Goal: Task Accomplishment & Management: Manage account settings

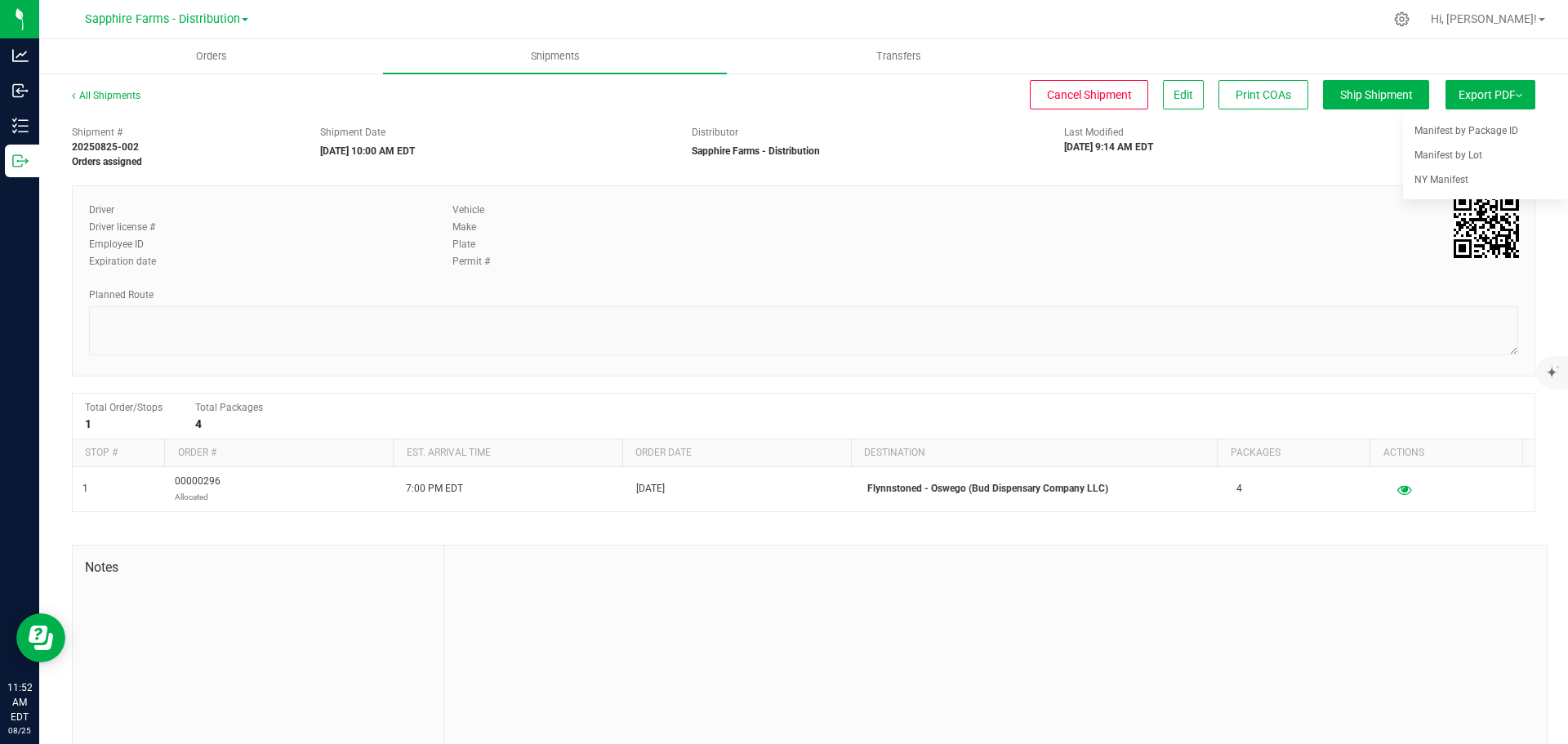
click at [47, 20] on div "Sapphire Farms - Distribution" at bounding box center [166, 19] width 238 height 25
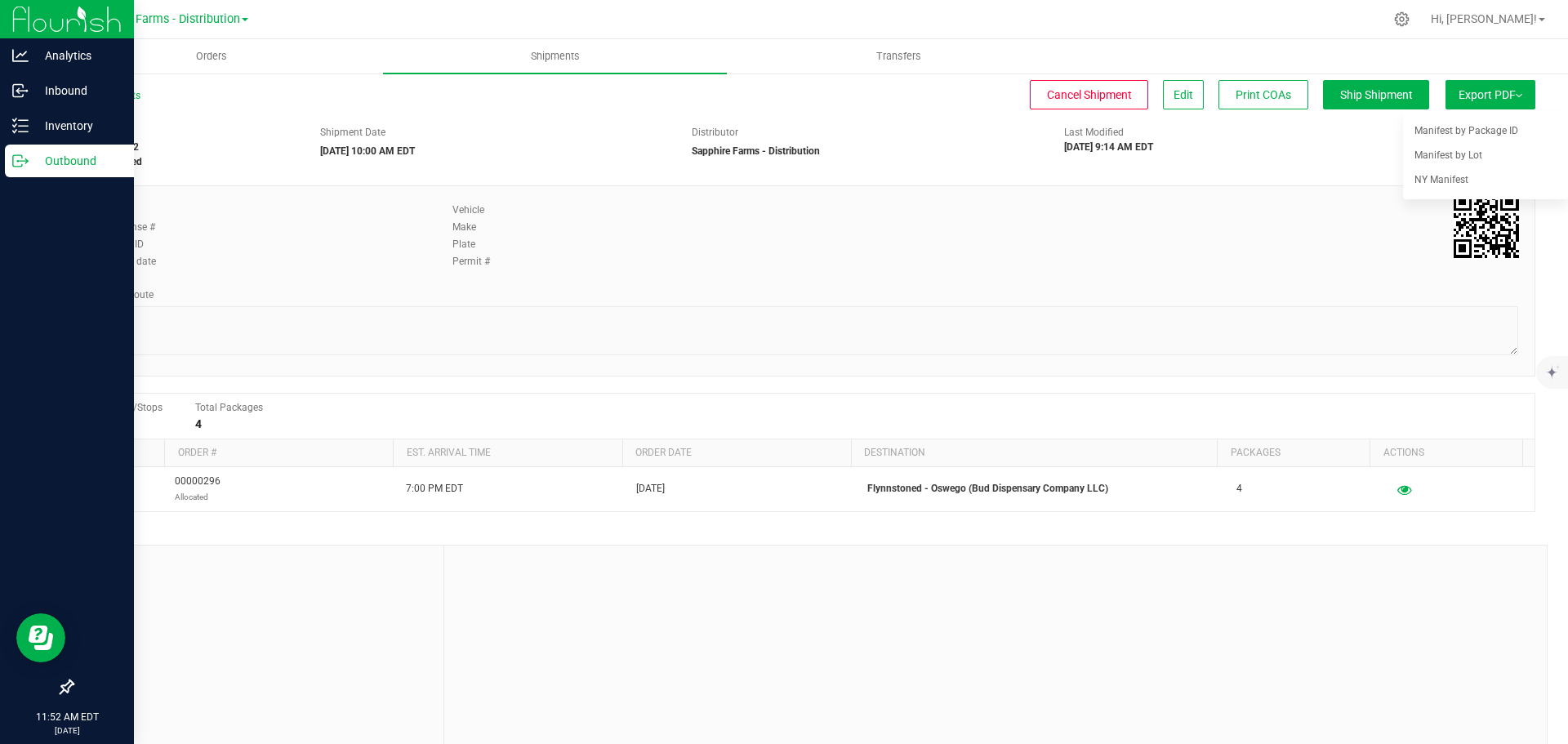
click at [21, 20] on img at bounding box center [67, 19] width 109 height 38
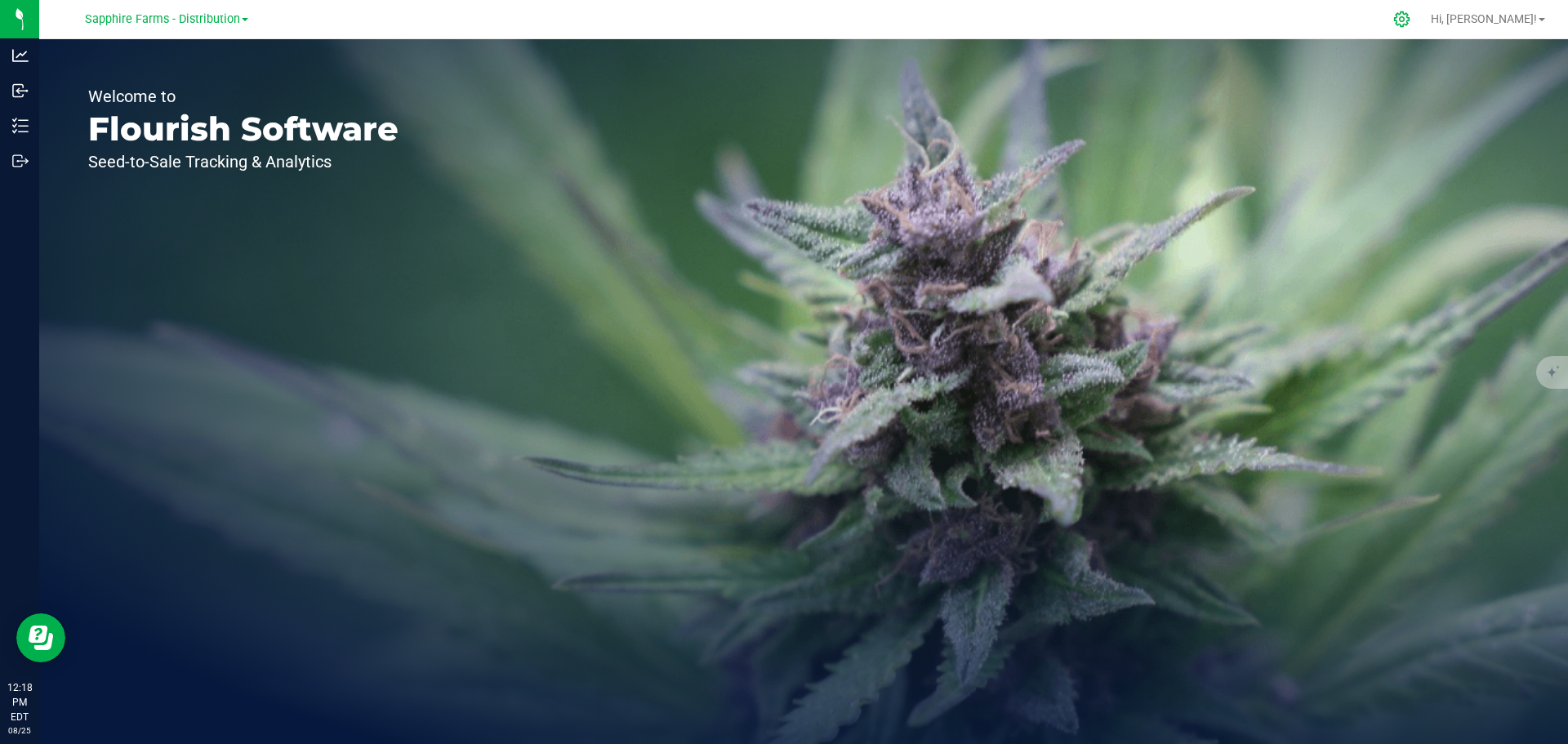
click at [1411, 23] on icon at bounding box center [1402, 19] width 17 height 17
click at [219, 19] on span at bounding box center [221, 19] width 7 height 3
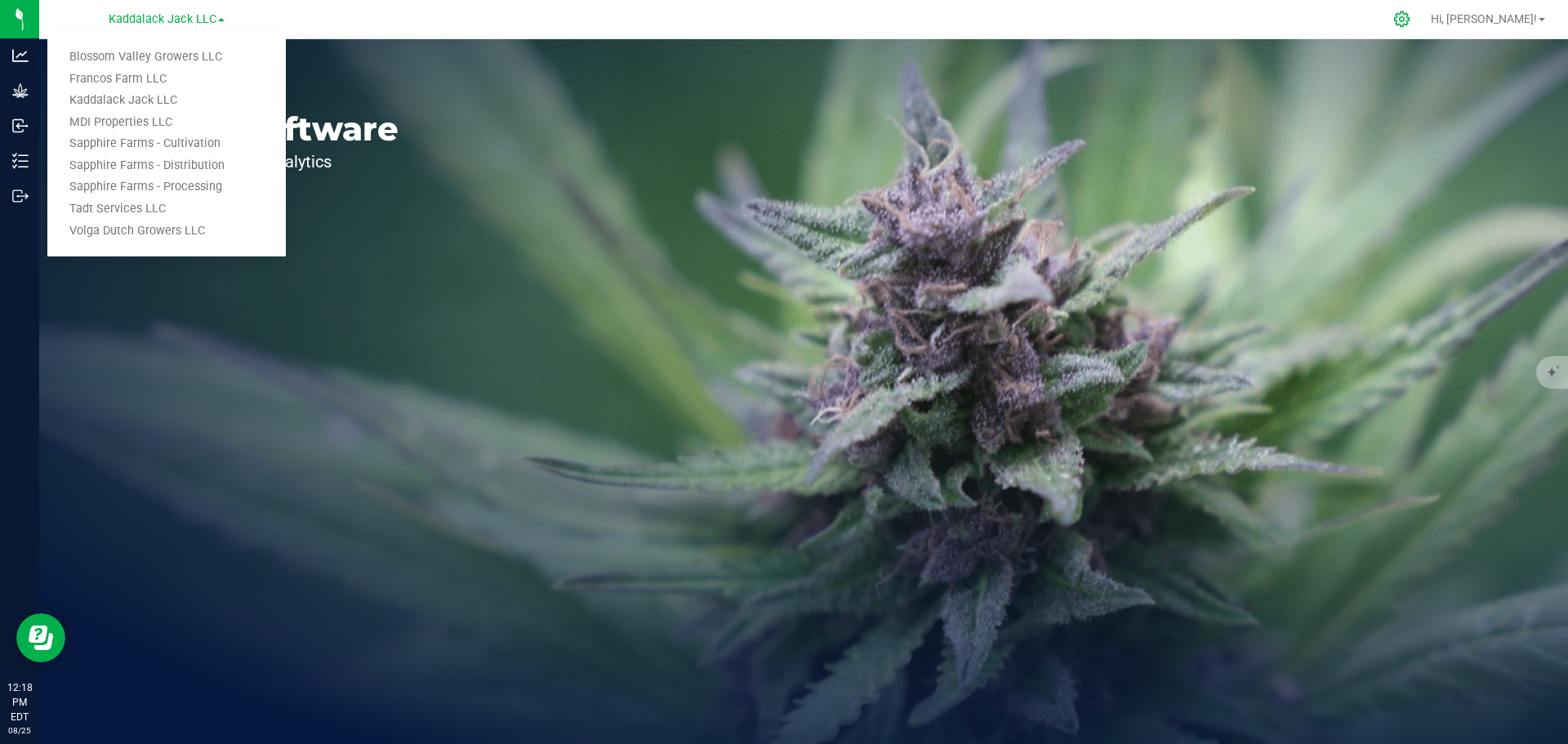
click at [1411, 19] on icon at bounding box center [1402, 19] width 17 height 17
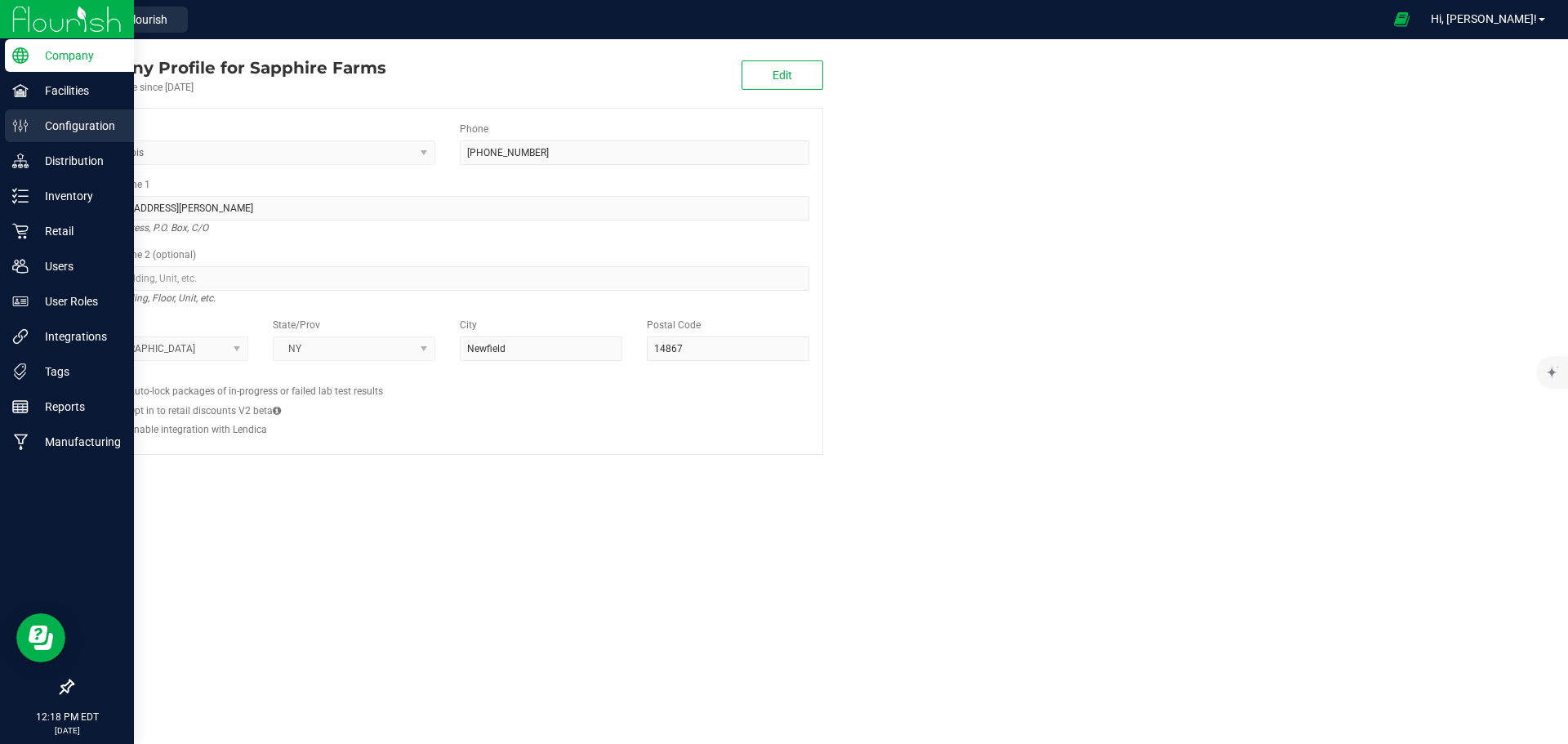
click at [63, 123] on p "Configuration" at bounding box center [78, 126] width 98 height 19
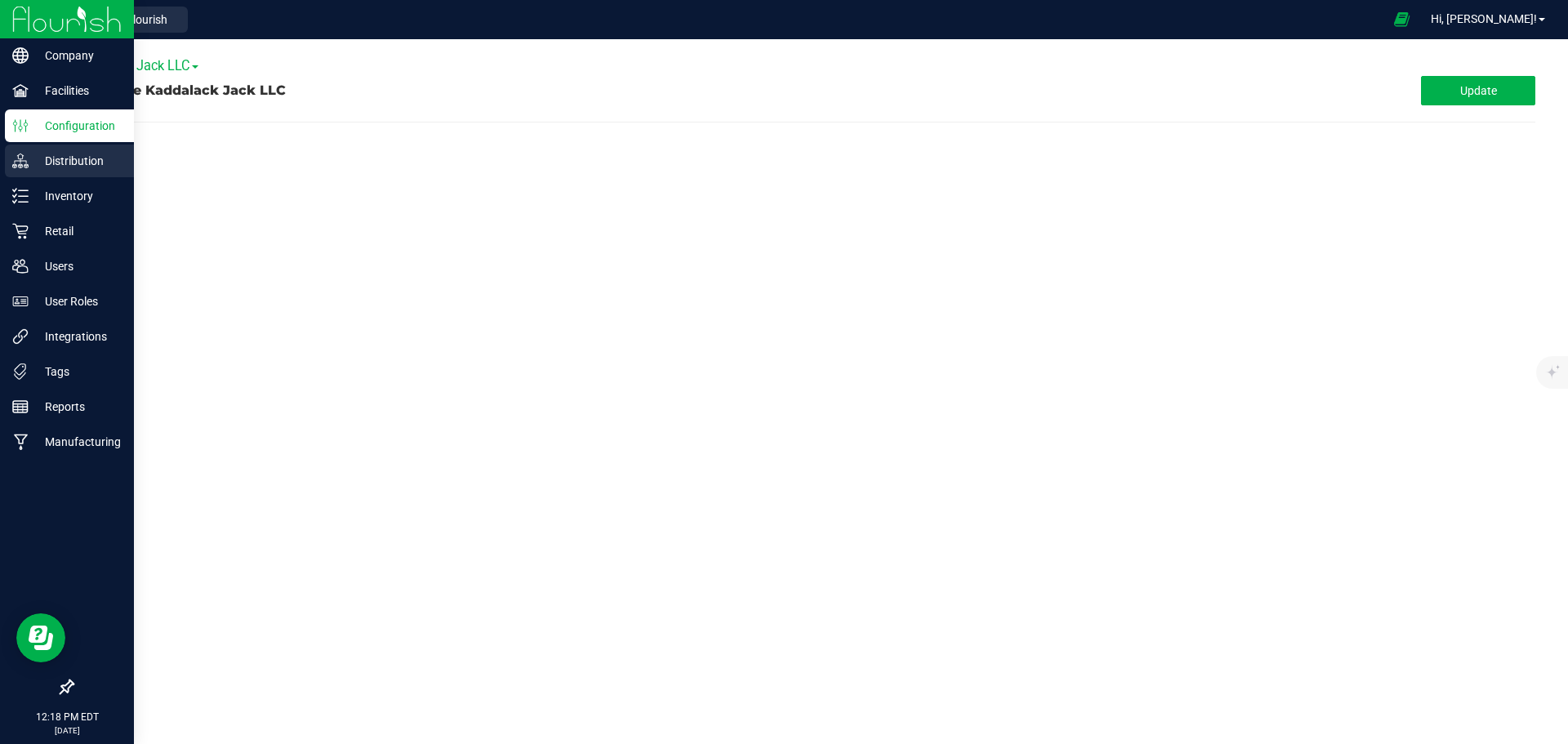
click at [66, 161] on p "Distribution" at bounding box center [78, 160] width 98 height 19
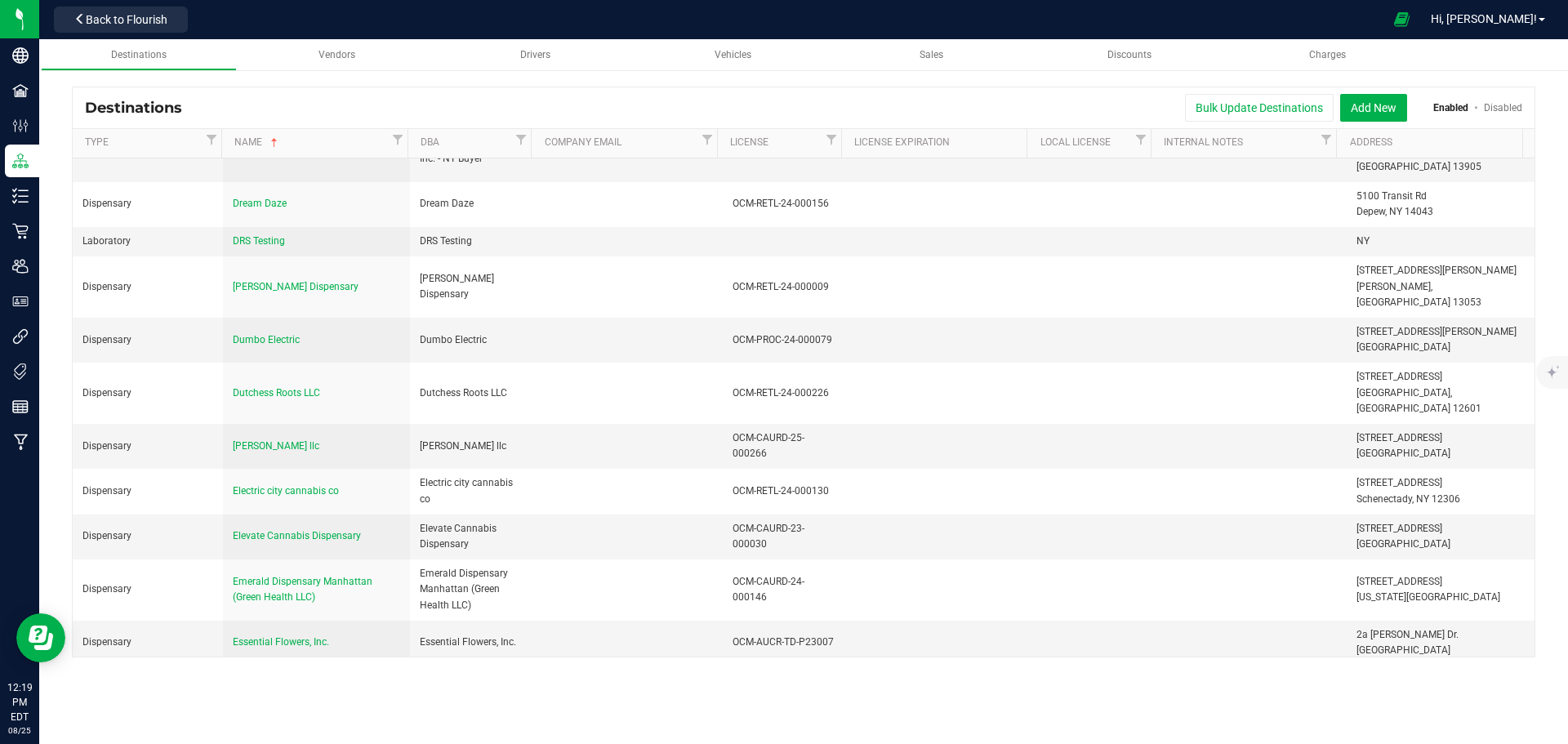
scroll to position [4248, 0]
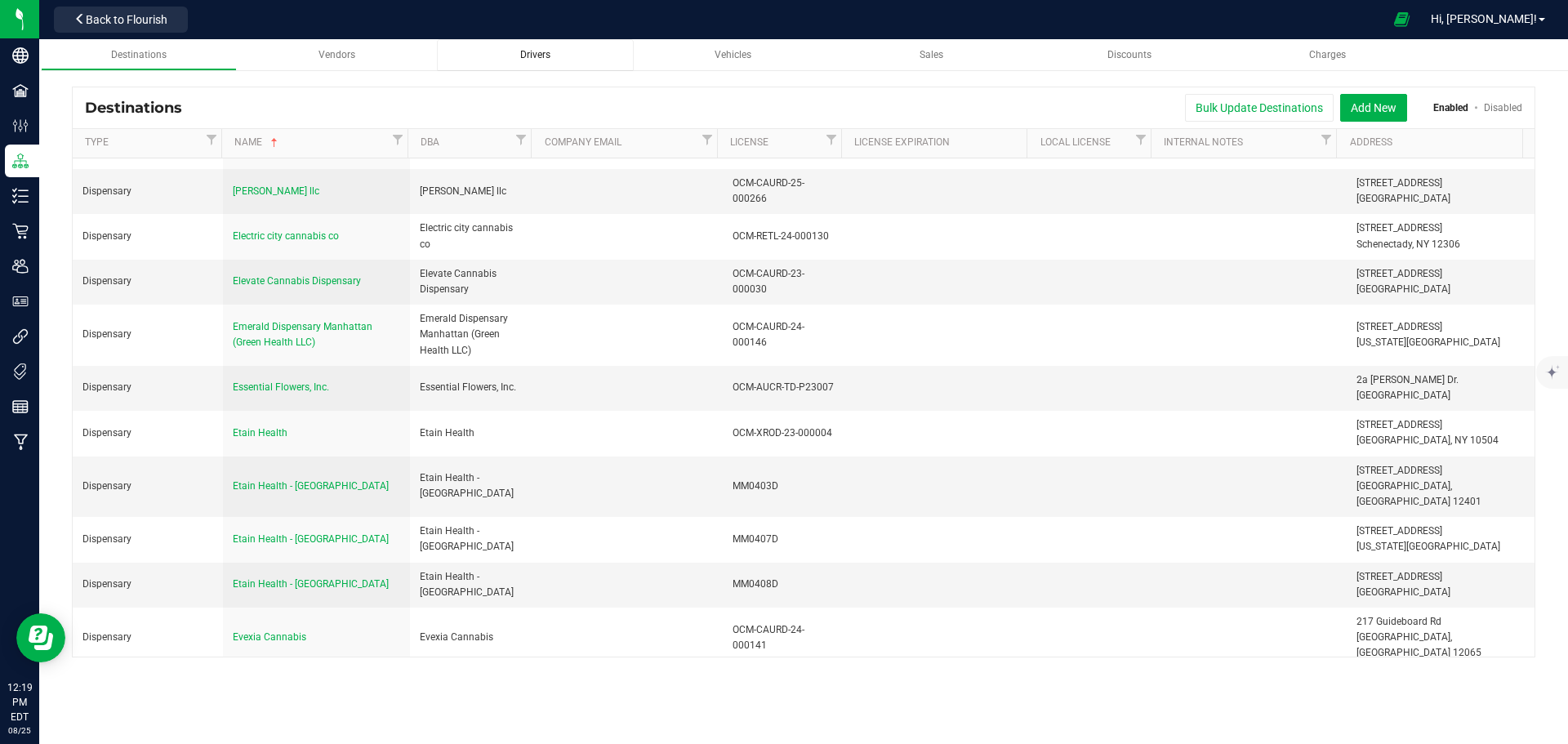
click at [532, 63] on link "Drivers" at bounding box center [535, 55] width 197 height 32
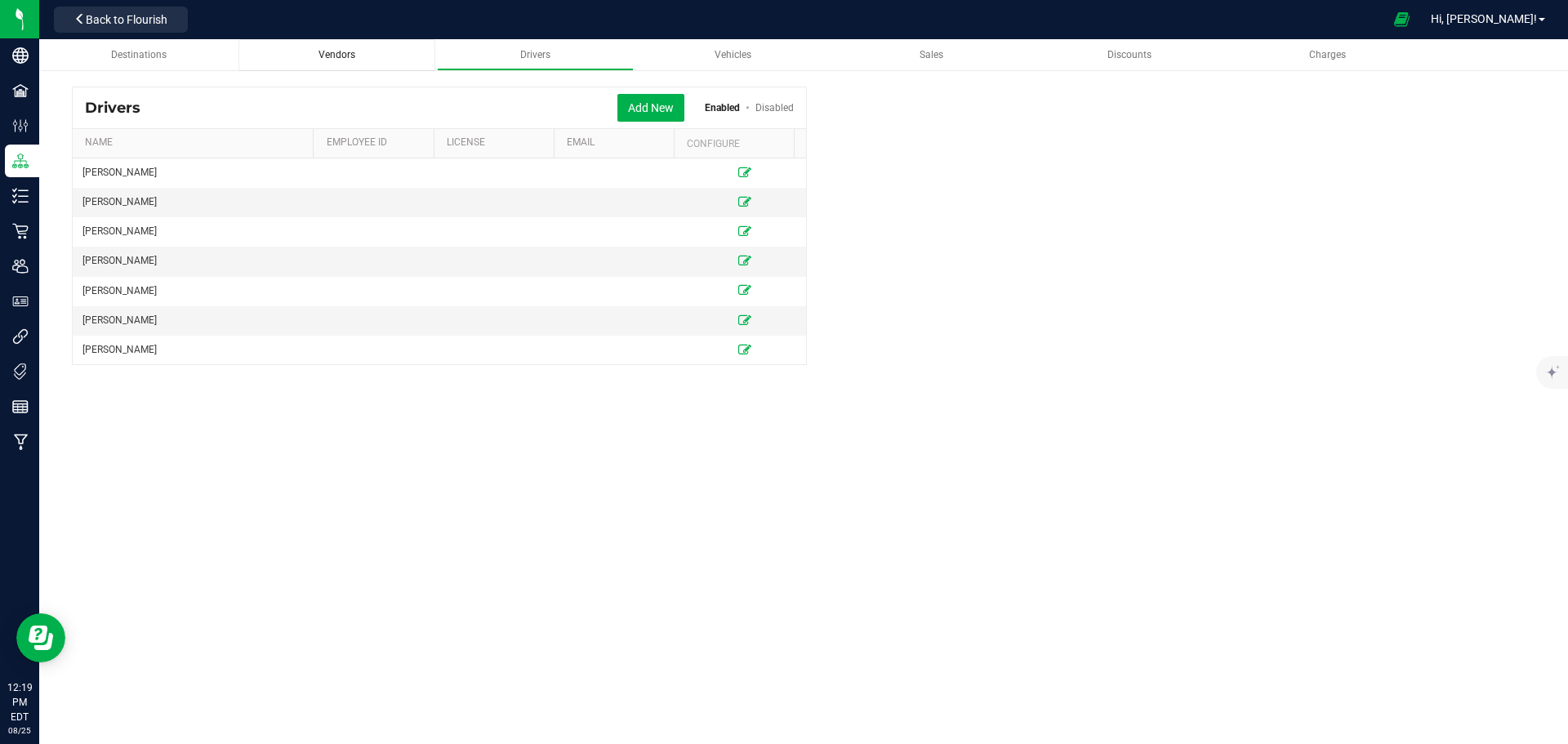
click at [341, 55] on span "Vendors" at bounding box center [337, 55] width 36 height 12
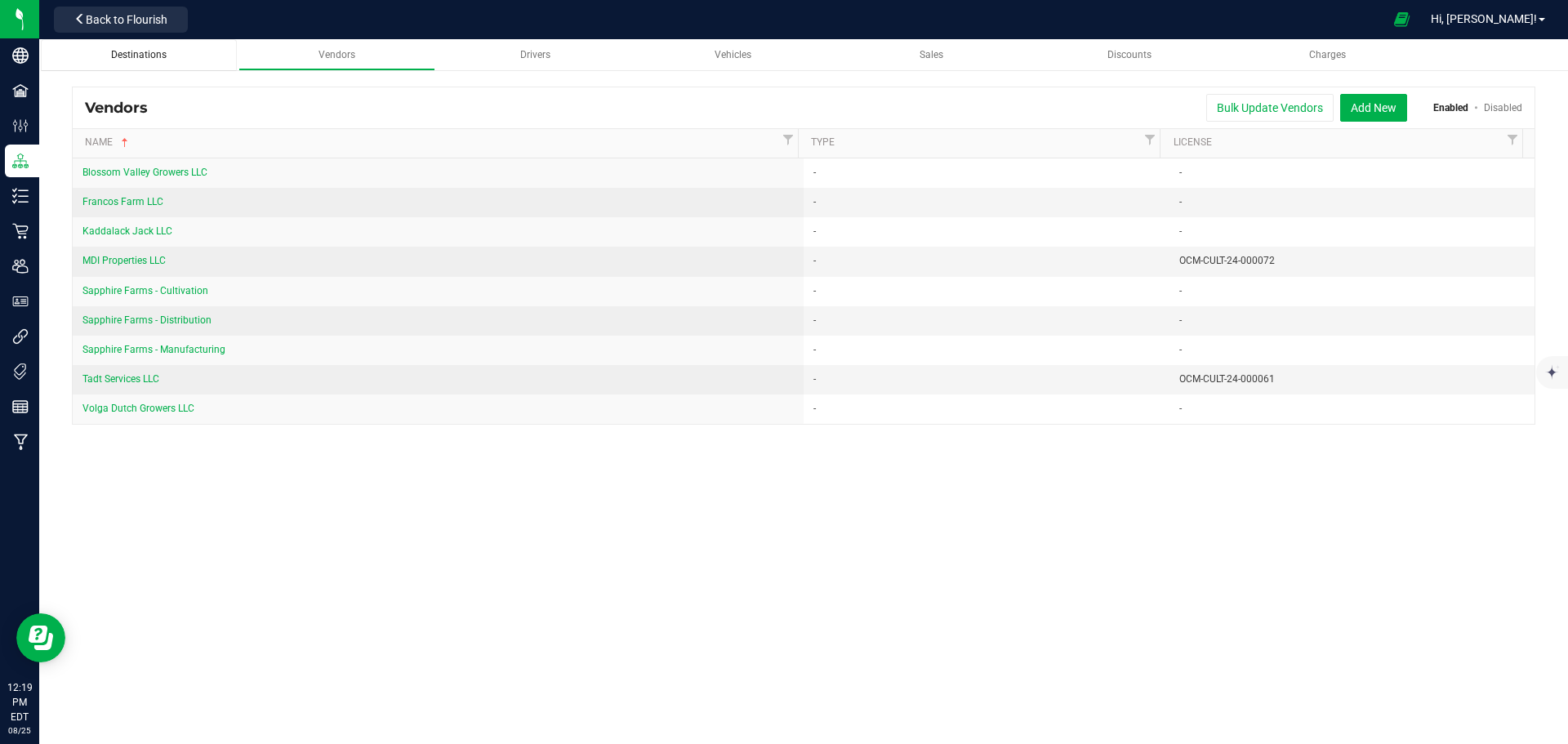
click at [179, 61] on div "Destinations" at bounding box center [139, 55] width 171 height 13
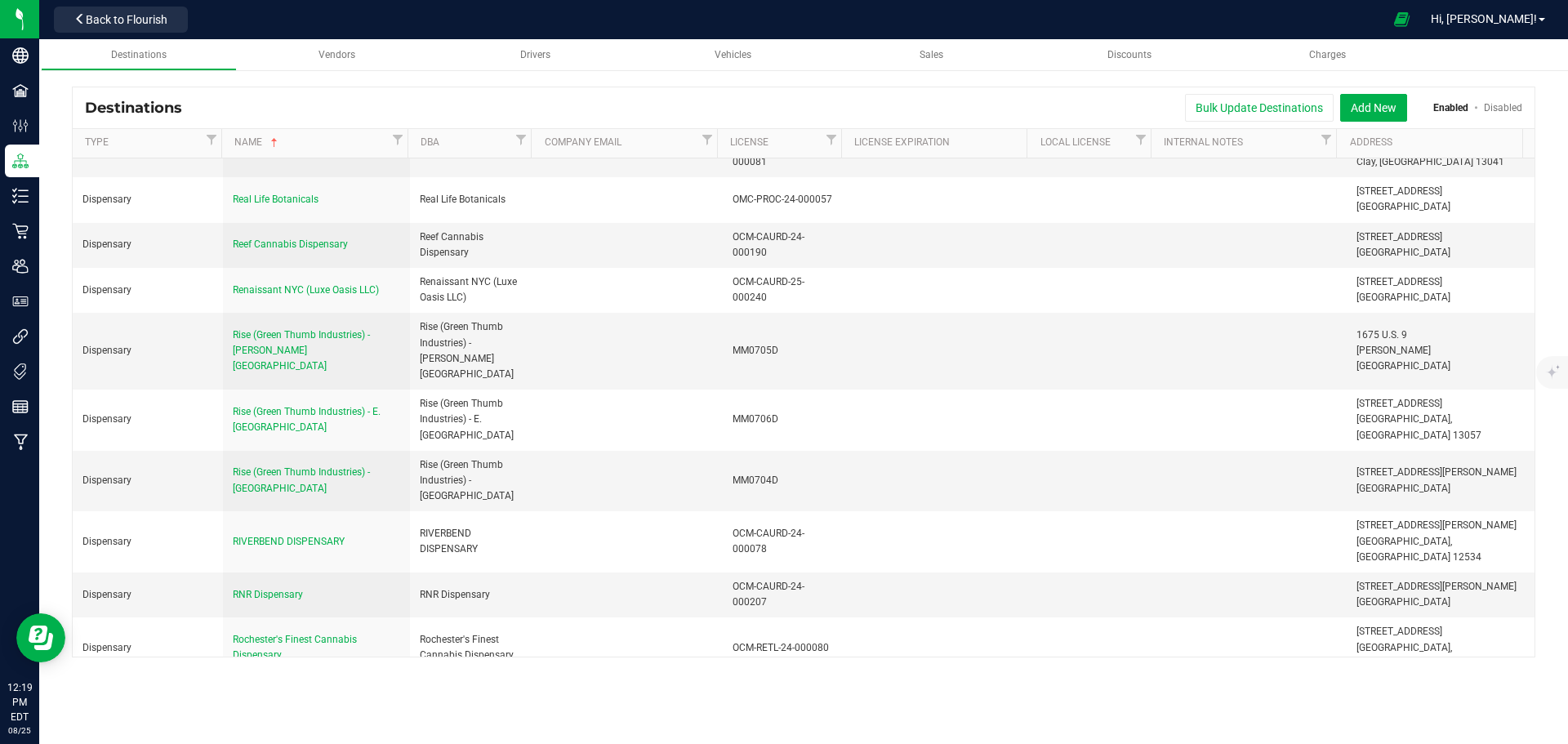
scroll to position [11122, 0]
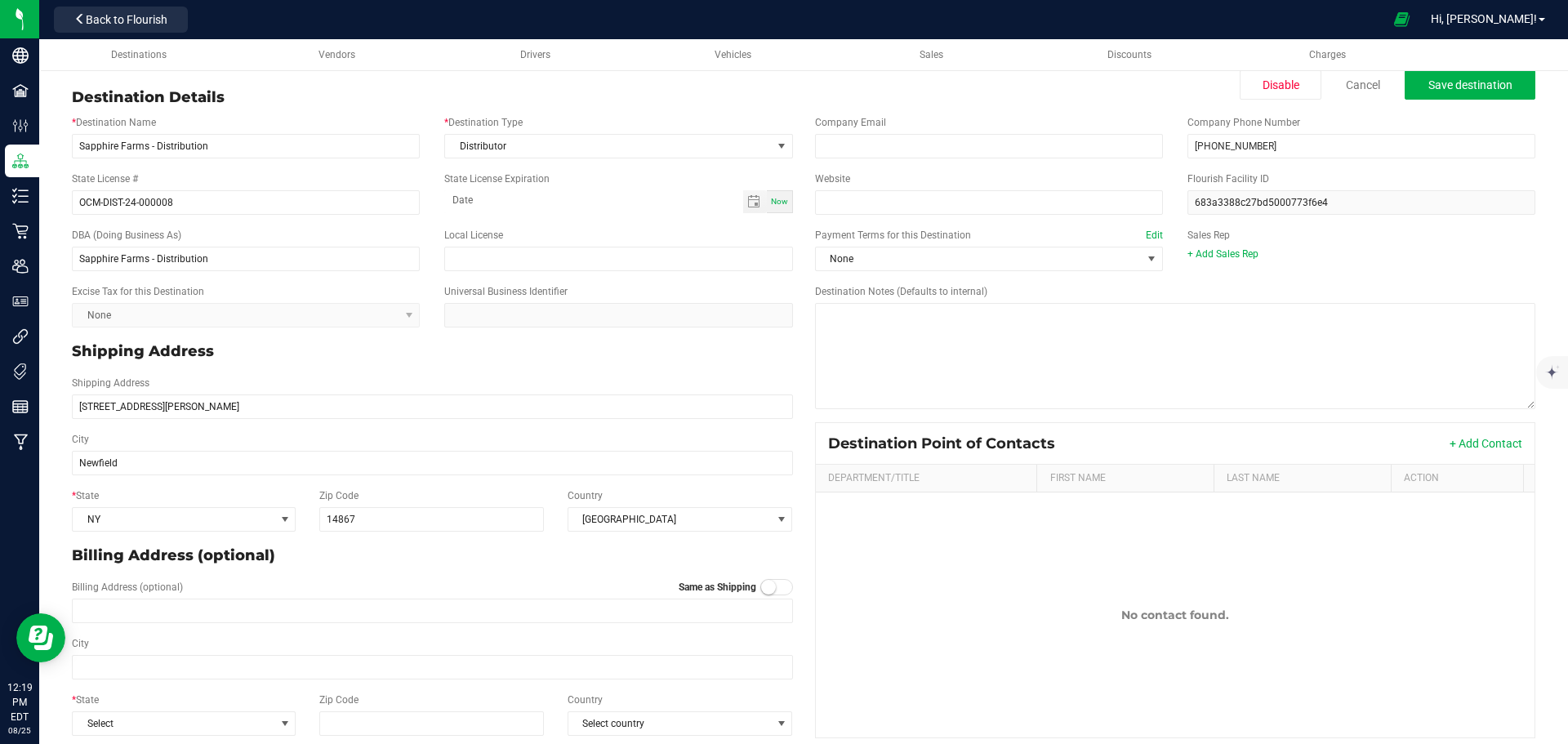
scroll to position [48, 0]
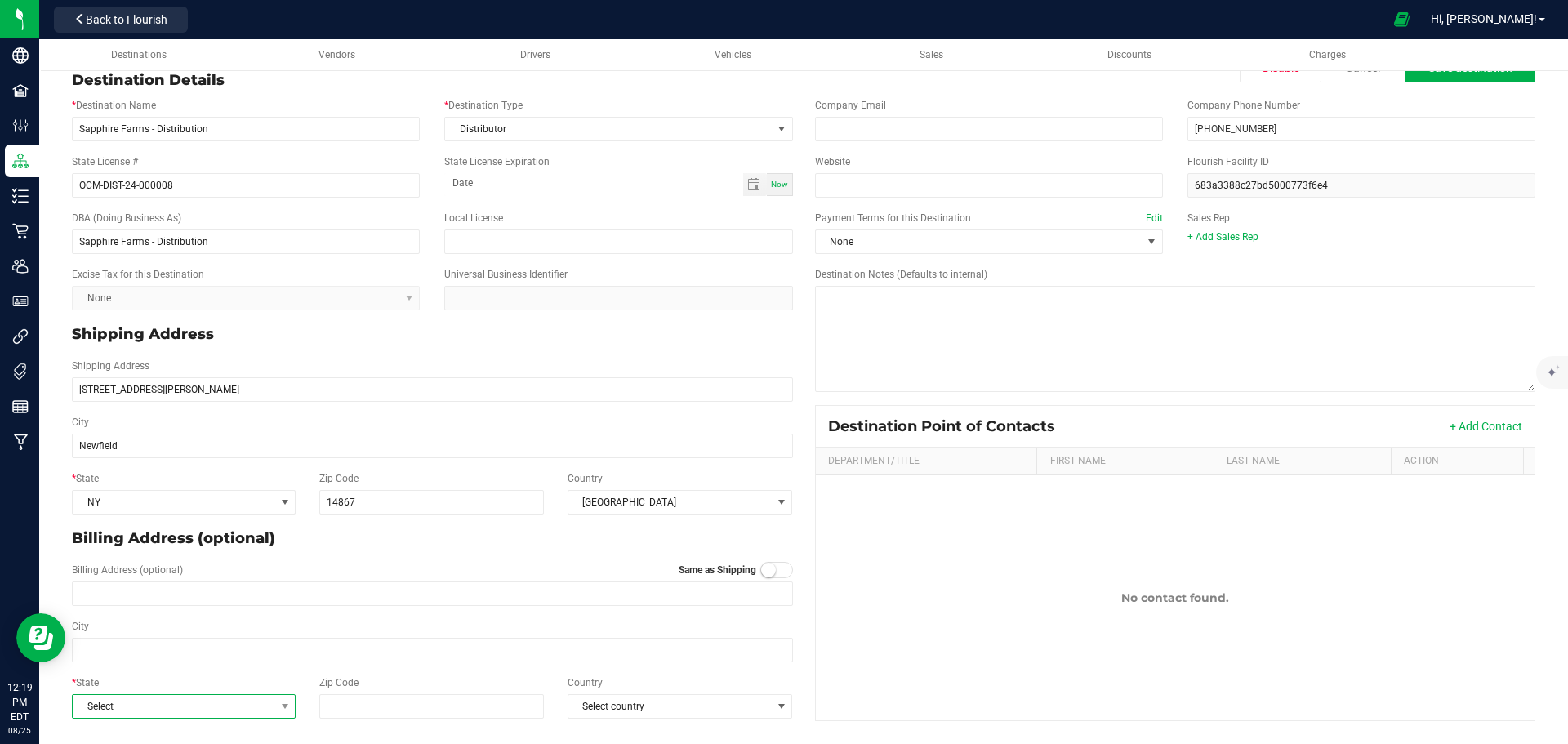
click at [271, 699] on span "Select" at bounding box center [174, 707] width 202 height 23
click at [213, 592] on li "NY" at bounding box center [183, 587] width 221 height 28
click at [465, 545] on p "Billing Address (optional)" at bounding box center [432, 539] width 721 height 22
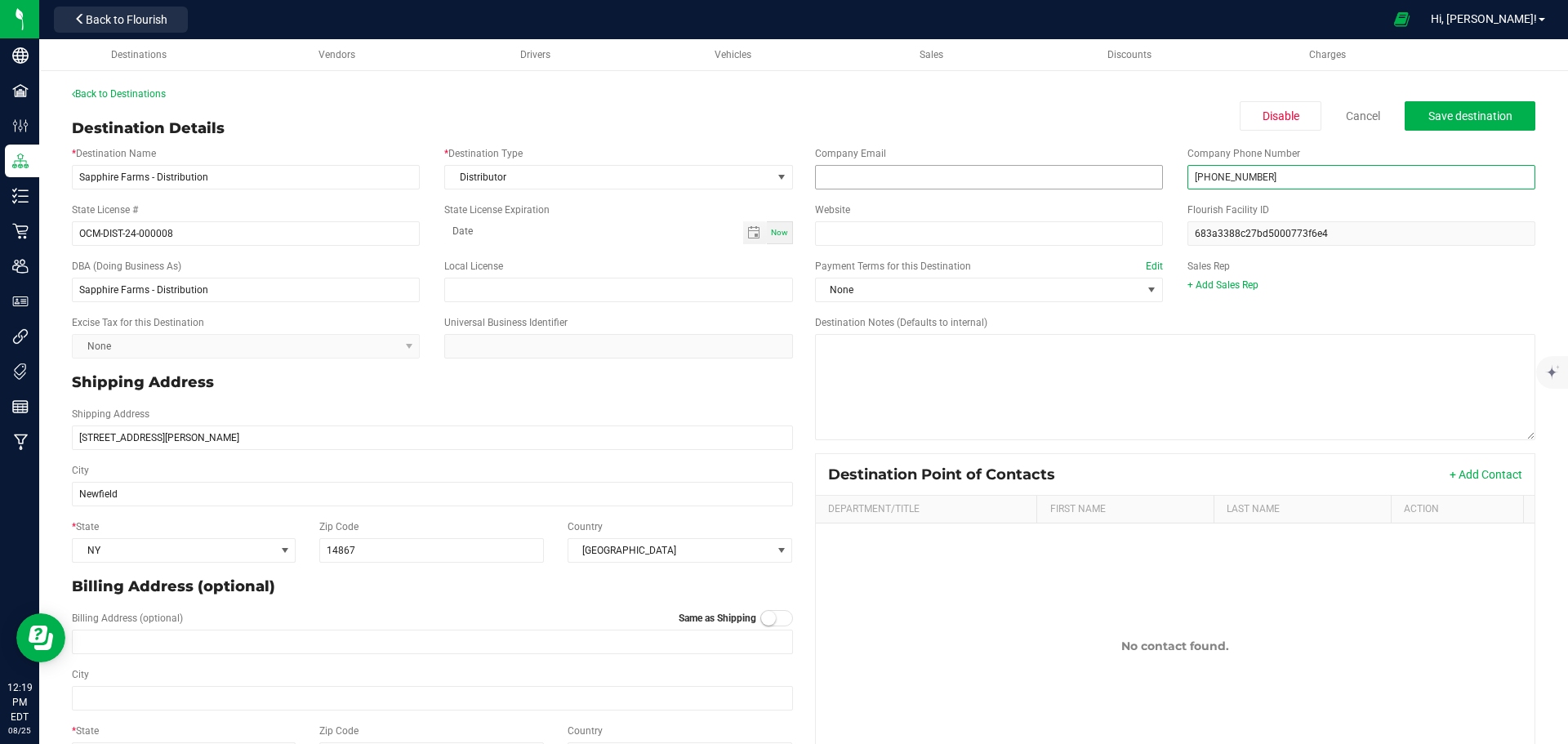
drag, startPoint x: 1279, startPoint y: 178, endPoint x: 1133, endPoint y: 177, distance: 146.0
click at [1133, 177] on div "Company Email Company Phone Number (585) 905-5298" at bounding box center [1176, 168] width 746 height 57
type input "(607) 382-3386"
click at [1443, 109] on span "Save destination" at bounding box center [1470, 116] width 84 height 13
click at [86, 9] on button "Back to Flourish" at bounding box center [121, 19] width 134 height 26
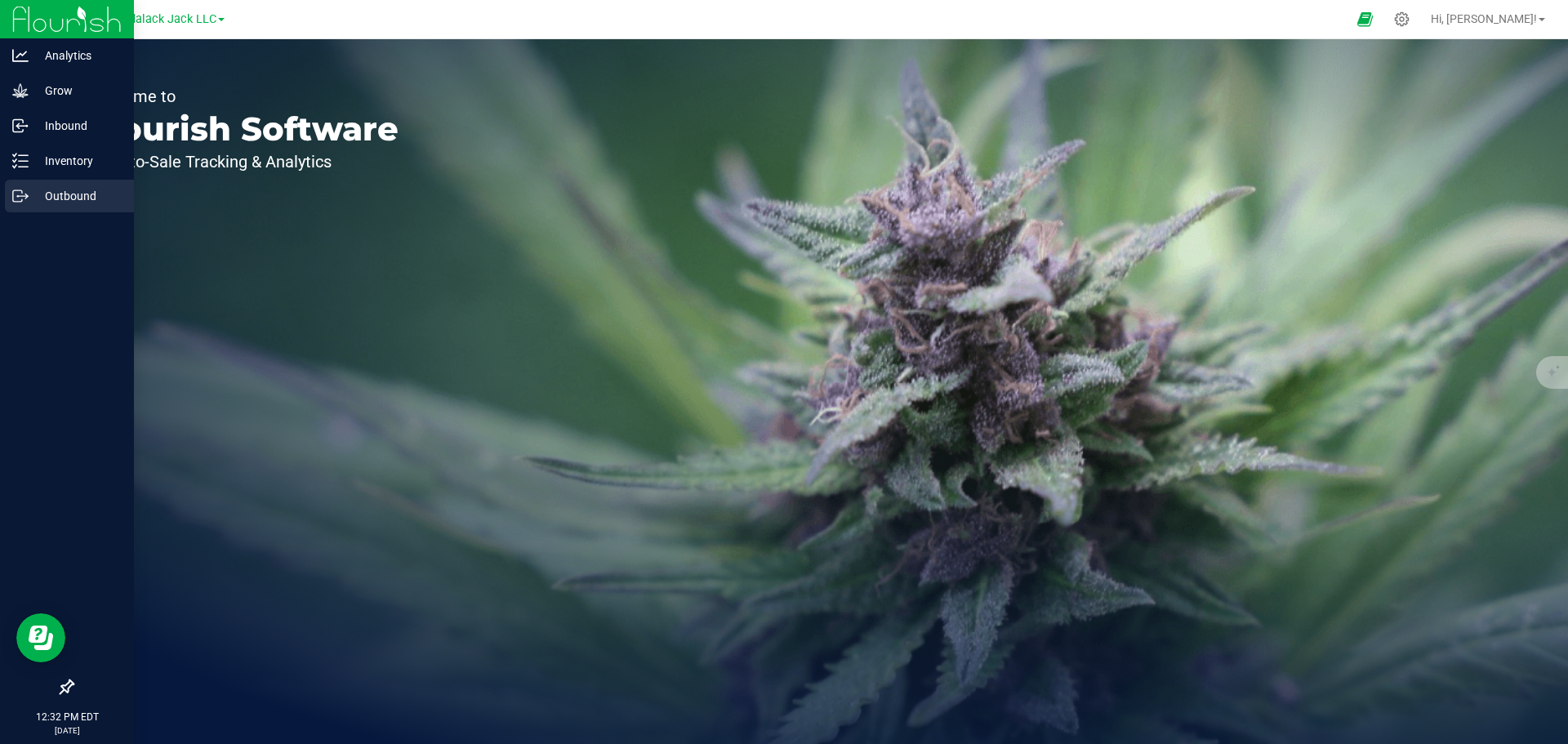
click at [58, 189] on p "Outbound" at bounding box center [78, 196] width 98 height 19
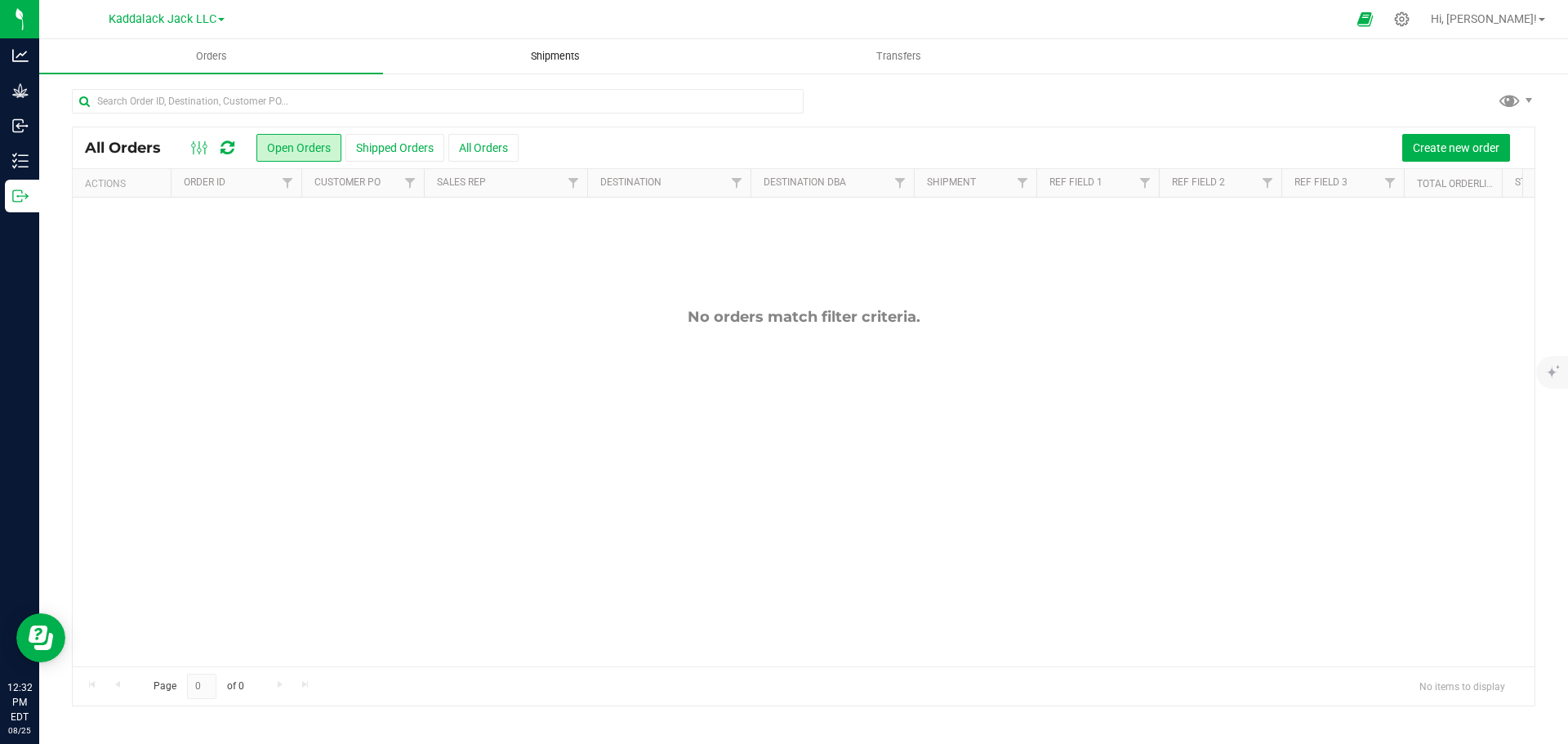
click at [518, 47] on uib-tab-heading "Shipments" at bounding box center [555, 57] width 343 height 33
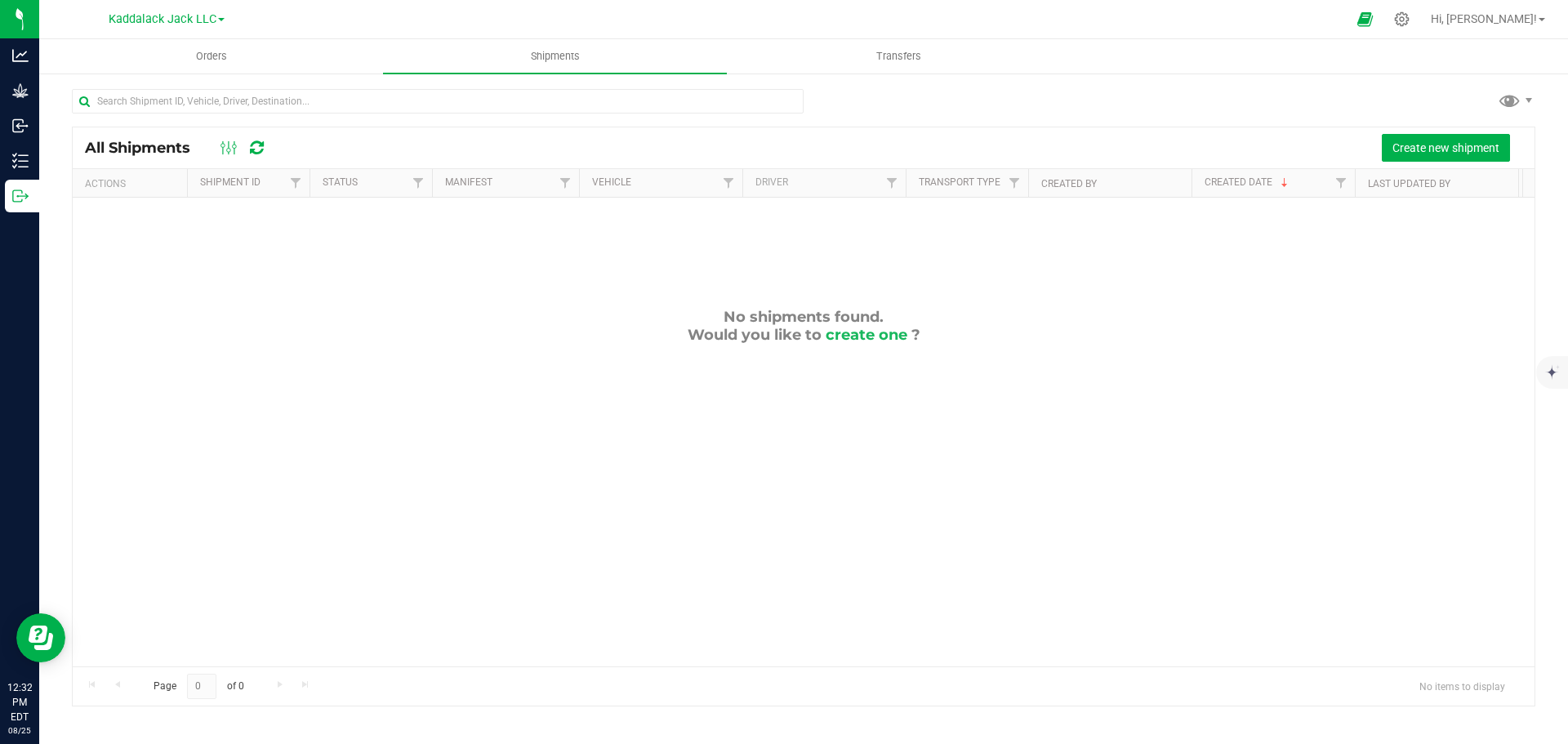
click at [224, 17] on link "Kaddalack Jack LLC" at bounding box center [166, 18] width 116 height 15
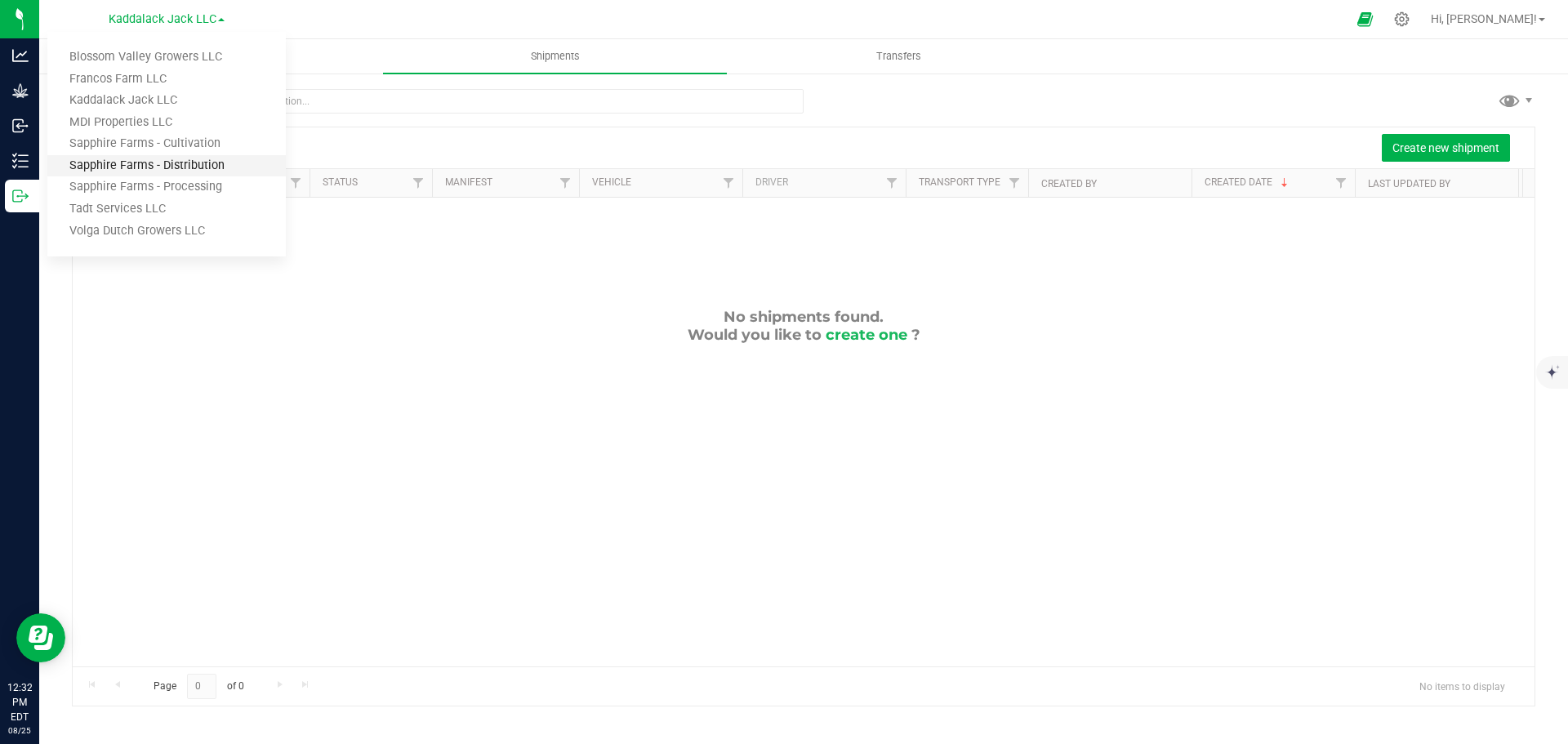
click at [193, 167] on link "Sapphire Farms - Distribution" at bounding box center [166, 166] width 238 height 22
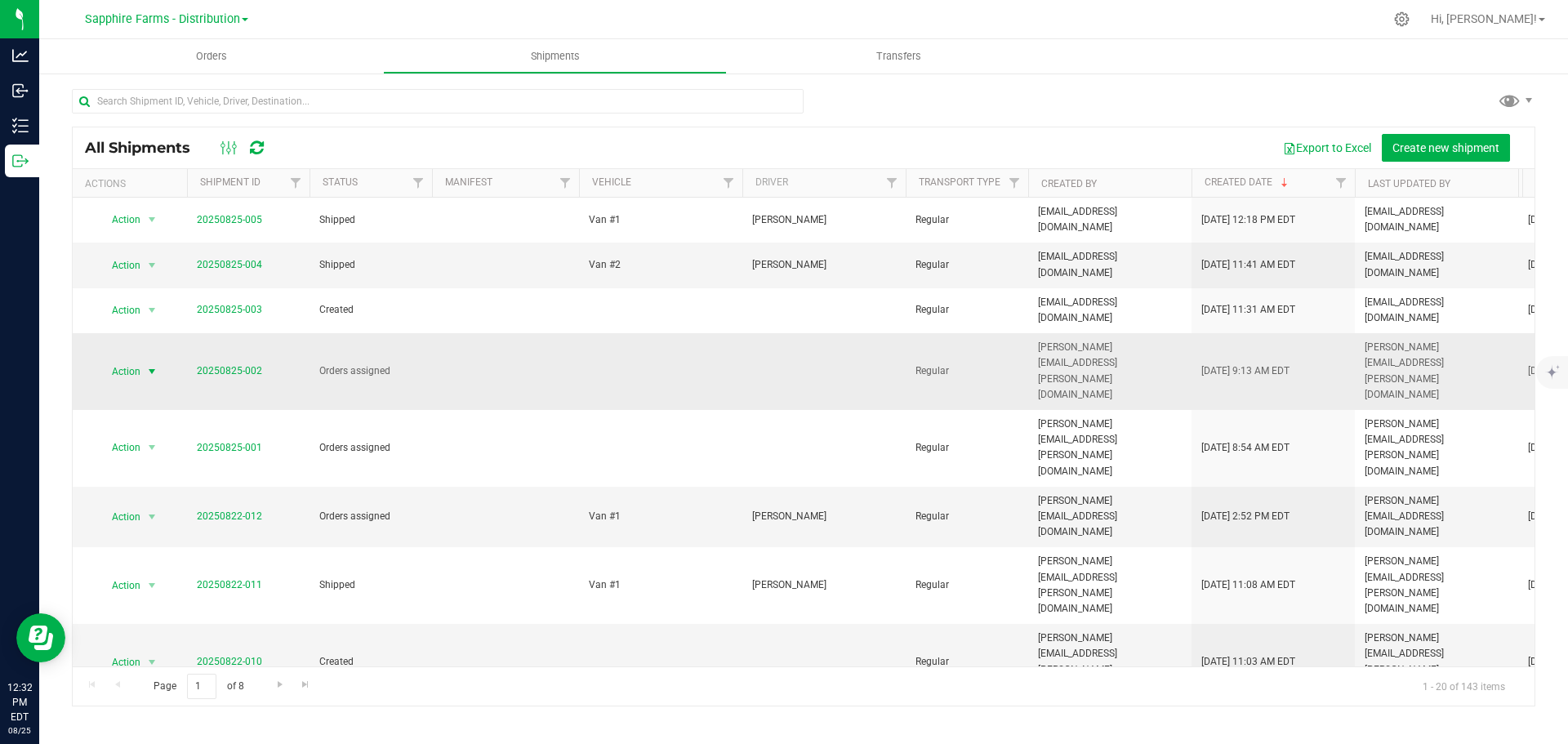
click at [148, 365] on span "select" at bounding box center [152, 372] width 13 height 13
click at [461, 333] on td at bounding box center [505, 372] width 147 height 77
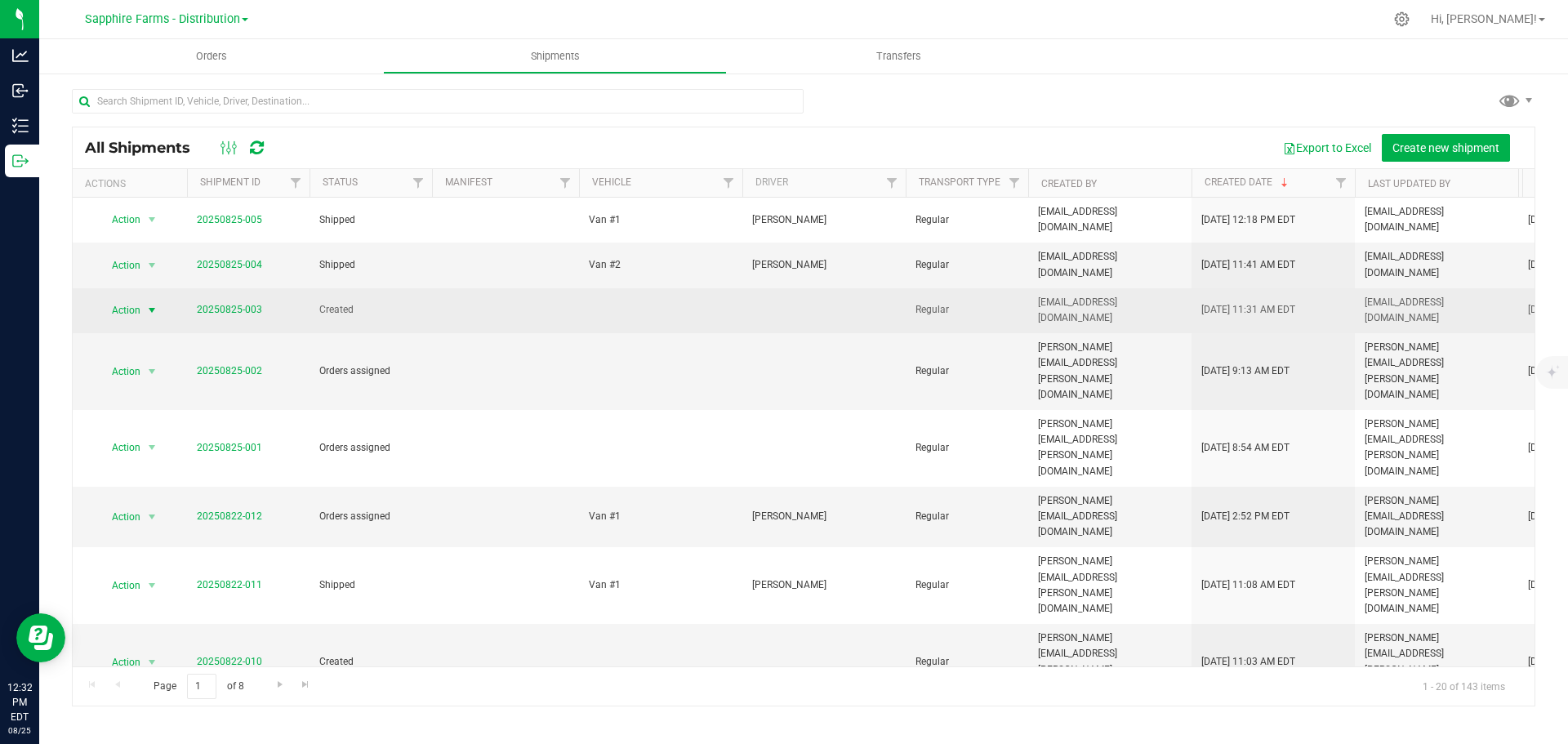
click at [151, 304] on span "select" at bounding box center [152, 311] width 13 height 13
click at [655, 292] on td at bounding box center [660, 310] width 163 height 45
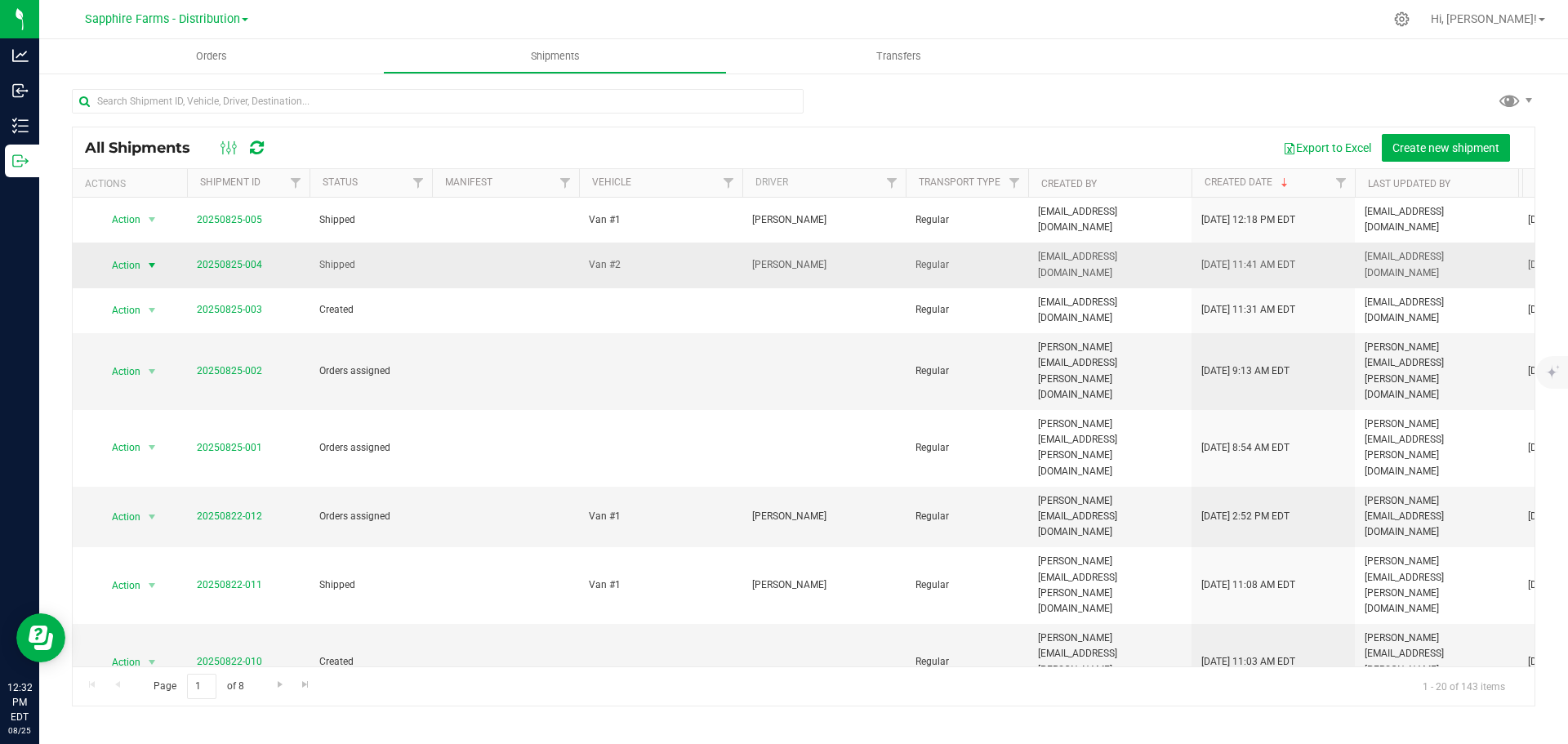
click at [145, 254] on span "select" at bounding box center [152, 266] width 20 height 23
click at [151, 337] on li "NY Manifest" at bounding box center [158, 349] width 122 height 25
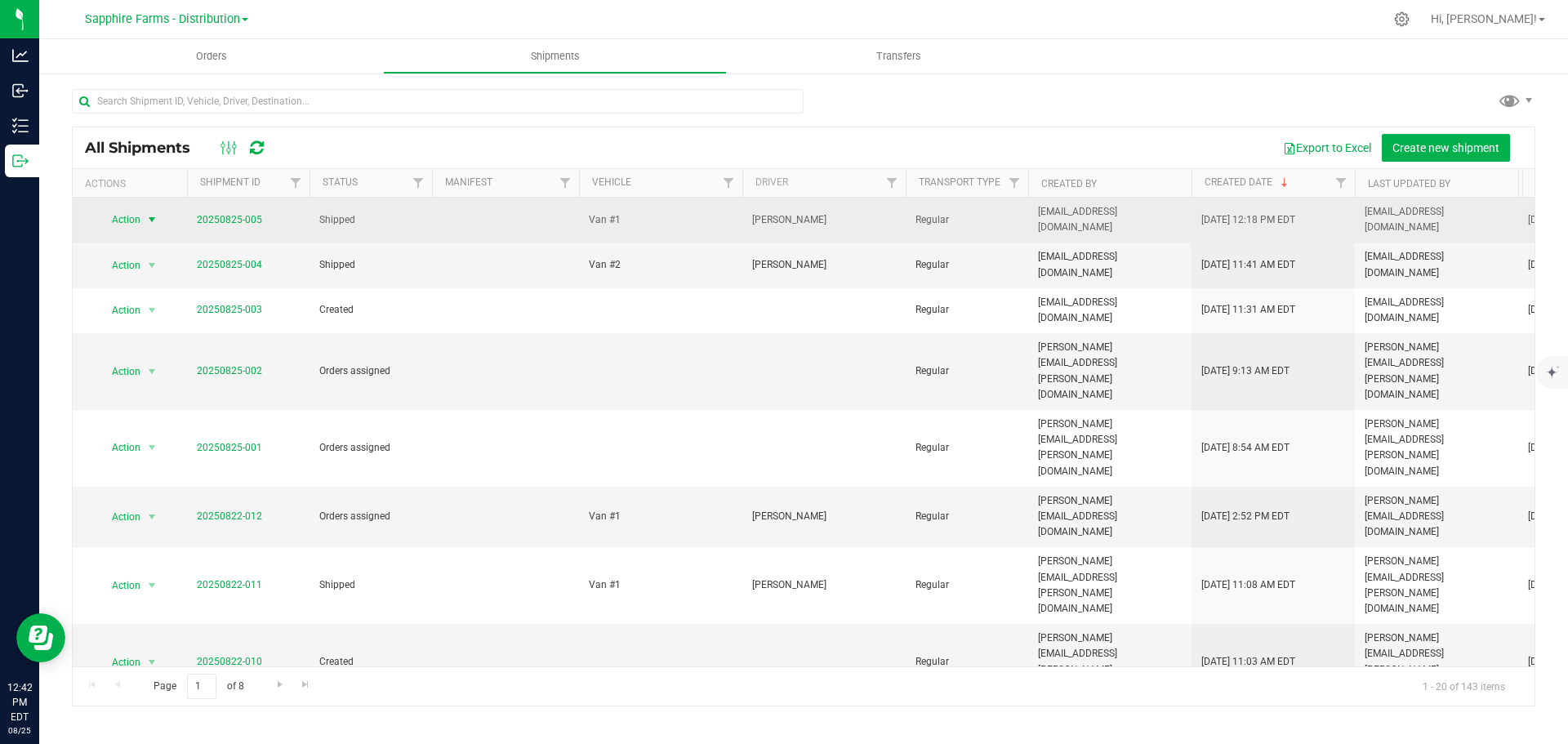
click at [147, 213] on span "select" at bounding box center [152, 220] width 13 height 13
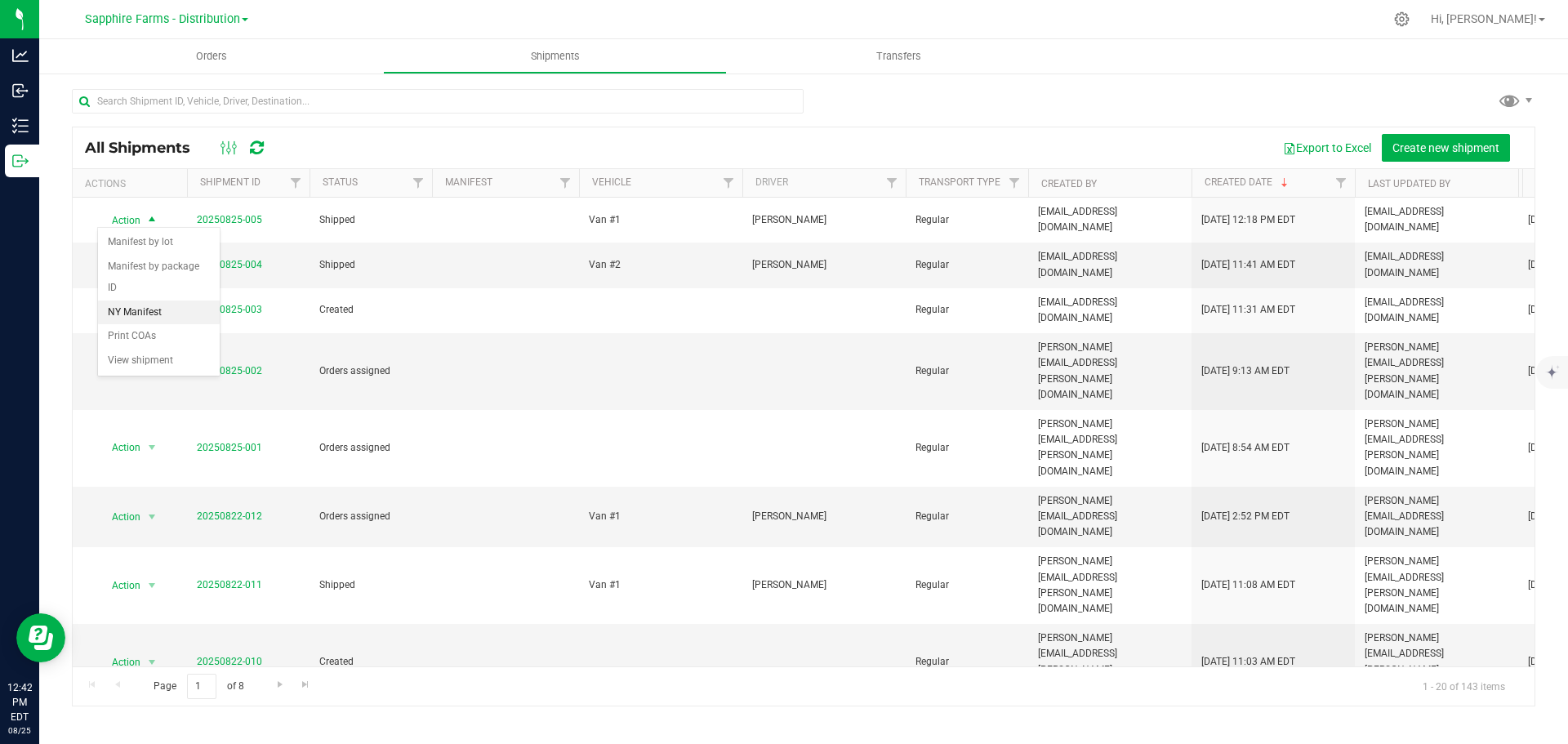
click at [129, 300] on li "NY Manifest" at bounding box center [158, 313] width 122 height 25
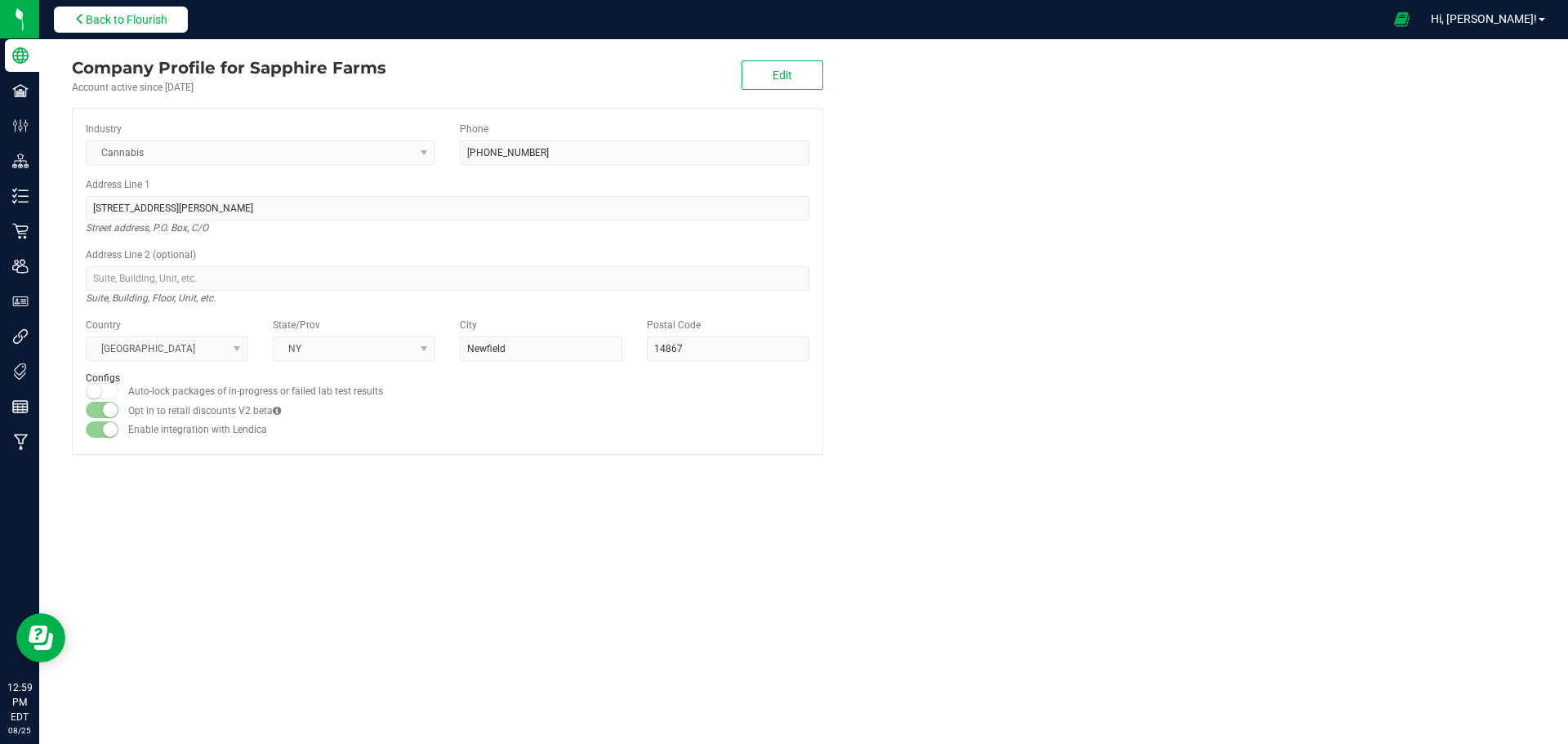
click at [167, 18] on span "Back to Flourish" at bounding box center [126, 20] width 82 height 13
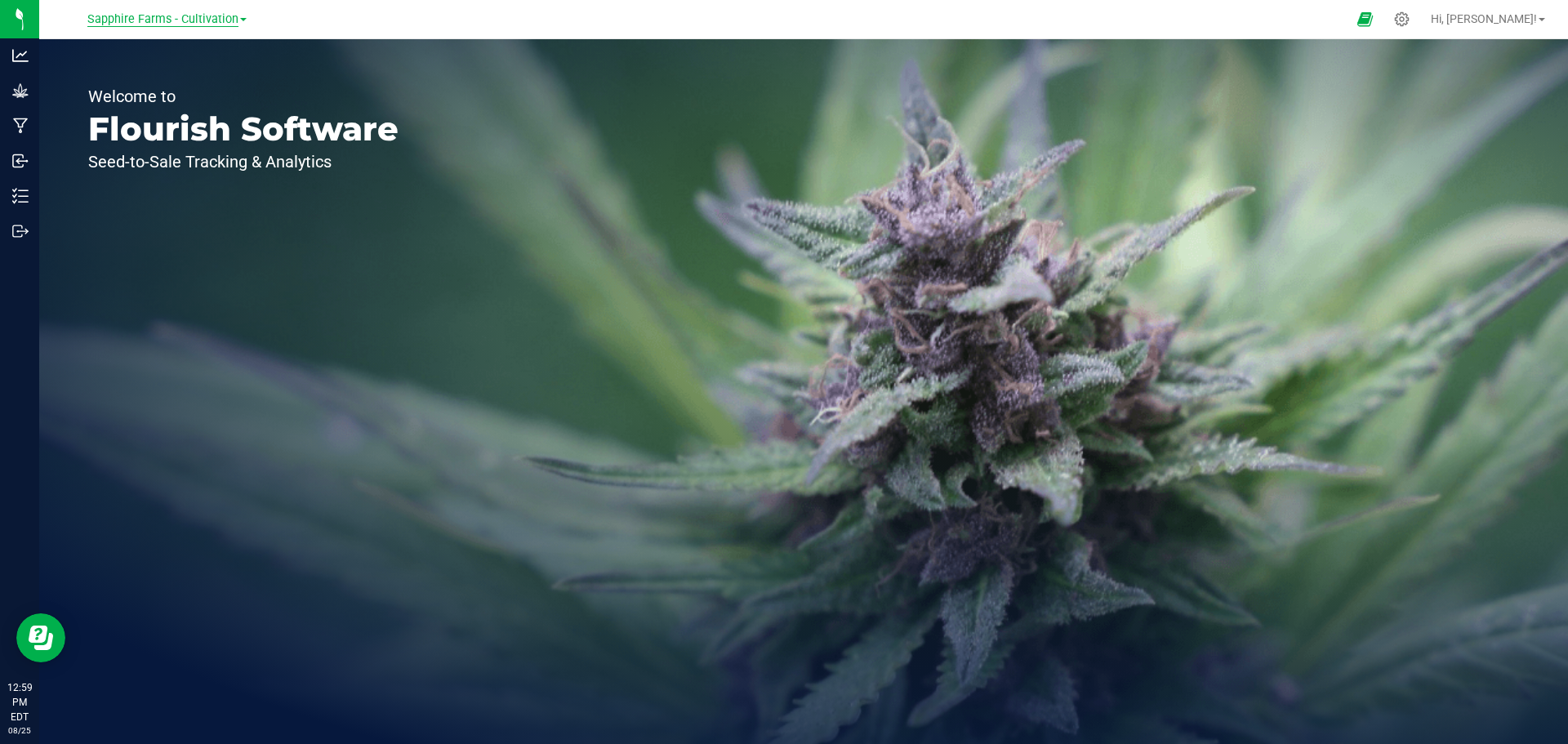
click at [232, 12] on span "Sapphire Farms - Cultivation" at bounding box center [162, 19] width 151 height 14
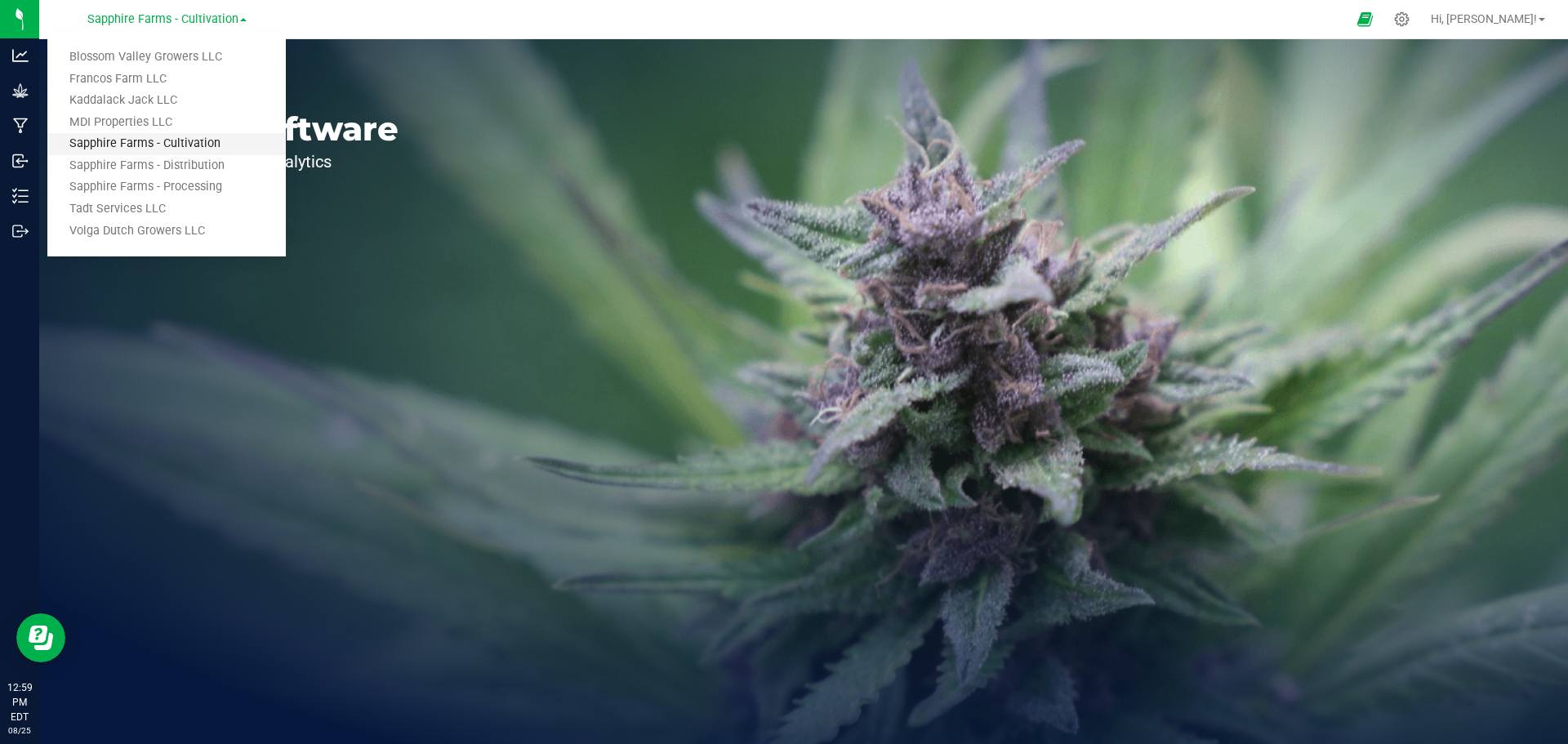
click at [199, 142] on link "Sapphire Farms - Cultivation" at bounding box center [166, 144] width 238 height 22
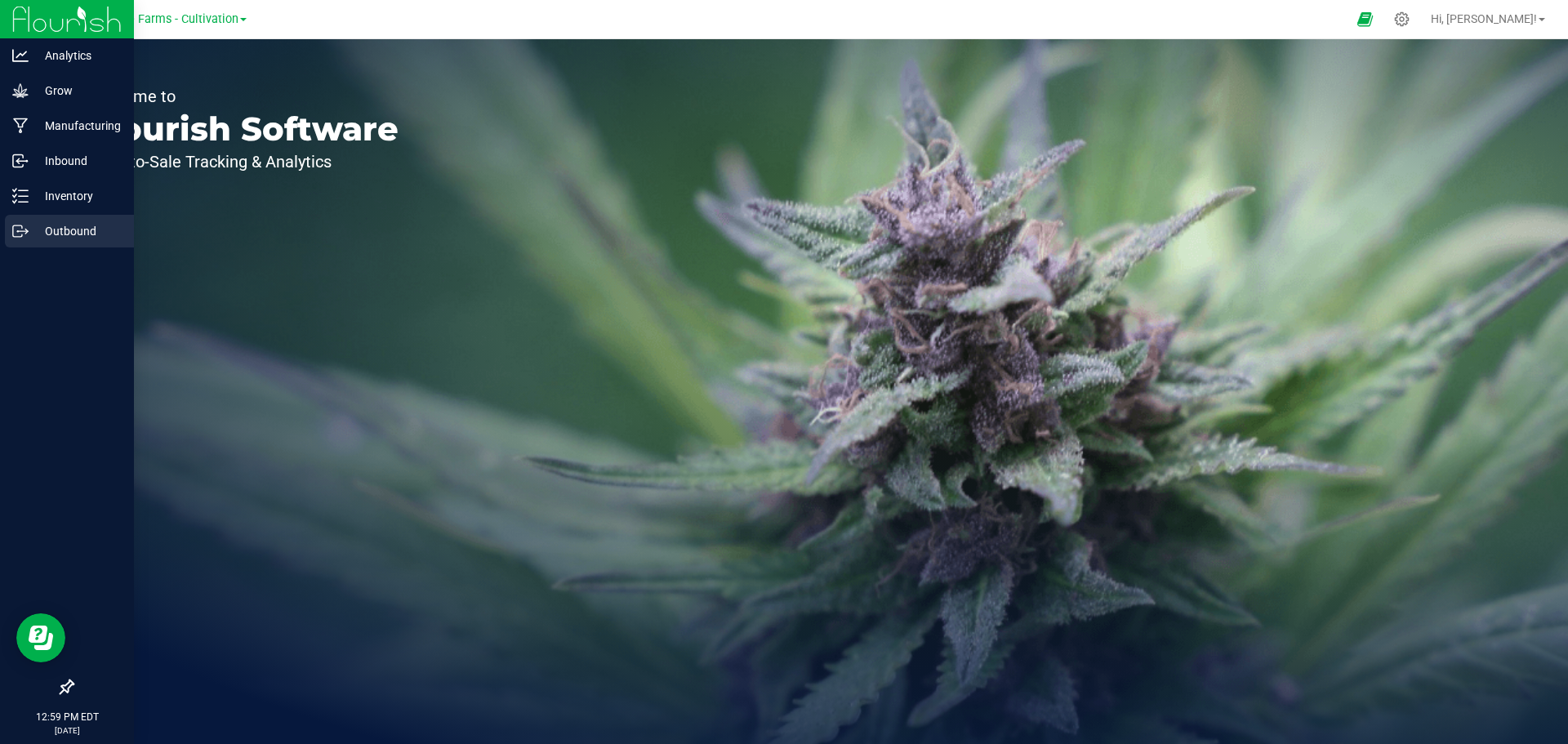
click at [39, 235] on p "Outbound" at bounding box center [78, 231] width 98 height 19
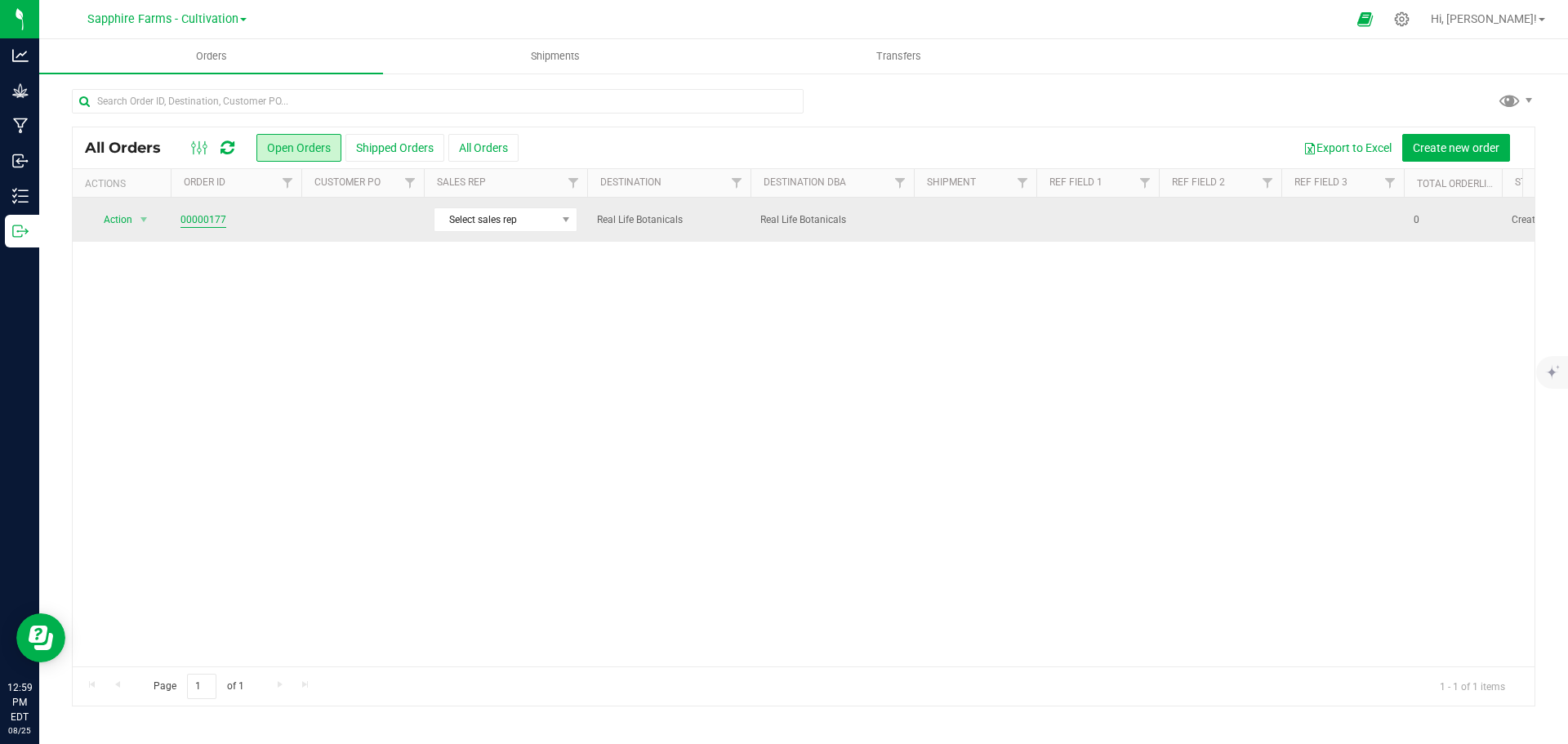
click at [195, 215] on link "00000177" at bounding box center [203, 220] width 46 height 15
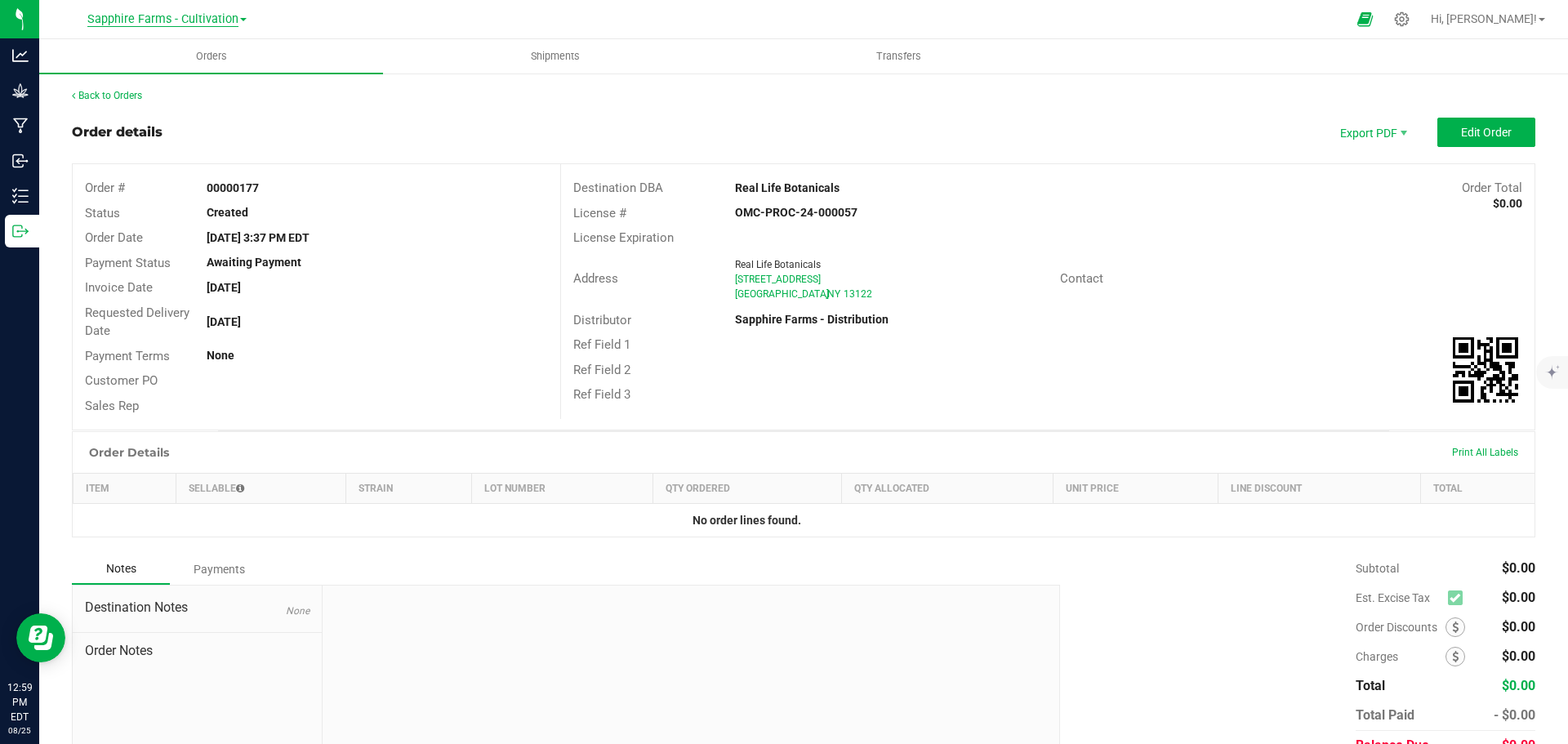
click at [237, 12] on span "Sapphire Farms - Cultivation" at bounding box center [162, 19] width 151 height 14
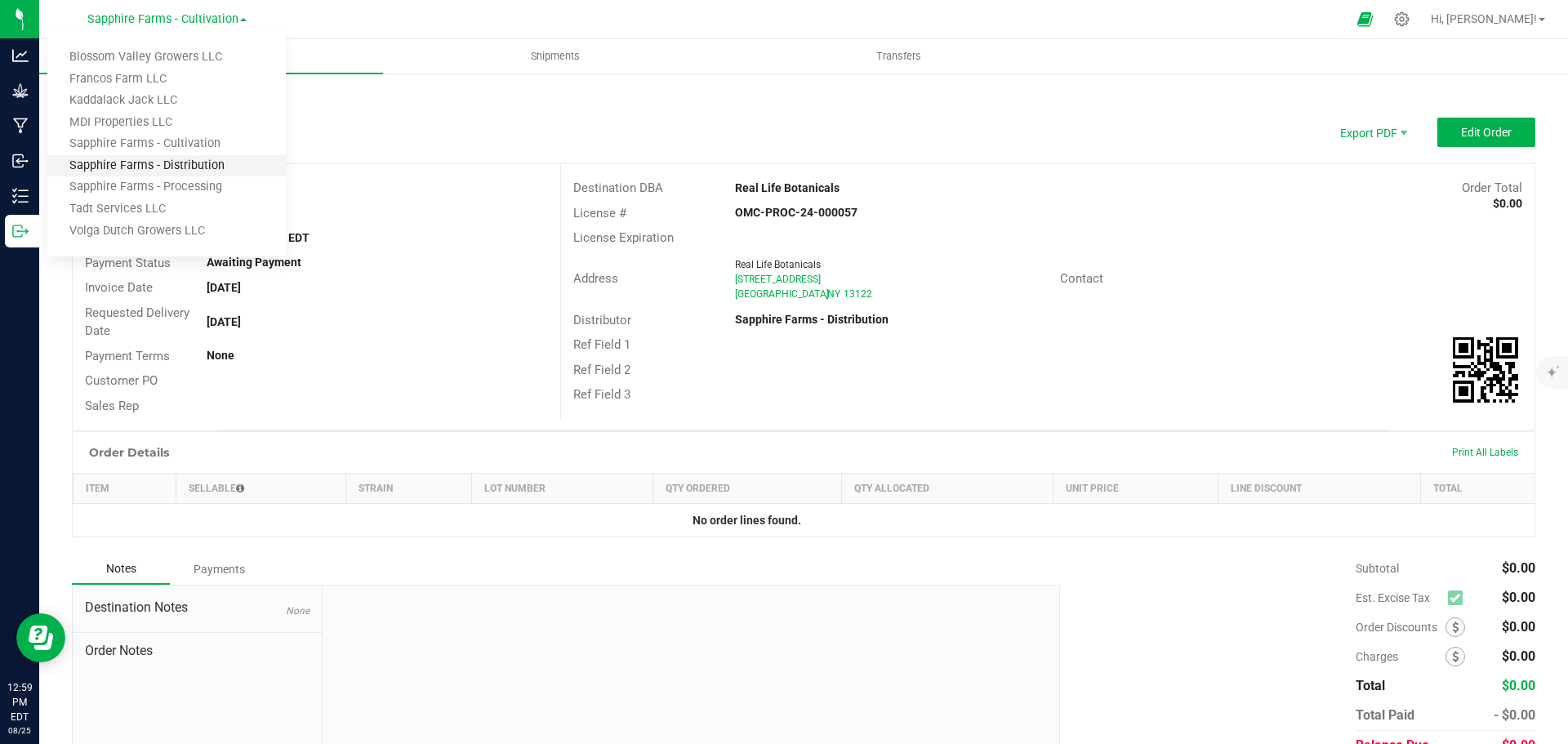
click at [210, 168] on link "Sapphire Farms - Distribution" at bounding box center [166, 166] width 238 height 22
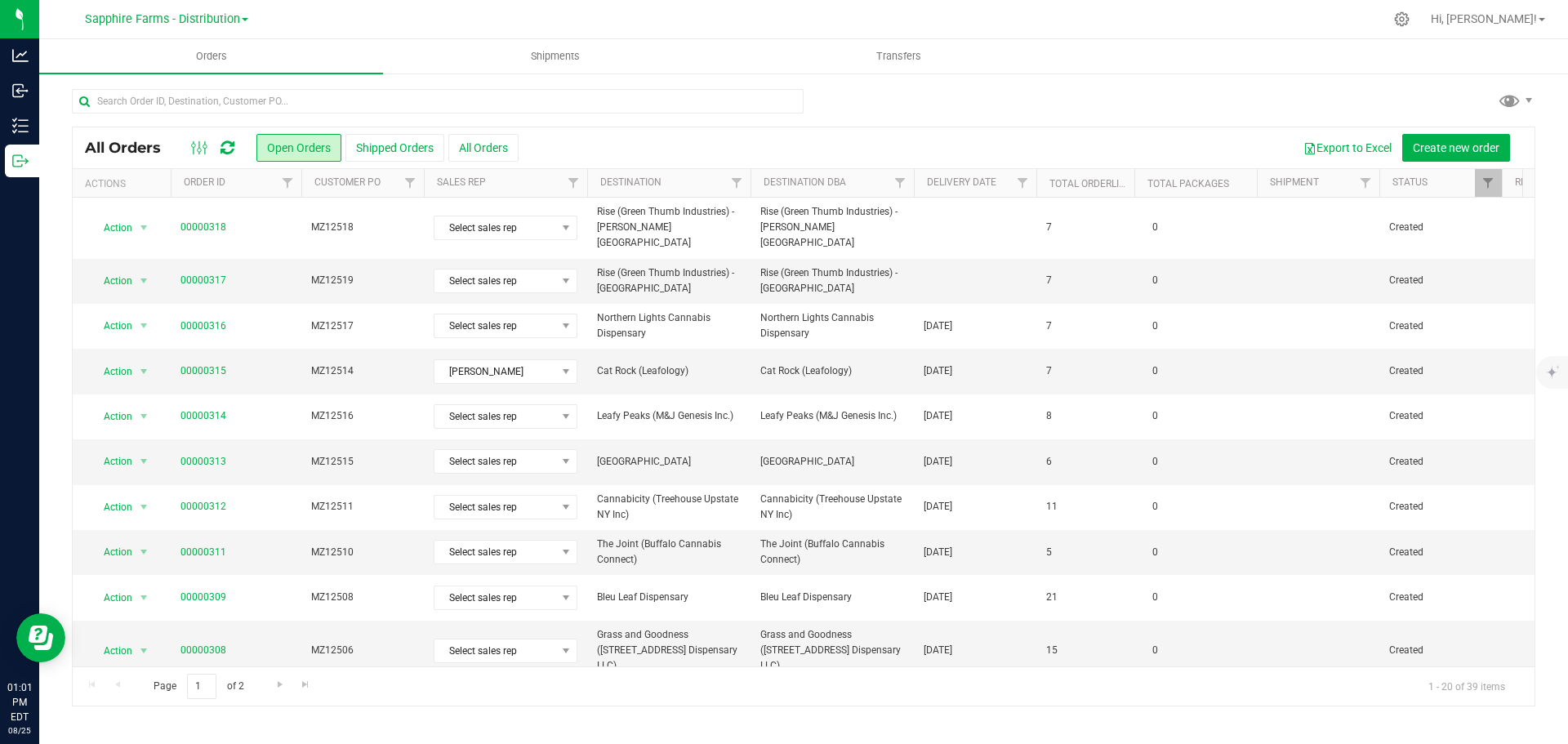
click at [247, 19] on span at bounding box center [245, 19] width 7 height 3
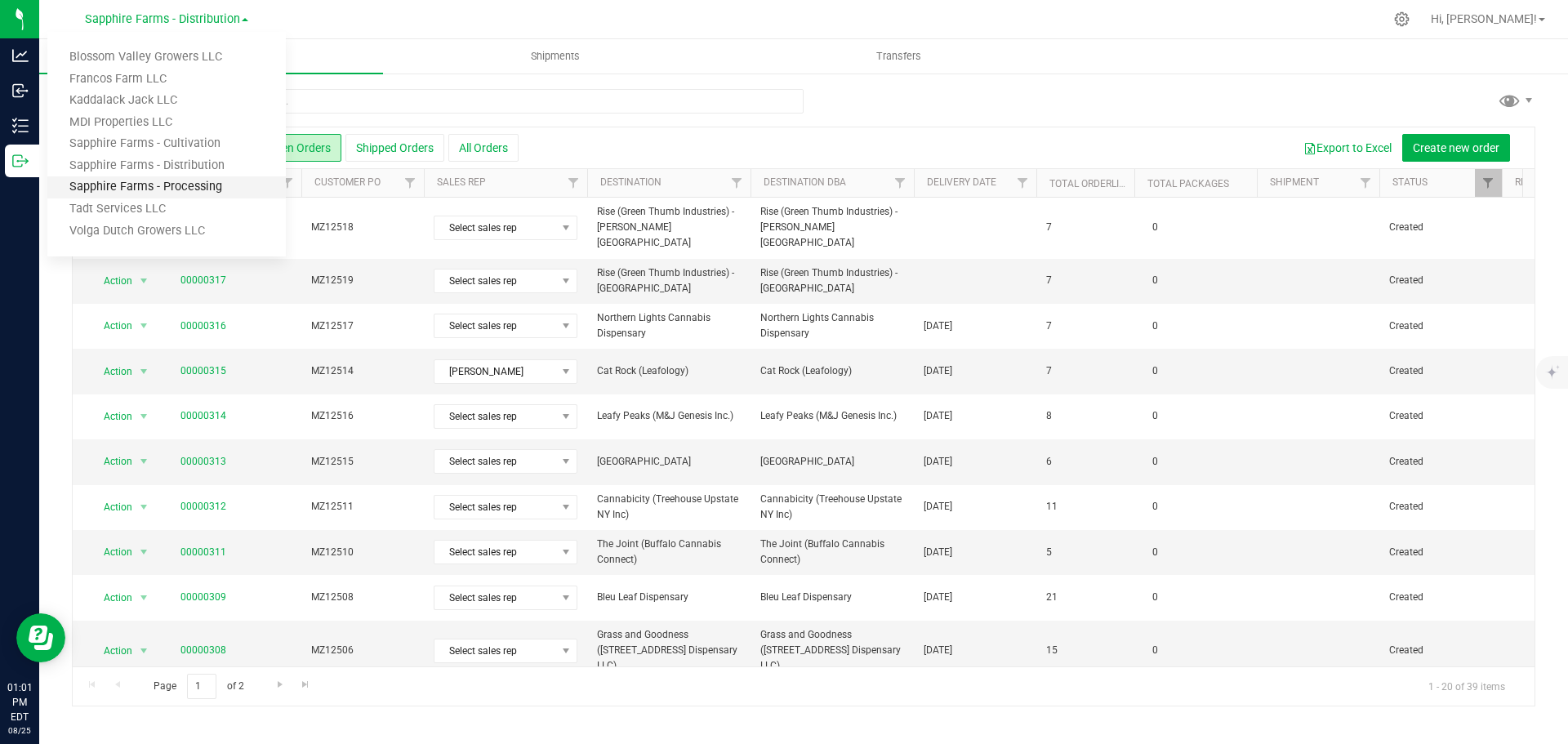
click at [181, 180] on link "Sapphire Farms - Processing" at bounding box center [166, 187] width 238 height 22
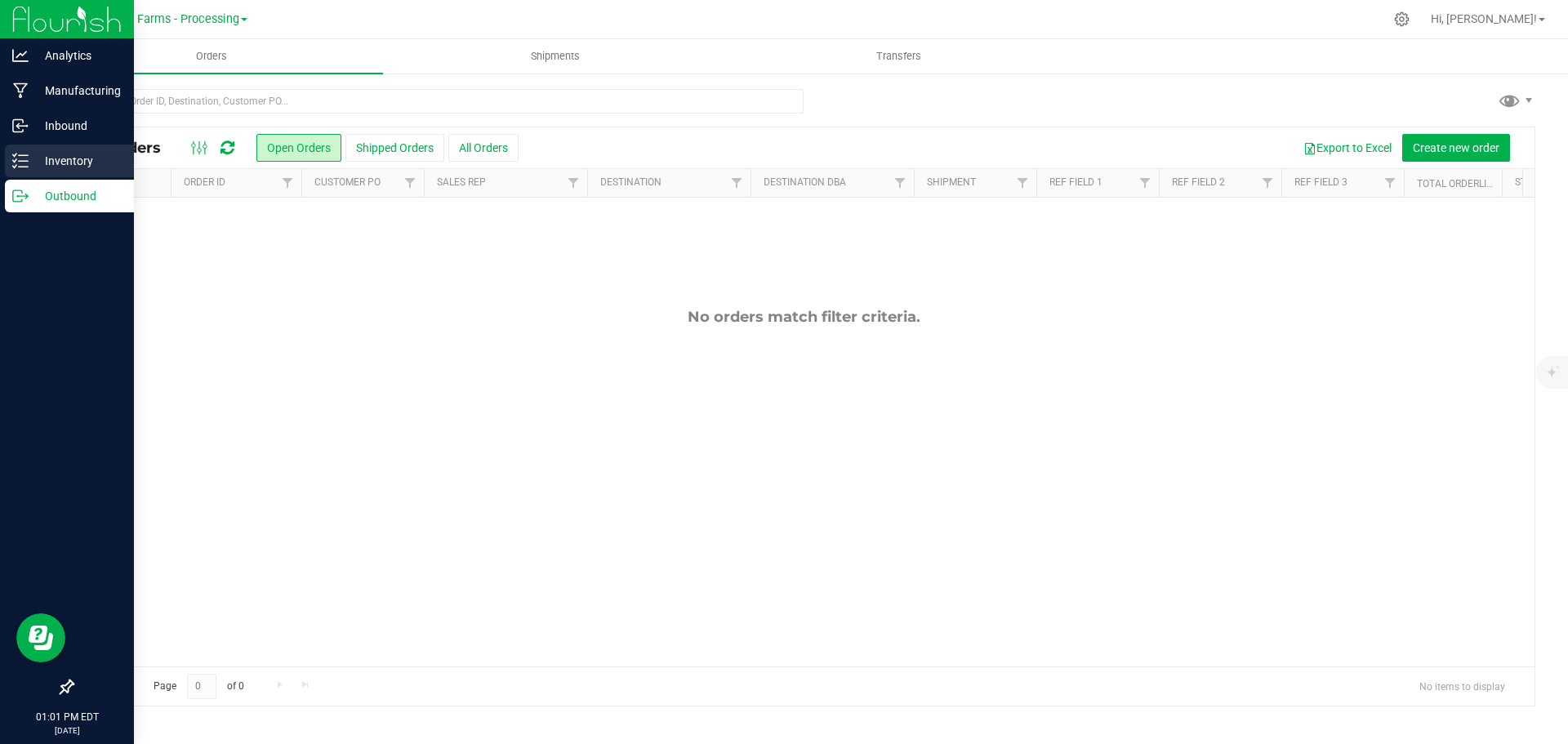
click at [38, 149] on div "Inventory" at bounding box center [69, 161] width 129 height 33
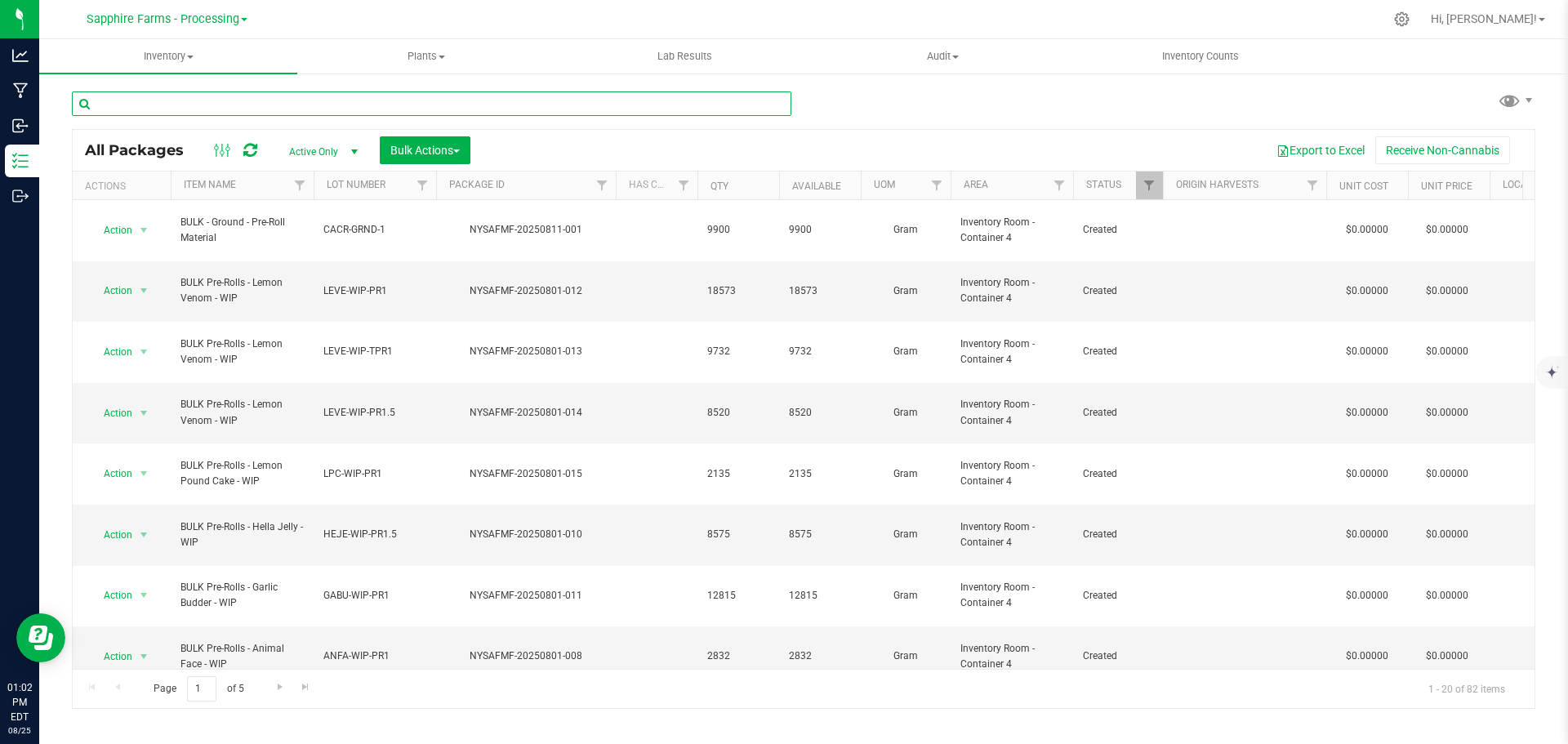
click at [477, 100] on input "text" at bounding box center [432, 104] width 720 height 25
paste input "20250726-019"
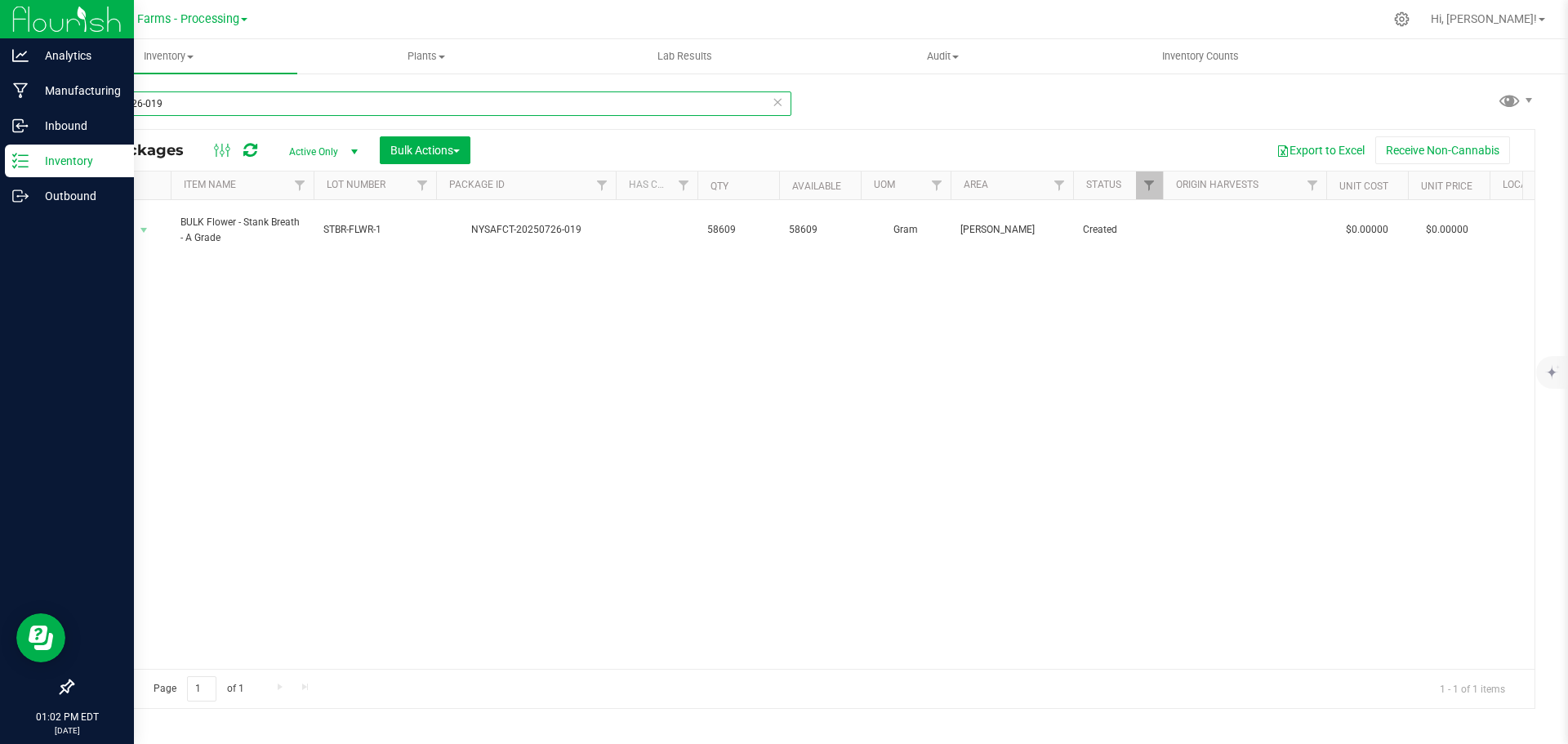
type input "20250726-019"
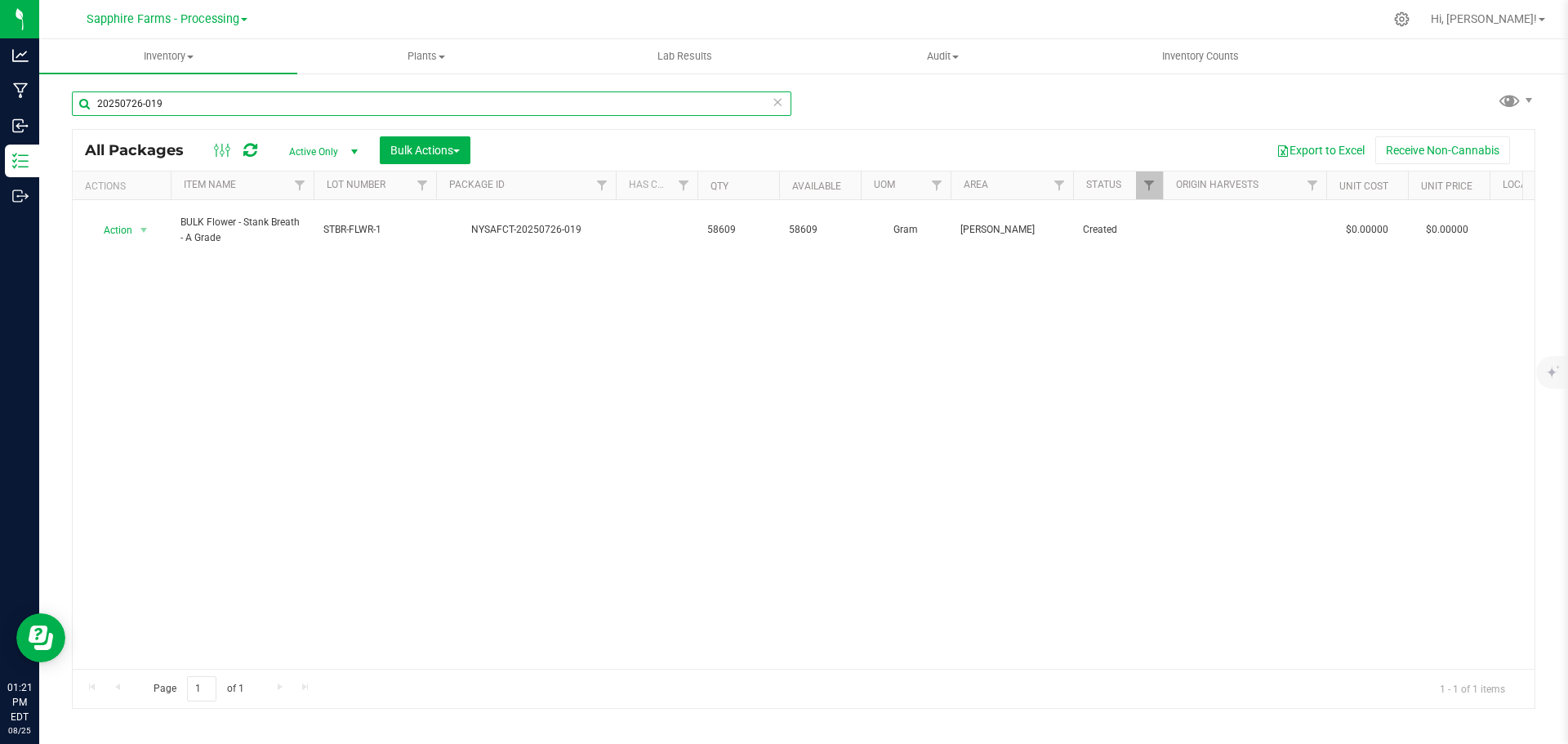
click at [786, 102] on input "20250726-019" at bounding box center [432, 104] width 720 height 25
click at [778, 100] on icon at bounding box center [777, 101] width 12 height 19
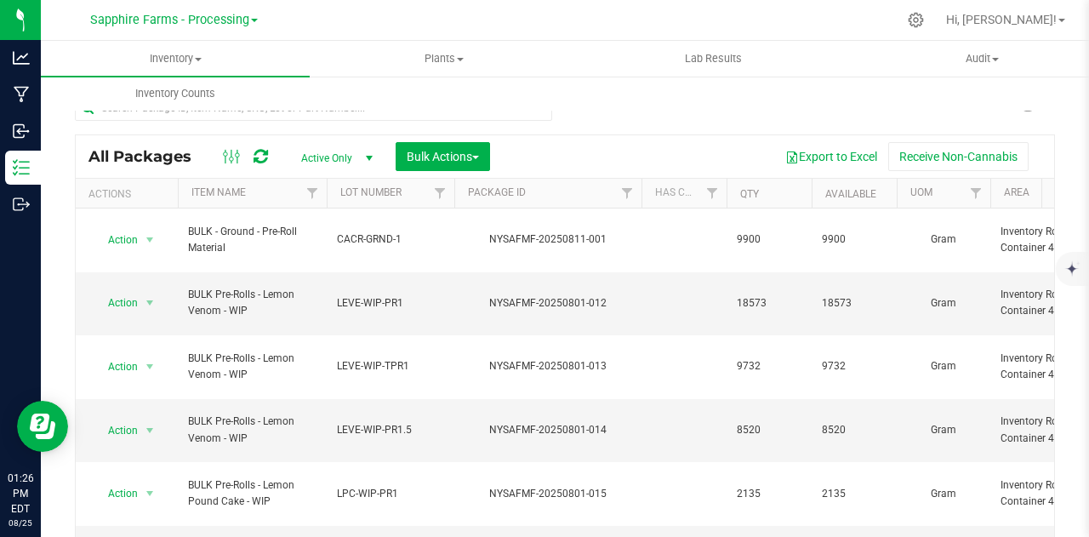
click at [252, 21] on span at bounding box center [254, 20] width 7 height 3
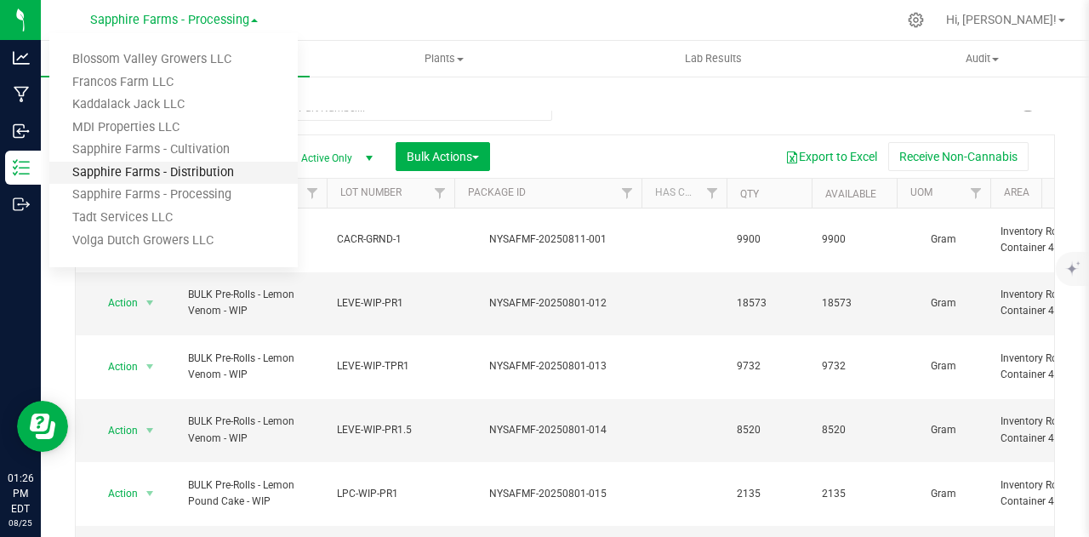
click at [212, 180] on link "Sapphire Farms - Distribution" at bounding box center [173, 173] width 248 height 23
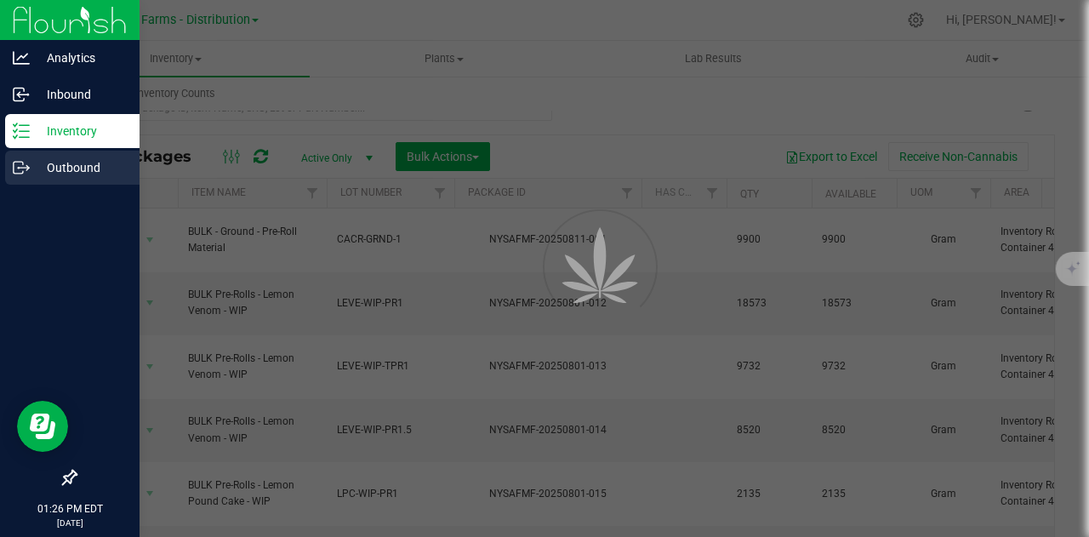
click at [65, 169] on p "Outbound" at bounding box center [81, 167] width 102 height 20
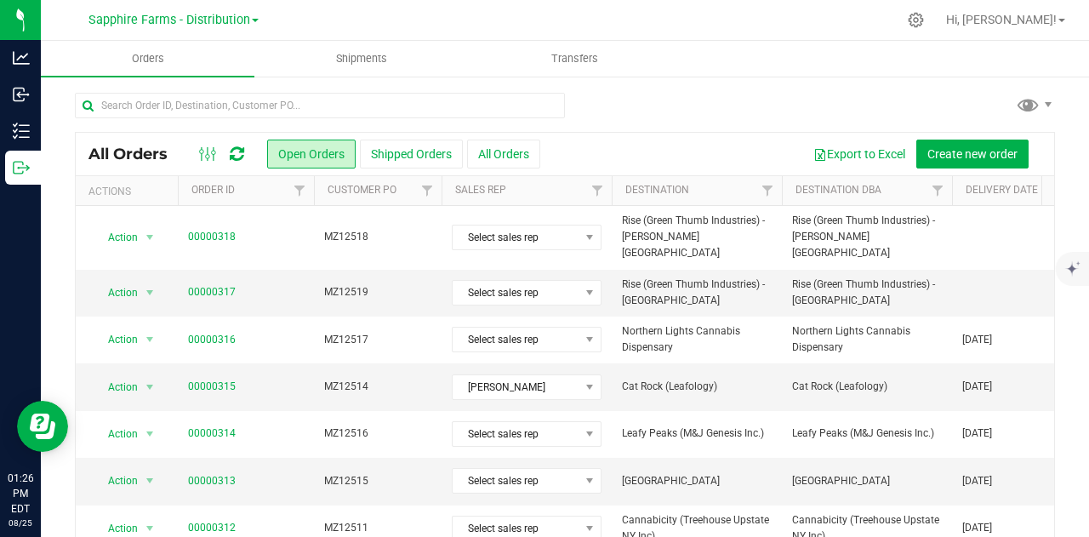
click at [624, 190] on th "Destination" at bounding box center [697, 191] width 170 height 30
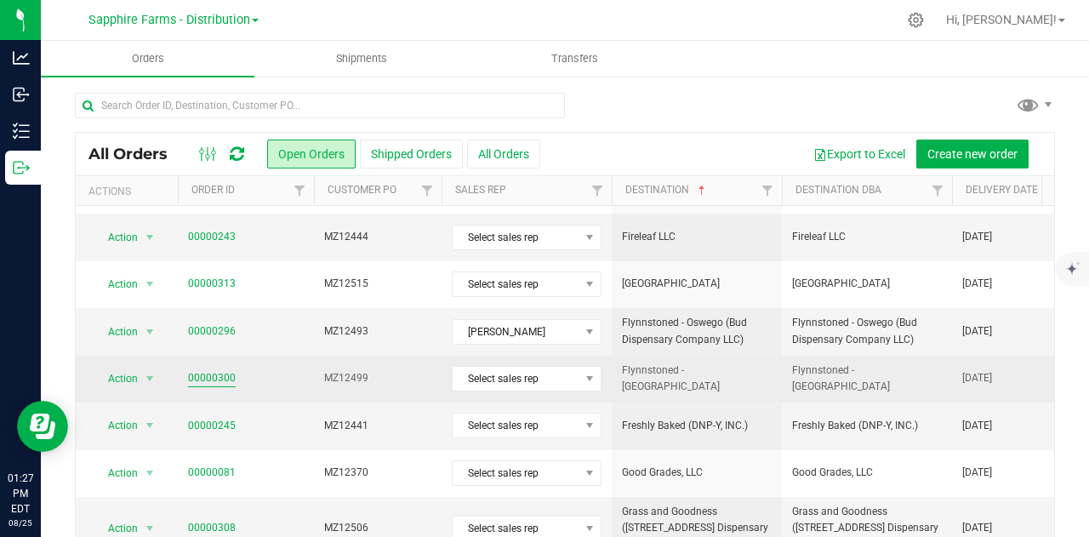
click at [220, 374] on link "00000300" at bounding box center [212, 378] width 48 height 16
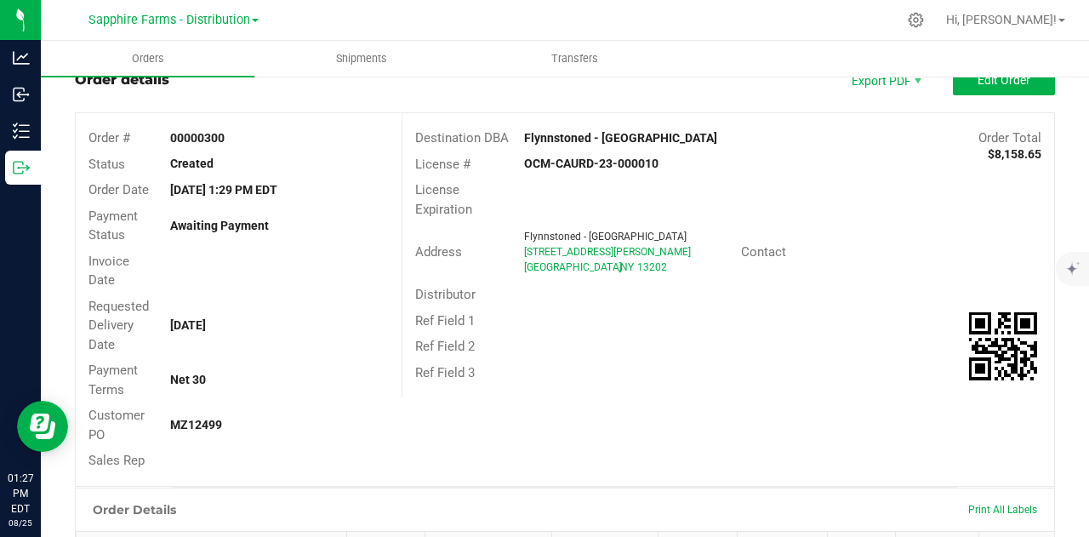
scroll to position [85, 0]
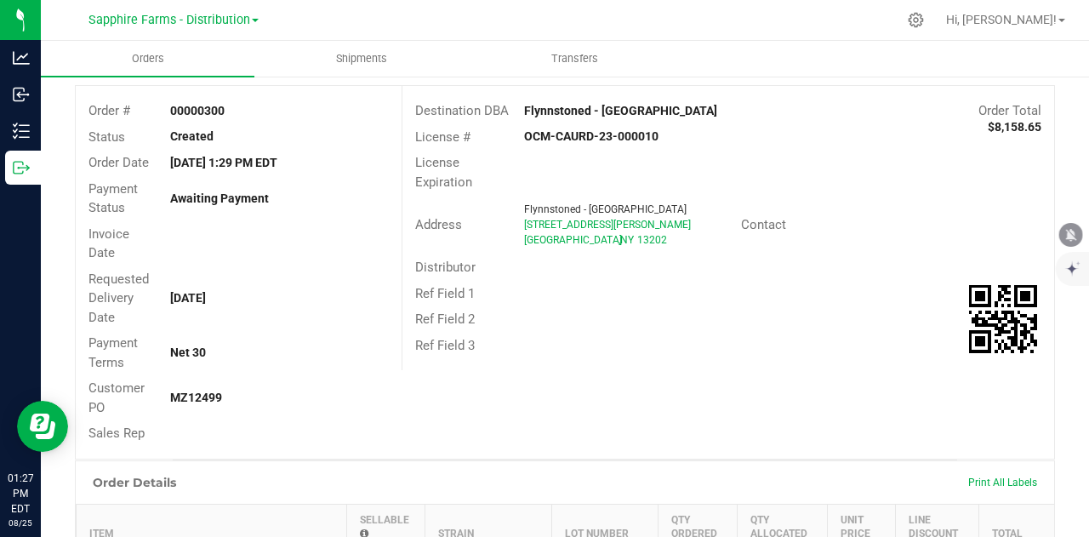
click at [201, 401] on strong "MZ12499" at bounding box center [196, 398] width 52 height 14
copy strong "MZ12499"
click at [296, 266] on div "Requested Delivery Date Aug 22, 2025" at bounding box center [239, 298] width 326 height 65
click at [565, 111] on strong "Flynnstoned - [GEOGRAPHIC_DATA]" at bounding box center [620, 111] width 193 height 14
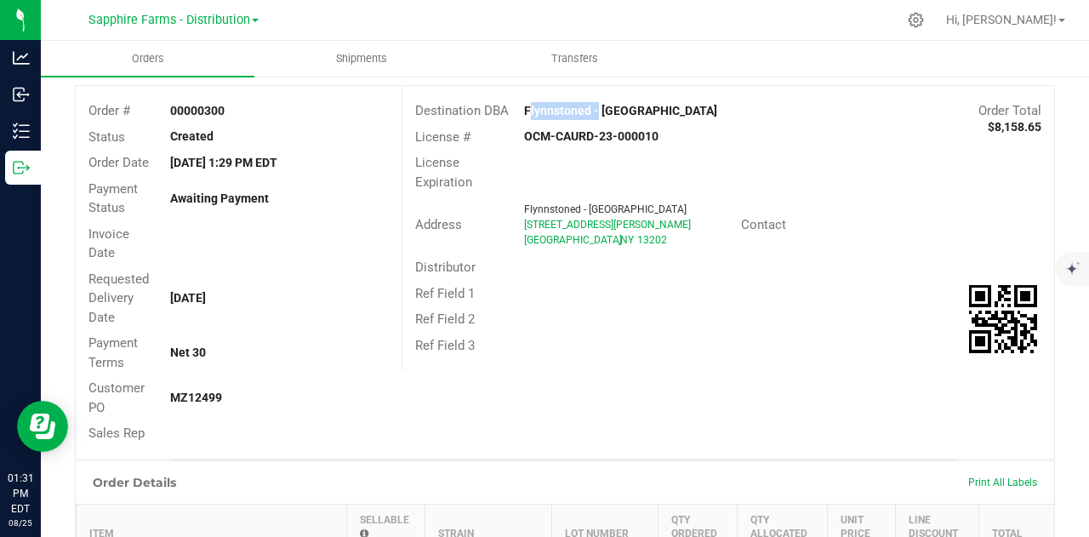
click at [565, 111] on strong "Flynnstoned - [GEOGRAPHIC_DATA]" at bounding box center [620, 111] width 193 height 14
copy strong "Flynnstoned - [GEOGRAPHIC_DATA]"
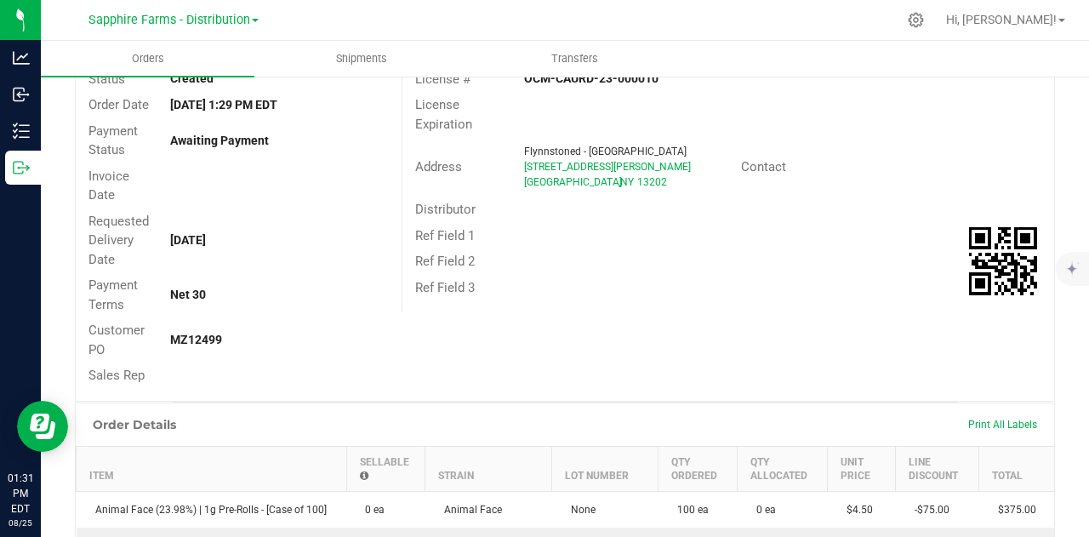
scroll to position [170, 0]
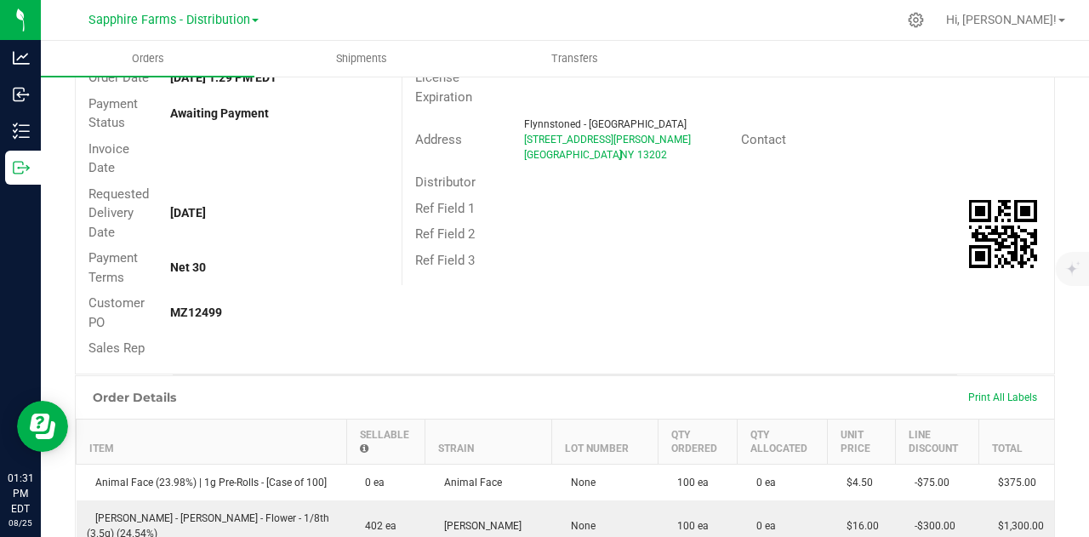
click at [694, 262] on div "Ref Field 3" at bounding box center [729, 261] width 652 height 26
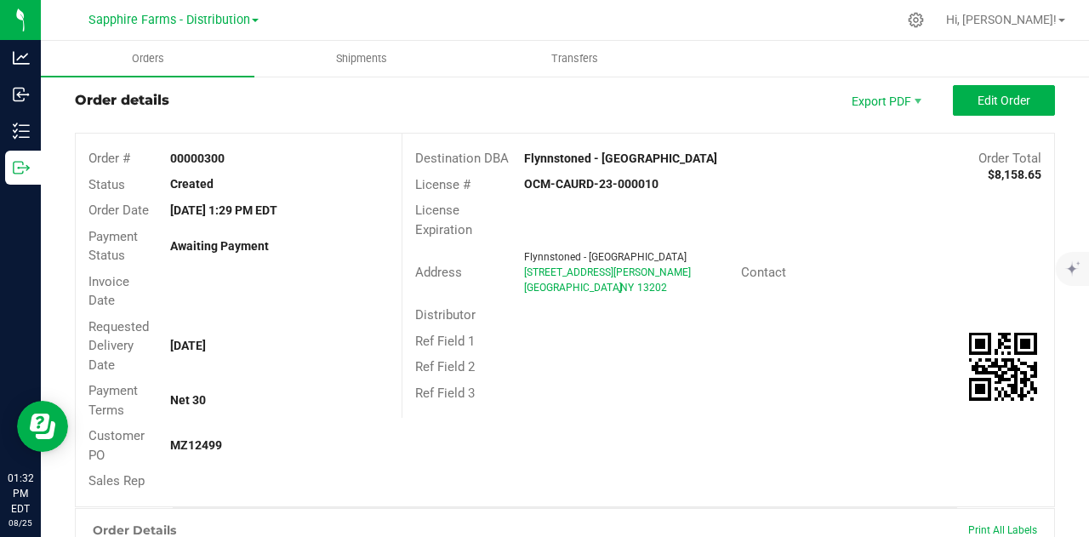
scroll to position [0, 0]
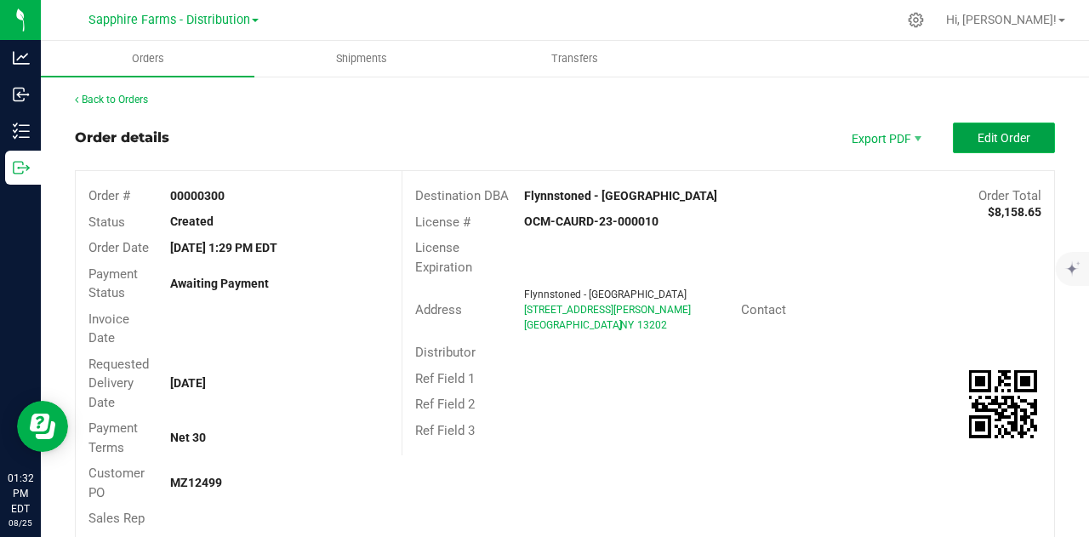
click at [979, 139] on span "Edit Order" at bounding box center [1004, 138] width 53 height 14
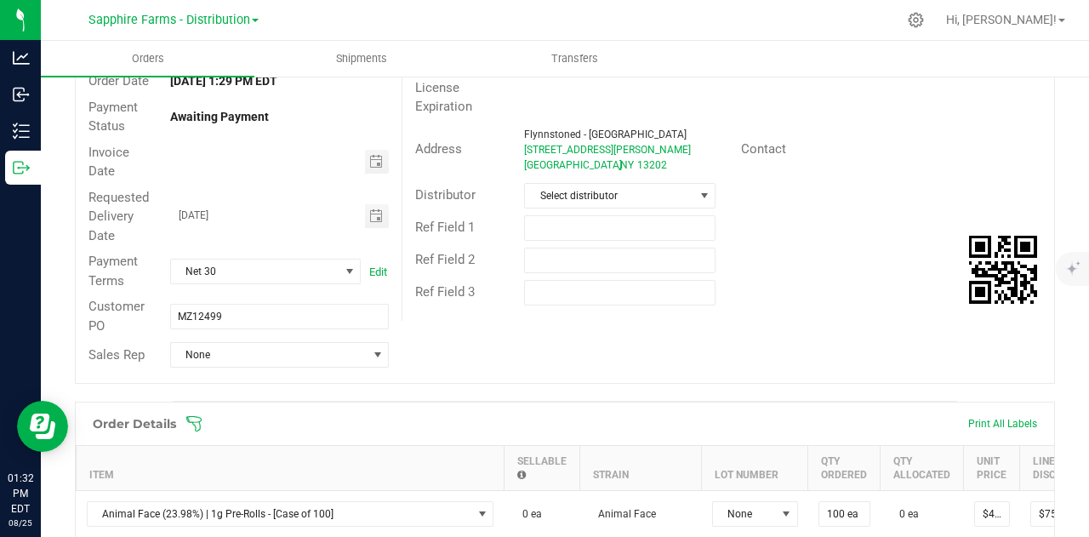
scroll to position [170, 0]
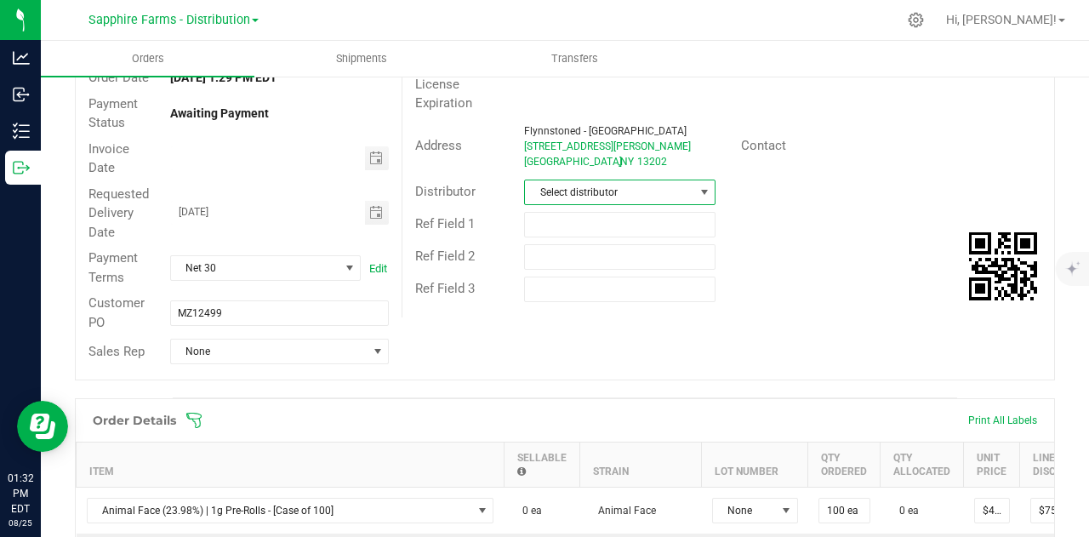
click at [698, 189] on span at bounding box center [705, 193] width 14 height 14
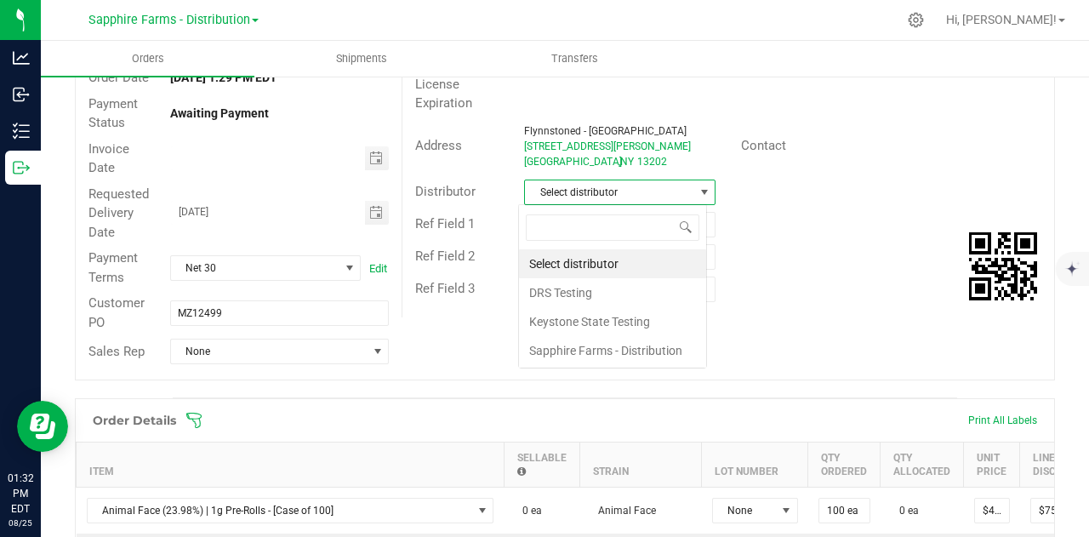
scroll to position [25, 189]
drag, startPoint x: 580, startPoint y: 351, endPoint x: 560, endPoint y: 351, distance: 20.4
click at [580, 351] on li "Sapphire Farms - Distribution" at bounding box center [612, 350] width 187 height 29
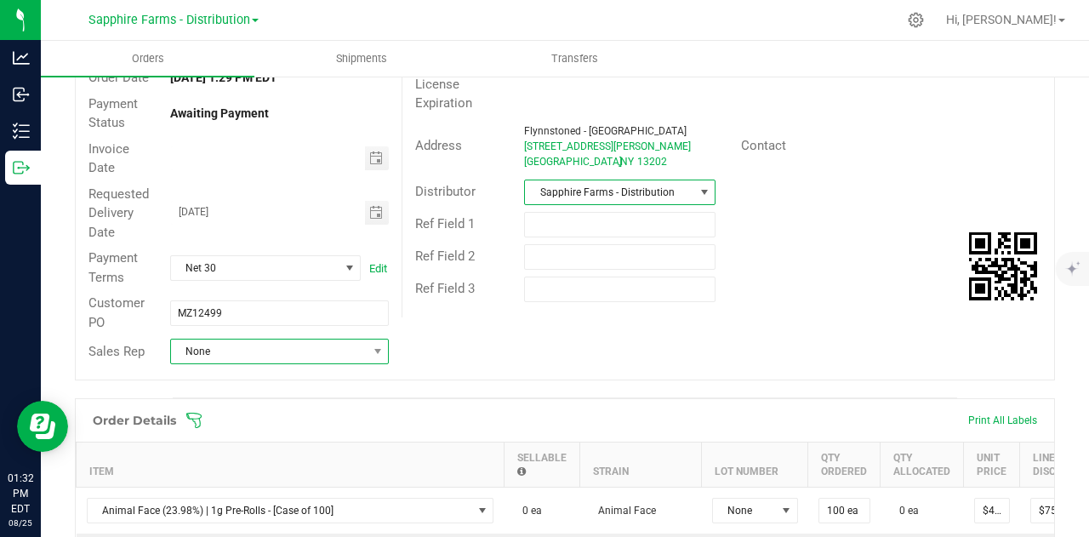
click at [245, 346] on span "None" at bounding box center [269, 352] width 196 height 24
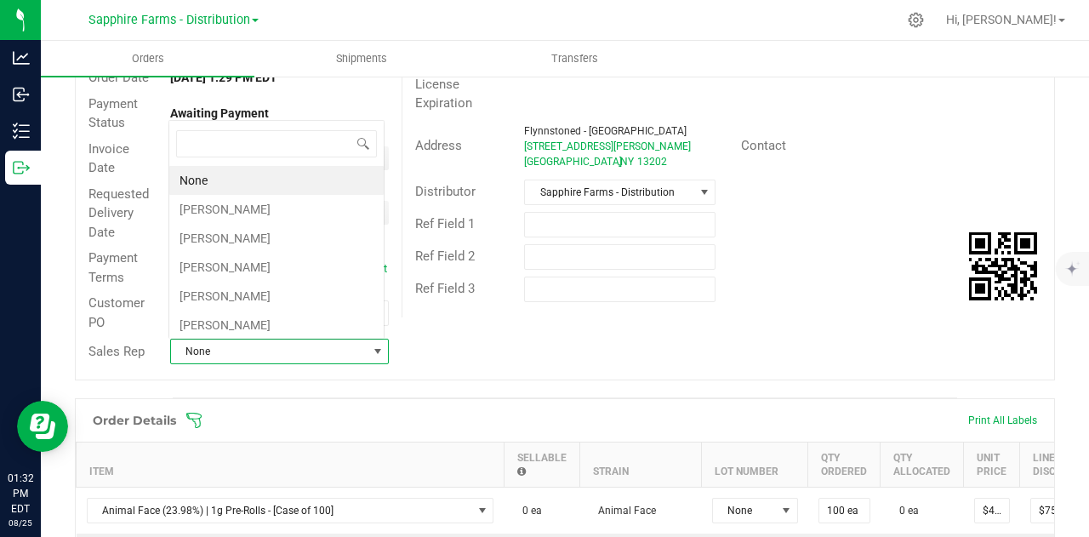
scroll to position [25, 213]
click at [260, 210] on li "Mike Henderson" at bounding box center [276, 209] width 214 height 29
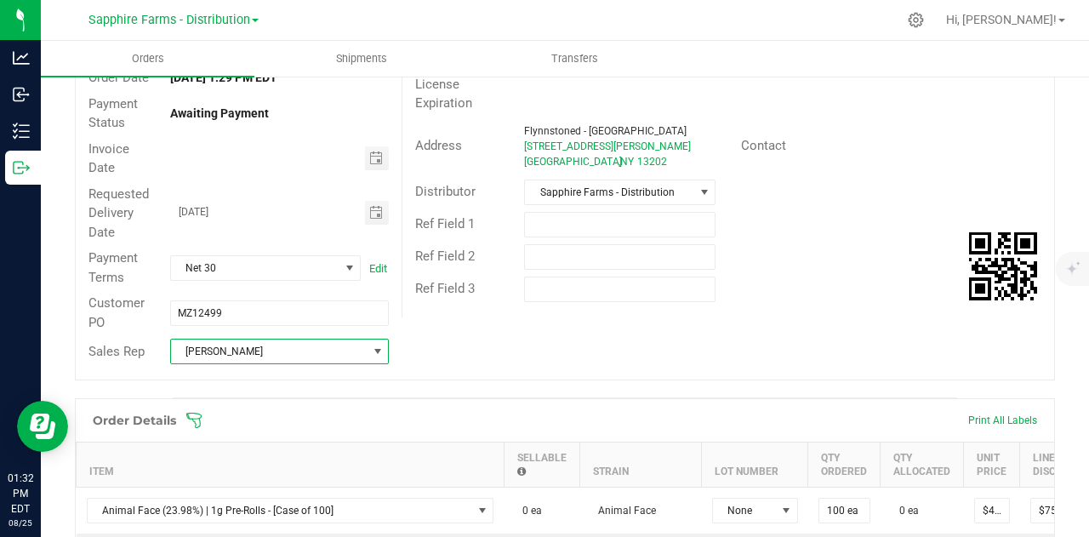
click at [882, 273] on div "Ref Field 3" at bounding box center [729, 289] width 652 height 32
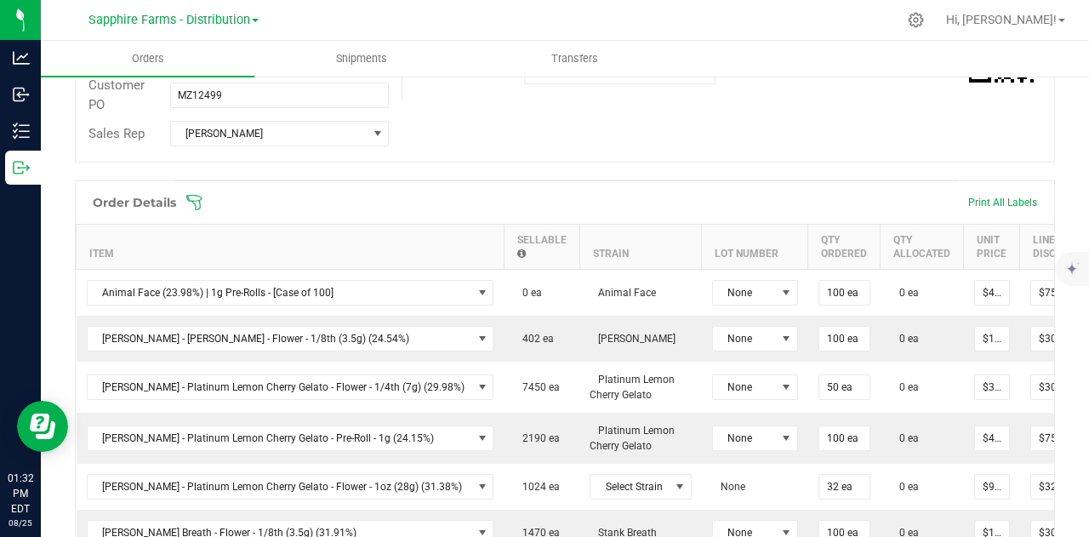
scroll to position [425, 0]
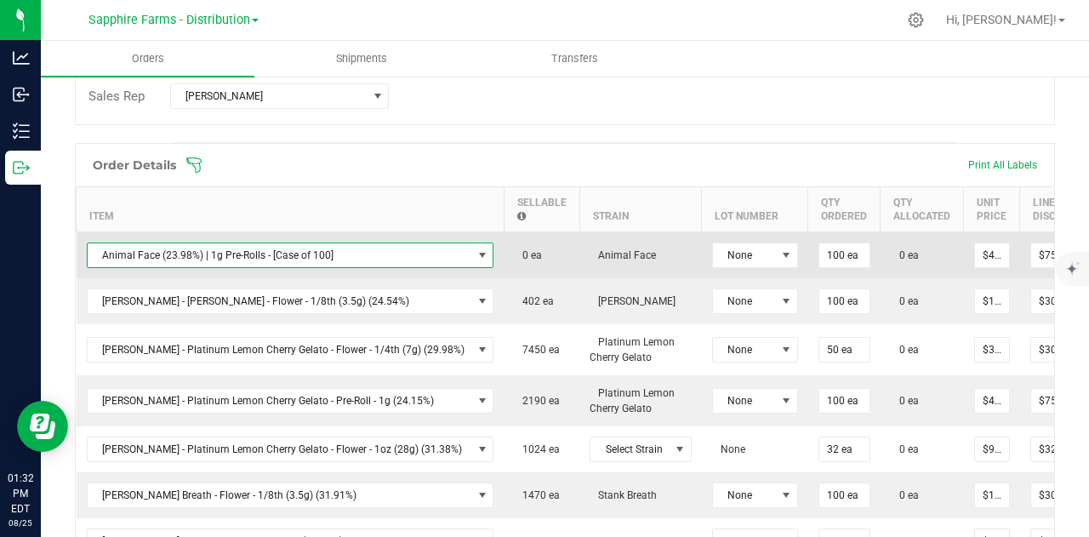
click at [476, 249] on span "NO DATA FOUND" at bounding box center [483, 255] width 14 height 14
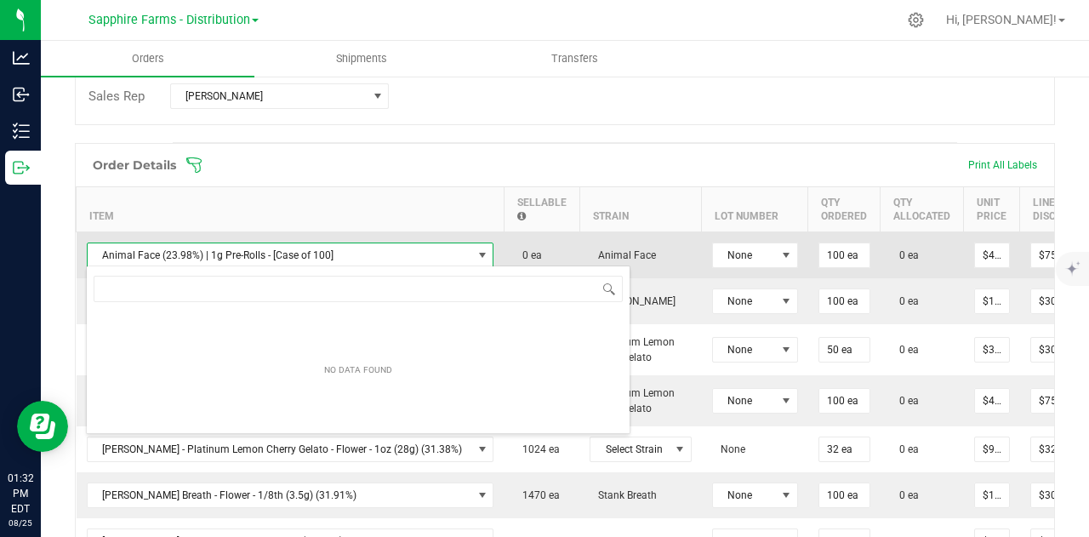
scroll to position [25, 348]
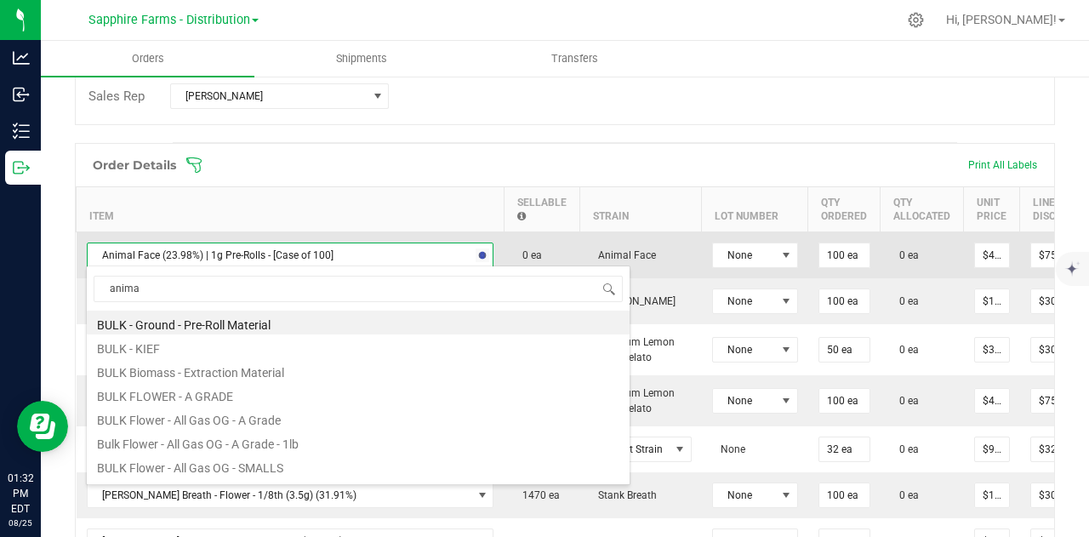
type input "animal"
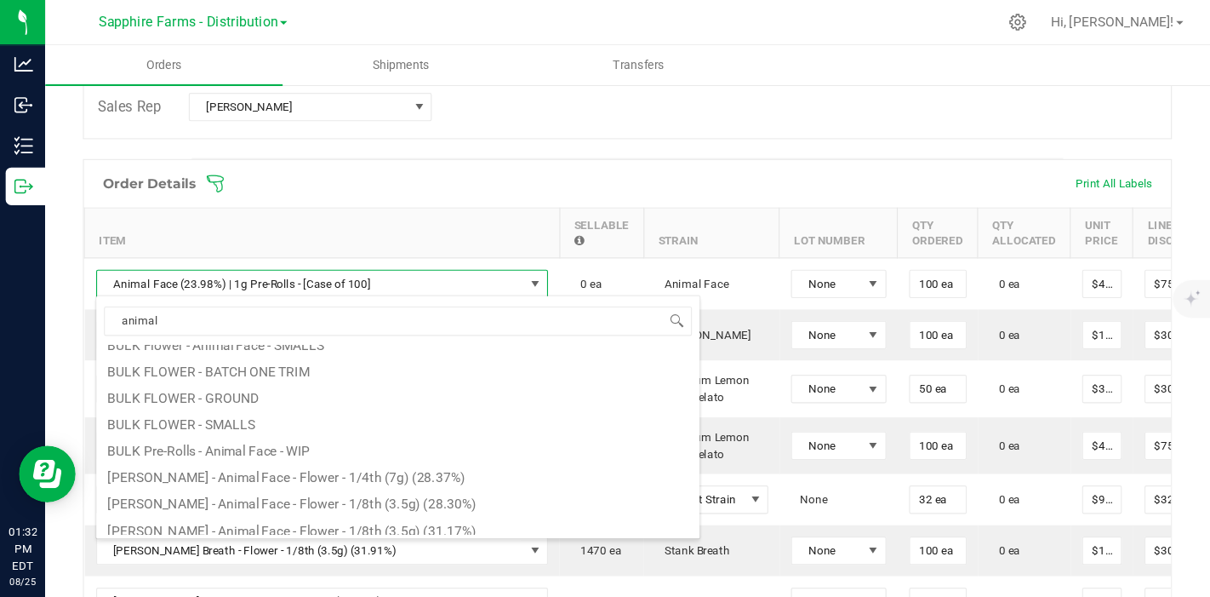
scroll to position [140, 0]
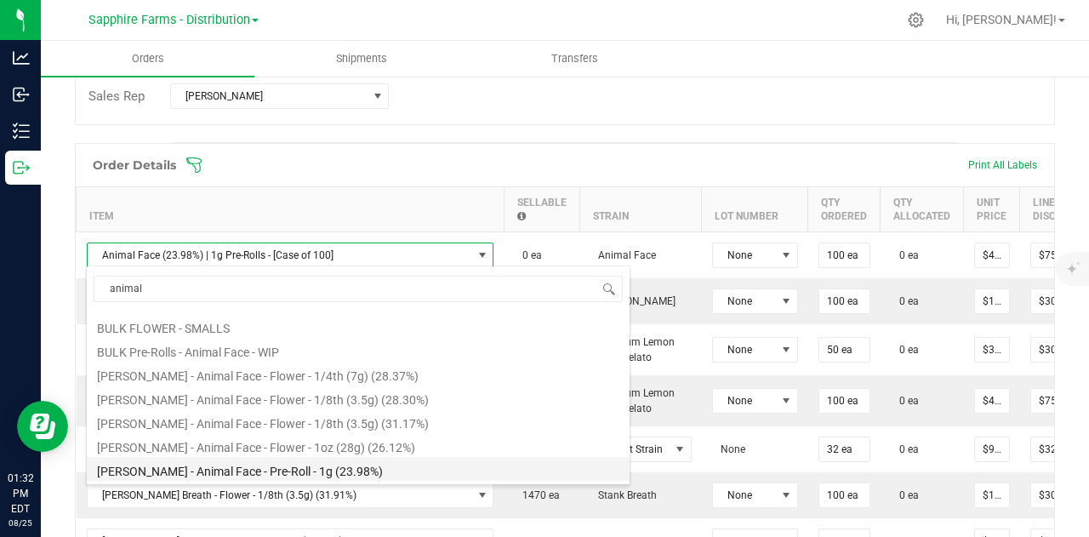
click at [294, 474] on li "LEAL - Animal Face - Pre-Roll - 1g (23.98%)" at bounding box center [358, 469] width 543 height 24
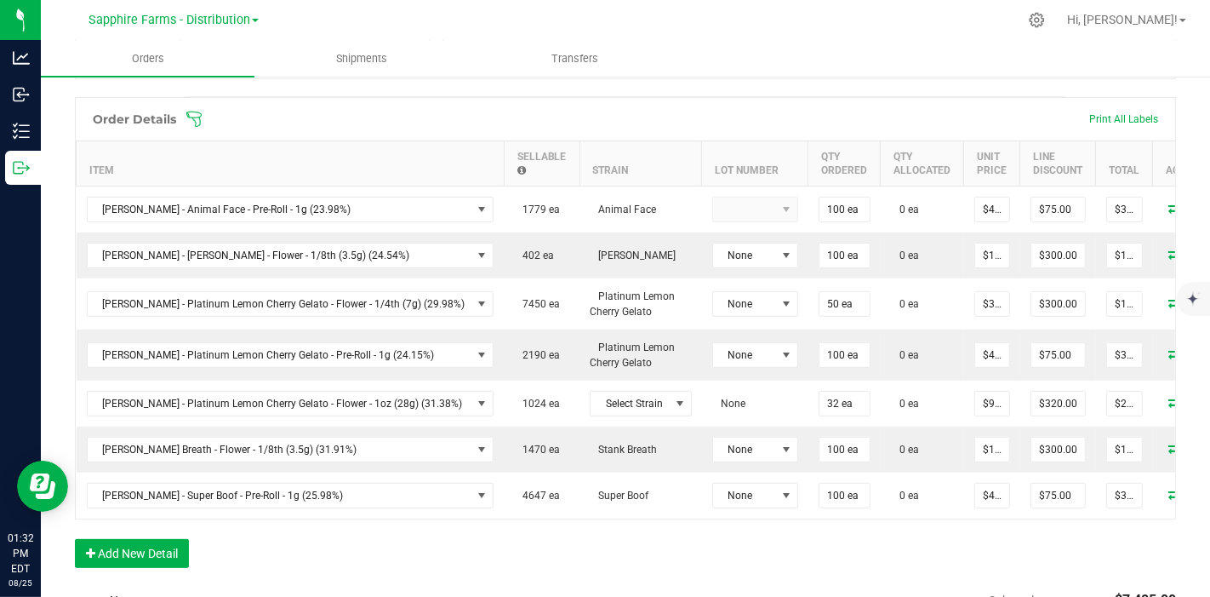
scroll to position [425, 0]
drag, startPoint x: 945, startPoint y: 3, endPoint x: 753, endPoint y: 115, distance: 222.0
click at [753, 115] on span at bounding box center [736, 119] width 1101 height 17
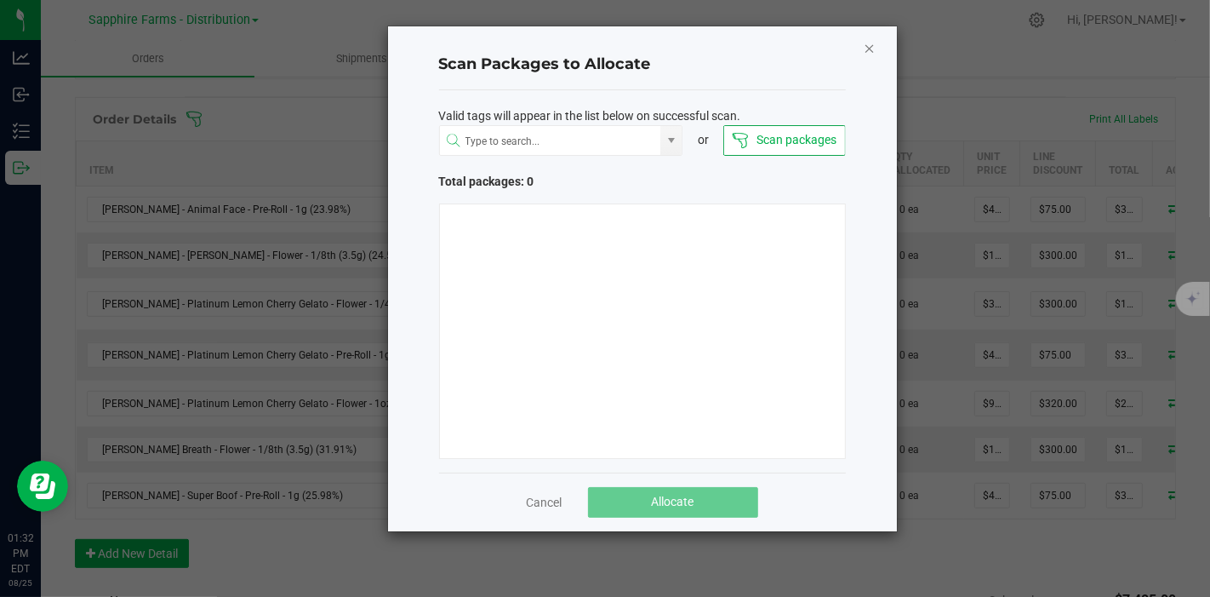
click at [868, 46] on icon "Close" at bounding box center [870, 47] width 12 height 20
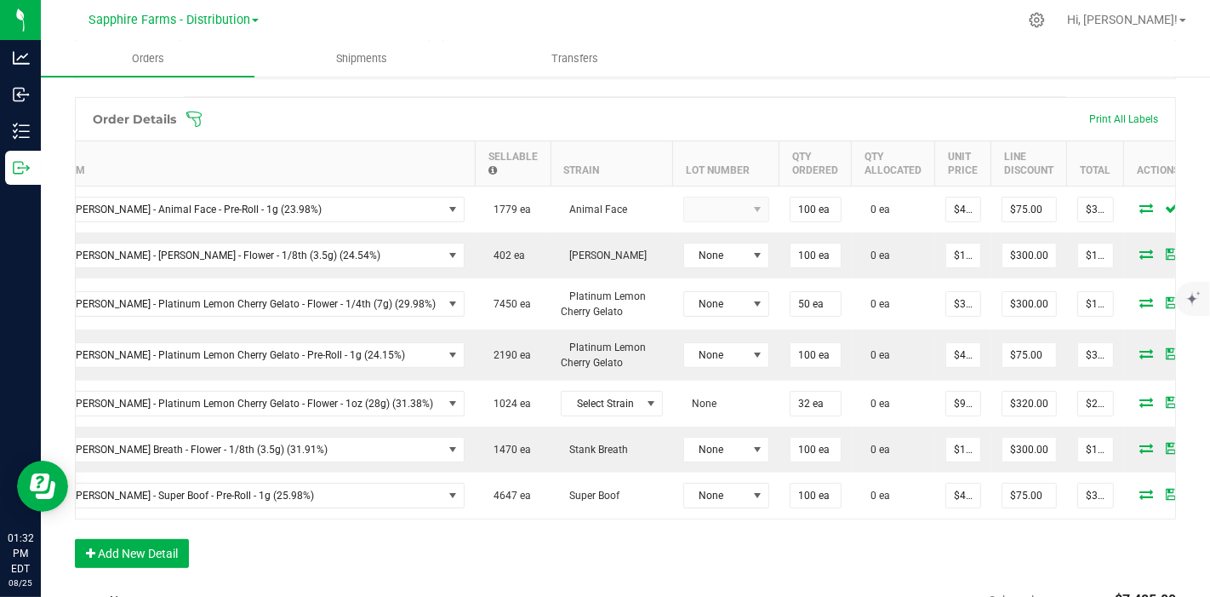
scroll to position [0, 0]
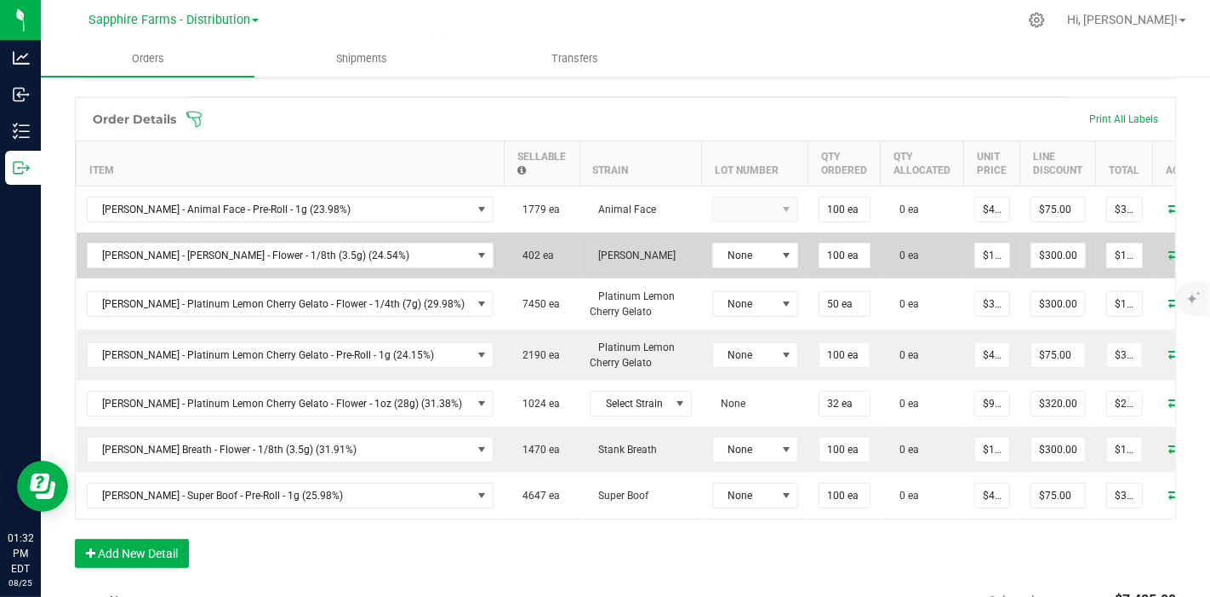
click at [1169, 251] on icon at bounding box center [1176, 253] width 14 height 10
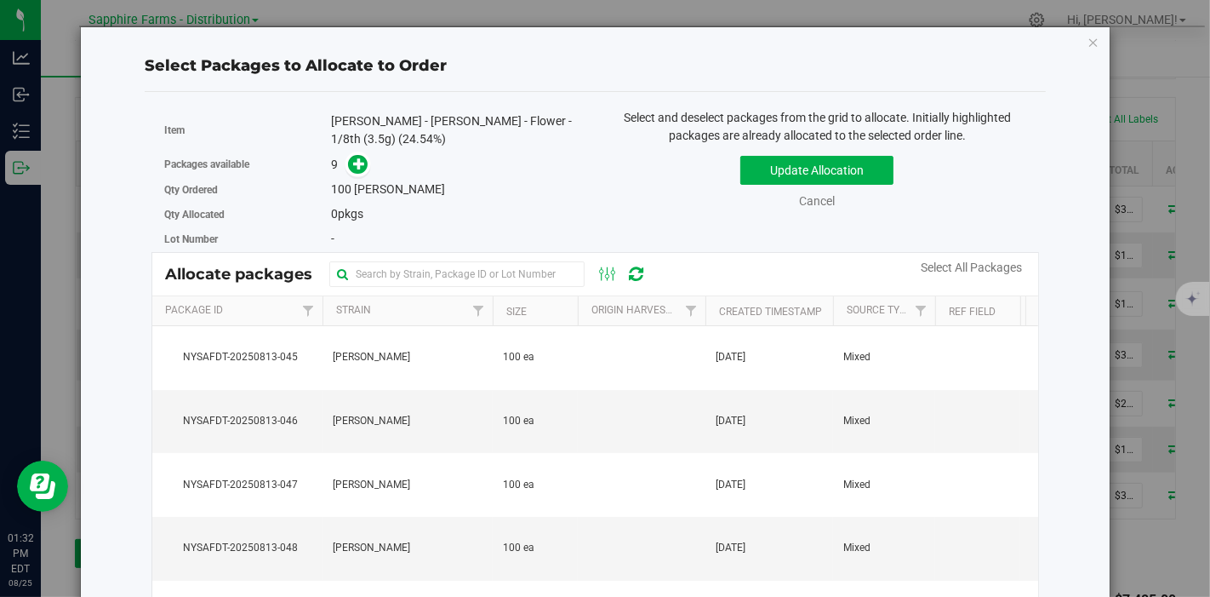
click at [584, 303] on th "Origin Harvests" at bounding box center [642, 311] width 128 height 30
click at [709, 305] on th "Created Timestamp" at bounding box center [769, 311] width 128 height 30
click at [637, 439] on td at bounding box center [642, 422] width 128 height 64
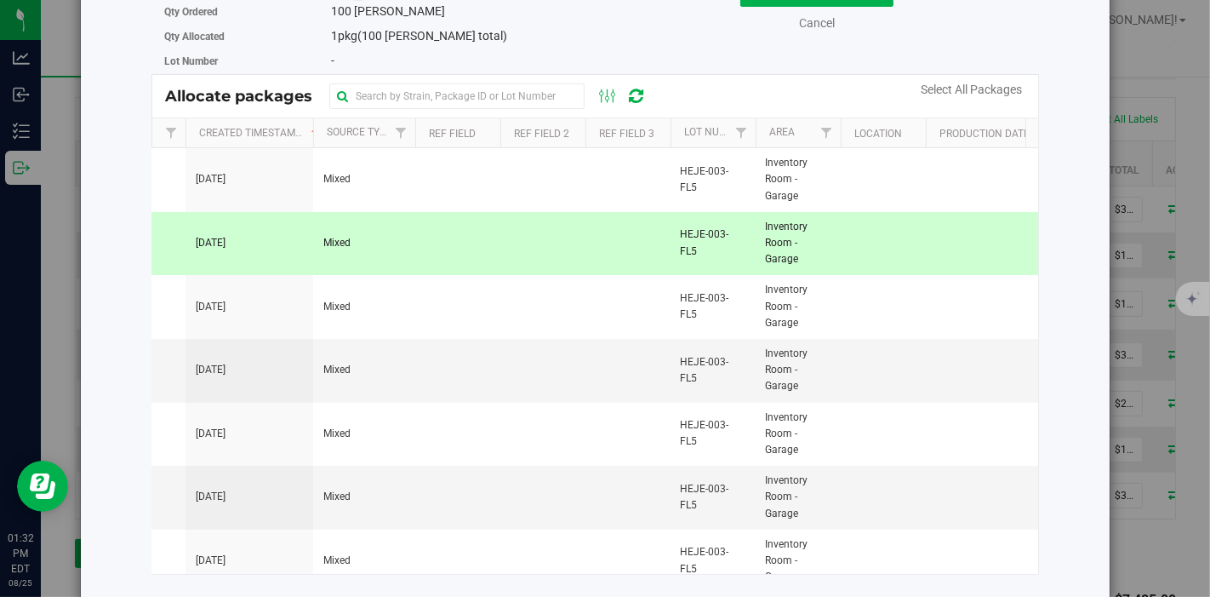
scroll to position [0, 82]
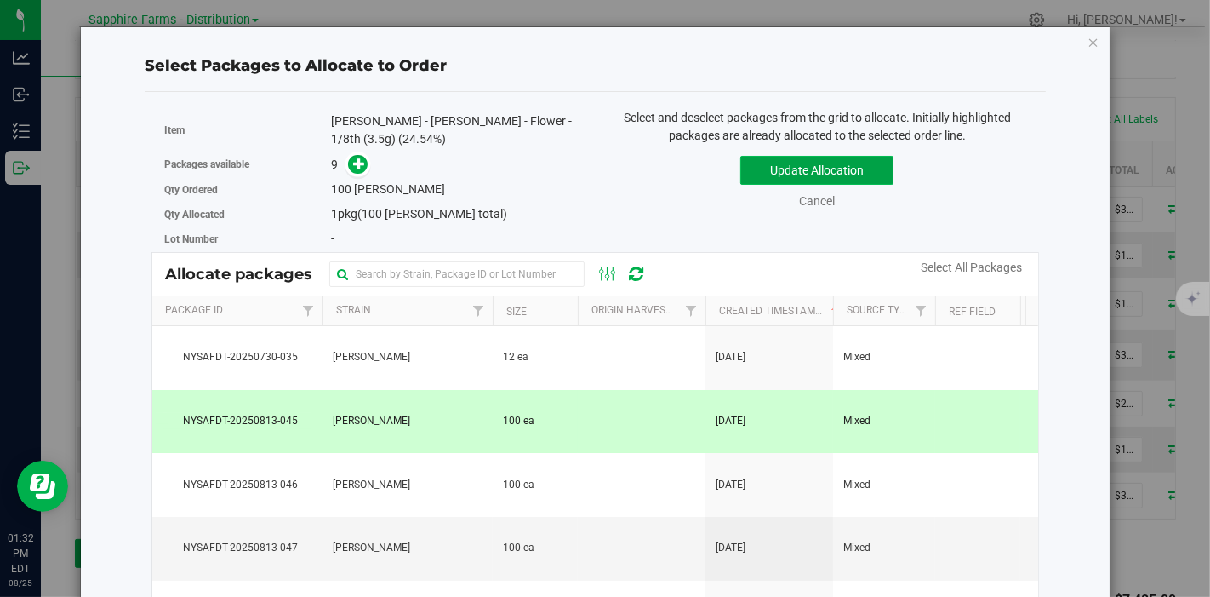
click at [761, 174] on button "Update Allocation" at bounding box center [816, 170] width 153 height 29
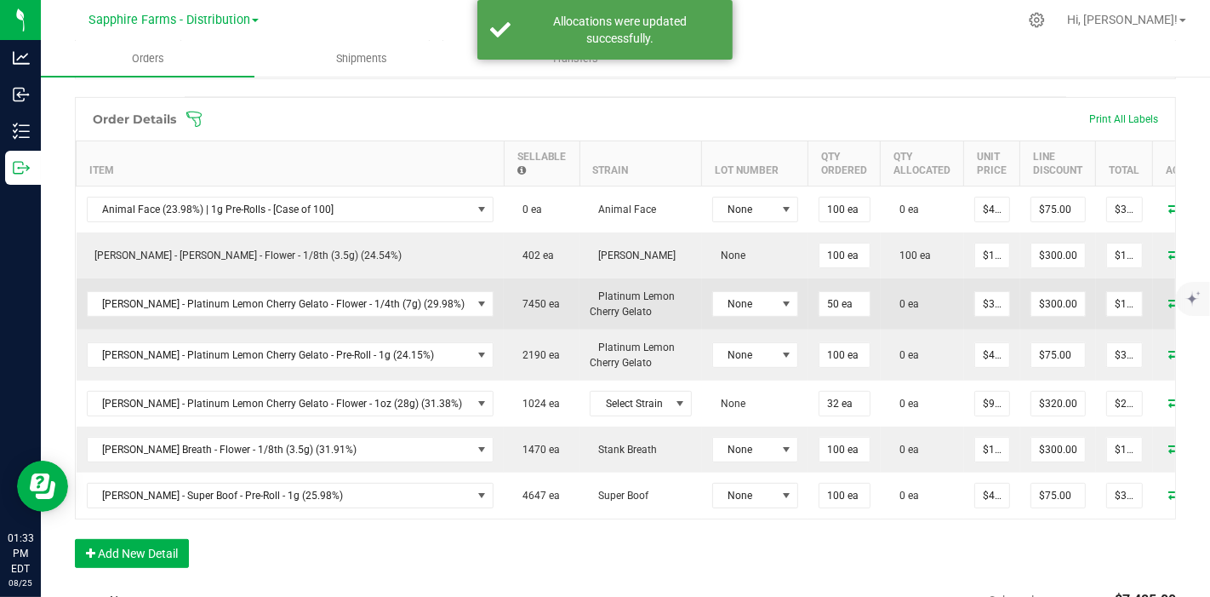
click at [1169, 297] on icon at bounding box center [1176, 302] width 14 height 10
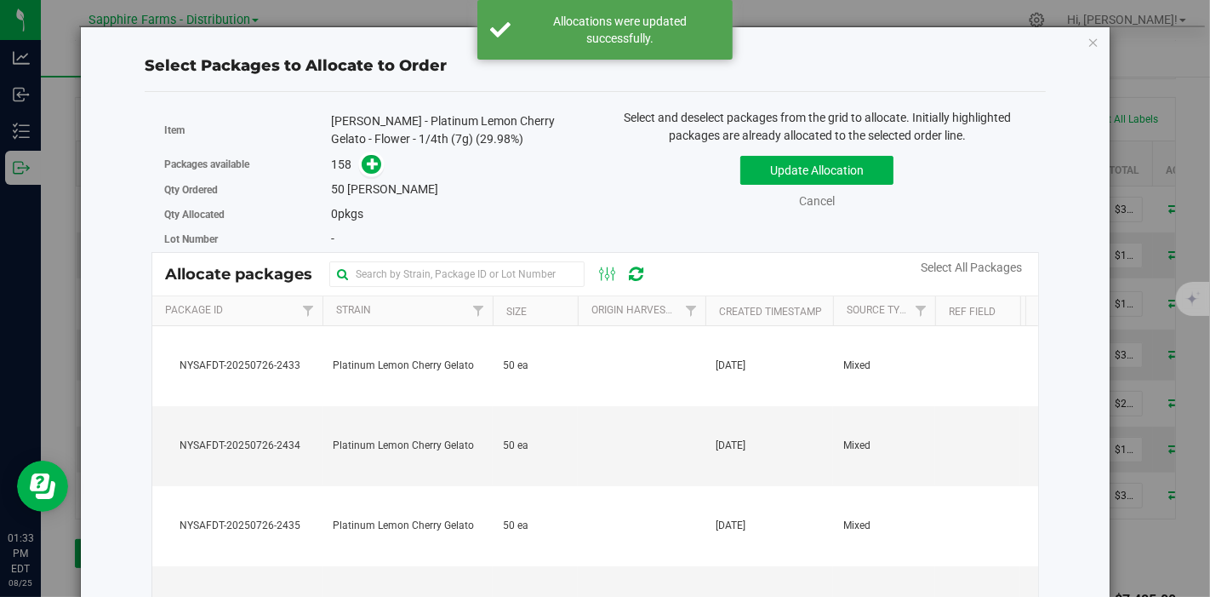
click at [709, 304] on th "Created Timestamp" at bounding box center [769, 311] width 128 height 30
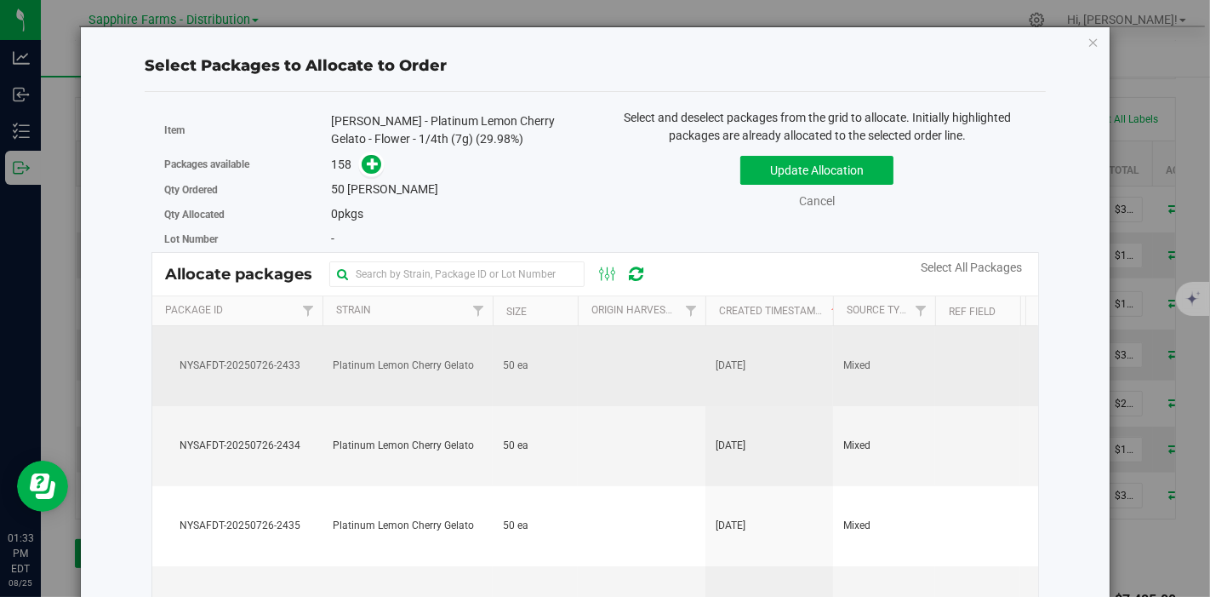
click at [624, 379] on td at bounding box center [642, 366] width 128 height 80
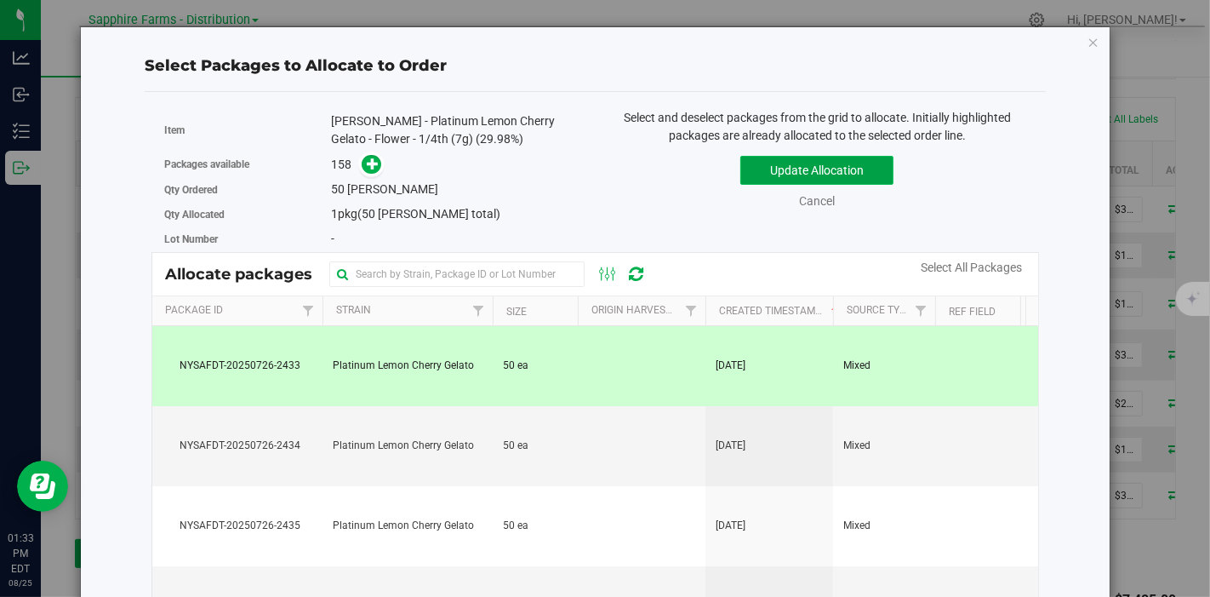
click at [759, 170] on button "Update Allocation" at bounding box center [816, 170] width 153 height 29
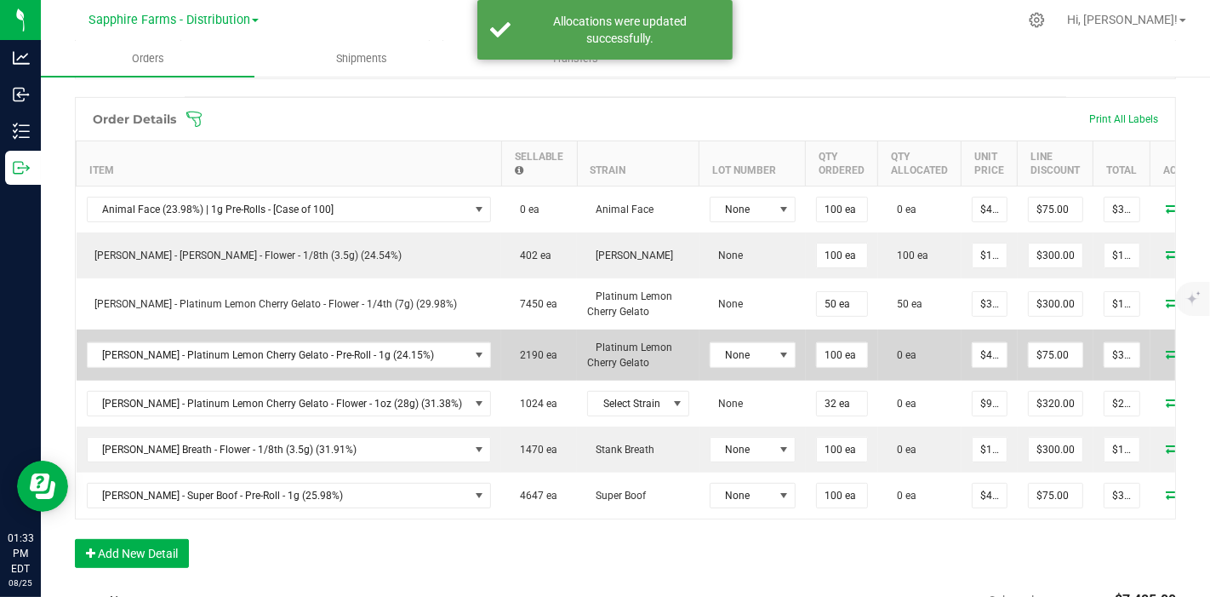
click at [1167, 349] on icon at bounding box center [1174, 353] width 14 height 10
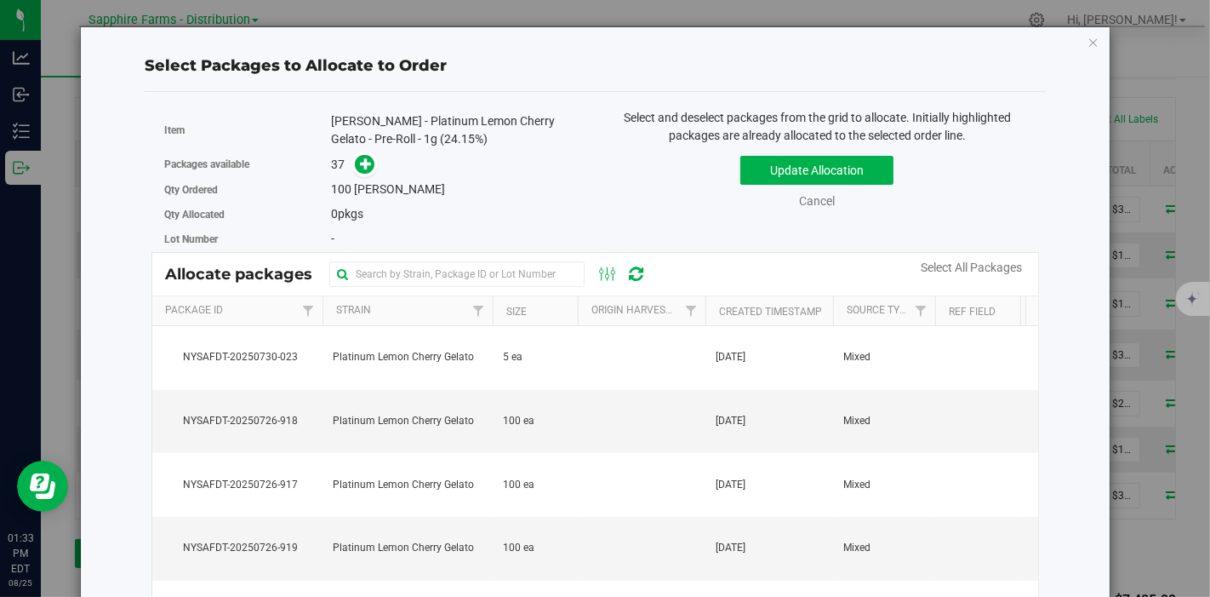
click at [714, 307] on th "Created Timestamp" at bounding box center [769, 311] width 128 height 30
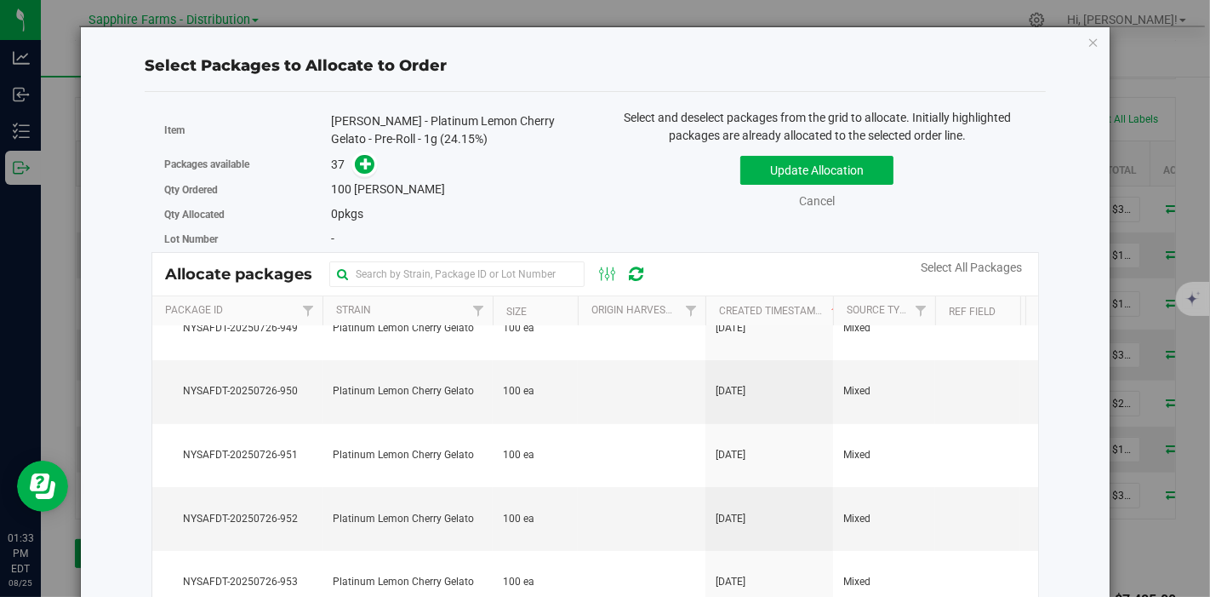
scroll to position [31, 0]
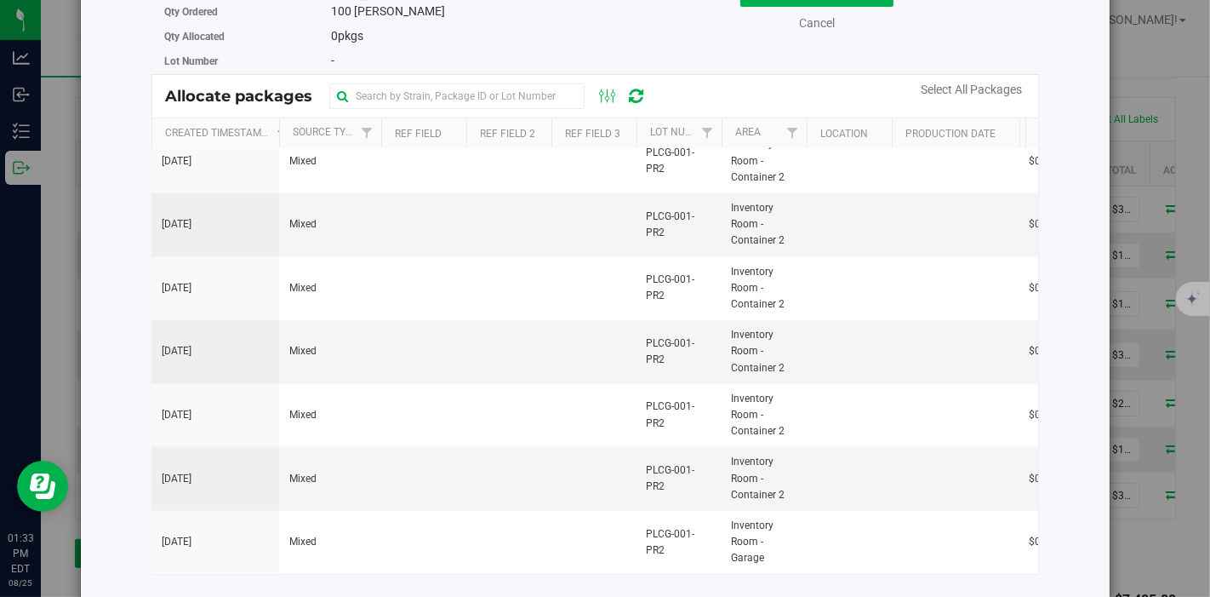
drag, startPoint x: 1018, startPoint y: 205, endPoint x: 1048, endPoint y: 517, distance: 313.0
click at [1048, 517] on div "Select Packages to Allocate to Order Item LEAL - Platinum Lemon Cherry Gelato -…" at bounding box center [595, 224] width 1002 height 750
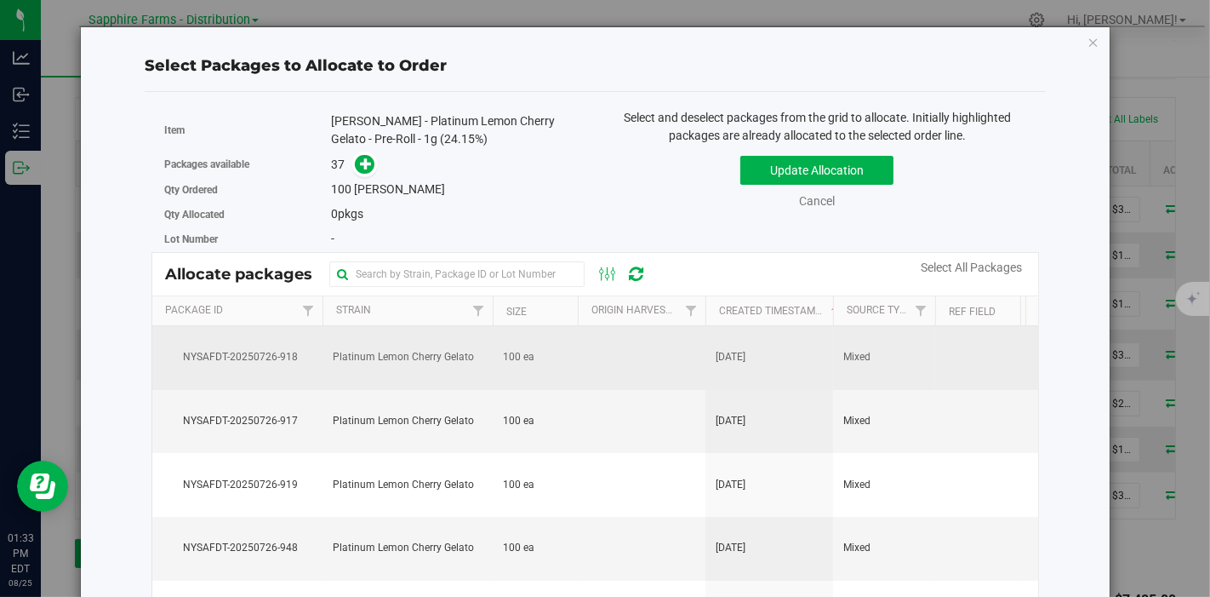
click at [564, 357] on td "100 ea" at bounding box center [535, 358] width 85 height 64
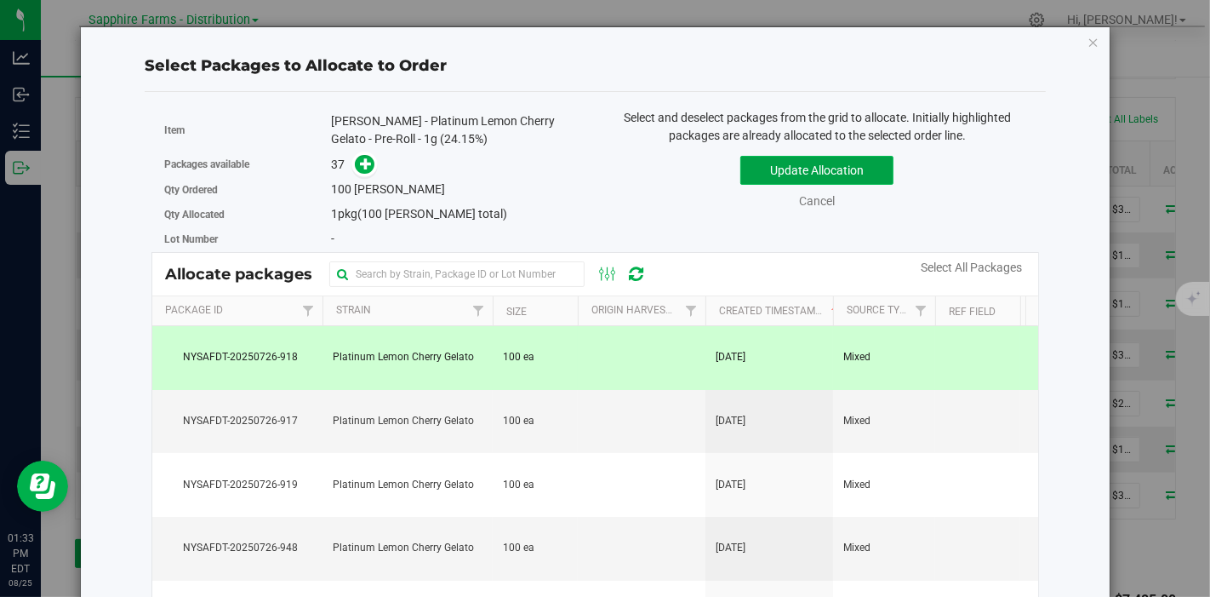
click at [824, 168] on button "Update Allocation" at bounding box center [816, 170] width 153 height 29
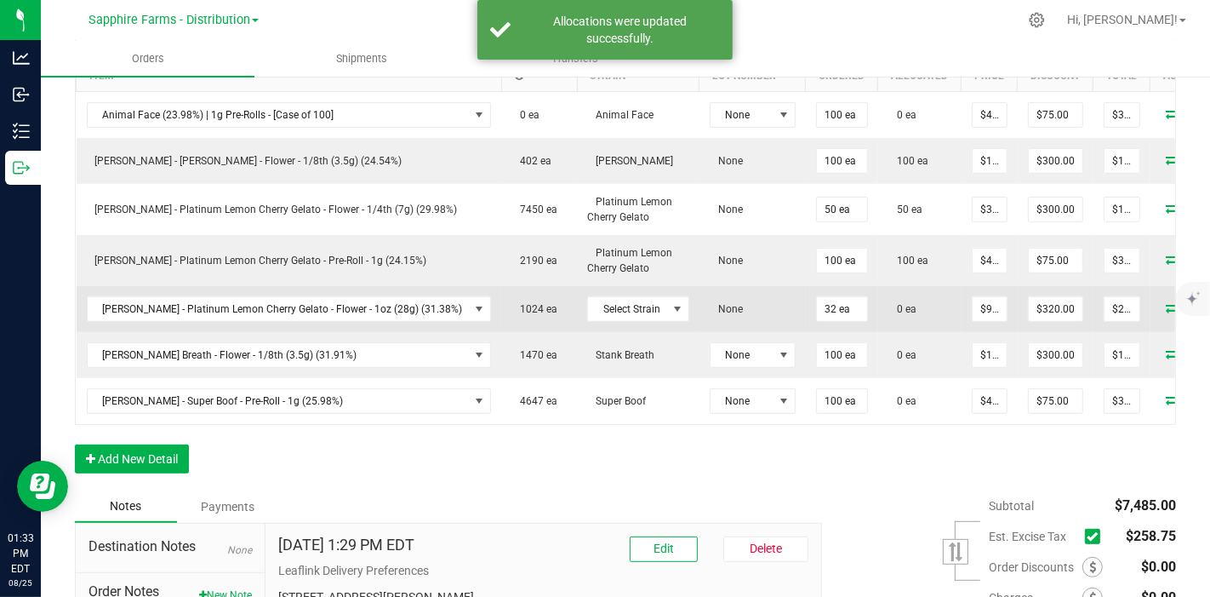
click at [1167, 305] on icon at bounding box center [1174, 307] width 14 height 10
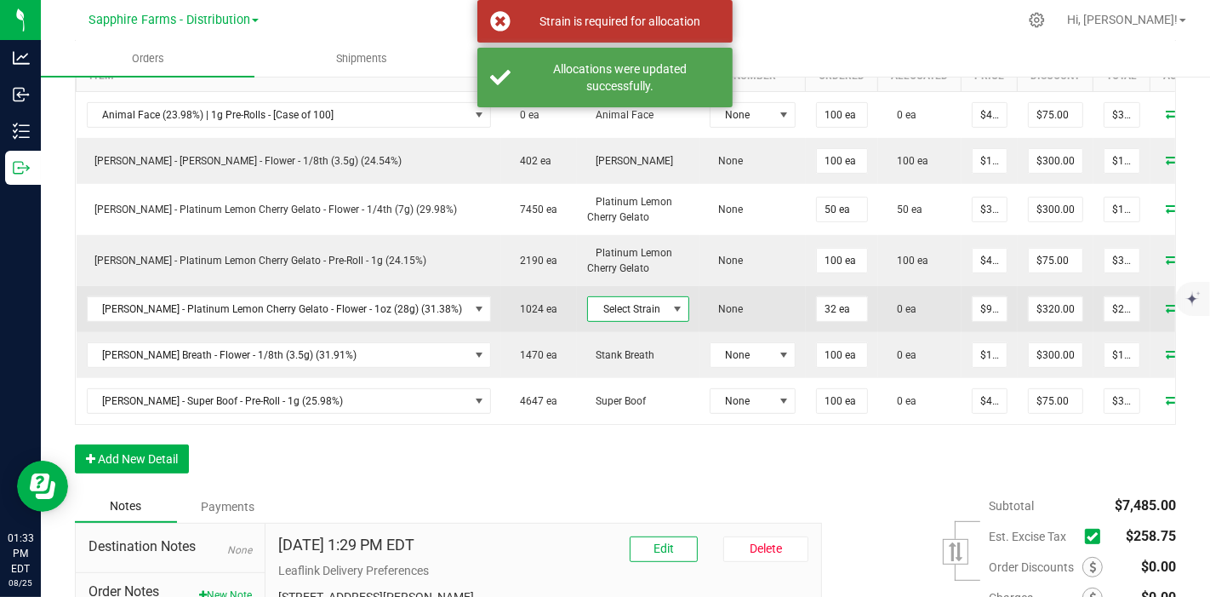
click at [588, 309] on span "Select Strain" at bounding box center [627, 309] width 79 height 24
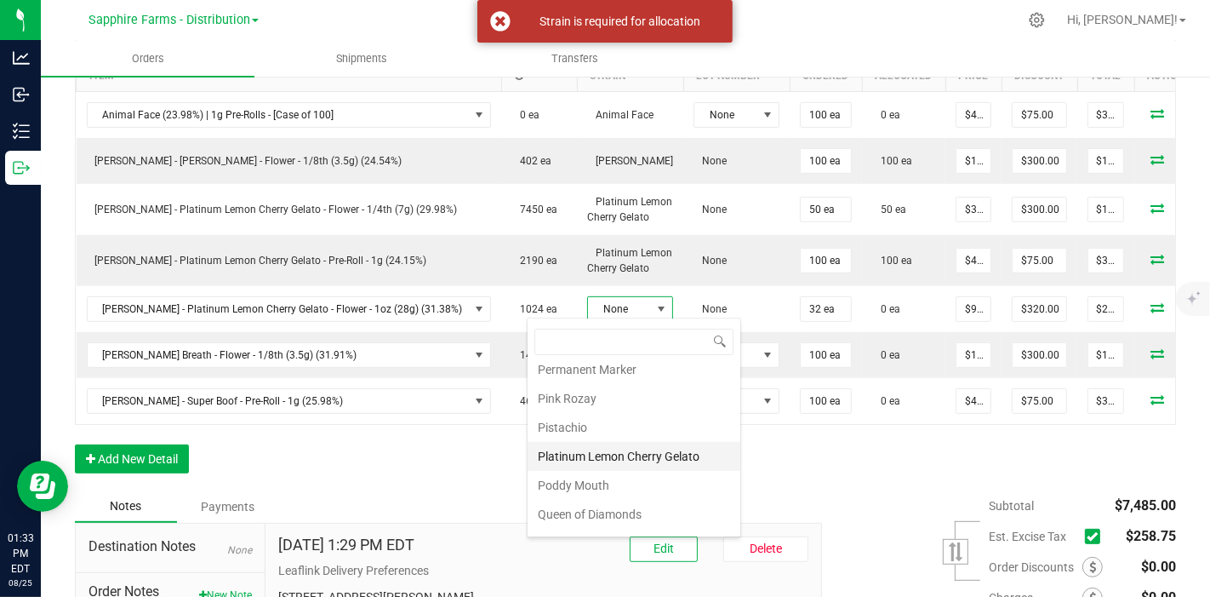
click at [623, 442] on li "Platinum Lemon Cherry Gelato" at bounding box center [634, 456] width 213 height 29
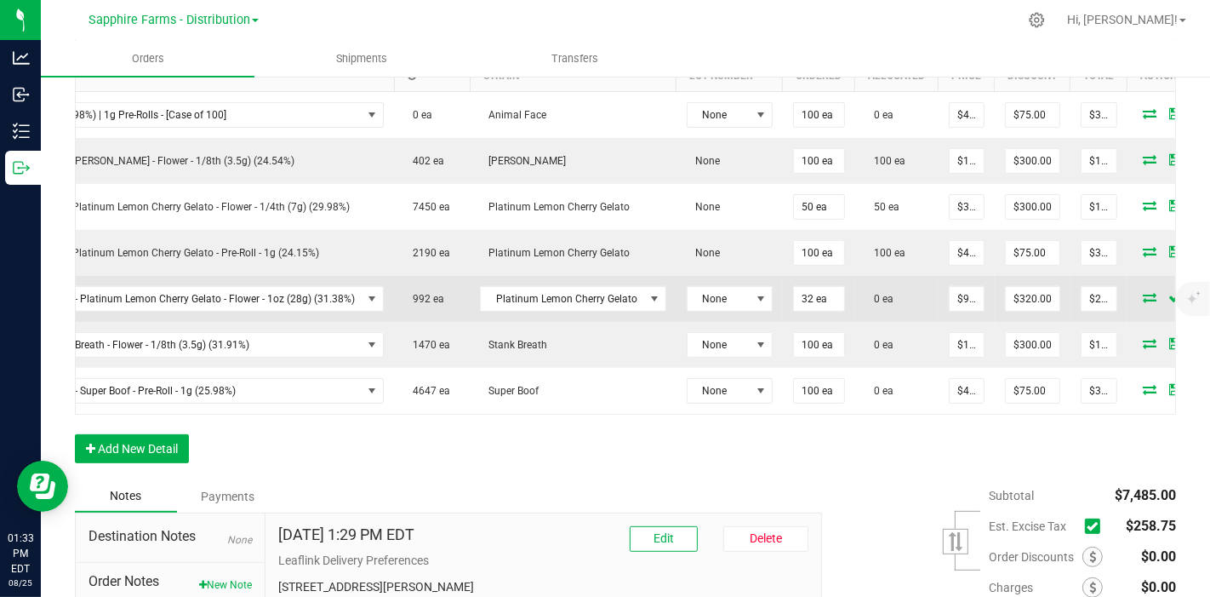
click at [1144, 292] on icon at bounding box center [1151, 297] width 14 height 10
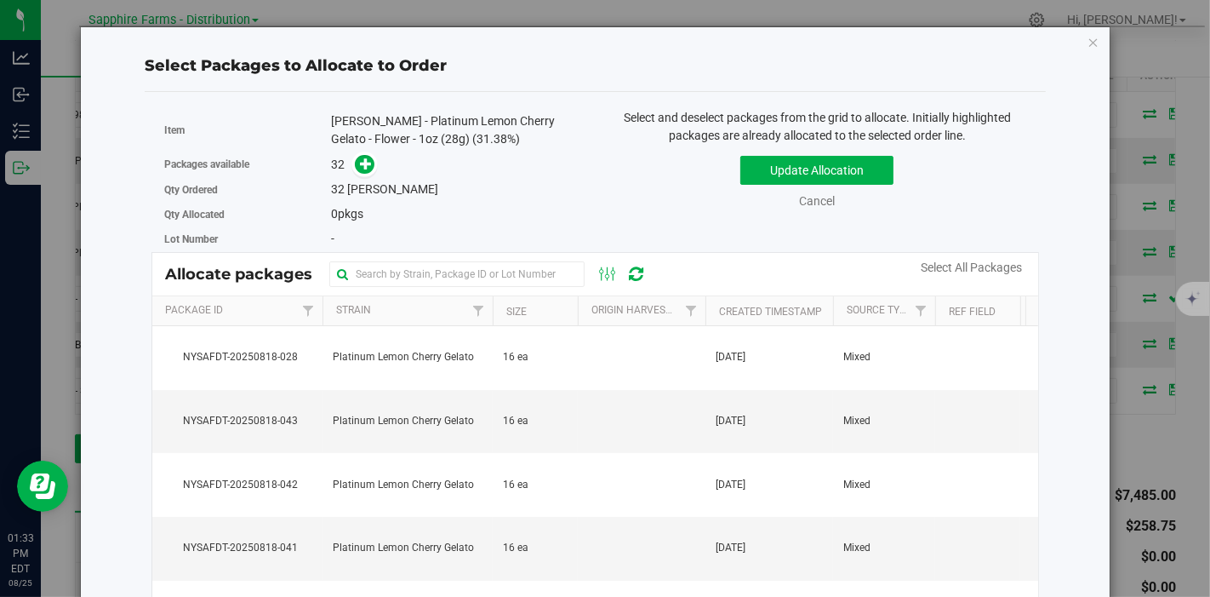
click at [712, 310] on th "Created Timestamp" at bounding box center [769, 311] width 128 height 30
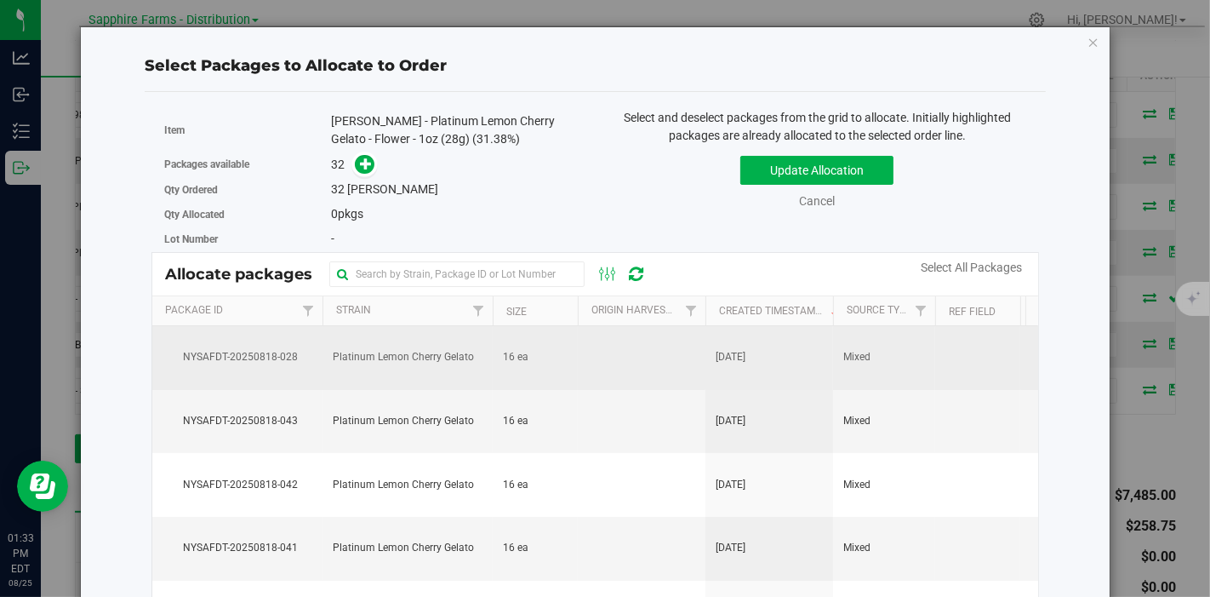
click at [636, 373] on td at bounding box center [642, 358] width 128 height 64
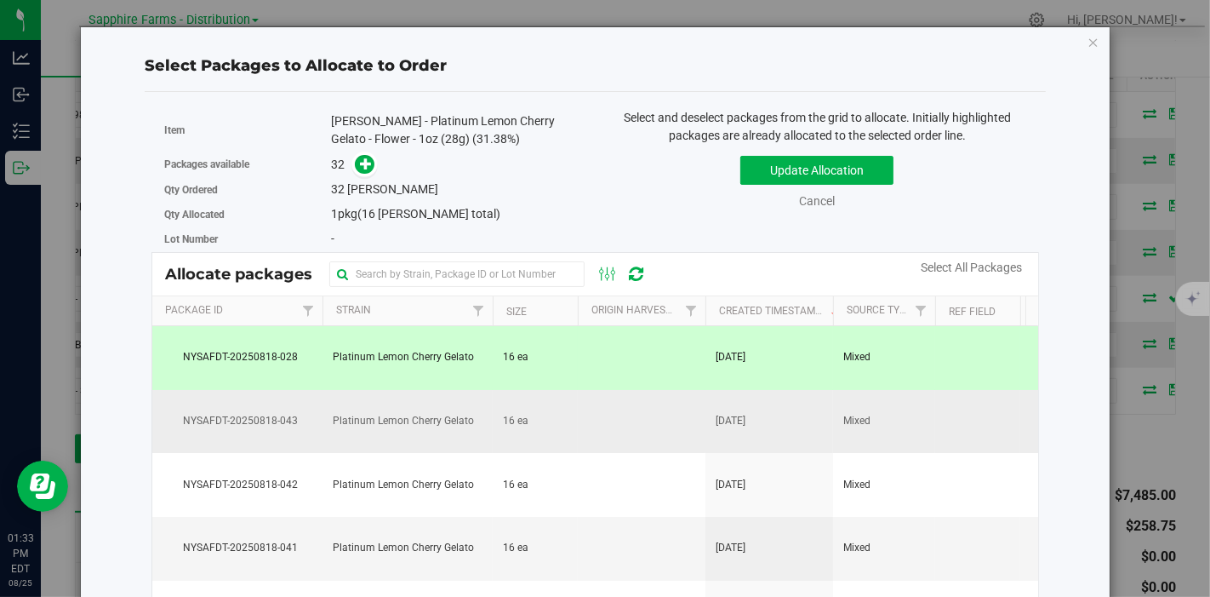
click at [629, 437] on td at bounding box center [642, 422] width 128 height 64
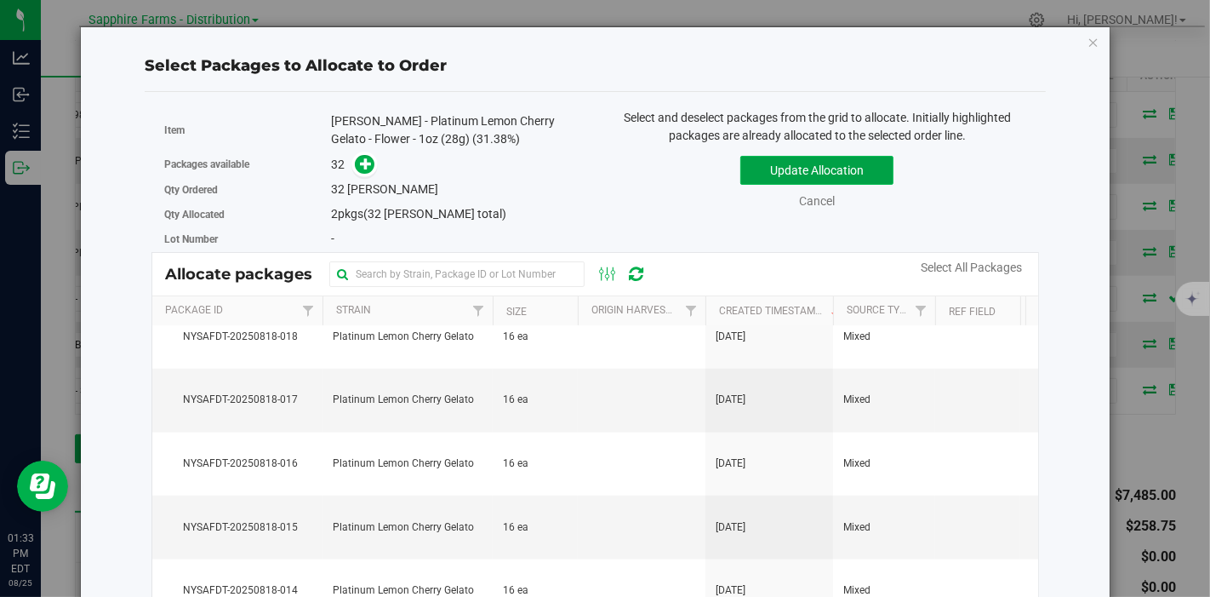
click at [807, 174] on button "Update Allocation" at bounding box center [816, 170] width 153 height 29
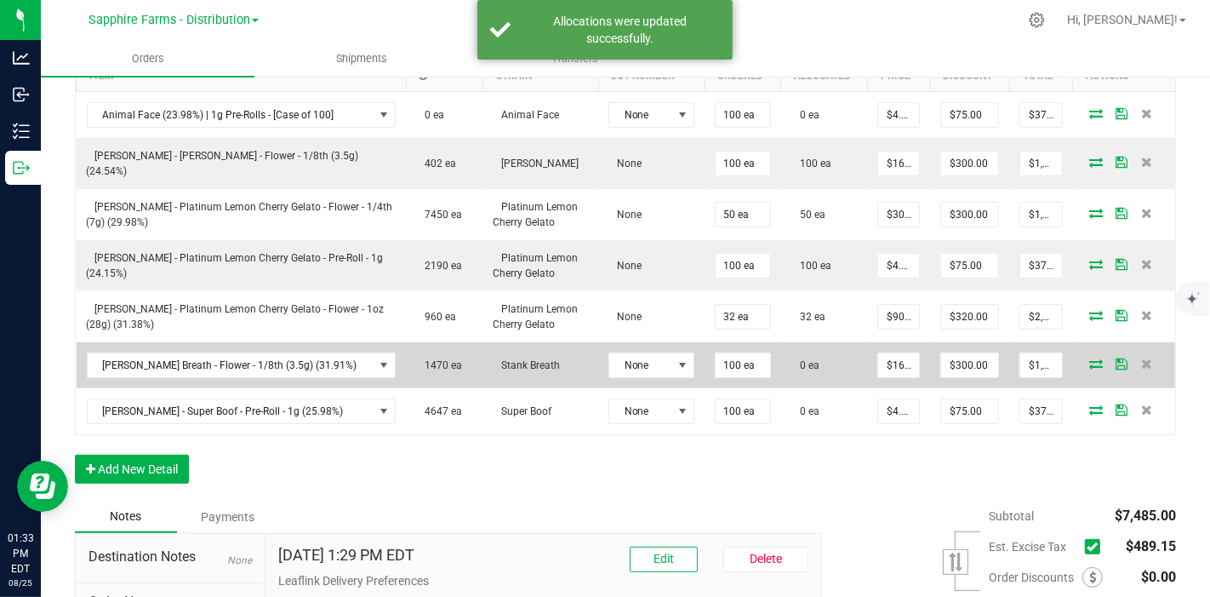
click at [1089, 358] on icon at bounding box center [1096, 363] width 14 height 10
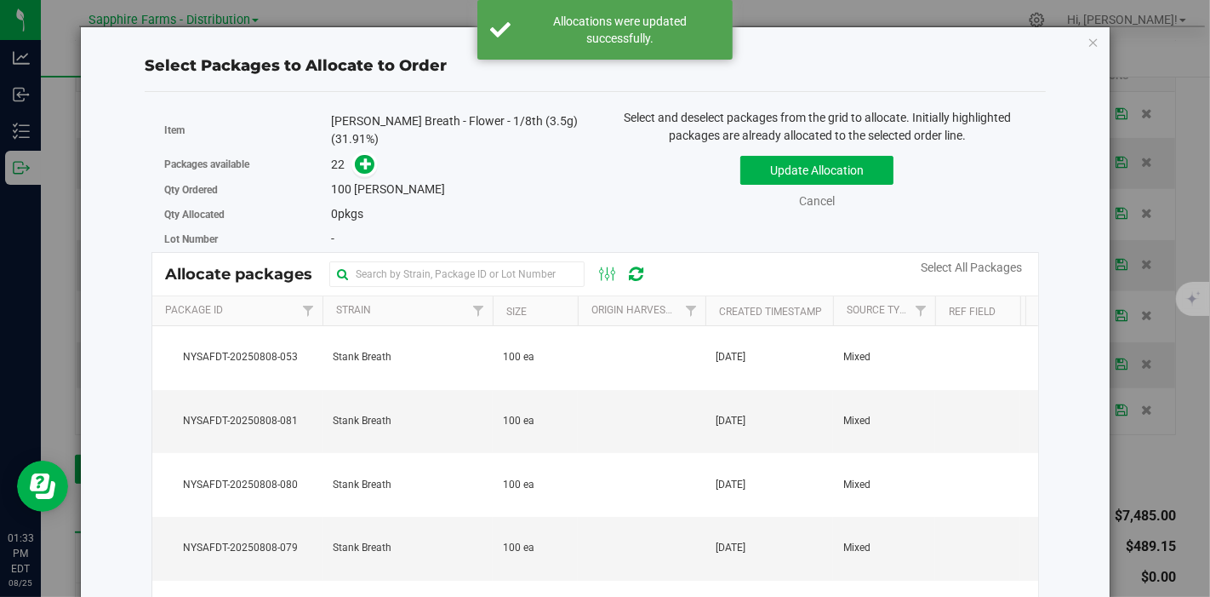
click at [712, 305] on th "Created Timestamp" at bounding box center [769, 311] width 128 height 30
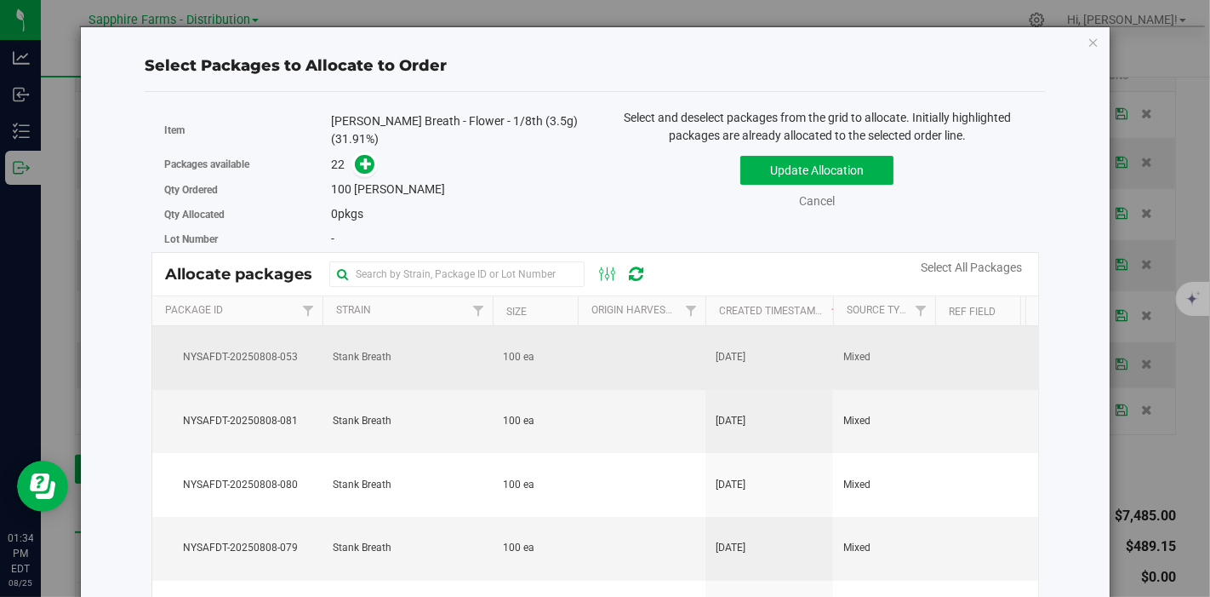
click at [482, 344] on td "Stank Breath" at bounding box center [408, 358] width 170 height 64
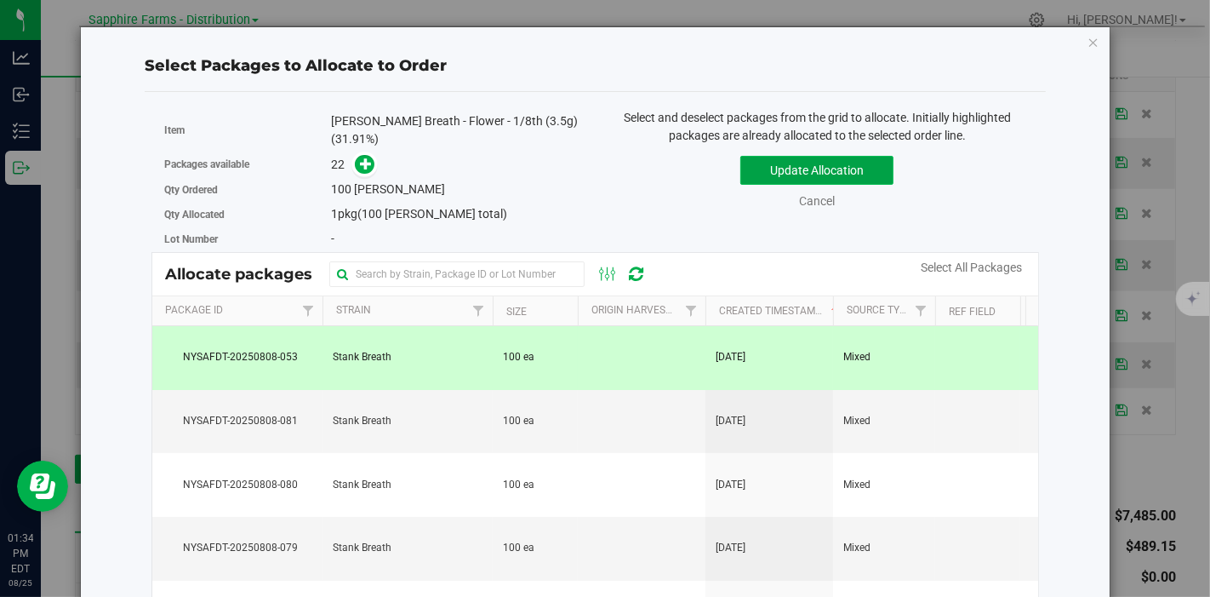
click at [759, 169] on button "Update Allocation" at bounding box center [816, 170] width 153 height 29
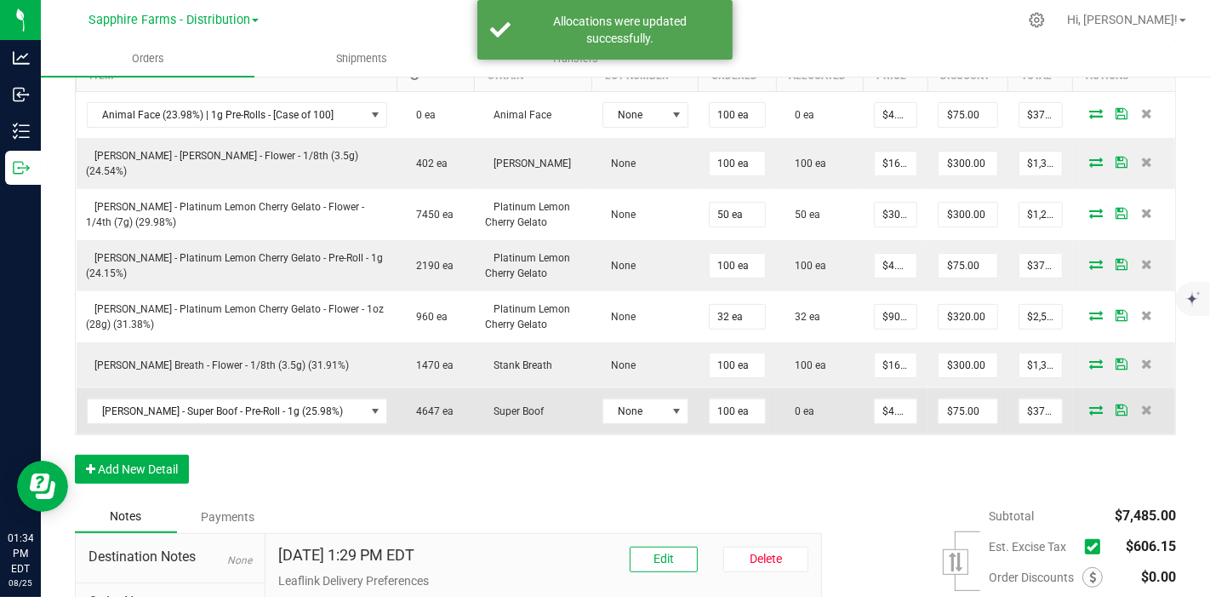
click at [1089, 404] on icon at bounding box center [1096, 409] width 14 height 10
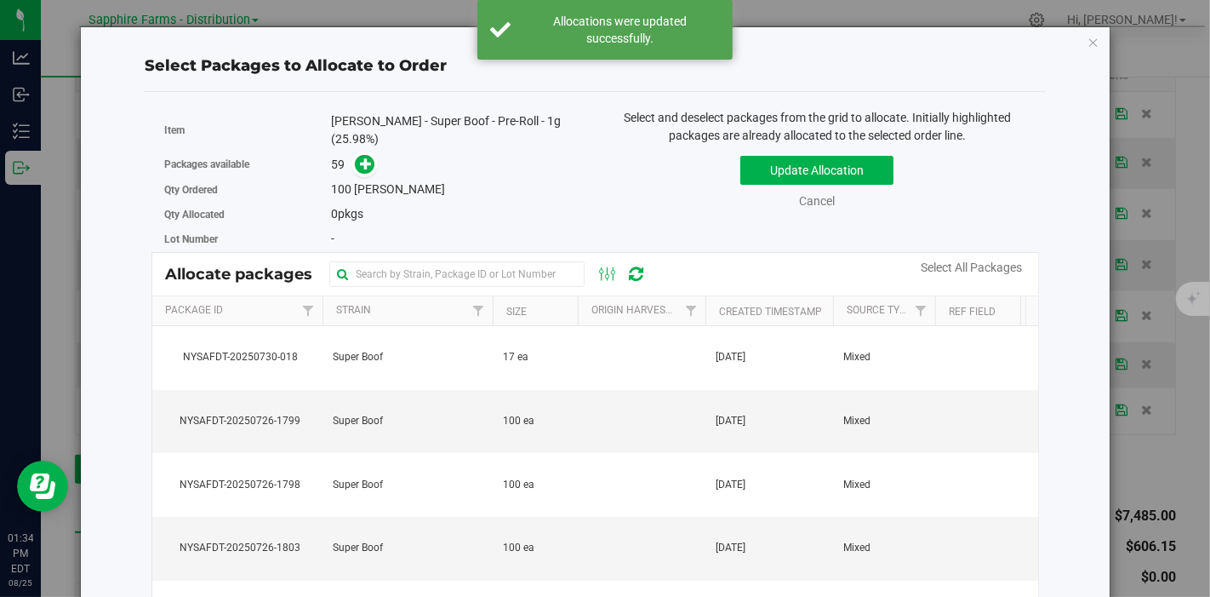
click at [715, 300] on th "Created Timestamp" at bounding box center [769, 311] width 128 height 30
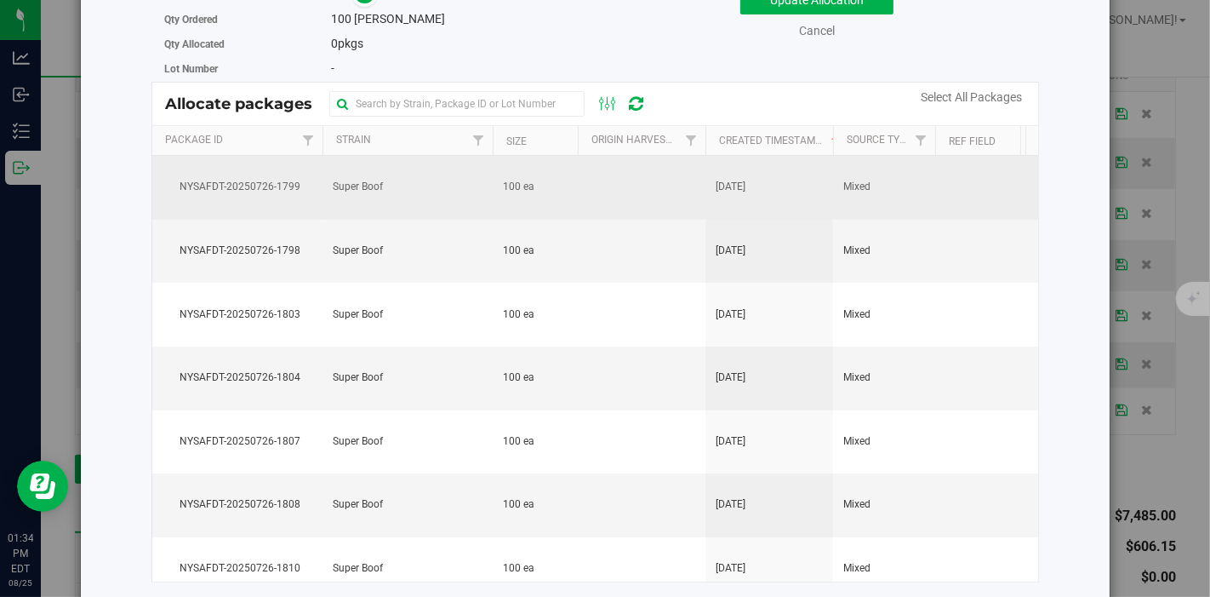
click at [443, 198] on td "Super Boof" at bounding box center [408, 188] width 170 height 64
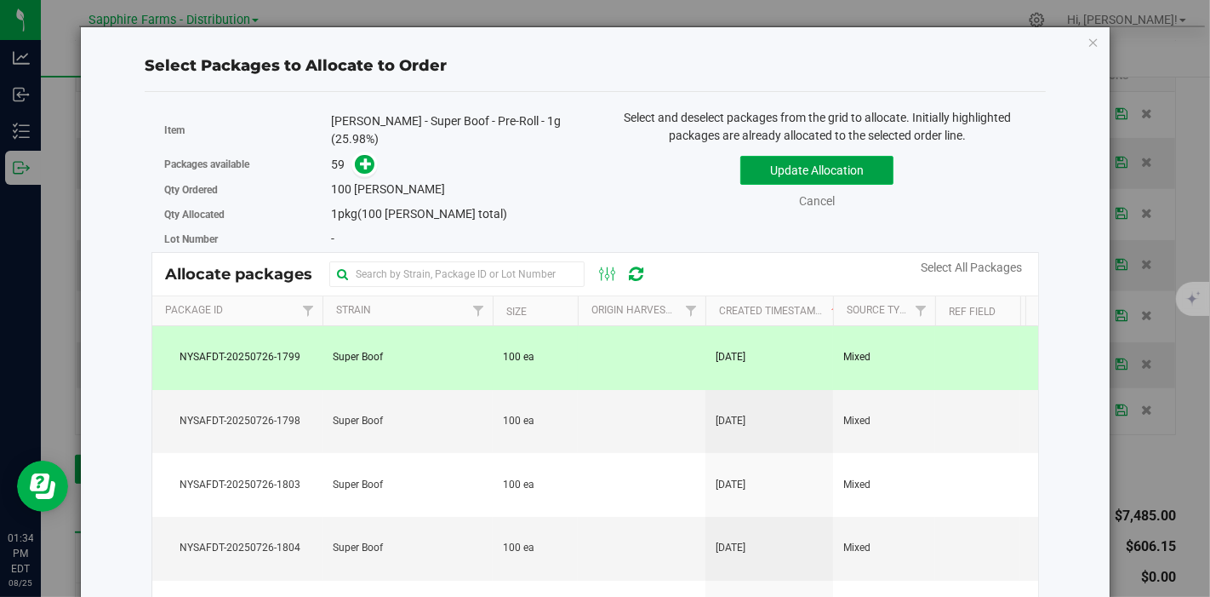
click at [786, 157] on button "Update Allocation" at bounding box center [816, 170] width 153 height 29
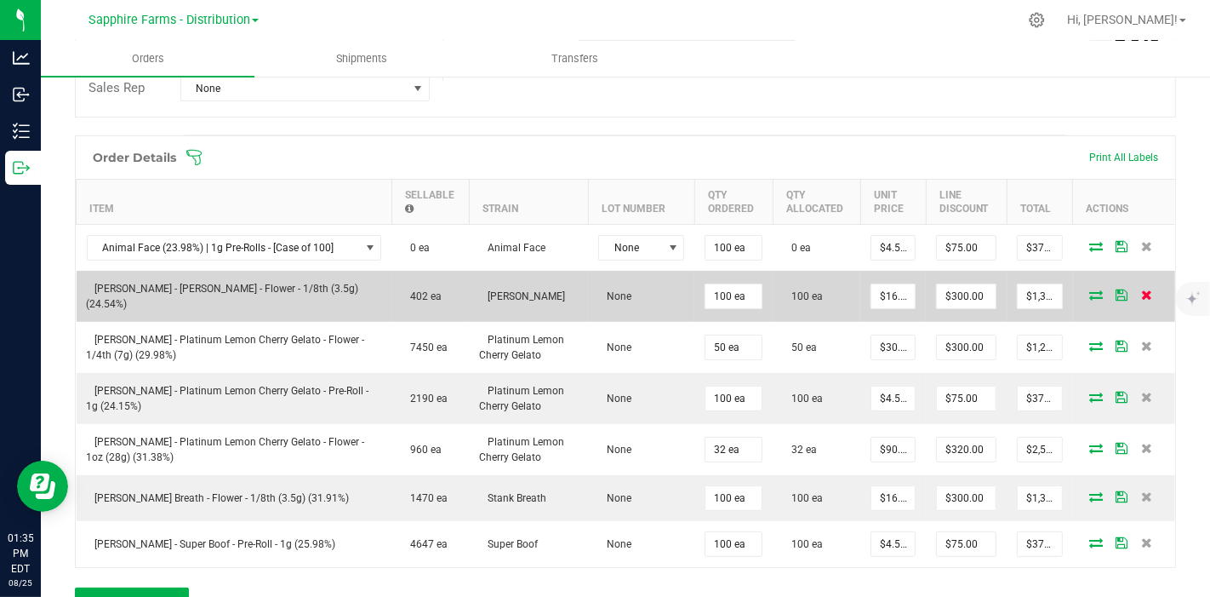
scroll to position [330, 0]
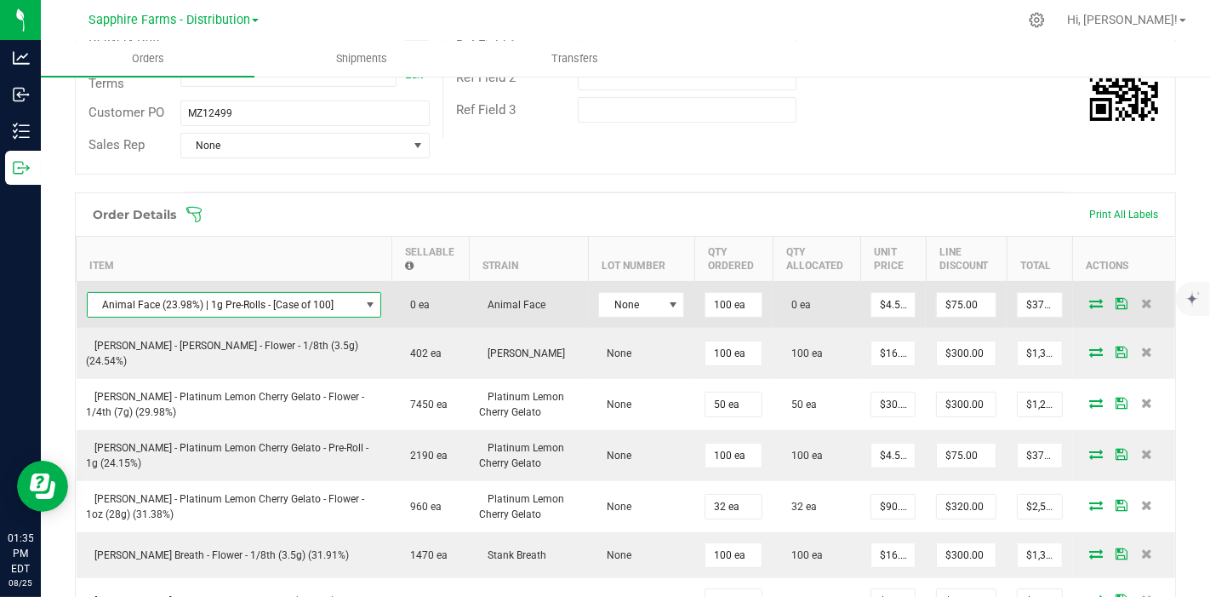
click at [363, 301] on span "NO DATA FOUND" at bounding box center [370, 305] width 14 height 14
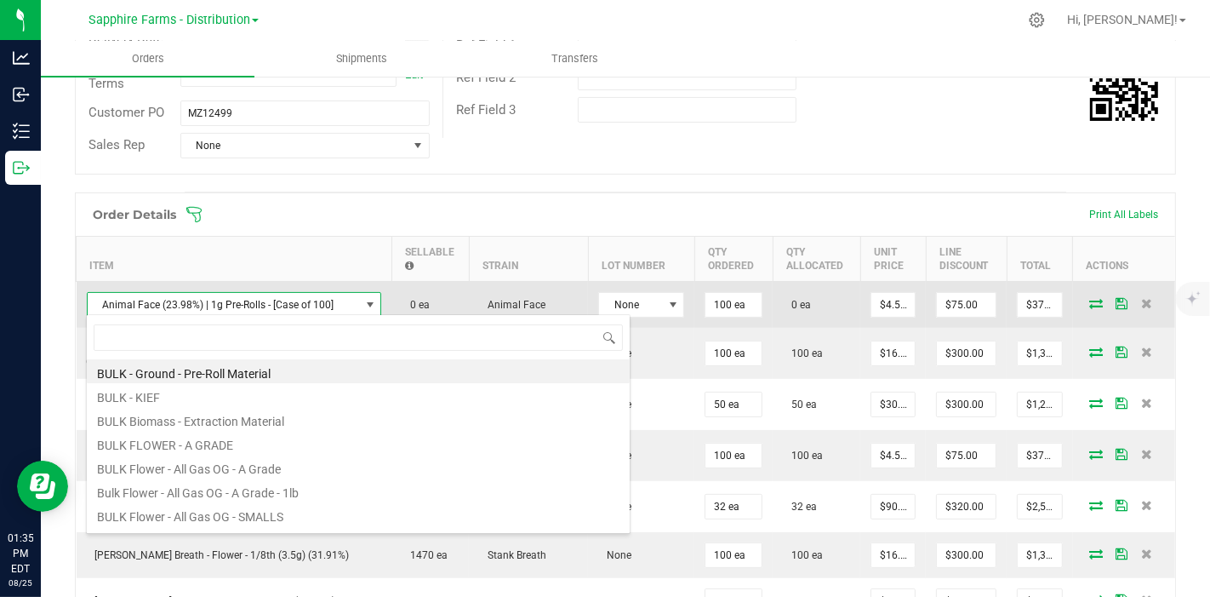
scroll to position [25, 279]
type input "animal"
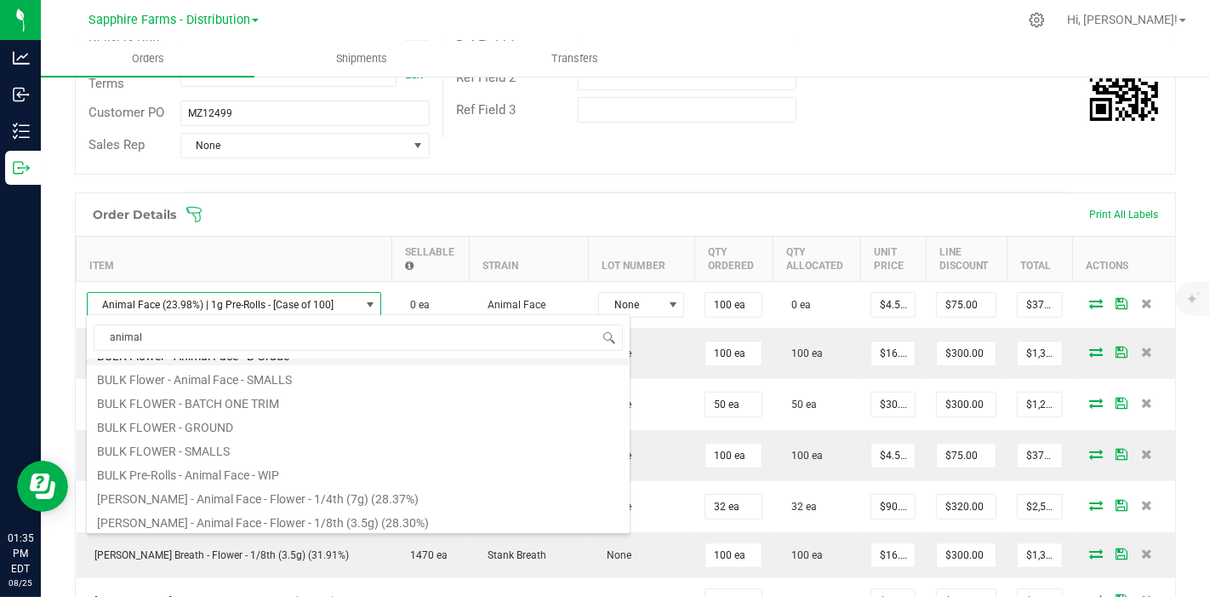
scroll to position [139, 0]
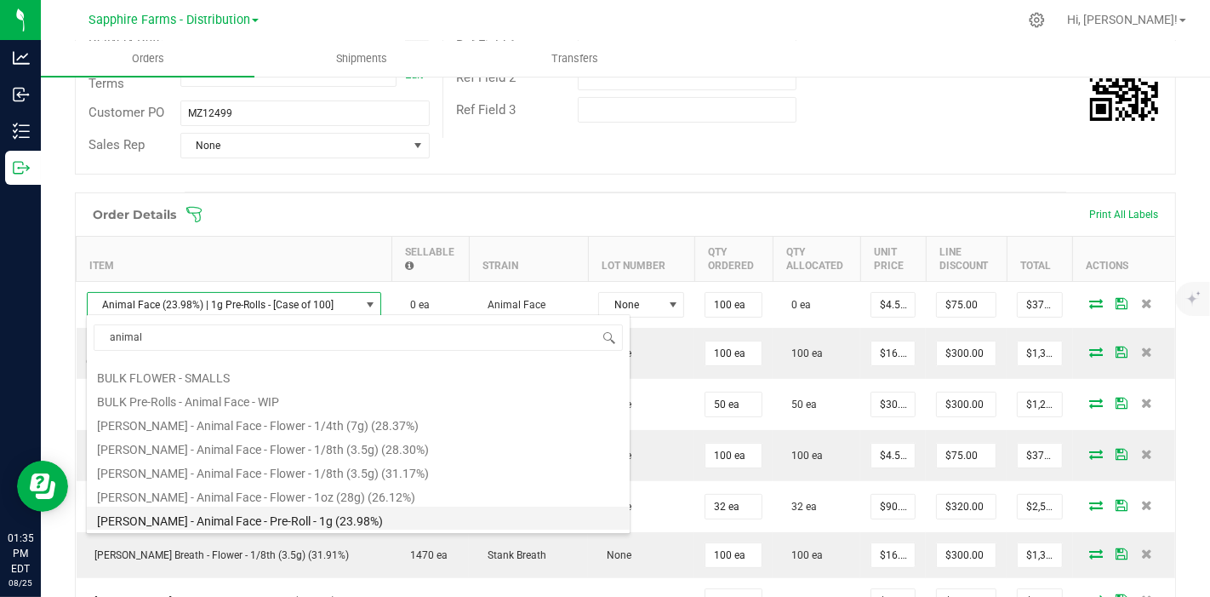
click at [300, 527] on li "LEAL - Animal Face - Pre-Roll - 1g (23.98%)" at bounding box center [358, 518] width 543 height 24
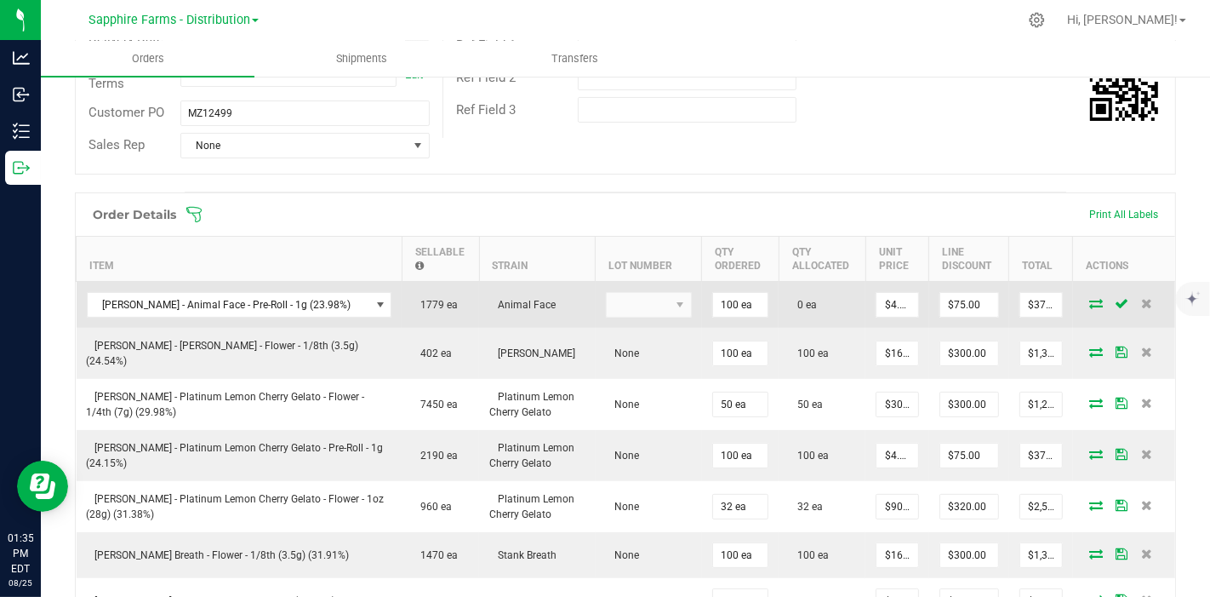
click at [1089, 300] on icon at bounding box center [1096, 303] width 14 height 10
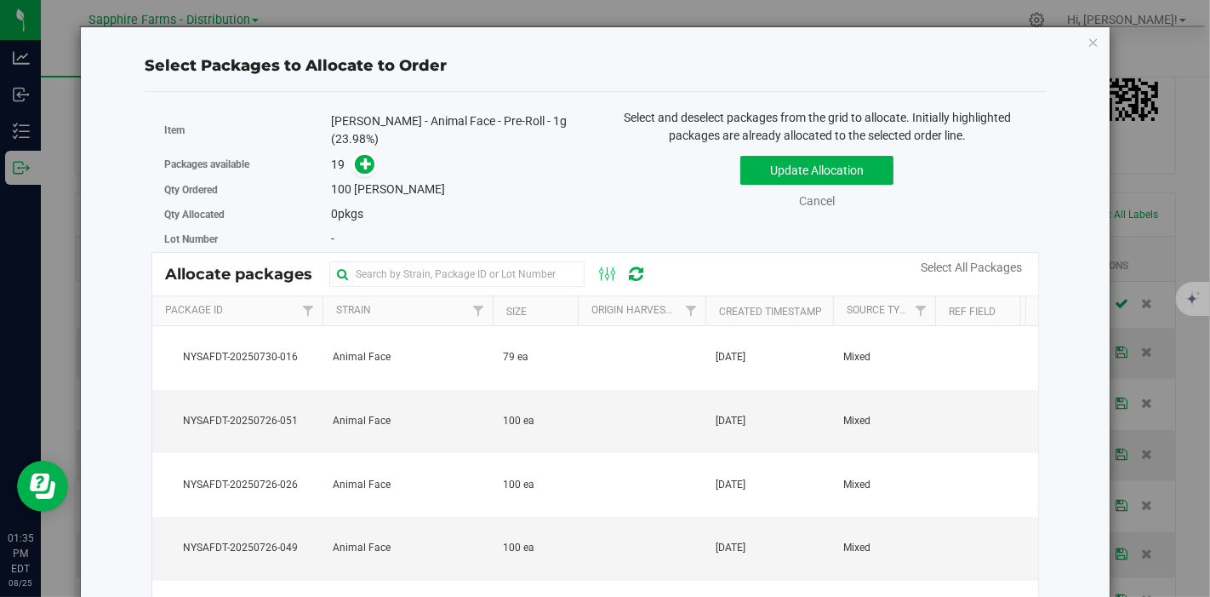
click at [712, 296] on th "Created Timestamp" at bounding box center [769, 311] width 128 height 30
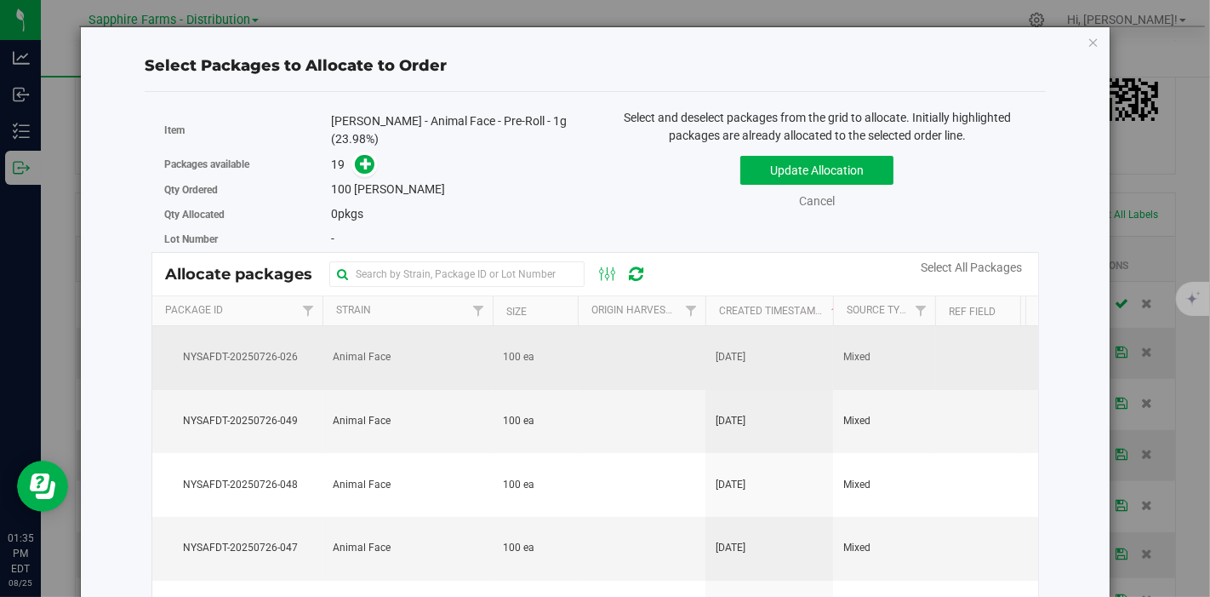
click at [695, 351] on td at bounding box center [642, 358] width 128 height 64
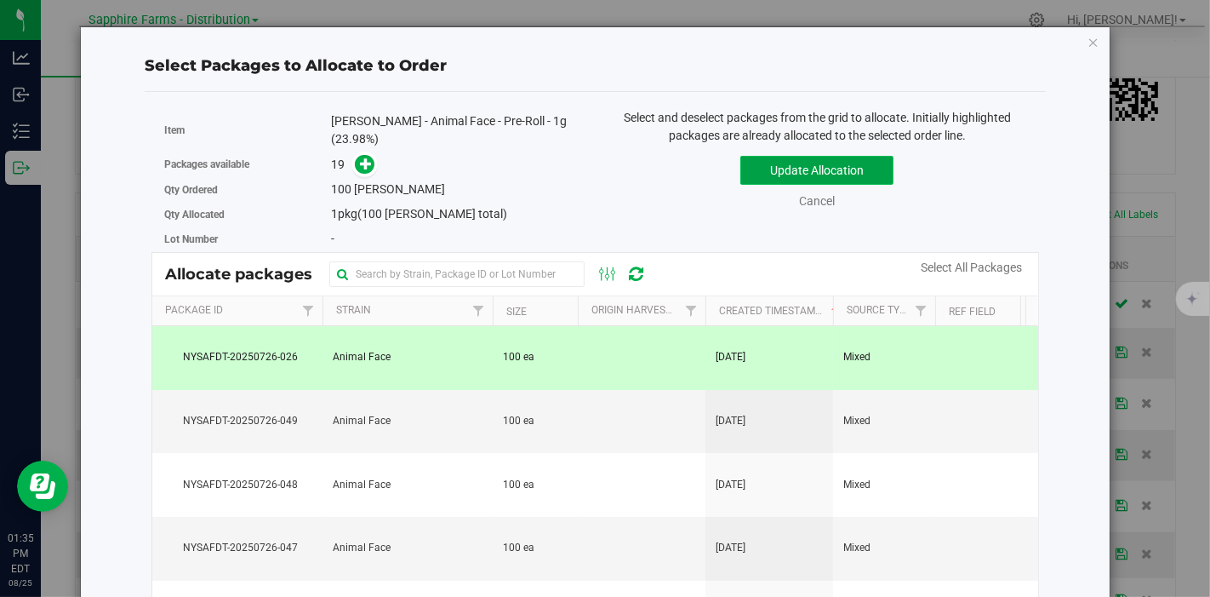
click at [774, 168] on button "Update Allocation" at bounding box center [816, 170] width 153 height 29
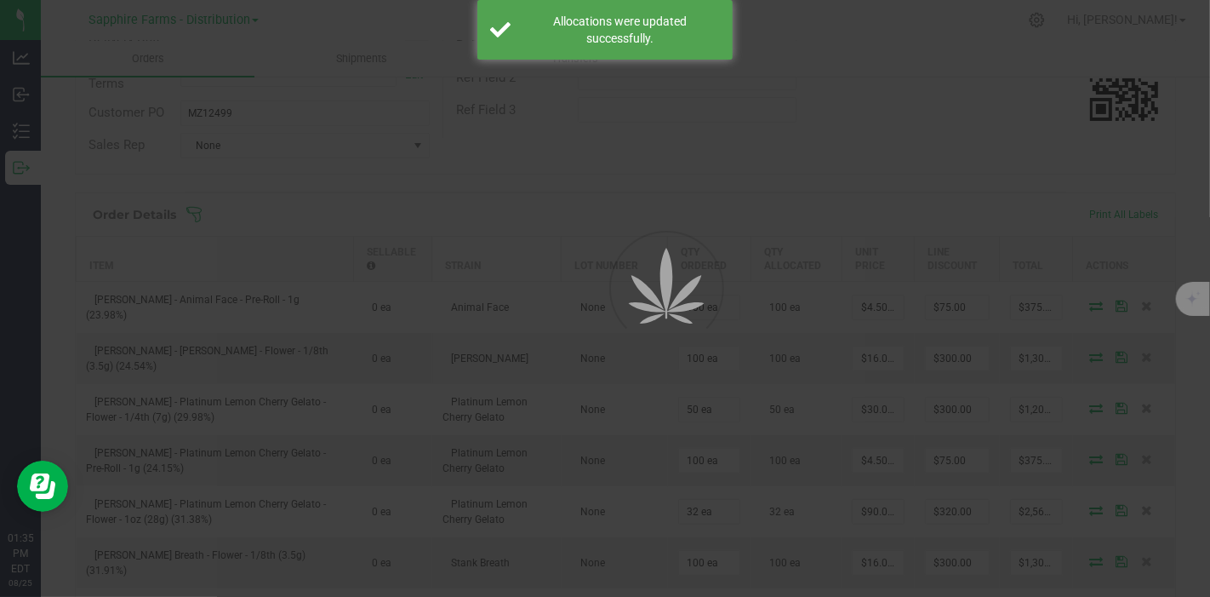
scroll to position [0, 0]
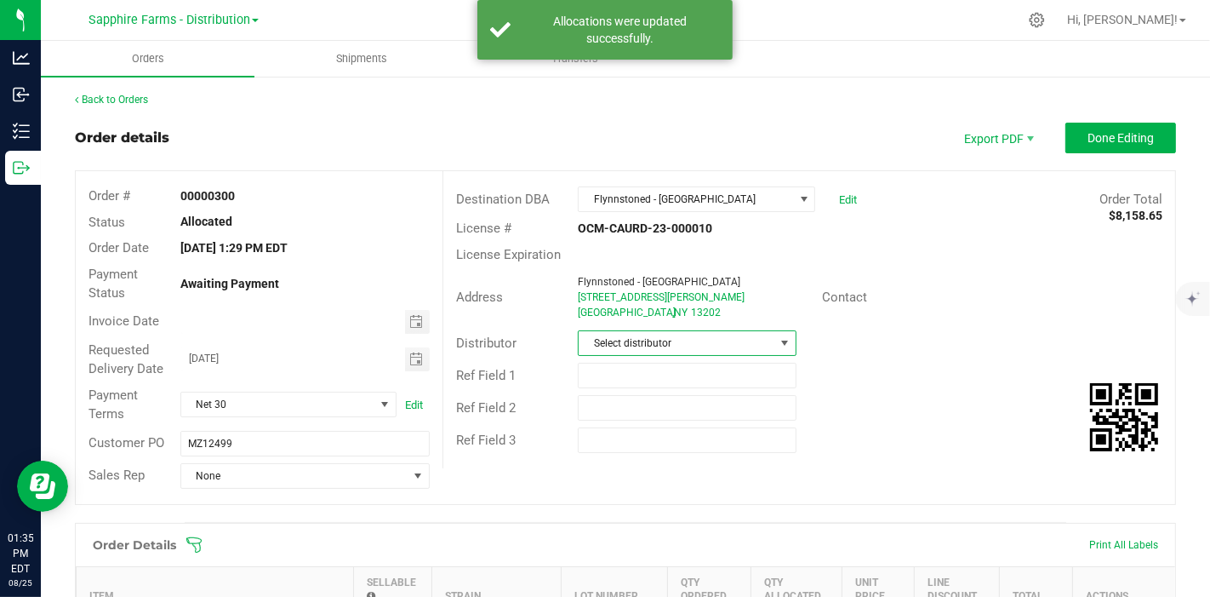
click at [774, 346] on span at bounding box center [784, 343] width 21 height 24
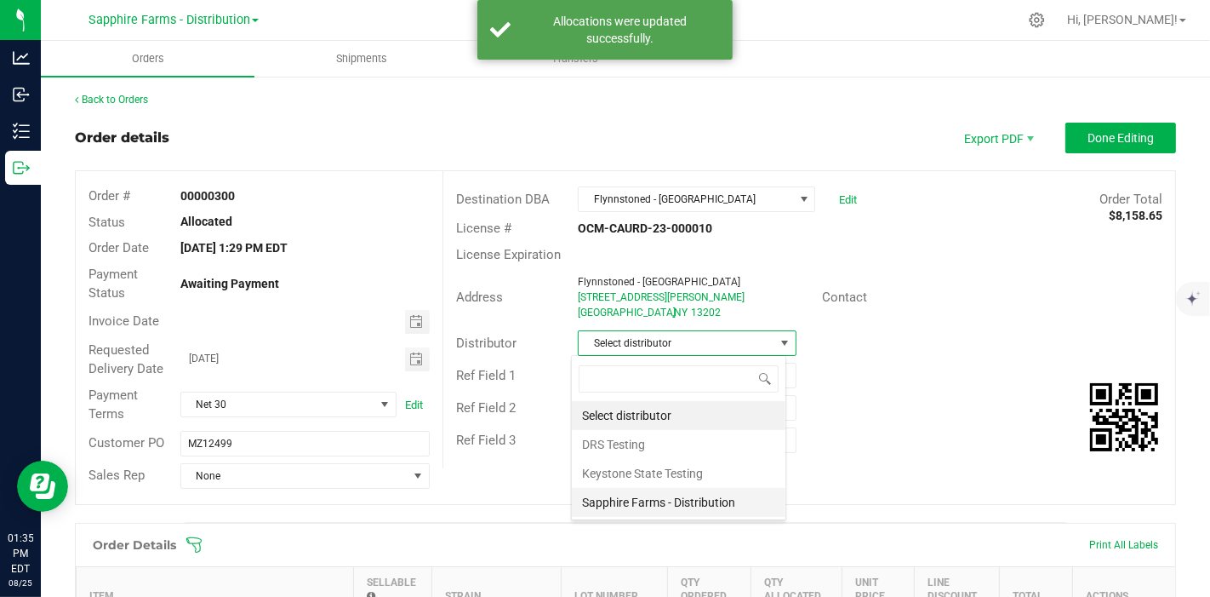
scroll to position [25, 215]
click at [668, 506] on li "Sapphire Farms - Distribution" at bounding box center [679, 502] width 214 height 29
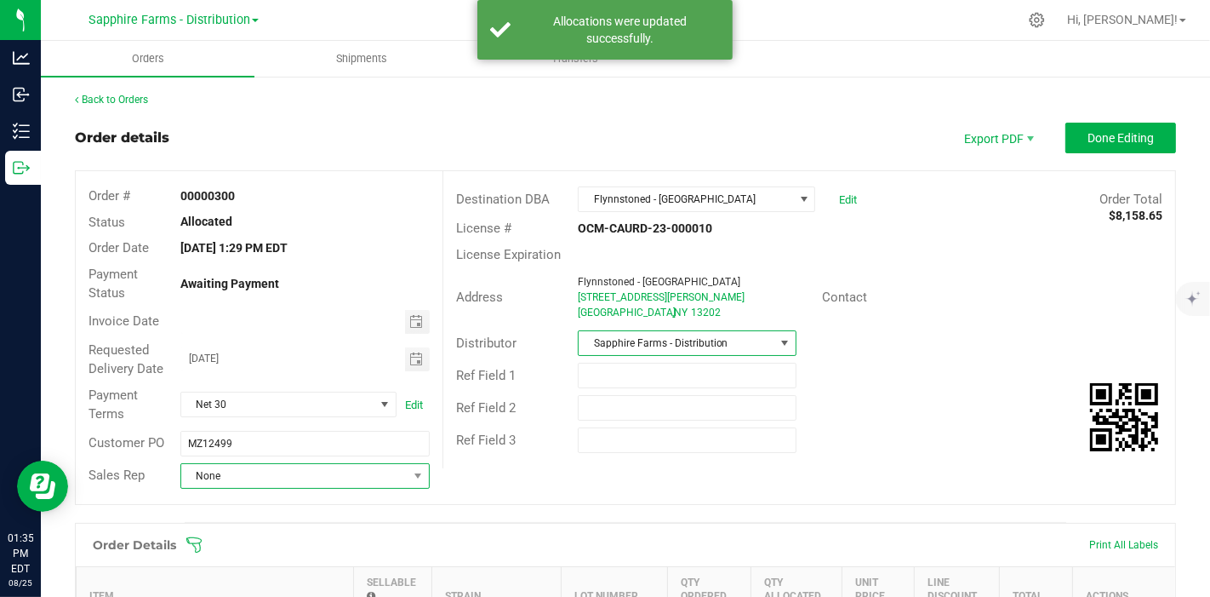
click at [357, 474] on span "None" at bounding box center [294, 476] width 226 height 24
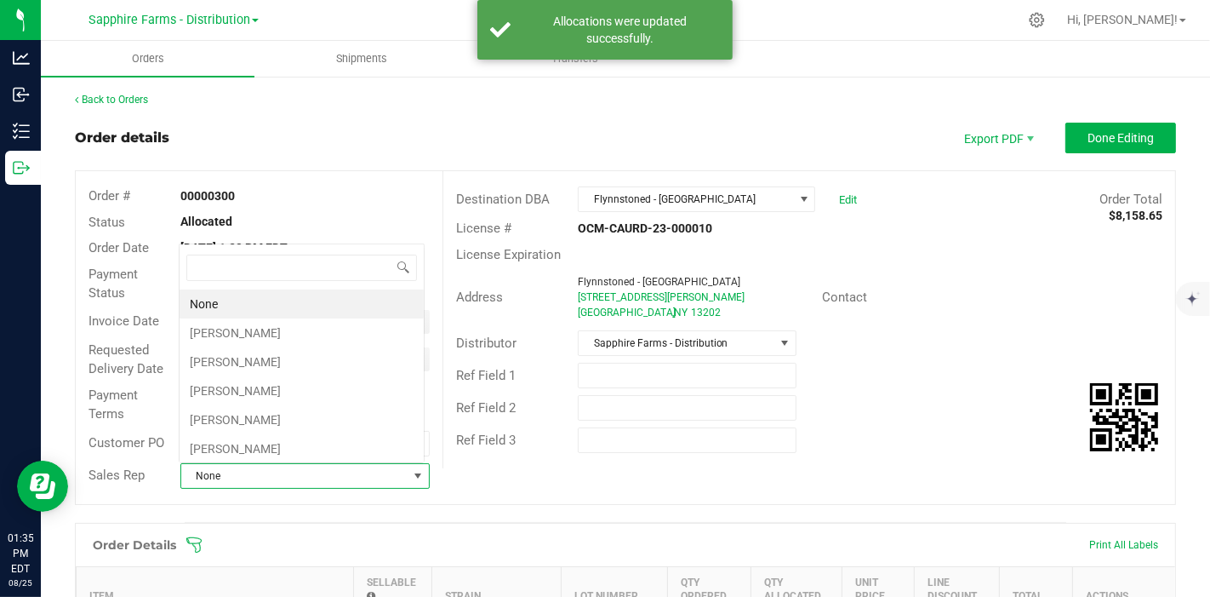
scroll to position [25, 243]
click at [272, 332] on li "Mike Henderson" at bounding box center [302, 332] width 244 height 29
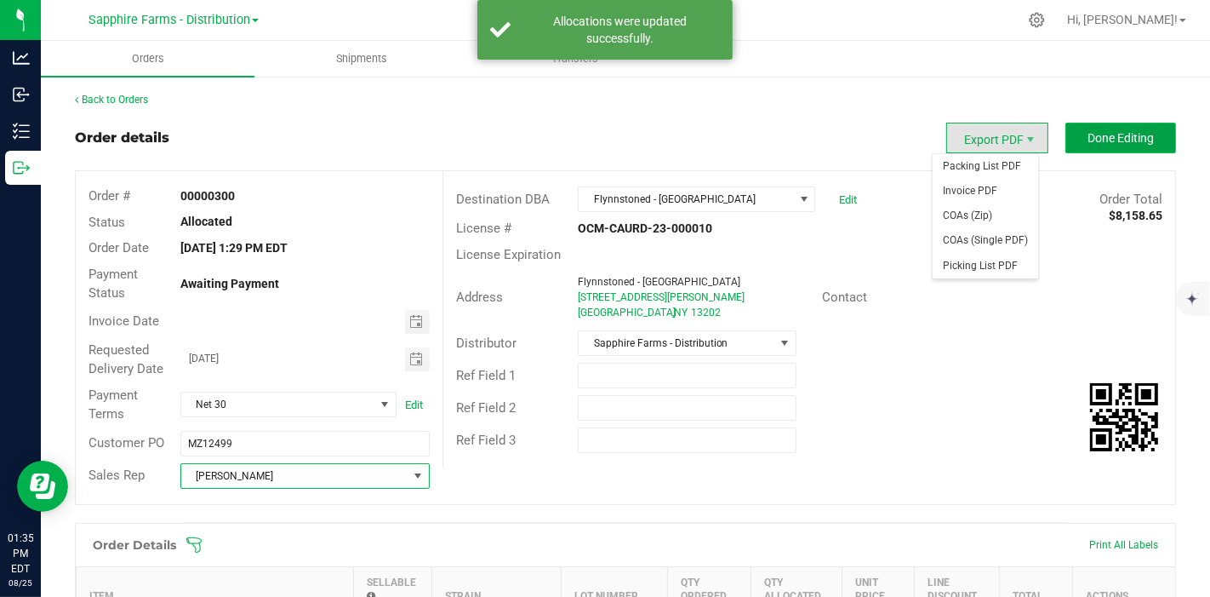
click at [1088, 138] on span "Done Editing" at bounding box center [1121, 138] width 66 height 14
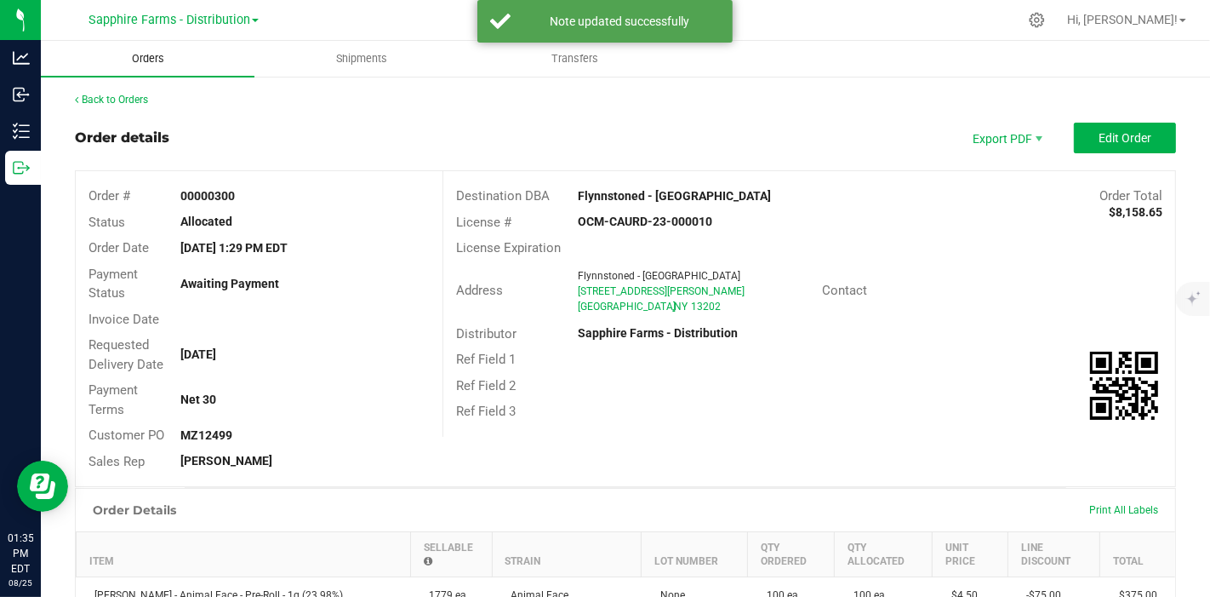
click at [173, 67] on uib-tab-heading "Orders" at bounding box center [148, 59] width 214 height 36
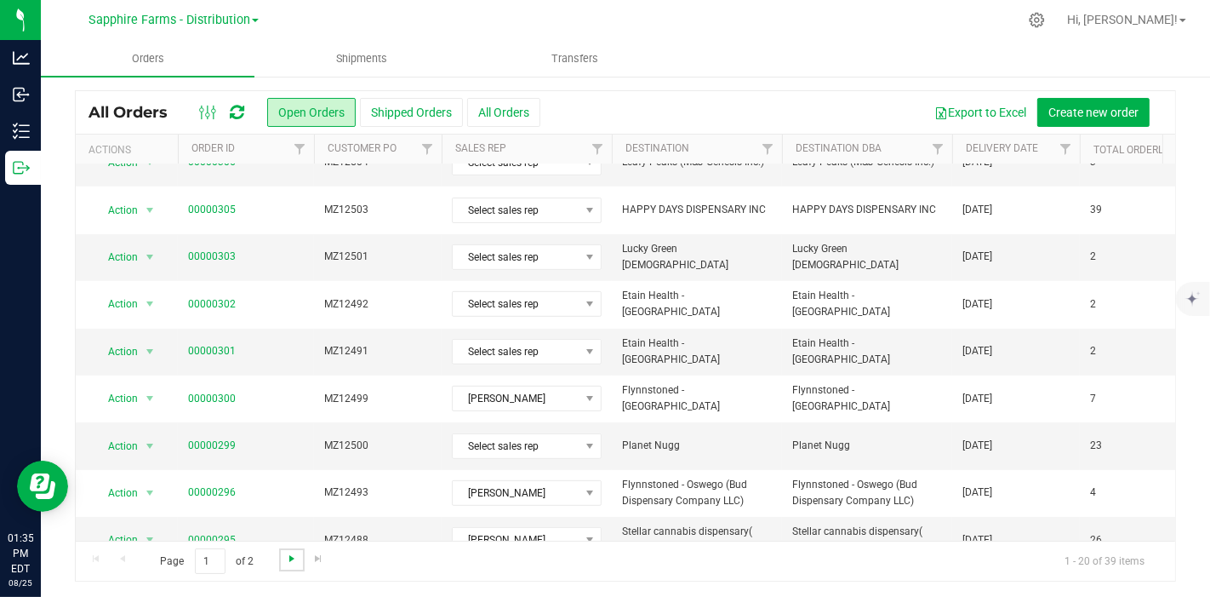
click at [295, 561] on span "Go to the next page" at bounding box center [292, 558] width 14 height 14
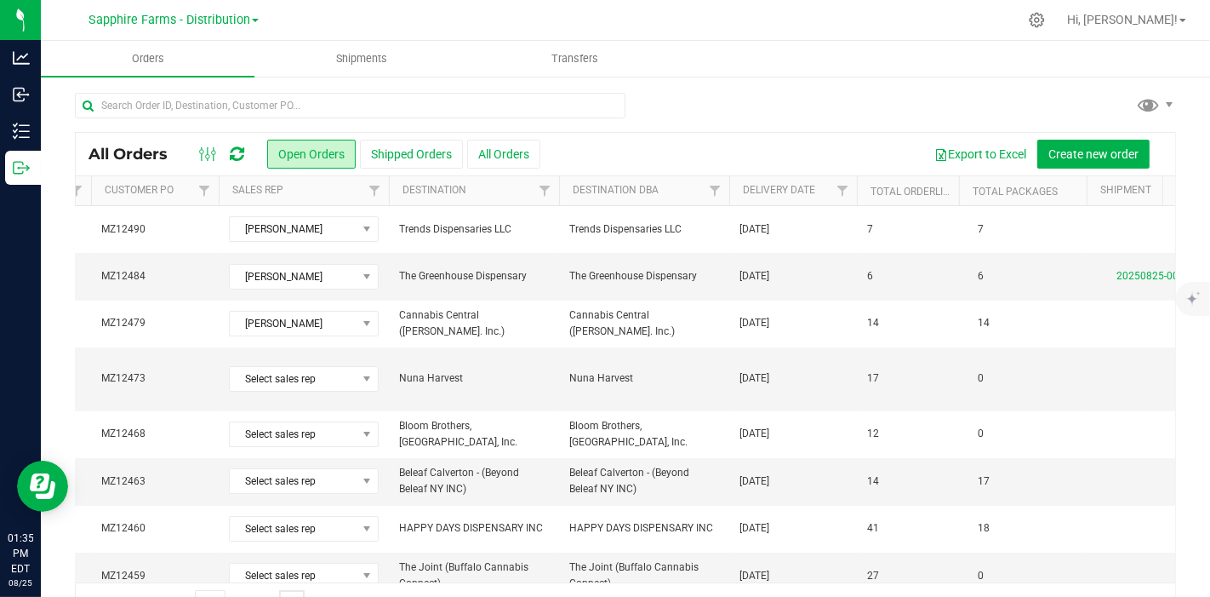
scroll to position [0, 911]
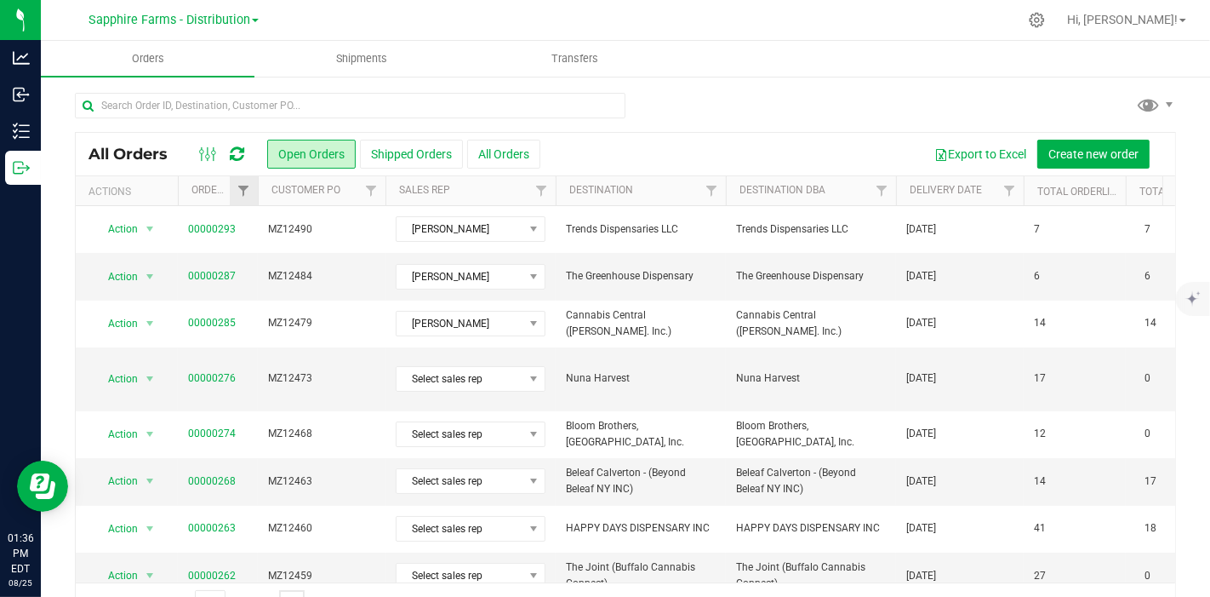
drag, startPoint x: 312, startPoint y: 189, endPoint x: 254, endPoint y: 189, distance: 57.9
click at [254, 189] on div "Actions Order ID Customer PO Sales Rep Destination Destination DBA Delivery Dat…" at bounding box center [620, 190] width 1088 height 29
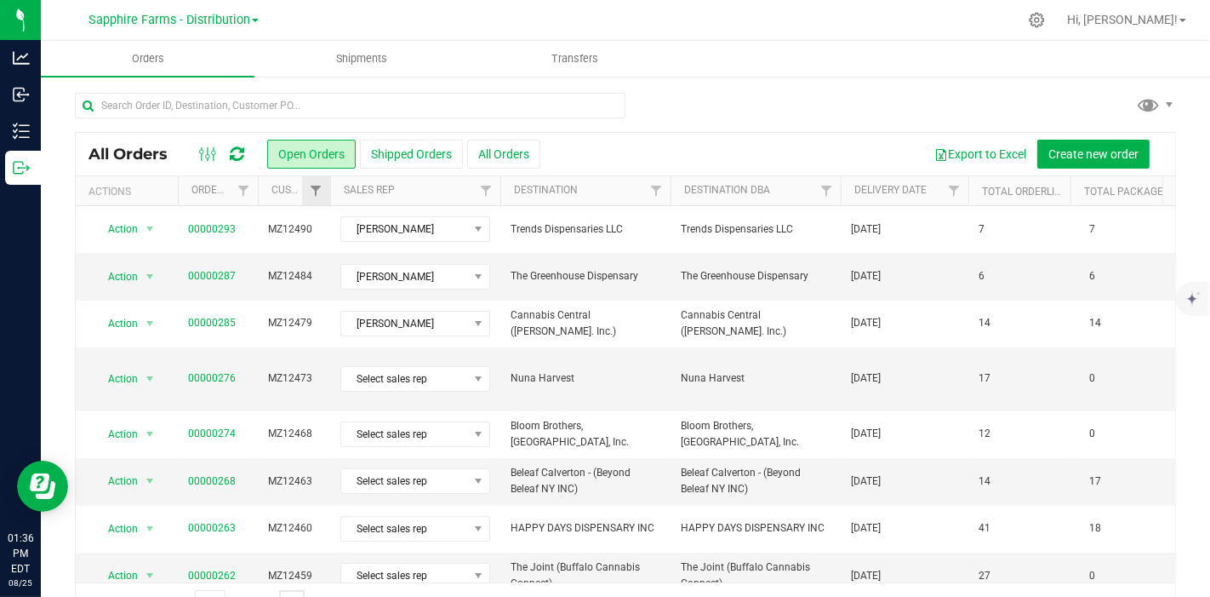
drag, startPoint x: 386, startPoint y: 186, endPoint x: 328, endPoint y: 196, distance: 59.6
click at [328, 196] on div "Actions Order ID Customer PO Sales Rep Destination Destination DBA Delivery Dat…" at bounding box center [620, 190] width 1088 height 29
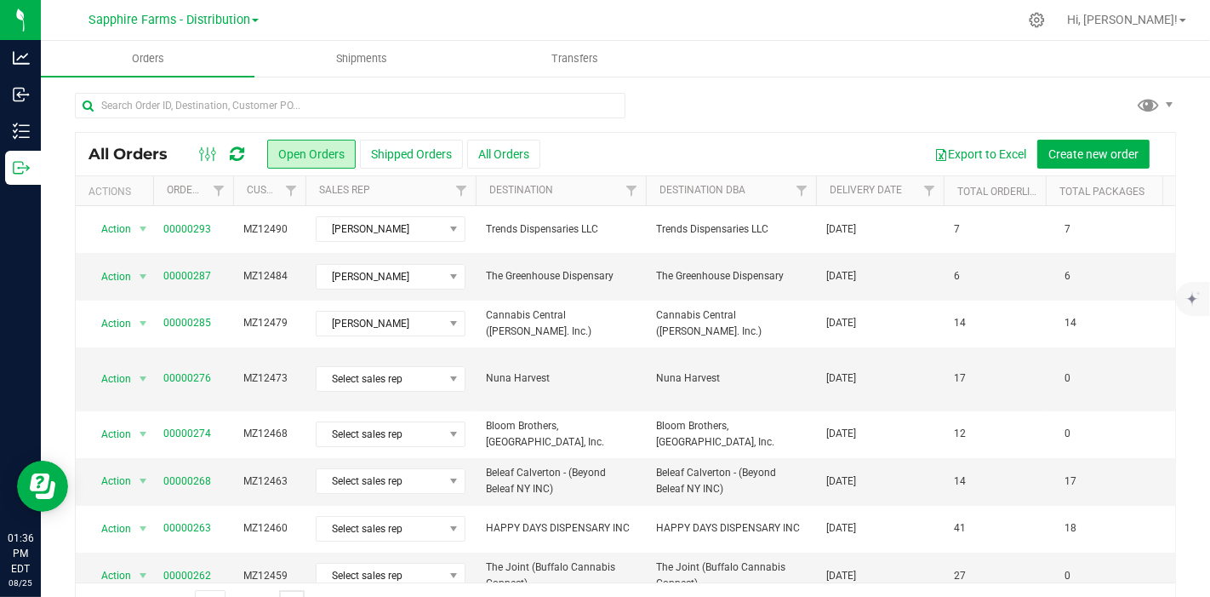
drag, startPoint x: 175, startPoint y: 191, endPoint x: 152, endPoint y: 195, distance: 23.4
click at [148, 195] on div "Actions Order ID Customer PO Sales Rep Destination Destination DBA Delivery Dat…" at bounding box center [620, 190] width 1088 height 29
click at [476, 187] on th "Destination" at bounding box center [561, 191] width 170 height 30
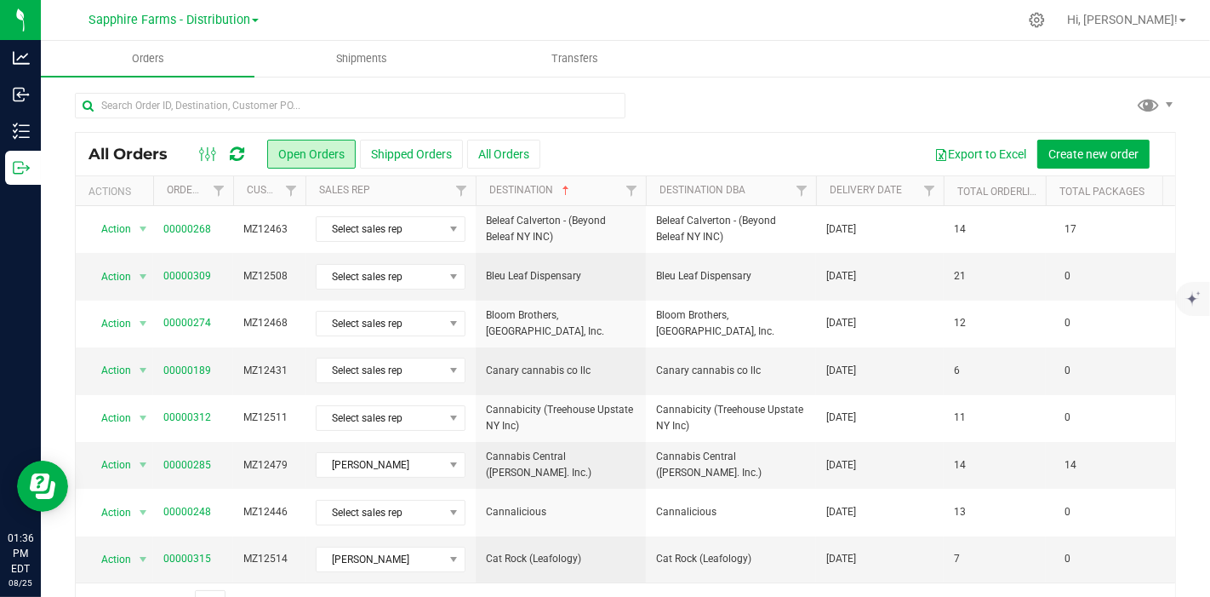
click at [583, 193] on th "Destination" at bounding box center [561, 191] width 170 height 30
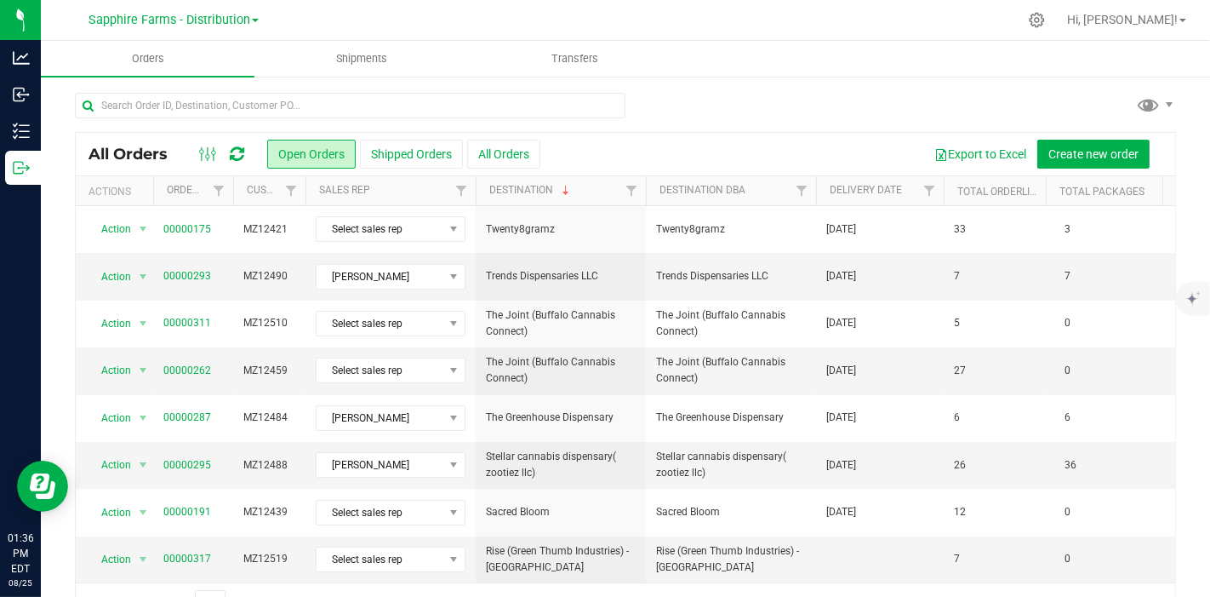
click at [827, 188] on th "Delivery Date" at bounding box center [880, 191] width 128 height 30
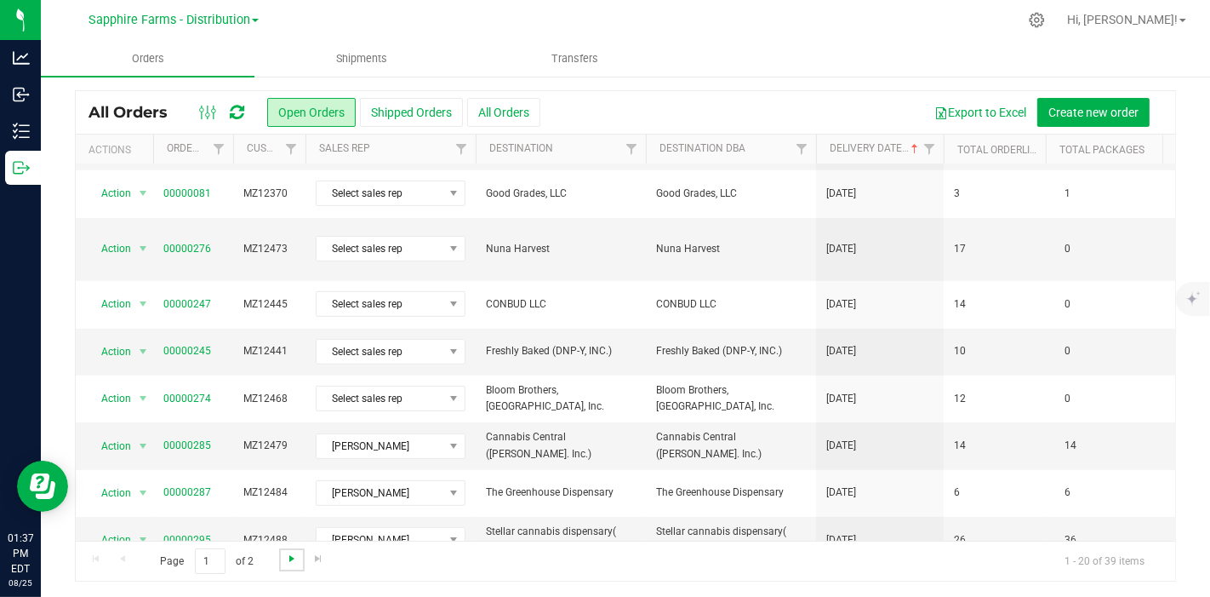
click at [294, 557] on span "Go to the next page" at bounding box center [292, 558] width 14 height 14
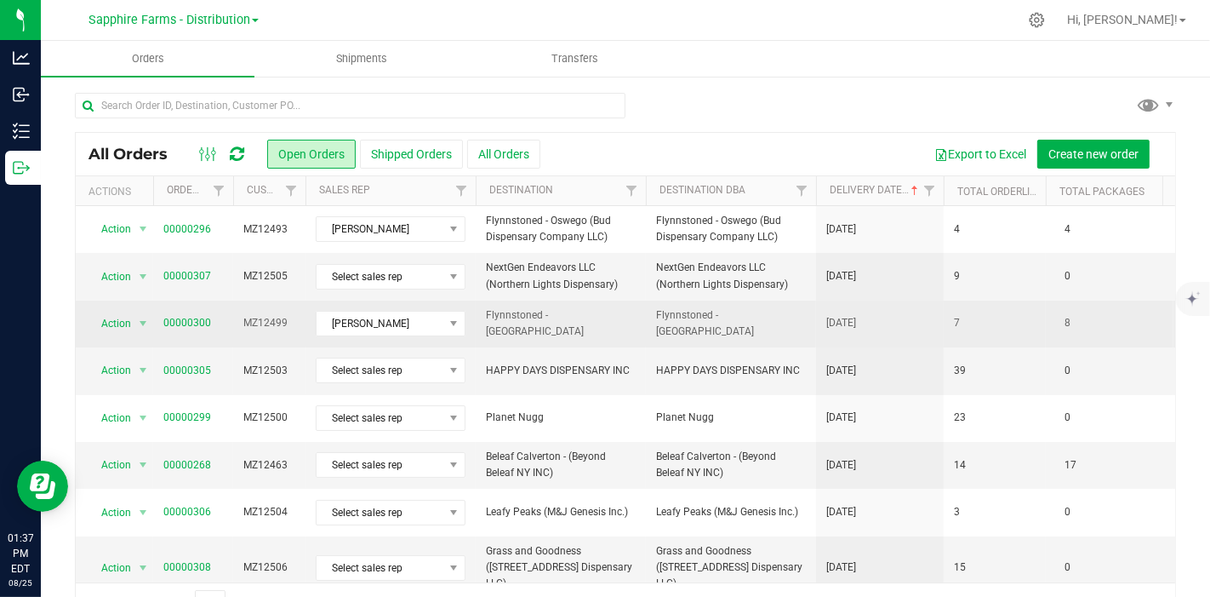
click at [579, 339] on td "Flynnstoned - [GEOGRAPHIC_DATA]" at bounding box center [561, 323] width 170 height 47
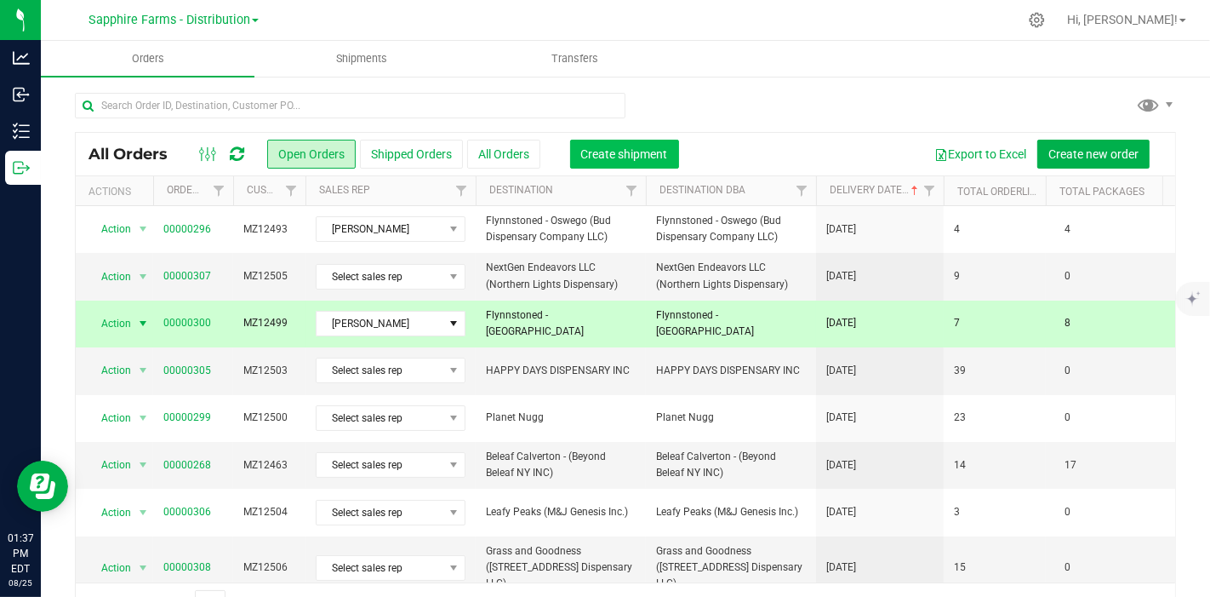
click at [630, 156] on span "Create shipment" at bounding box center [624, 154] width 87 height 14
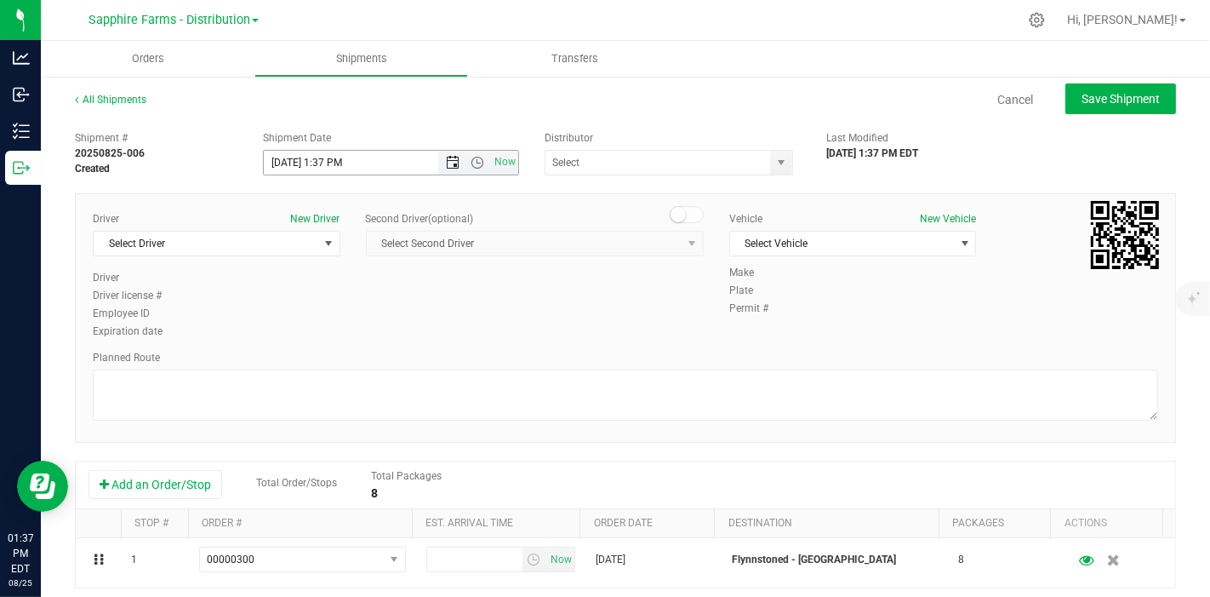
click at [448, 160] on span "Open the date view" at bounding box center [454, 163] width 14 height 14
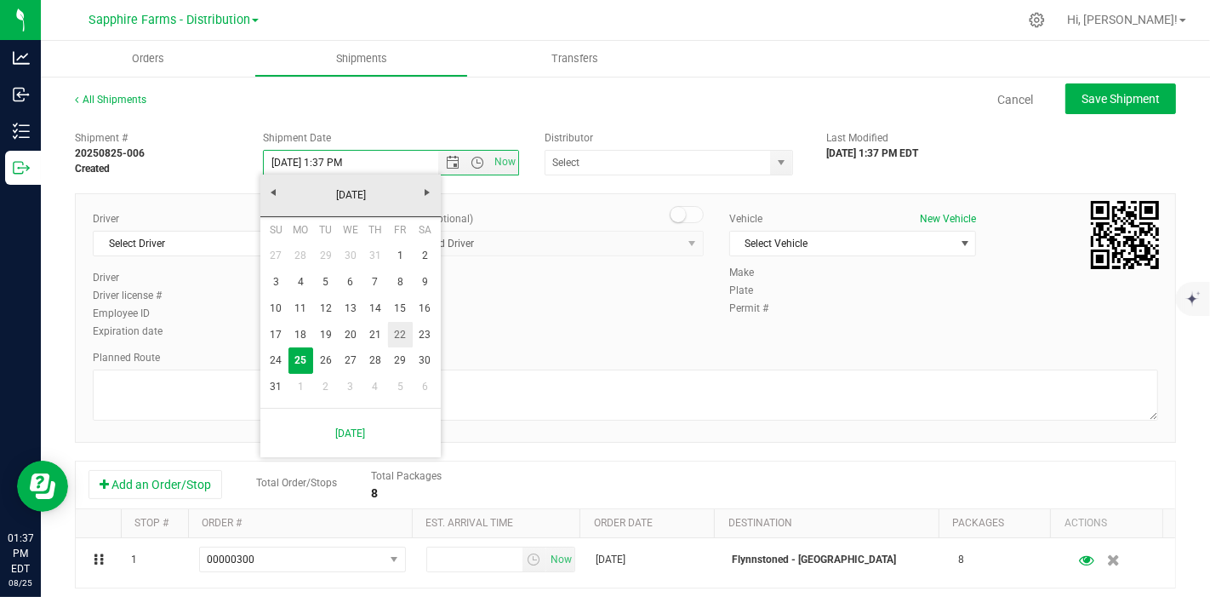
click at [403, 332] on link "22" at bounding box center [400, 335] width 25 height 26
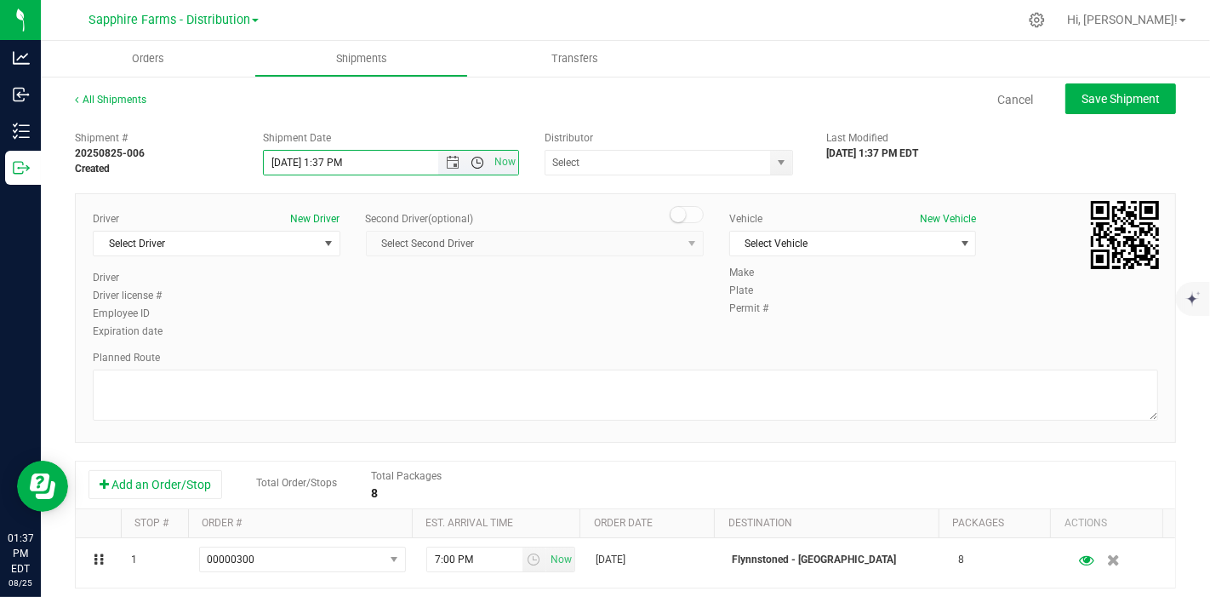
click at [471, 163] on span "Open the time view" at bounding box center [478, 163] width 14 height 14
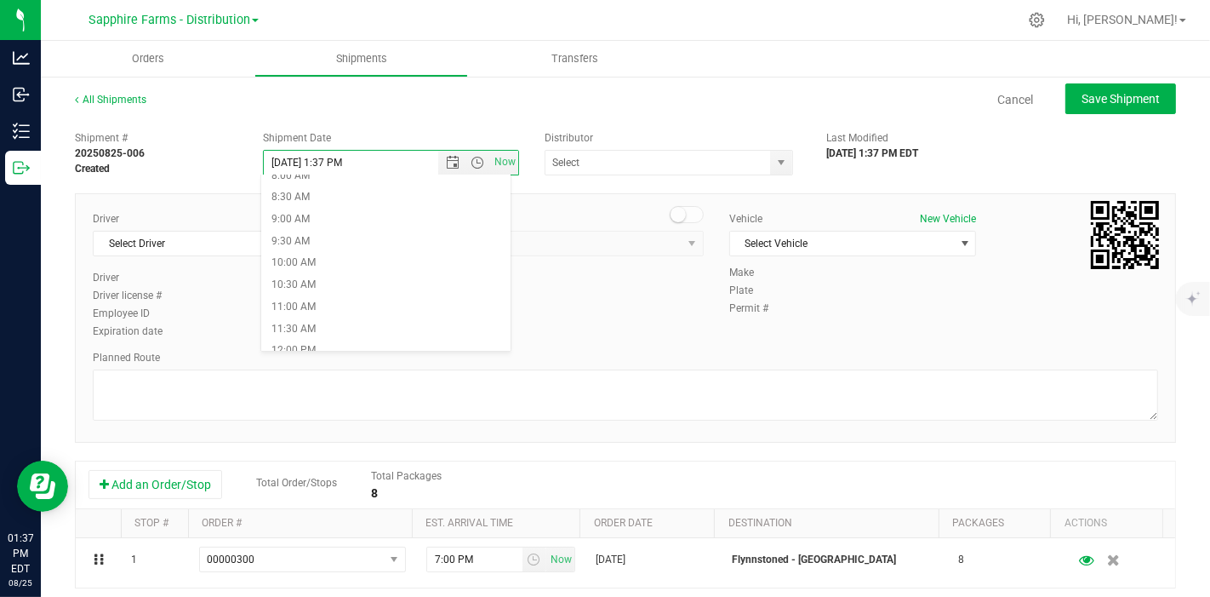
scroll to position [378, 0]
click at [351, 239] on li "10:00 AM" at bounding box center [385, 248] width 249 height 22
type input "8/22/2025 10:00 AM"
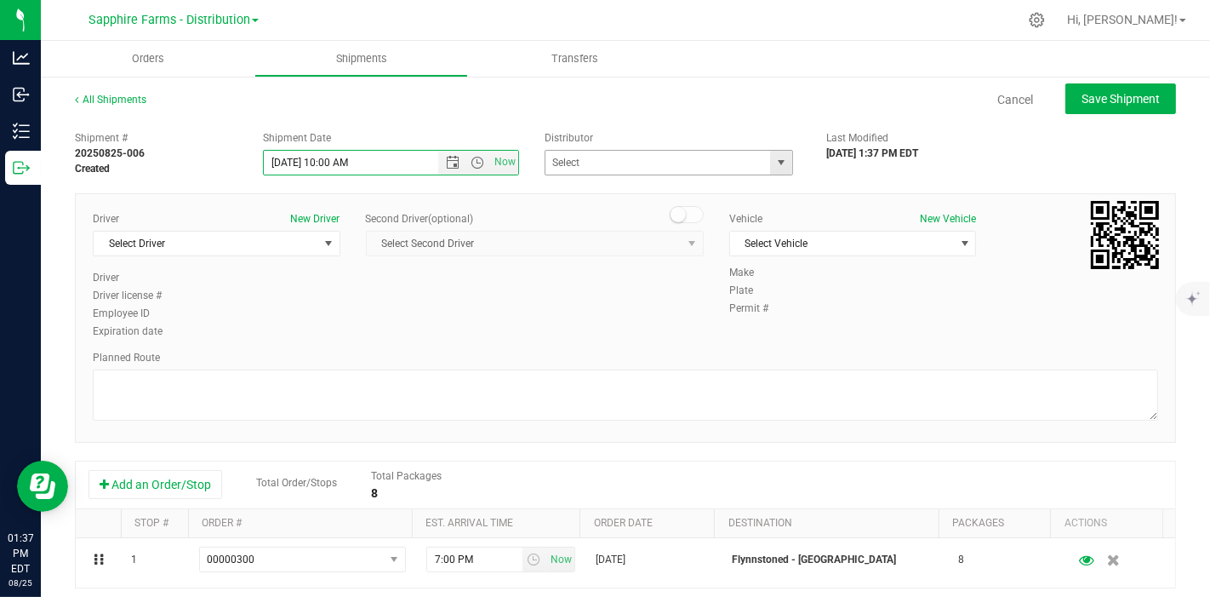
click at [774, 167] on span "select" at bounding box center [781, 163] width 14 height 14
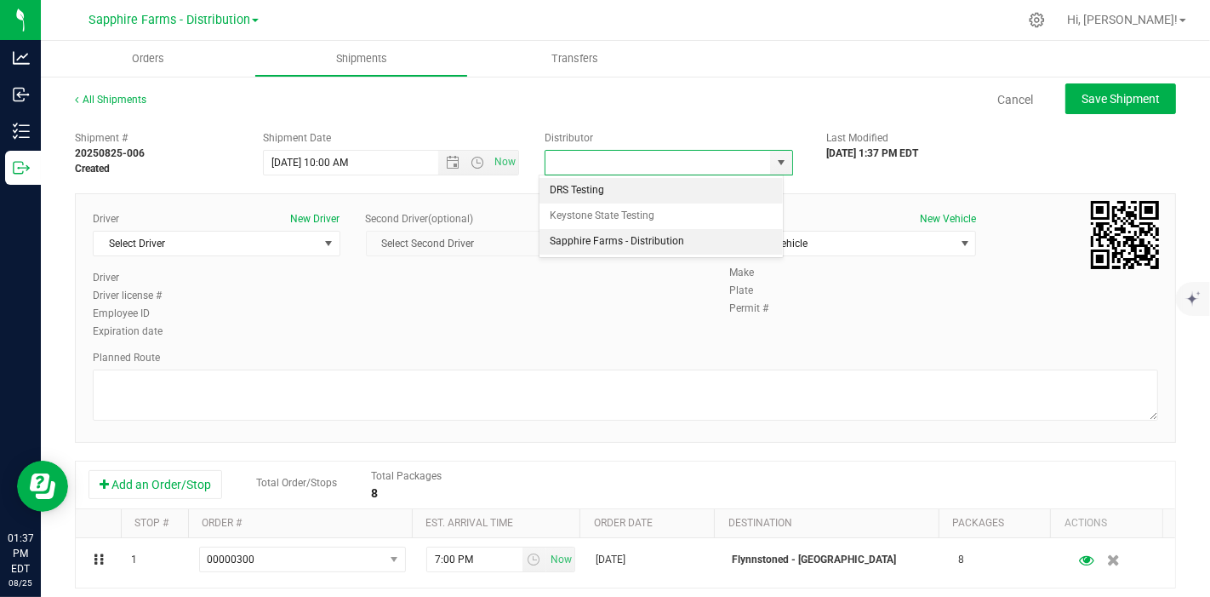
click at [682, 244] on li "Sapphire Farms - Distribution" at bounding box center [661, 242] width 243 height 26
type input "Sapphire Farms - Distribution"
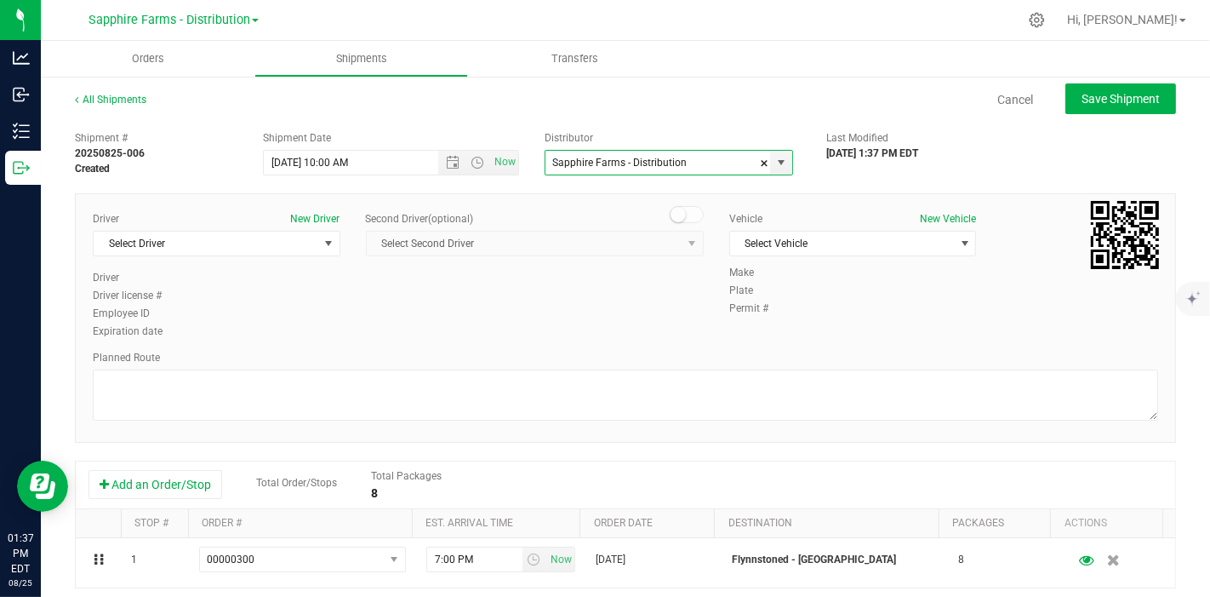
click at [650, 305] on div "Driver New Driver Select Driver Select Driver Diego Estrada Miguel Hernandez Er…" at bounding box center [625, 276] width 1091 height 130
click at [323, 244] on span "select" at bounding box center [329, 244] width 14 height 14
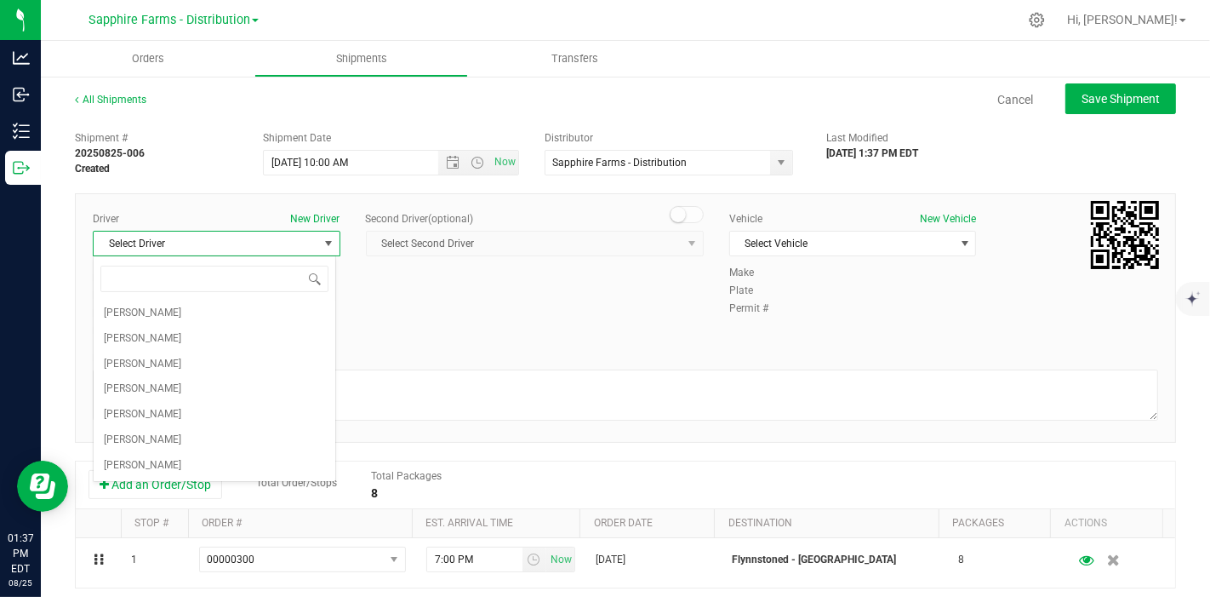
click at [458, 304] on div "Driver New Driver Select Driver Select Driver Diego Estrada Miguel Hernandez Er…" at bounding box center [625, 276] width 1091 height 130
click at [279, 236] on span "Select Driver" at bounding box center [206, 243] width 225 height 24
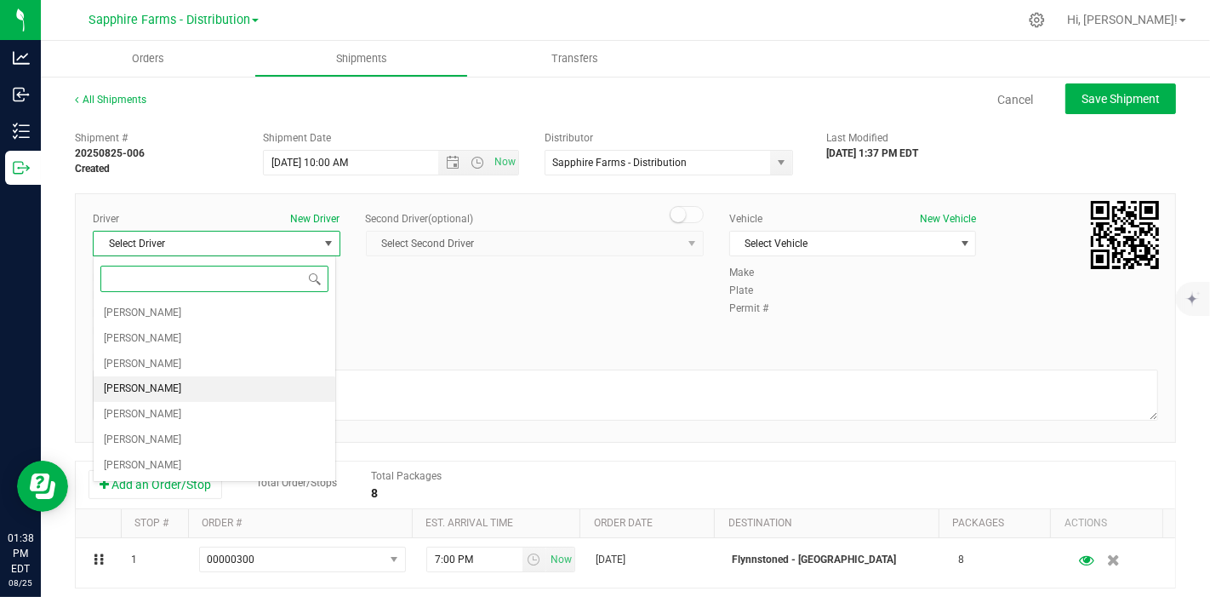
click at [231, 380] on li "[PERSON_NAME]" at bounding box center [215, 389] width 242 height 26
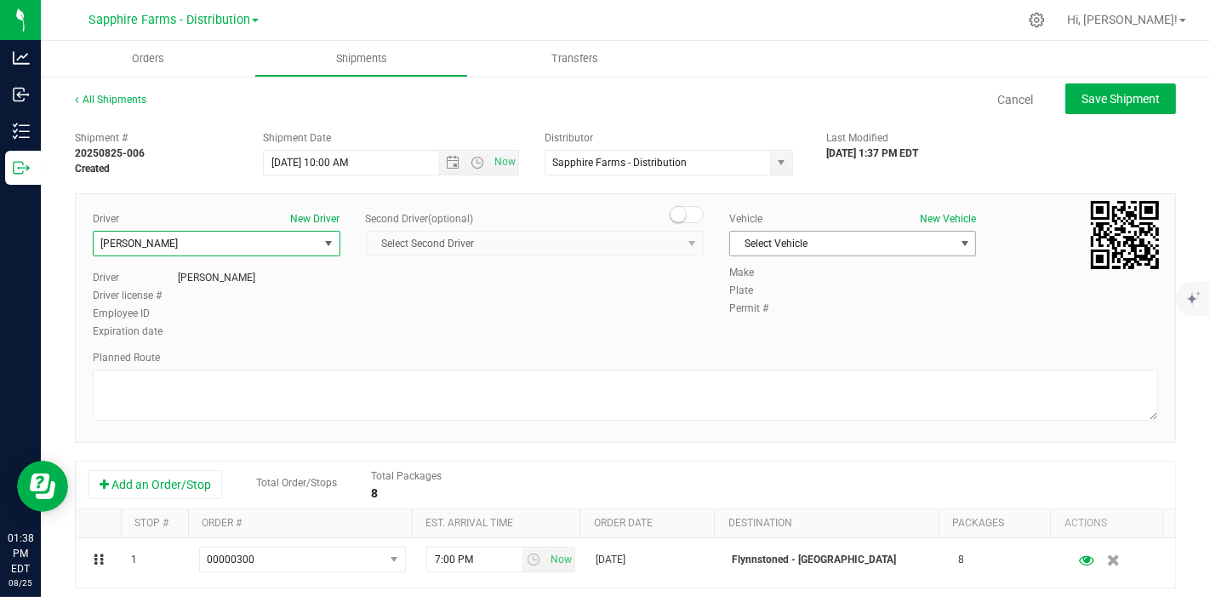
click at [844, 243] on span "Select Vehicle" at bounding box center [842, 243] width 225 height 24
click at [811, 297] on li "Van #1" at bounding box center [843, 297] width 242 height 26
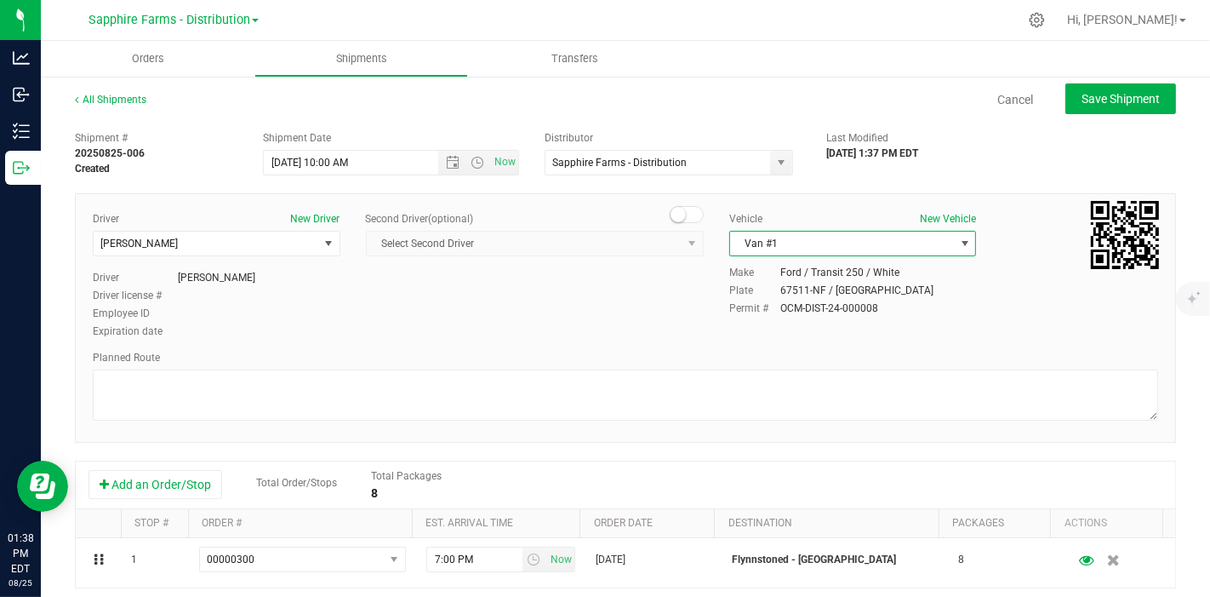
click at [535, 284] on div "Driver New Driver [PERSON_NAME] Select Driver [PERSON_NAME] [PERSON_NAME] [PERS…" at bounding box center [625, 276] width 1091 height 130
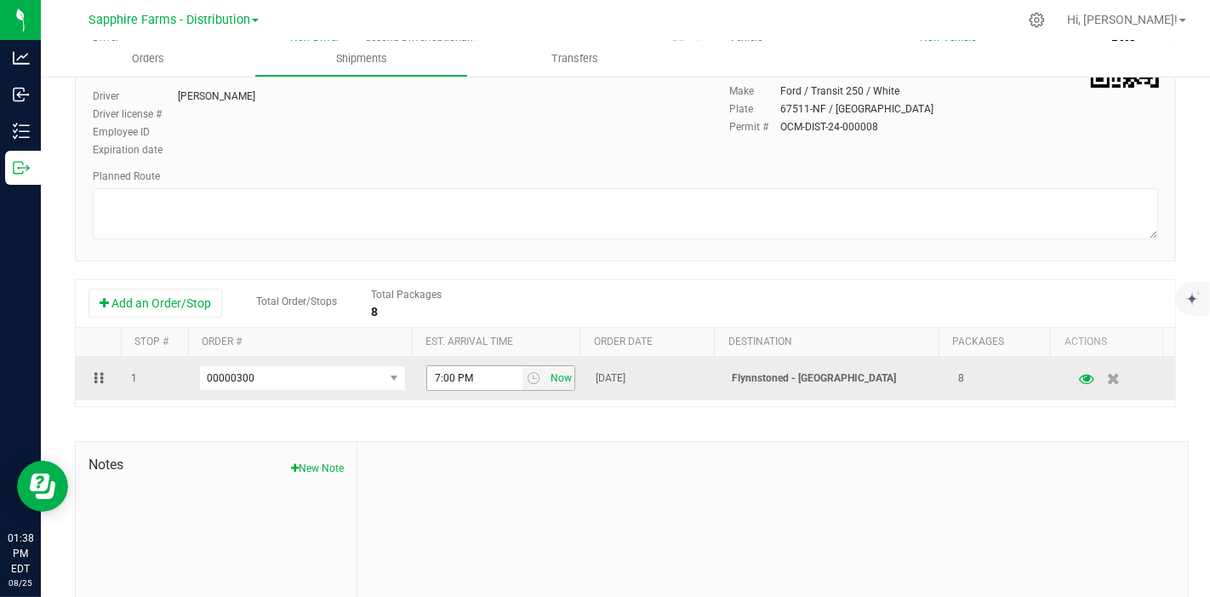
scroll to position [189, 0]
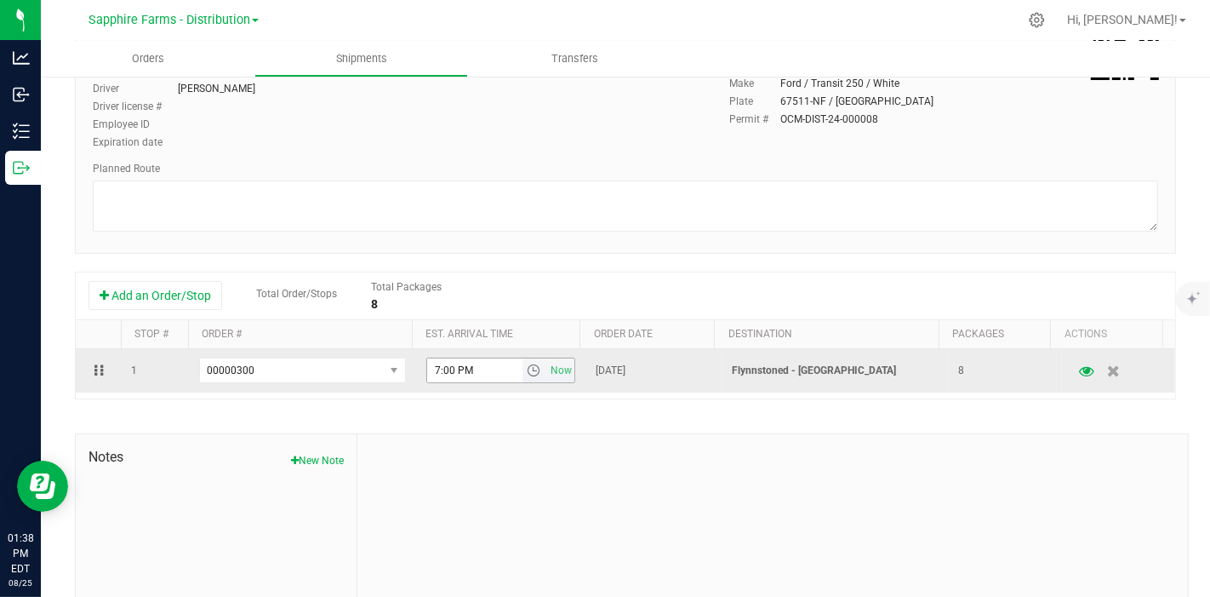
click at [527, 366] on span "select" at bounding box center [534, 370] width 14 height 14
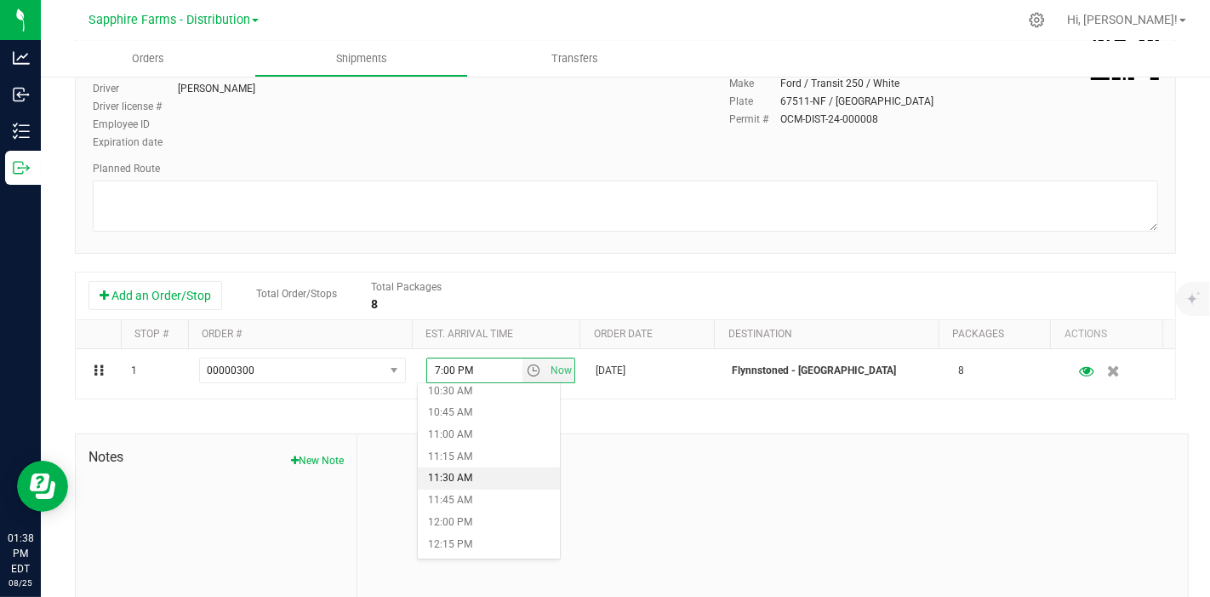
scroll to position [945, 0]
click at [497, 462] on li "11:30 AM" at bounding box center [489, 457] width 142 height 22
click at [591, 237] on div "Driver New Driver [PERSON_NAME] Select Driver [PERSON_NAME] [PERSON_NAME] [PERS…" at bounding box center [625, 128] width 1101 height 249
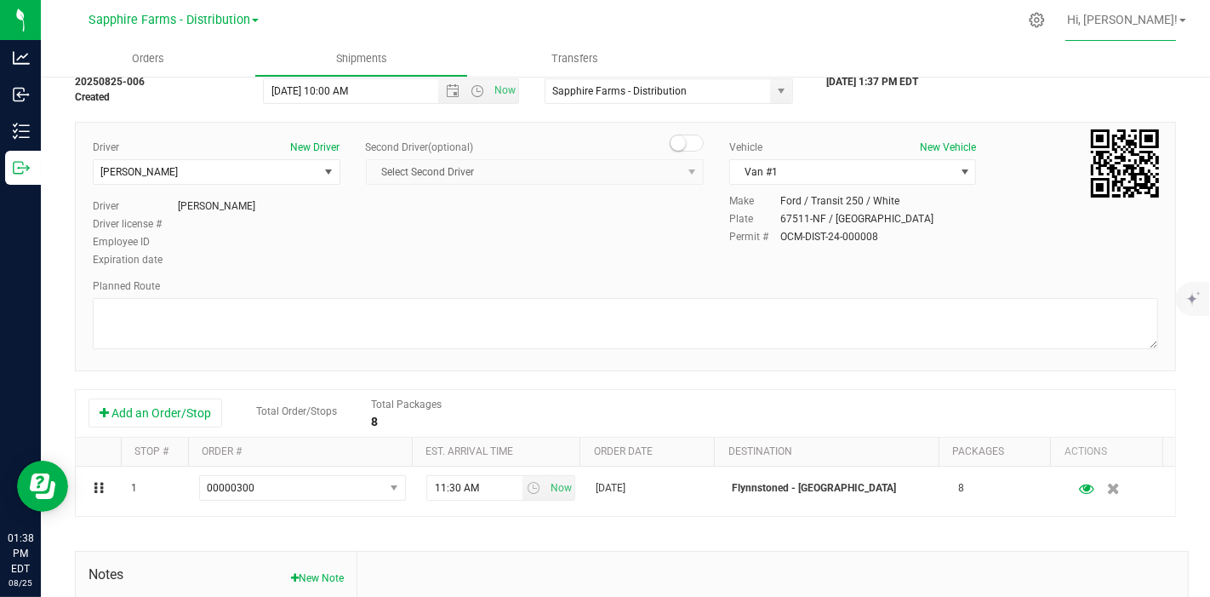
scroll to position [0, 0]
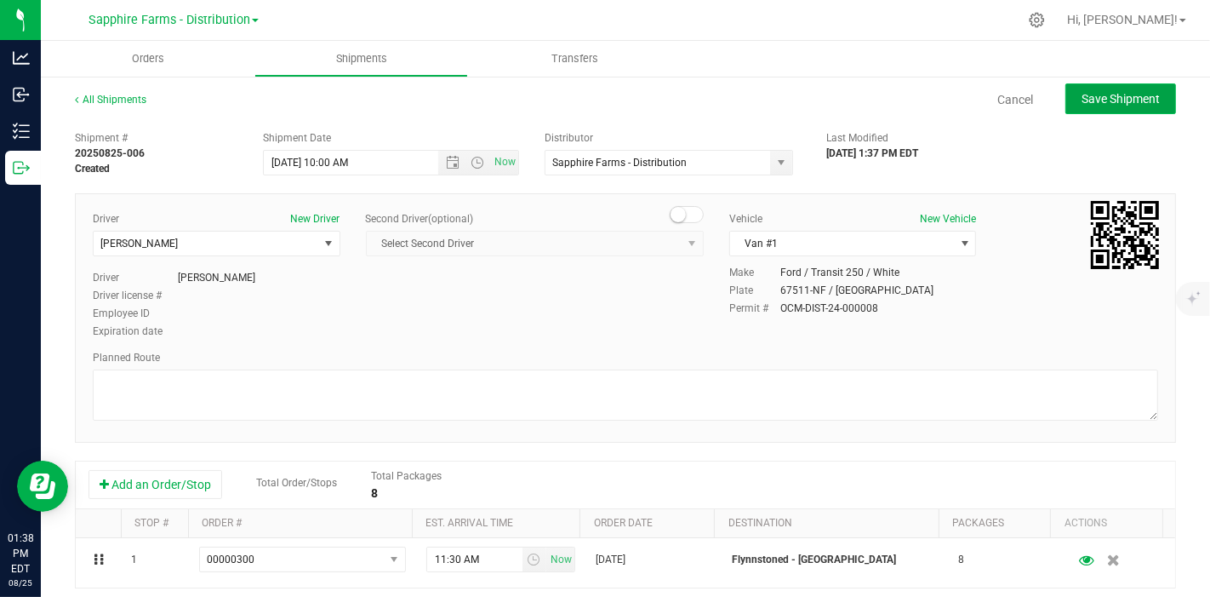
click at [1126, 99] on span "Save Shipment" at bounding box center [1121, 99] width 78 height 14
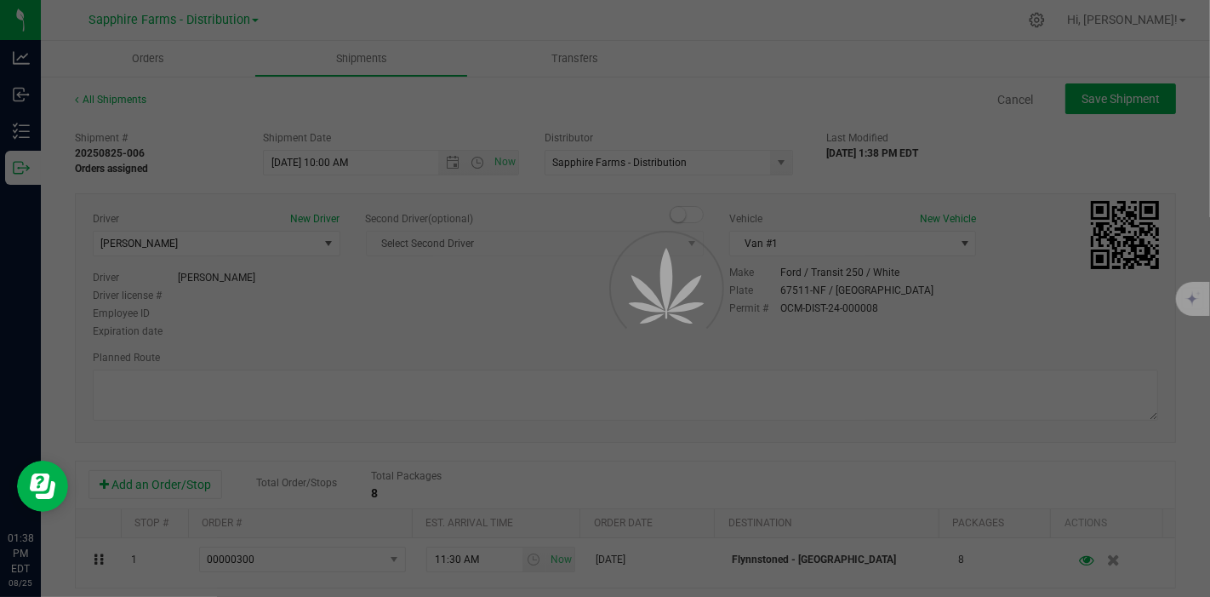
type input "8/22/2025 2:00 PM"
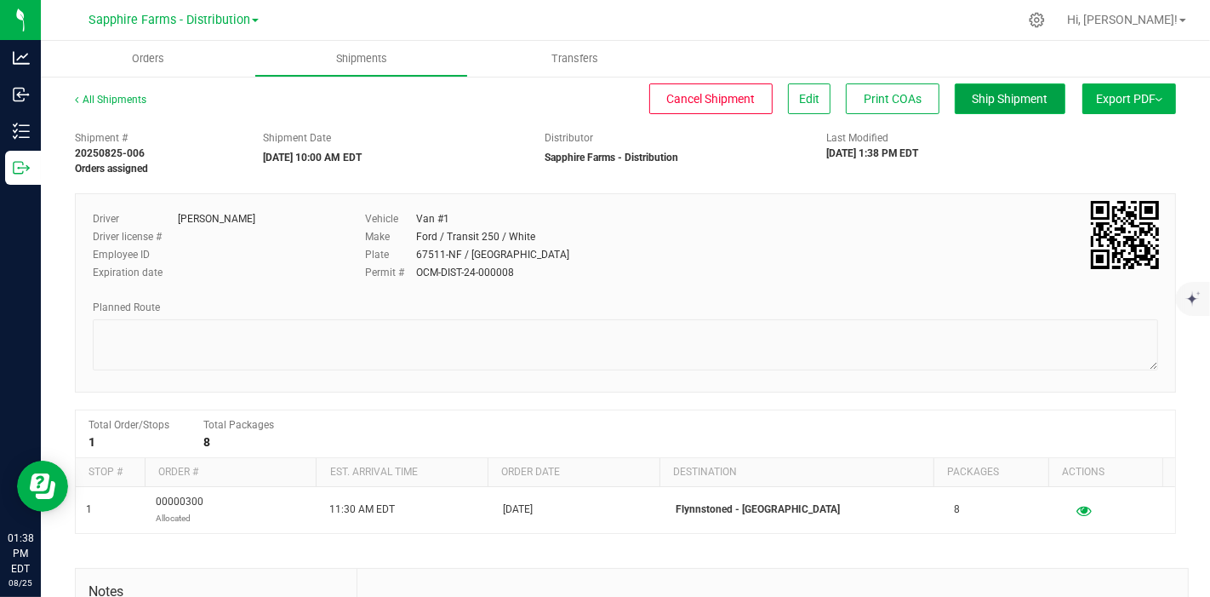
click at [1002, 105] on span "Ship Shipment" at bounding box center [1011, 99] width 76 height 14
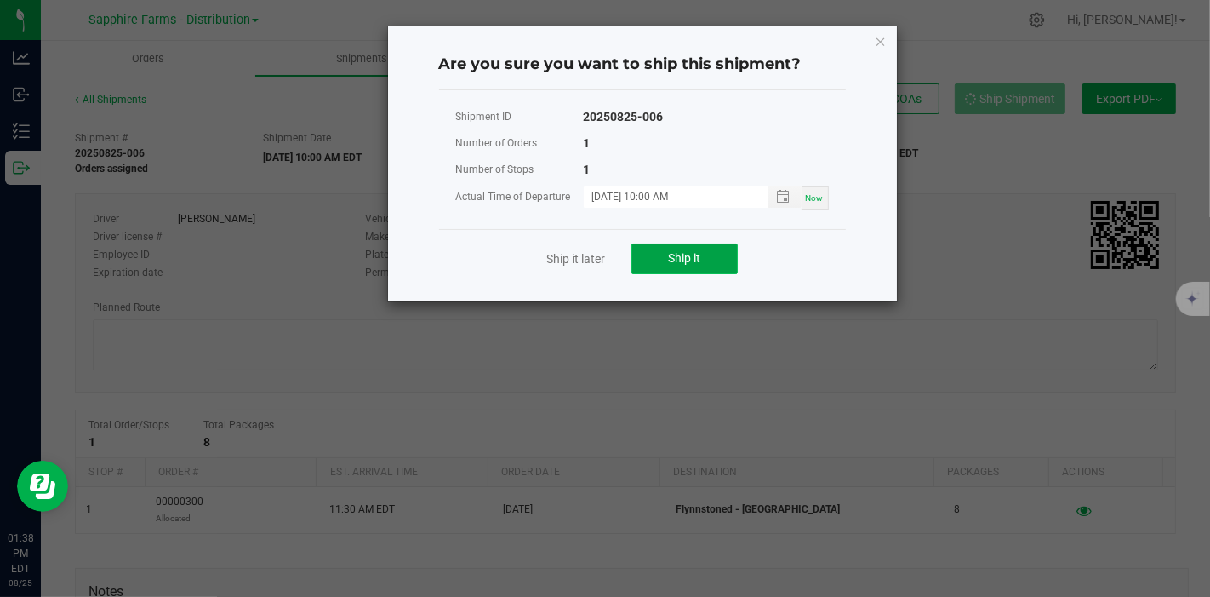
click at [688, 251] on span "Ship it" at bounding box center [684, 258] width 32 height 14
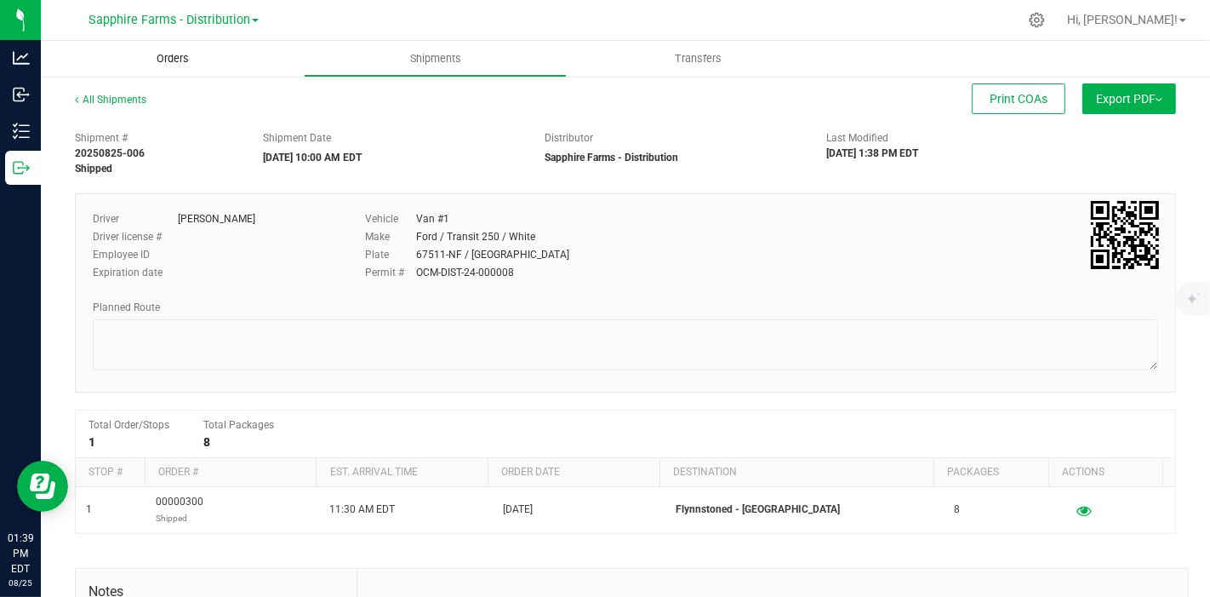
click at [190, 60] on span "Orders" at bounding box center [173, 58] width 78 height 15
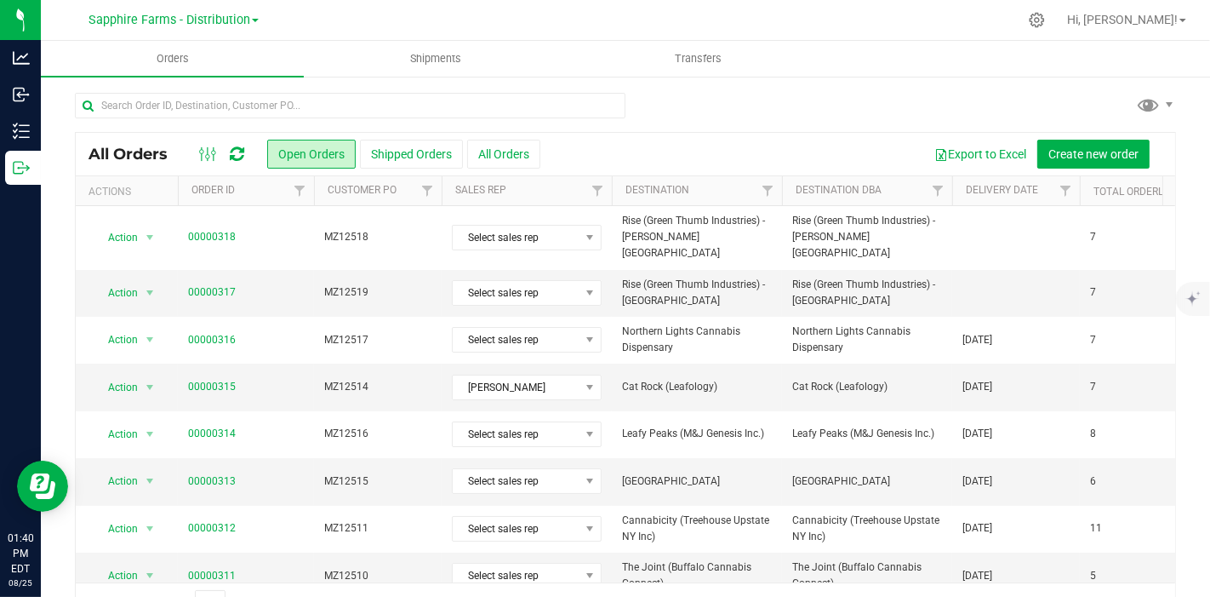
click at [964, 194] on th "Delivery Date" at bounding box center [1016, 191] width 128 height 30
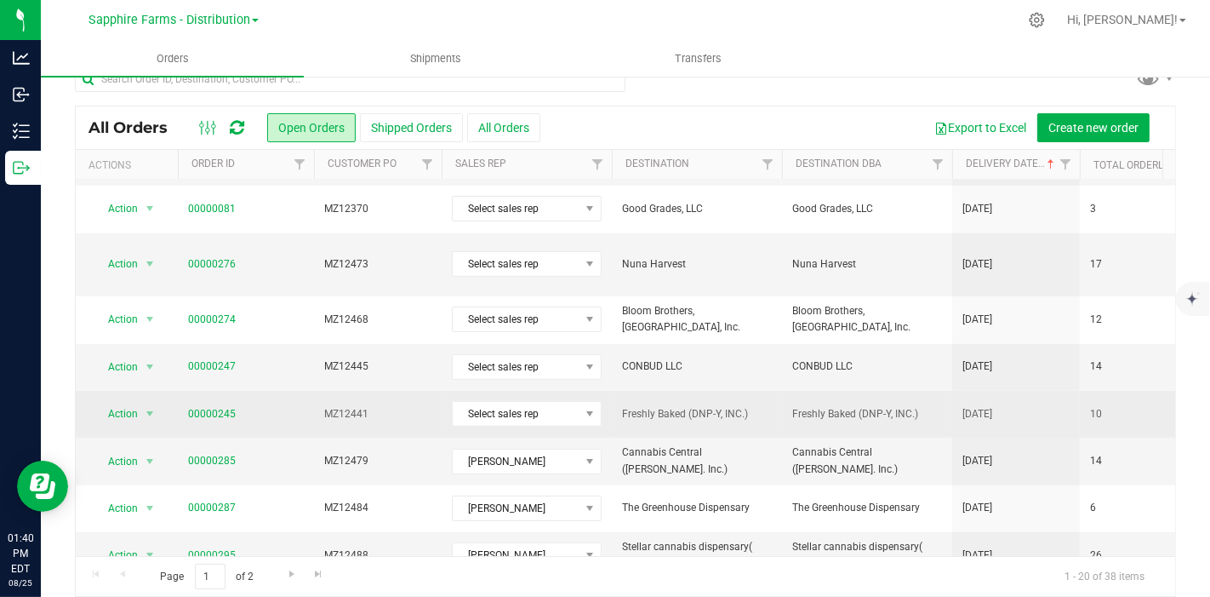
scroll to position [42, 0]
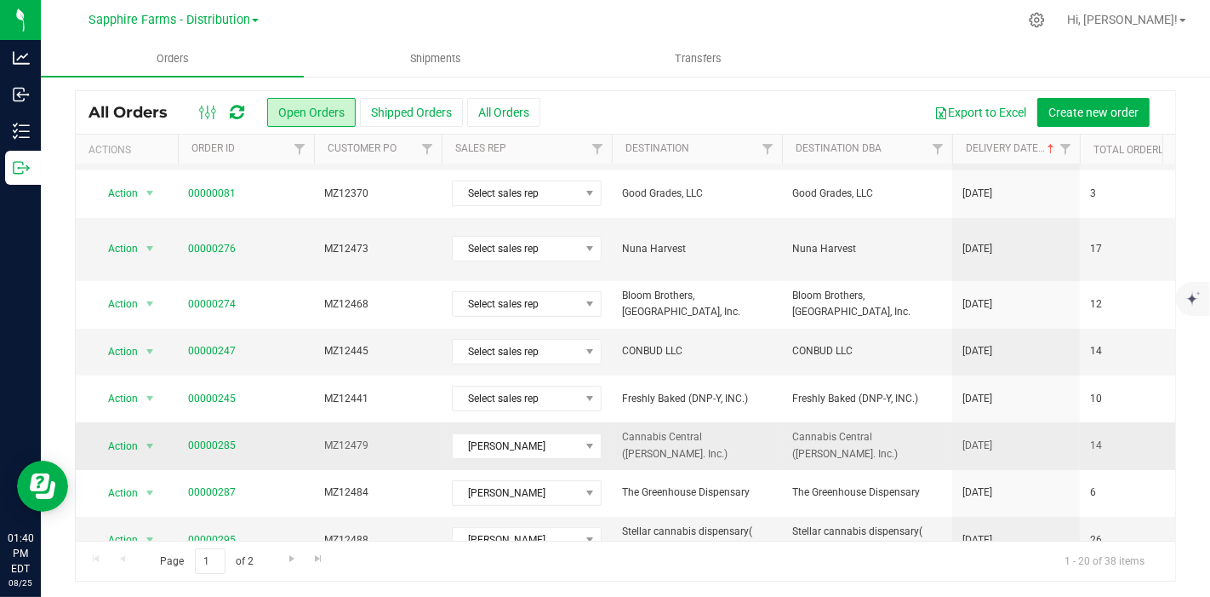
click at [870, 429] on span "Cannabis Central ([PERSON_NAME]. Inc.)" at bounding box center [867, 445] width 150 height 32
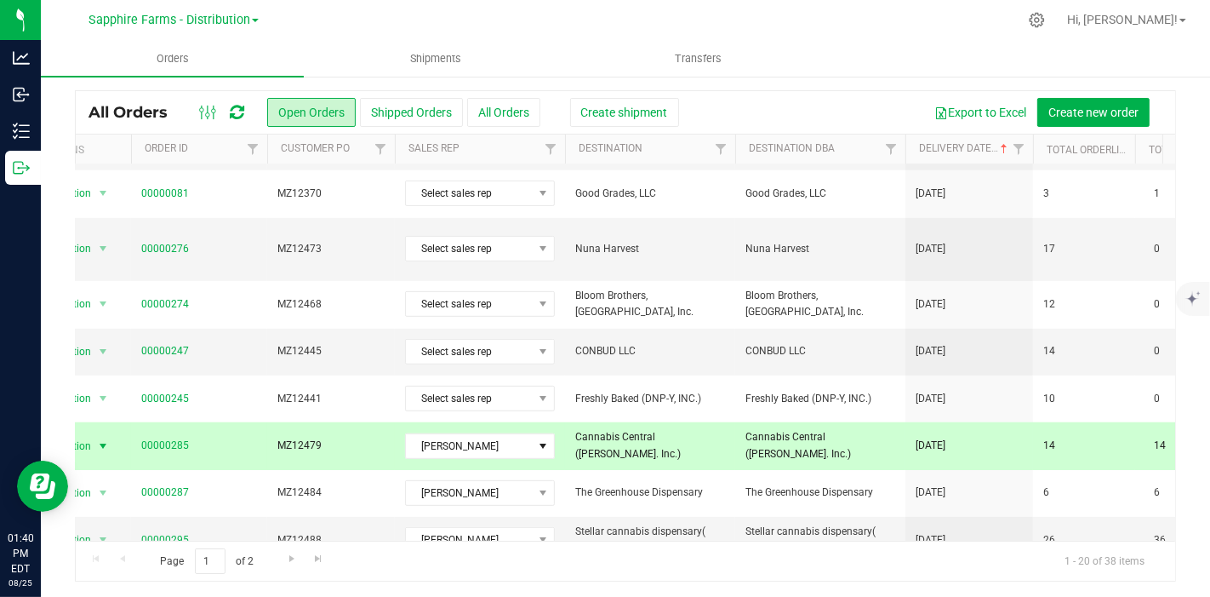
scroll to position [0, 0]
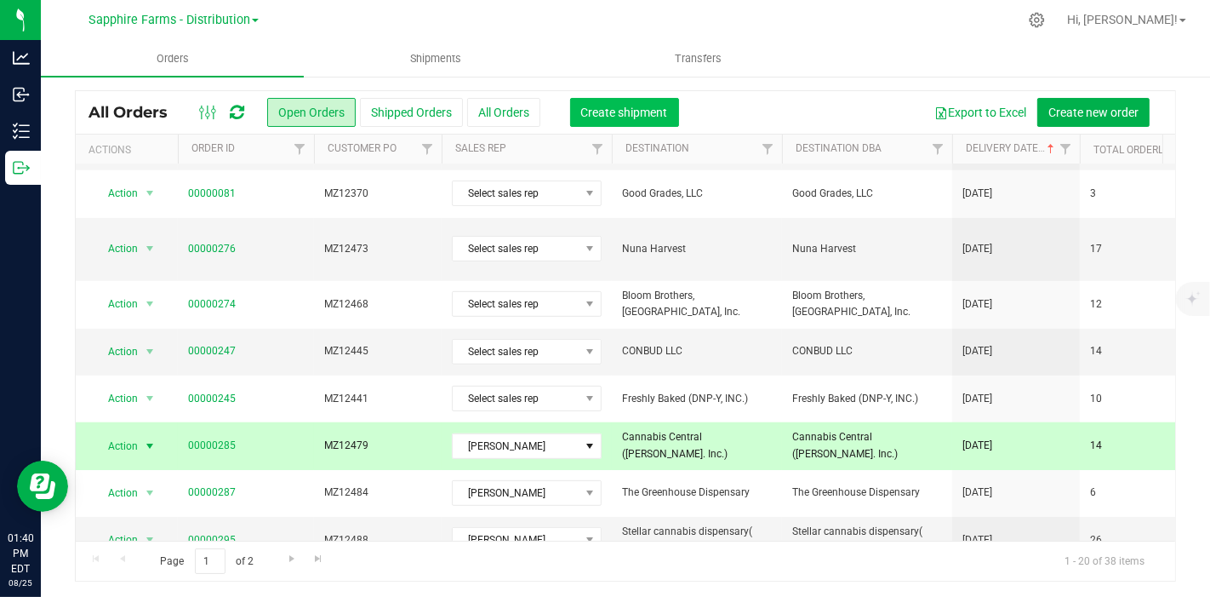
click at [601, 116] on span "Create shipment" at bounding box center [624, 113] width 87 height 14
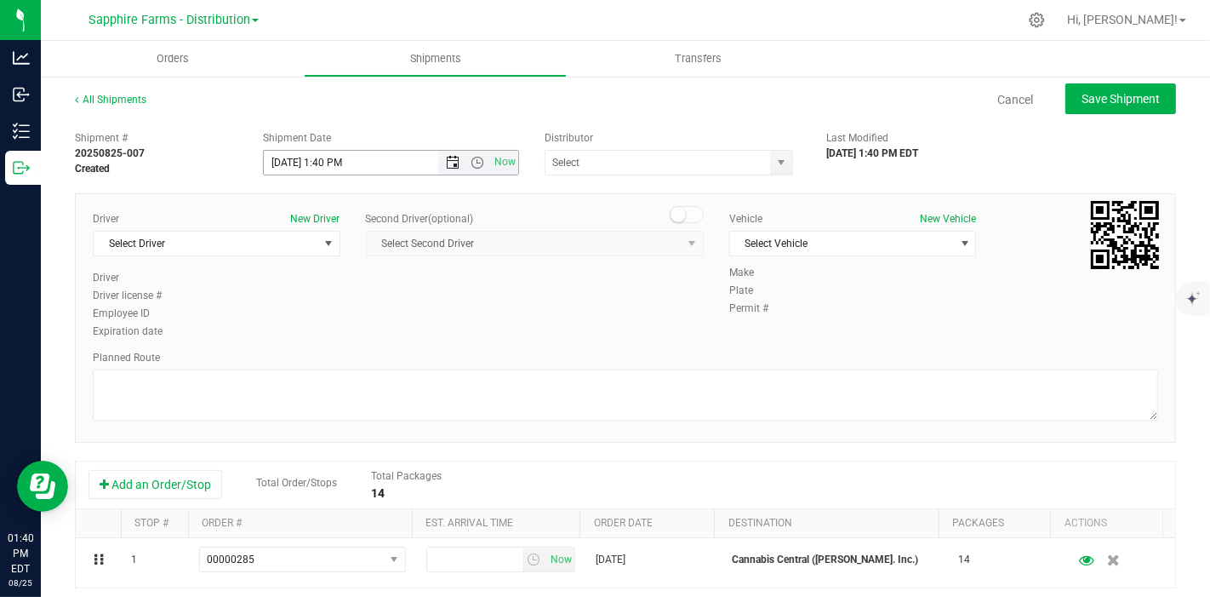
click at [447, 162] on span "Open the date view" at bounding box center [454, 163] width 14 height 14
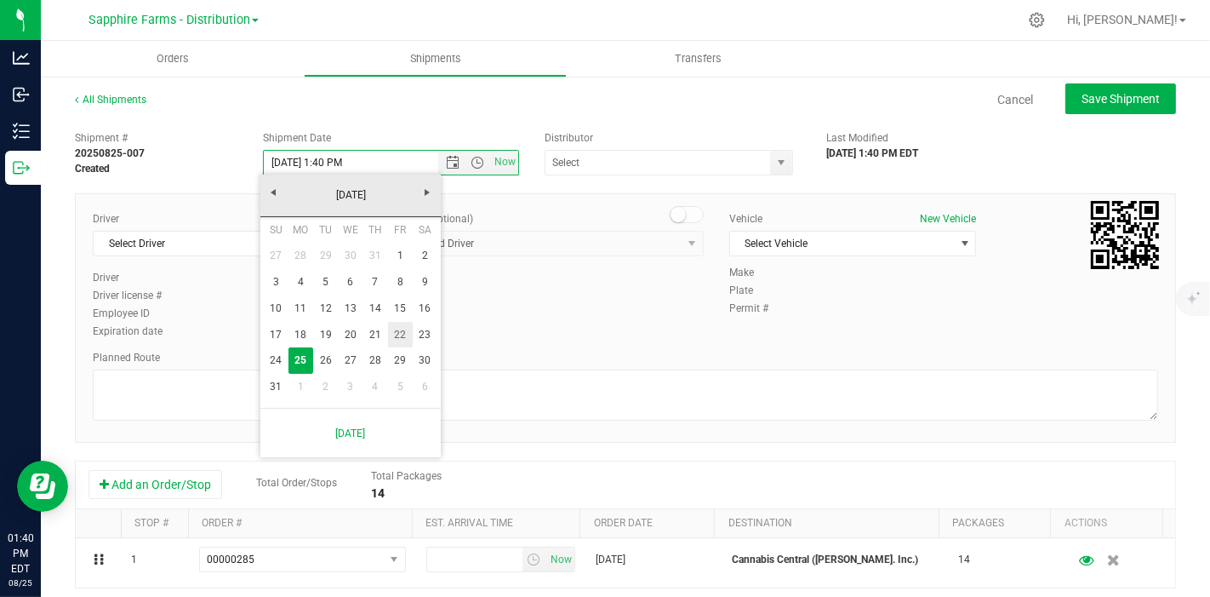
click at [393, 330] on link "22" at bounding box center [400, 335] width 25 height 26
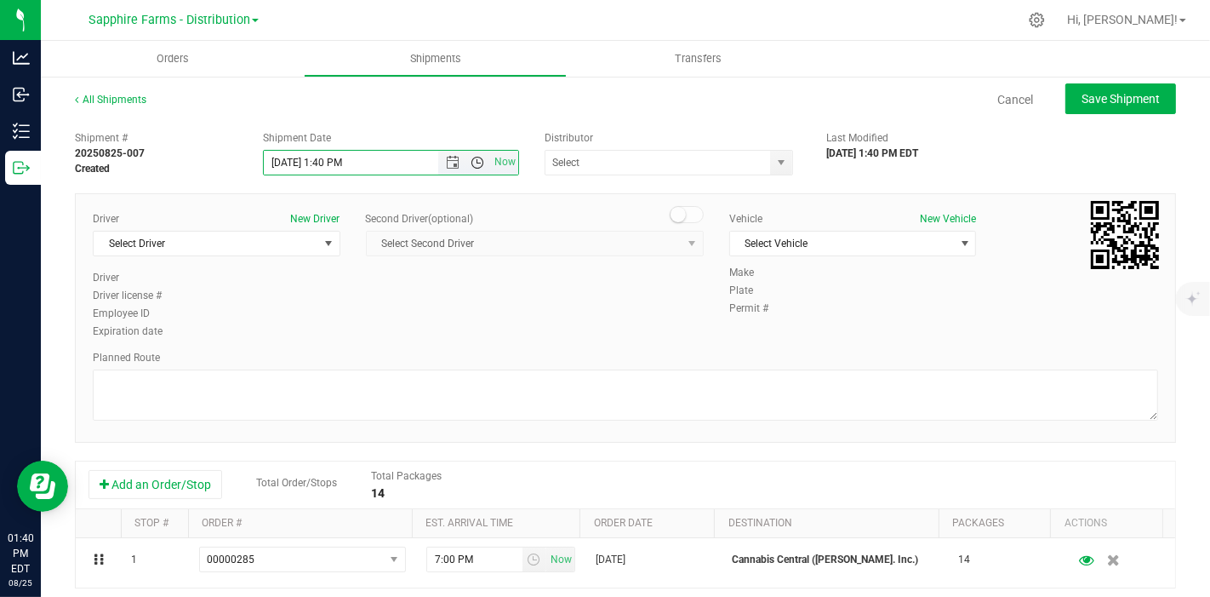
click at [471, 163] on span "Open the time view" at bounding box center [478, 163] width 14 height 14
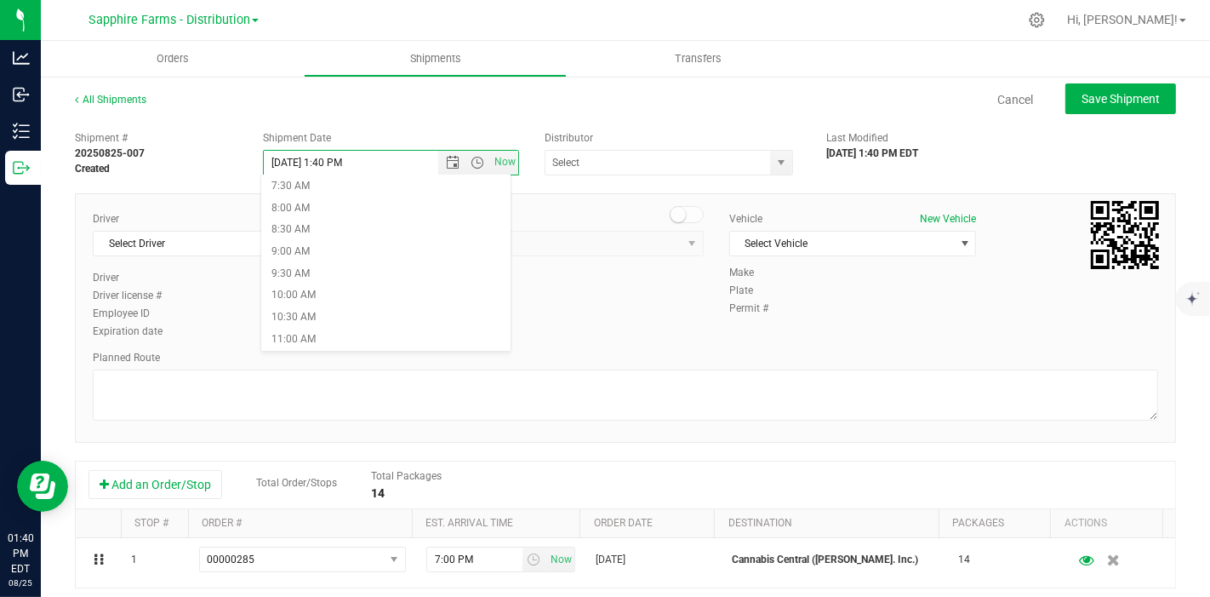
scroll to position [378, 0]
click at [388, 241] on li "10:00 AM" at bounding box center [385, 248] width 249 height 22
type input "8/22/2025 10:00 AM"
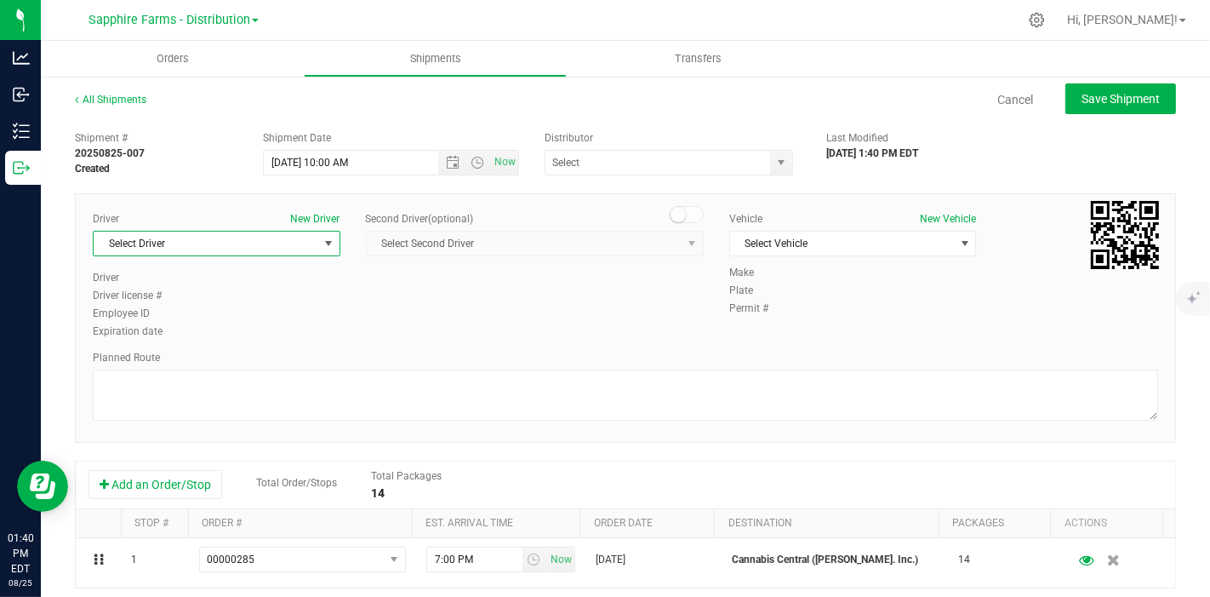
click at [328, 244] on span "select" at bounding box center [329, 244] width 14 height 14
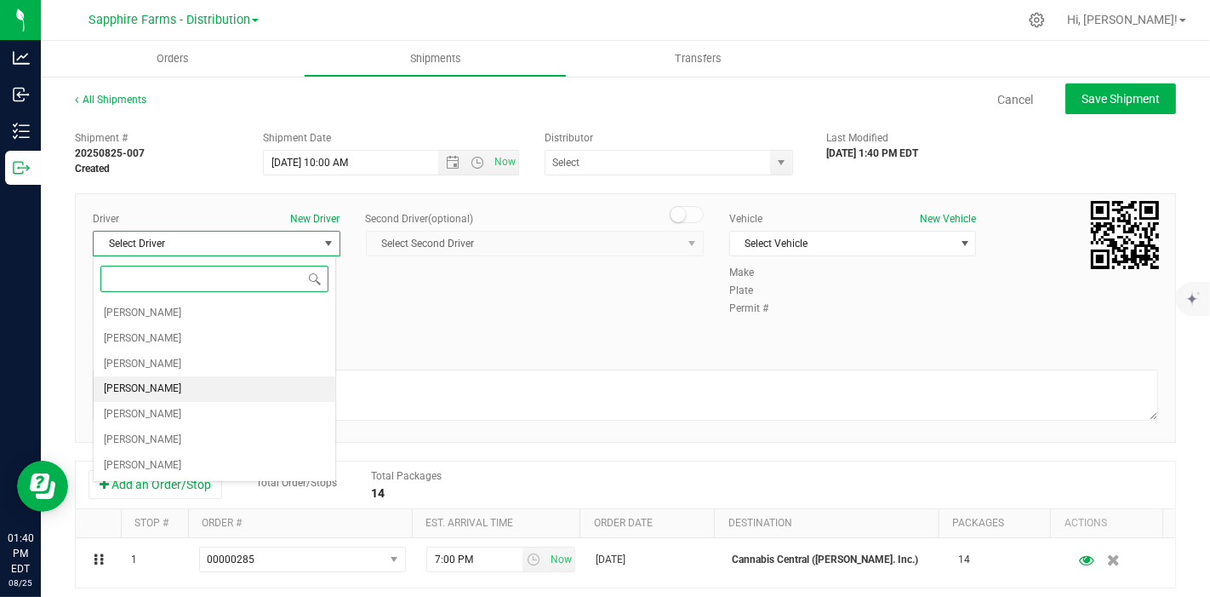
drag, startPoint x: 168, startPoint y: 380, endPoint x: 563, endPoint y: 309, distance: 402.1
click at [168, 380] on li "[PERSON_NAME]" at bounding box center [215, 389] width 242 height 26
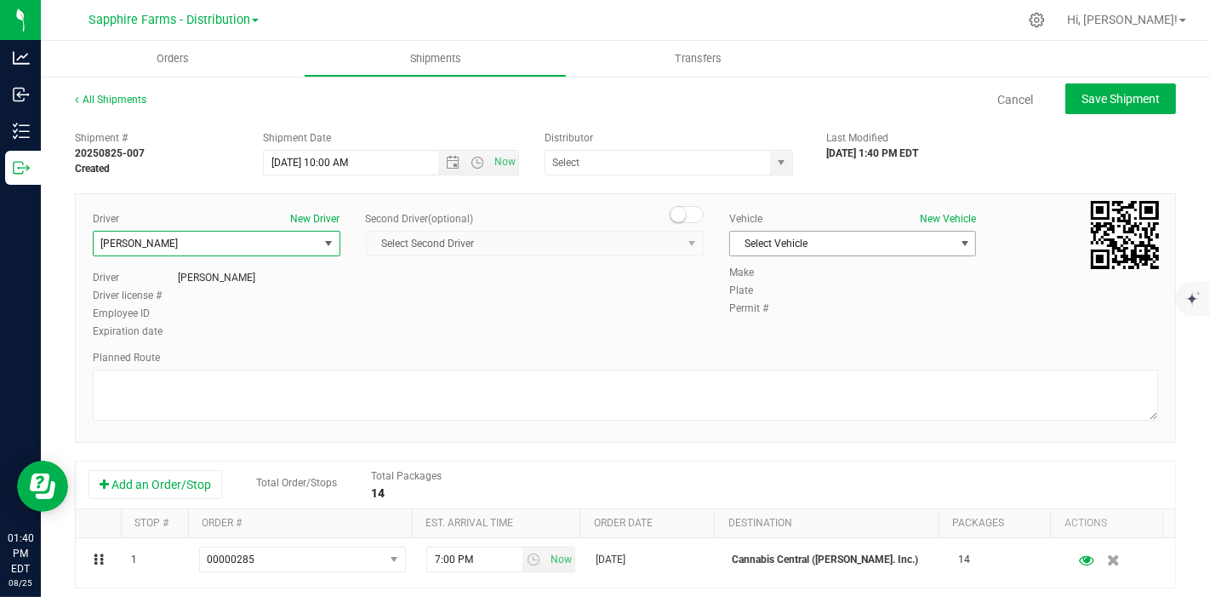
click at [854, 242] on span "Select Vehicle" at bounding box center [842, 243] width 225 height 24
click at [800, 296] on li "Van #1" at bounding box center [843, 297] width 242 height 26
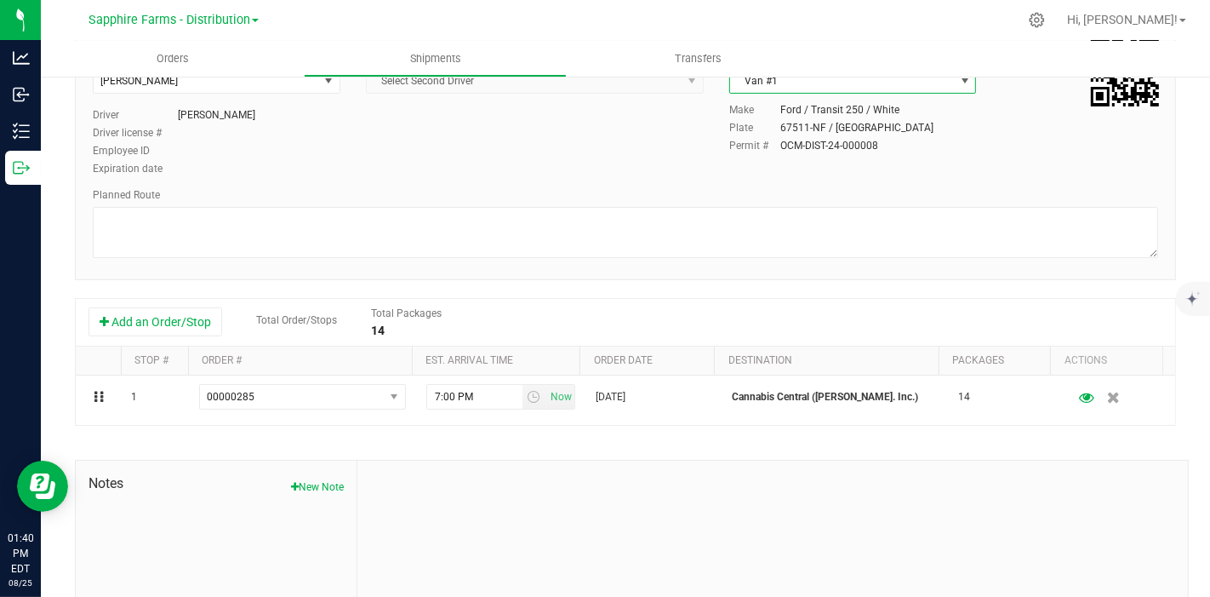
scroll to position [189, 0]
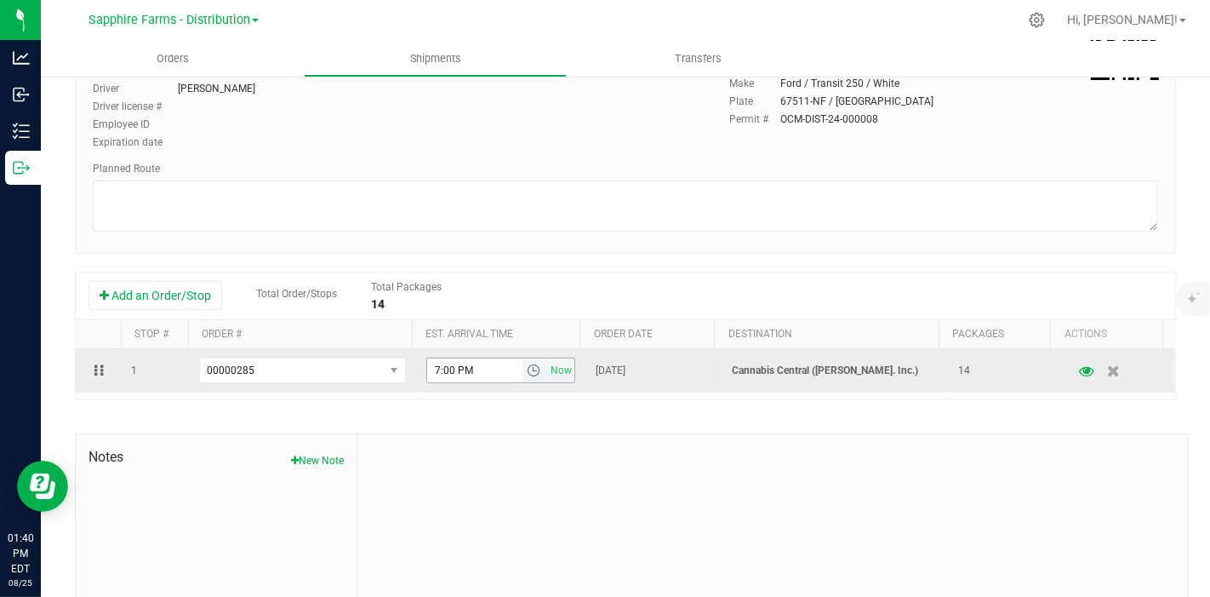
click at [527, 366] on span "select" at bounding box center [534, 370] width 14 height 14
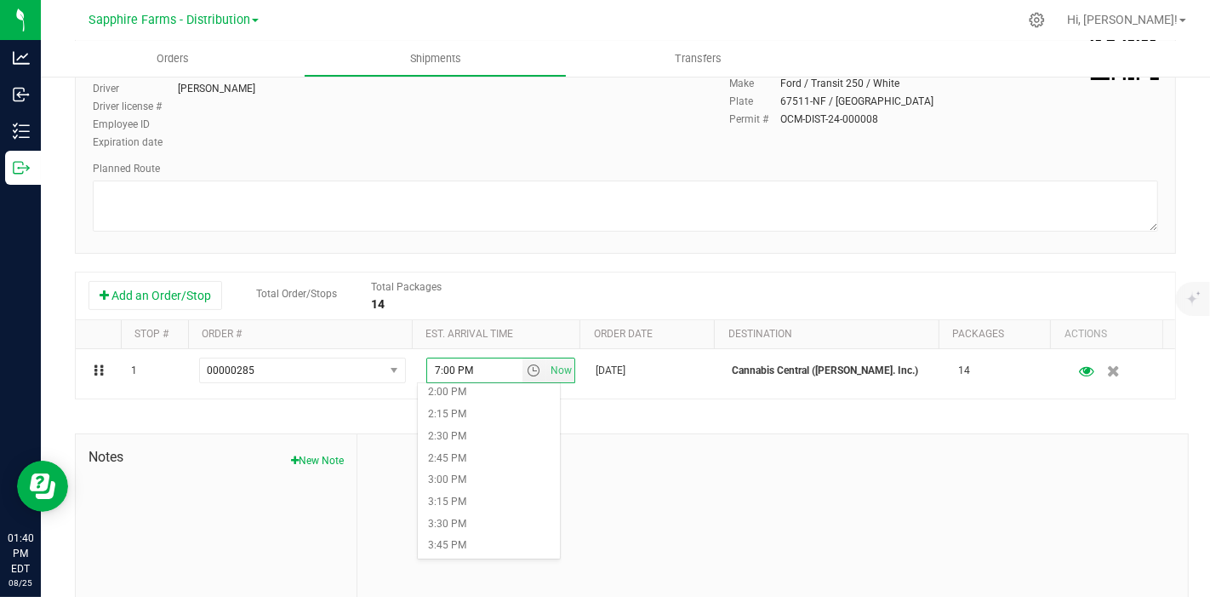
scroll to position [1134, 0]
click at [472, 402] on li "1:00 PM" at bounding box center [489, 400] width 142 height 22
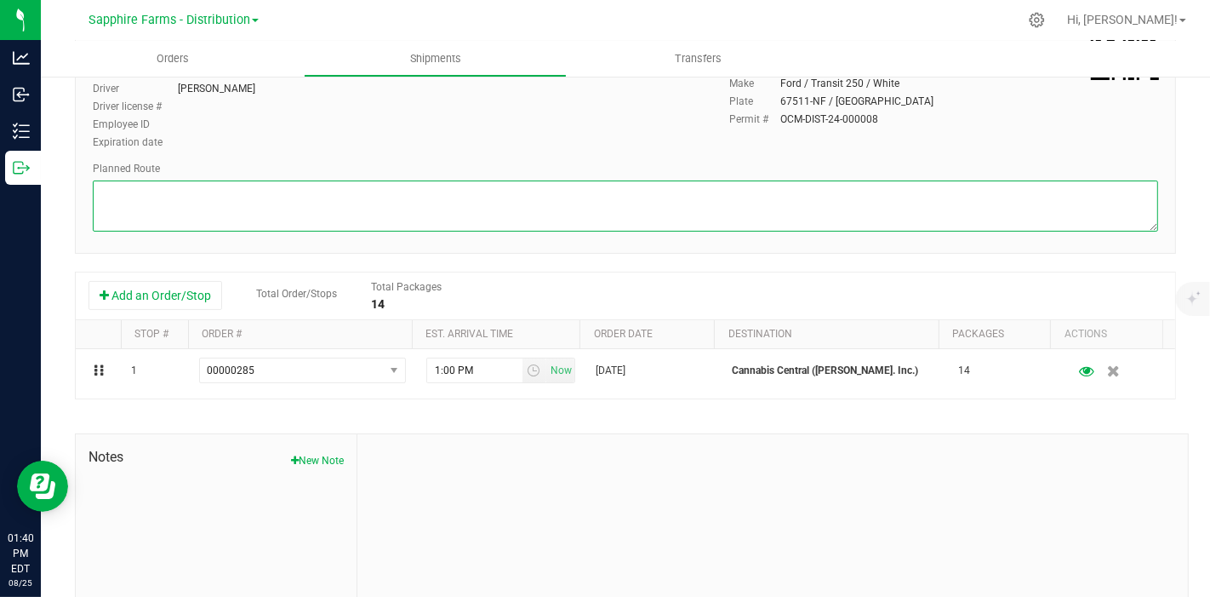
click at [544, 214] on textarea at bounding box center [625, 205] width 1065 height 51
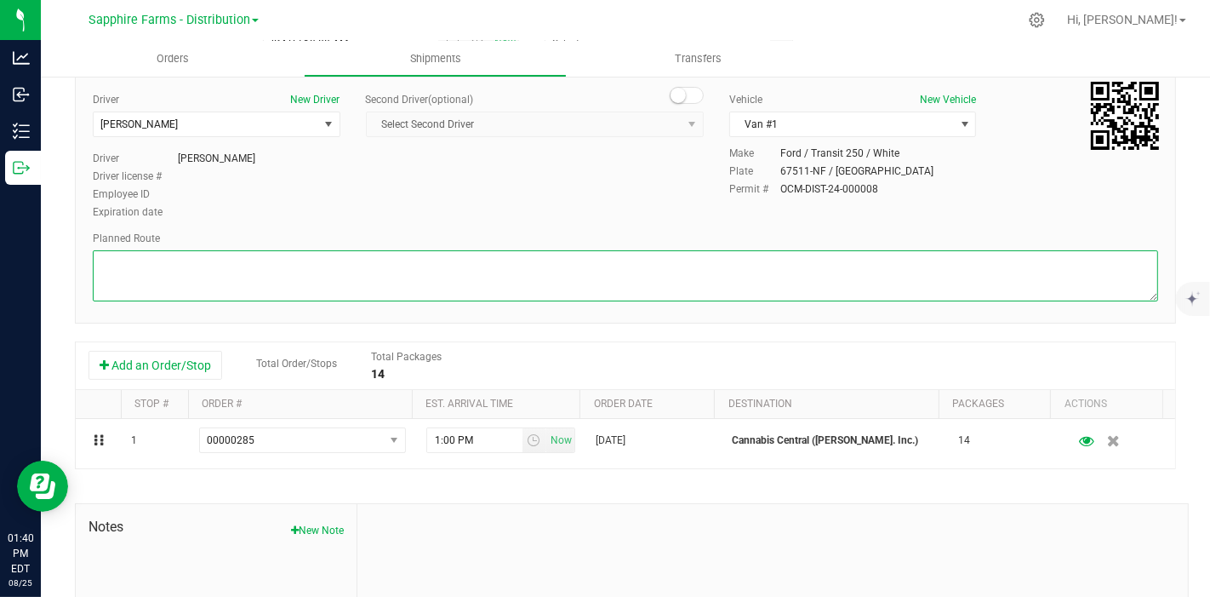
scroll to position [0, 0]
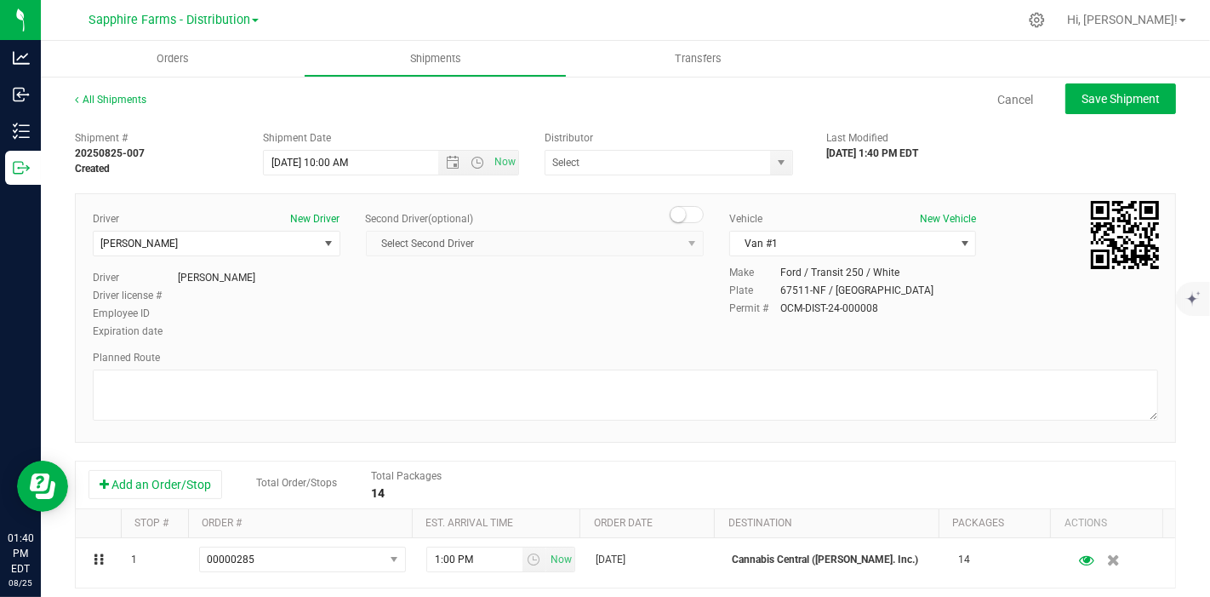
click at [630, 317] on div "Driver New Driver [PERSON_NAME] Select Driver [PERSON_NAME] [PERSON_NAME] [PERS…" at bounding box center [625, 276] width 1091 height 130
click at [787, 158] on div "DRS Testing Keystone State Testing Sapphire Farms - Distribution" at bounding box center [673, 163] width 256 height 26
click at [779, 161] on span "select" at bounding box center [780, 163] width 21 height 24
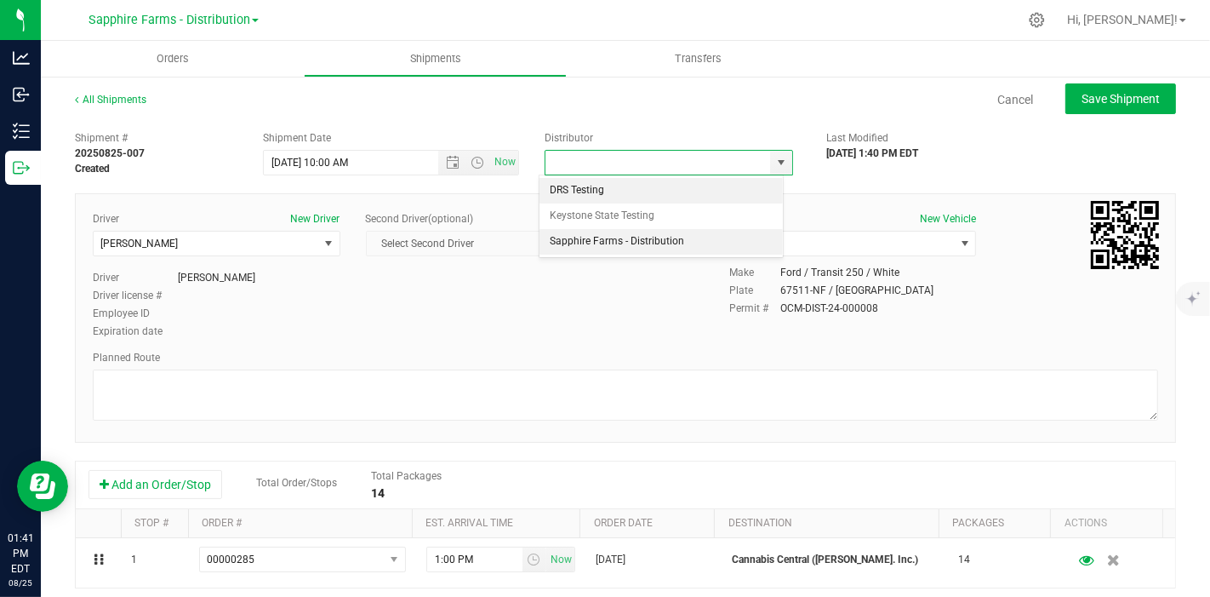
click at [685, 247] on li "Sapphire Farms - Distribution" at bounding box center [661, 242] width 243 height 26
type input "Sapphire Farms - Distribution"
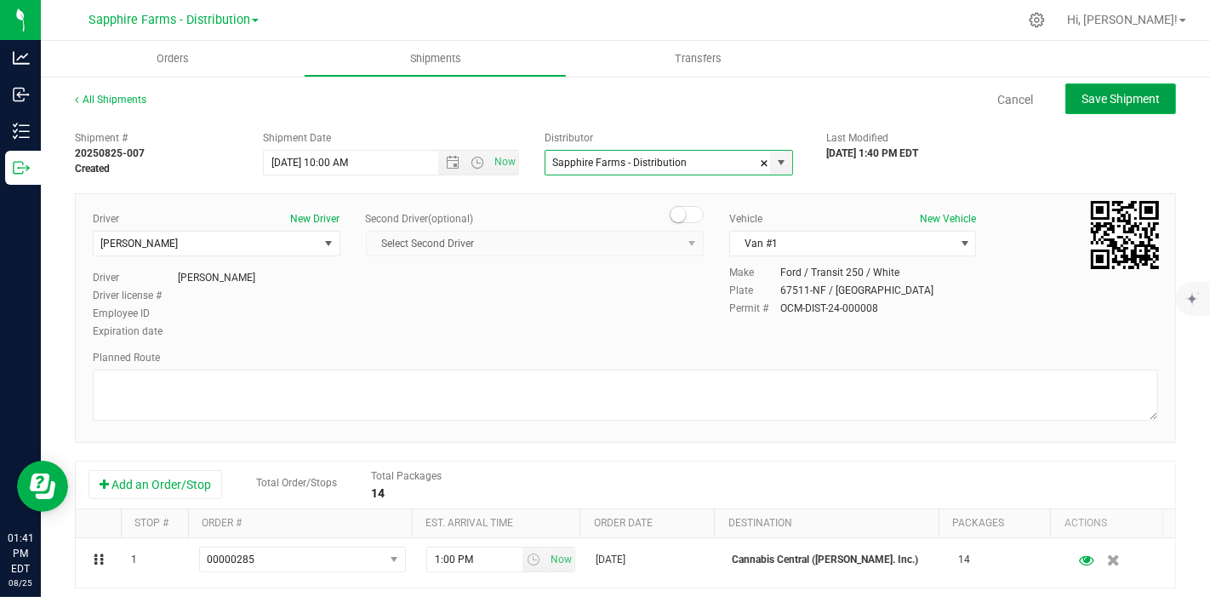
click at [1100, 105] on span "Save Shipment" at bounding box center [1121, 99] width 78 height 14
type input "8/22/2025 2:00 PM"
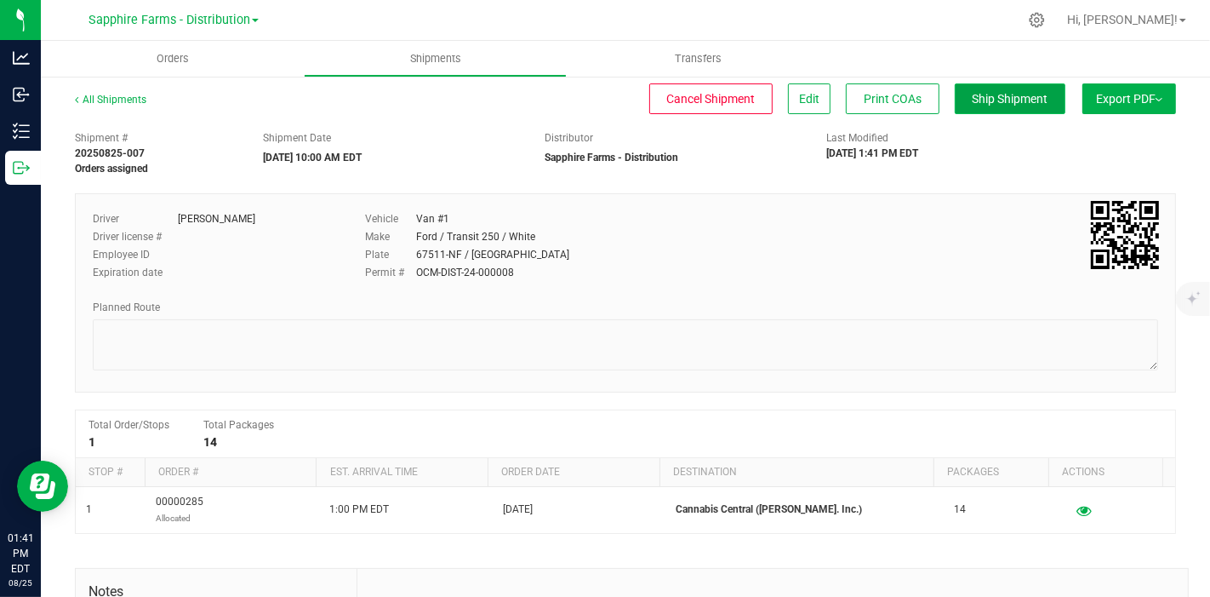
click at [992, 94] on span "Ship Shipment" at bounding box center [1011, 99] width 76 height 14
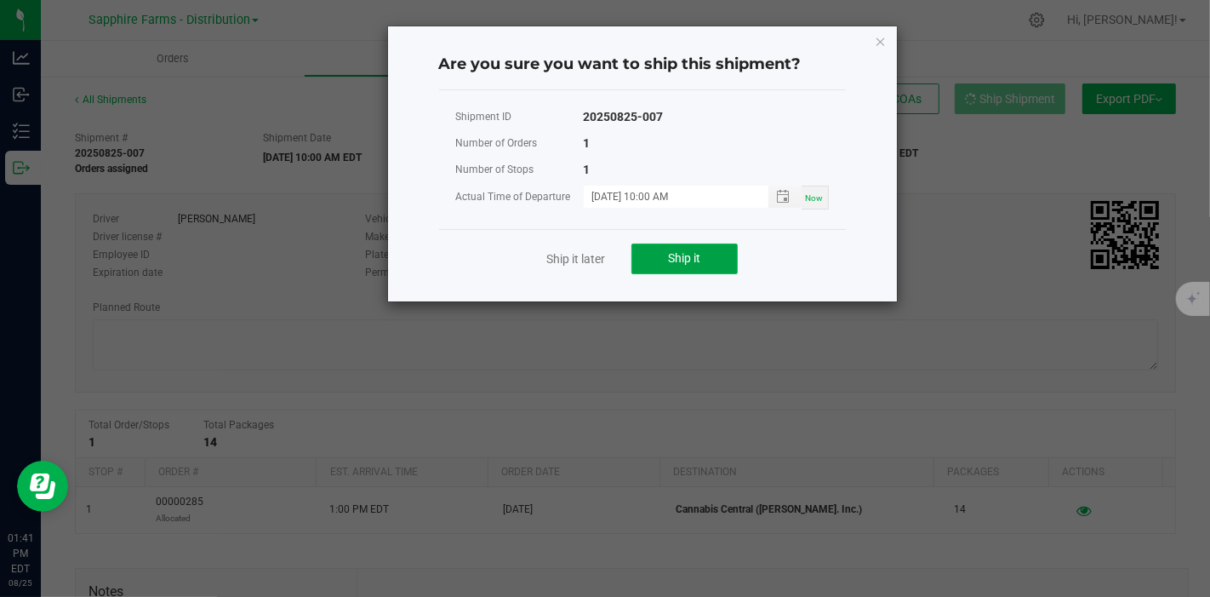
click at [689, 251] on span "Ship it" at bounding box center [684, 258] width 32 height 14
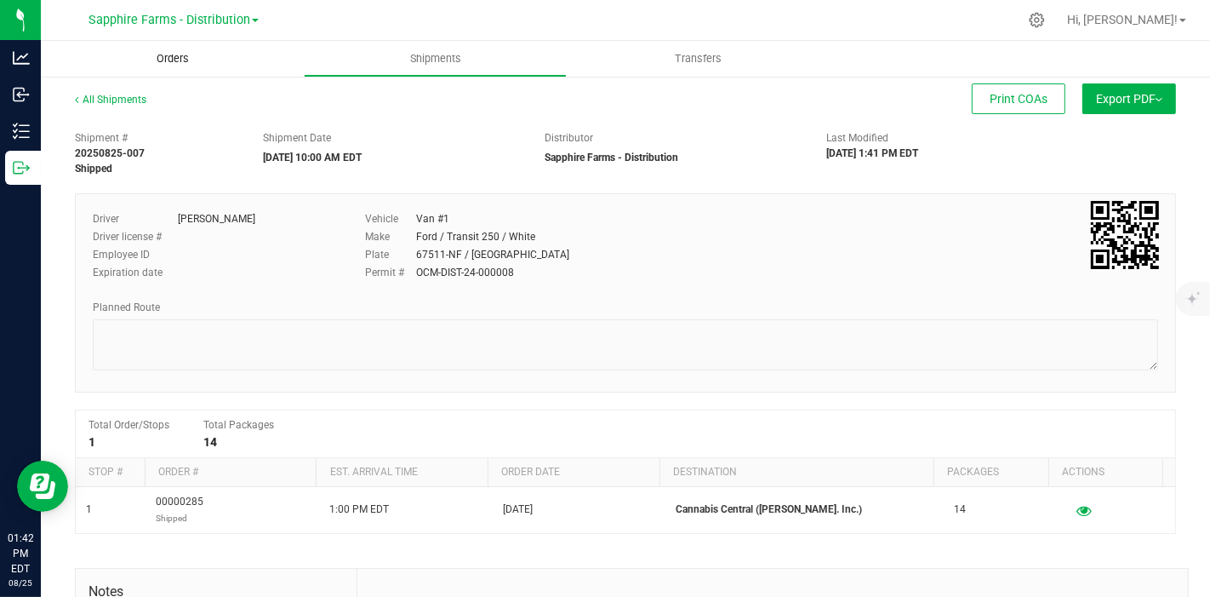
click at [225, 68] on uib-tab-heading "Orders" at bounding box center [172, 59] width 263 height 36
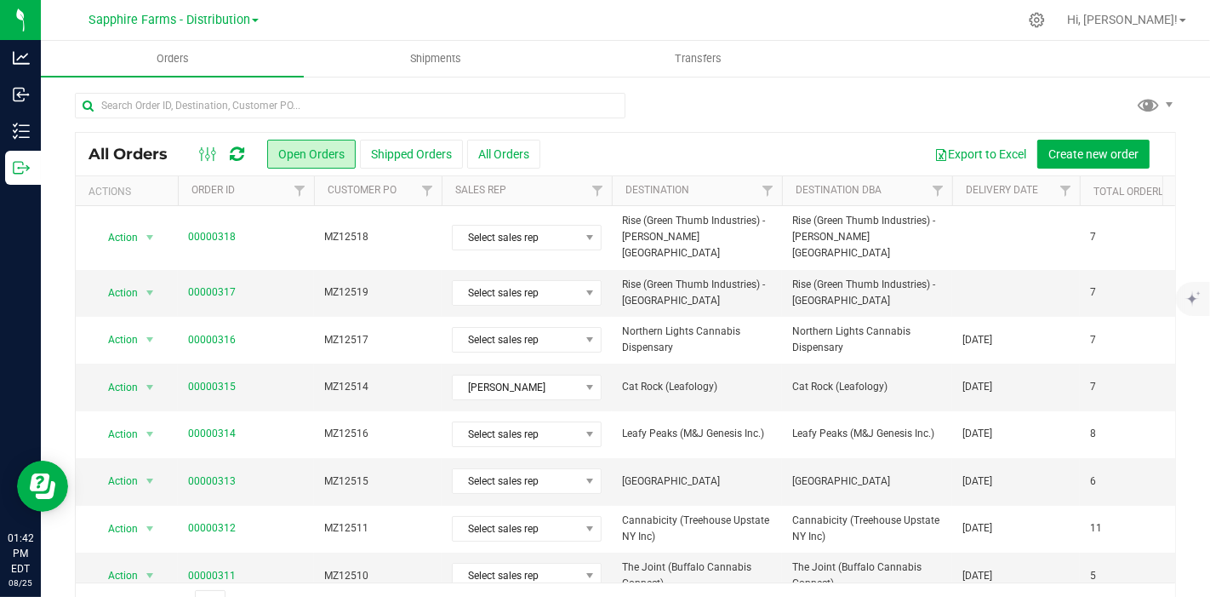
click at [957, 193] on th "Delivery Date" at bounding box center [1016, 191] width 128 height 30
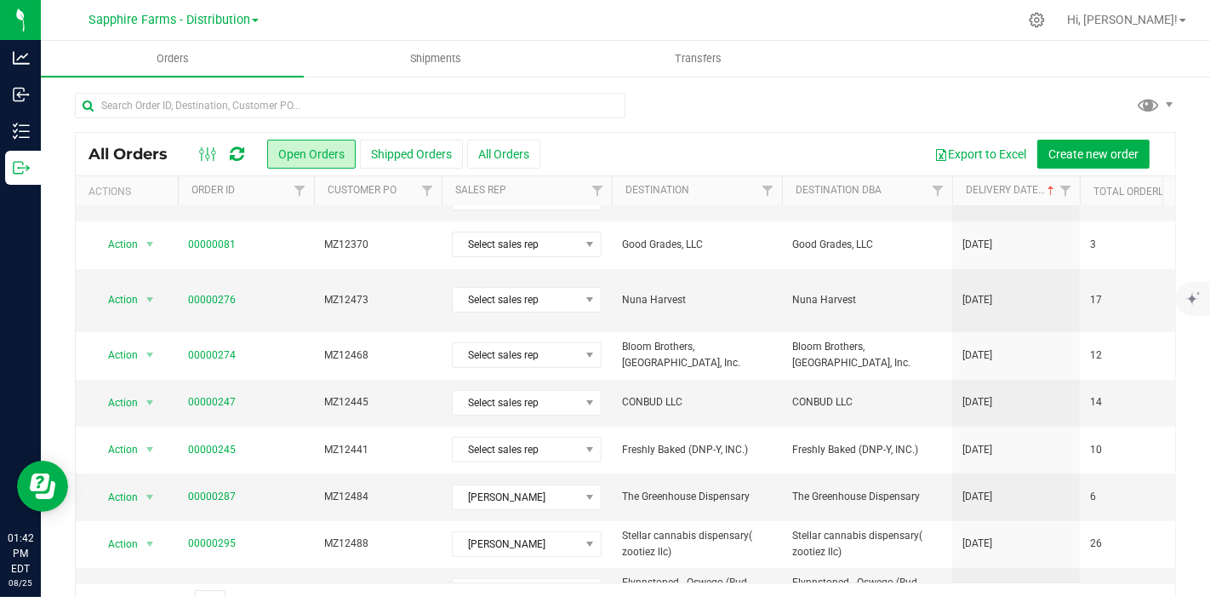
scroll to position [576, 0]
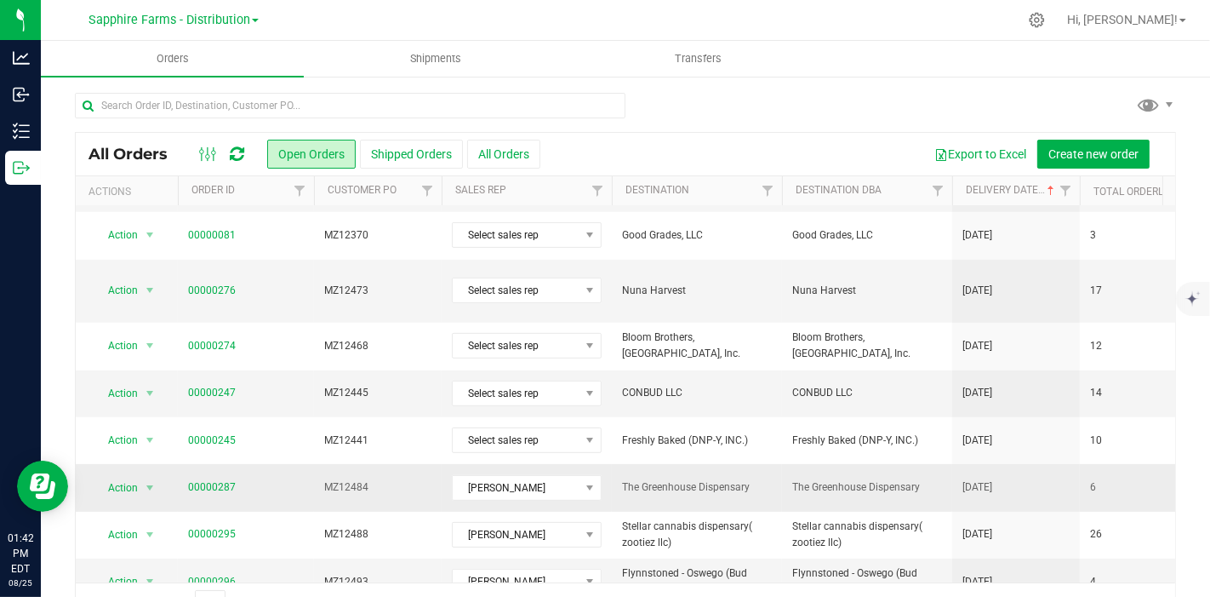
click at [848, 464] on td "The Greenhouse Dispensary" at bounding box center [867, 487] width 170 height 47
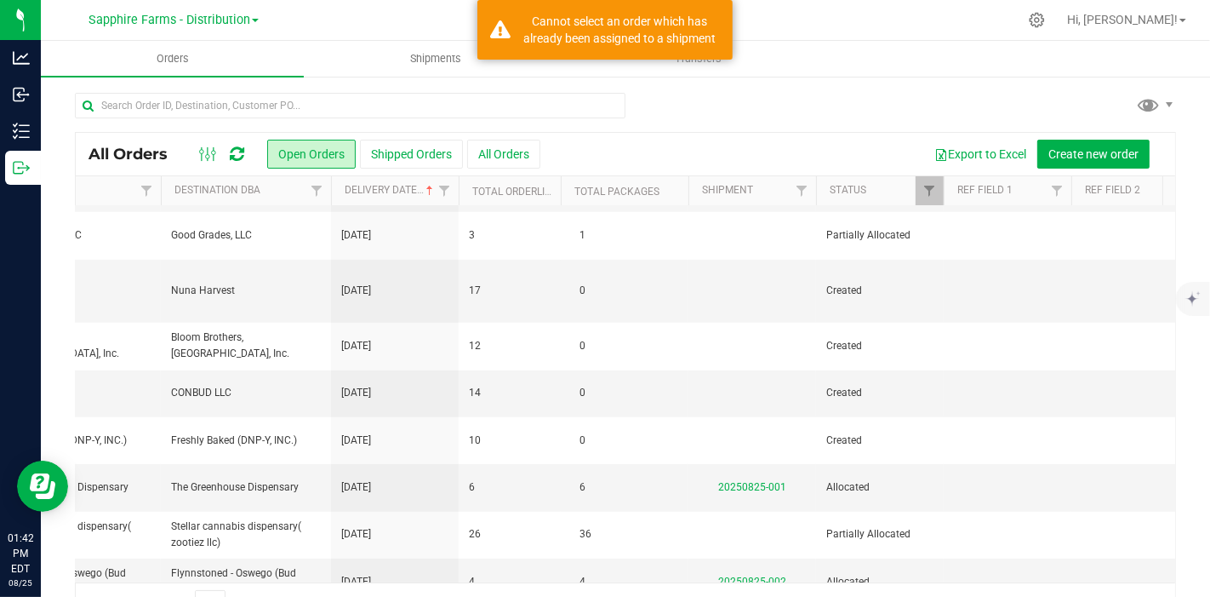
scroll to position [0, 699]
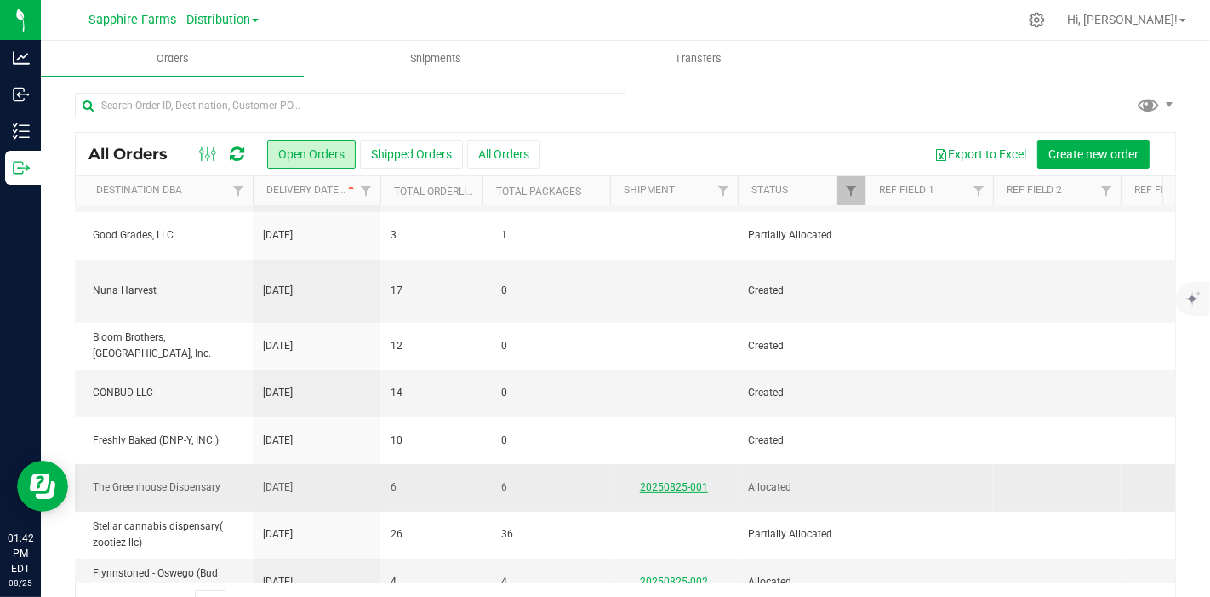
click at [672, 481] on link "20250825-001" at bounding box center [674, 487] width 68 height 12
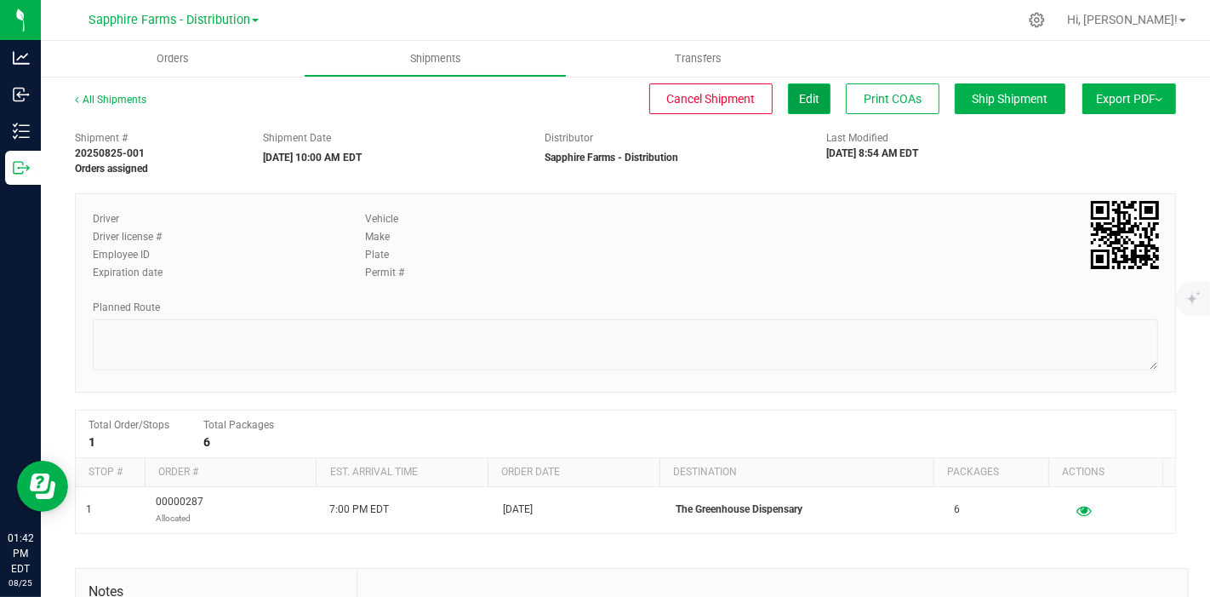
click at [799, 101] on span "Edit" at bounding box center [809, 99] width 20 height 14
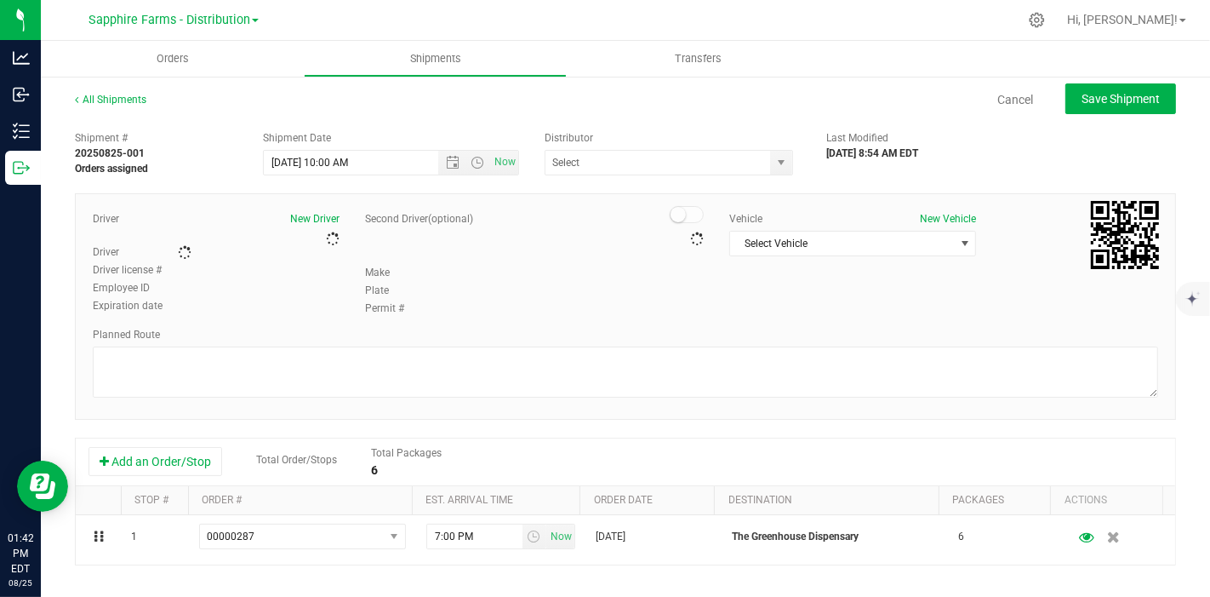
type input "Sapphire Farms - Distribution"
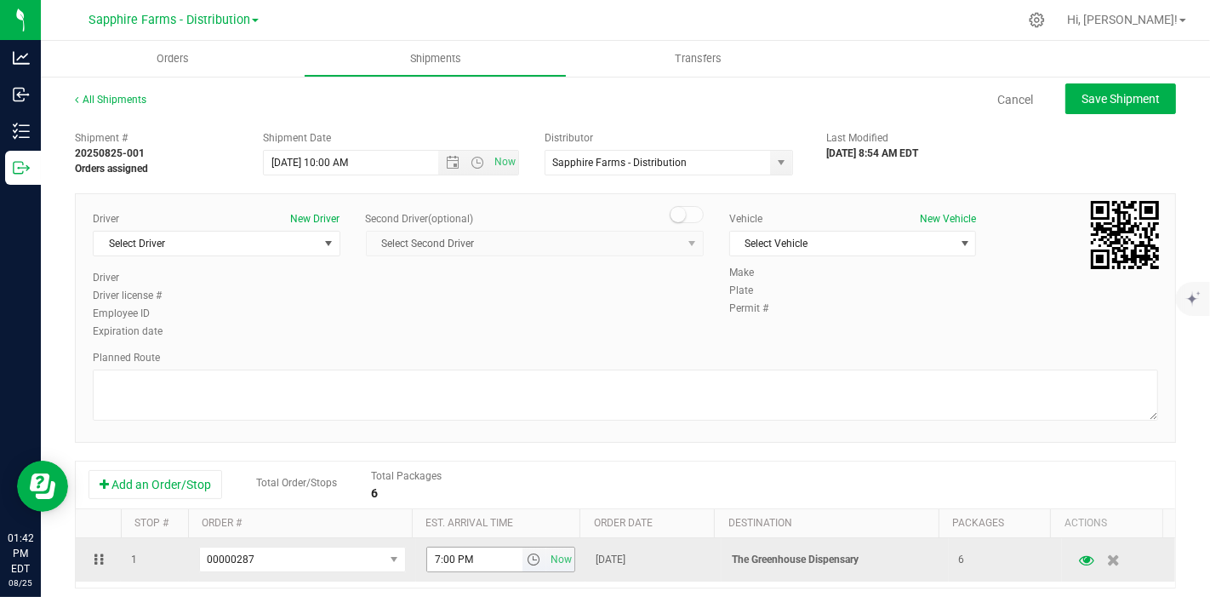
click at [527, 557] on span "select" at bounding box center [534, 559] width 14 height 14
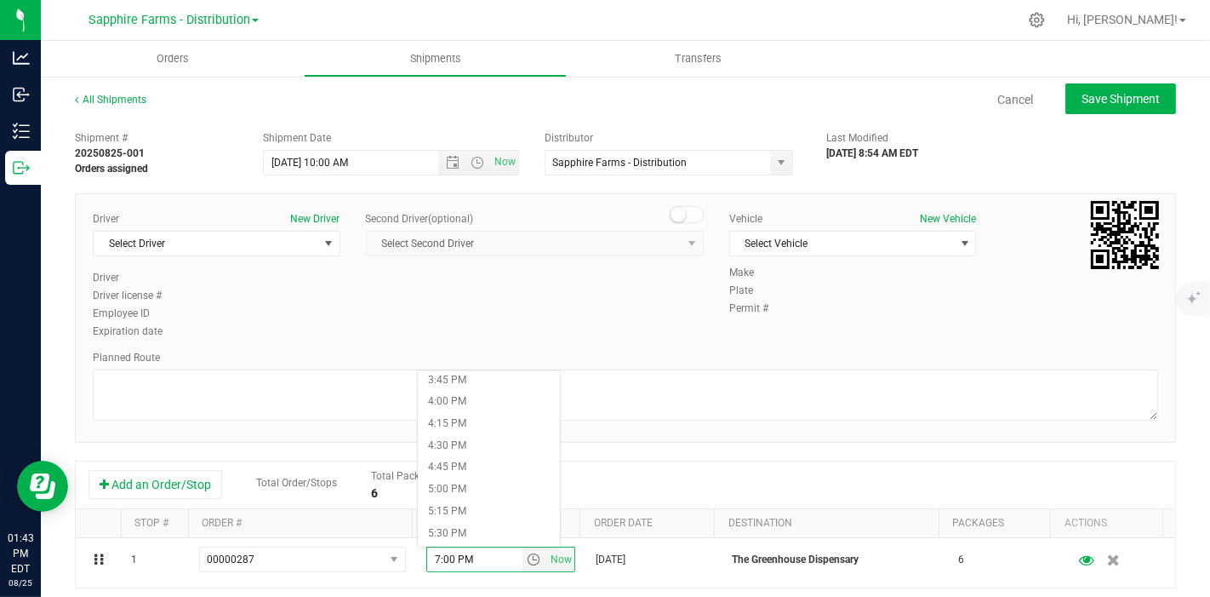
scroll to position [1418, 0]
click at [487, 451] on li "5:00 PM" at bounding box center [489, 454] width 142 height 22
type input "5:00 PM"
click at [583, 259] on div "Second Driver (optional) Select Second Driver Select Second Driver Diego Estrad…" at bounding box center [535, 240] width 338 height 59
click at [317, 240] on span "select" at bounding box center [327, 243] width 21 height 24
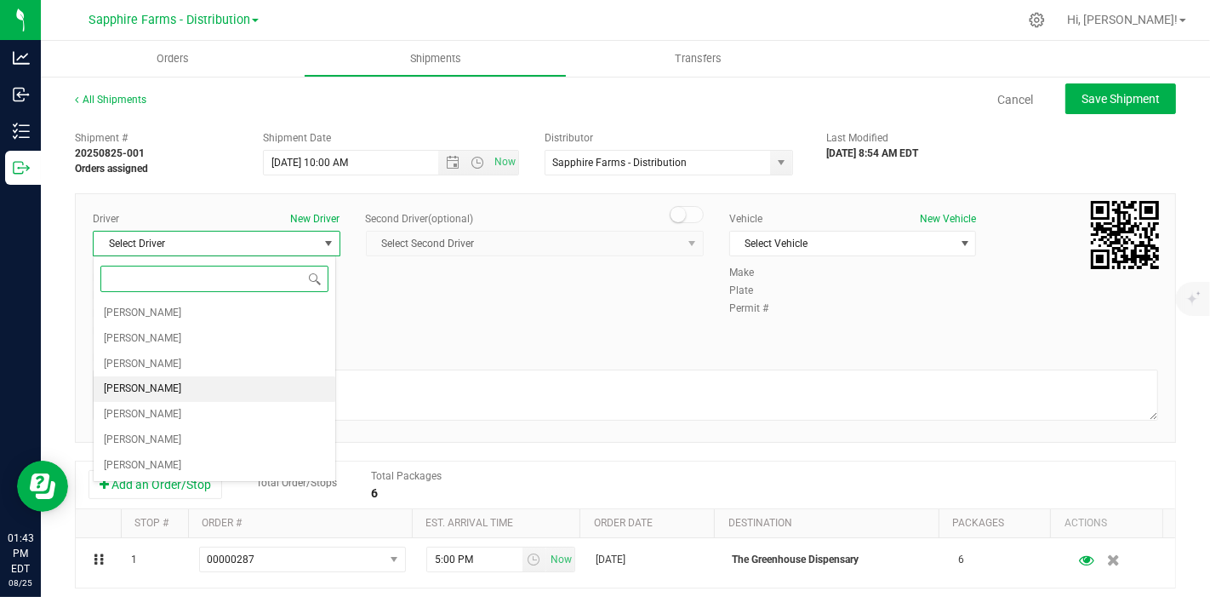
click at [187, 388] on li "[PERSON_NAME]" at bounding box center [215, 389] width 242 height 26
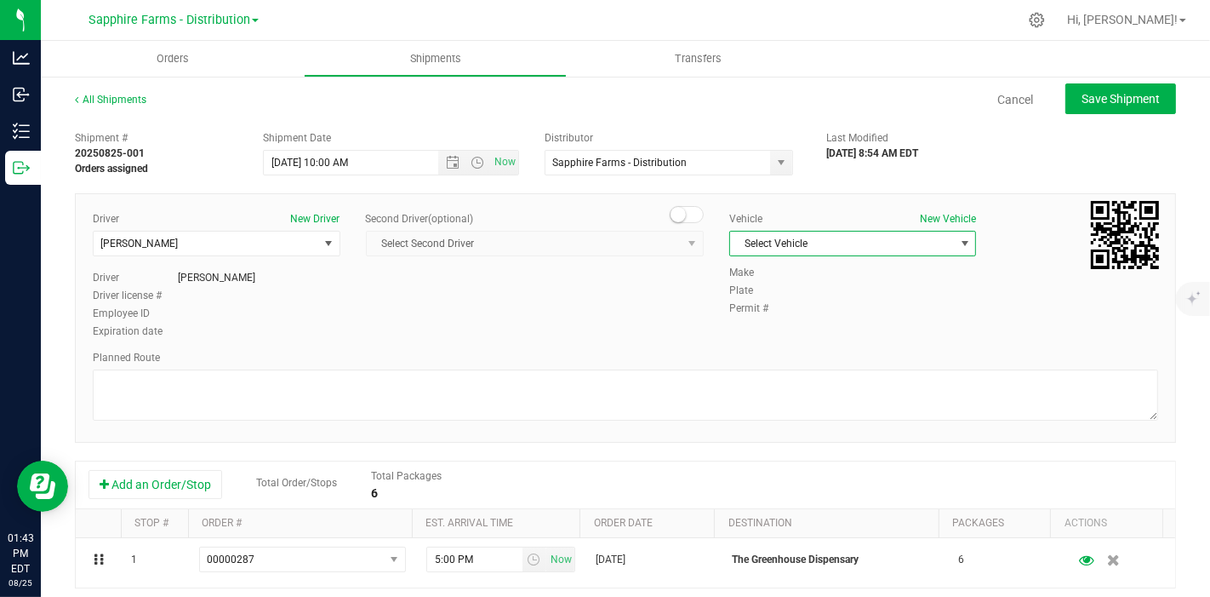
click at [795, 240] on span "Select Vehicle" at bounding box center [842, 243] width 225 height 24
click at [773, 298] on li "Van #1" at bounding box center [843, 297] width 242 height 26
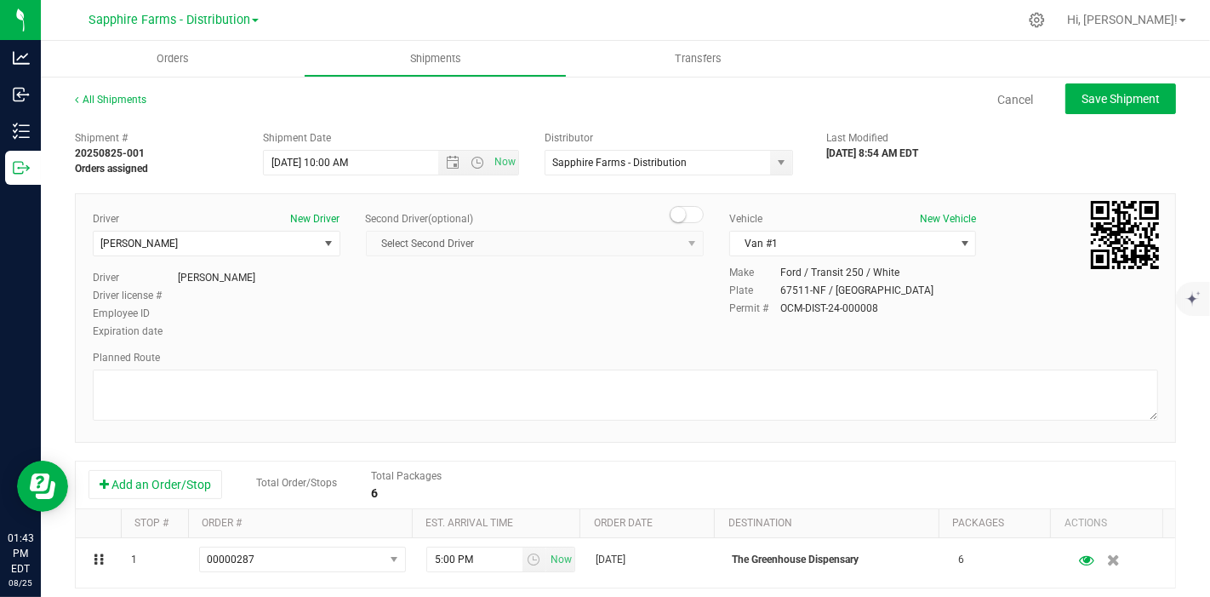
click at [623, 300] on div "Driver New Driver [PERSON_NAME] Select Driver [PERSON_NAME] [PERSON_NAME] [PERS…" at bounding box center [625, 276] width 1091 height 130
click at [1093, 92] on span "Save Shipment" at bounding box center [1121, 99] width 78 height 14
type input "8/22/2025 2:00 PM"
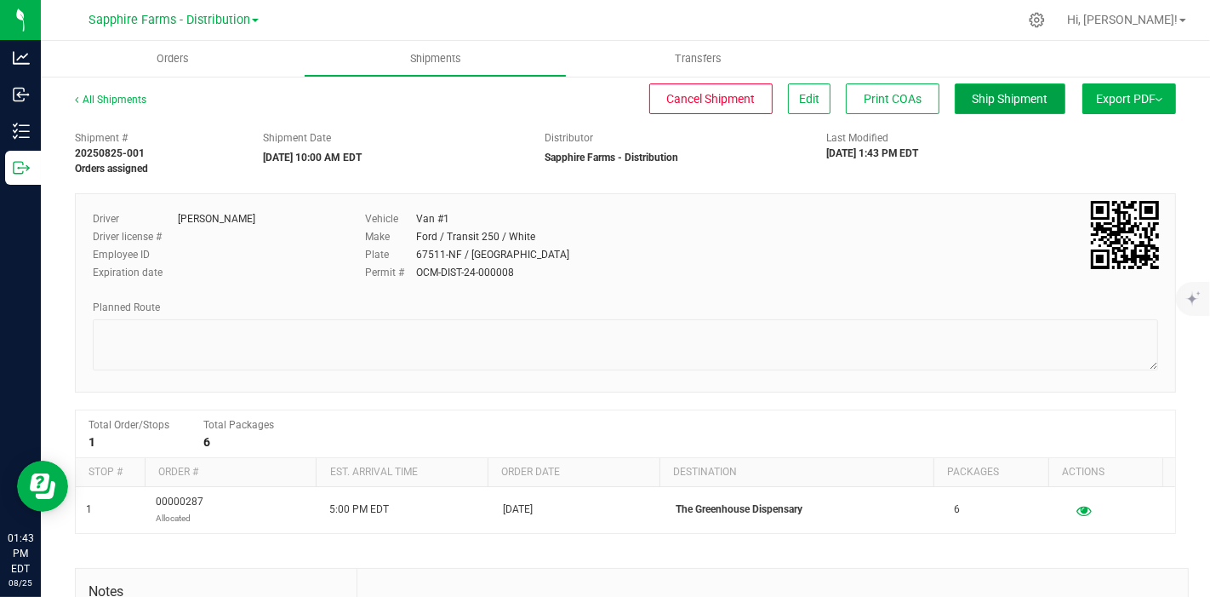
click at [973, 100] on span "Ship Shipment" at bounding box center [1011, 99] width 76 height 14
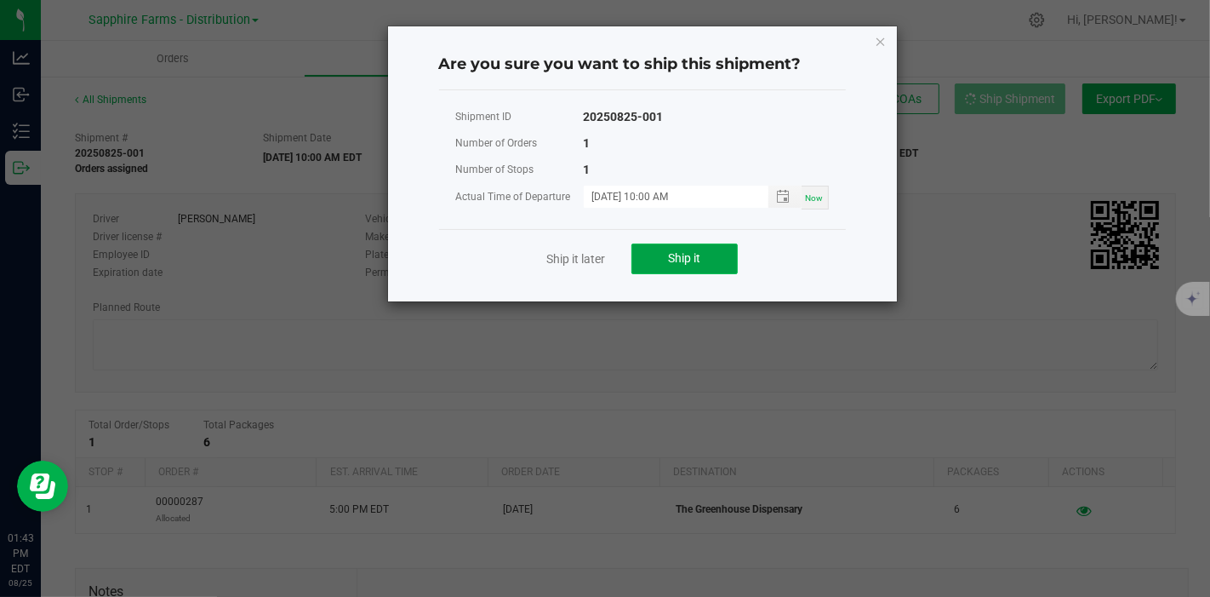
click at [665, 248] on button "Ship it" at bounding box center [684, 258] width 106 height 31
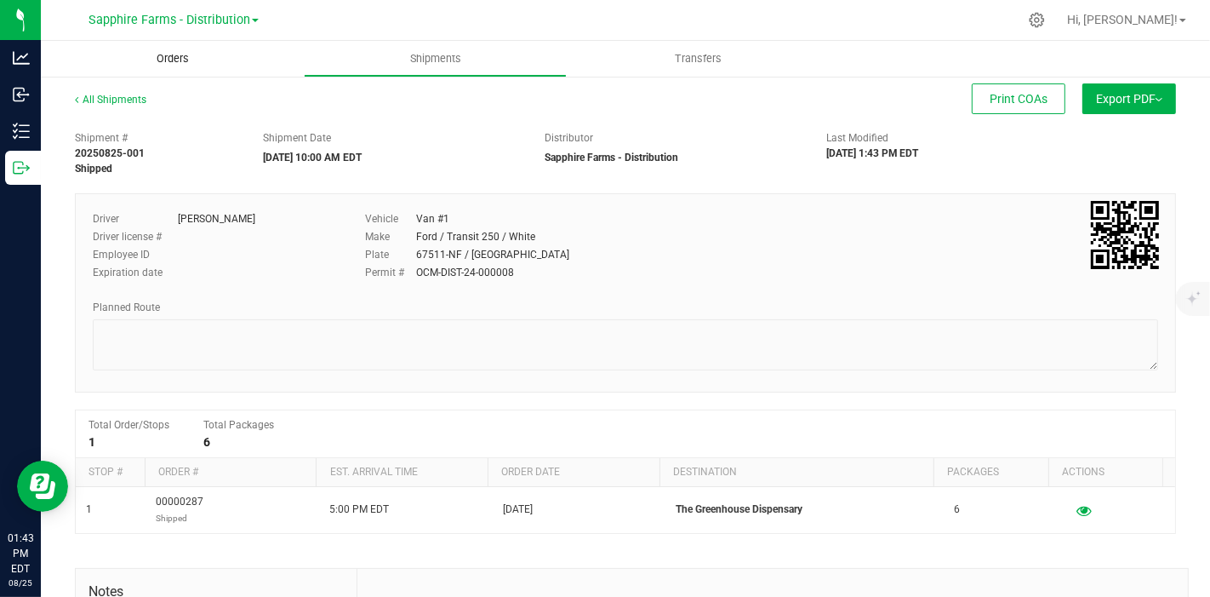
click at [231, 71] on uib-tab-heading "Orders" at bounding box center [172, 59] width 263 height 36
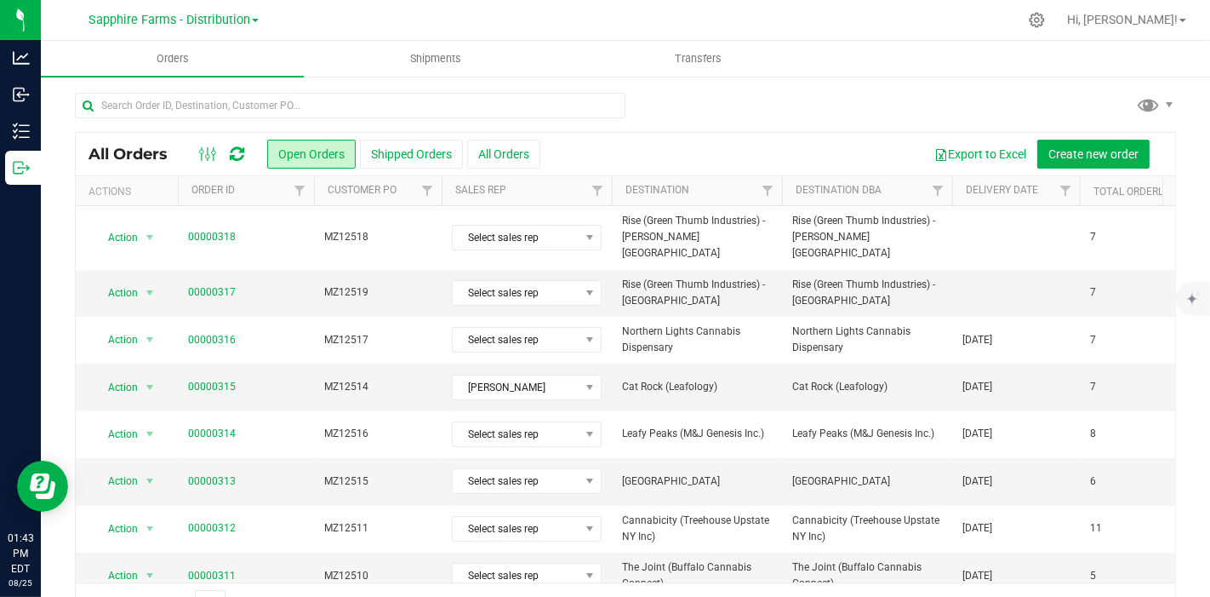
click at [958, 188] on th "Delivery Date" at bounding box center [1016, 191] width 128 height 30
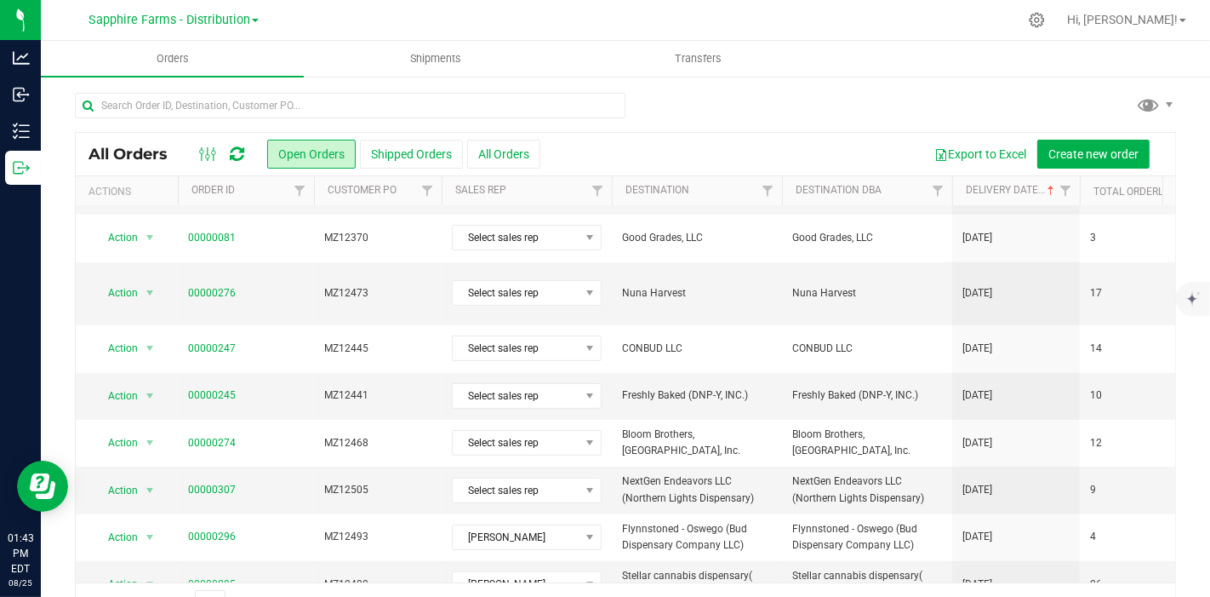
scroll to position [576, 0]
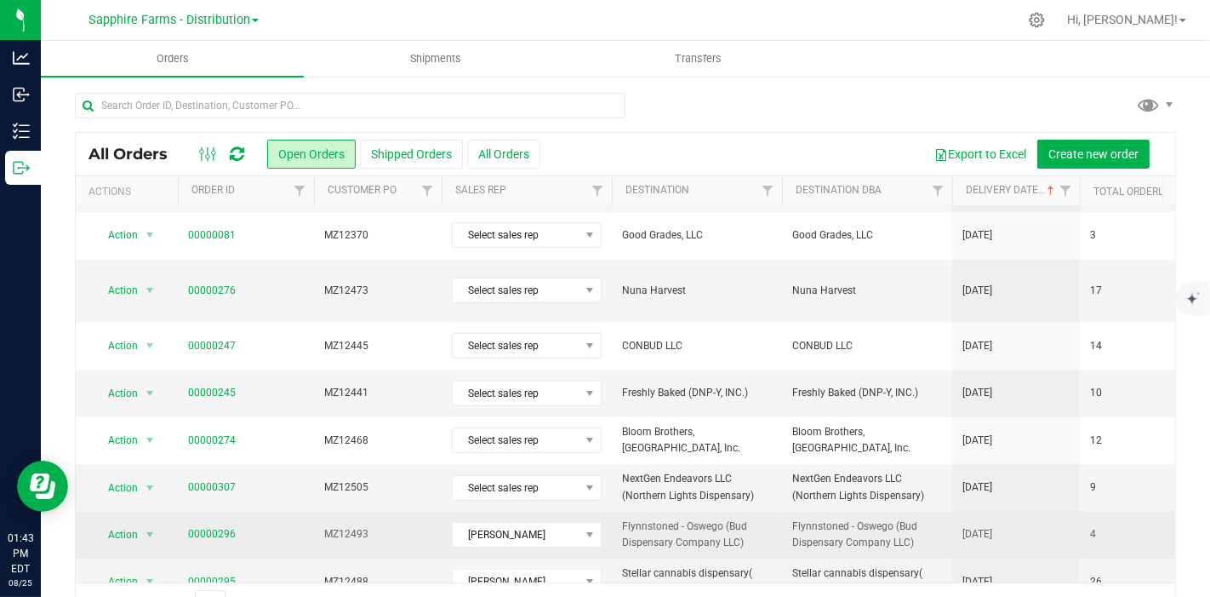
click at [861, 518] on span "Flynnstoned - Oswego (Bud Dispensary Company LLC)" at bounding box center [867, 534] width 150 height 32
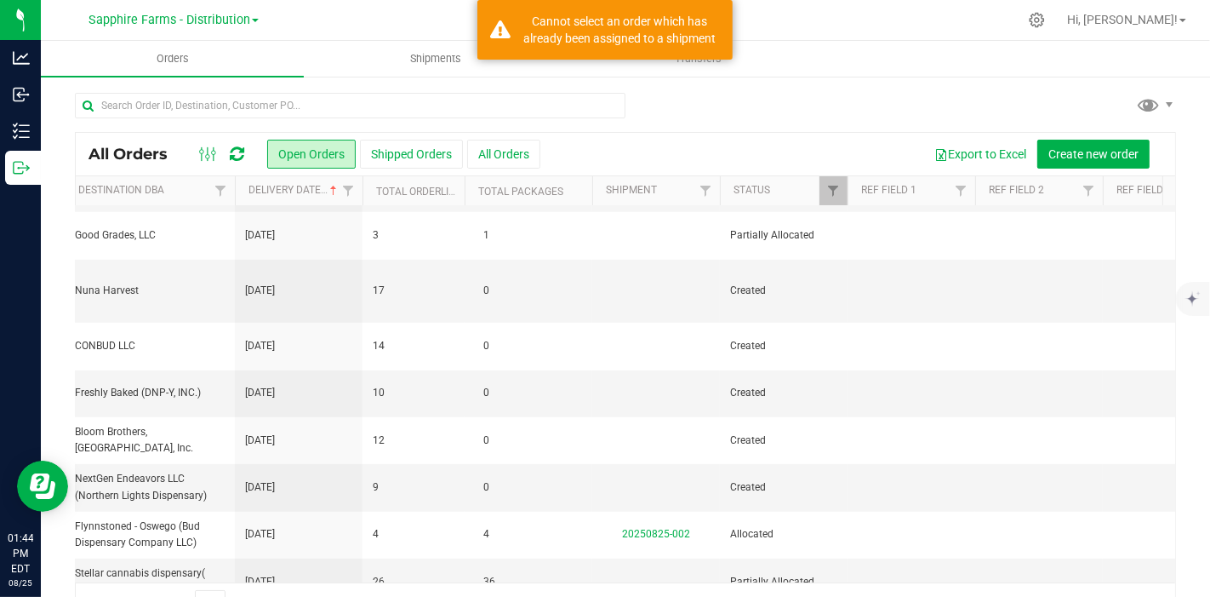
scroll to position [0, 727]
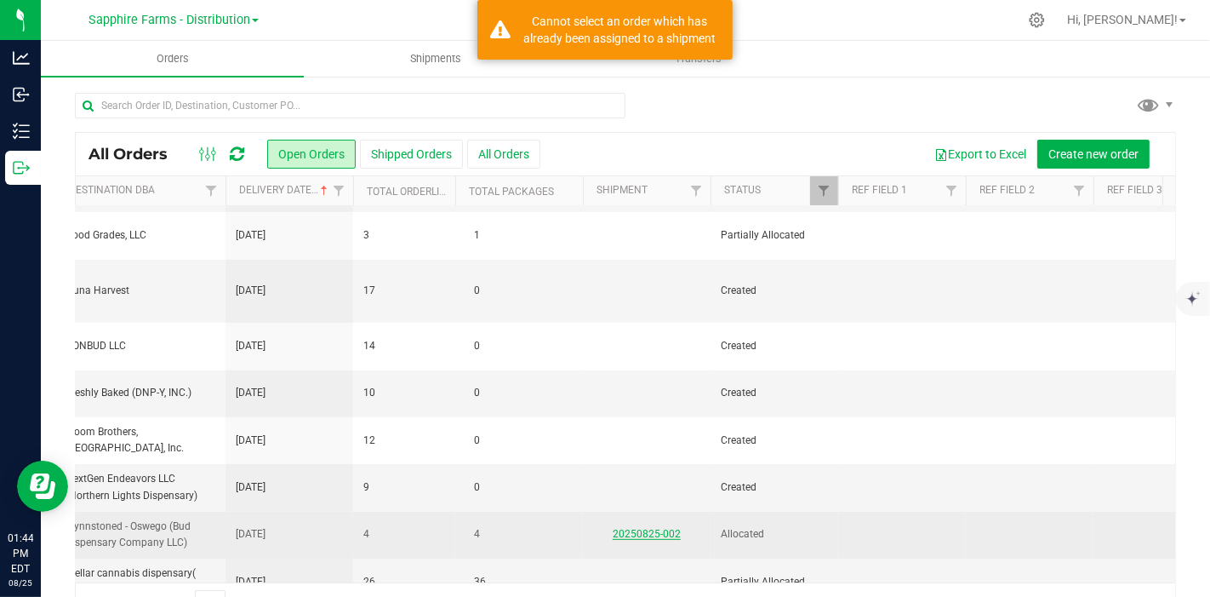
click at [624, 528] on link "20250825-002" at bounding box center [647, 534] width 68 height 12
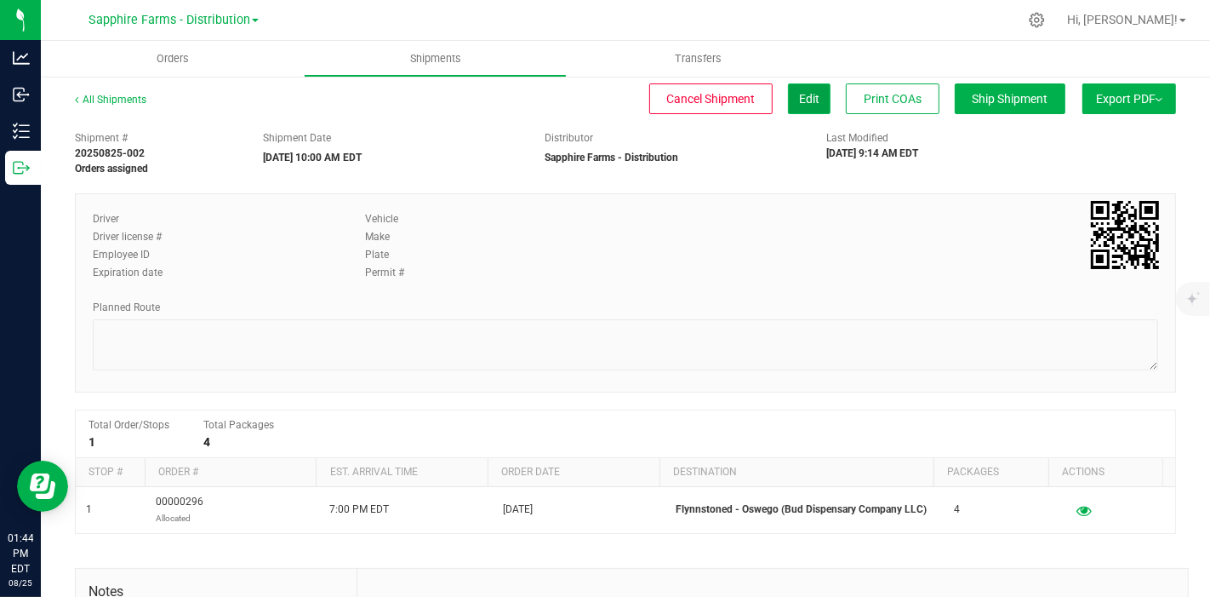
click at [797, 109] on button "Edit" at bounding box center [809, 98] width 43 height 31
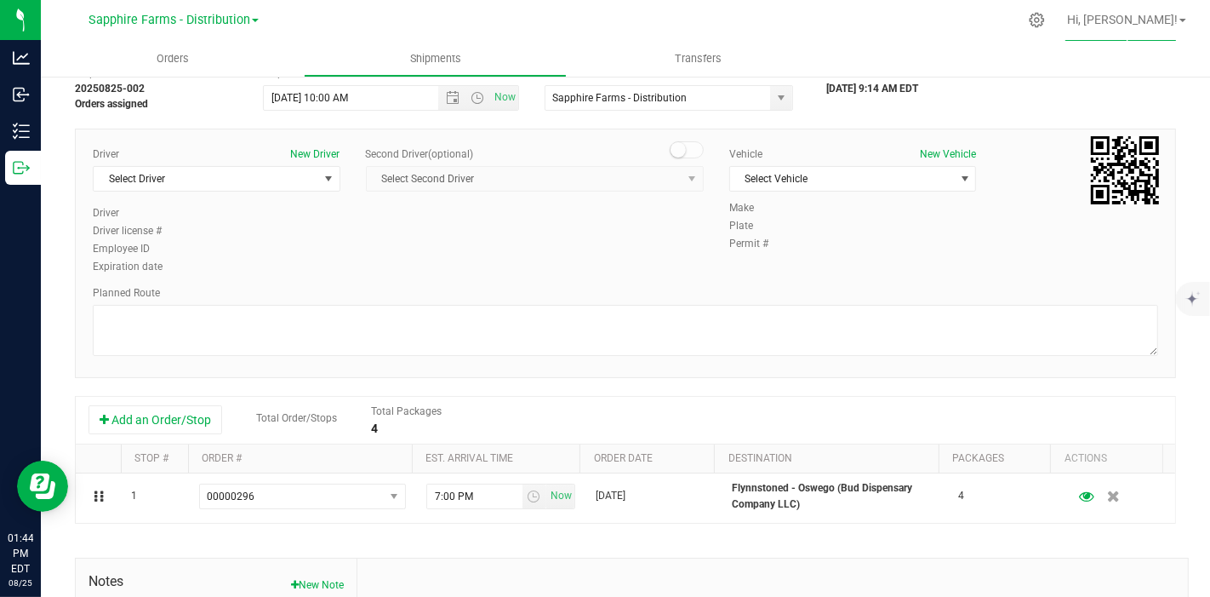
scroll to position [94, 0]
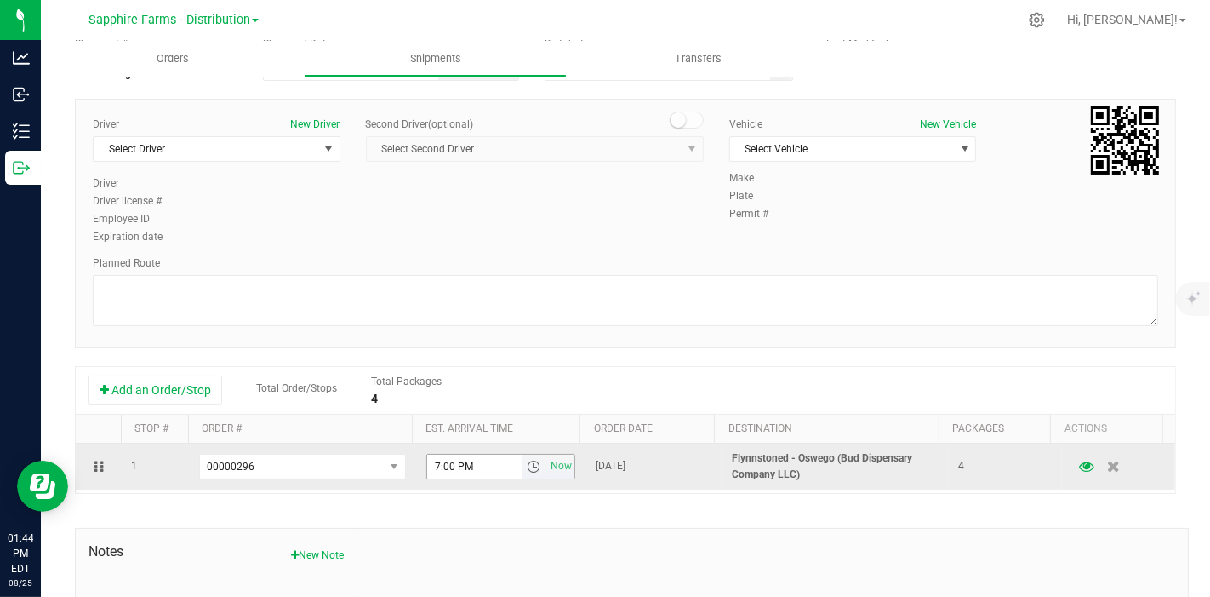
click at [527, 465] on span "select" at bounding box center [534, 467] width 14 height 14
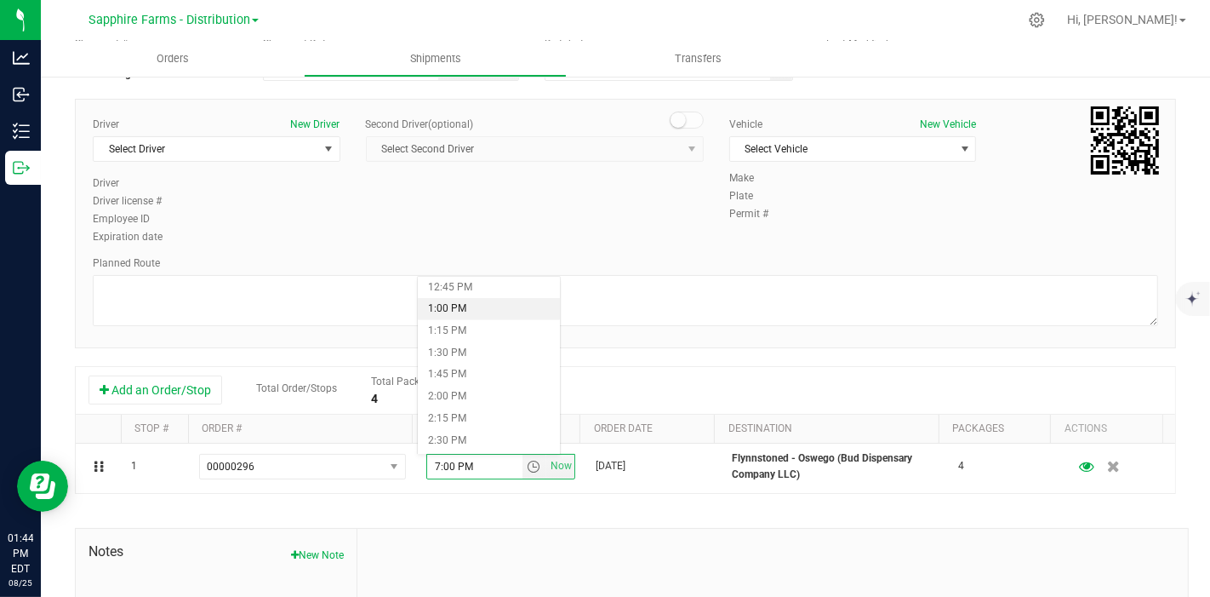
scroll to position [1134, 0]
click at [488, 383] on li "2:00 PM" at bounding box center [489, 381] width 142 height 22
type input "2:00 PM"
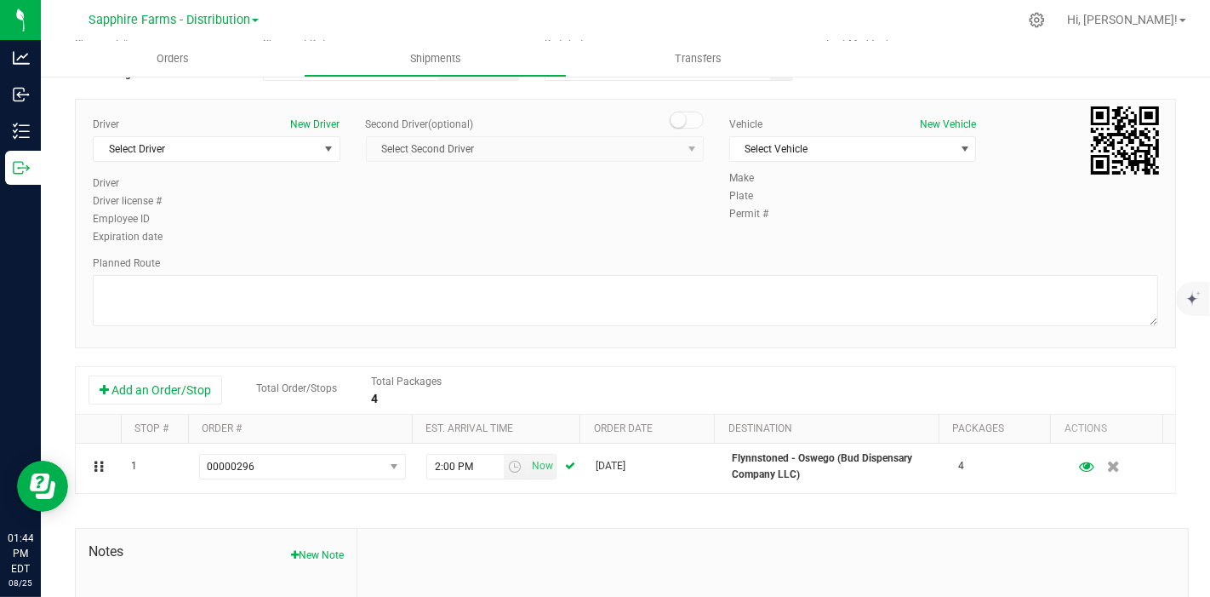
click at [568, 257] on div "Planned Route" at bounding box center [625, 262] width 1065 height 15
click at [300, 154] on span "Select Driver" at bounding box center [206, 149] width 225 height 24
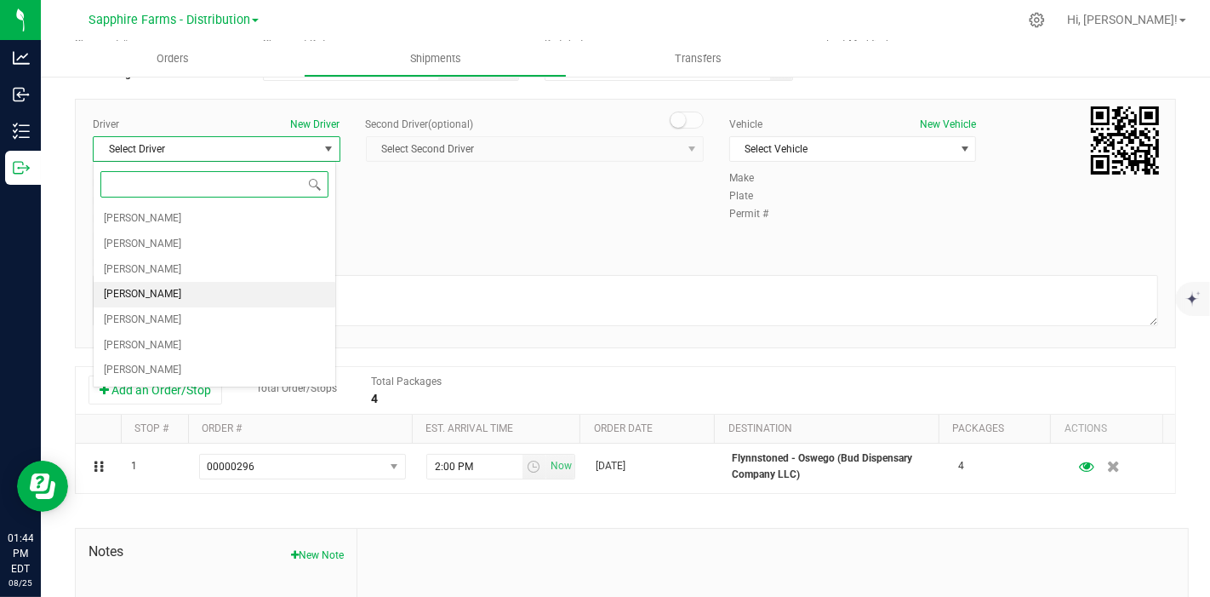
drag, startPoint x: 154, startPoint y: 292, endPoint x: 265, endPoint y: 260, distance: 115.3
click at [156, 293] on span "[PERSON_NAME]" at bounding box center [142, 294] width 77 height 22
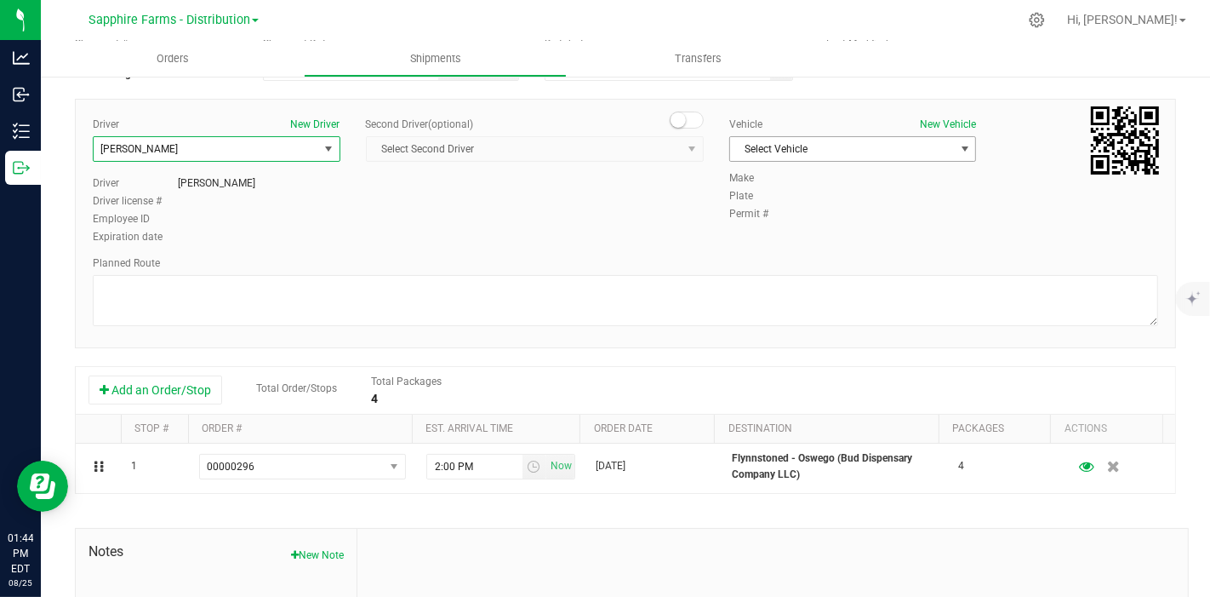
click at [827, 157] on span "Select Vehicle" at bounding box center [842, 149] width 225 height 24
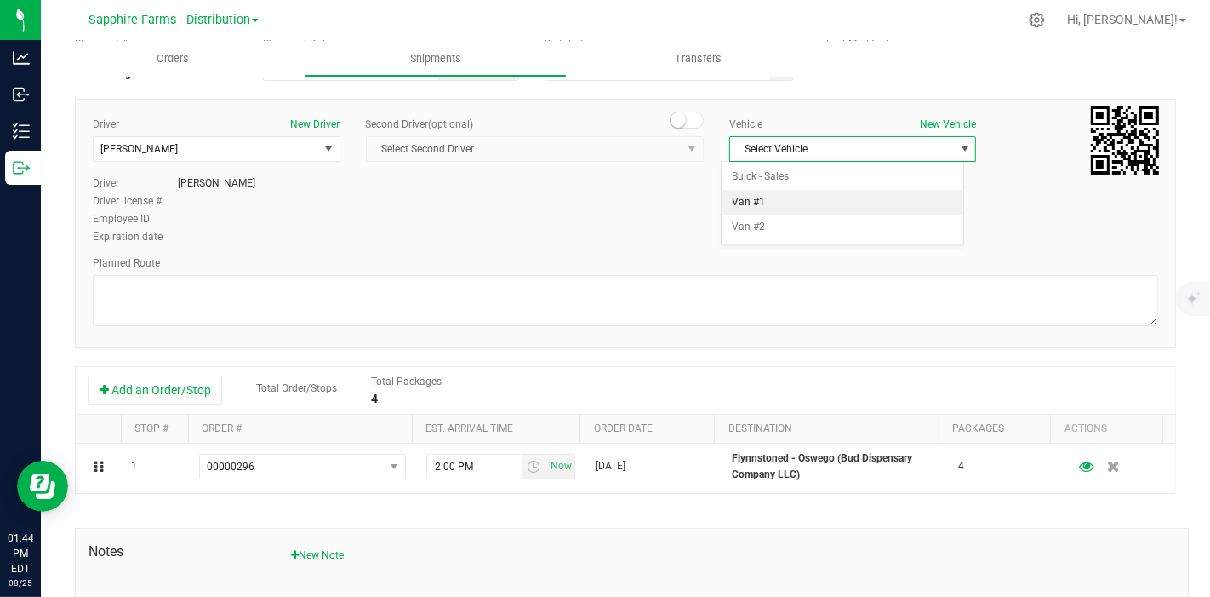
click at [773, 206] on li "Van #1" at bounding box center [843, 203] width 242 height 26
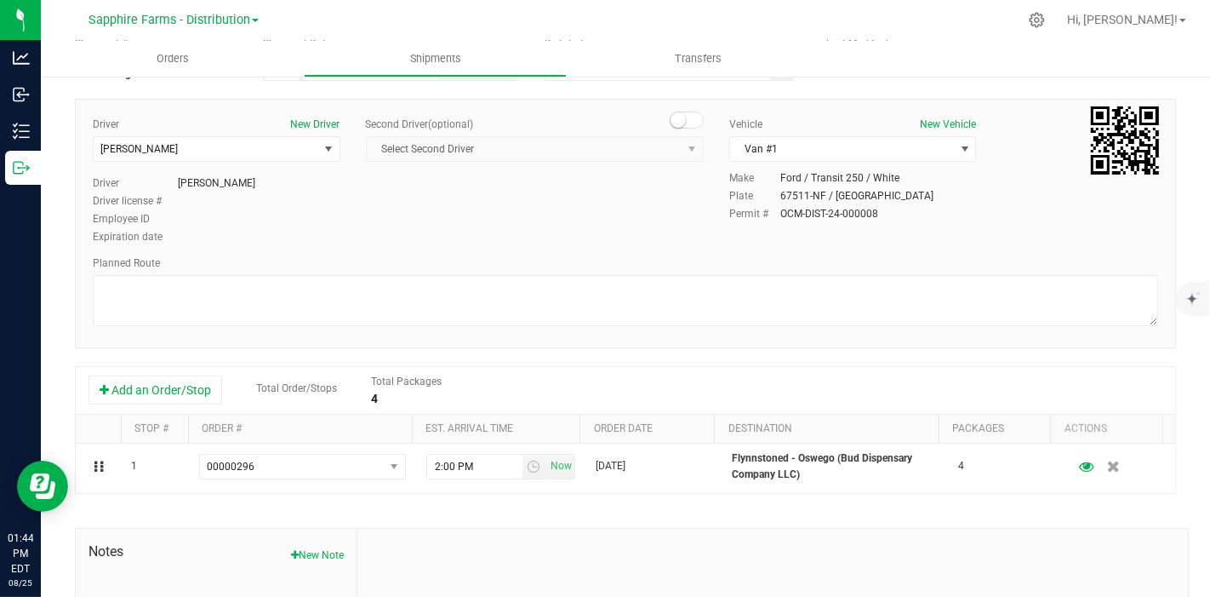
click at [587, 214] on div "Driver New Driver [PERSON_NAME] Select Driver [PERSON_NAME] [PERSON_NAME] [PERS…" at bounding box center [625, 182] width 1091 height 130
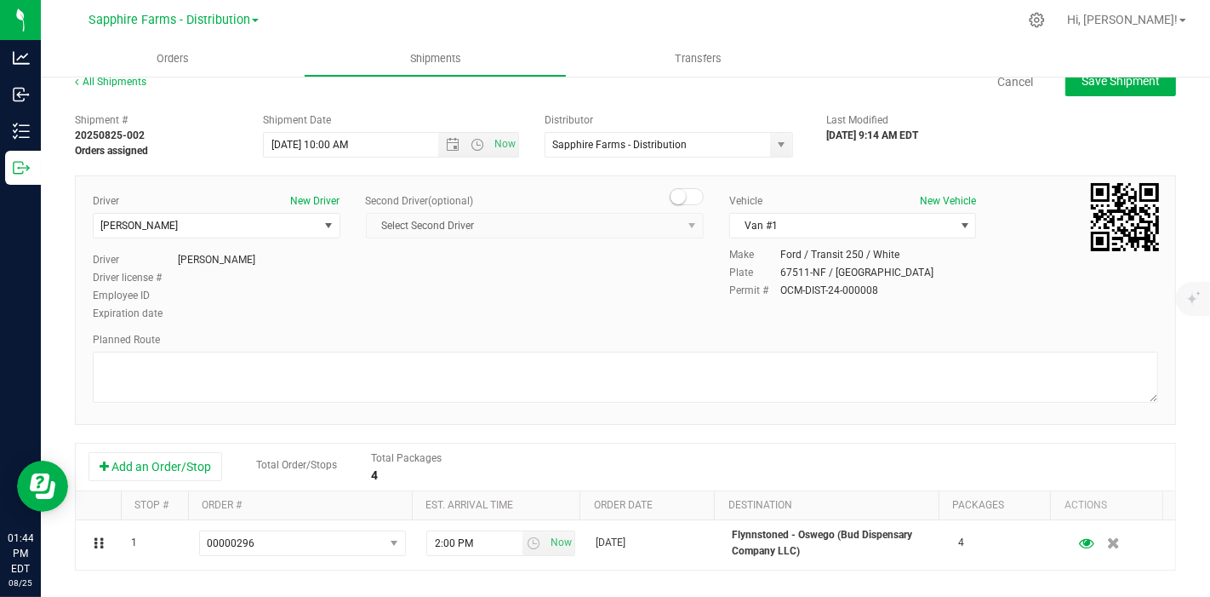
scroll to position [0, 0]
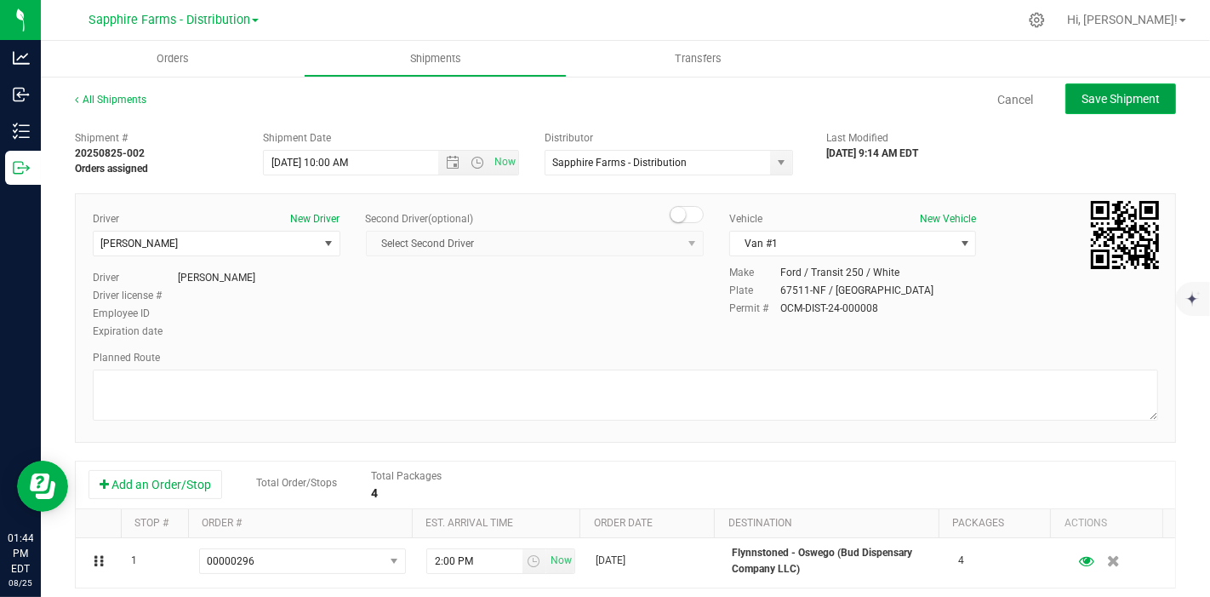
click at [1107, 104] on span "Save Shipment" at bounding box center [1121, 99] width 78 height 14
type input "8/22/2025 2:00 PM"
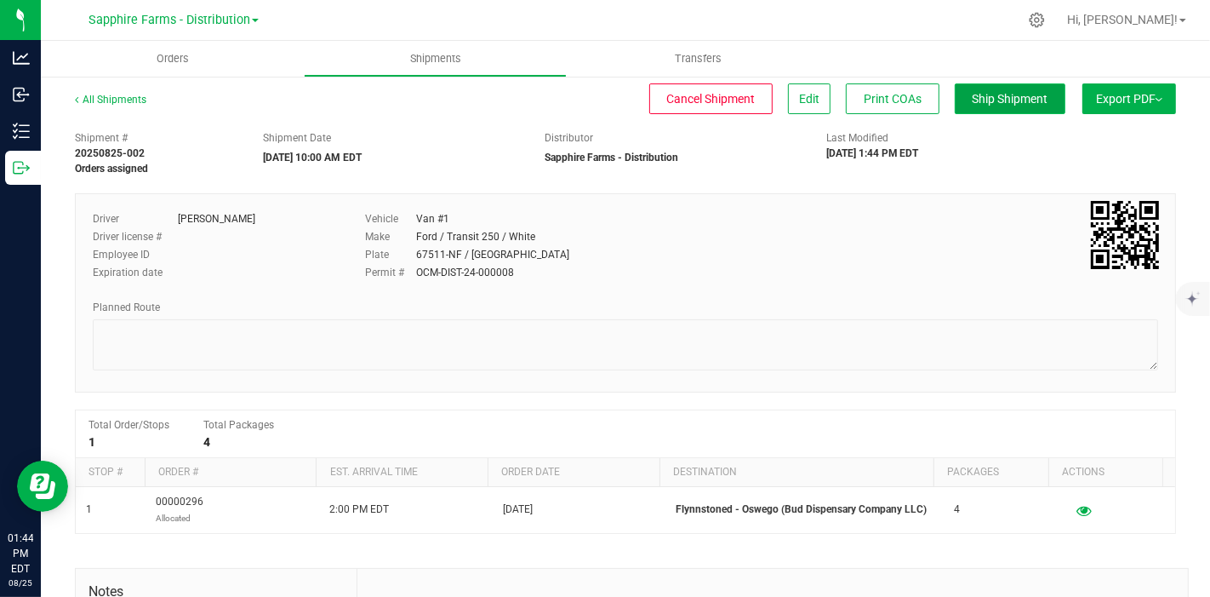
click at [973, 103] on span "Ship Shipment" at bounding box center [1011, 99] width 76 height 14
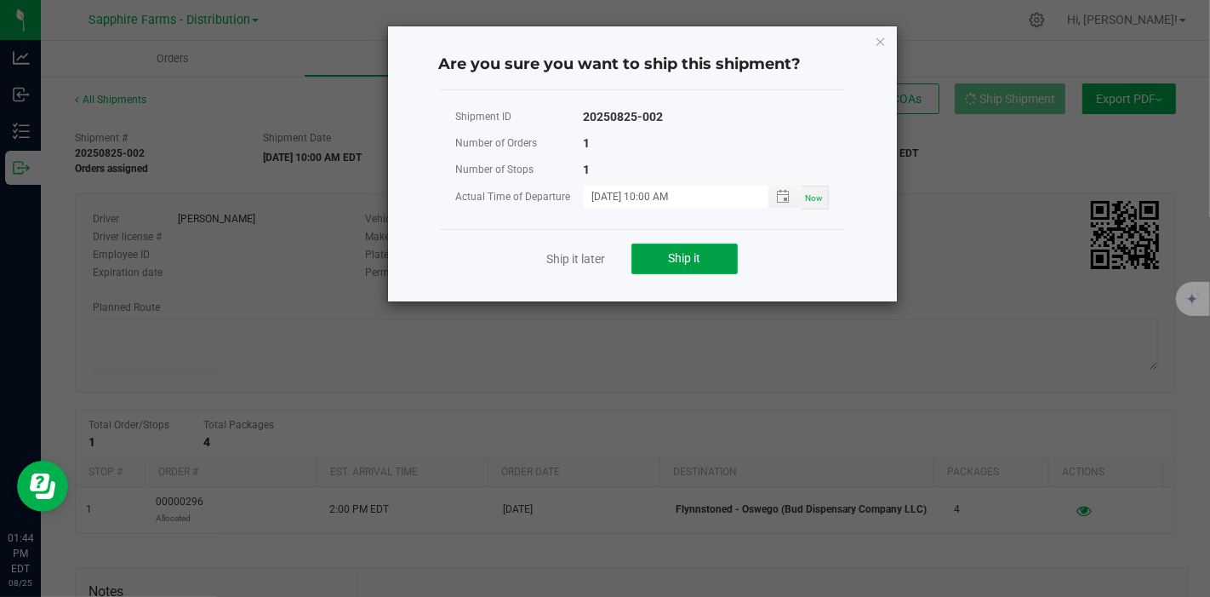
click at [663, 247] on button "Ship it" at bounding box center [684, 258] width 106 height 31
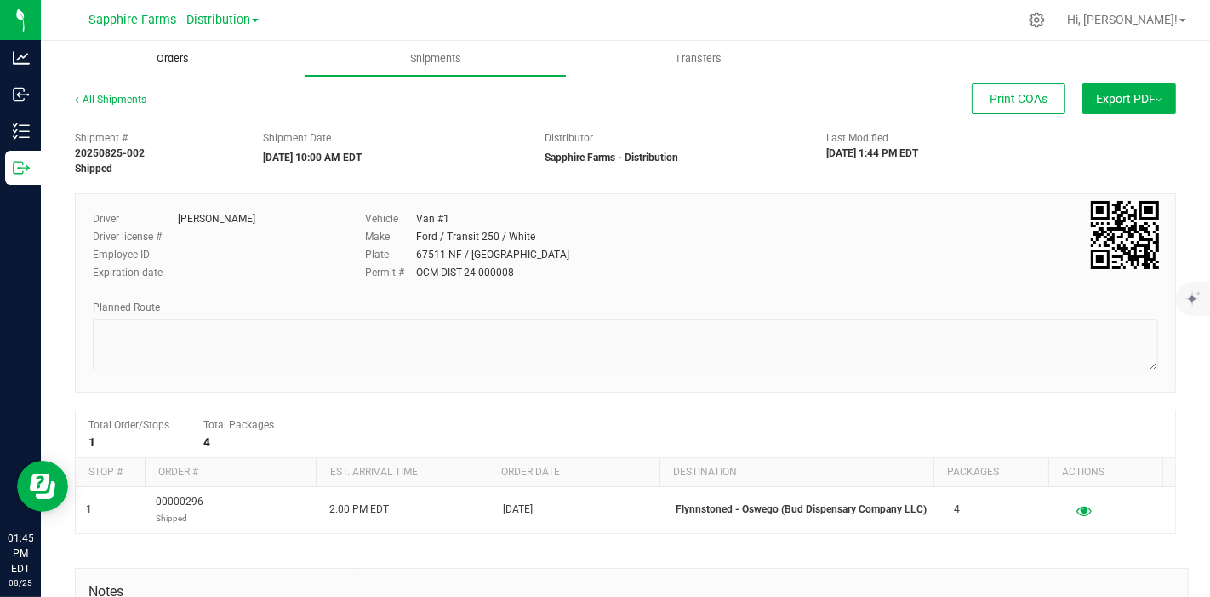
click at [201, 64] on span "Orders" at bounding box center [173, 58] width 78 height 15
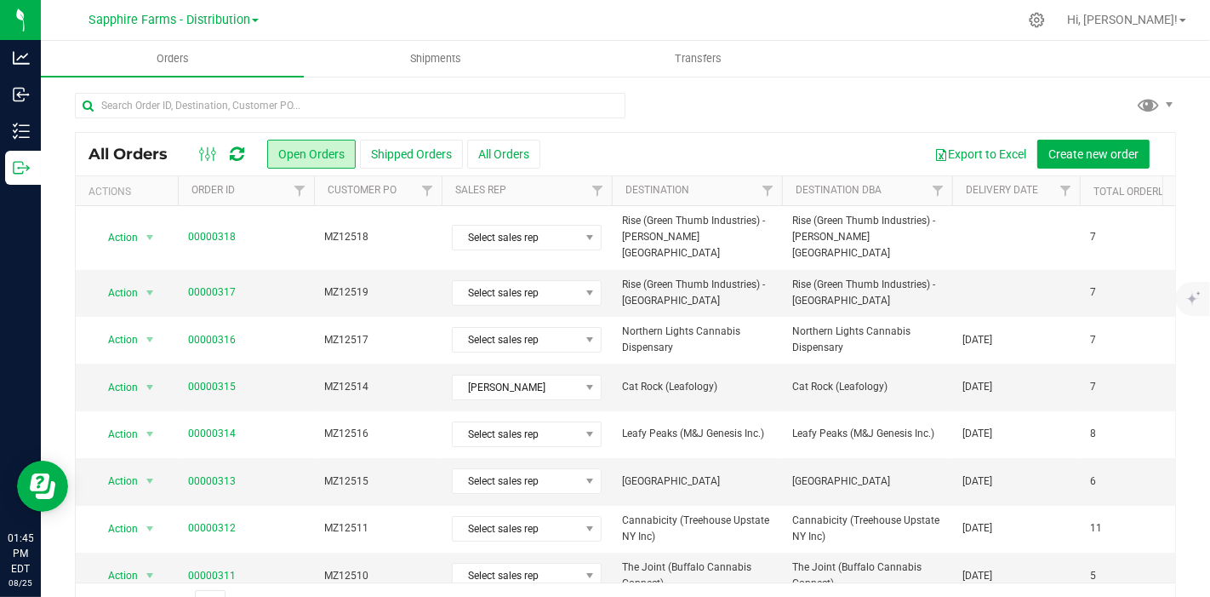
click at [960, 186] on th "Delivery Date" at bounding box center [1016, 191] width 128 height 30
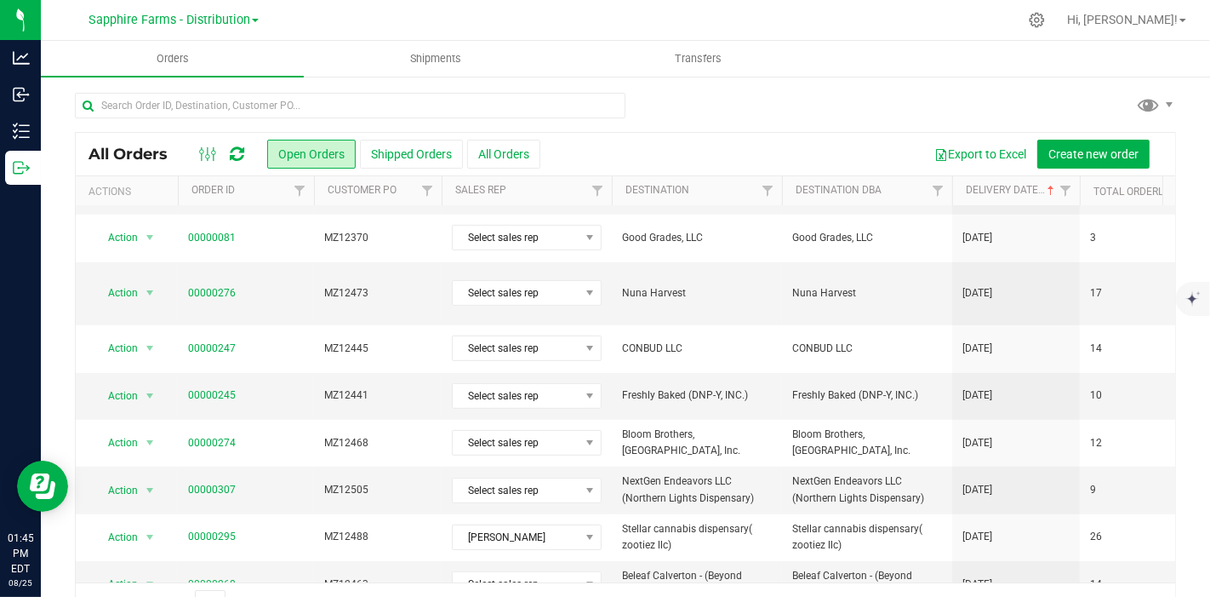
scroll to position [576, 0]
click at [846, 565] on span "Beleaf Calverton - (Beyond Beleaf NY INC)" at bounding box center [867, 581] width 150 height 32
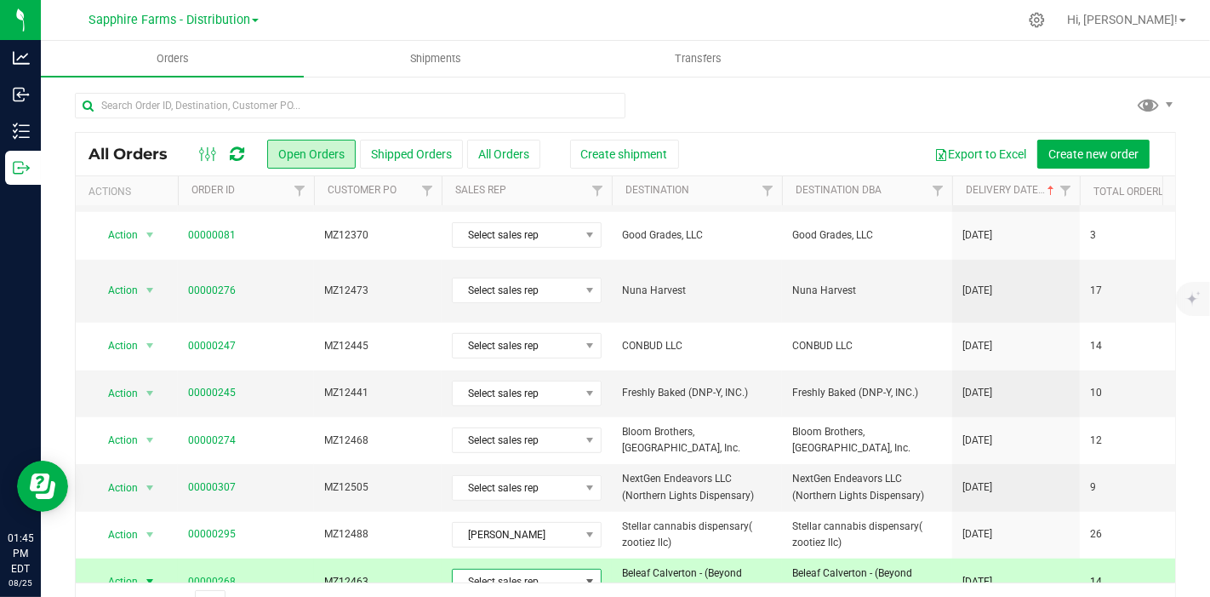
click at [502, 569] on span "Select sales rep" at bounding box center [516, 581] width 127 height 24
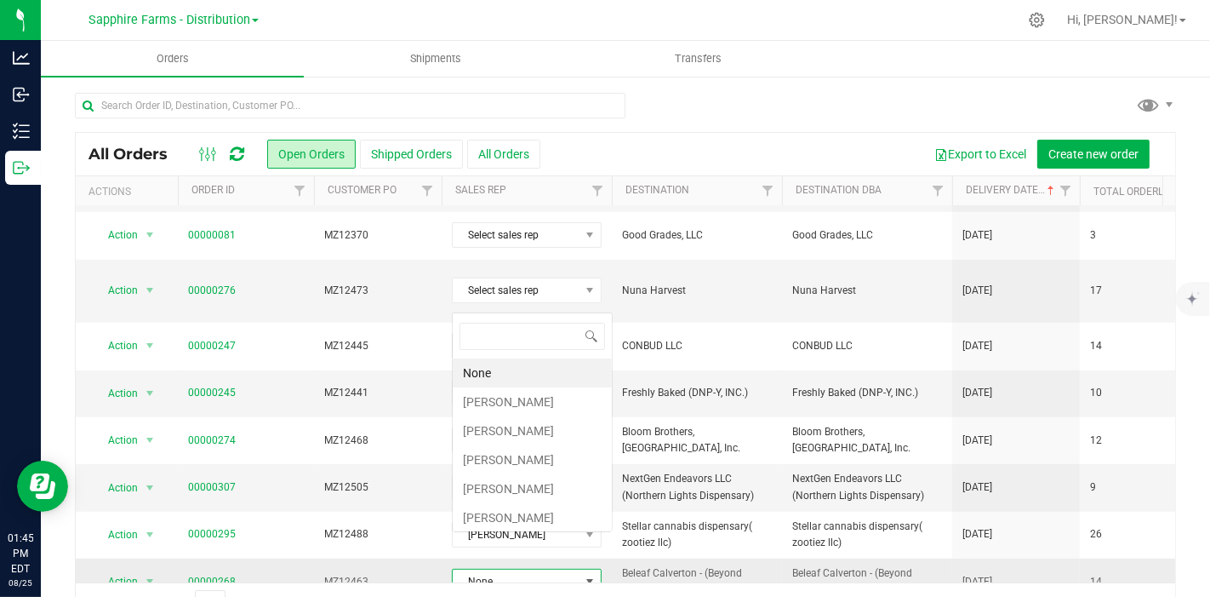
scroll to position [25, 149]
click at [528, 397] on li "[PERSON_NAME]" at bounding box center [532, 401] width 159 height 29
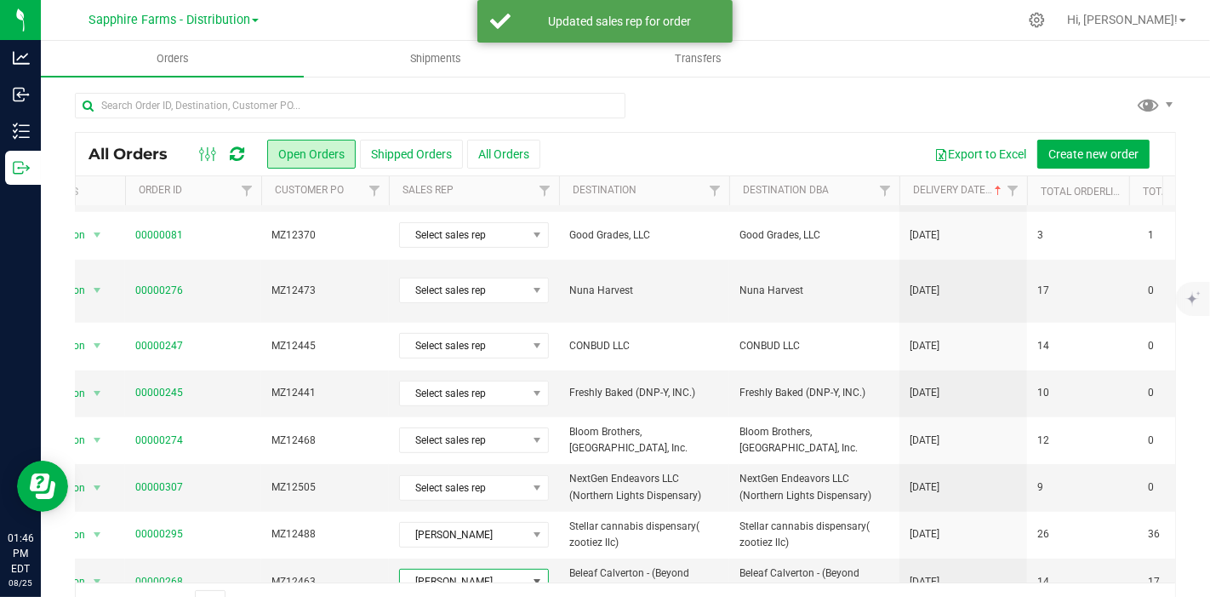
scroll to position [0, 0]
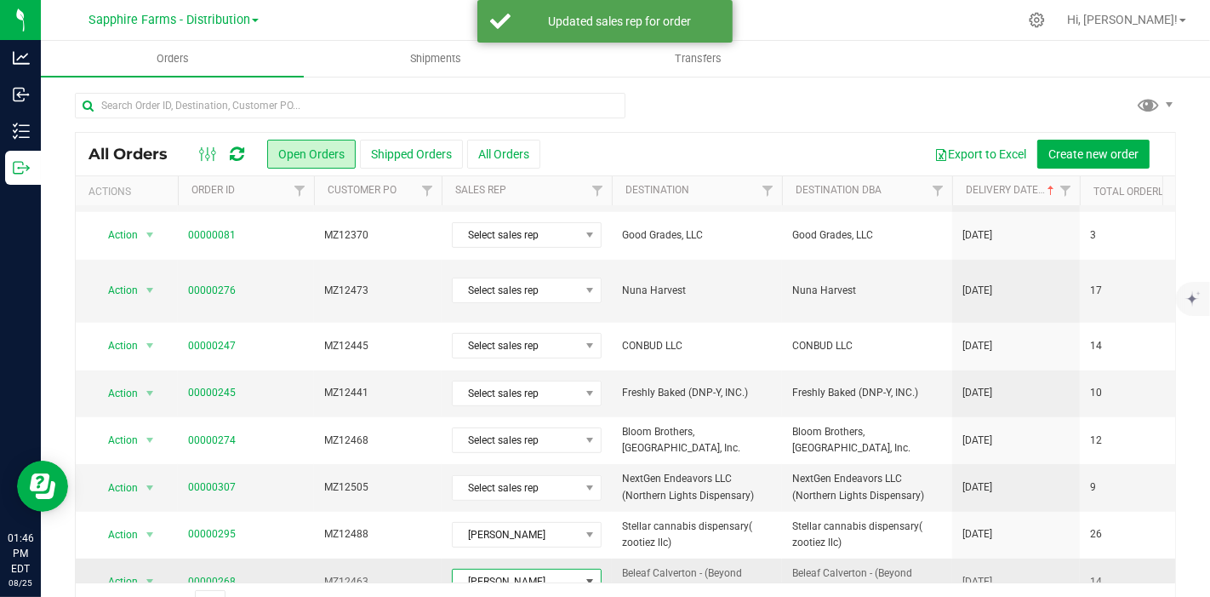
click at [215, 574] on link "00000268" at bounding box center [212, 582] width 48 height 16
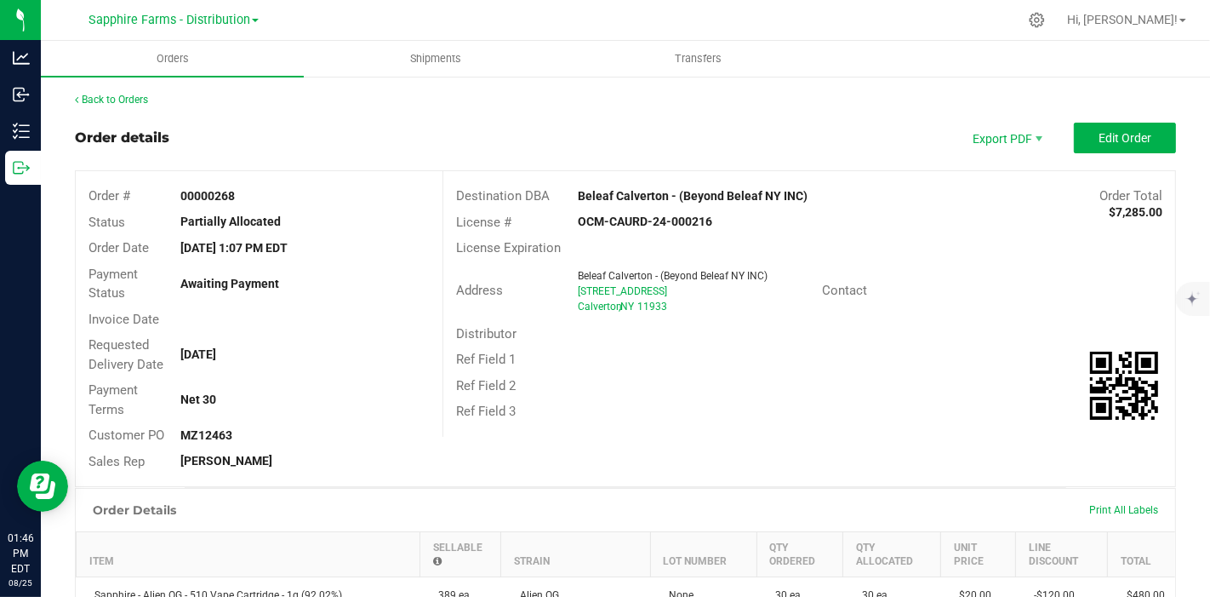
click at [196, 435] on strong "MZ12463" at bounding box center [206, 435] width 52 height 14
copy strong "MZ12463"
click at [697, 196] on strong "Beleaf Calverton - (Beyond Beleaf NY INC)" at bounding box center [693, 196] width 230 height 14
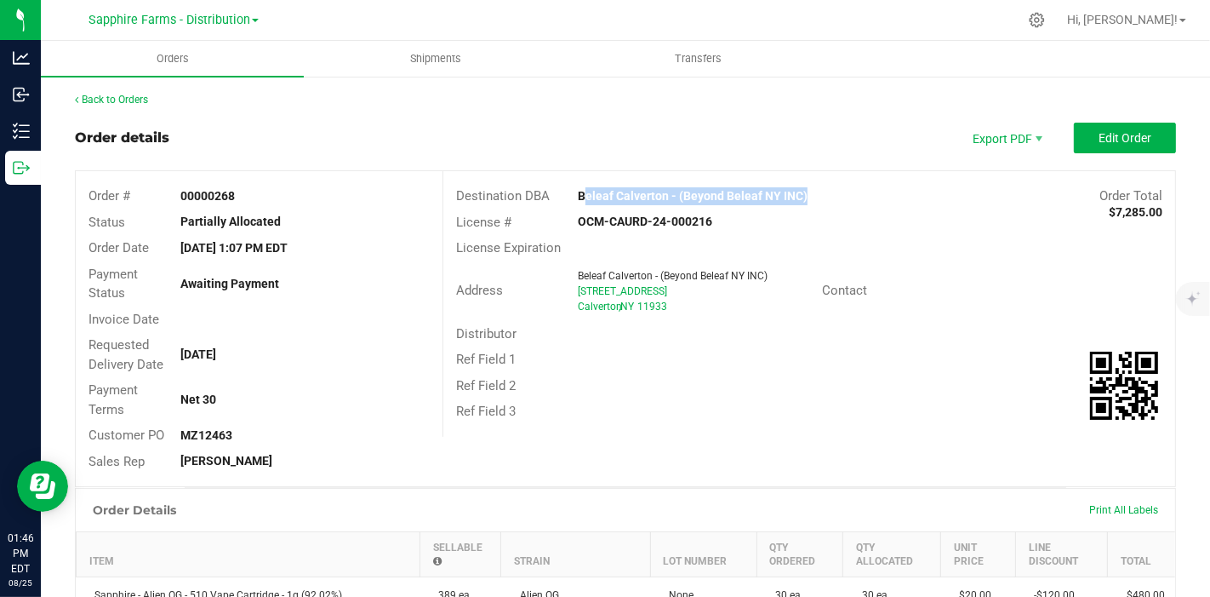
click at [697, 196] on strong "Beleaf Calverton - (Beyond Beleaf NY INC)" at bounding box center [693, 196] width 230 height 14
copy strong "Beleaf Calverton - (Beyond Beleaf NY INC)"
click at [1099, 140] on span "Edit Order" at bounding box center [1125, 138] width 53 height 14
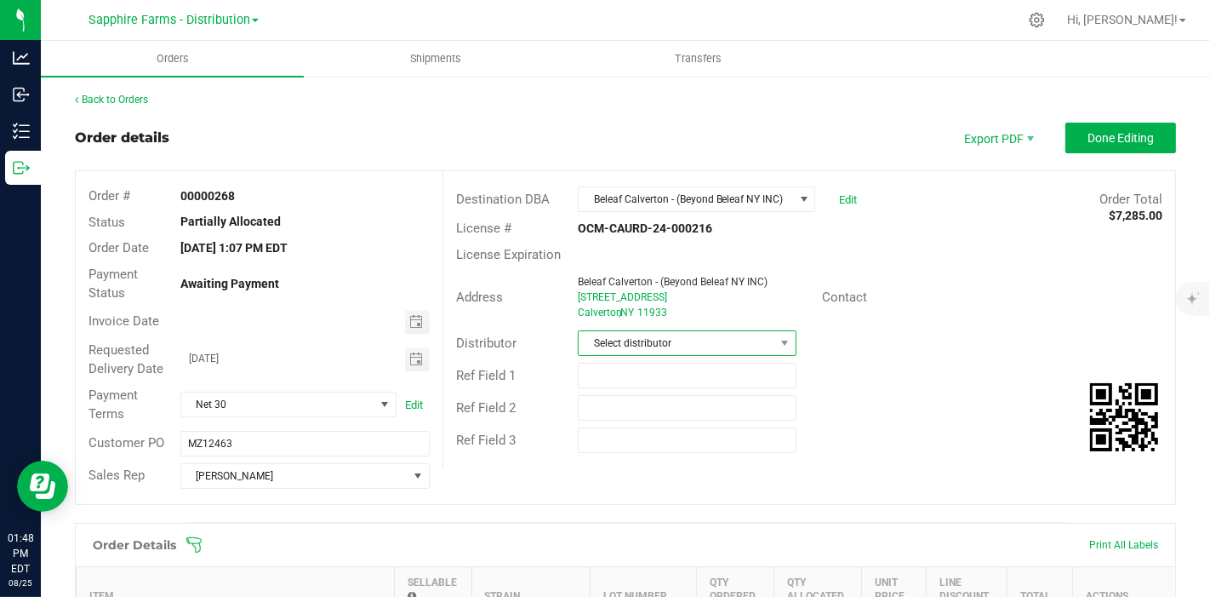
click at [746, 346] on span "Select distributor" at bounding box center [677, 343] width 196 height 24
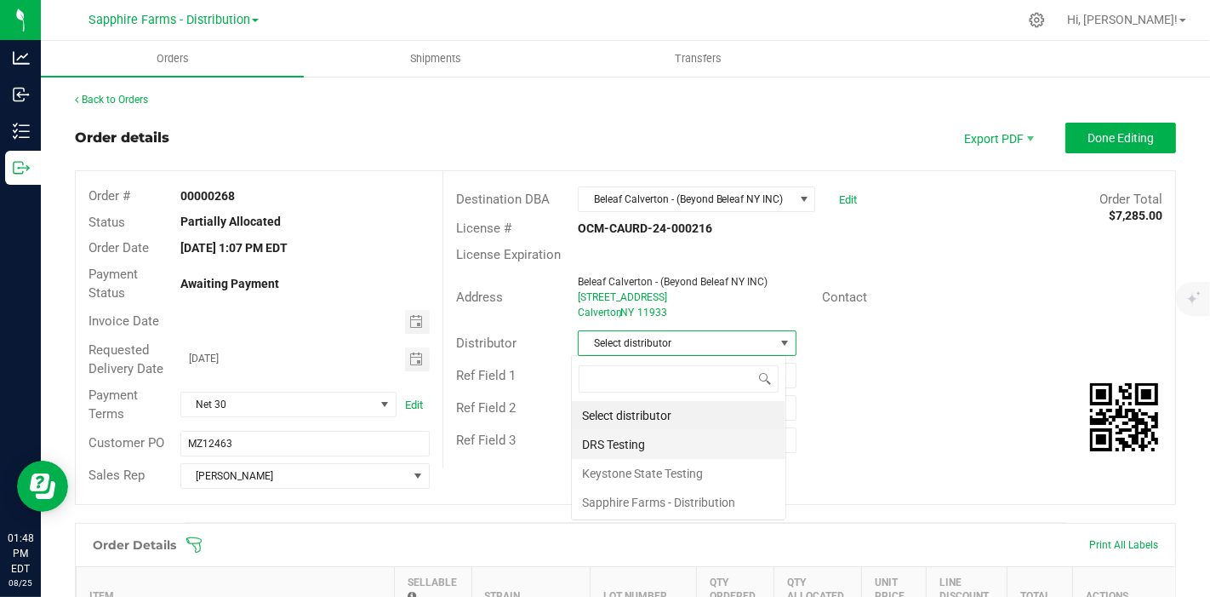
scroll to position [25, 215]
click at [693, 505] on li "Sapphire Farms - Distribution" at bounding box center [679, 502] width 214 height 29
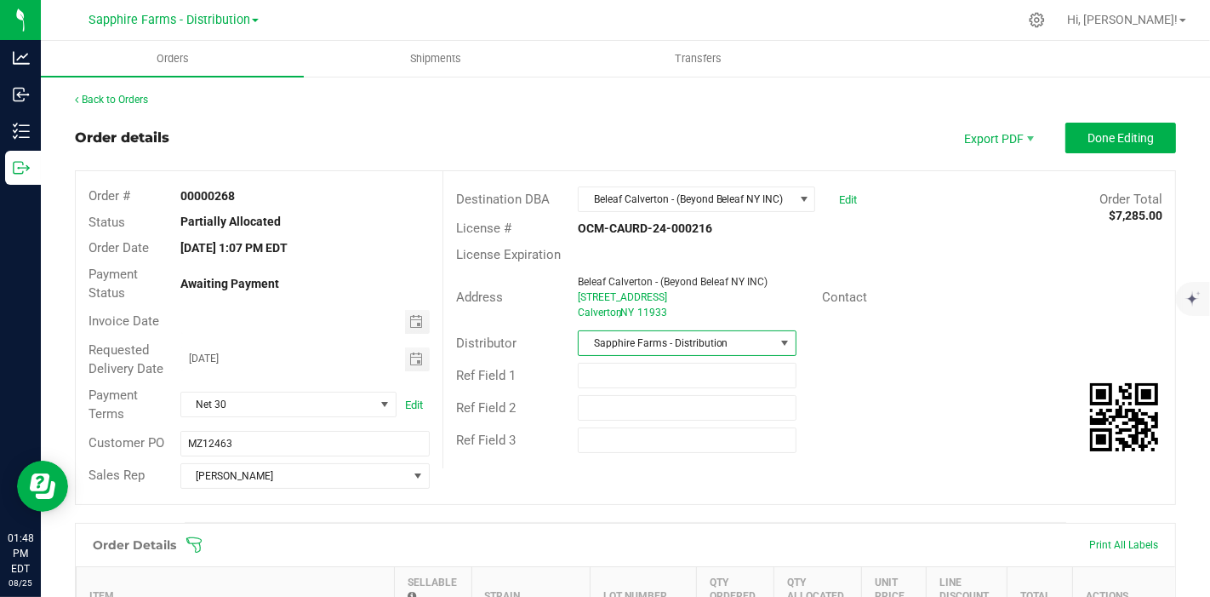
click at [856, 463] on div "Destination DBA Beleaf Calverton - (Beyond Beleaf NY INC) Edit Order Total $7,2…" at bounding box center [809, 319] width 733 height 297
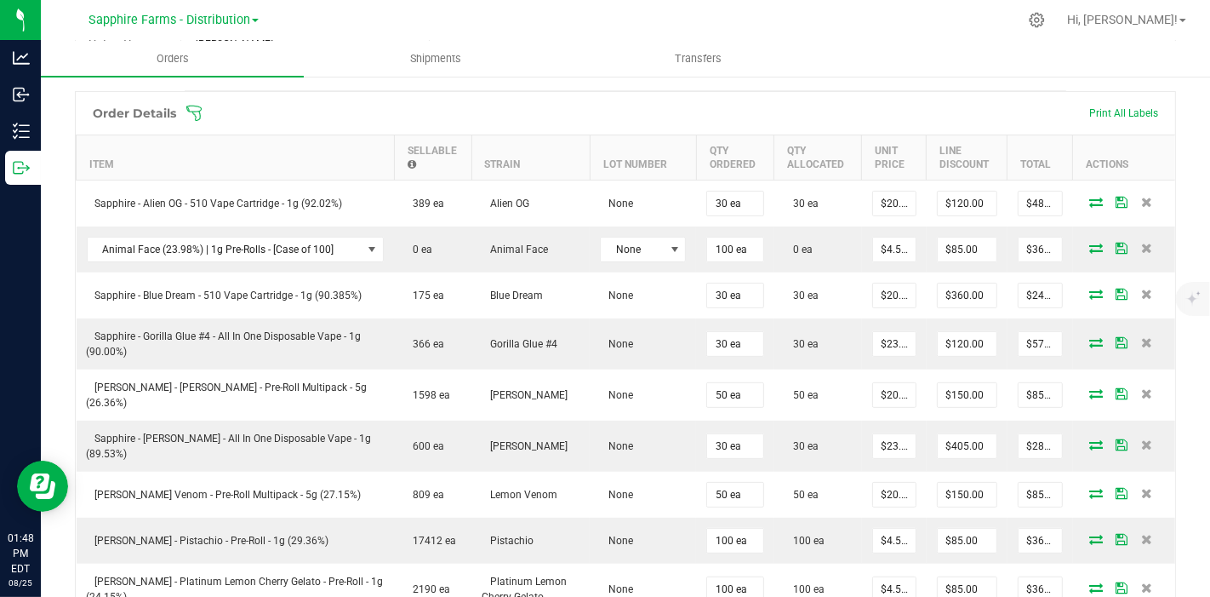
scroll to position [486, 0]
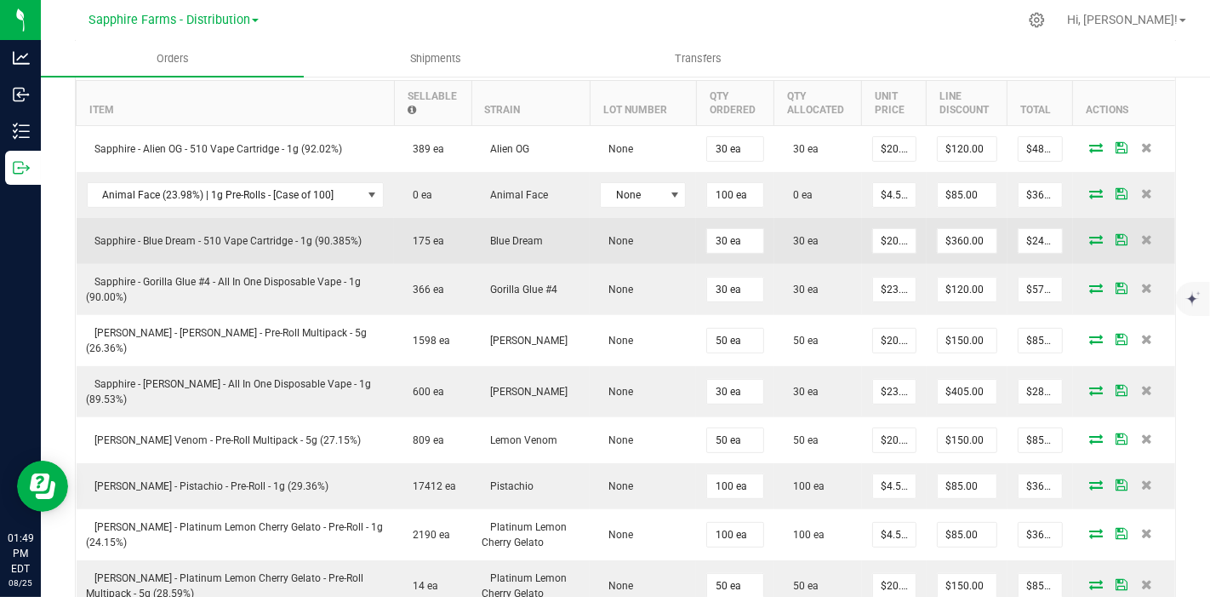
click at [1089, 235] on icon at bounding box center [1096, 239] width 14 height 10
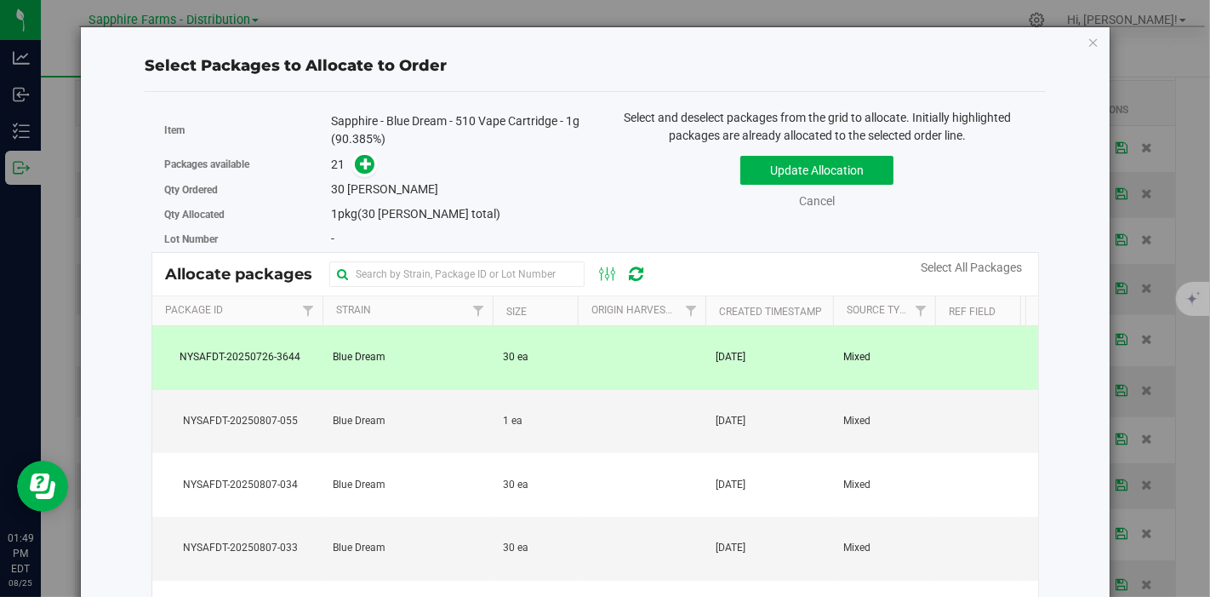
click at [715, 310] on th "Created Timestamp" at bounding box center [769, 311] width 128 height 30
click at [780, 151] on div "Update Allocation Cancel Select All Packages" at bounding box center [817, 179] width 419 height 62
click at [774, 161] on button "Update Allocation" at bounding box center [816, 170] width 153 height 29
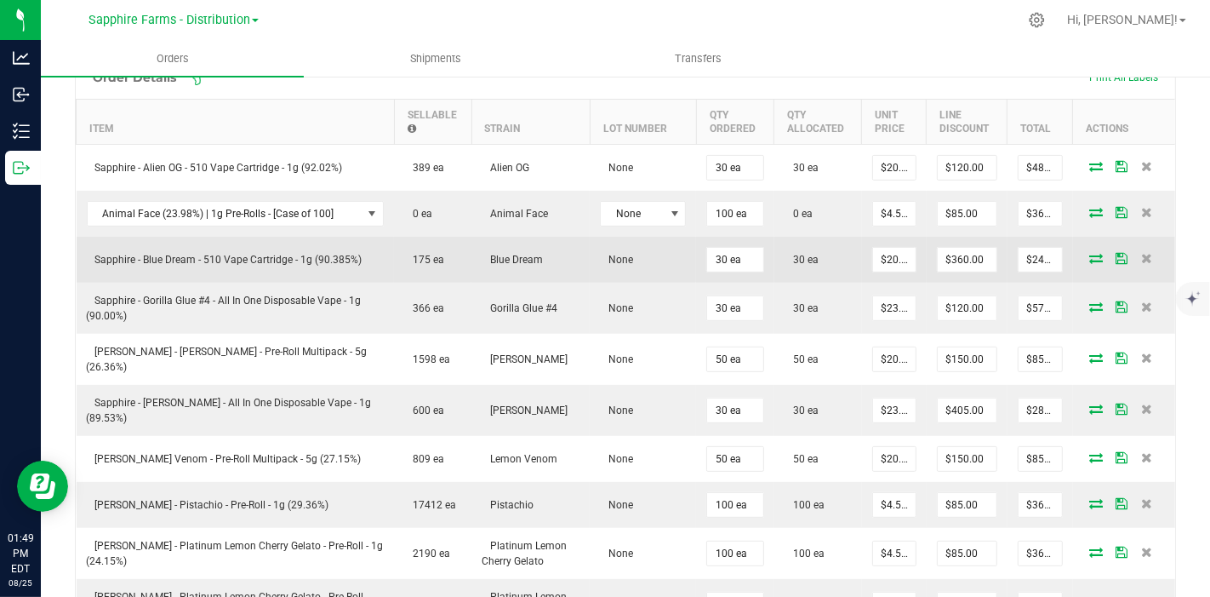
scroll to position [486, 0]
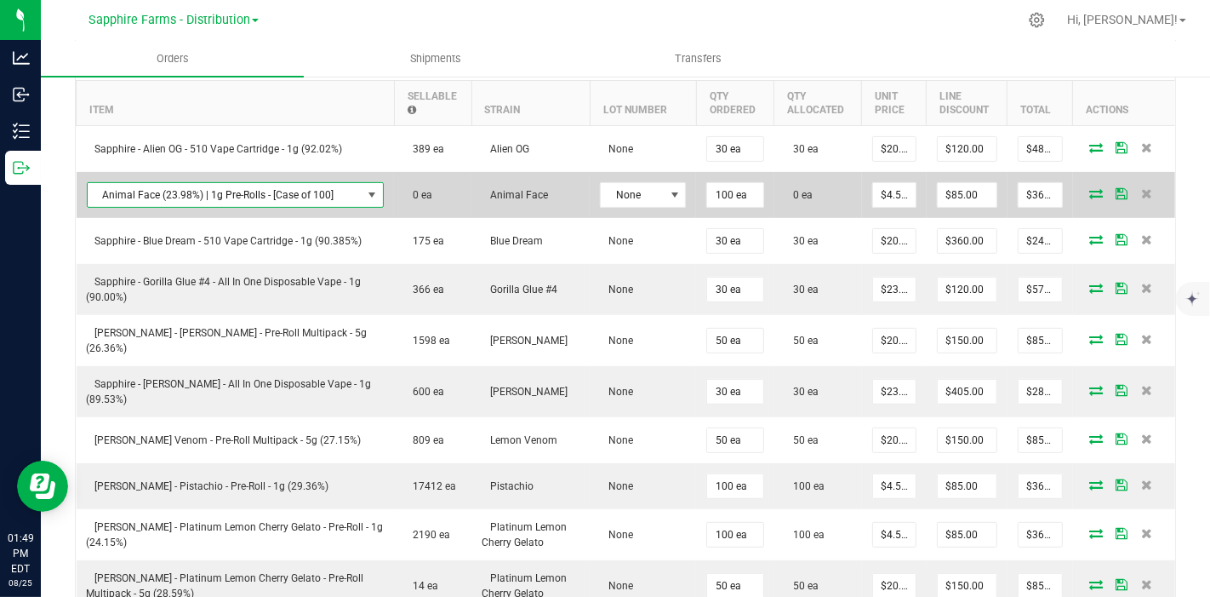
click at [366, 191] on span "NO DATA FOUND" at bounding box center [373, 195] width 14 height 14
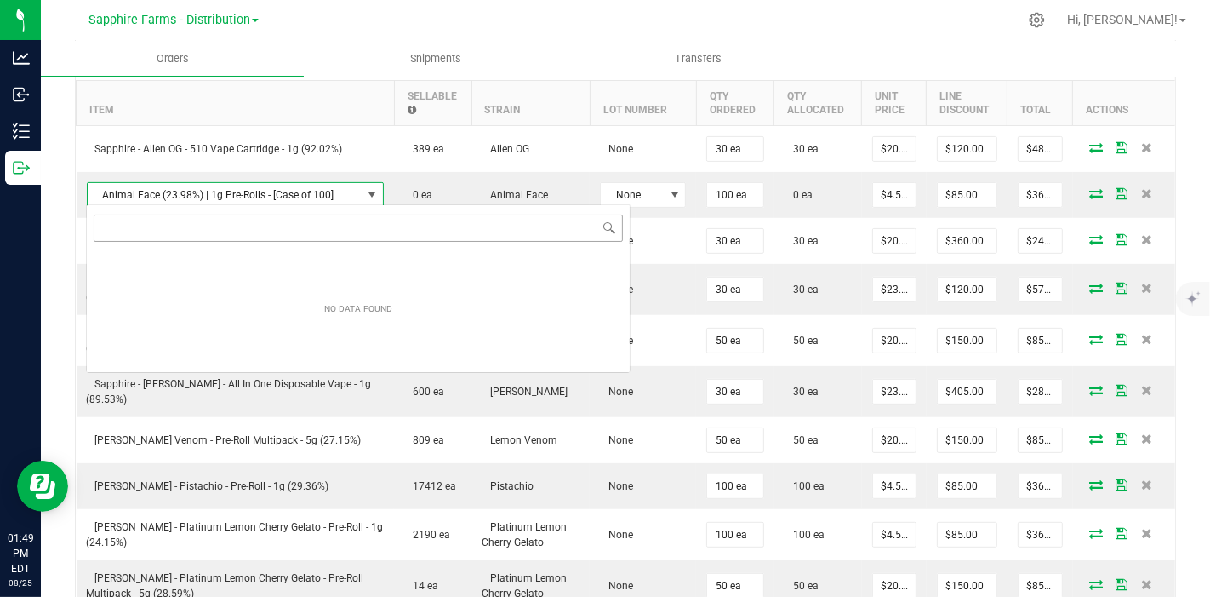
scroll to position [25, 284]
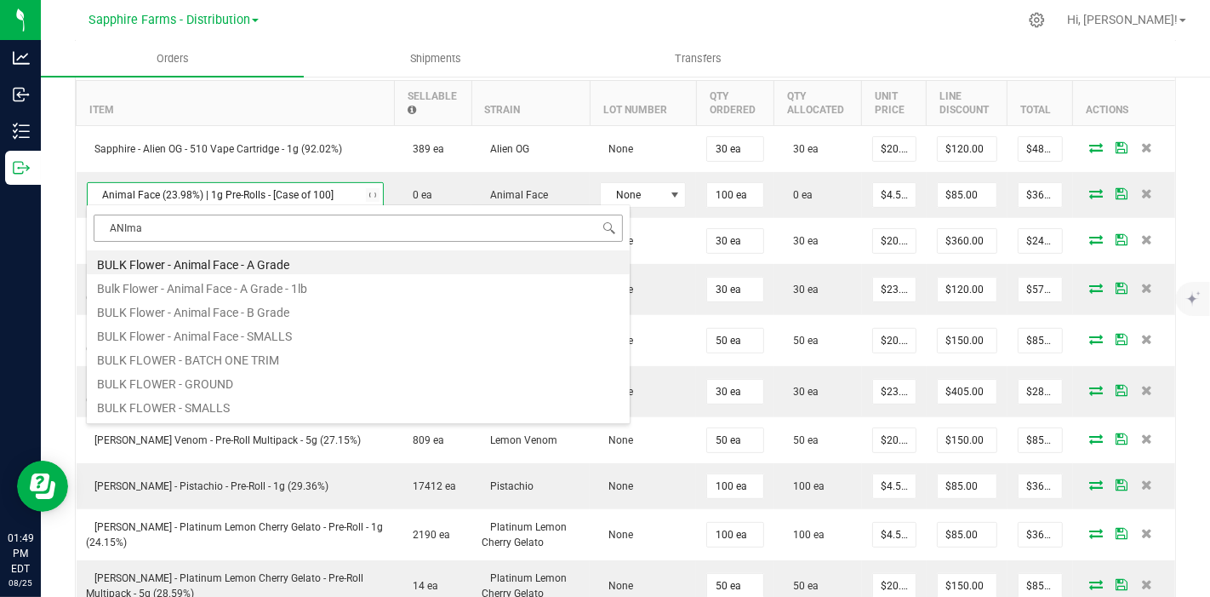
type input "ANImal"
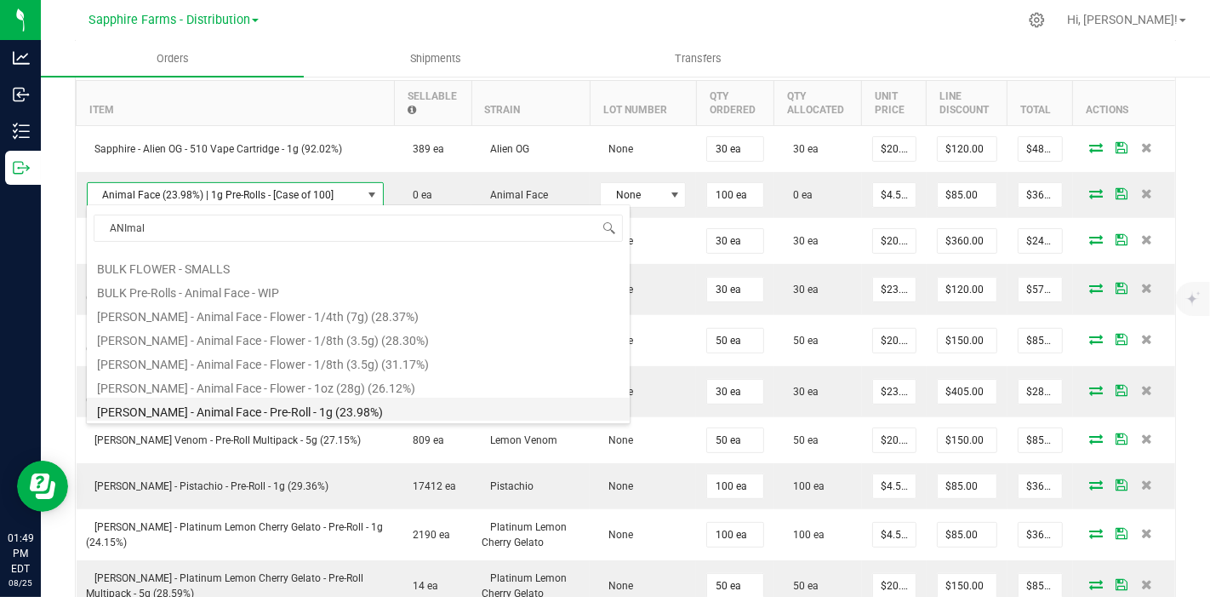
click at [323, 402] on li "[PERSON_NAME] - Animal Face - Pre-Roll - 1g (23.98%)" at bounding box center [358, 409] width 543 height 24
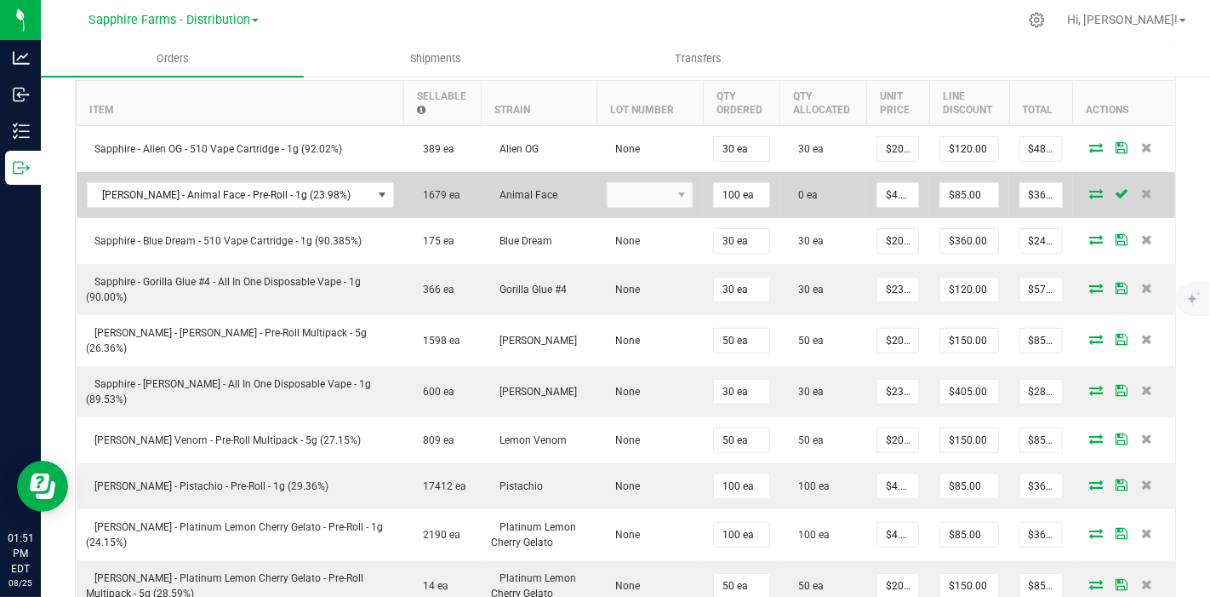
click at [1089, 191] on icon at bounding box center [1096, 193] width 14 height 10
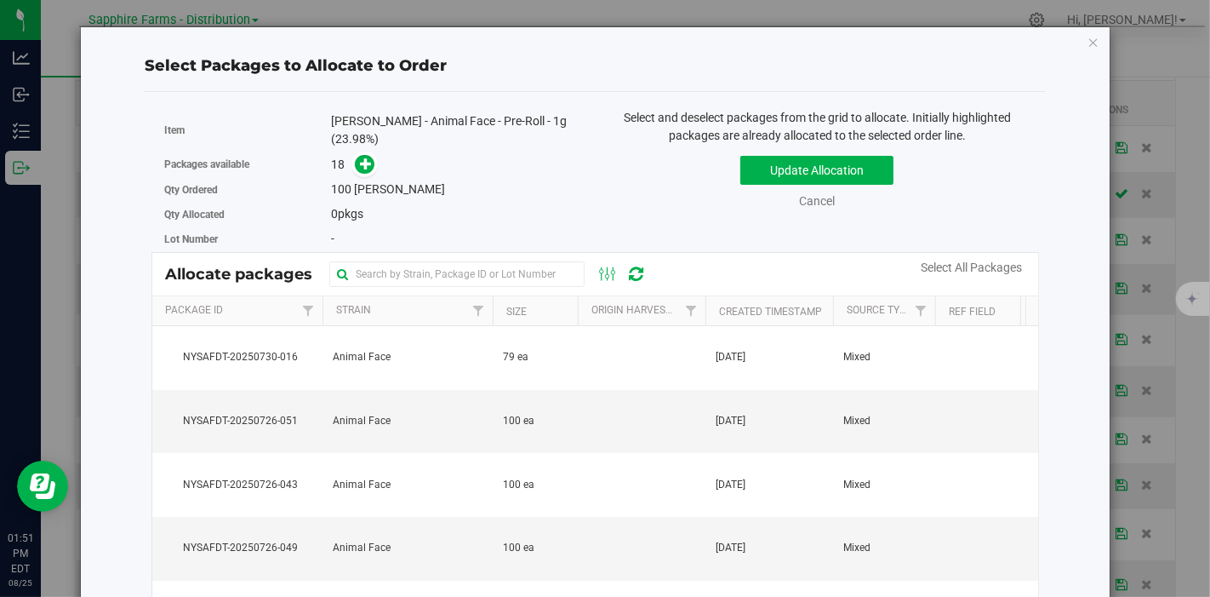
click at [712, 301] on th "Created Timestamp" at bounding box center [769, 311] width 128 height 30
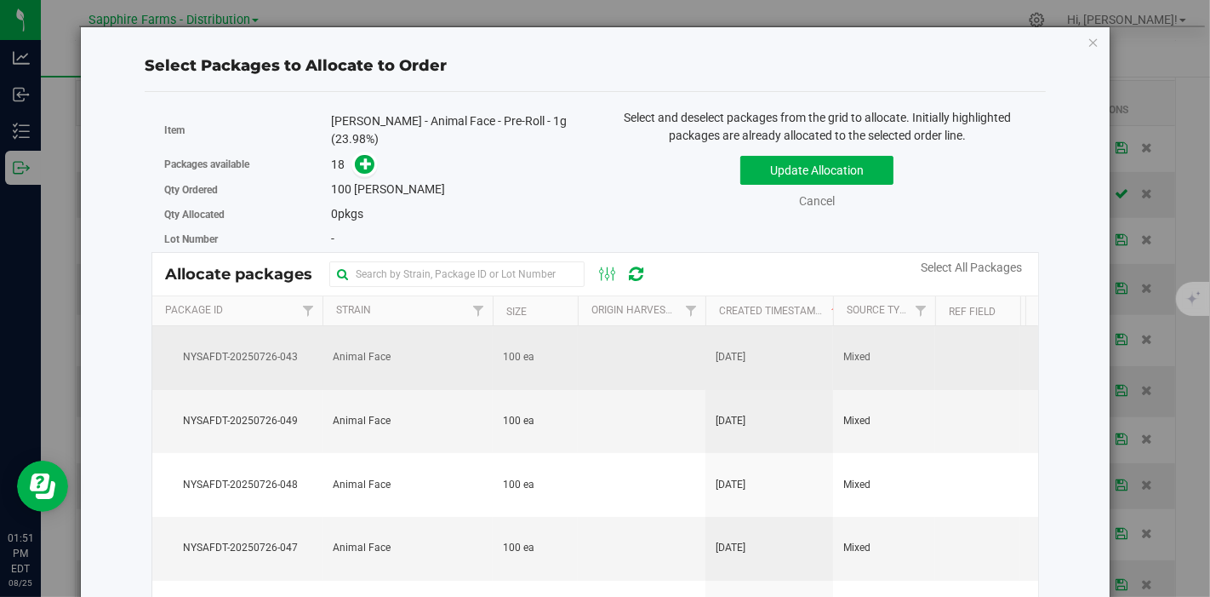
click at [693, 347] on td at bounding box center [642, 358] width 128 height 64
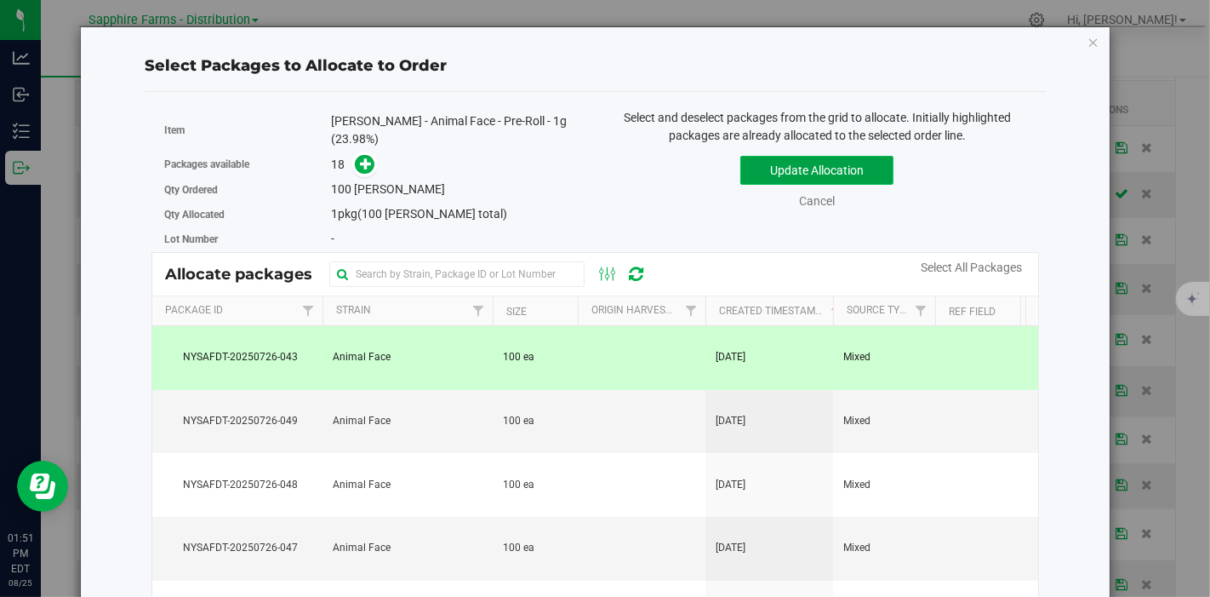
click at [774, 172] on button "Update Allocation" at bounding box center [816, 170] width 153 height 29
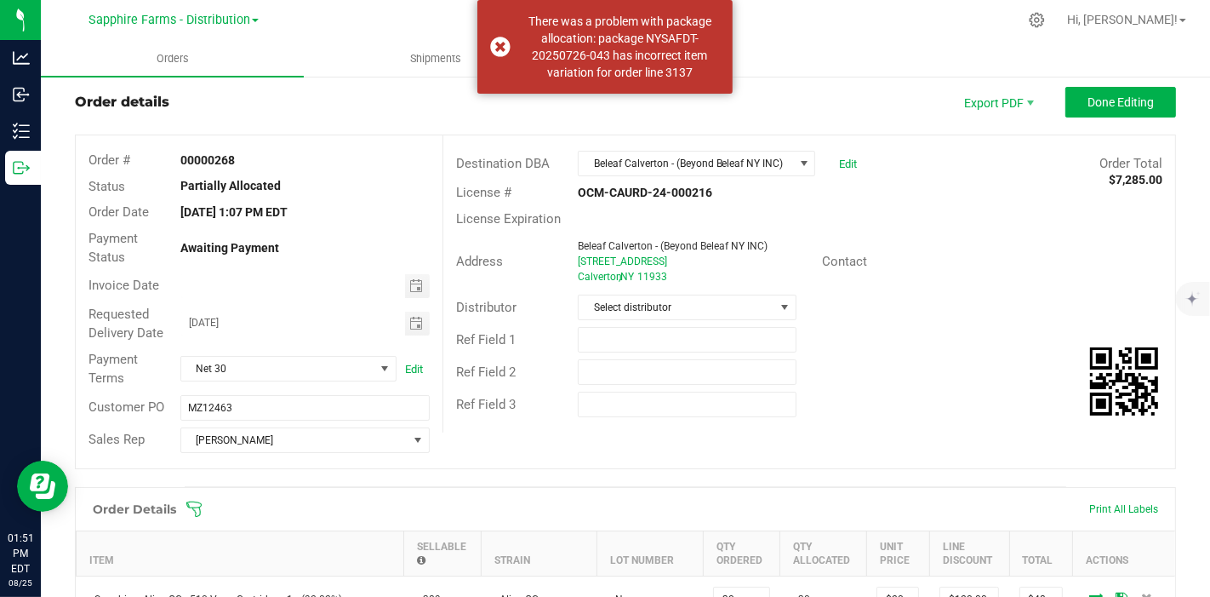
scroll to position [13, 0]
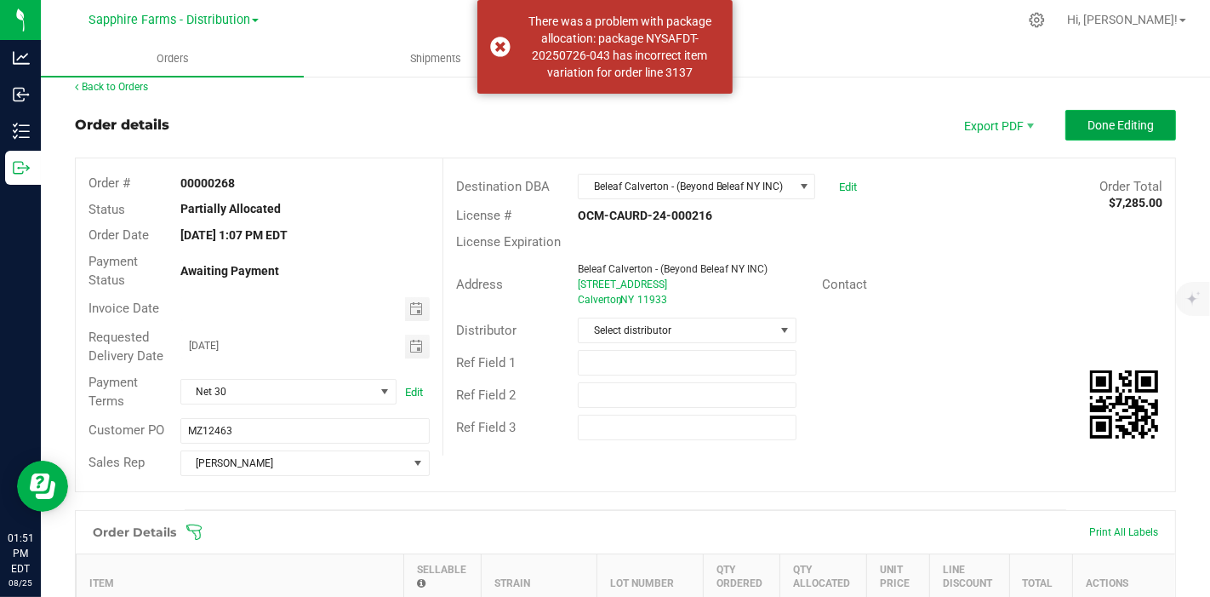
click at [1088, 129] on span "Done Editing" at bounding box center [1121, 125] width 66 height 14
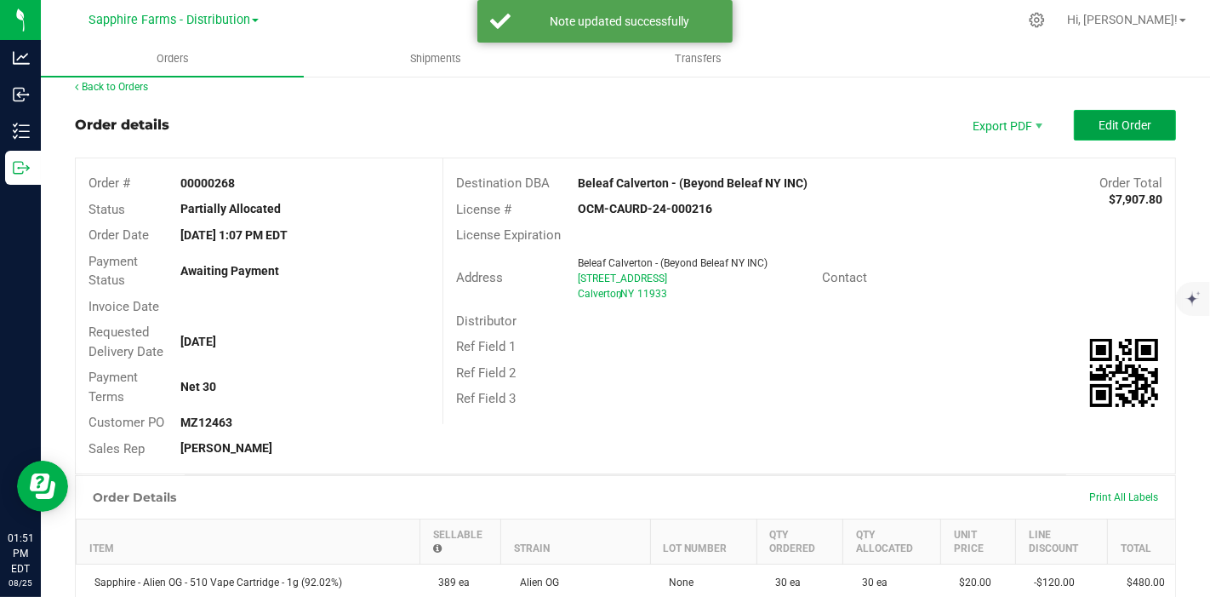
click at [1106, 122] on span "Edit Order" at bounding box center [1125, 125] width 53 height 14
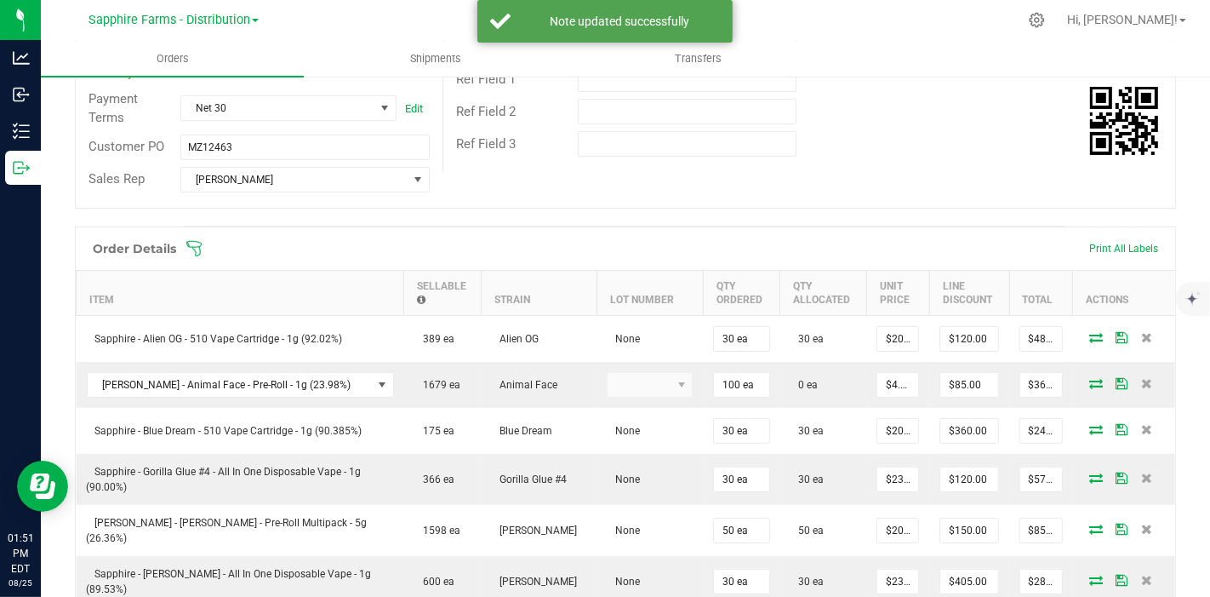
scroll to position [391, 0]
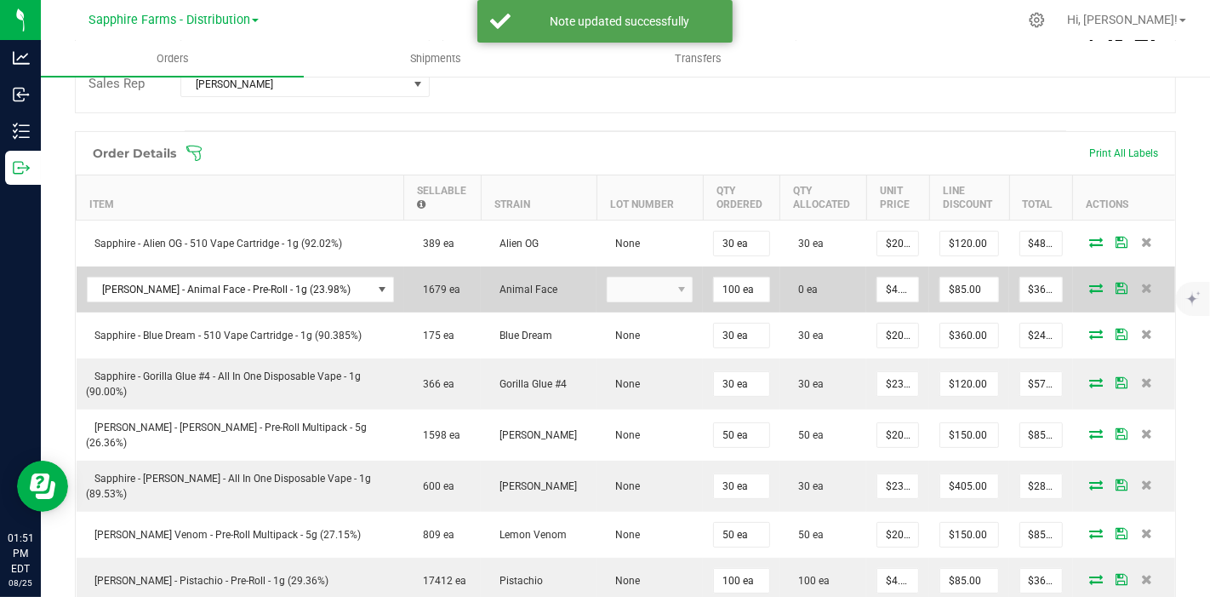
click at [1089, 287] on icon at bounding box center [1096, 288] width 14 height 10
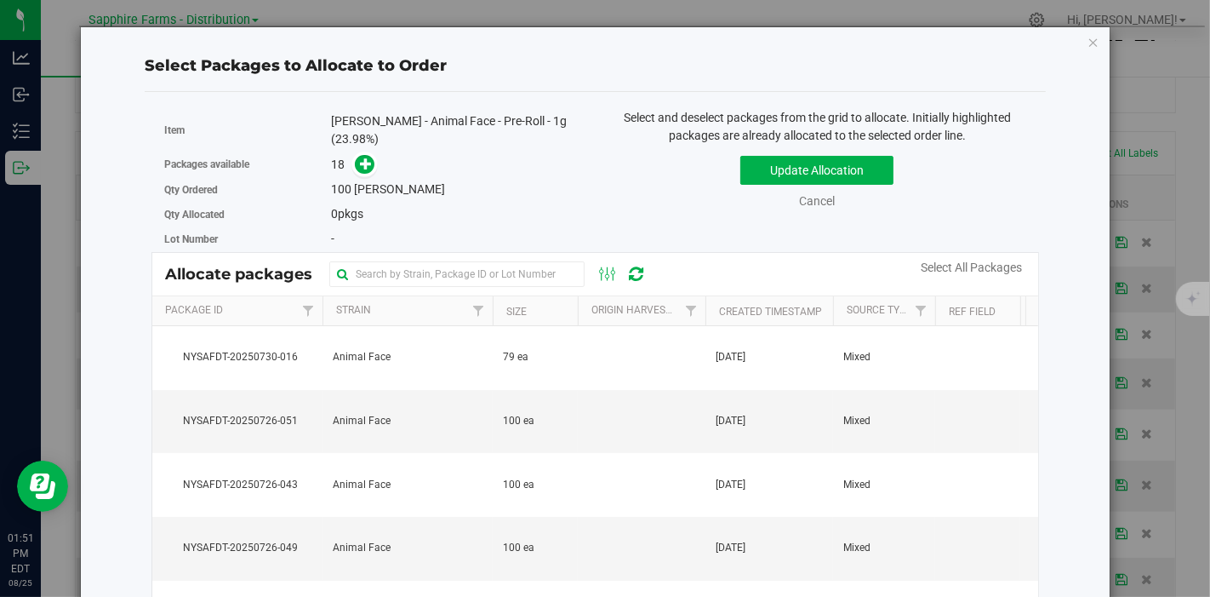
click at [715, 296] on th "Created Timestamp" at bounding box center [769, 311] width 128 height 30
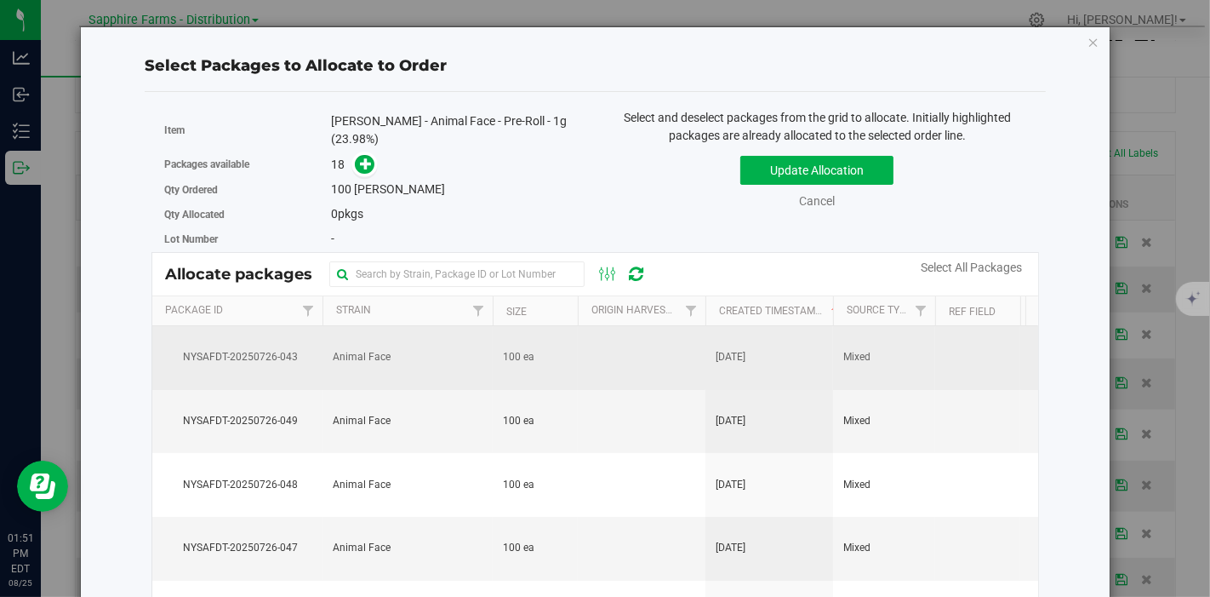
click at [664, 339] on td at bounding box center [642, 358] width 128 height 64
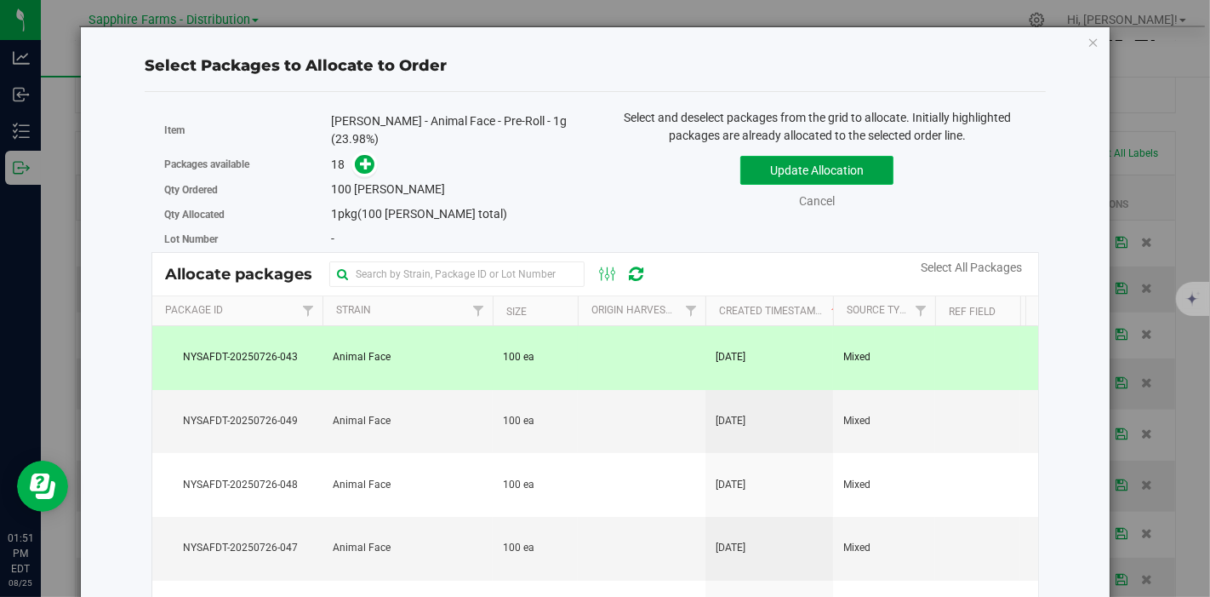
click at [766, 174] on button "Update Allocation" at bounding box center [816, 170] width 153 height 29
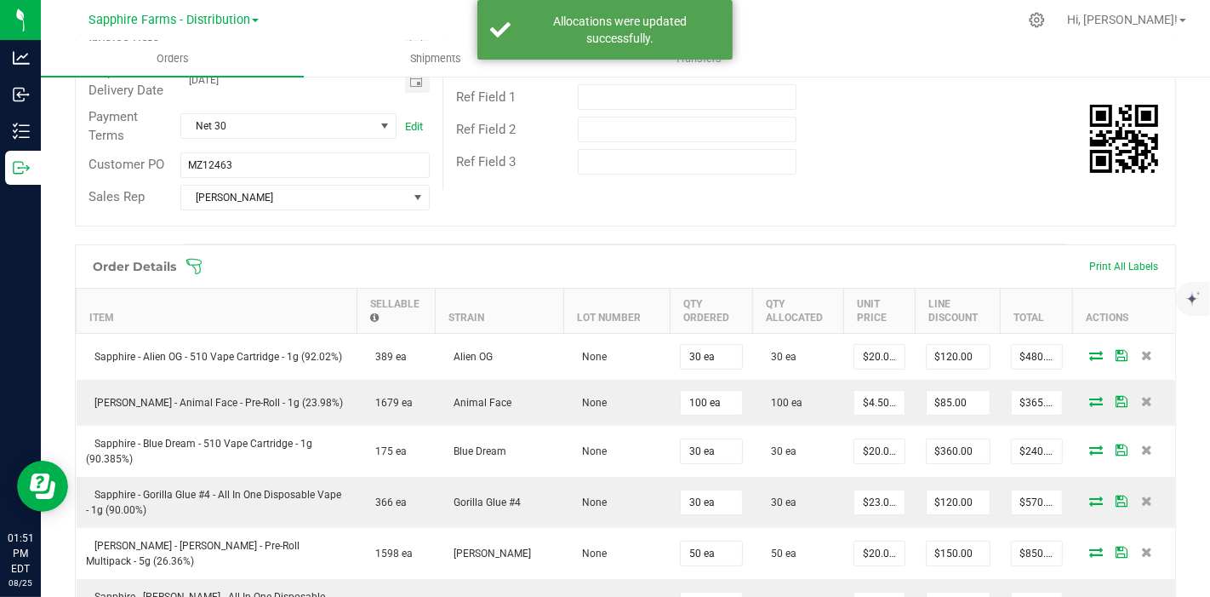
scroll to position [0, 0]
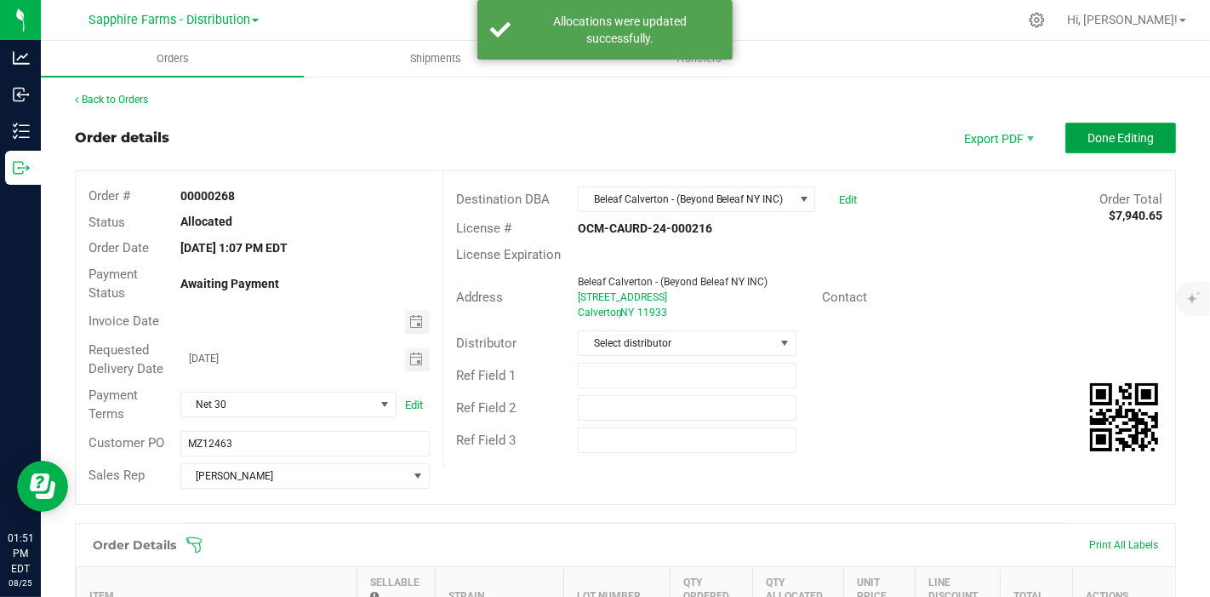
click at [1111, 135] on span "Done Editing" at bounding box center [1121, 138] width 66 height 14
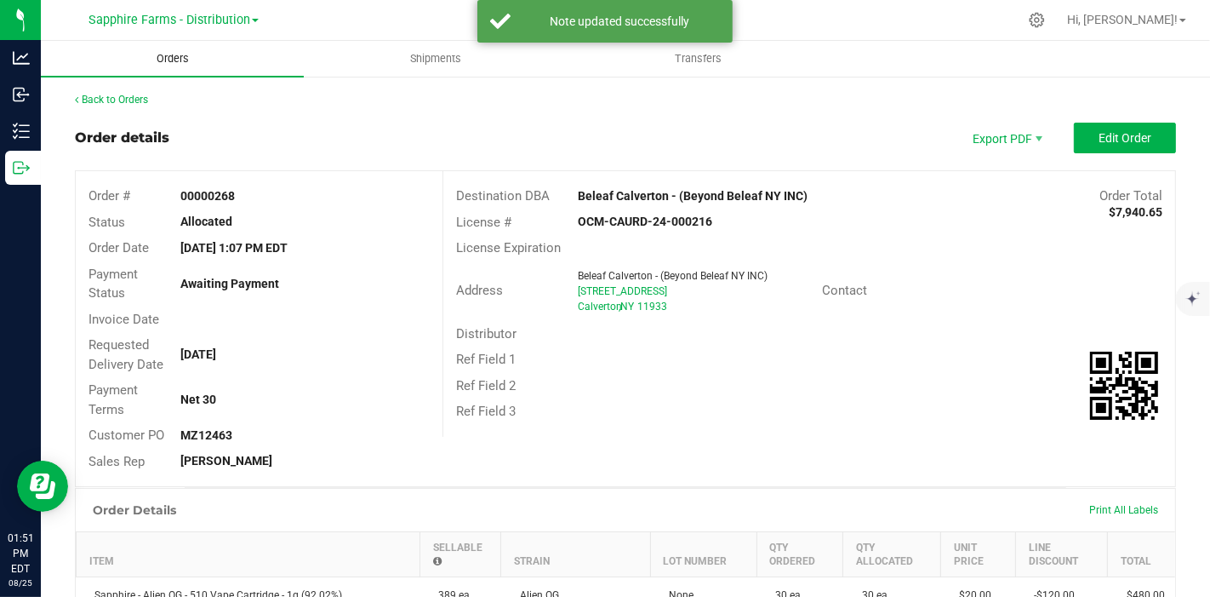
click at [235, 61] on uib-tab-heading "Orders" at bounding box center [172, 59] width 263 height 36
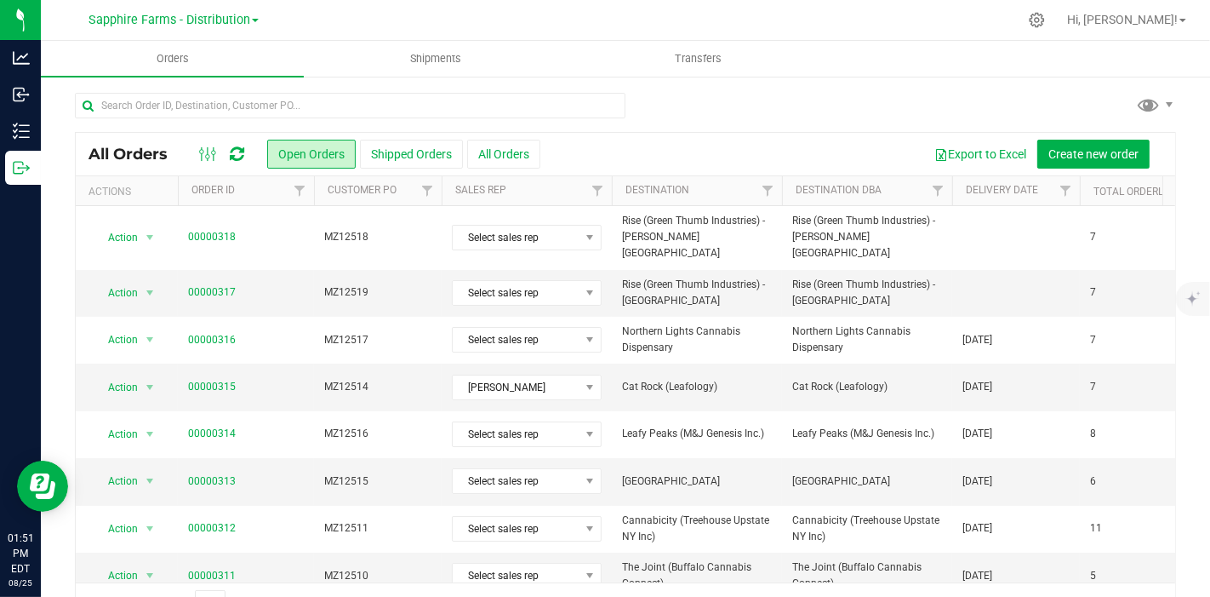
click at [960, 194] on th "Delivery Date" at bounding box center [1016, 191] width 128 height 30
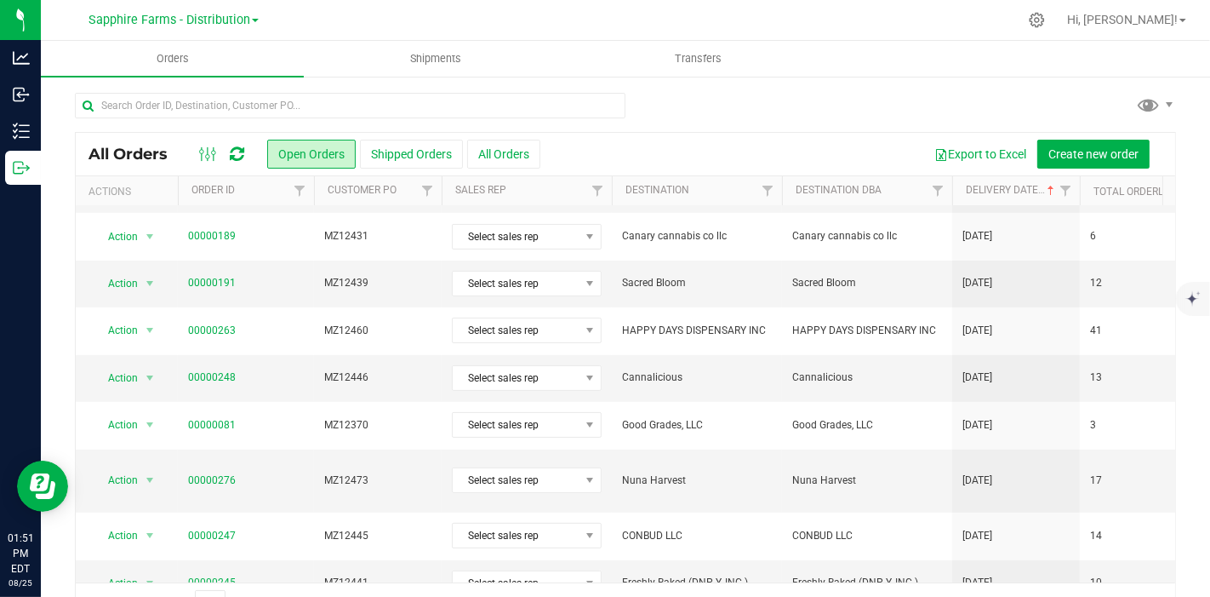
scroll to position [576, 0]
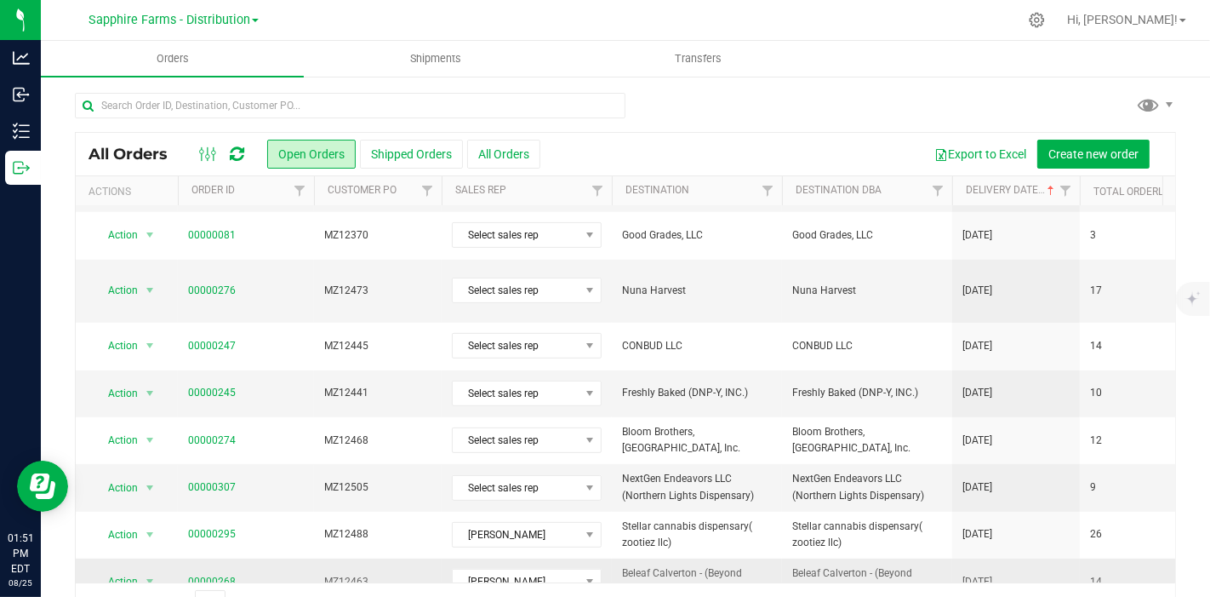
click at [717, 565] on span "Beleaf Calverton - (Beyond Beleaf NY INC)" at bounding box center [697, 581] width 150 height 32
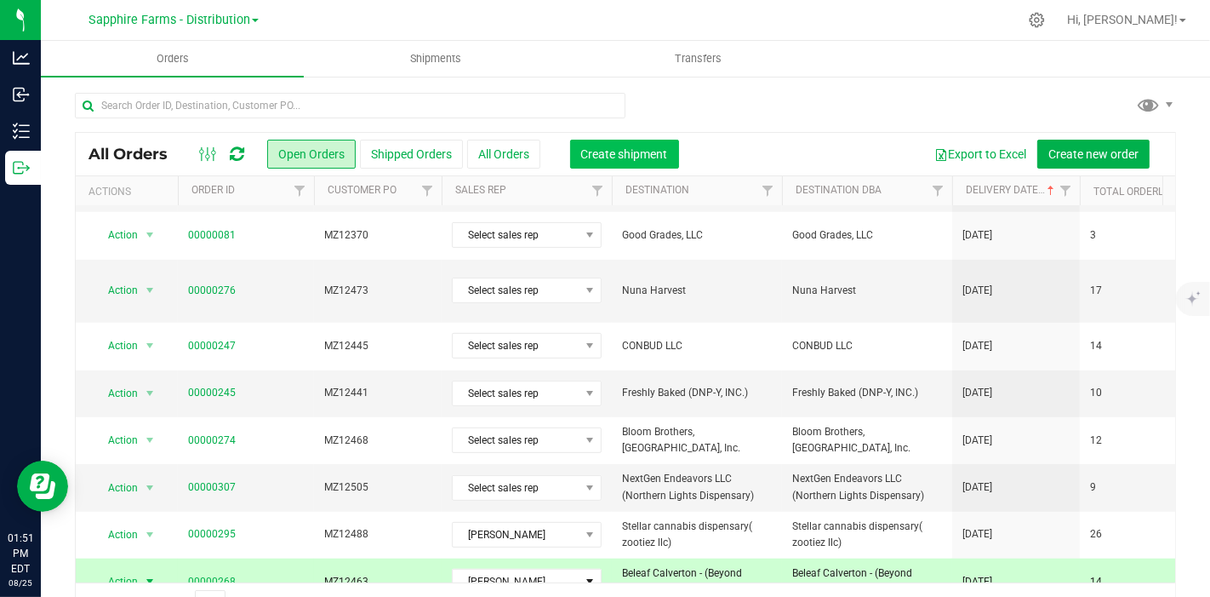
click at [637, 154] on span "Create shipment" at bounding box center [624, 154] width 87 height 14
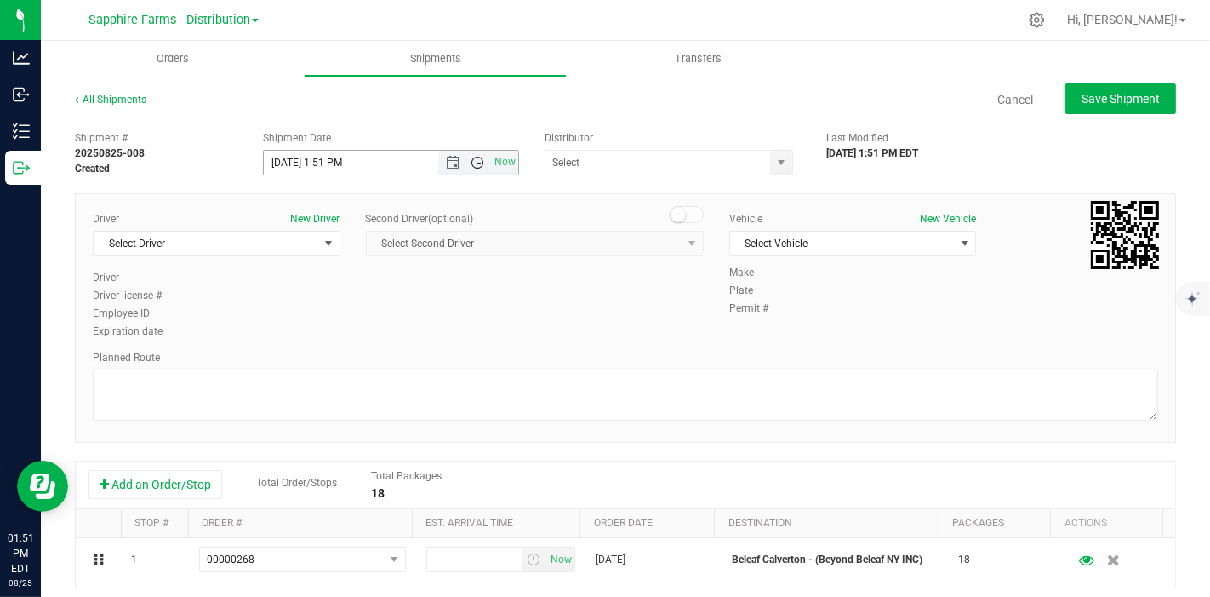
click at [474, 157] on span "Open the time view" at bounding box center [478, 163] width 14 height 14
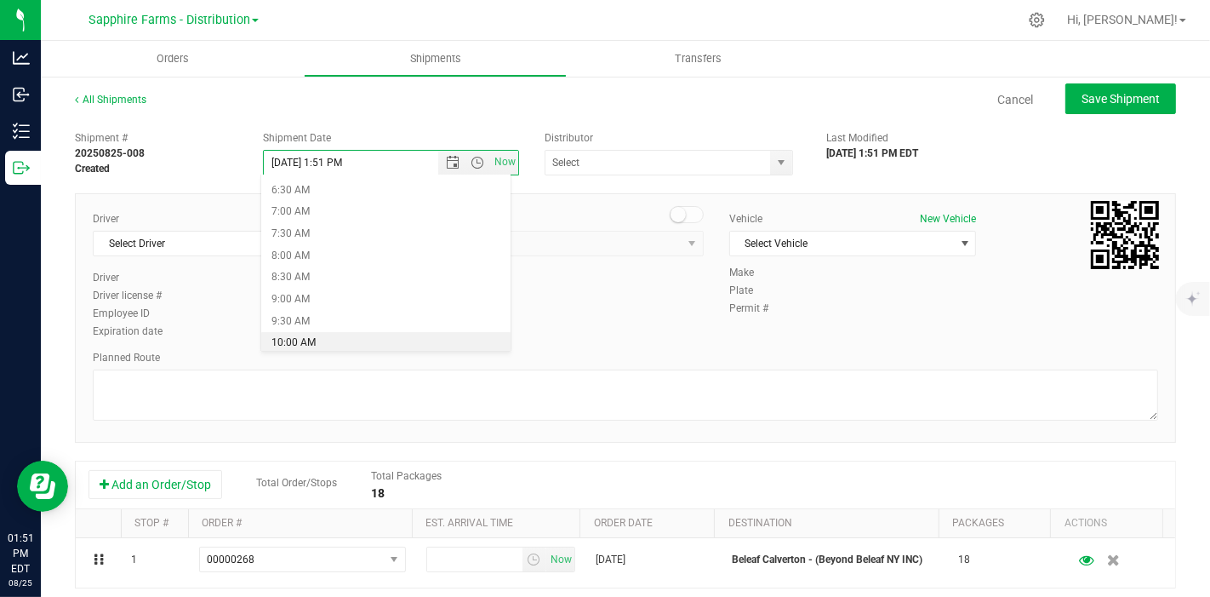
click at [397, 336] on li "10:00 AM" at bounding box center [385, 343] width 249 height 22
type input "[DATE] 10:00 AM"
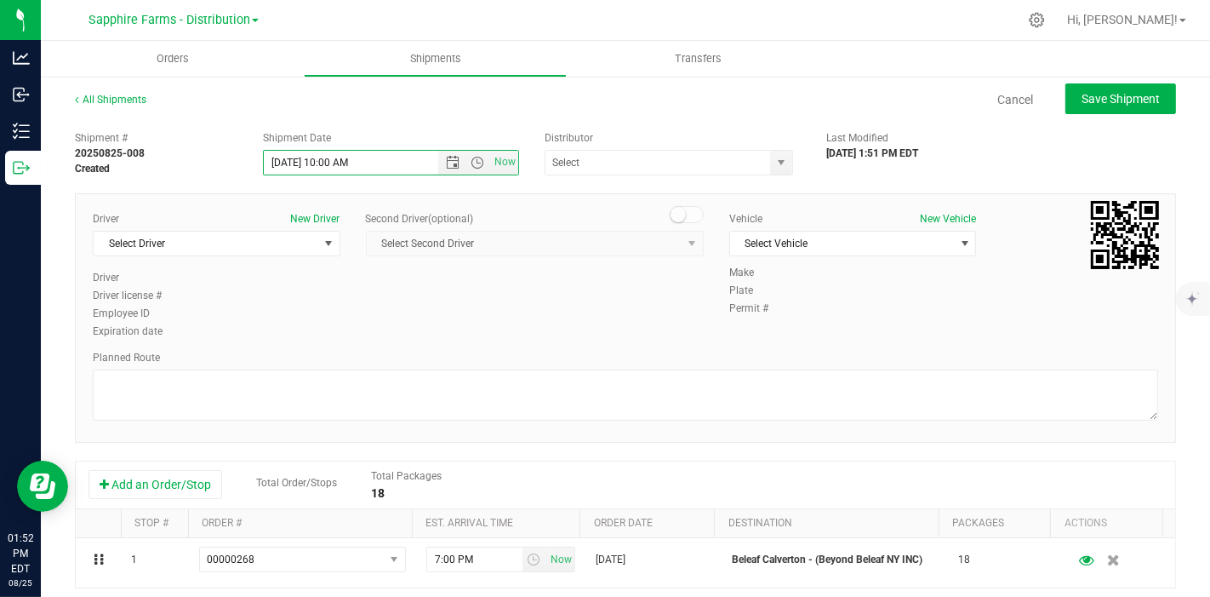
drag, startPoint x: 523, startPoint y: 325, endPoint x: 534, endPoint y: 319, distance: 12.6
click at [524, 325] on div "Driver New Driver Select Driver Select Driver Diego Estrada Miguel Hernandez Er…" at bounding box center [625, 276] width 1091 height 130
click at [257, 236] on span "Select Driver" at bounding box center [206, 243] width 225 height 24
click at [475, 294] on div "Driver New Driver Select Driver Select Driver Diego Estrada Miguel Hernandez Er…" at bounding box center [625, 276] width 1091 height 130
click at [264, 243] on span "Select Driver" at bounding box center [206, 243] width 225 height 24
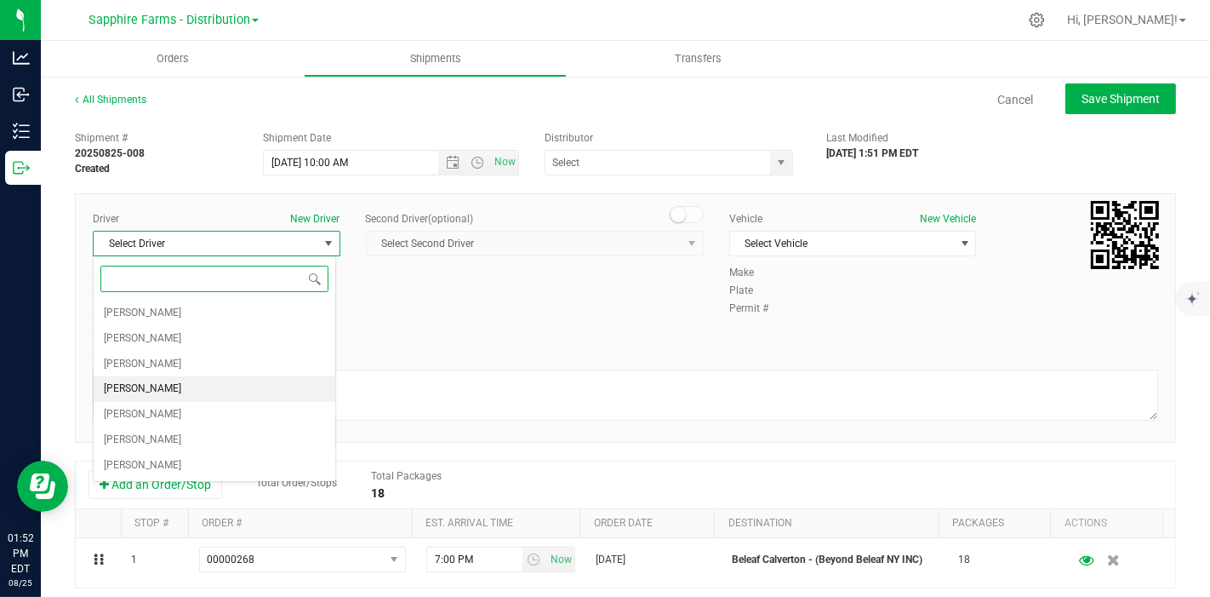
click at [171, 387] on li "[PERSON_NAME]" at bounding box center [215, 389] width 242 height 26
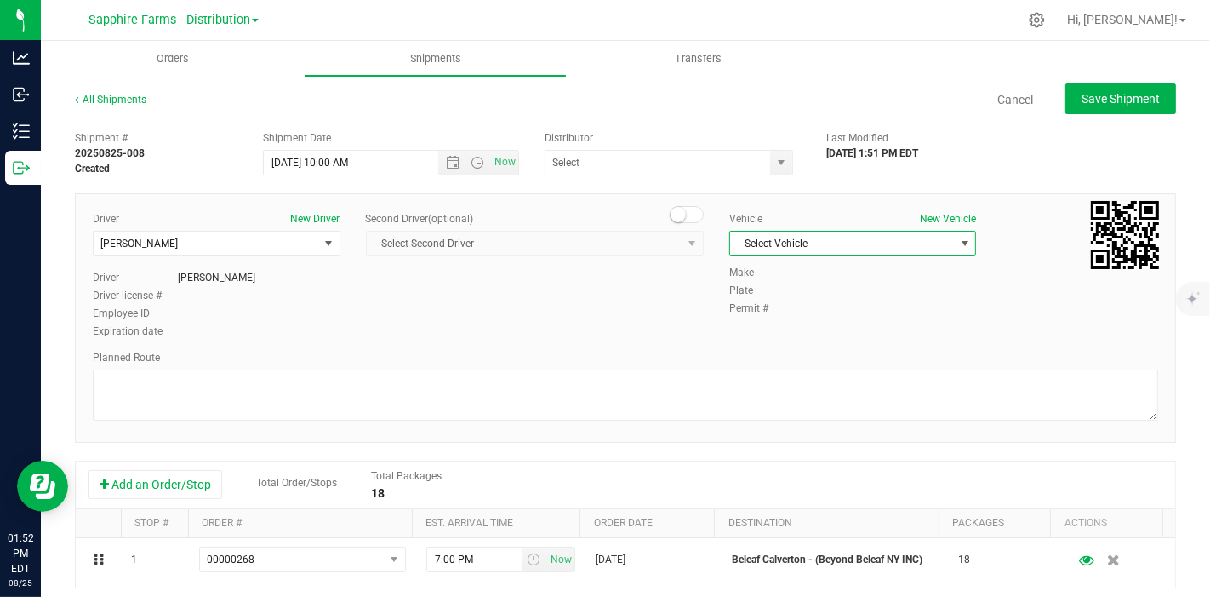
click at [849, 242] on span "Select Vehicle" at bounding box center [842, 243] width 225 height 24
click at [759, 322] on li "Van #2" at bounding box center [843, 323] width 242 height 26
click at [512, 305] on div "Driver New Driver [PERSON_NAME] Select Driver [PERSON_NAME] [PERSON_NAME] [PERS…" at bounding box center [625, 276] width 1091 height 130
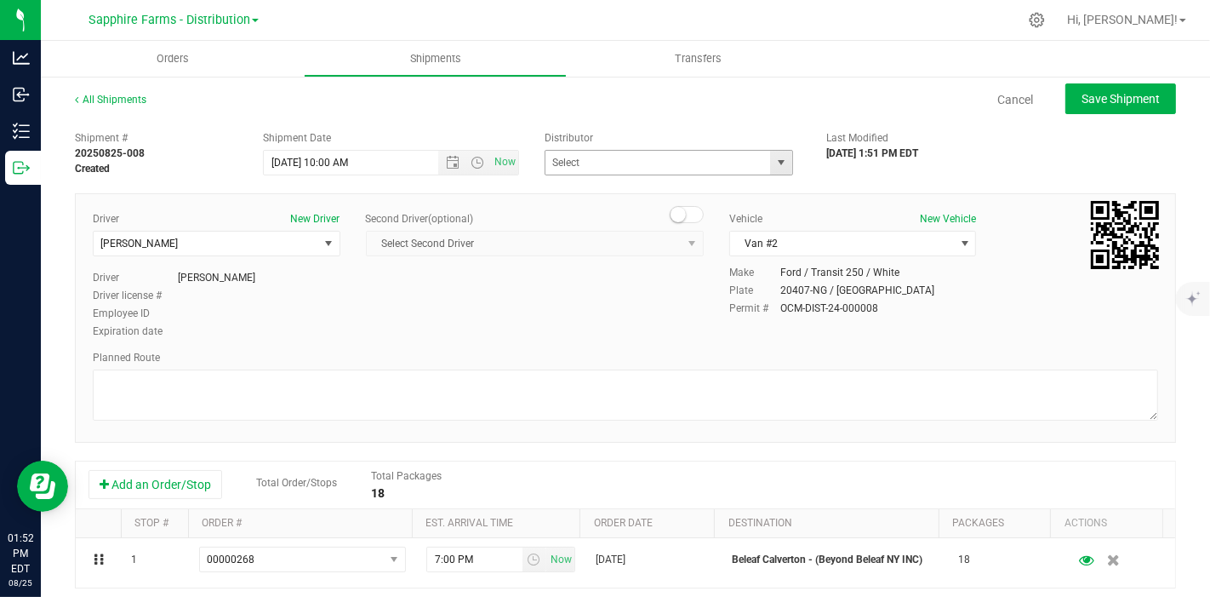
click at [774, 161] on span "select" at bounding box center [781, 163] width 14 height 14
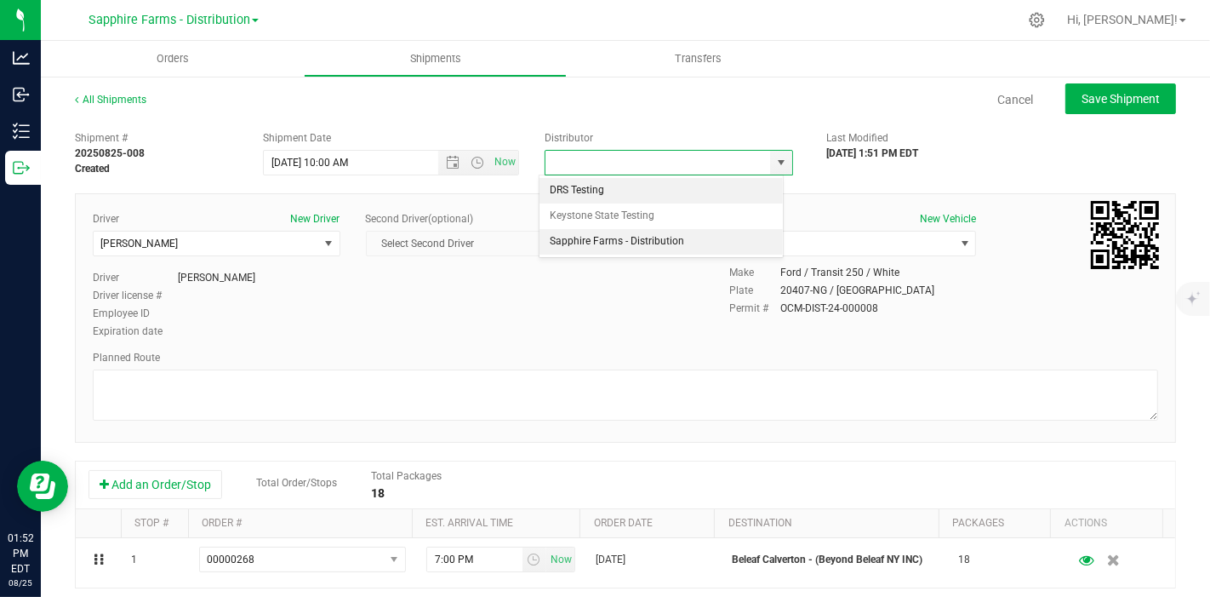
click at [659, 233] on li "Sapphire Farms - Distribution" at bounding box center [661, 242] width 243 height 26
type input "Sapphire Farms - Distribution"
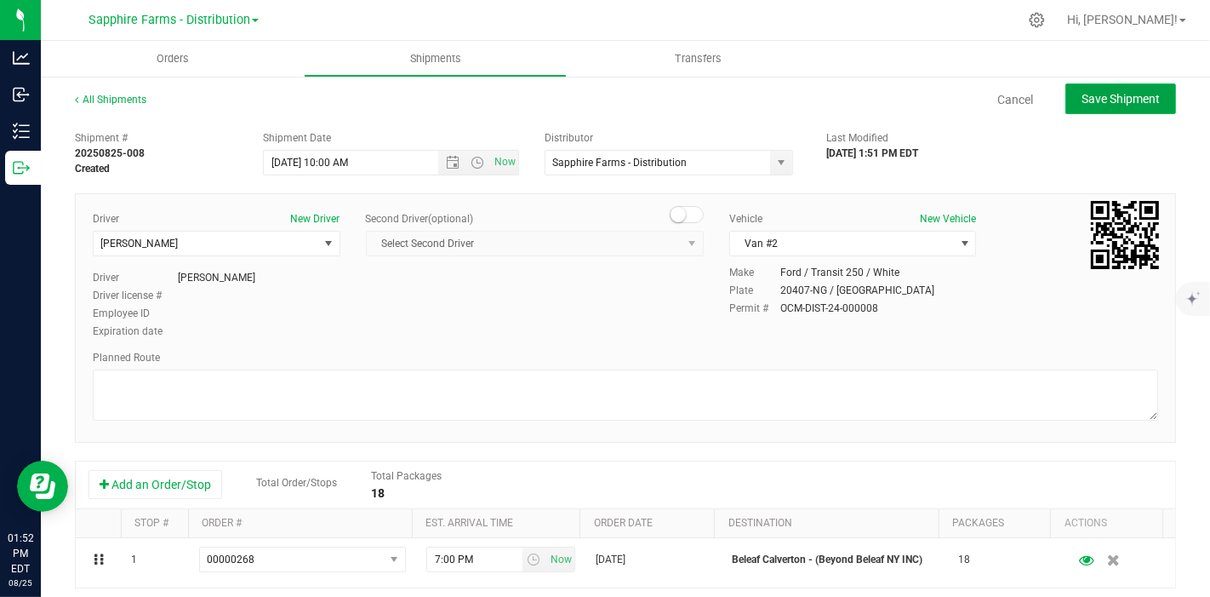
click at [1104, 106] on button "Save Shipment" at bounding box center [1120, 98] width 111 height 31
type input "[DATE] 2:00 PM"
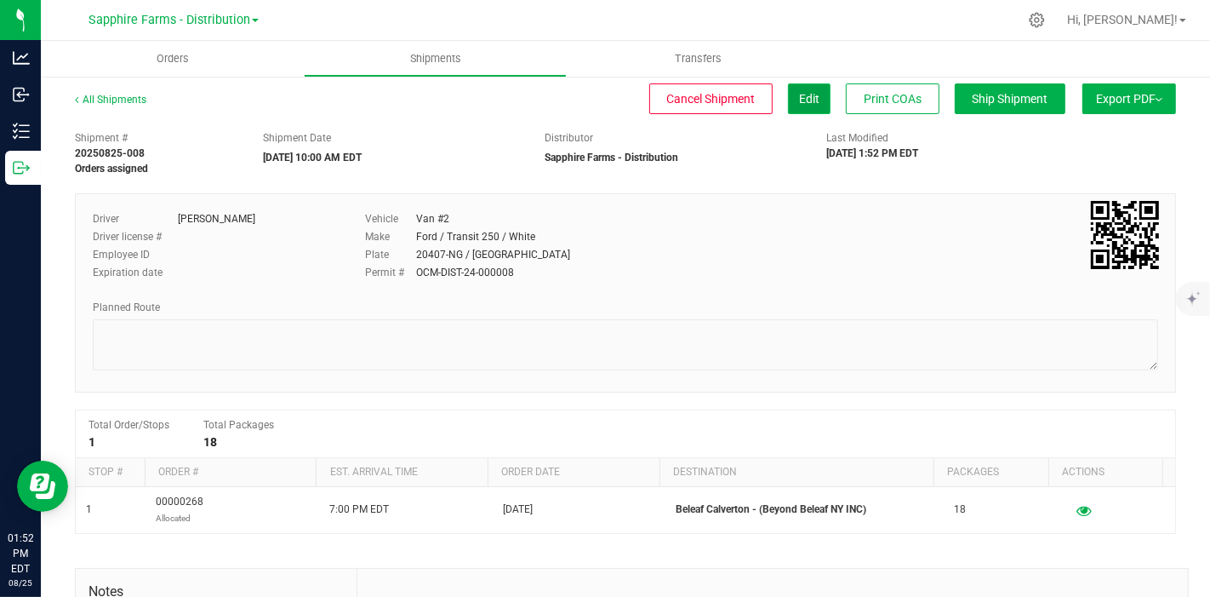
click at [799, 104] on span "Edit" at bounding box center [809, 99] width 20 height 14
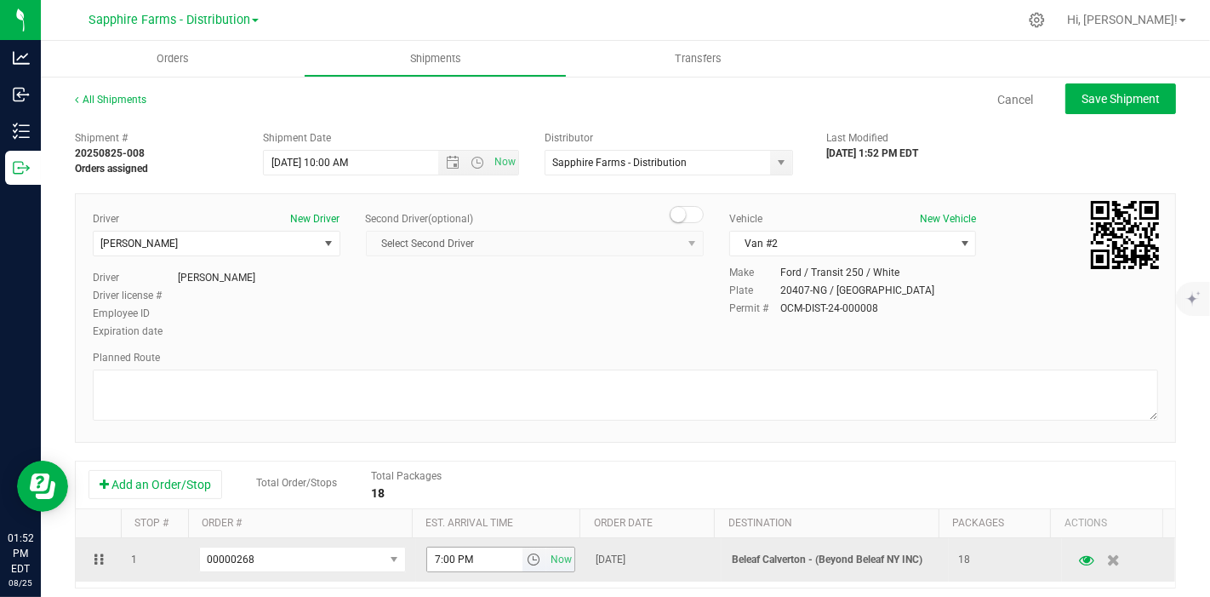
click at [527, 553] on span "select" at bounding box center [534, 559] width 14 height 14
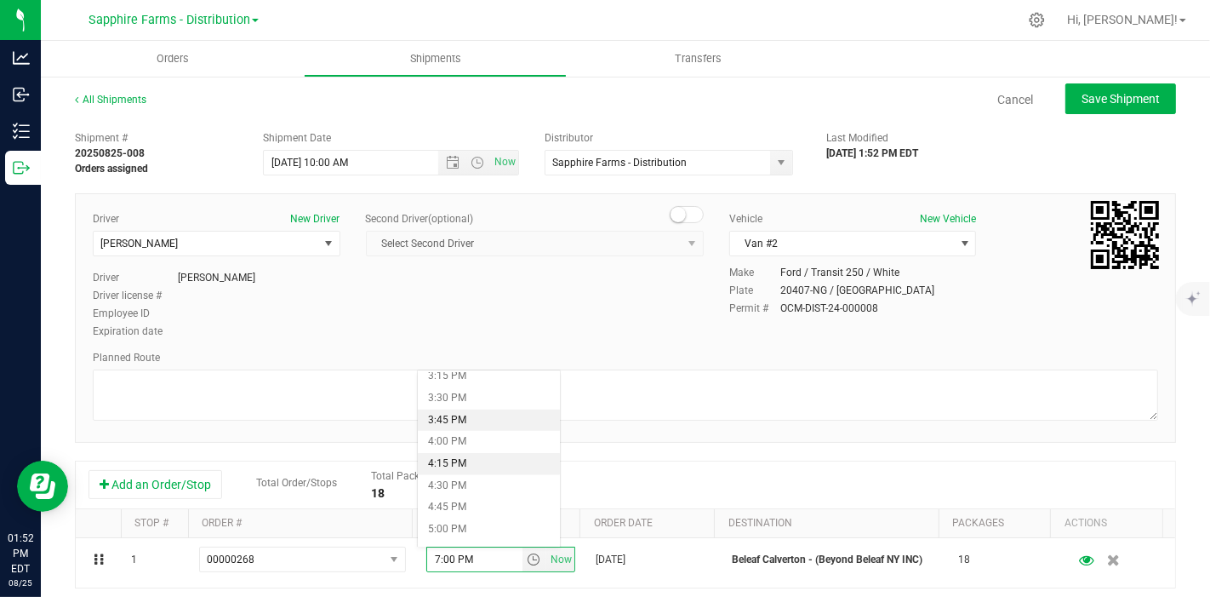
scroll to position [1323, 0]
click at [488, 437] on li "3:45 PM" at bounding box center [489, 439] width 142 height 22
type input "3:45 PM"
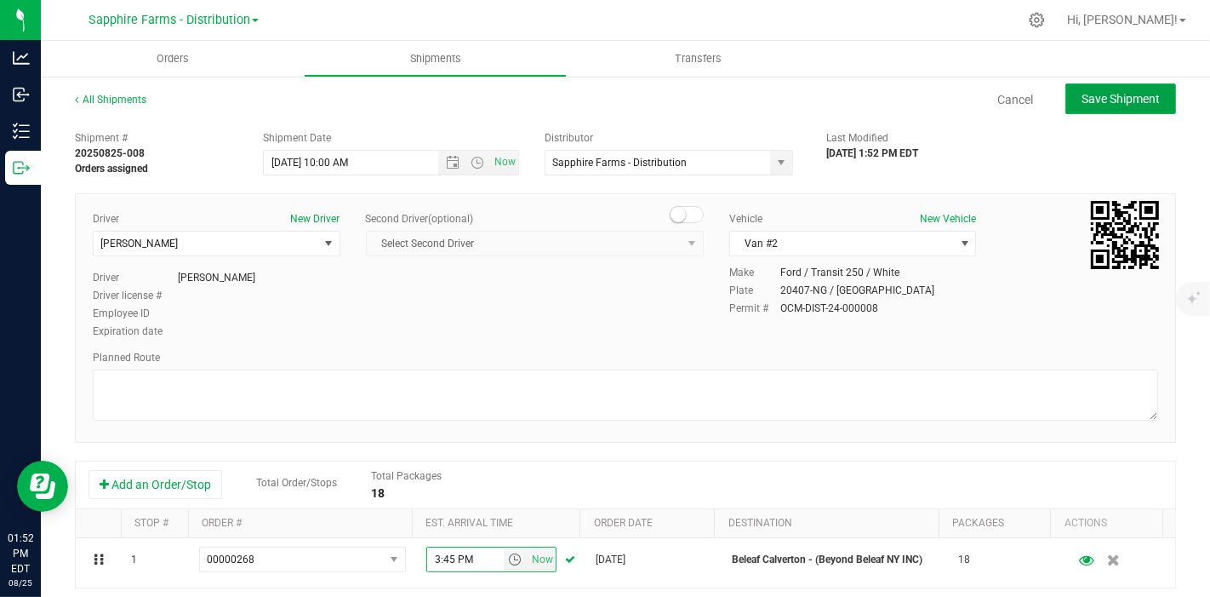
click at [1098, 100] on span "Save Shipment" at bounding box center [1121, 99] width 78 height 14
type input "[DATE] 2:00 PM"
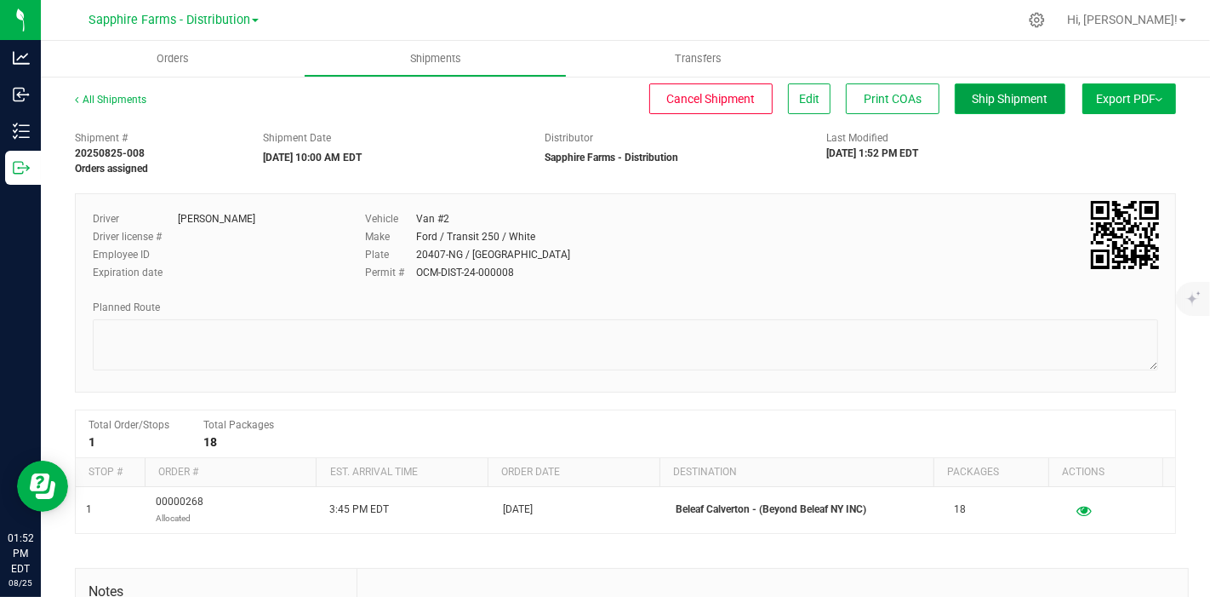
click at [1008, 99] on span "Ship Shipment" at bounding box center [1011, 99] width 76 height 14
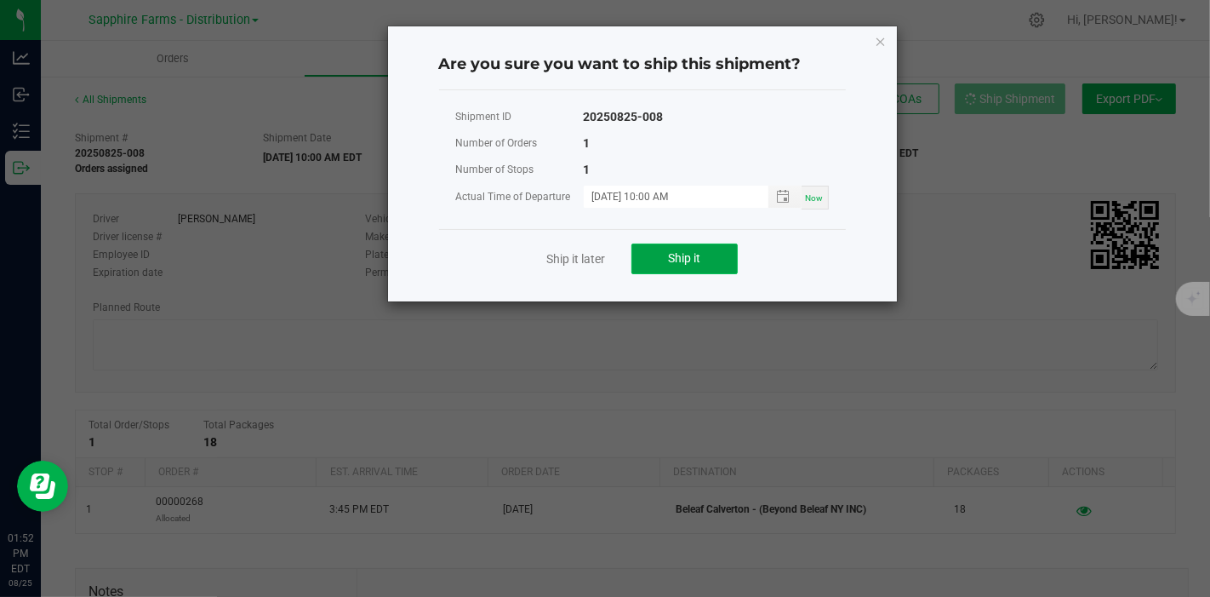
click at [686, 252] on span "Ship it" at bounding box center [684, 258] width 32 height 14
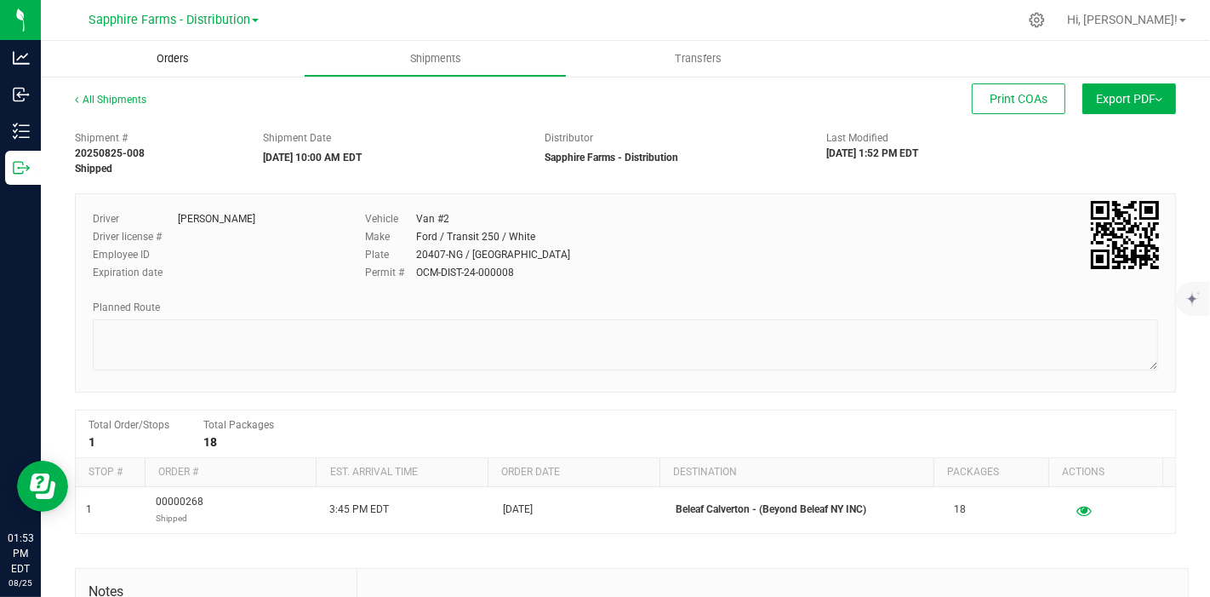
click at [238, 61] on uib-tab-heading "Orders" at bounding box center [172, 59] width 263 height 36
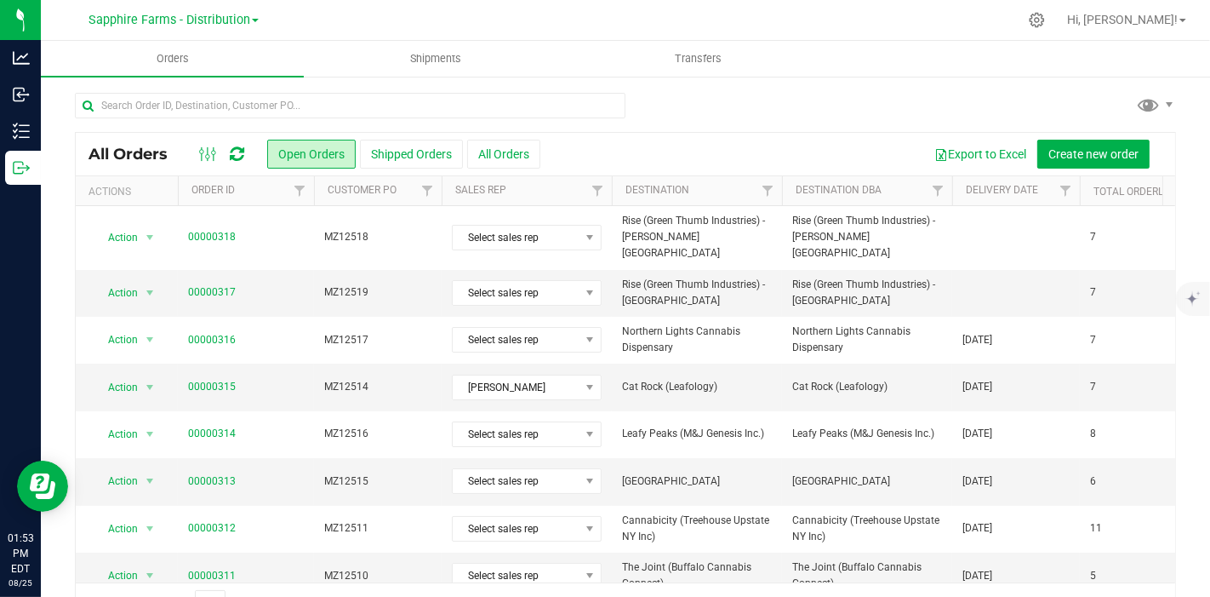
click at [961, 189] on th "Delivery Date" at bounding box center [1016, 191] width 128 height 30
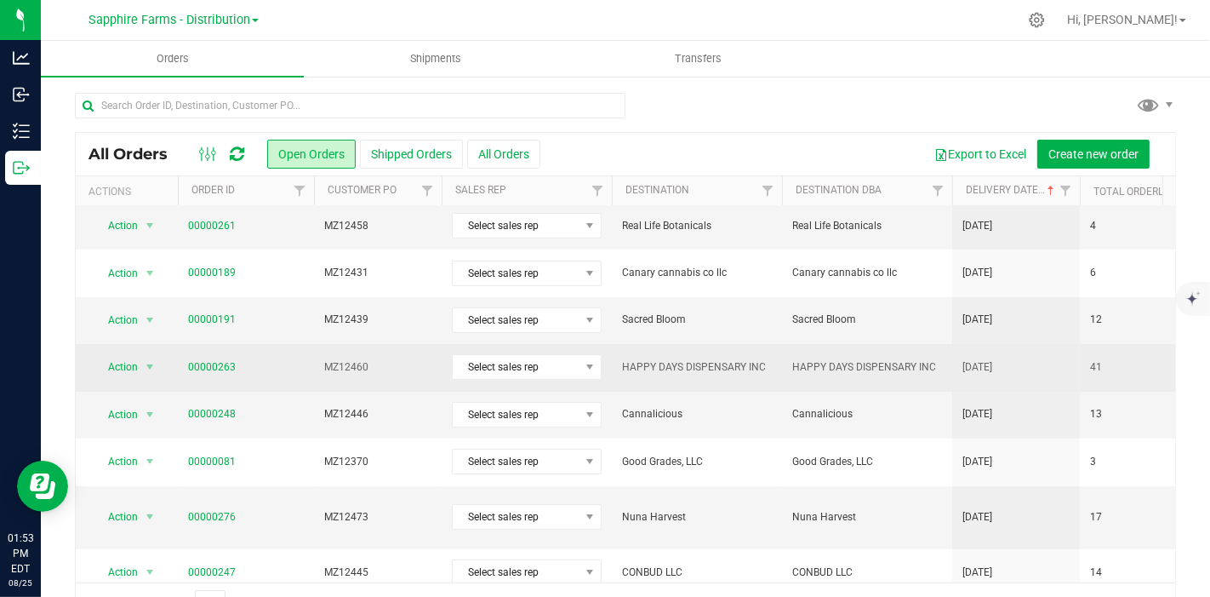
scroll to position [378, 0]
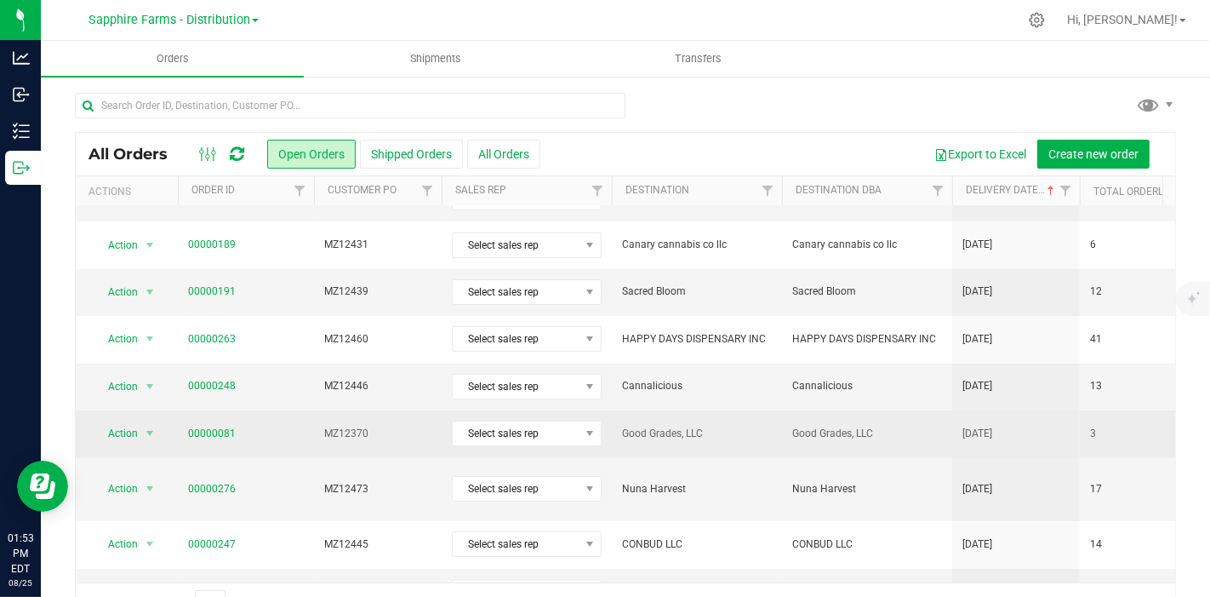
click at [724, 425] on span "Good Grades, LLC" at bounding box center [697, 433] width 150 height 16
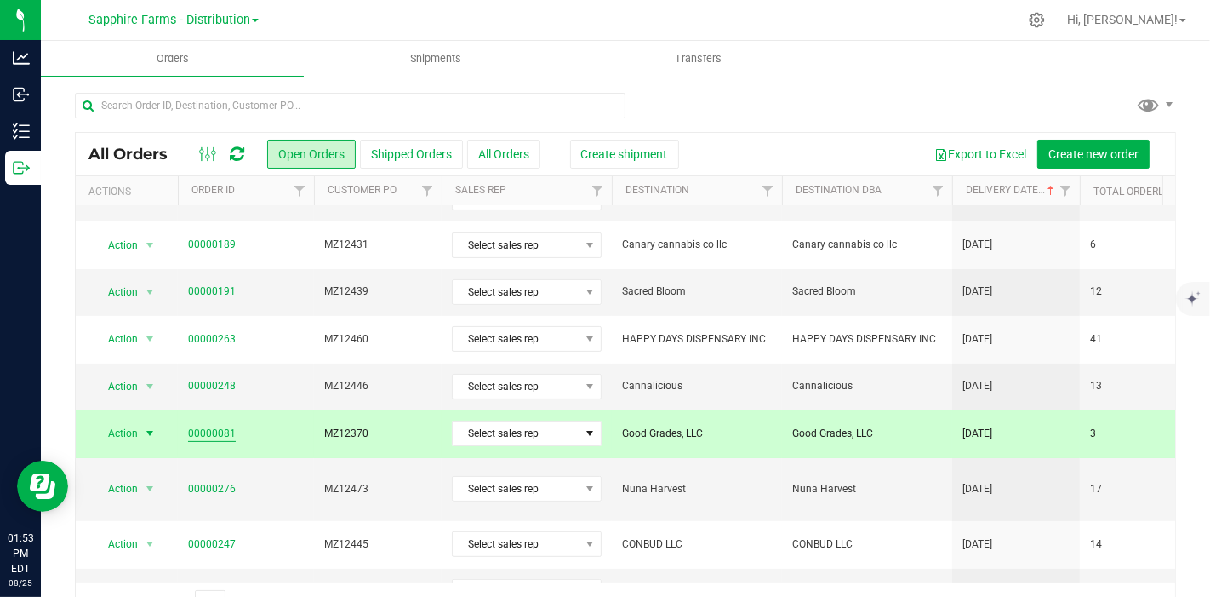
click at [207, 425] on link "00000081" at bounding box center [212, 433] width 48 height 16
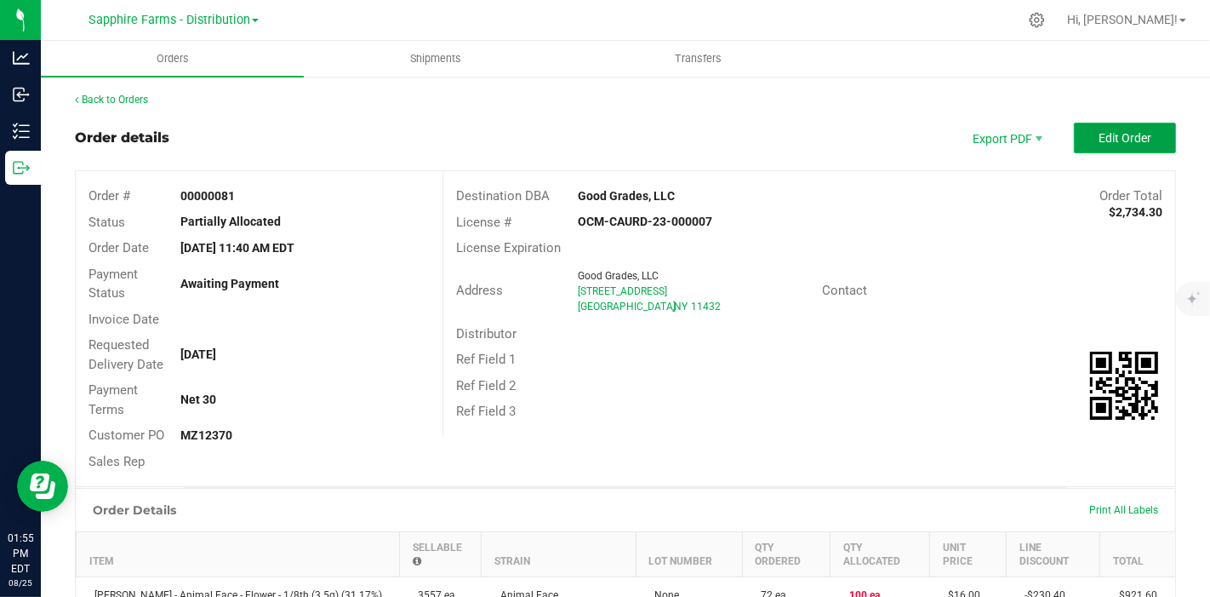
click at [1121, 148] on button "Edit Order" at bounding box center [1125, 138] width 102 height 31
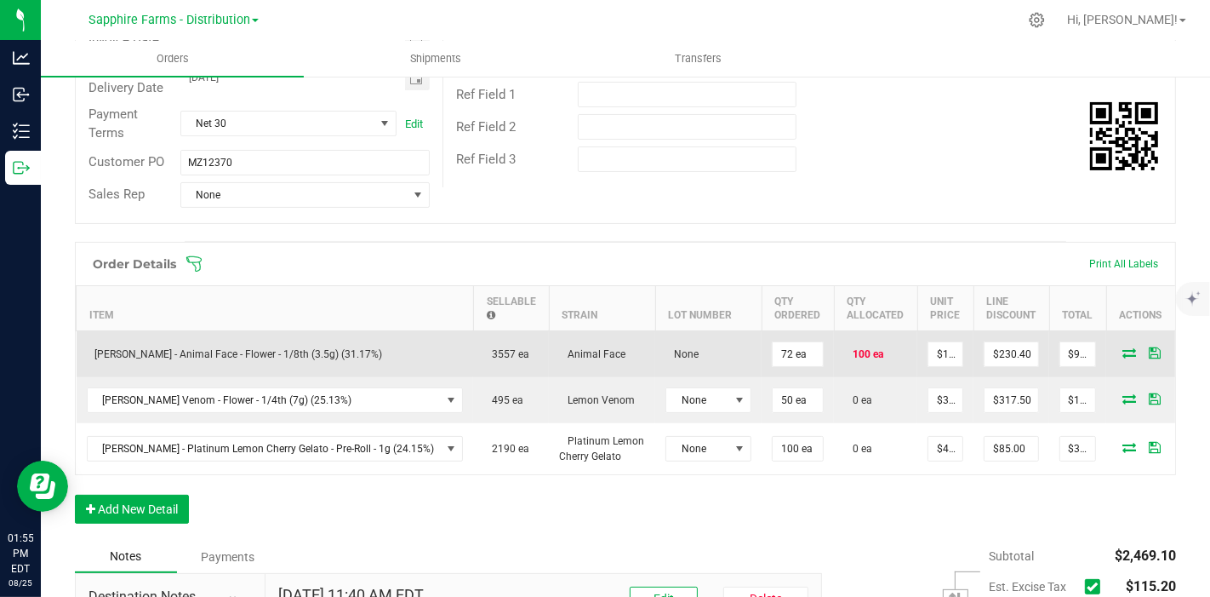
scroll to position [283, 0]
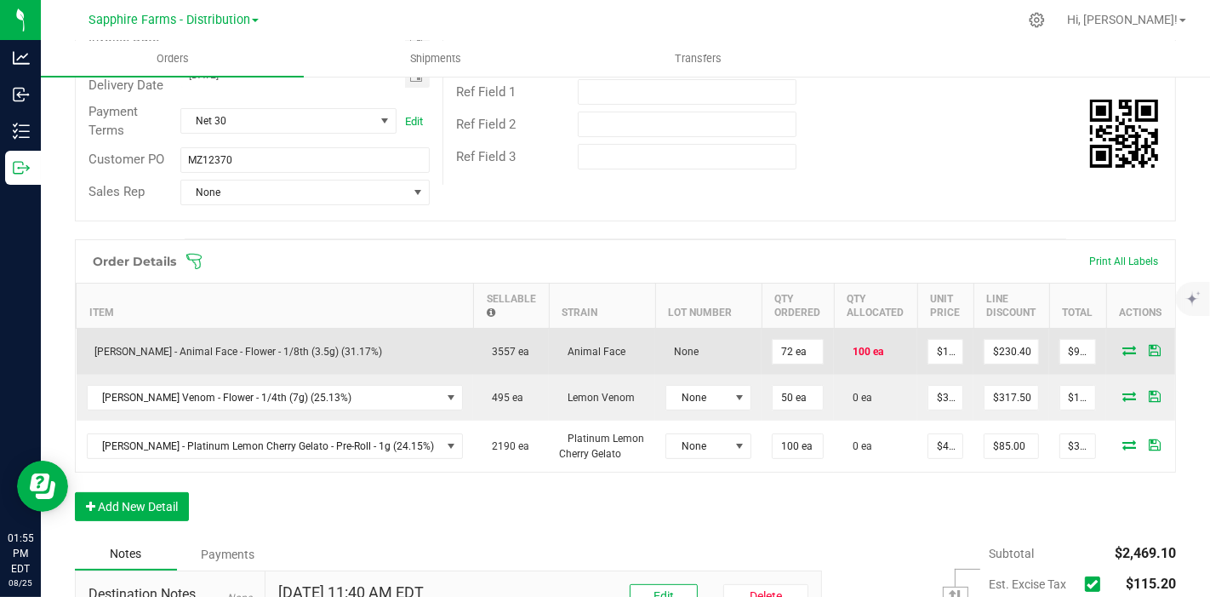
click at [1122, 345] on icon at bounding box center [1129, 350] width 14 height 10
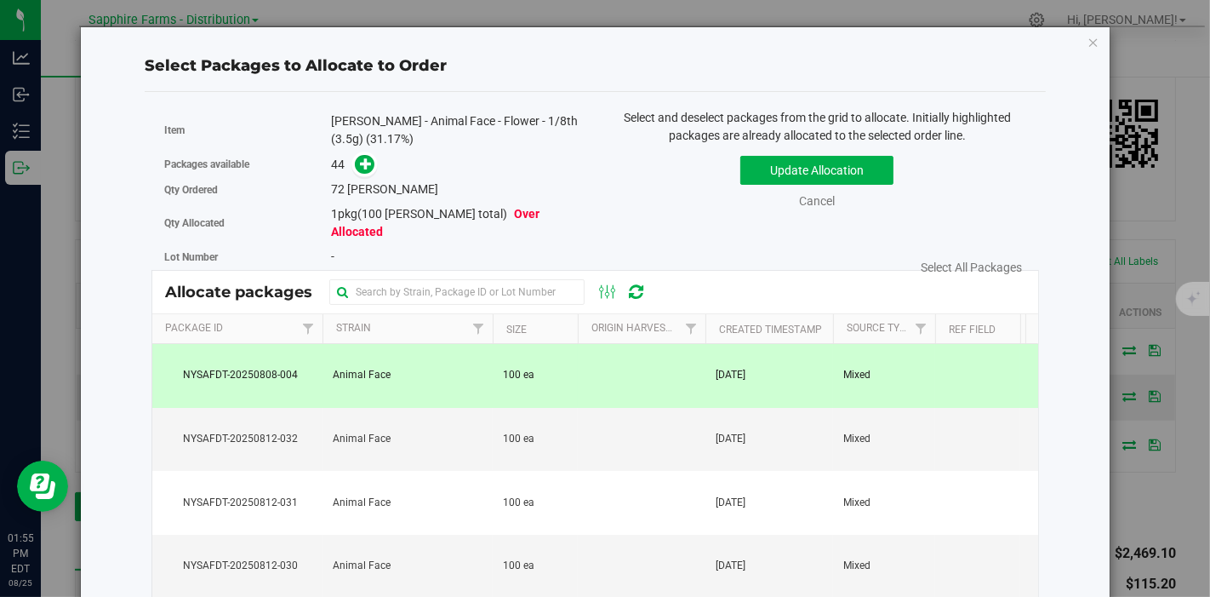
click at [590, 352] on td at bounding box center [642, 376] width 128 height 64
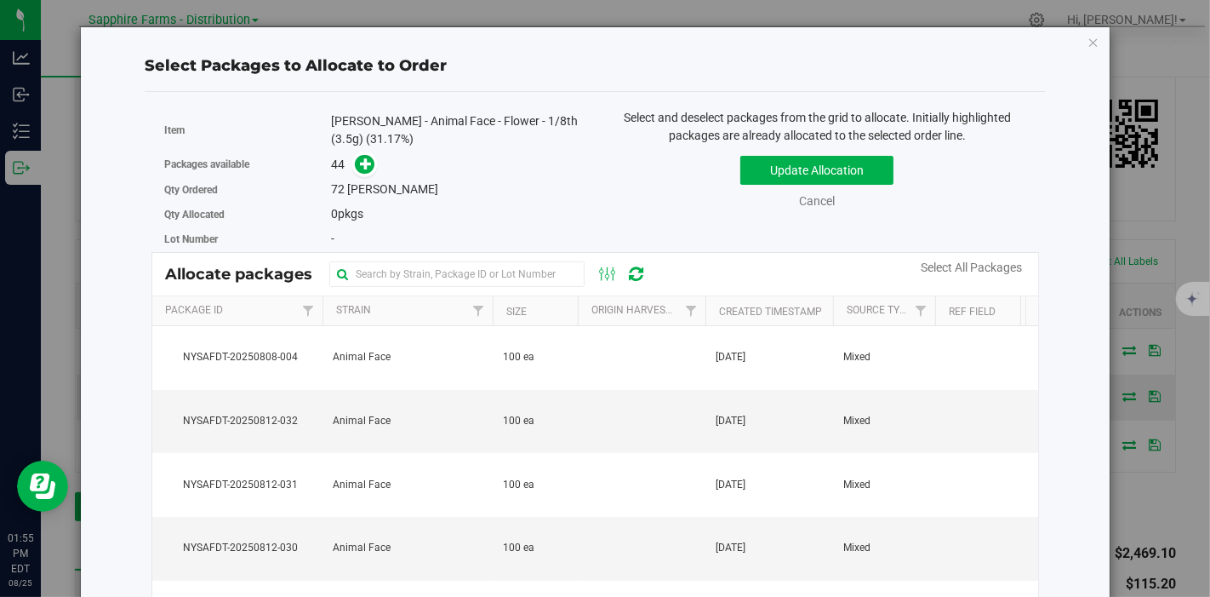
click at [713, 311] on th "Created Timestamp" at bounding box center [769, 311] width 128 height 30
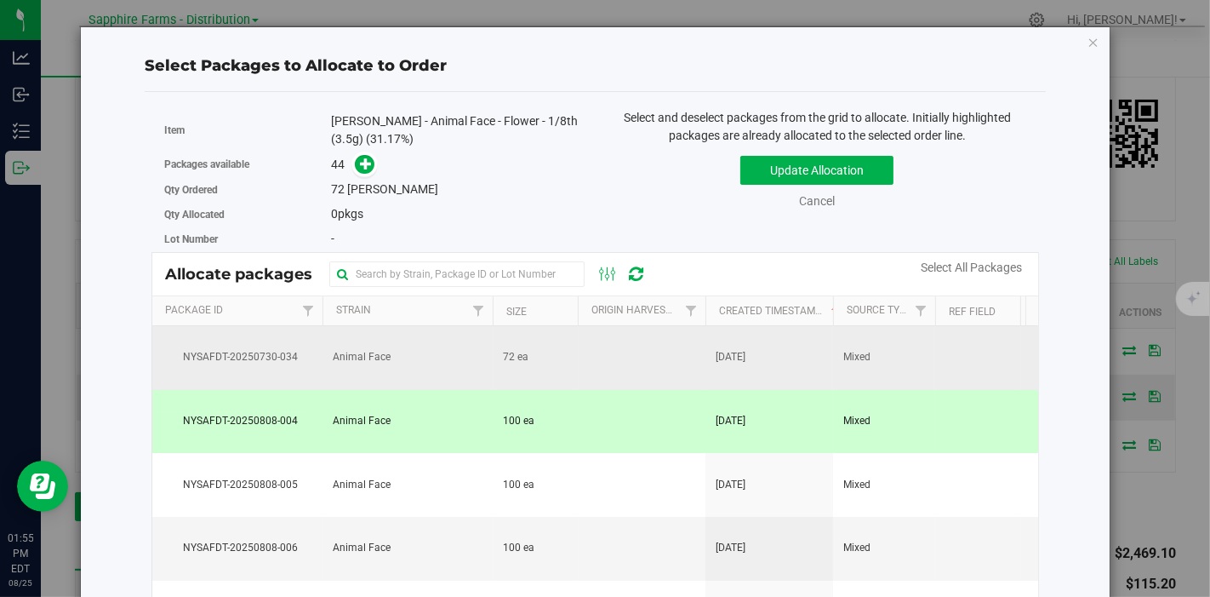
click at [622, 364] on td at bounding box center [642, 358] width 128 height 64
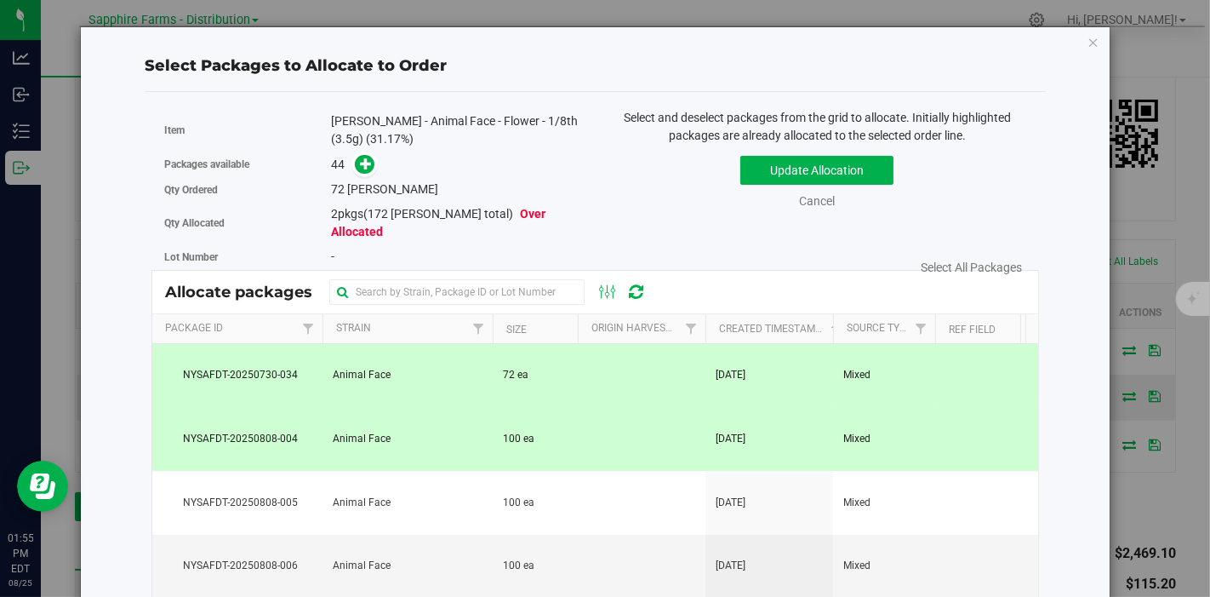
click at [617, 428] on td at bounding box center [642, 440] width 128 height 64
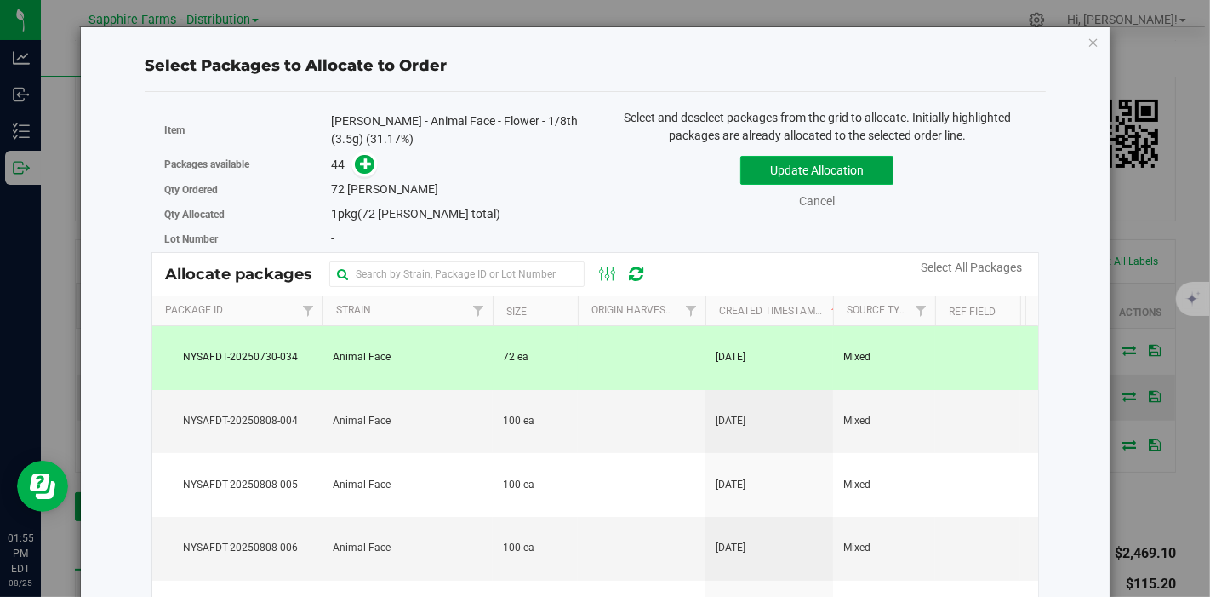
click at [762, 176] on button "Update Allocation" at bounding box center [816, 170] width 153 height 29
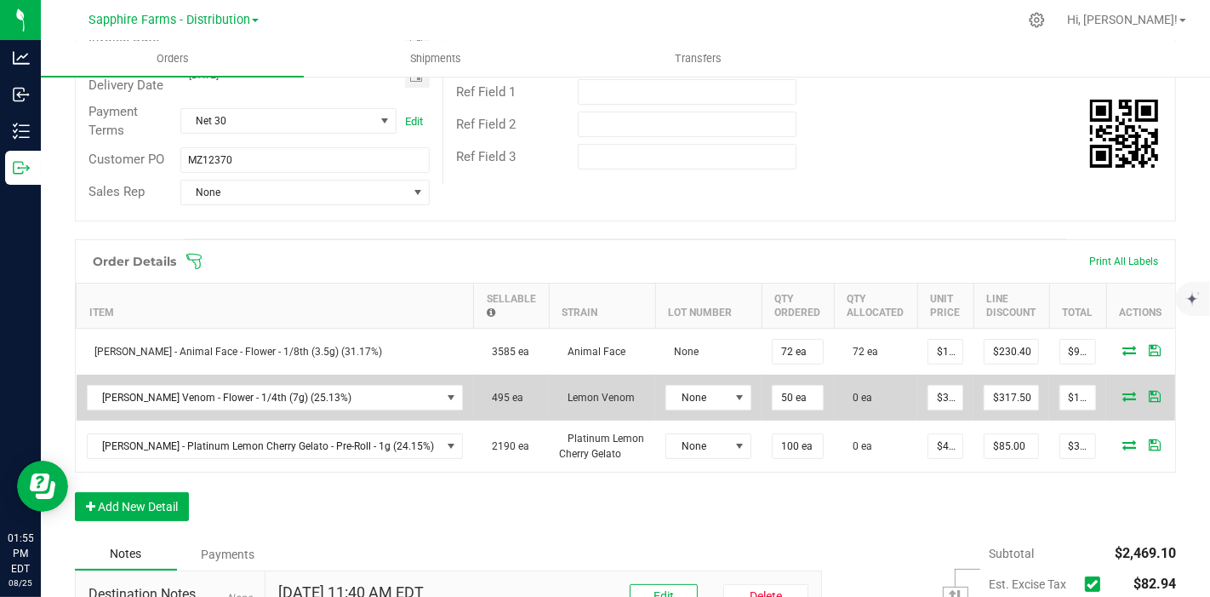
click at [1122, 391] on icon at bounding box center [1129, 396] width 14 height 10
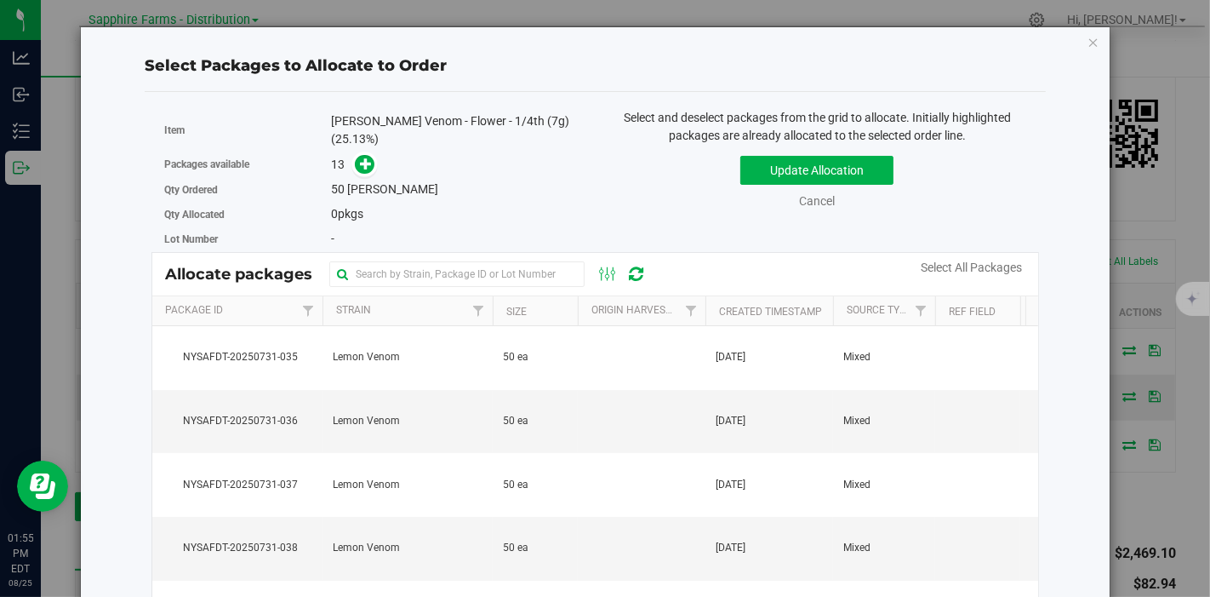
click at [711, 311] on th "Created Timestamp" at bounding box center [769, 311] width 128 height 30
click at [688, 414] on td at bounding box center [642, 422] width 128 height 64
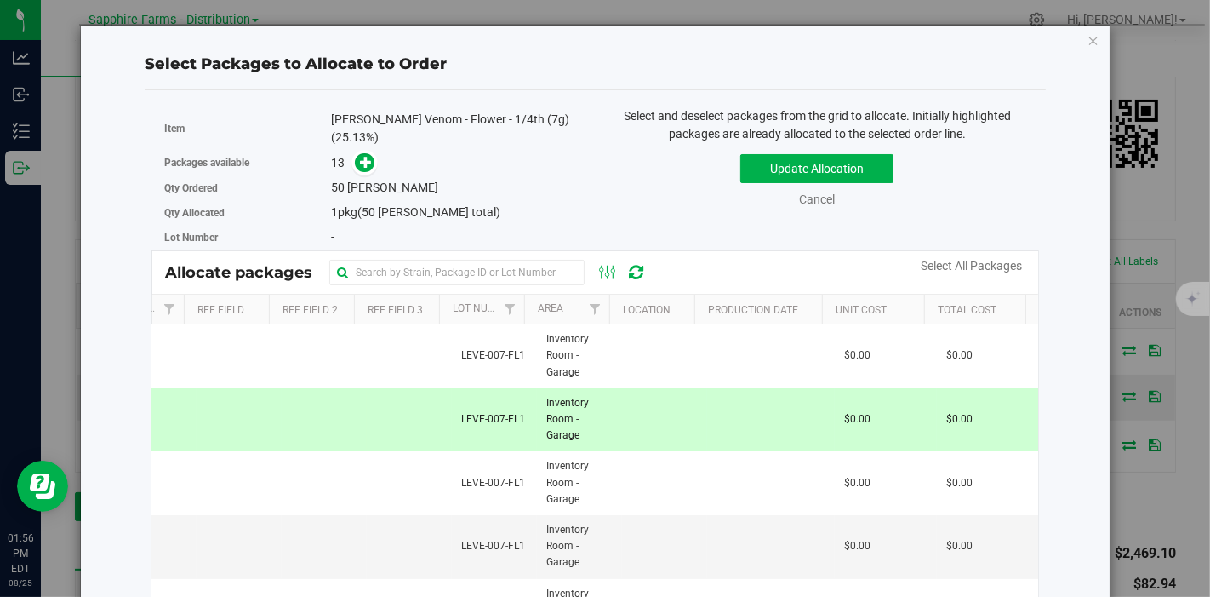
scroll to position [0, 0]
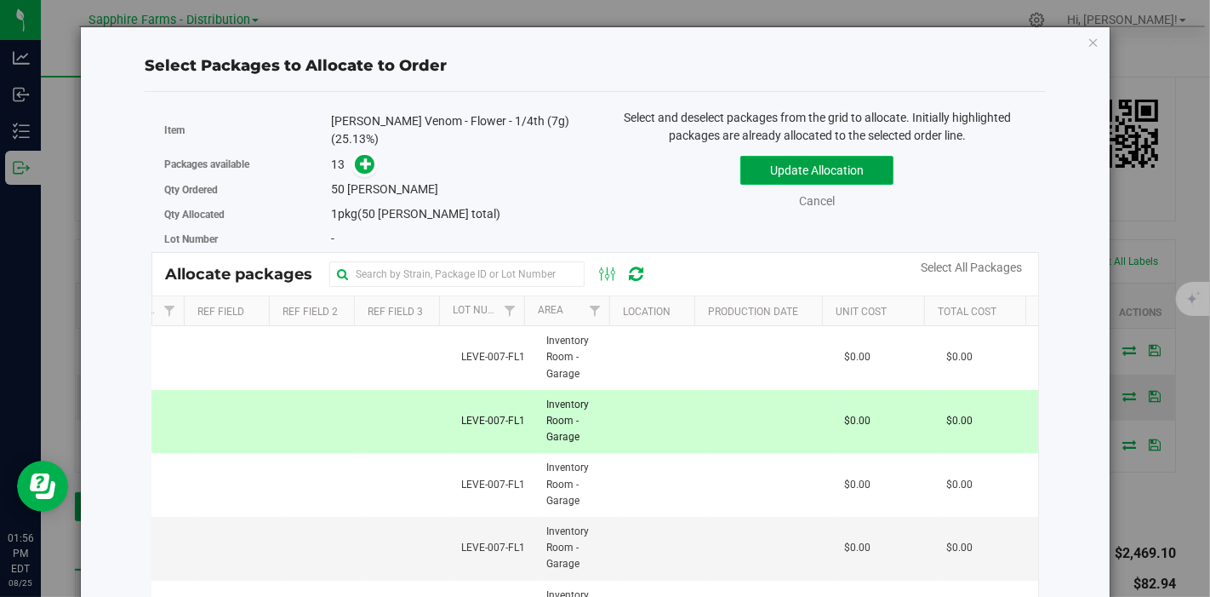
click at [864, 168] on button "Update Allocation" at bounding box center [816, 170] width 153 height 29
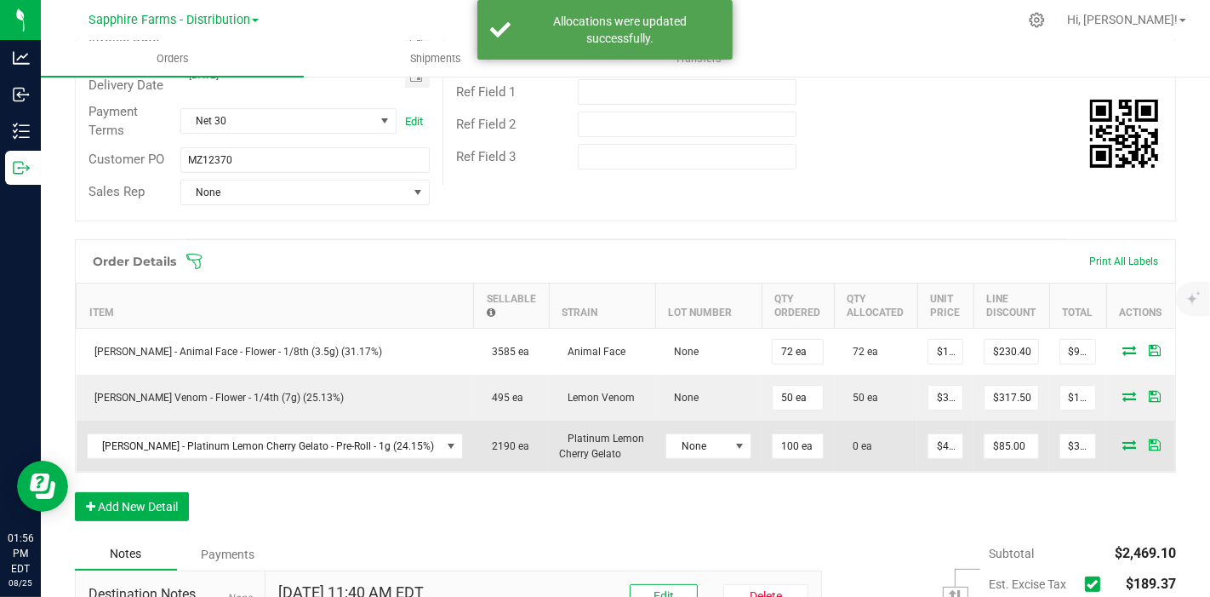
click at [1122, 439] on icon at bounding box center [1129, 444] width 14 height 10
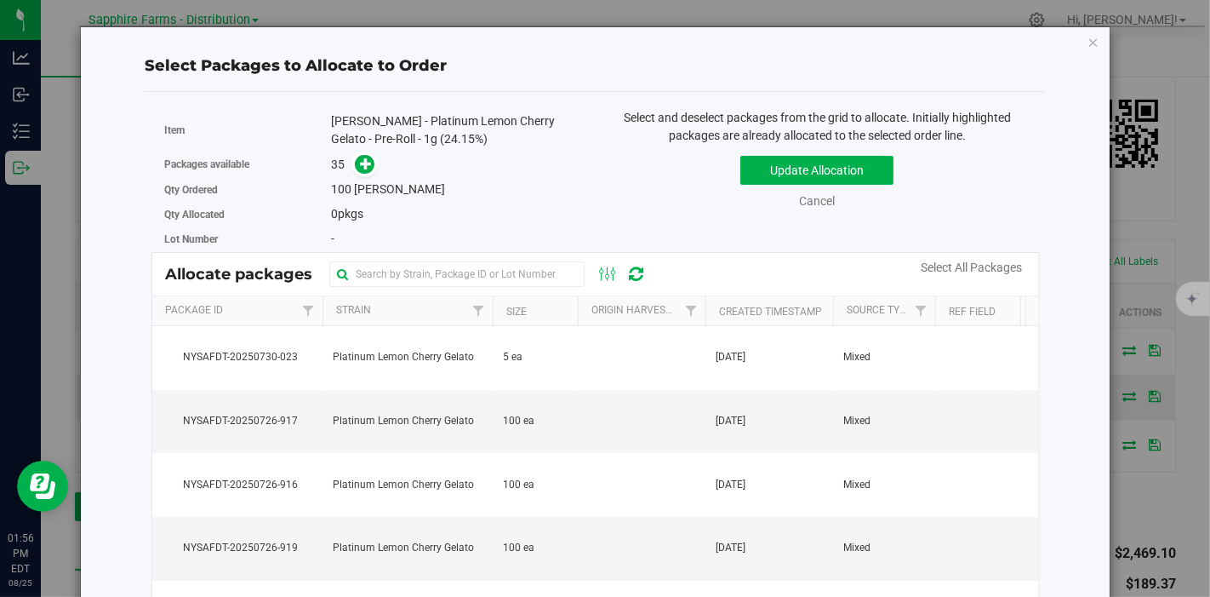
click at [712, 309] on th "Created Timestamp" at bounding box center [769, 311] width 128 height 30
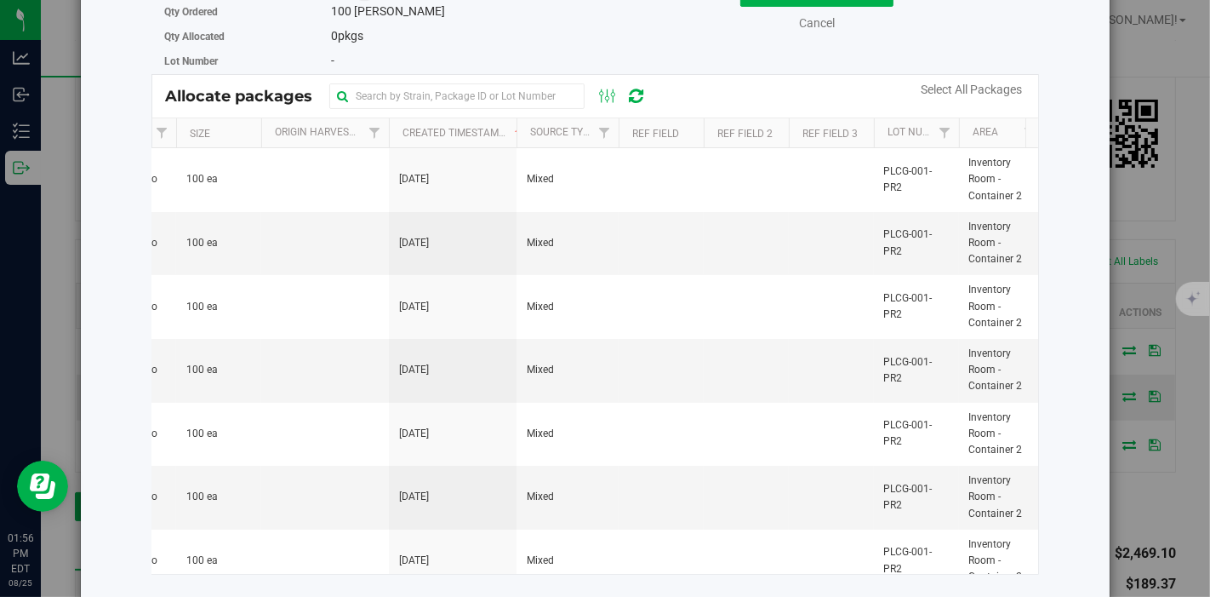
scroll to position [0, 679]
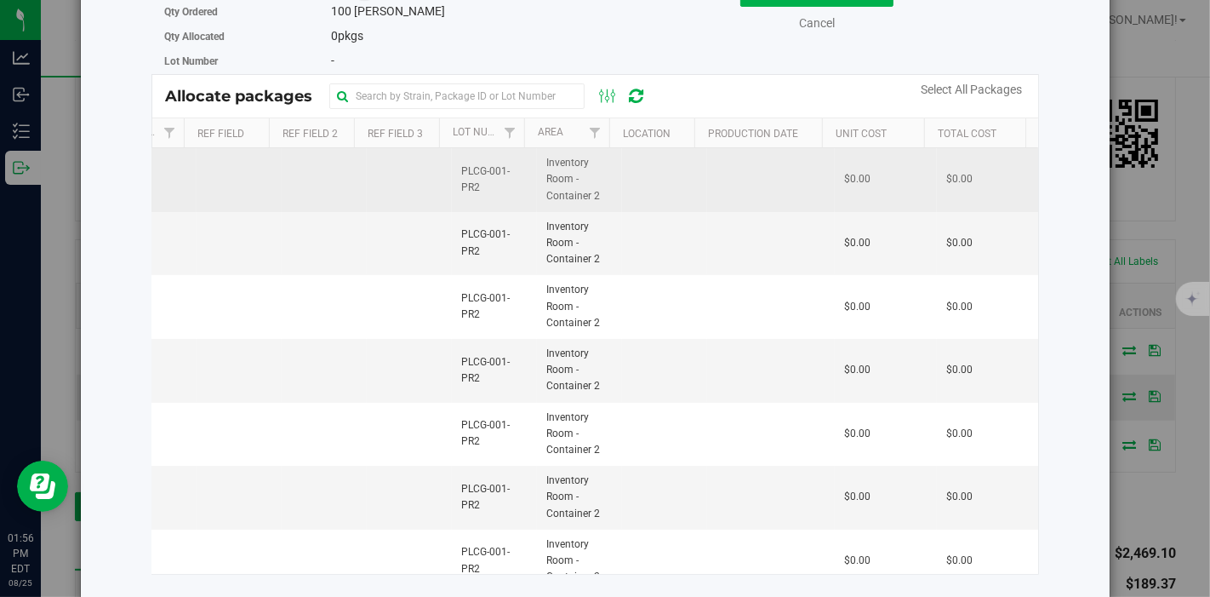
click at [374, 180] on td at bounding box center [409, 180] width 85 height 64
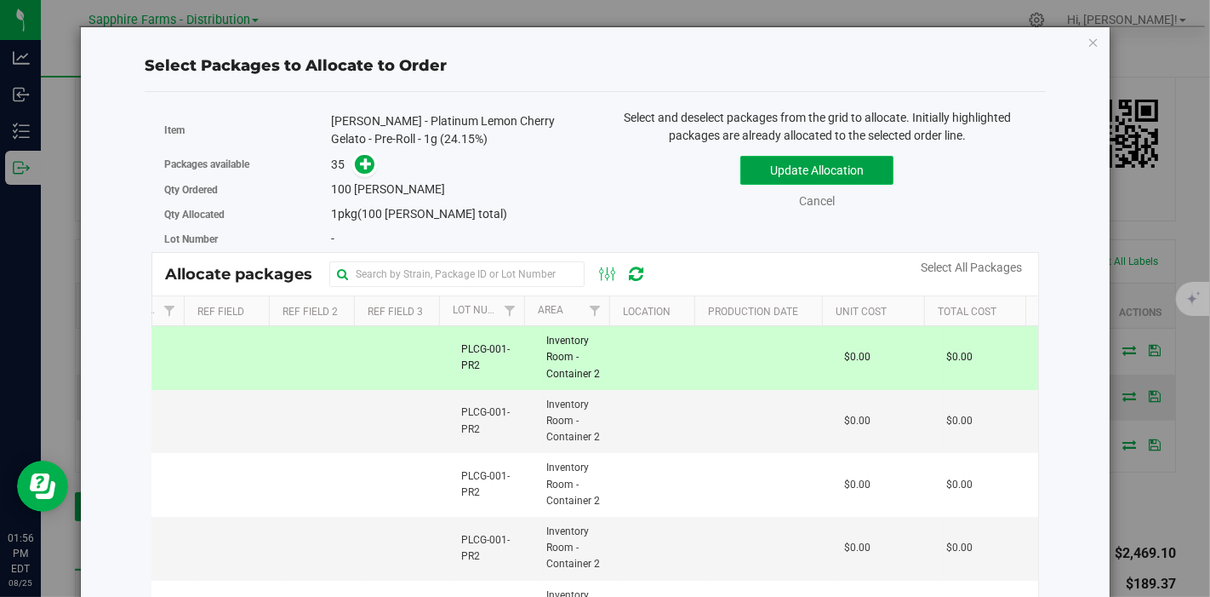
click at [810, 169] on button "Update Allocation" at bounding box center [816, 170] width 153 height 29
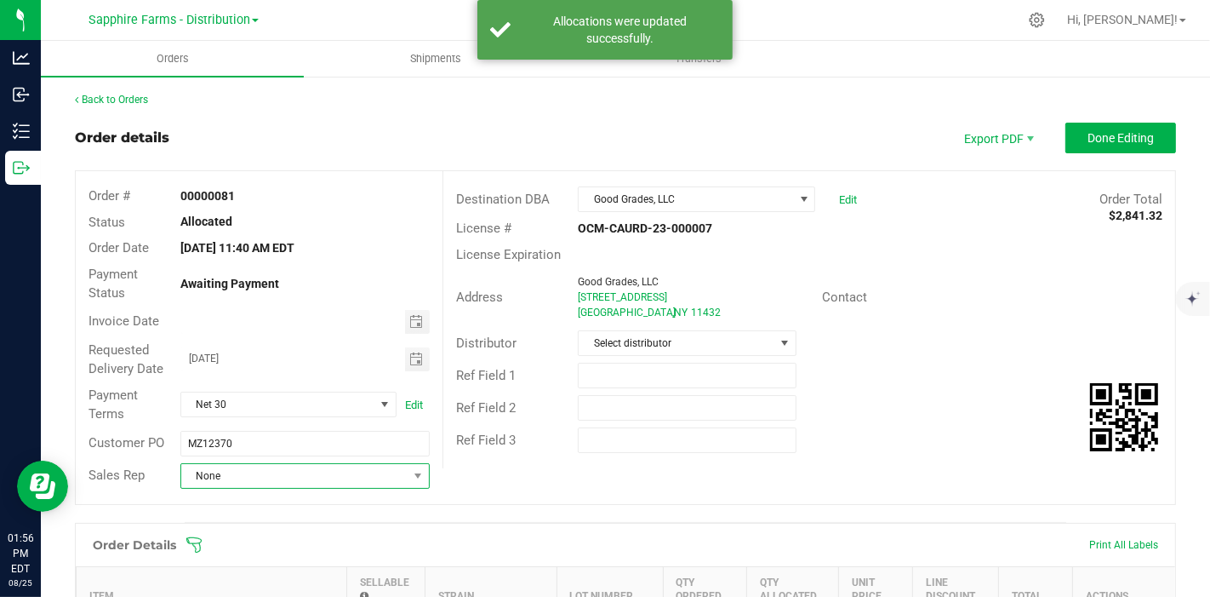
click at [334, 465] on span "None" at bounding box center [294, 476] width 226 height 24
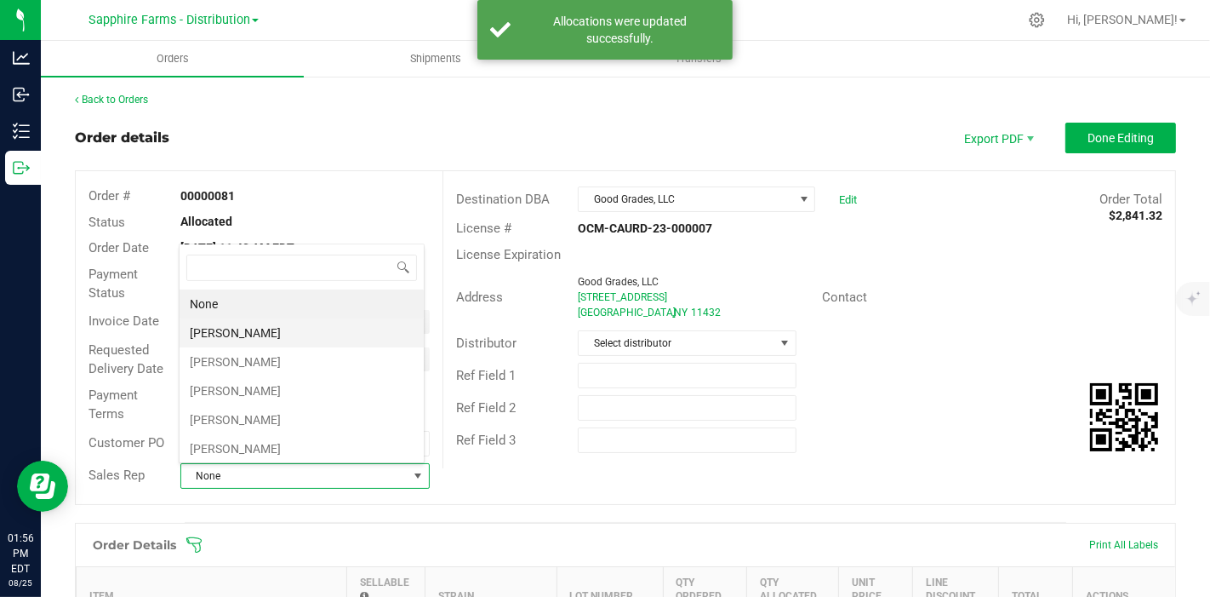
click at [277, 333] on li "[PERSON_NAME]" at bounding box center [302, 332] width 244 height 29
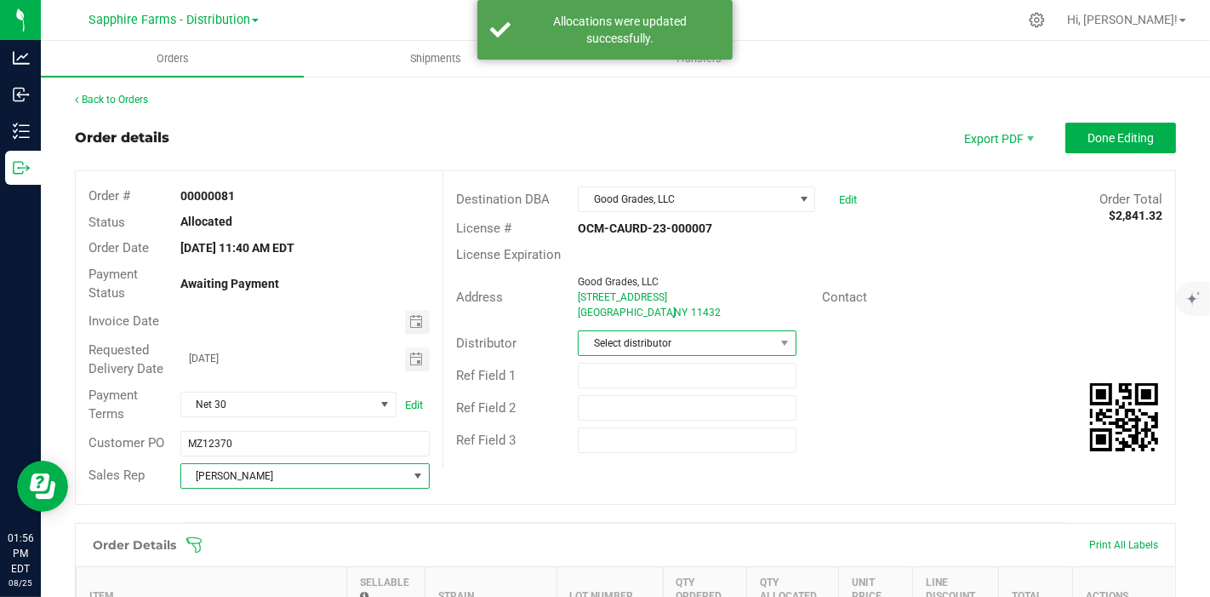
click at [624, 341] on span "Select distributor" at bounding box center [677, 343] width 196 height 24
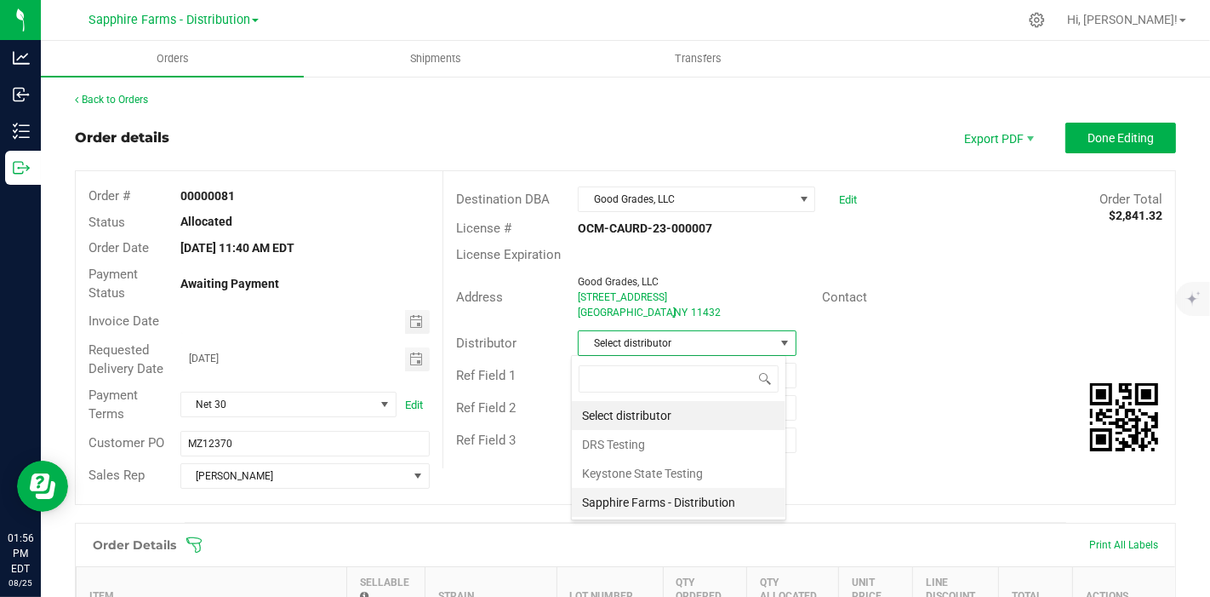
click at [699, 512] on li "Sapphire Farms - Distribution" at bounding box center [679, 502] width 214 height 29
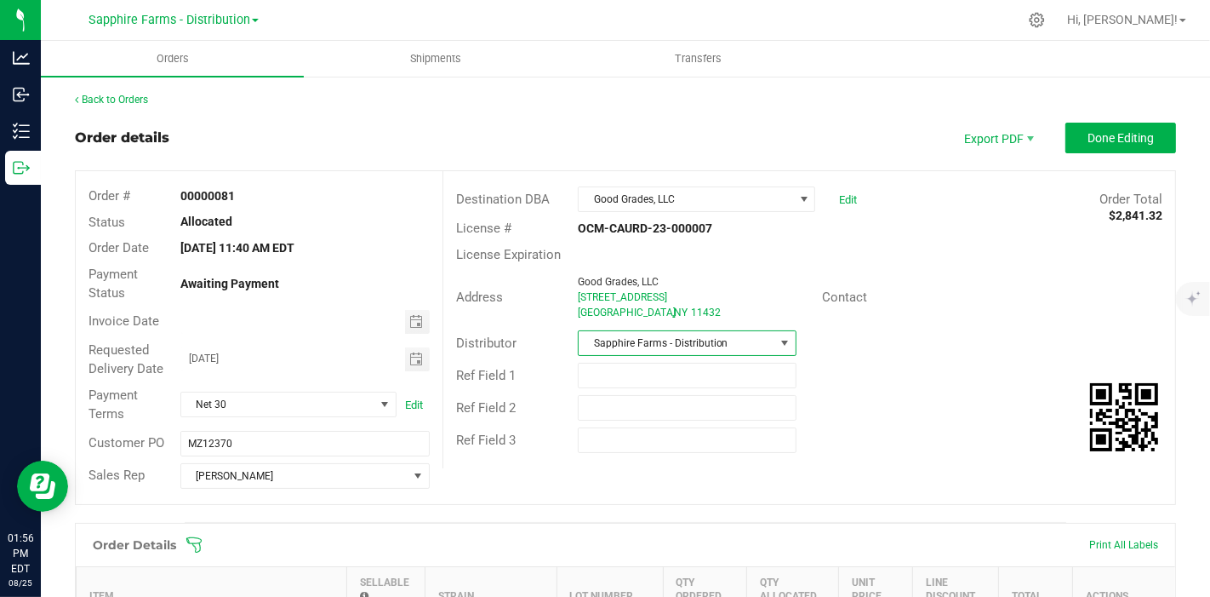
click at [931, 401] on div "Ref Field 2" at bounding box center [809, 407] width 732 height 32
click at [1093, 144] on span "Done Editing" at bounding box center [1121, 138] width 66 height 14
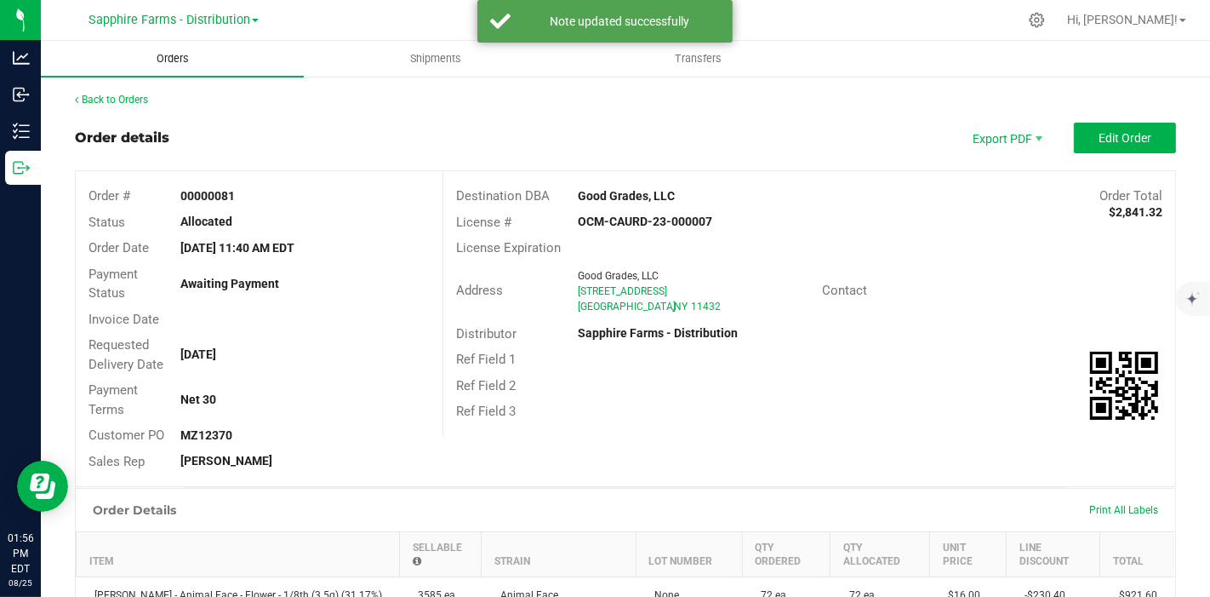
click at [219, 59] on uib-tab-heading "Orders" at bounding box center [172, 59] width 263 height 36
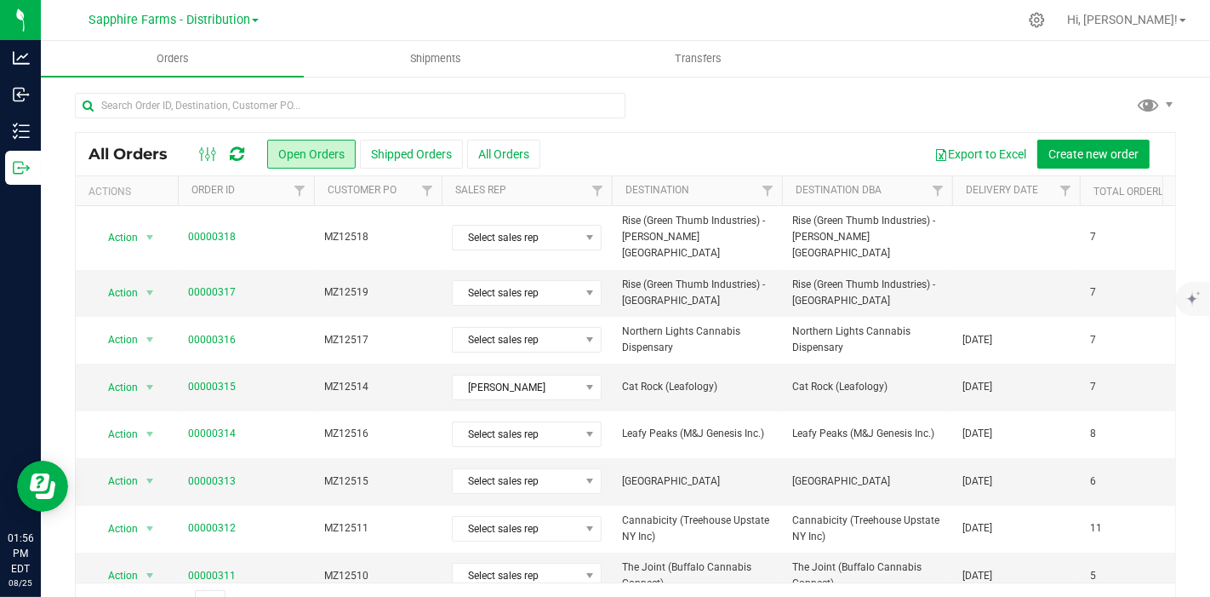
click at [959, 185] on th "Delivery Date" at bounding box center [1016, 191] width 128 height 30
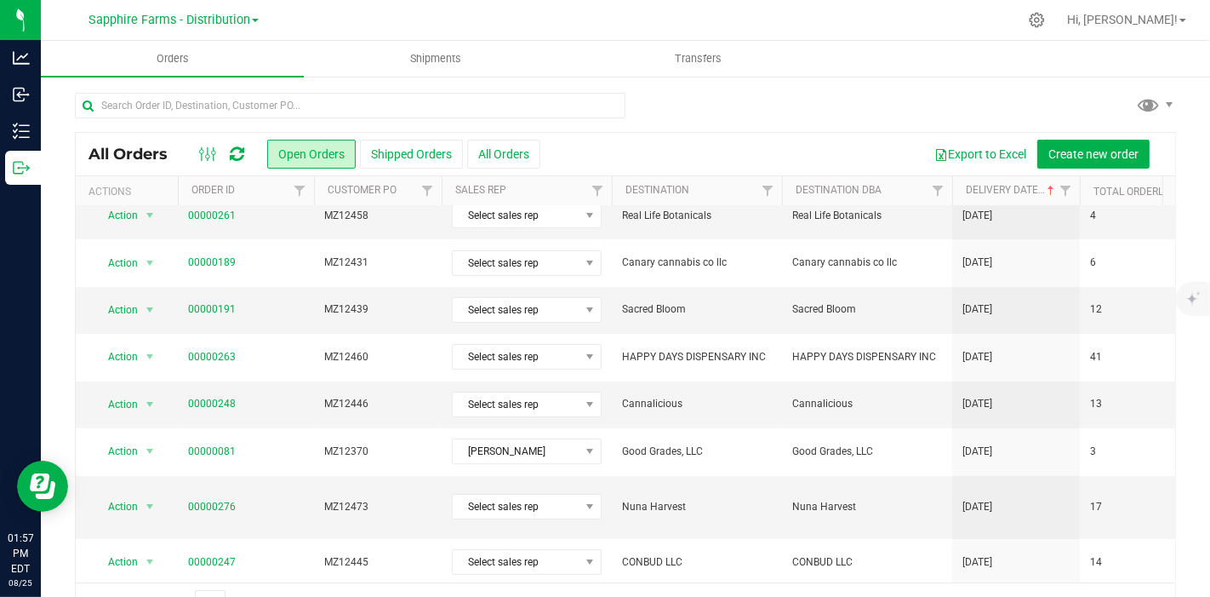
scroll to position [378, 0]
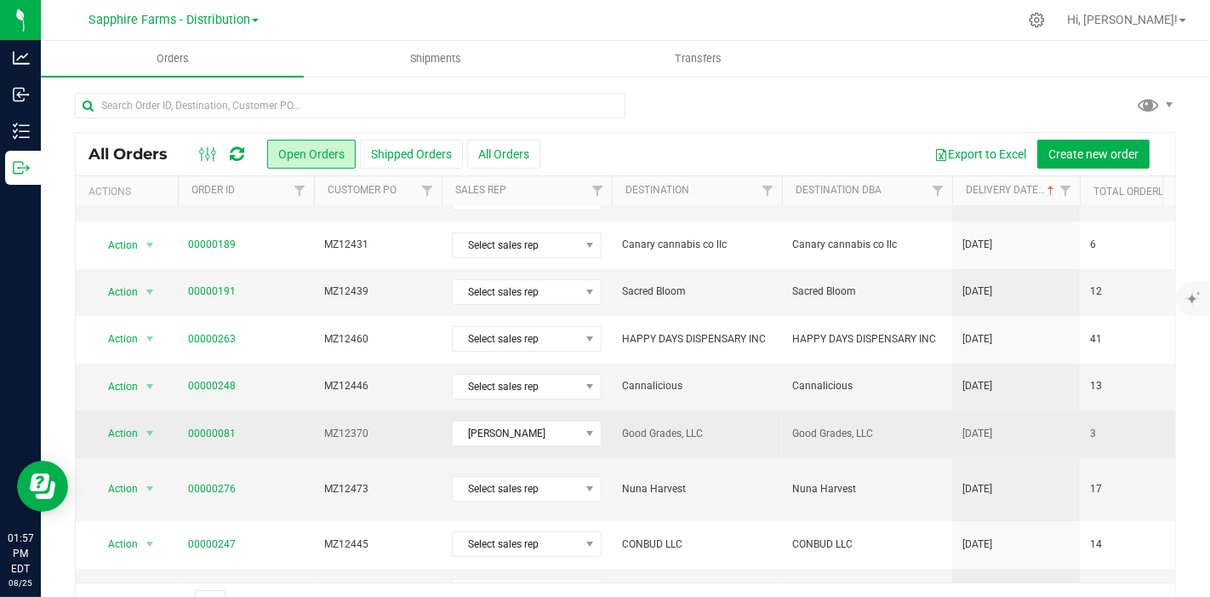
click at [908, 421] on td "Good Grades, LLC" at bounding box center [867, 433] width 170 height 47
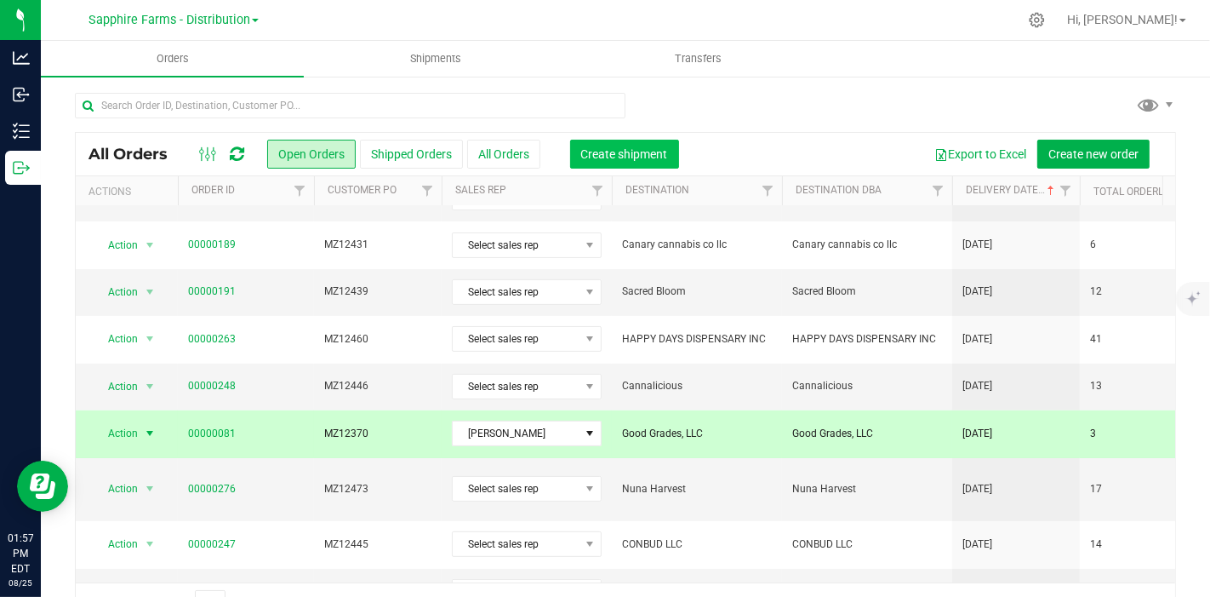
click at [613, 157] on span "Create shipment" at bounding box center [624, 154] width 87 height 14
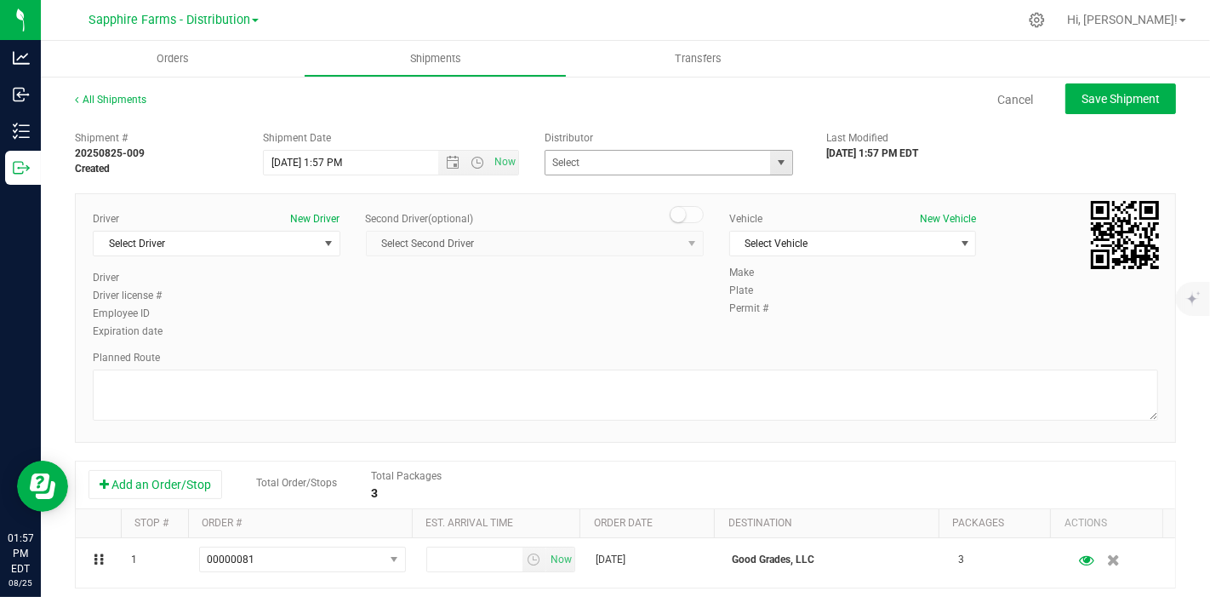
click at [774, 163] on span "select" at bounding box center [781, 163] width 14 height 14
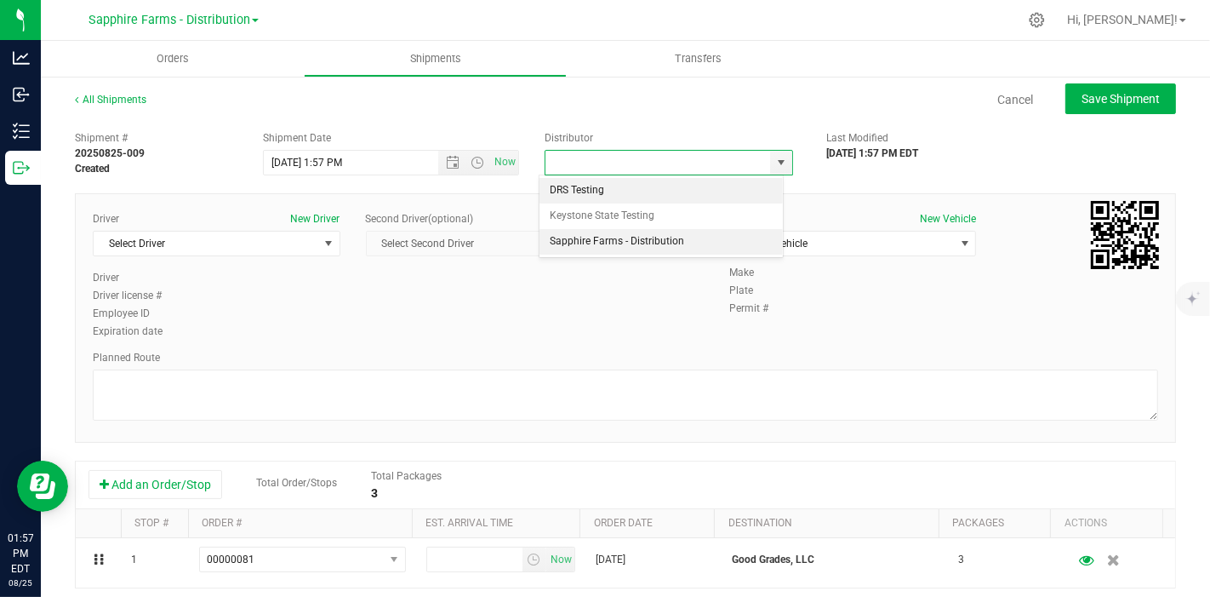
click at [614, 243] on li "Sapphire Farms - Distribution" at bounding box center [661, 242] width 243 height 26
type input "Sapphire Farms - Distribution"
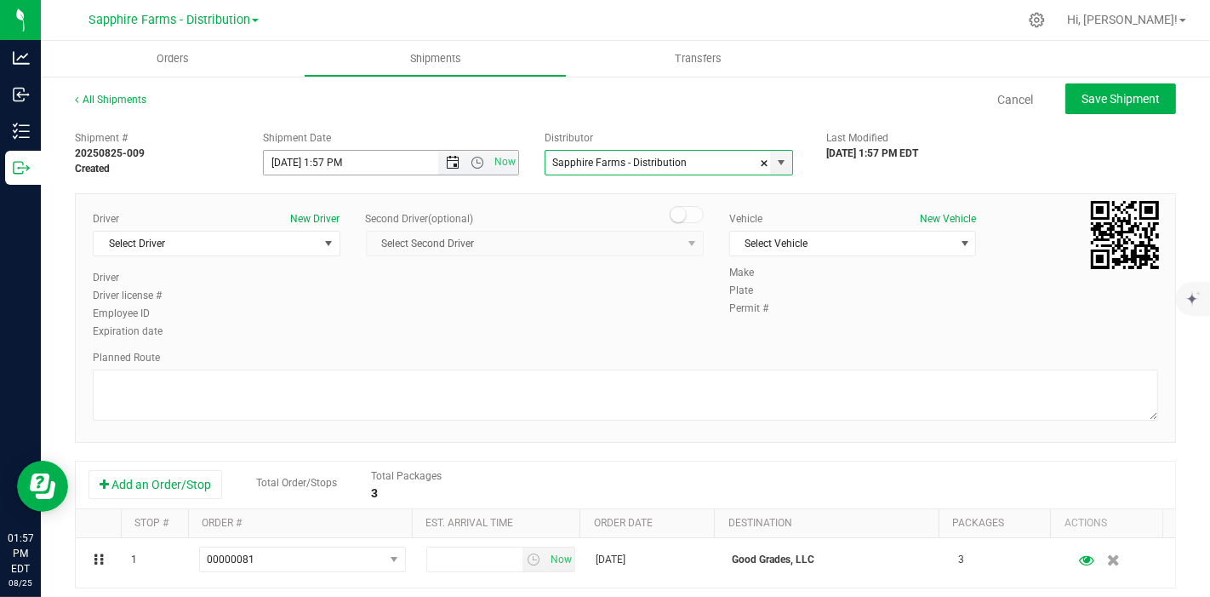
click at [447, 158] on span "Open the date view" at bounding box center [454, 163] width 14 height 14
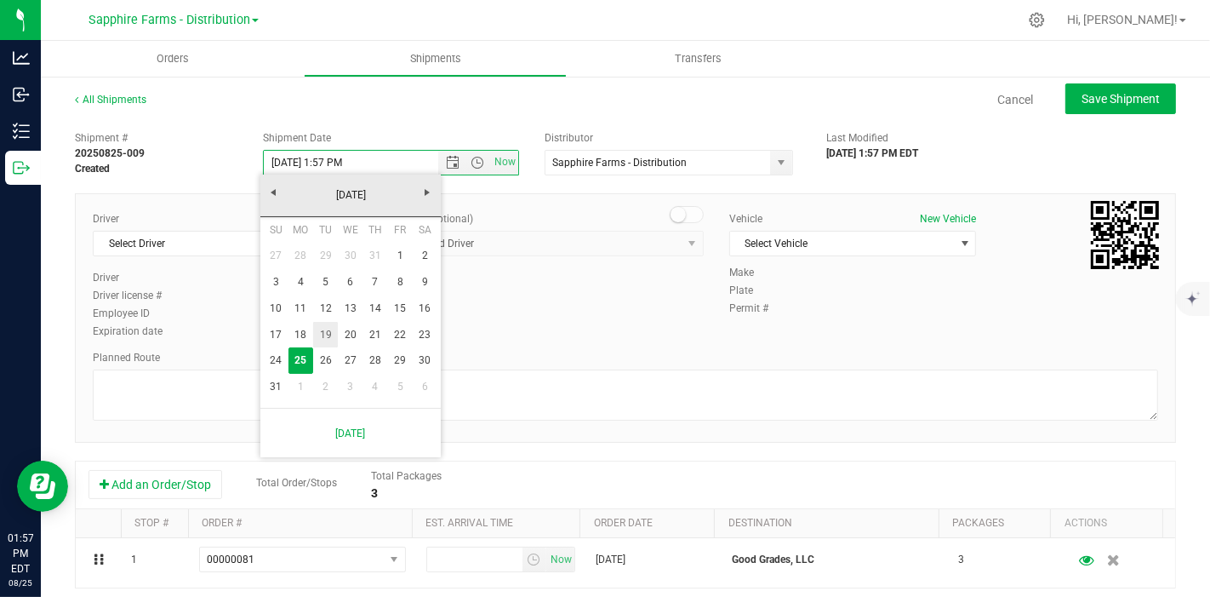
click at [324, 336] on link "19" at bounding box center [325, 335] width 25 height 26
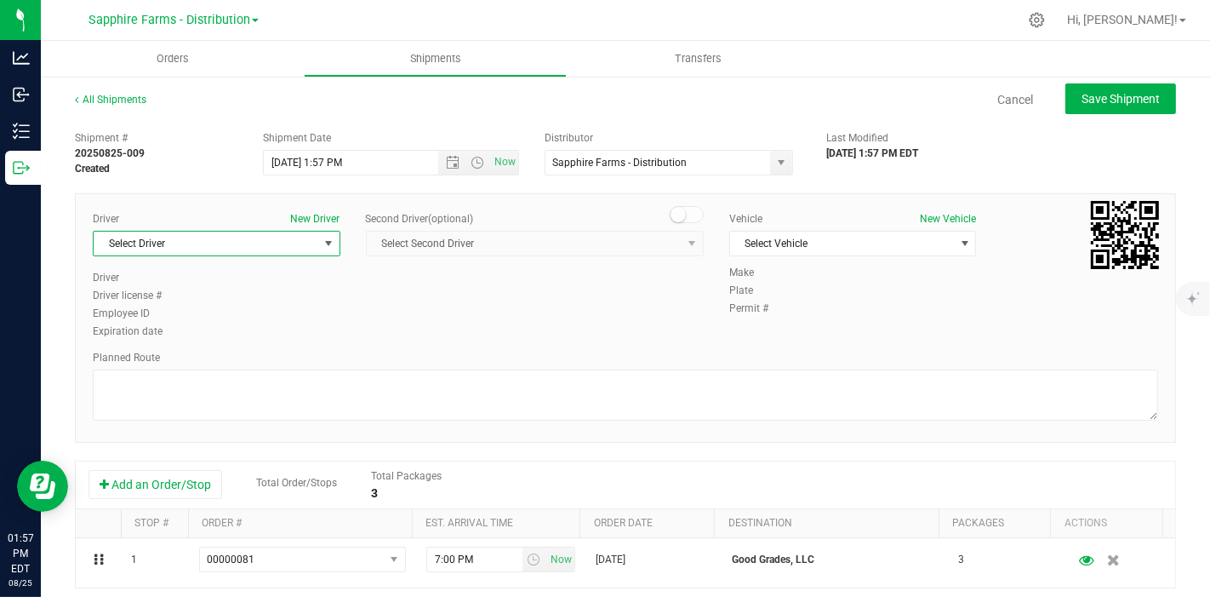
click at [251, 246] on span "Select Driver" at bounding box center [206, 243] width 225 height 24
click at [211, 242] on span "Select Driver" at bounding box center [206, 243] width 225 height 24
click at [160, 306] on span "Diego Estrada" at bounding box center [142, 313] width 77 height 22
click at [778, 241] on span "Select Vehicle" at bounding box center [842, 243] width 225 height 24
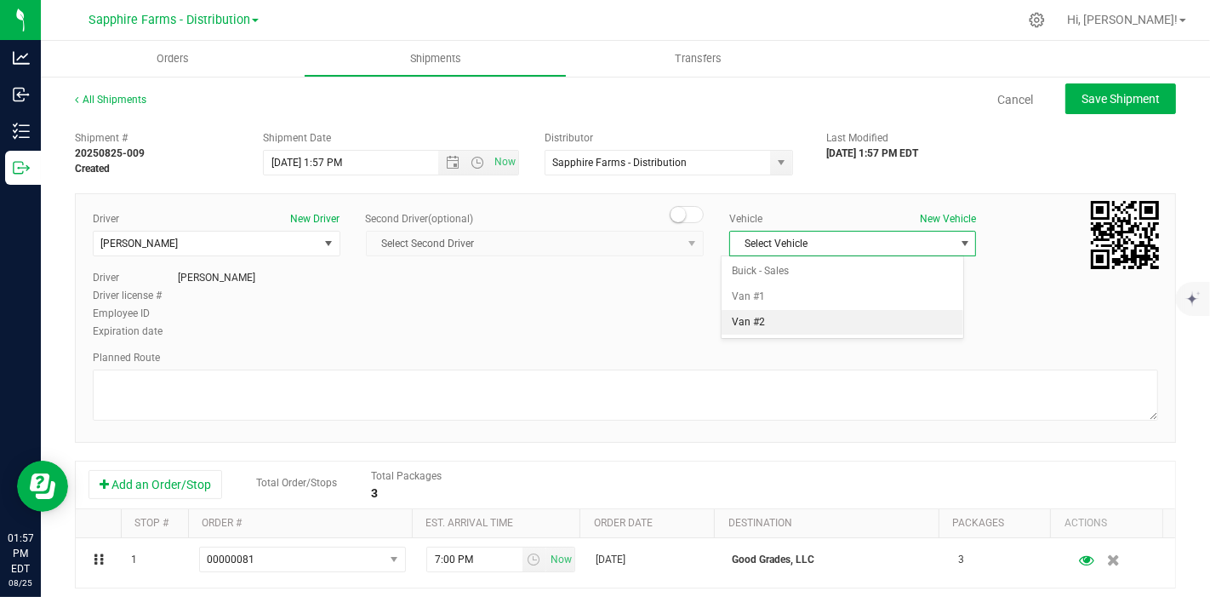
click at [778, 329] on li "Van #2" at bounding box center [843, 323] width 242 height 26
click at [472, 163] on span "Open the time view" at bounding box center [478, 163] width 14 height 14
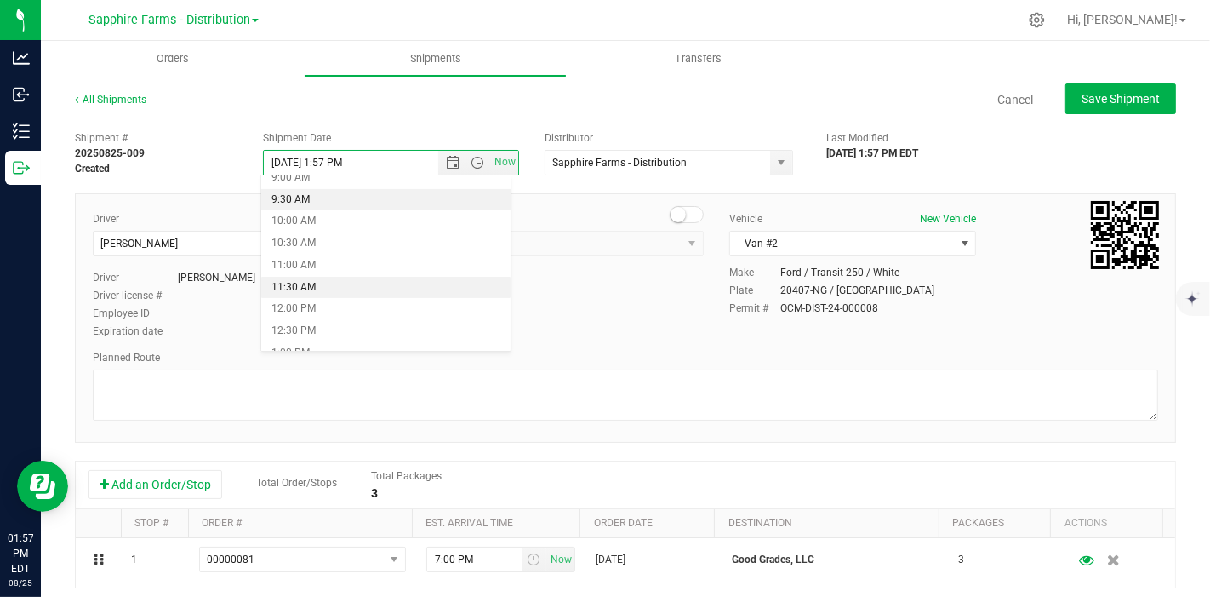
scroll to position [378, 0]
click at [338, 255] on li "10:00 AM" at bounding box center [385, 248] width 249 height 22
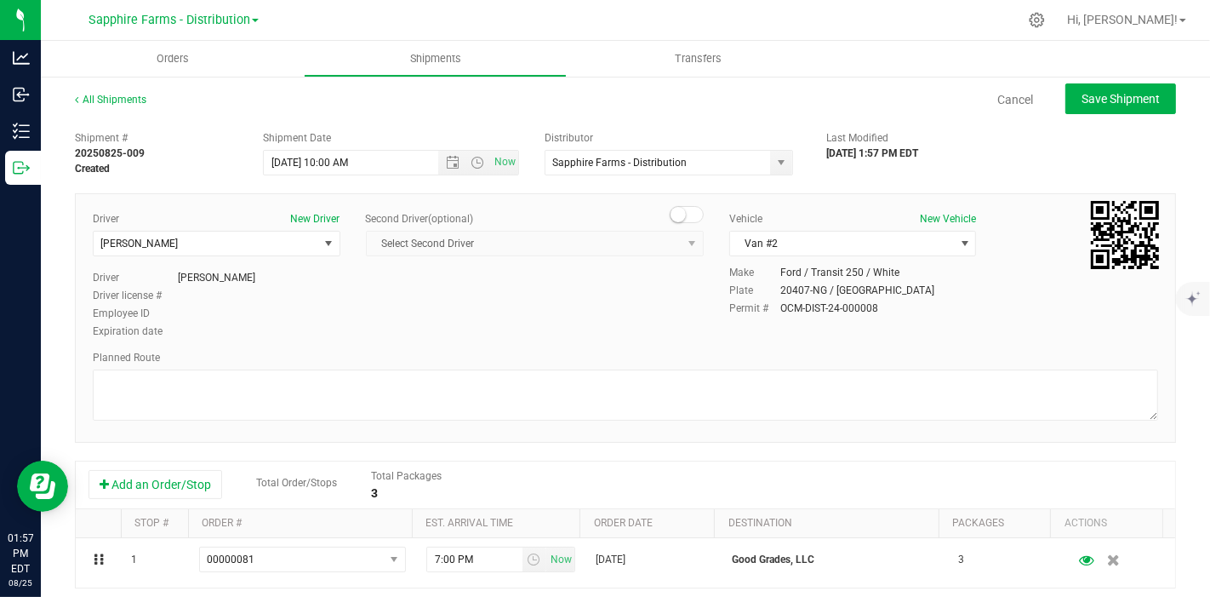
click at [577, 294] on div "Driver New Driver Diego Estrada Select Driver Diego Estrada Miguel Hernandez Er…" at bounding box center [625, 276] width 1091 height 130
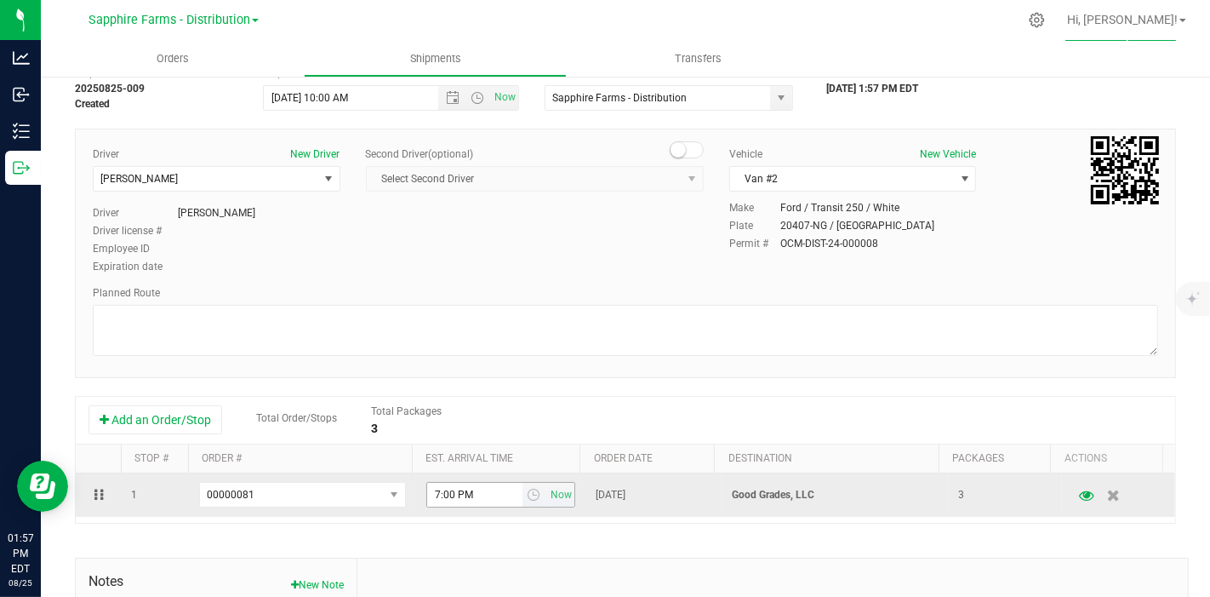
scroll to position [94, 0]
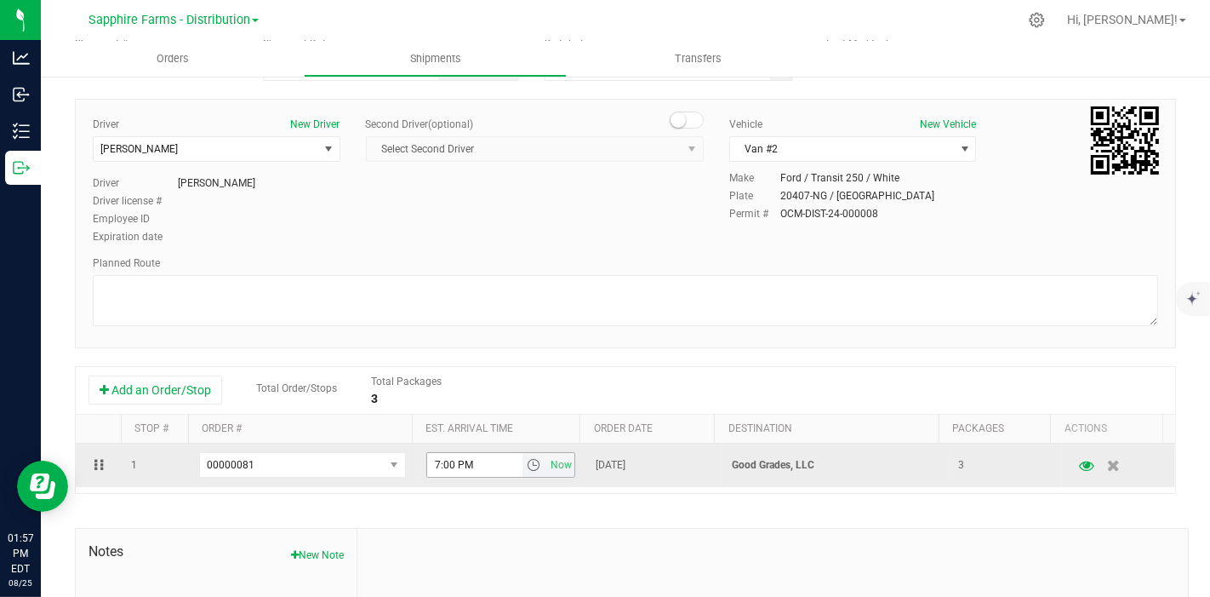
click at [527, 463] on span "select" at bounding box center [534, 465] width 14 height 14
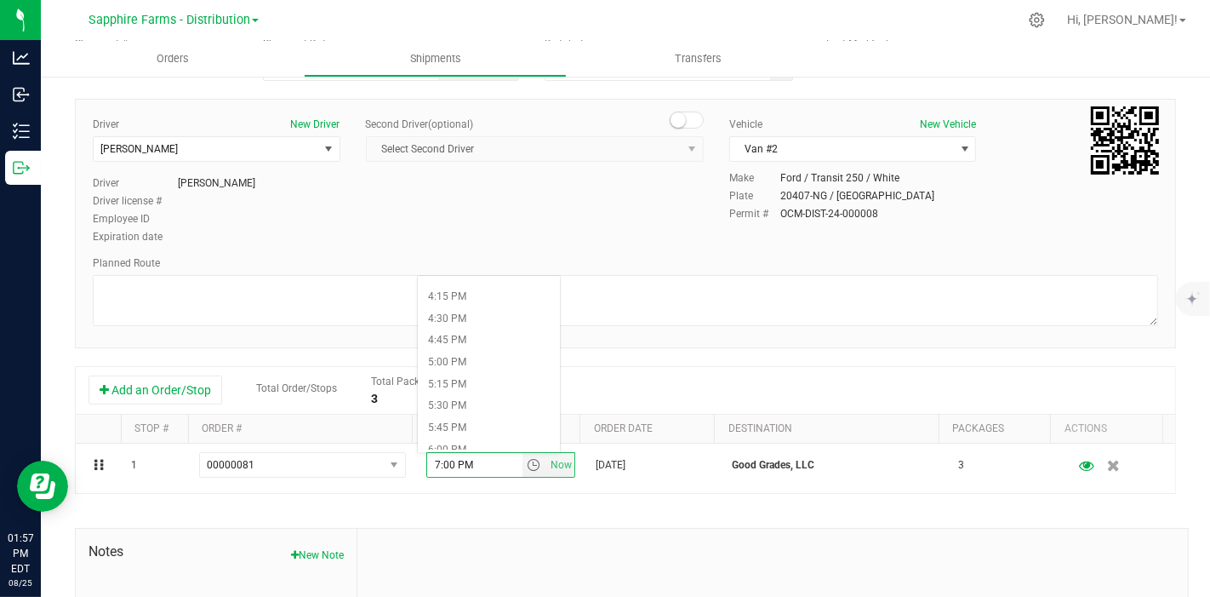
scroll to position [1418, 0]
click at [460, 356] on li "5:00 PM" at bounding box center [489, 359] width 142 height 22
click at [585, 220] on div "Driver New Driver Diego Estrada Select Driver Diego Estrada Miguel Hernandez Er…" at bounding box center [625, 182] width 1091 height 130
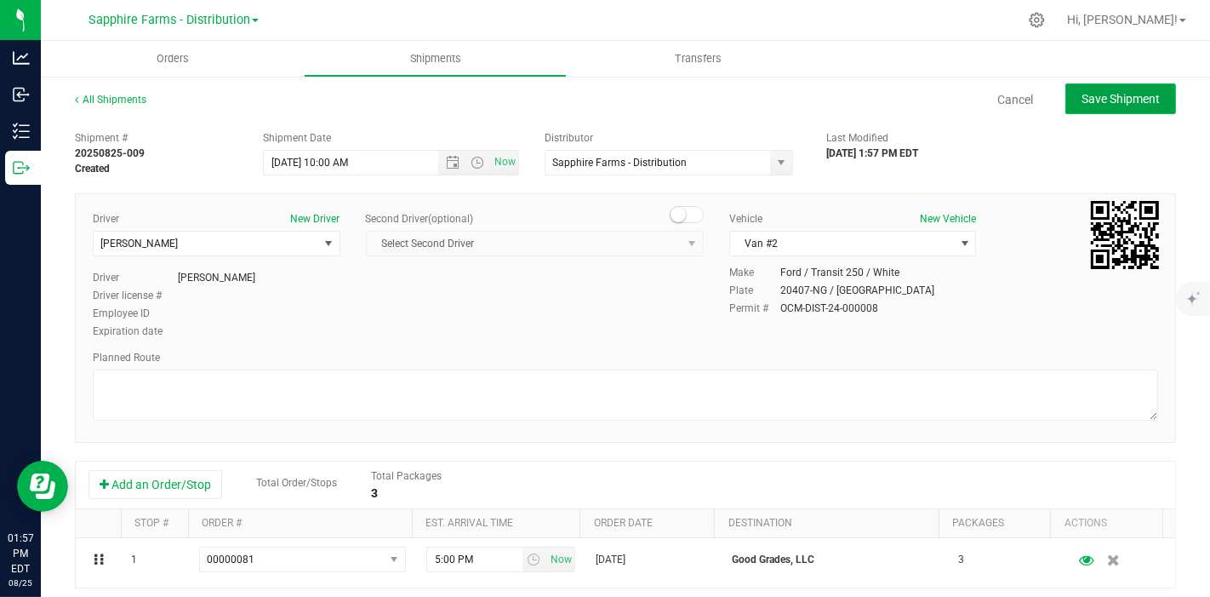
click at [1099, 105] on span "Save Shipment" at bounding box center [1121, 99] width 78 height 14
type input "8/19/2025 2:00 PM"
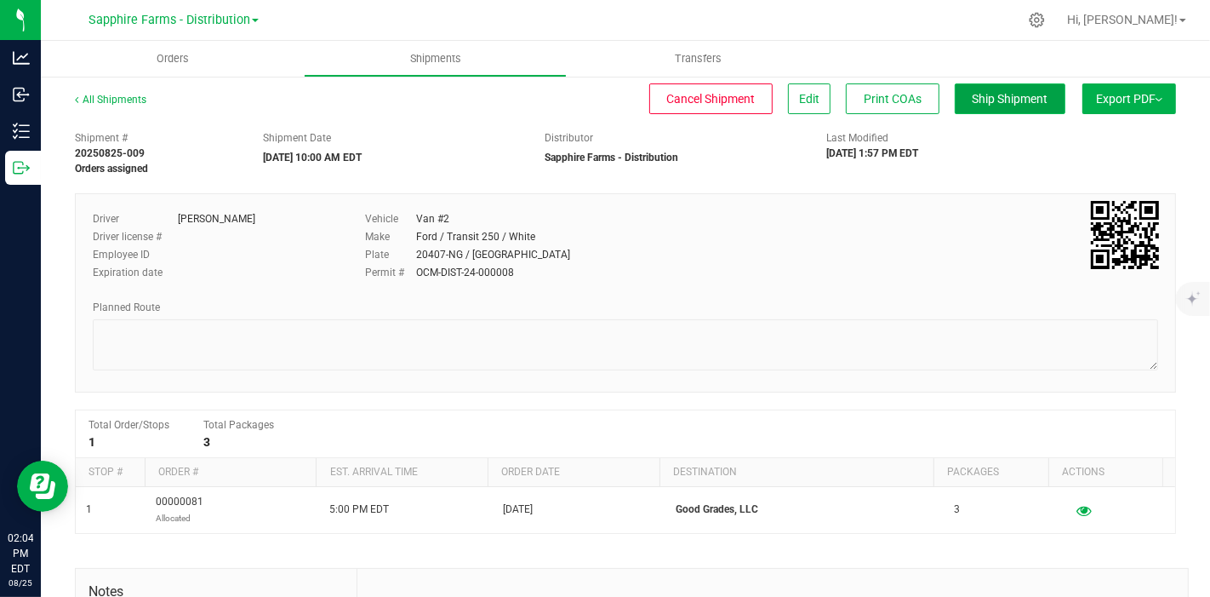
click at [975, 96] on span "Ship Shipment" at bounding box center [1011, 99] width 76 height 14
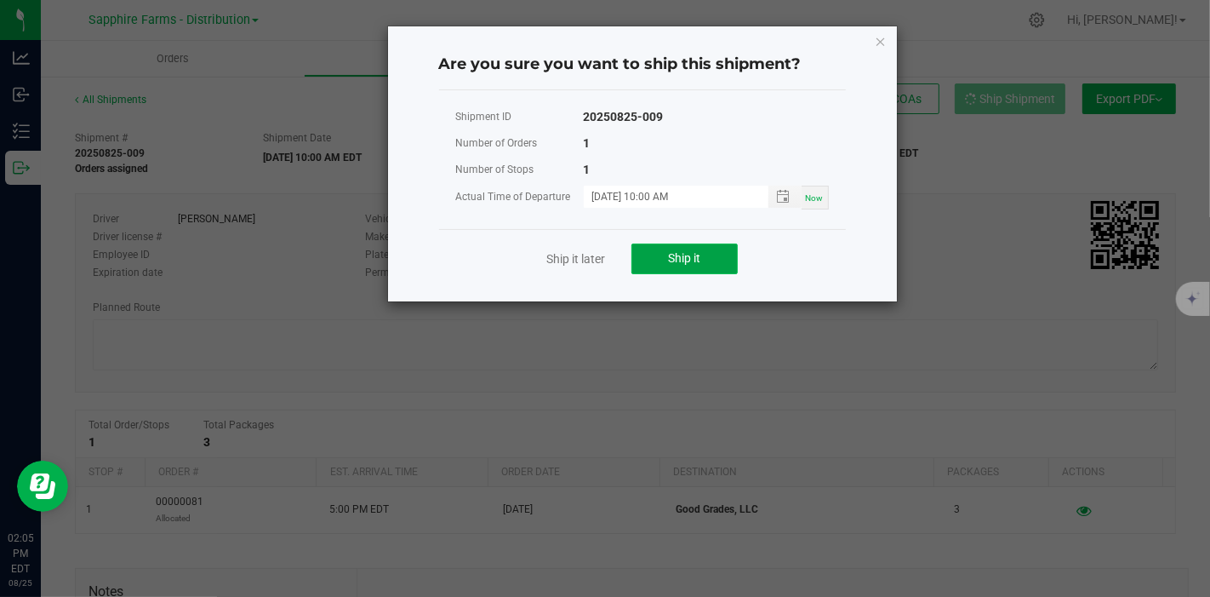
click at [721, 254] on button "Ship it" at bounding box center [684, 258] width 106 height 31
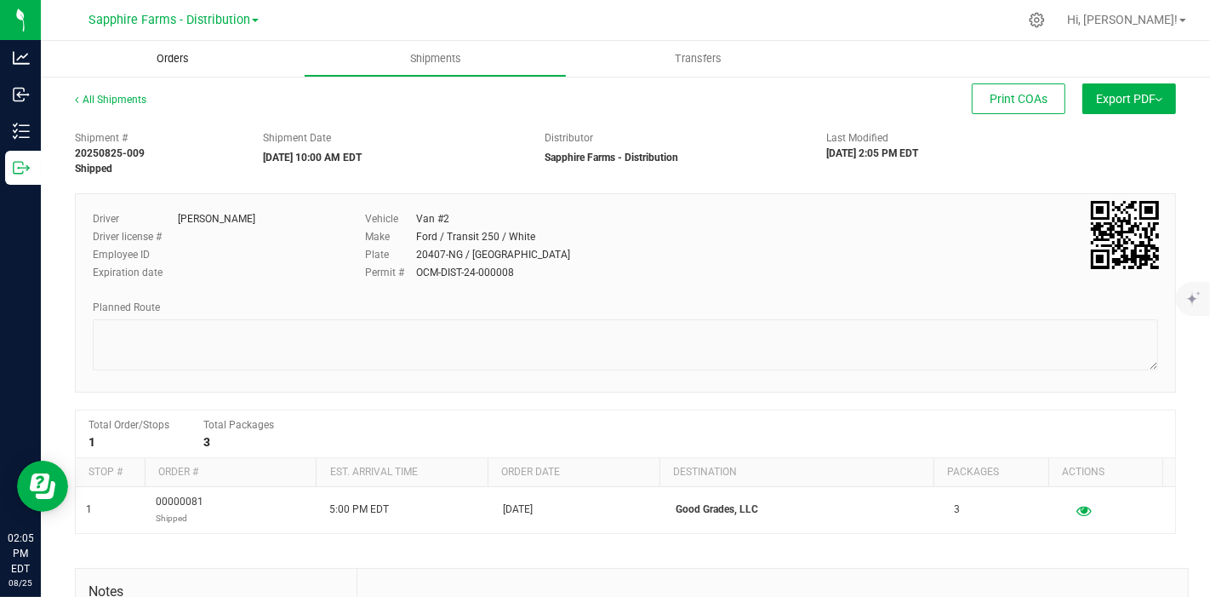
click at [186, 57] on span "Orders" at bounding box center [173, 58] width 78 height 15
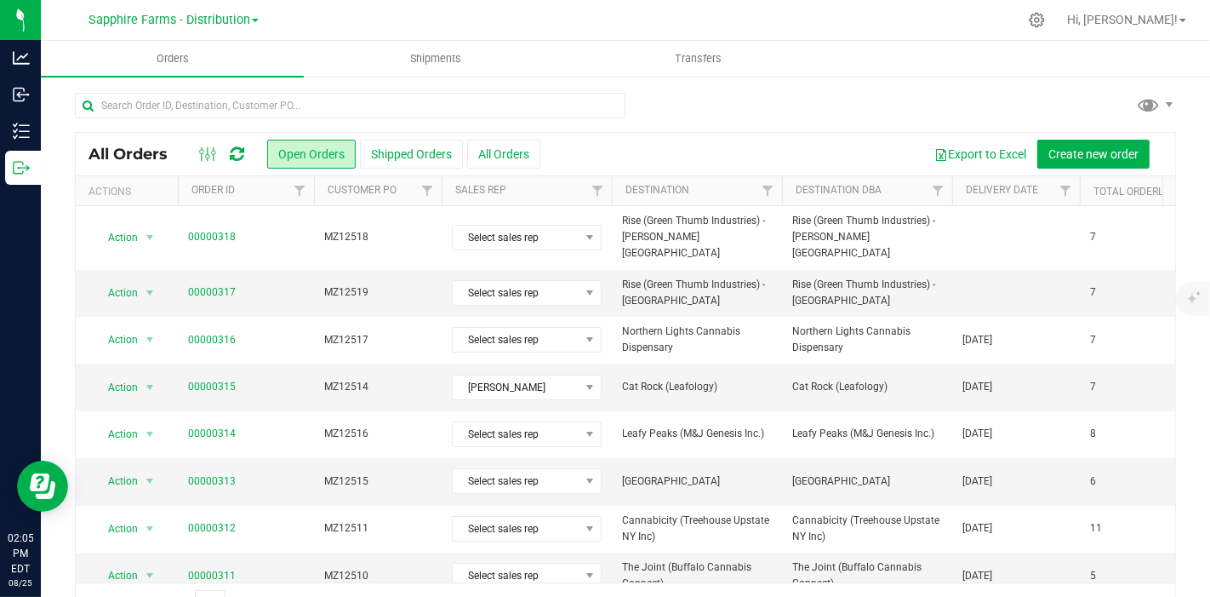
click at [960, 186] on th "Delivery Date" at bounding box center [1016, 191] width 128 height 30
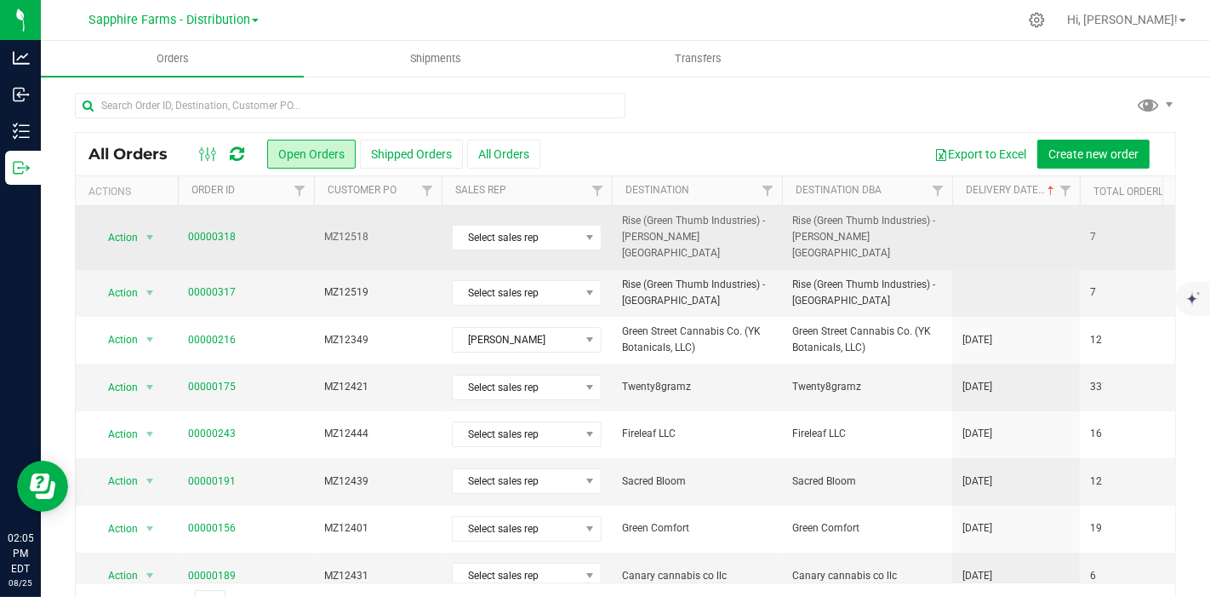
scroll to position [94, 0]
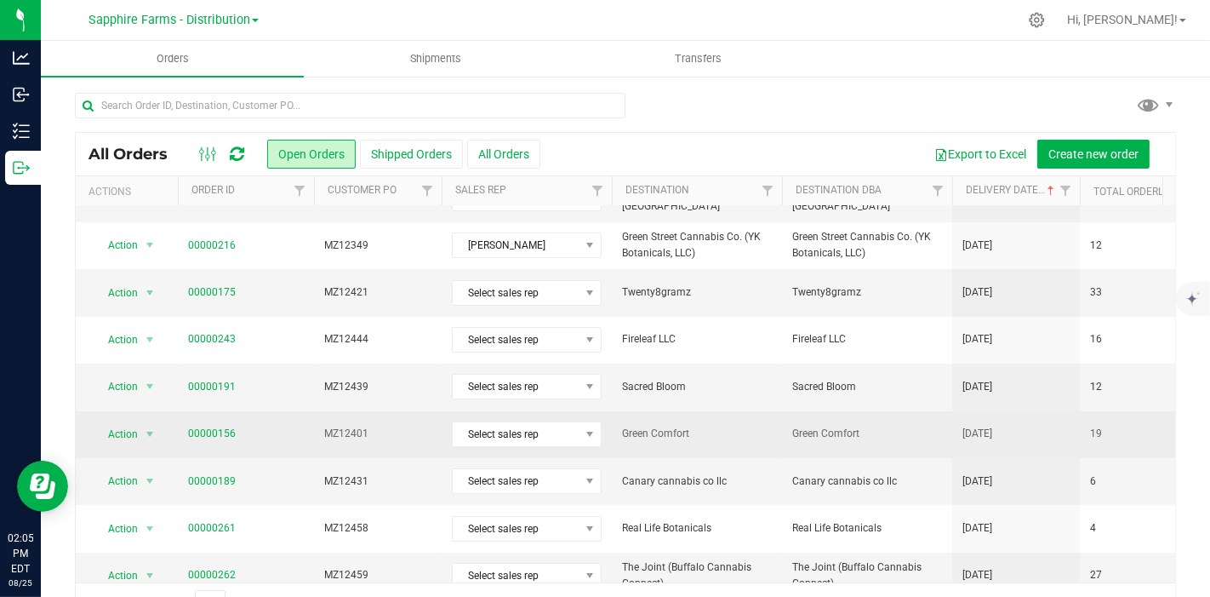
click at [723, 425] on td "Green Comfort" at bounding box center [697, 434] width 170 height 47
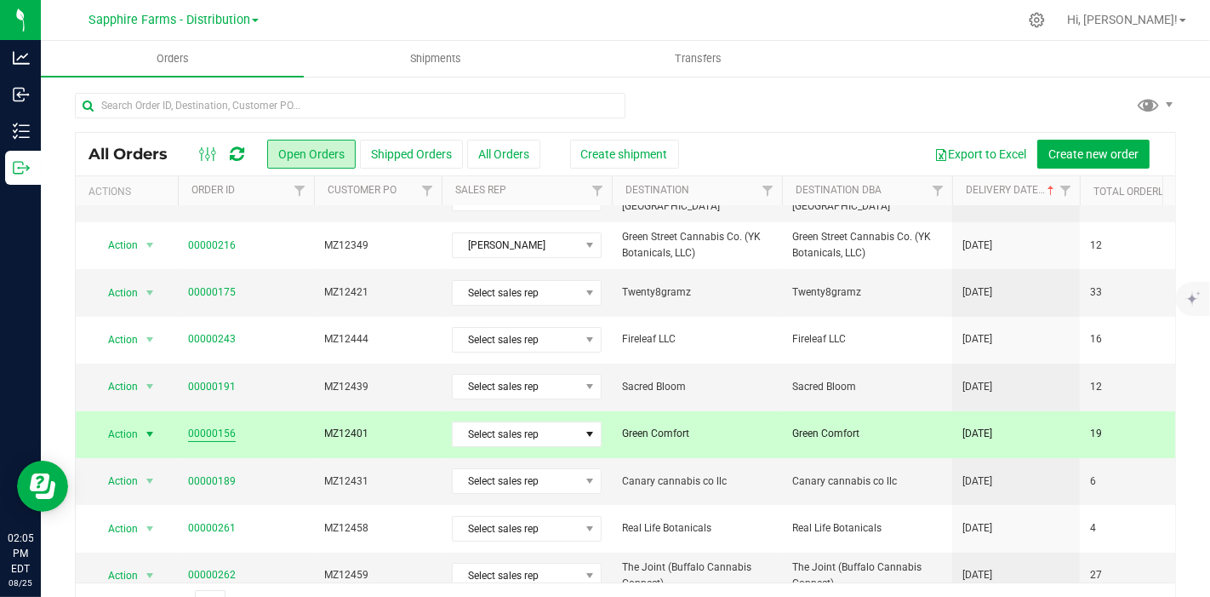
click at [219, 425] on link "00000156" at bounding box center [212, 433] width 48 height 16
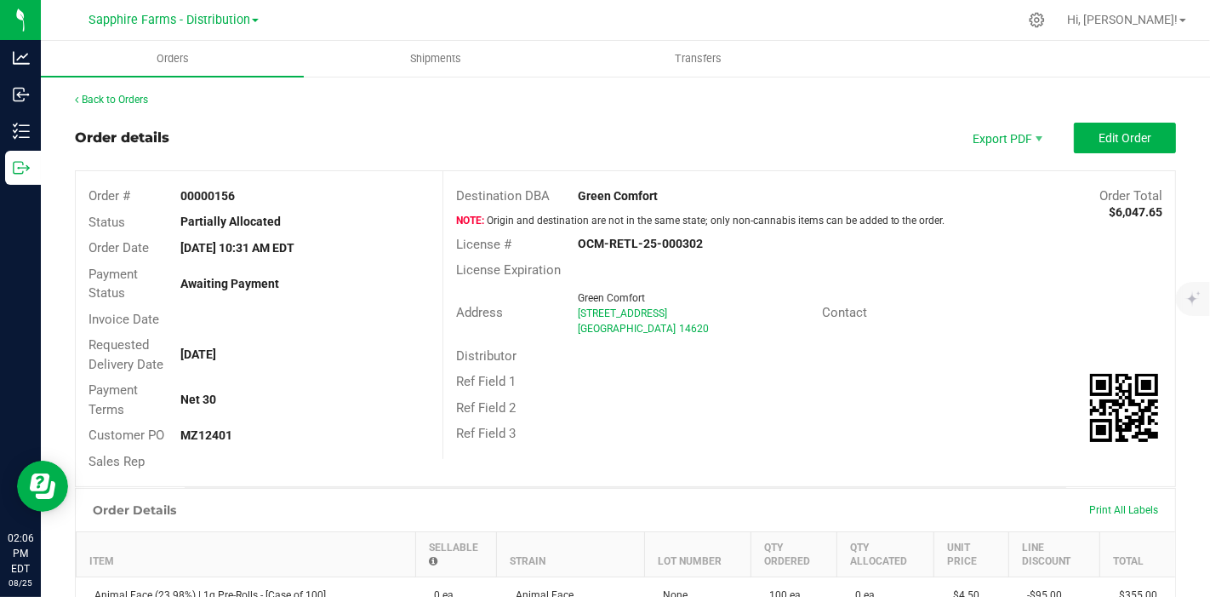
click at [596, 190] on strong "Green Comfort" at bounding box center [618, 196] width 80 height 14
click at [597, 190] on strong "Green Comfort" at bounding box center [618, 196] width 80 height 14
copy strong "Green Comfort"
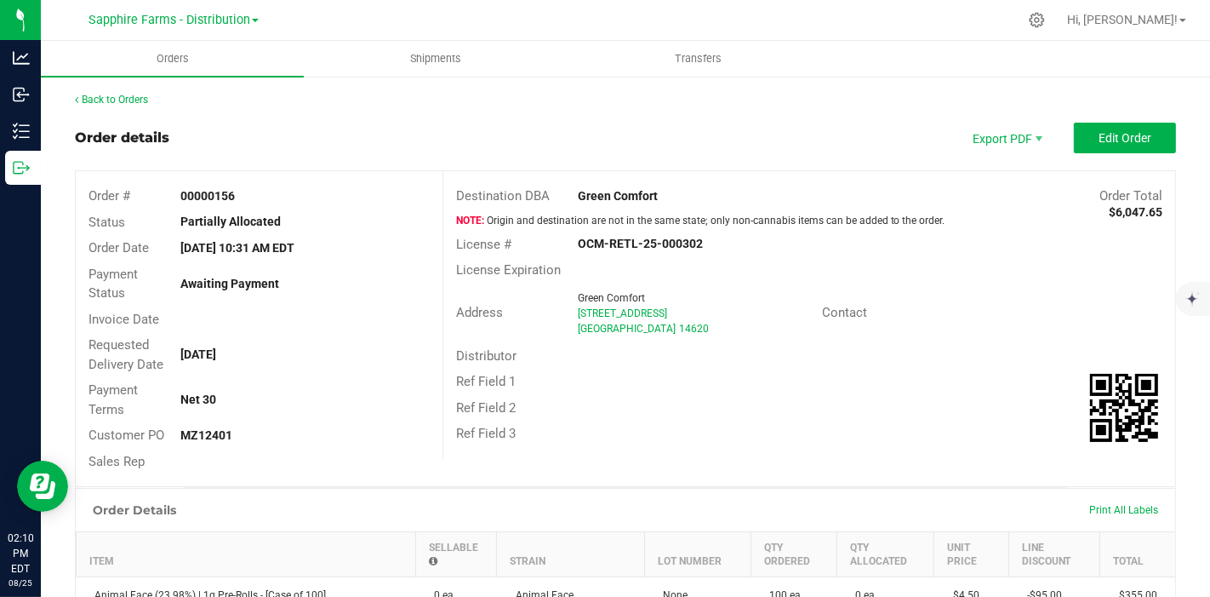
click at [320, 149] on div "Order details Export PDF Edit Order" at bounding box center [625, 138] width 1101 height 31
click at [221, 42] on uib-tab-heading "Orders" at bounding box center [172, 59] width 263 height 36
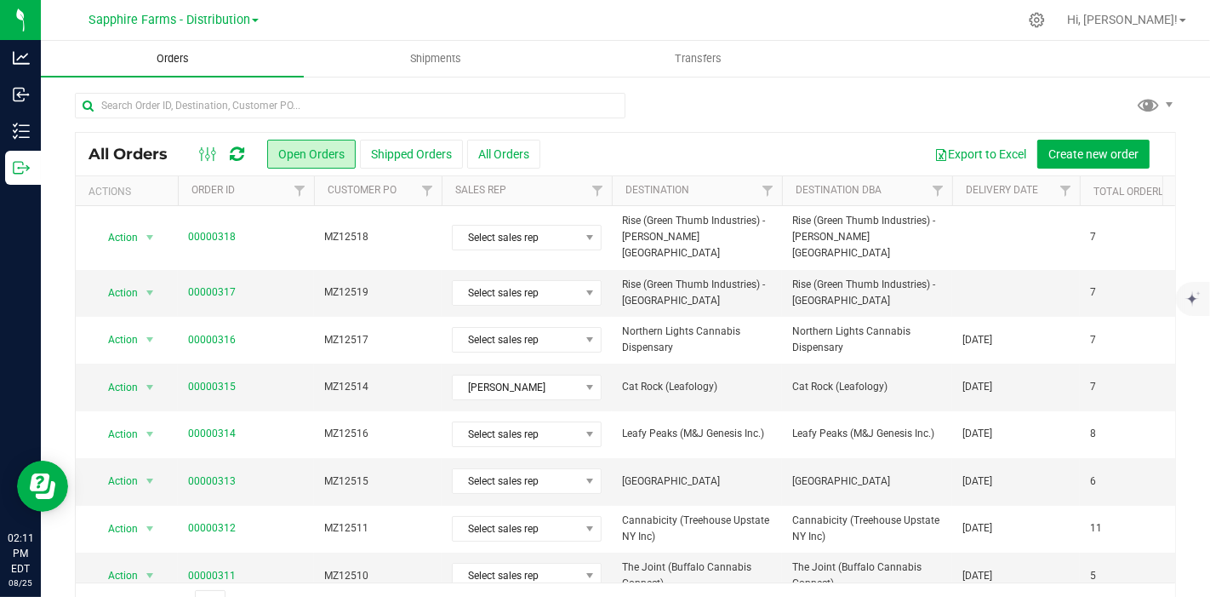
click at [203, 64] on span "Orders" at bounding box center [173, 58] width 78 height 15
click at [263, 60] on uib-tab-heading "Orders" at bounding box center [172, 59] width 263 height 36
click at [958, 187] on th "Delivery Date" at bounding box center [1016, 191] width 128 height 30
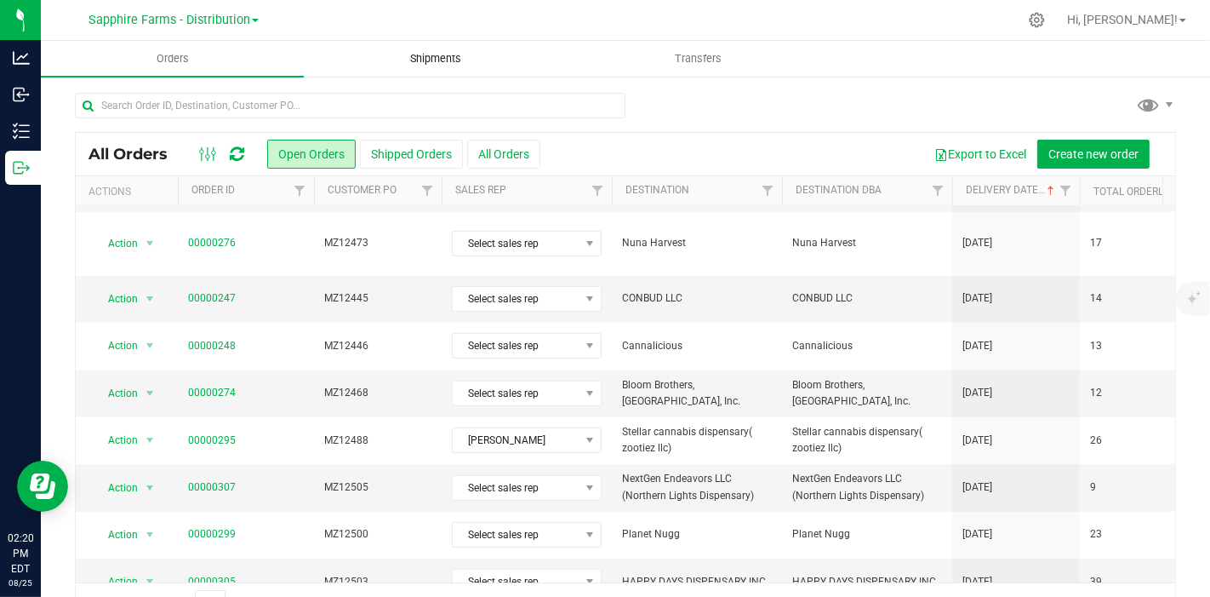
click at [402, 61] on span "Shipments" at bounding box center [435, 58] width 97 height 15
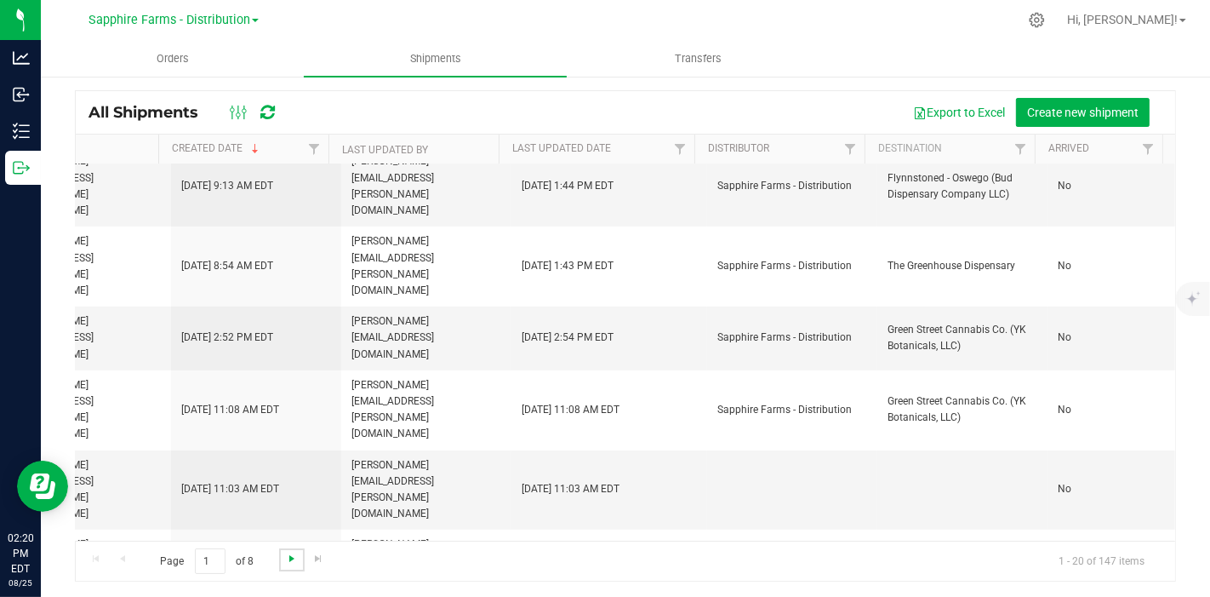
click at [294, 557] on span "Go to the next page" at bounding box center [292, 558] width 14 height 14
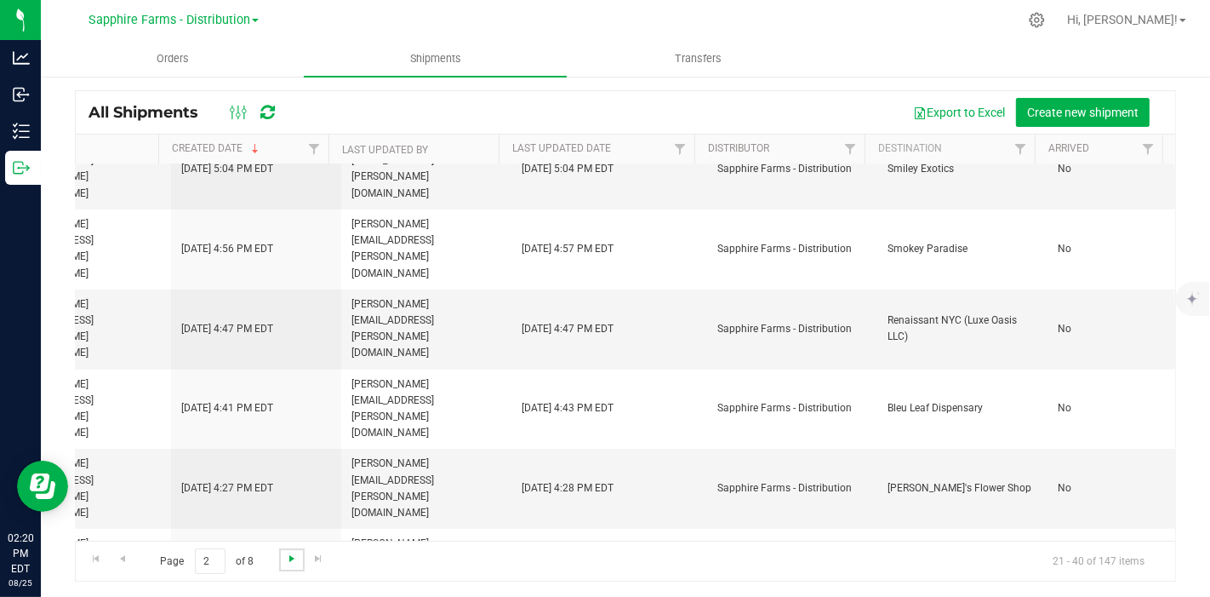
click at [286, 562] on span "Go to the next page" at bounding box center [292, 558] width 14 height 14
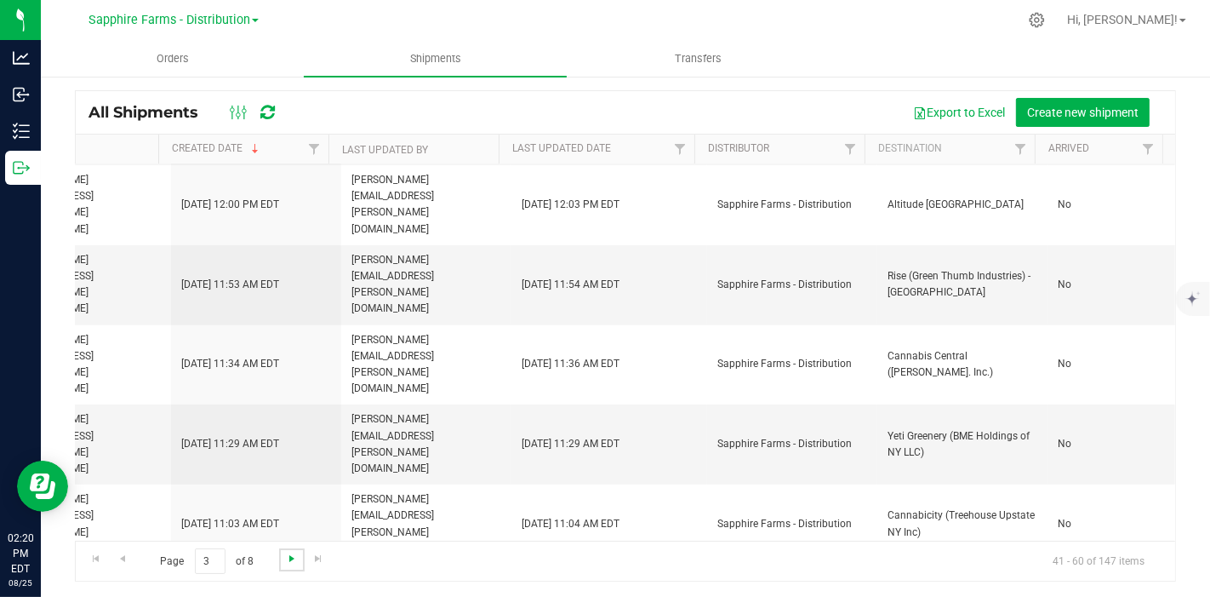
click at [287, 557] on span "Go to the next page" at bounding box center [292, 558] width 14 height 14
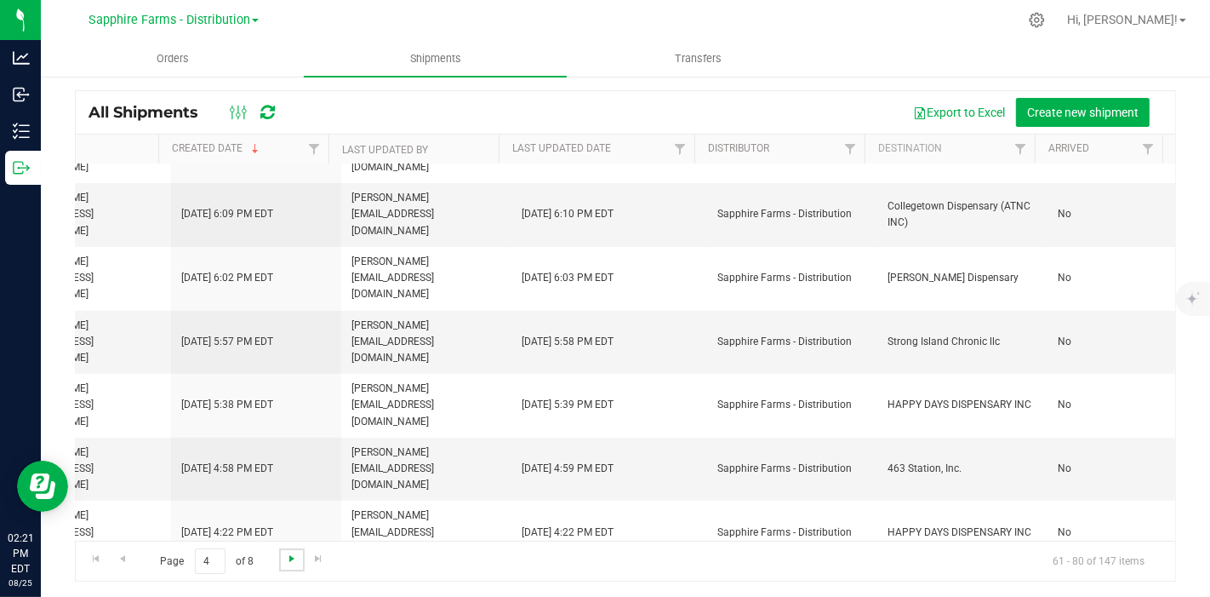
click at [287, 556] on span "Go to the next page" at bounding box center [292, 558] width 14 height 14
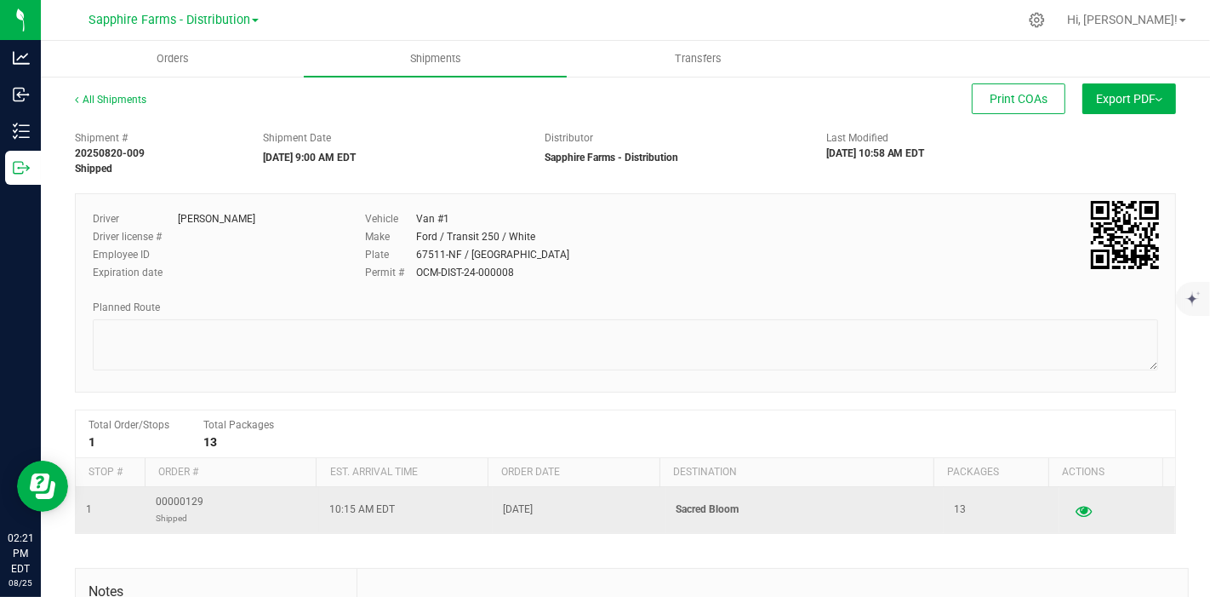
click at [1076, 511] on icon "button" at bounding box center [1084, 510] width 16 height 12
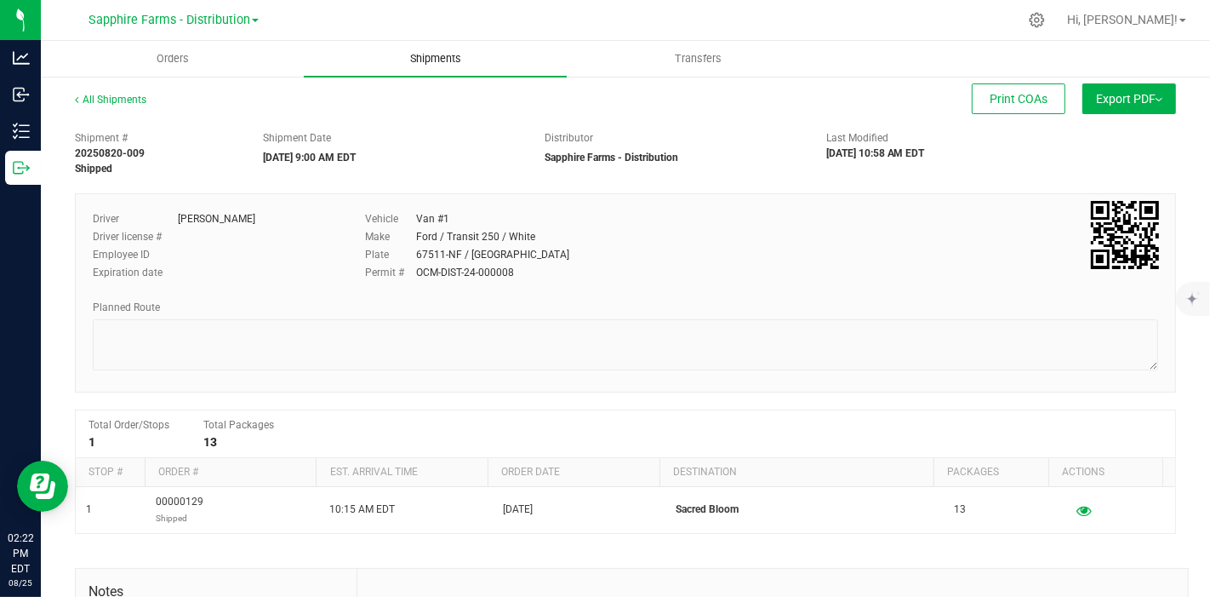
click at [363, 61] on uib-tab-heading "Shipments" at bounding box center [435, 59] width 263 height 36
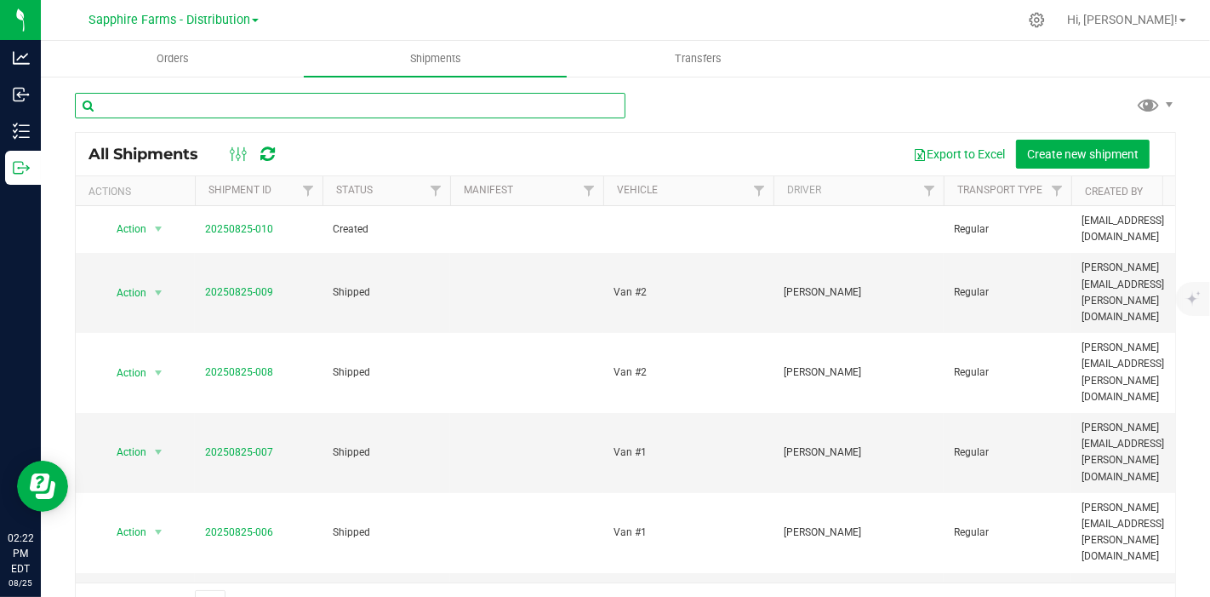
click at [342, 105] on input "text" at bounding box center [350, 106] width 551 height 26
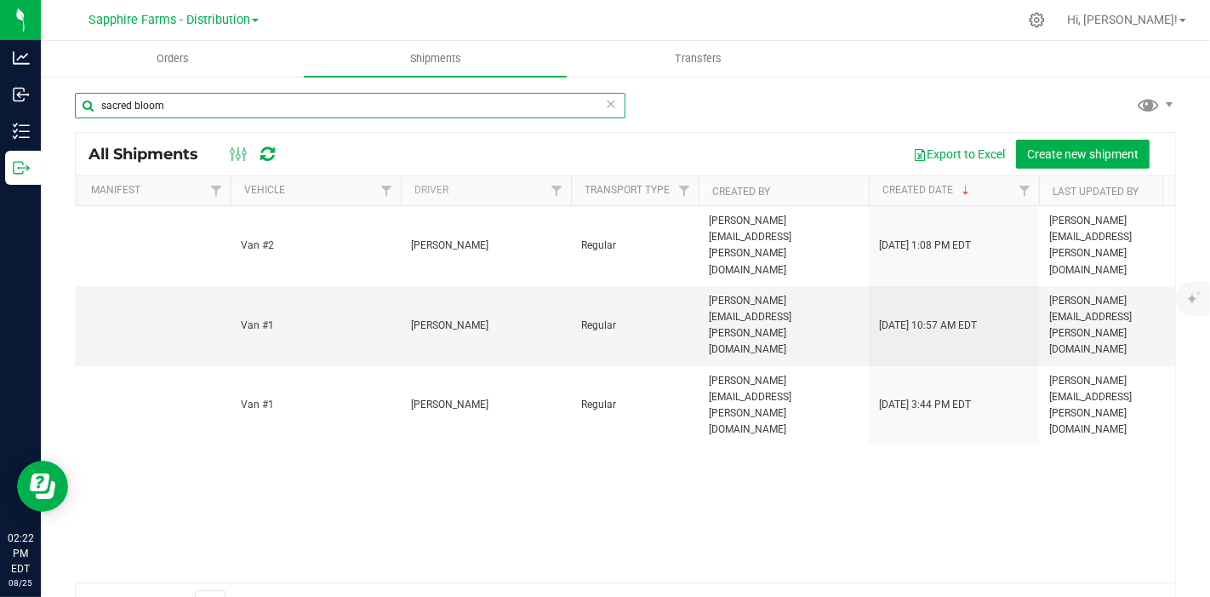
scroll to position [0, 514]
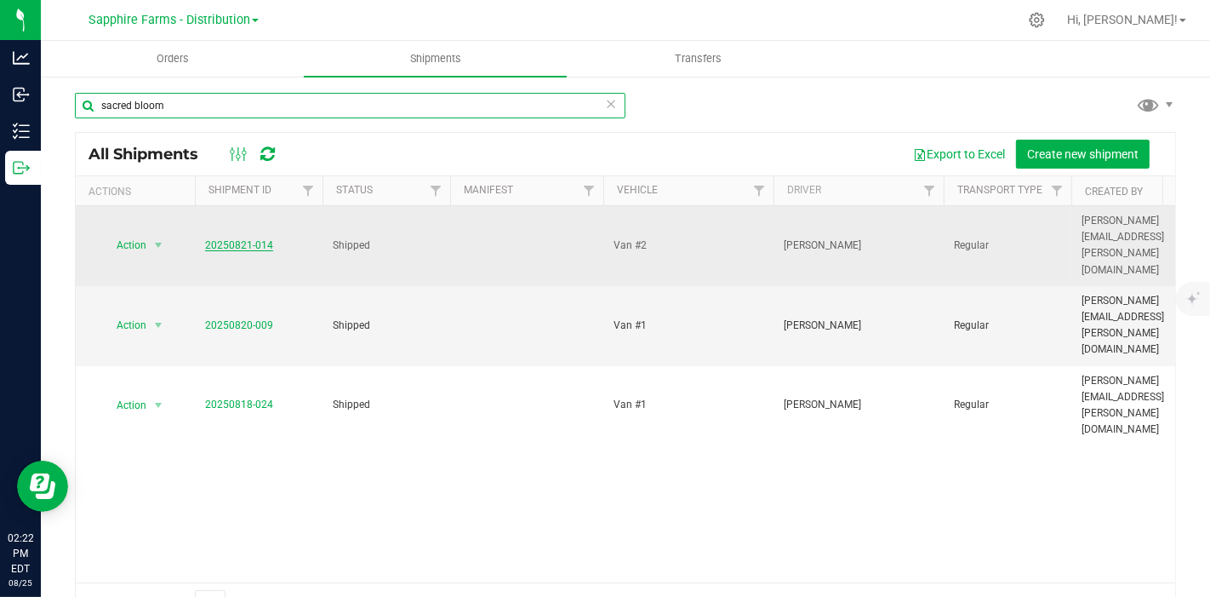
type input "sacred bloom"
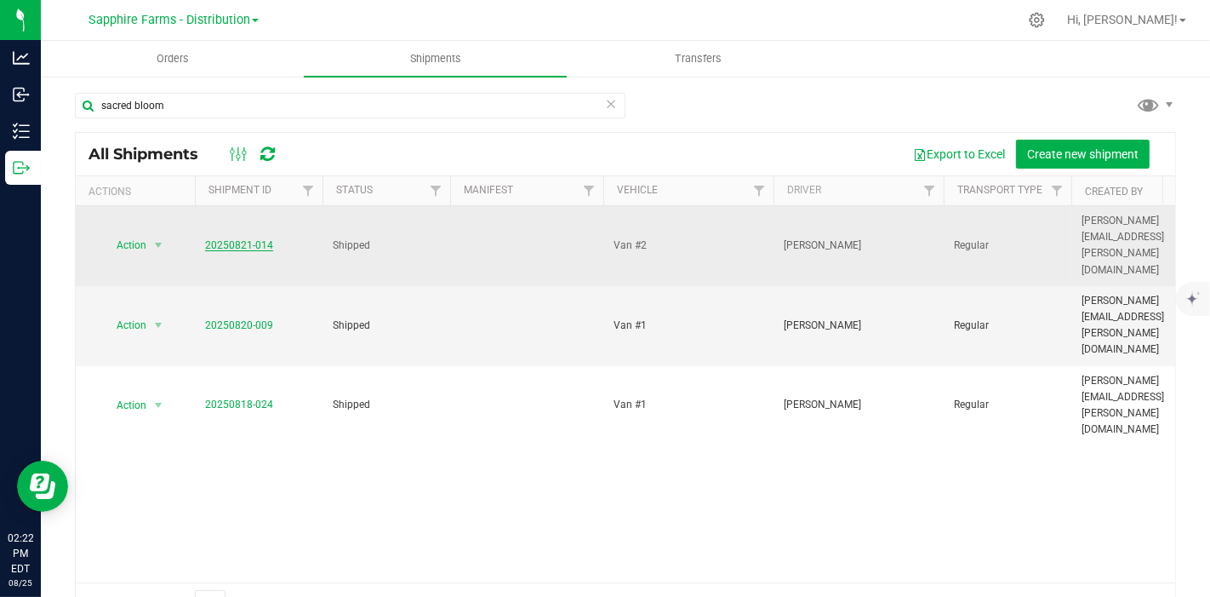
click at [236, 239] on link "20250821-014" at bounding box center [239, 245] width 68 height 12
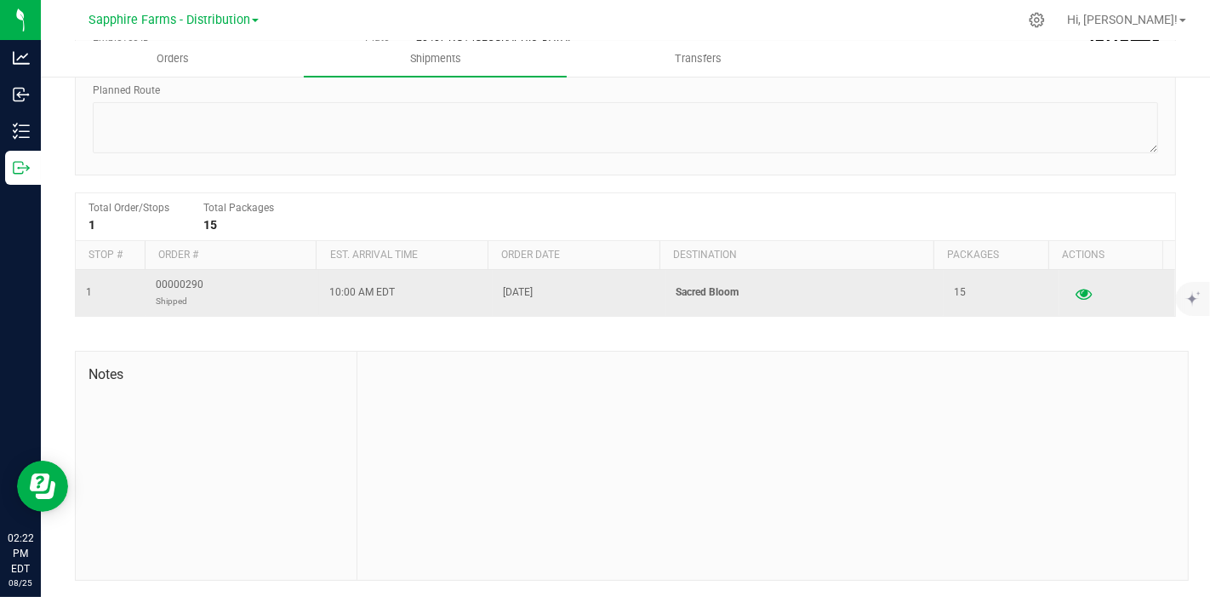
click at [1076, 293] on icon "button" at bounding box center [1084, 293] width 16 height 12
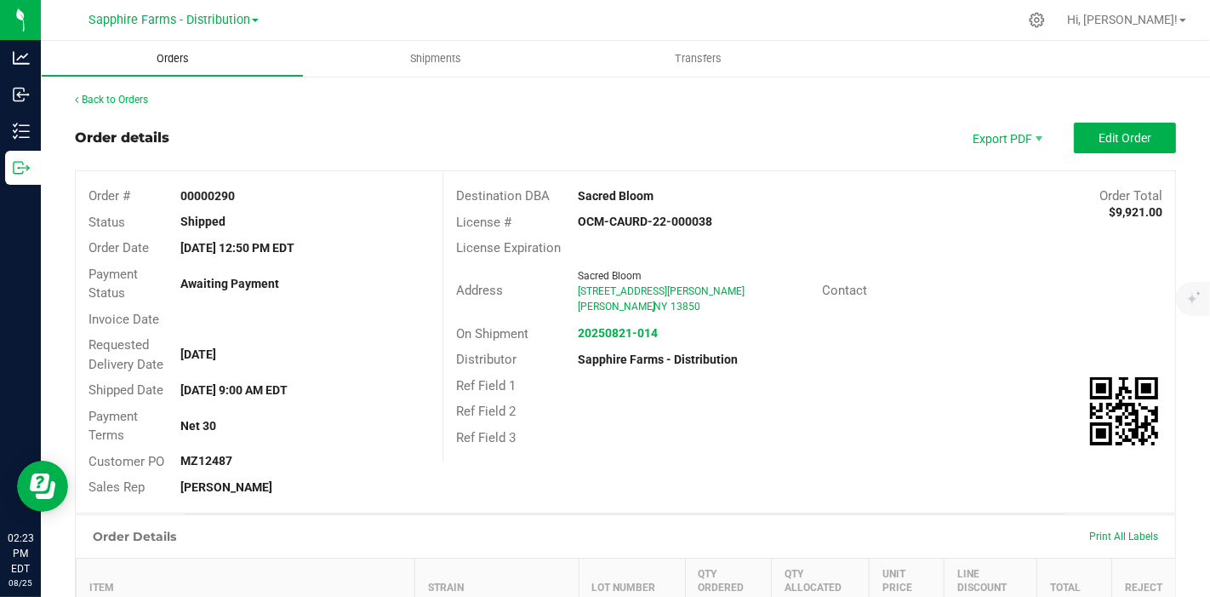
click at [227, 61] on uib-tab-heading "Orders" at bounding box center [172, 59] width 261 height 34
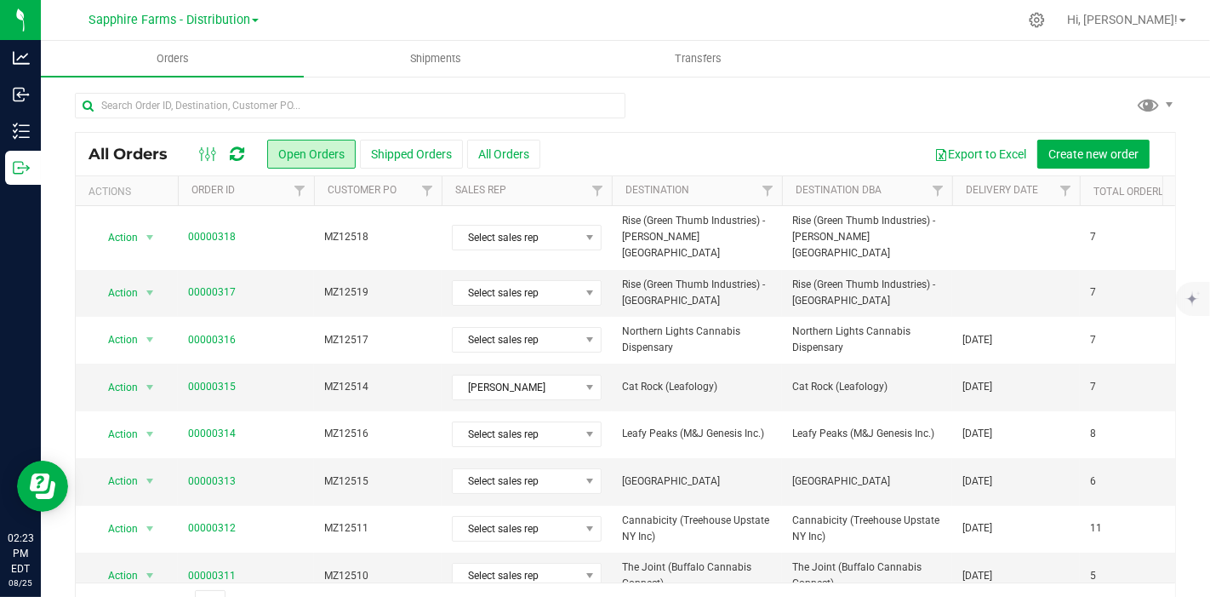
click at [959, 182] on th "Delivery Date" at bounding box center [1016, 191] width 128 height 30
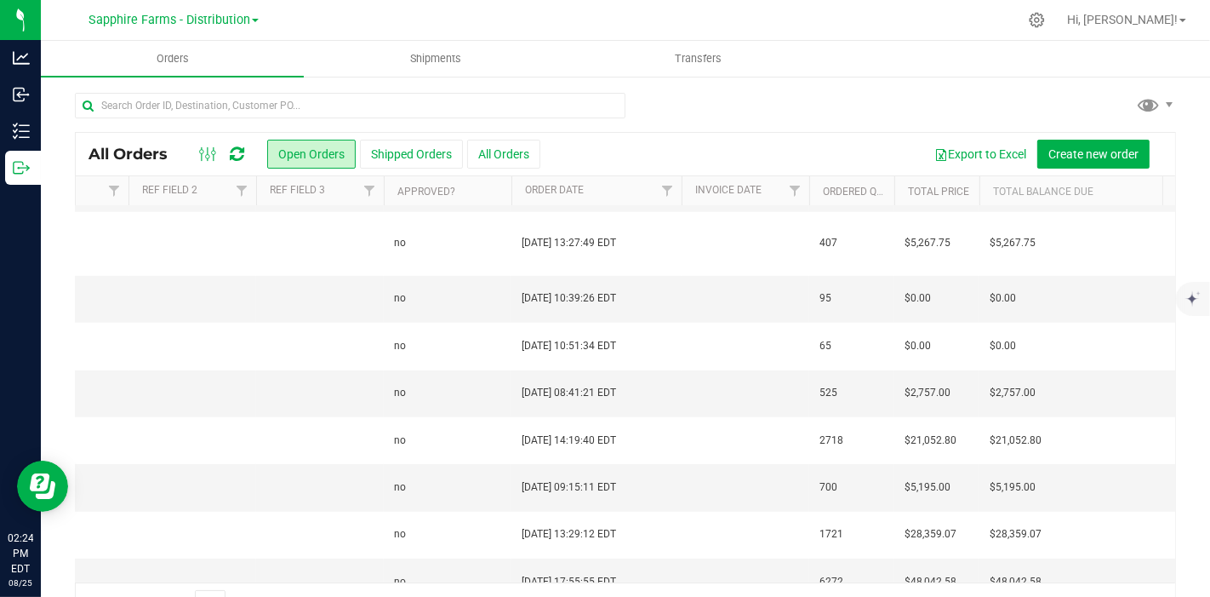
scroll to position [576, 1496]
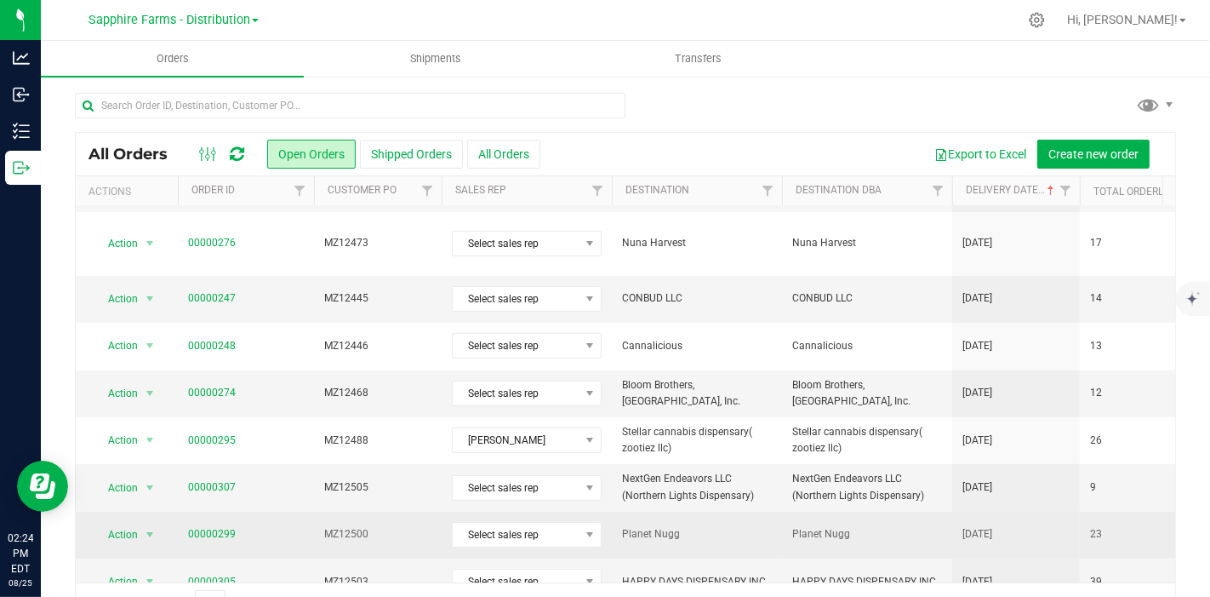
click at [704, 526] on span "Planet Nugg" at bounding box center [697, 534] width 150 height 16
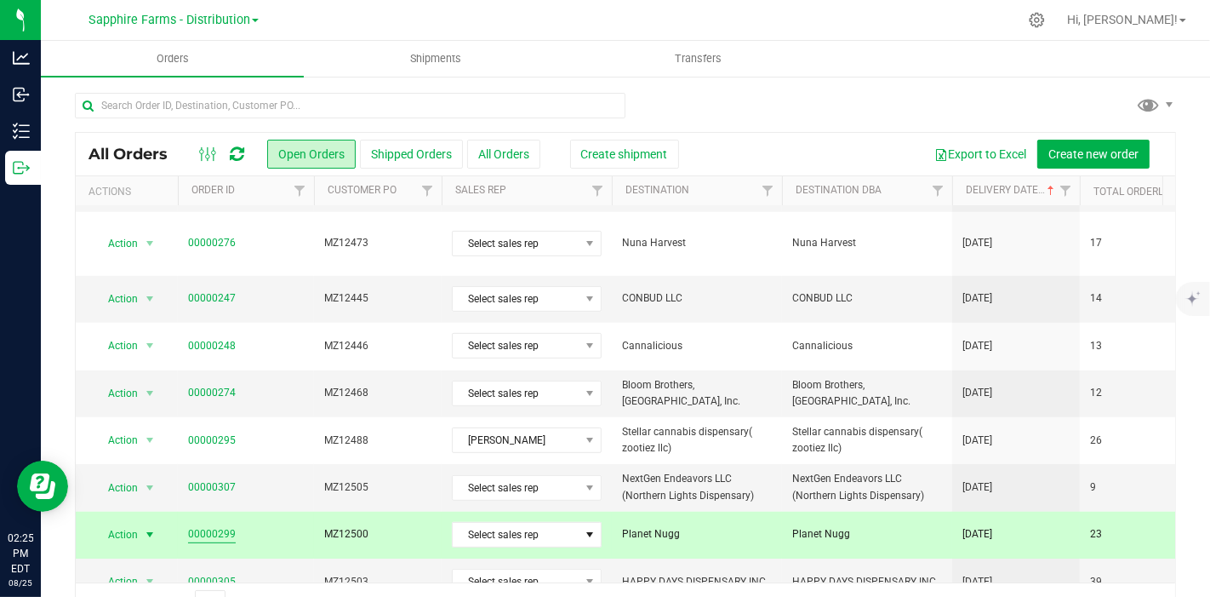
click at [221, 526] on link "00000299" at bounding box center [212, 534] width 48 height 16
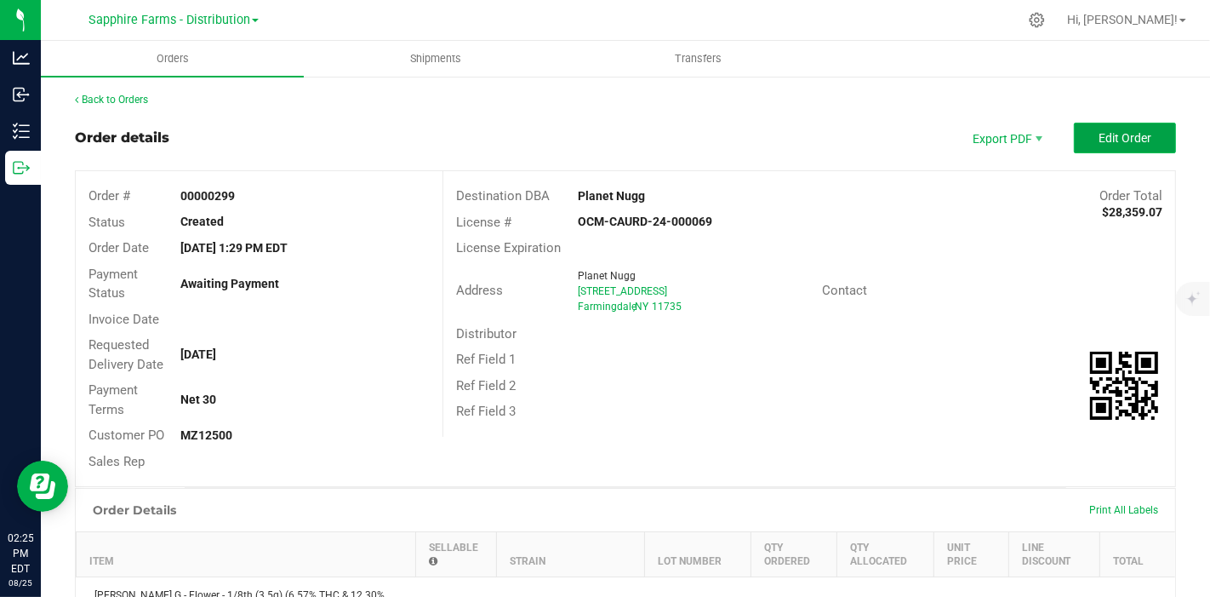
click at [1093, 128] on button "Edit Order" at bounding box center [1125, 138] width 102 height 31
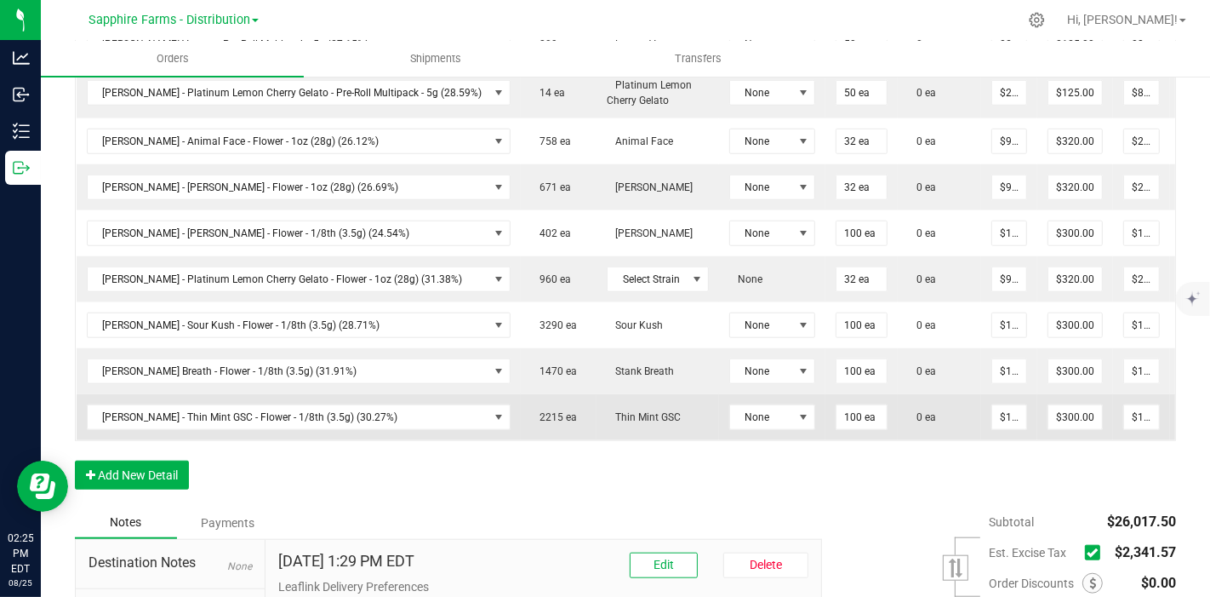
click at [1186, 410] on icon at bounding box center [1193, 415] width 14 height 10
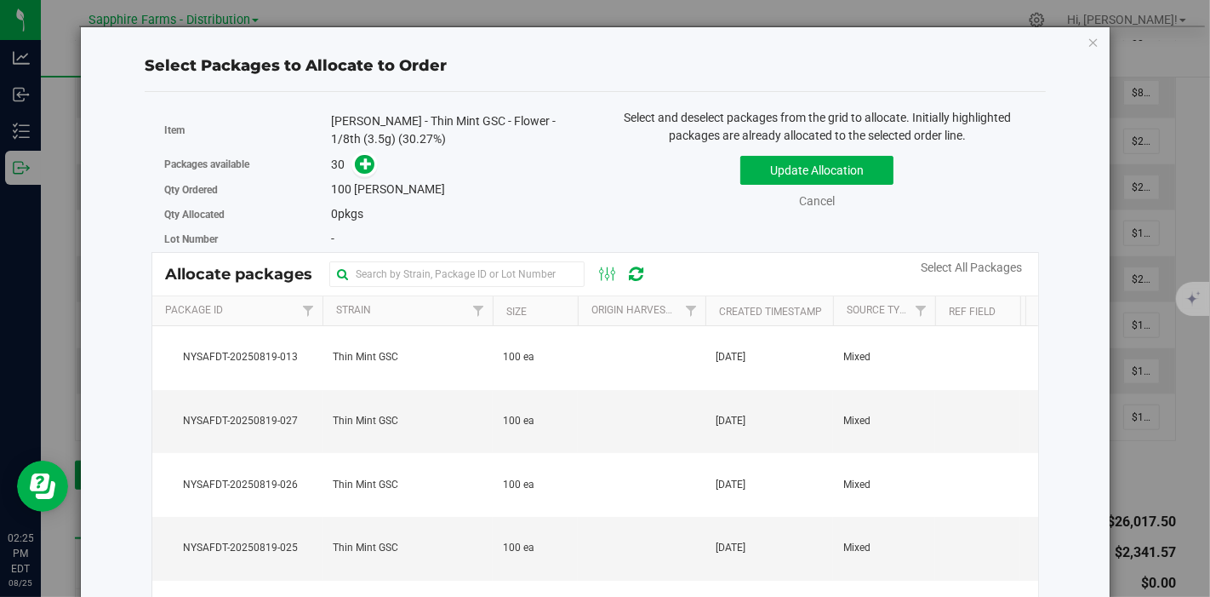
click at [712, 307] on th "Created Timestamp" at bounding box center [769, 311] width 128 height 30
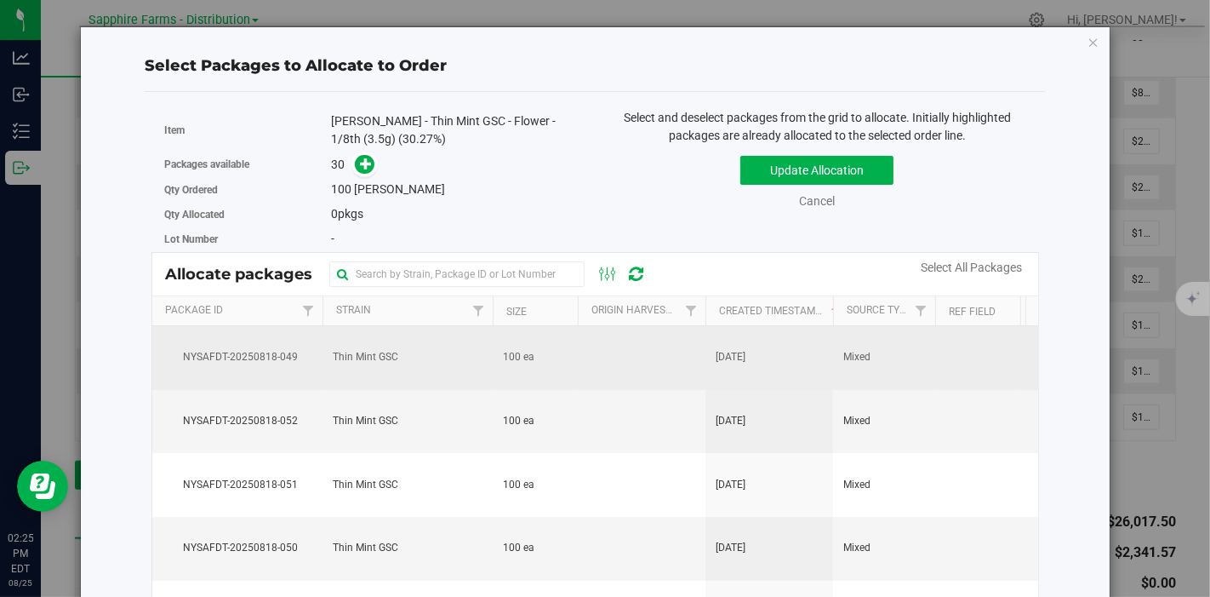
click at [593, 371] on td at bounding box center [642, 358] width 128 height 64
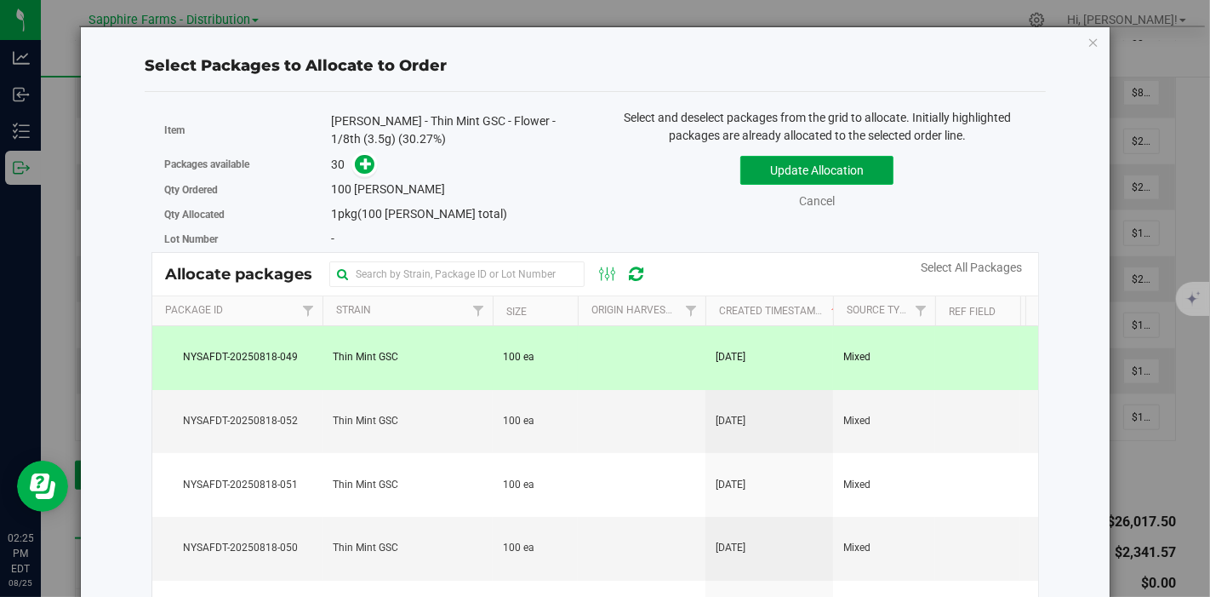
click at [758, 158] on button "Update Allocation" at bounding box center [816, 170] width 153 height 29
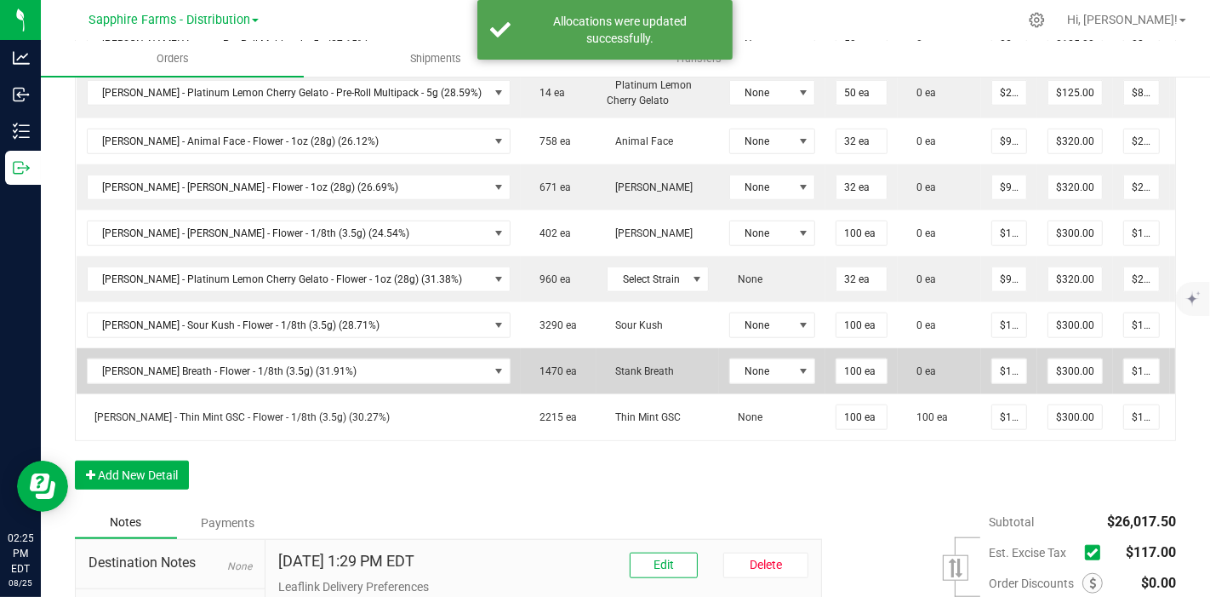
click at [1186, 364] on icon at bounding box center [1193, 369] width 14 height 10
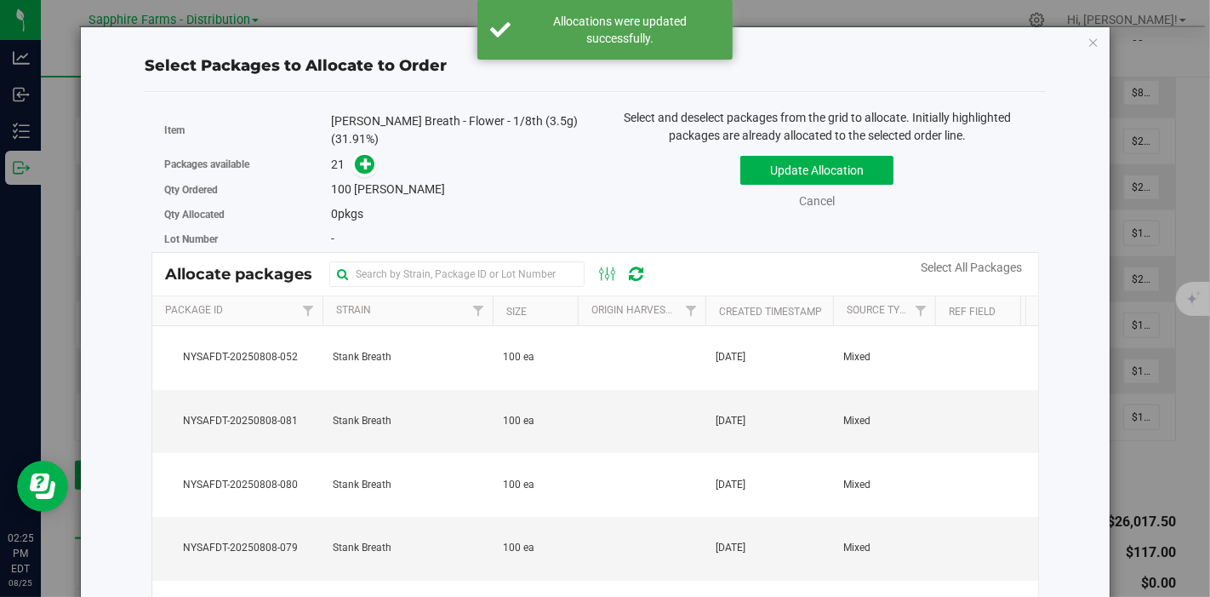
click at [715, 299] on th "Created Timestamp" at bounding box center [769, 311] width 128 height 30
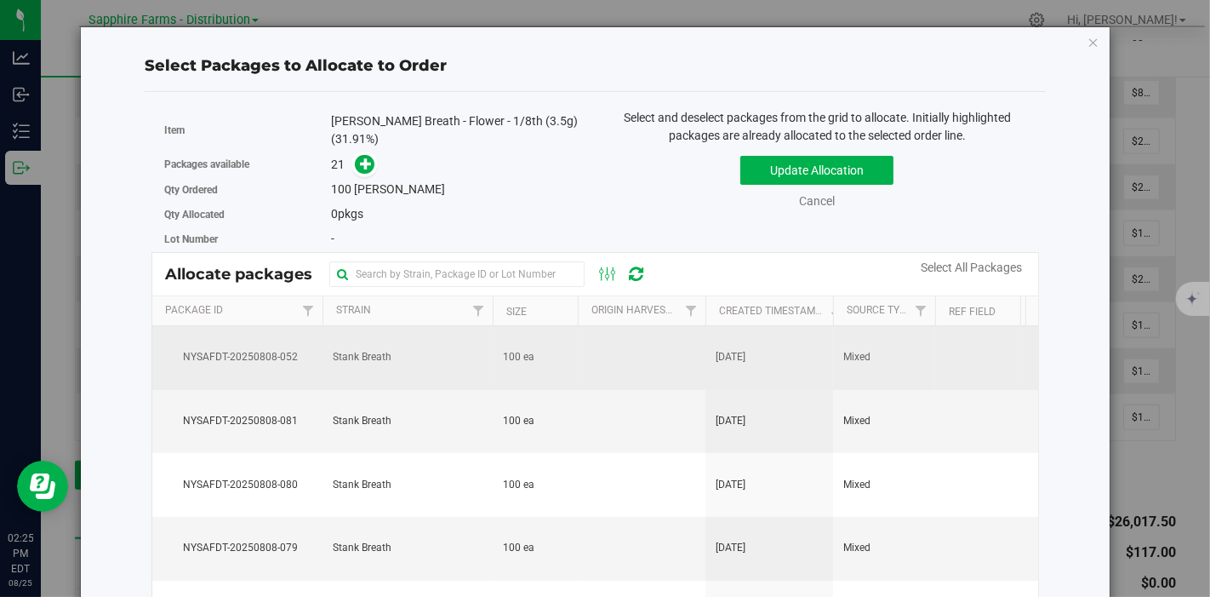
click at [558, 390] on td "100 ea" at bounding box center [535, 422] width 85 height 64
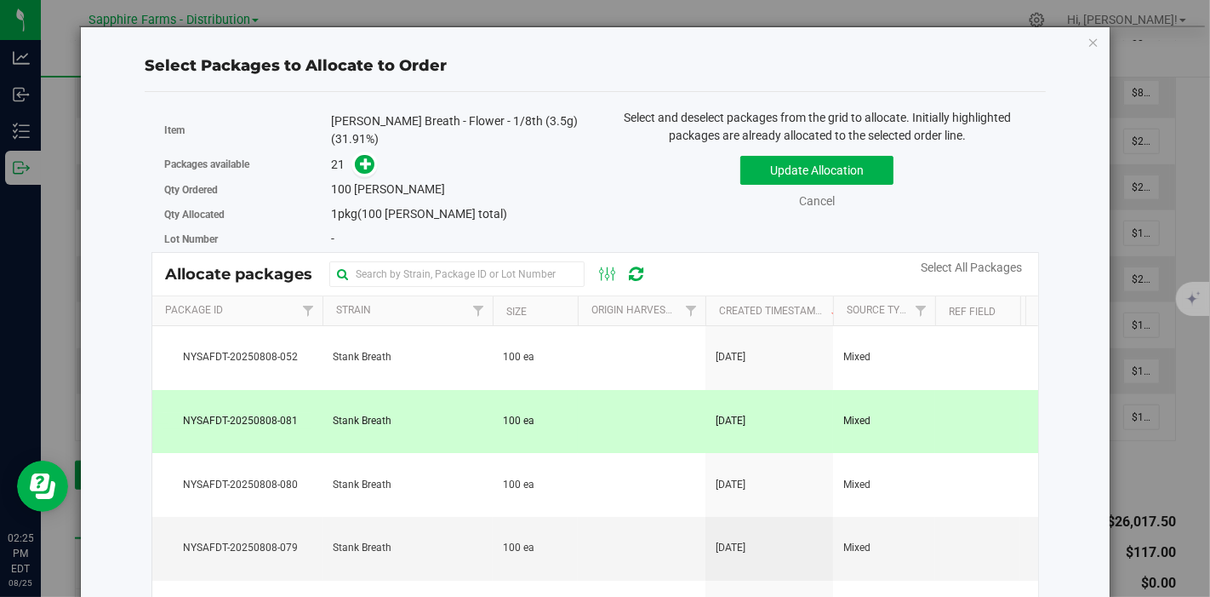
click at [602, 443] on td at bounding box center [642, 422] width 128 height 64
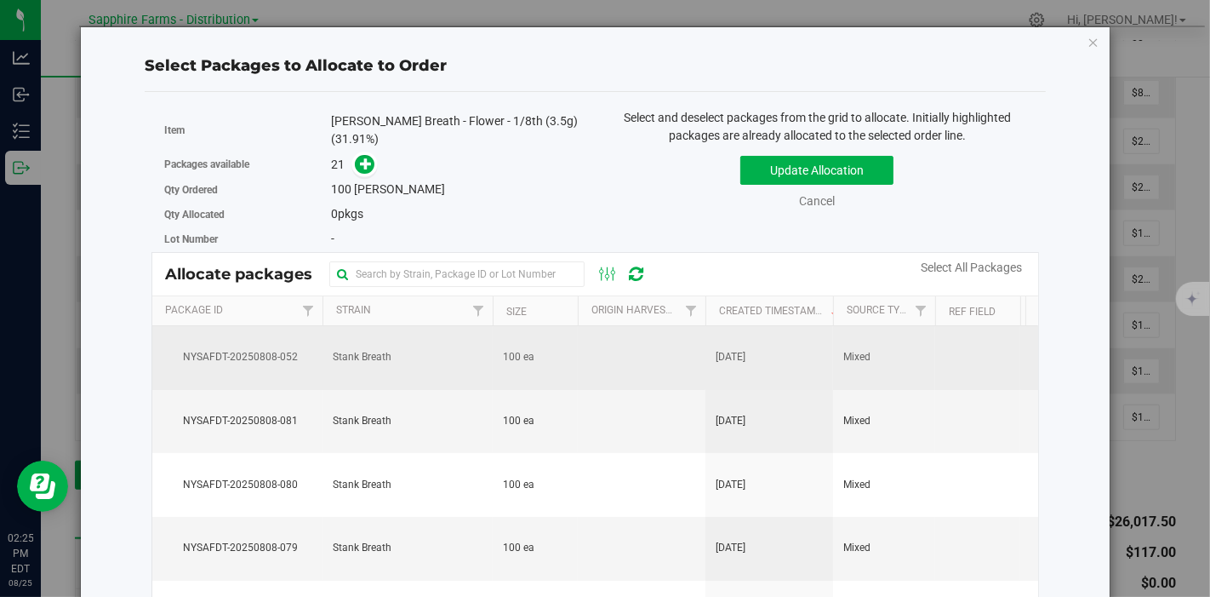
click at [610, 365] on td at bounding box center [642, 358] width 128 height 64
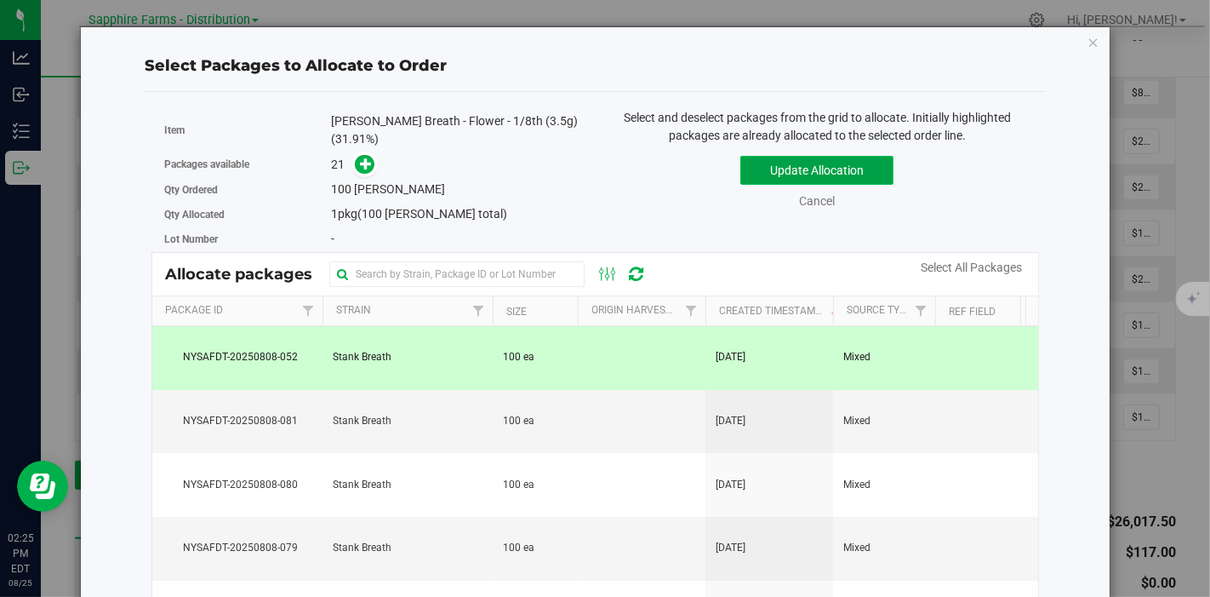
click at [760, 174] on button "Update Allocation" at bounding box center [816, 170] width 153 height 29
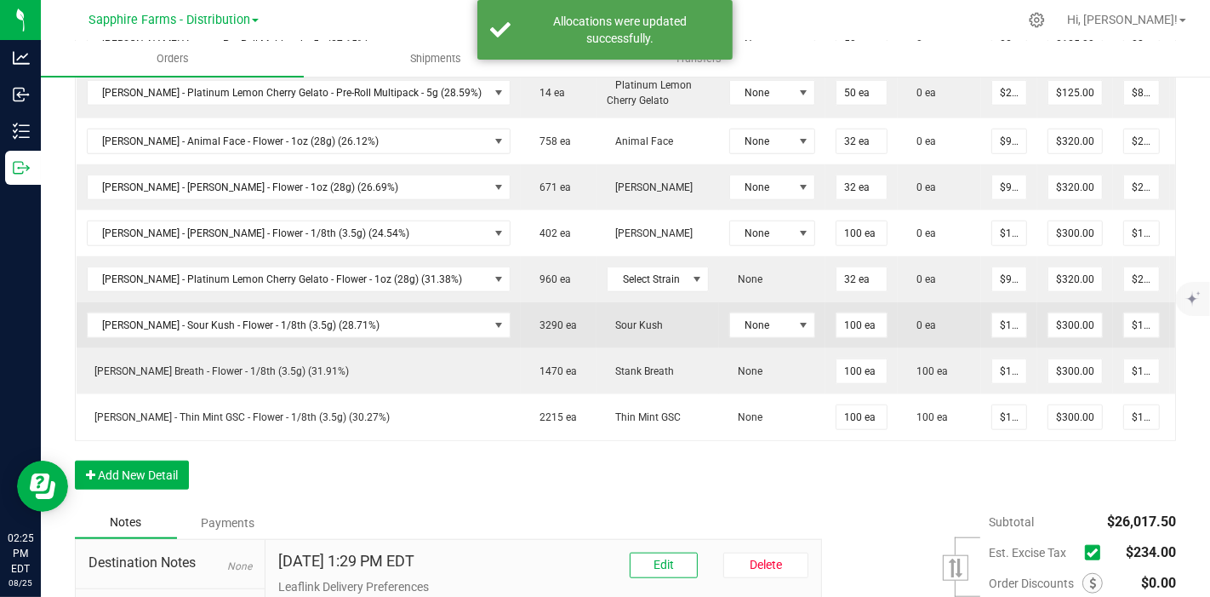
click at [1186, 318] on icon at bounding box center [1193, 323] width 14 height 10
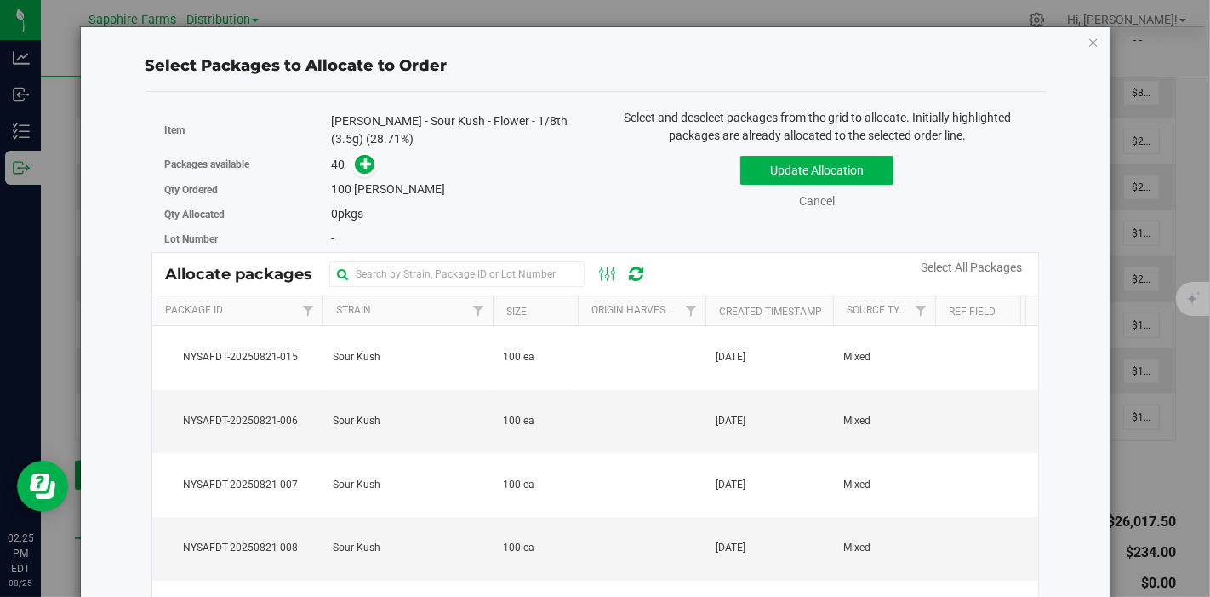
click at [709, 305] on th "Created Timestamp" at bounding box center [769, 311] width 128 height 30
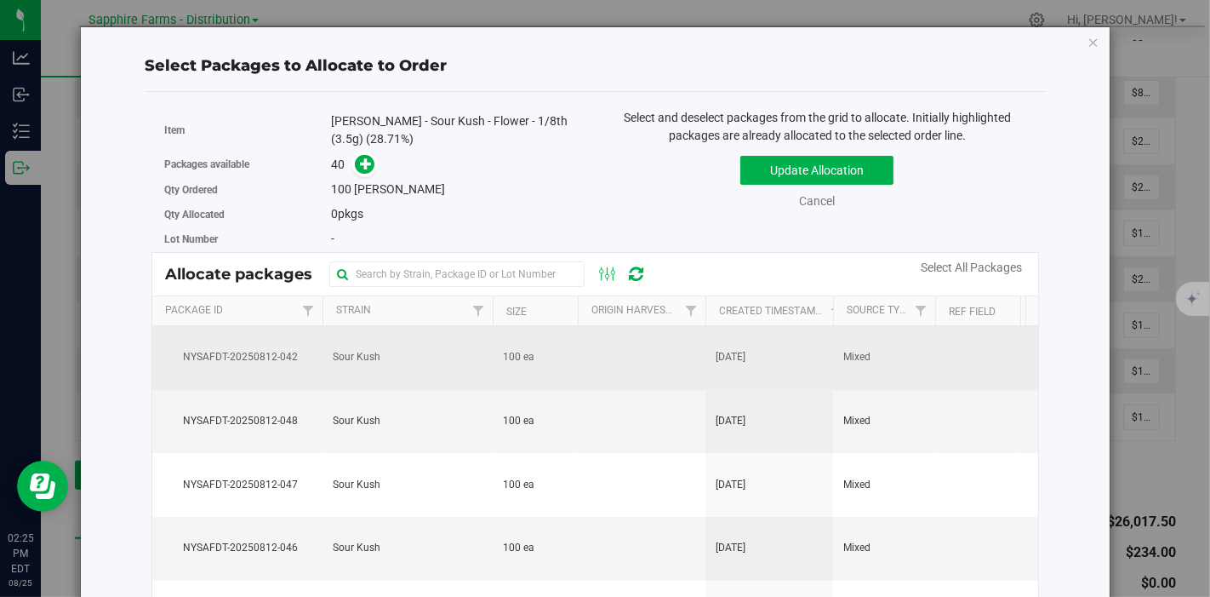
click at [642, 354] on td at bounding box center [642, 358] width 128 height 64
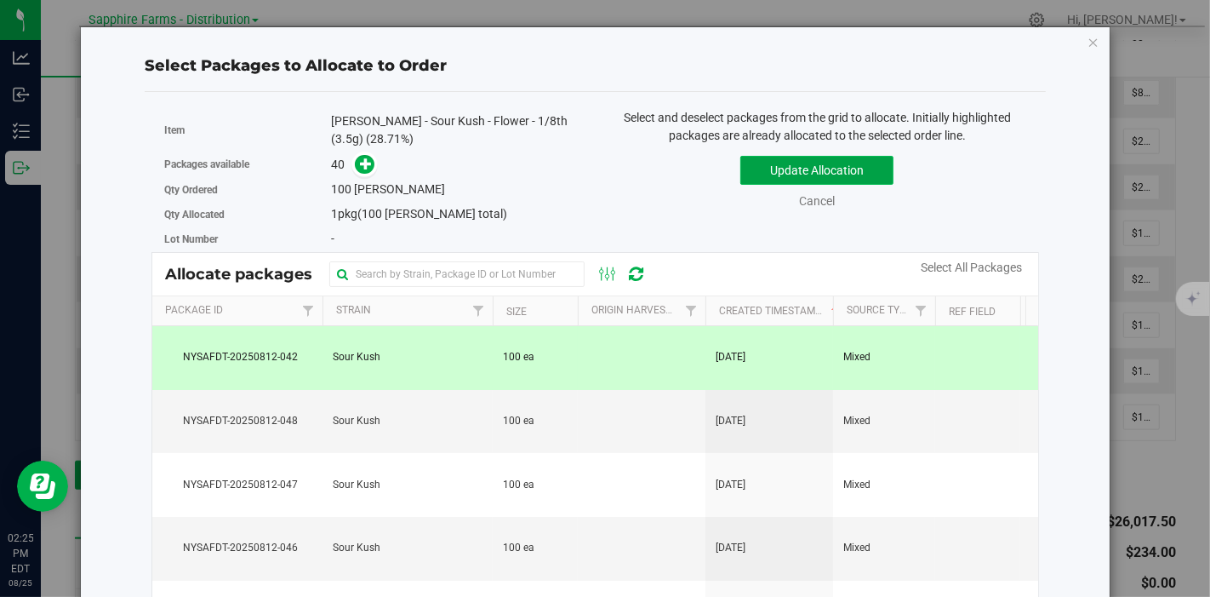
click at [768, 156] on button "Update Allocation" at bounding box center [816, 170] width 153 height 29
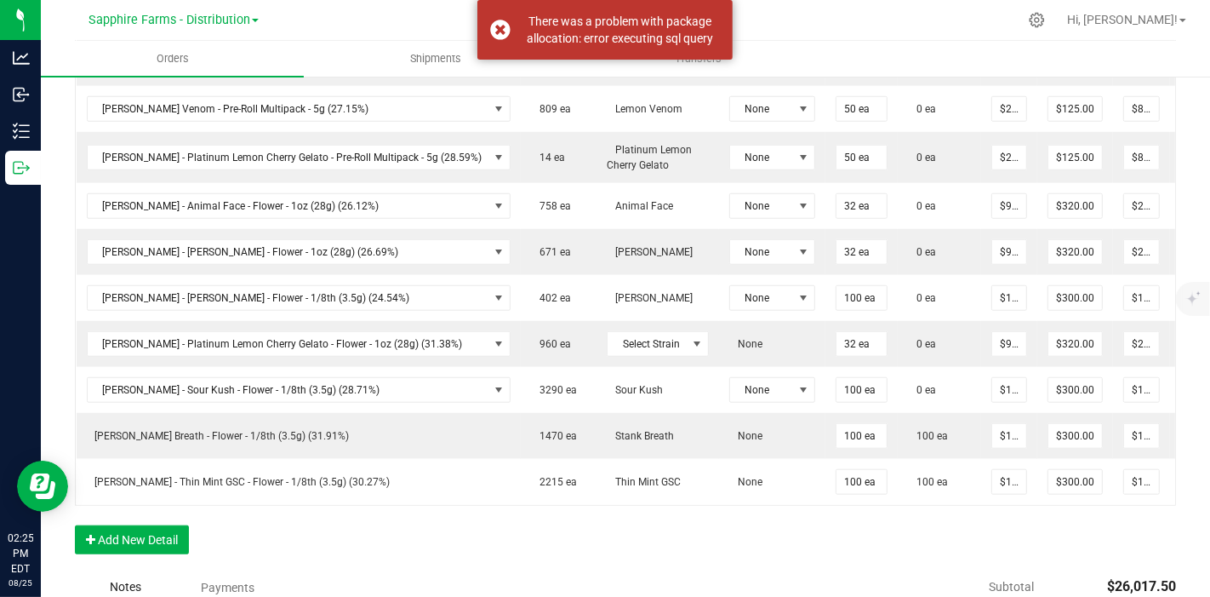
scroll to position [1150, 0]
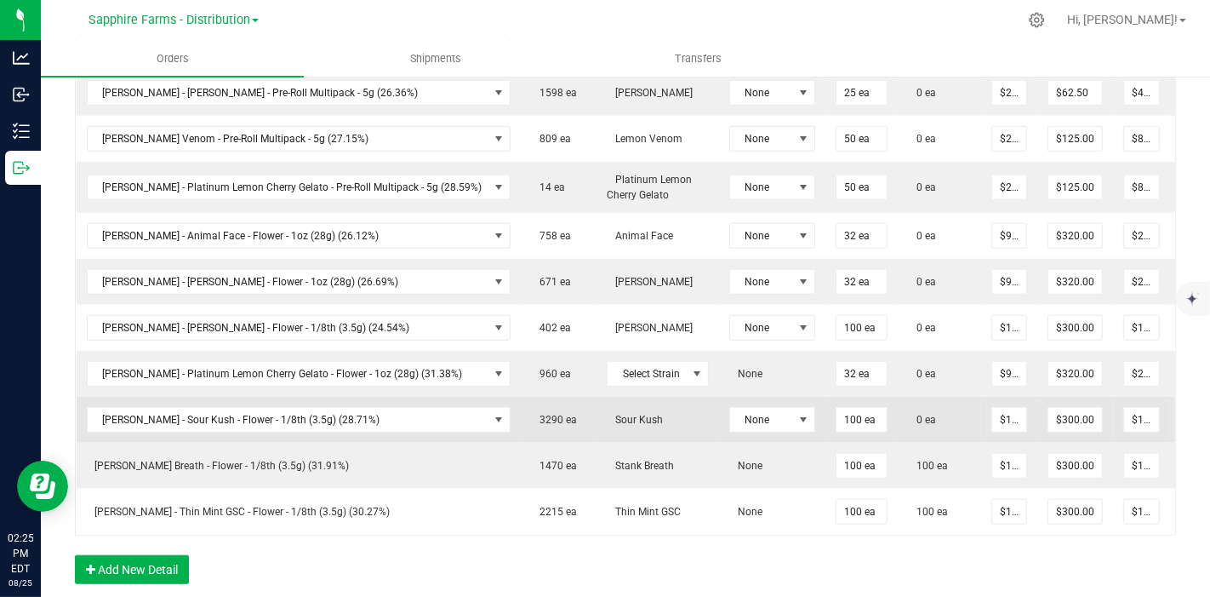
click at [1186, 413] on icon at bounding box center [1193, 418] width 14 height 10
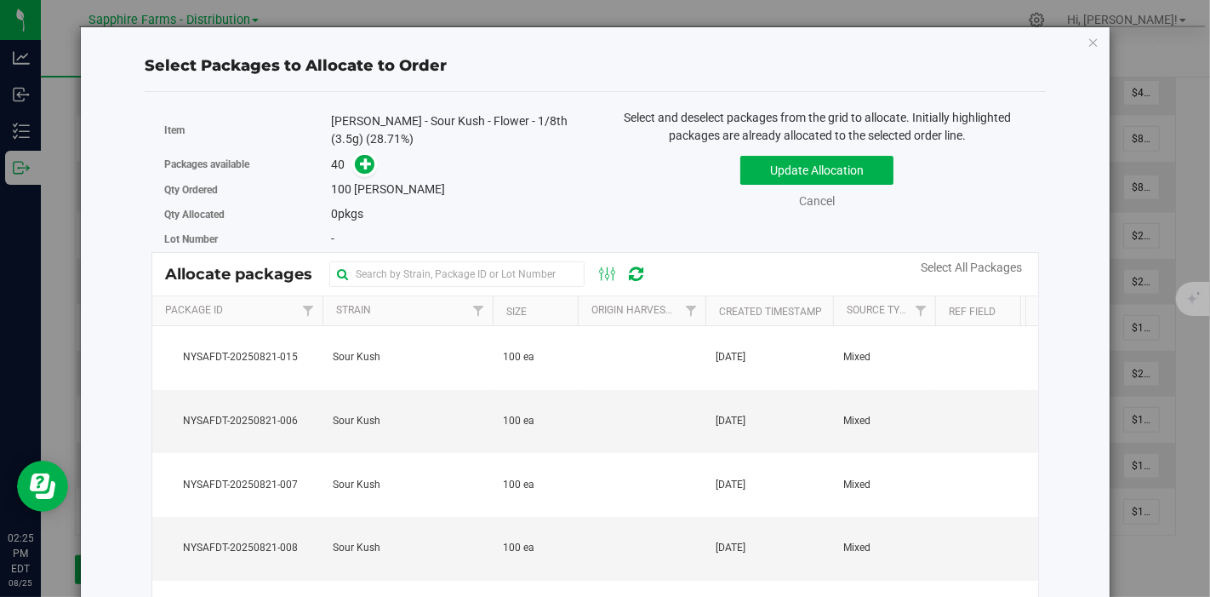
click at [714, 307] on th "Created Timestamp" at bounding box center [769, 311] width 128 height 30
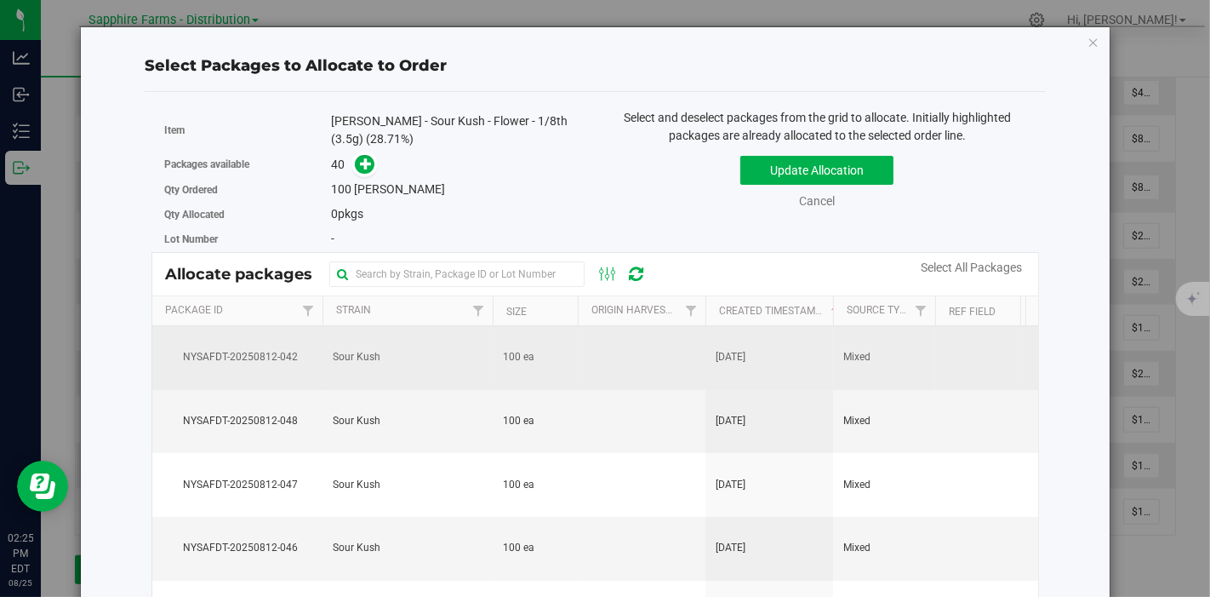
click at [639, 346] on td at bounding box center [642, 358] width 128 height 64
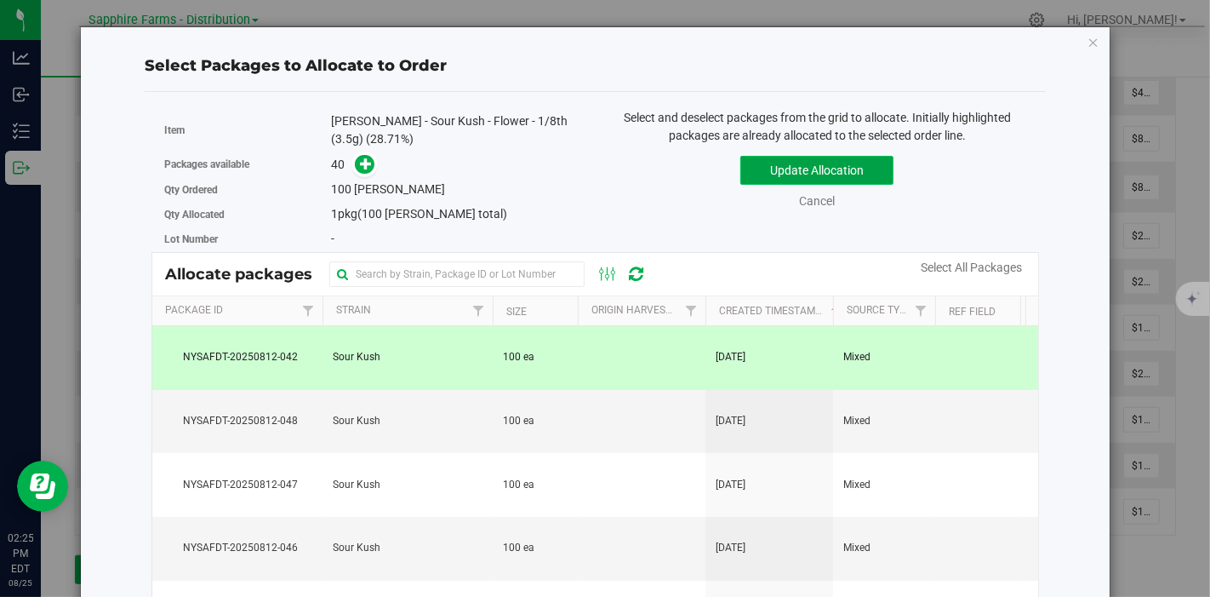
click at [778, 175] on button "Update Allocation" at bounding box center [816, 170] width 153 height 29
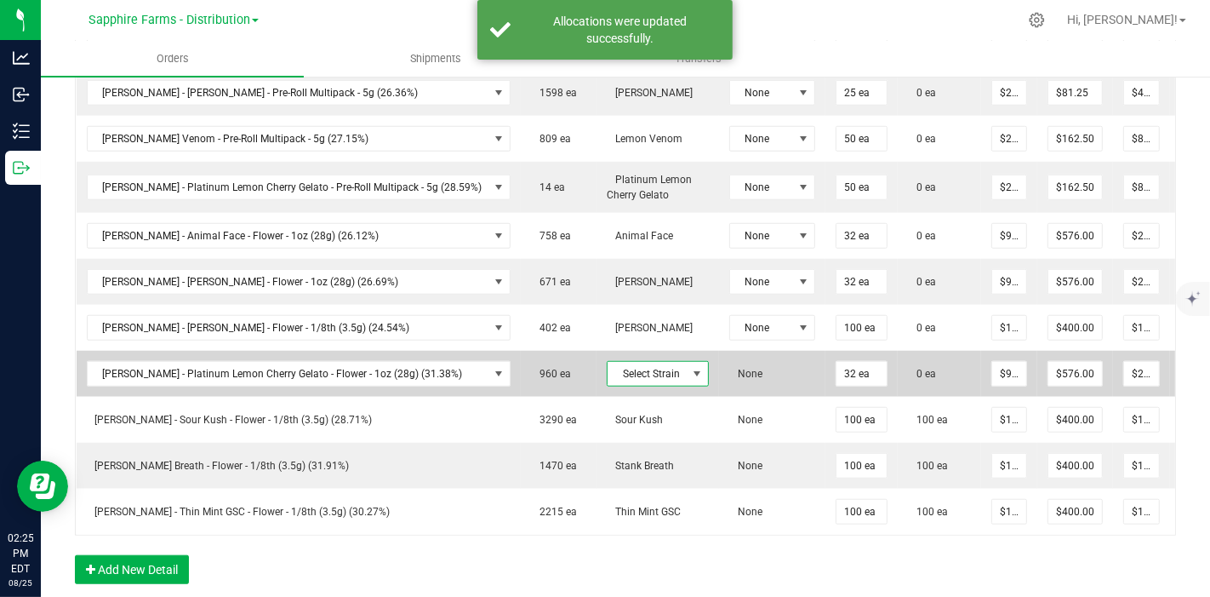
click at [622, 363] on span "Select Strain" at bounding box center [647, 374] width 79 height 24
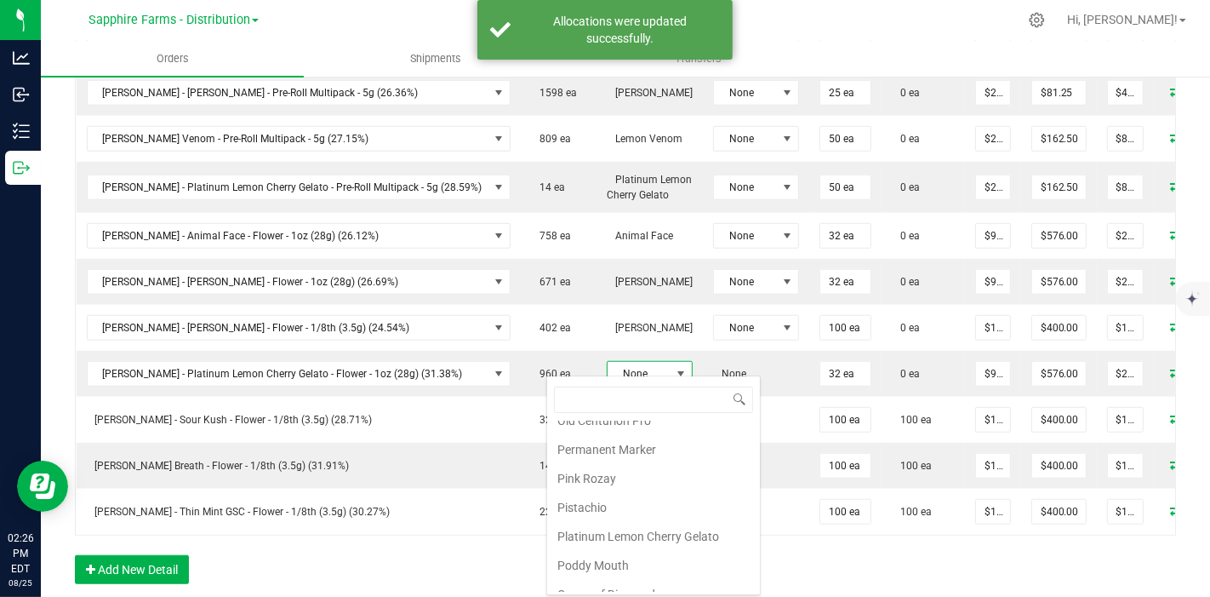
scroll to position [1195, 0]
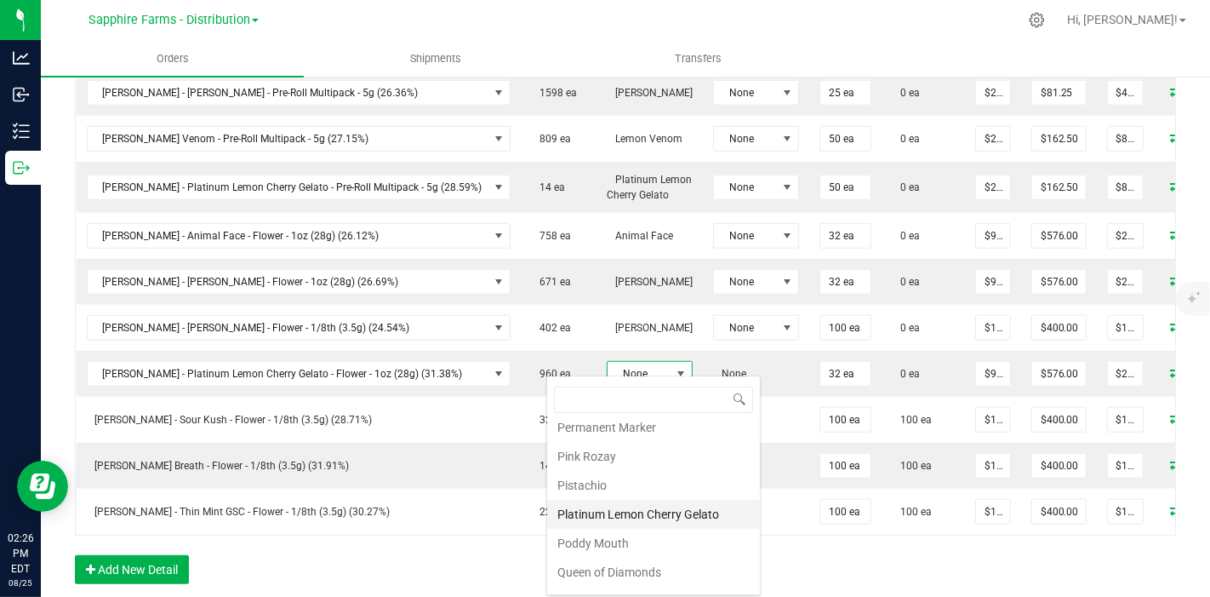
click at [637, 500] on li "Platinum Lemon Cherry Gelato" at bounding box center [653, 514] width 213 height 29
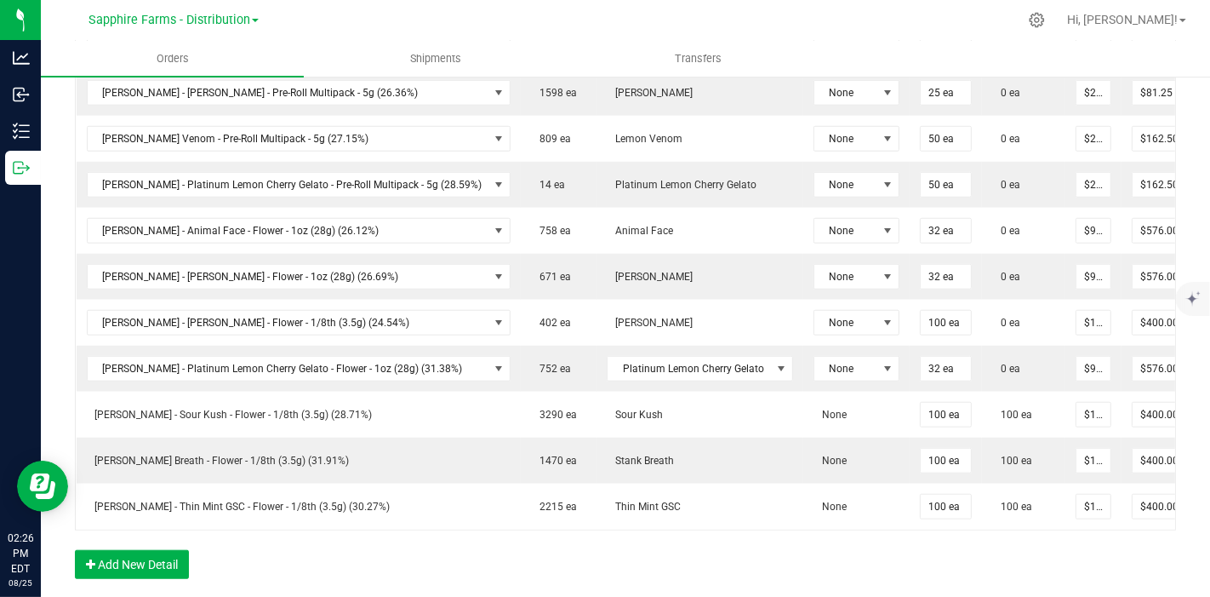
scroll to position [0, 128]
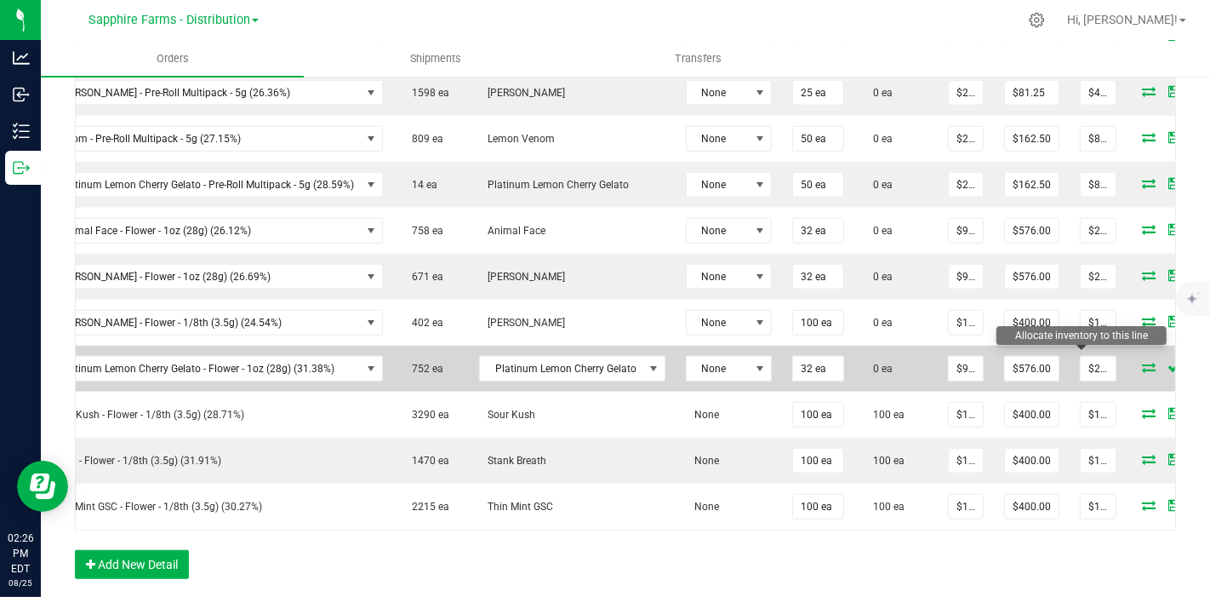
click at [1143, 362] on icon at bounding box center [1150, 367] width 14 height 10
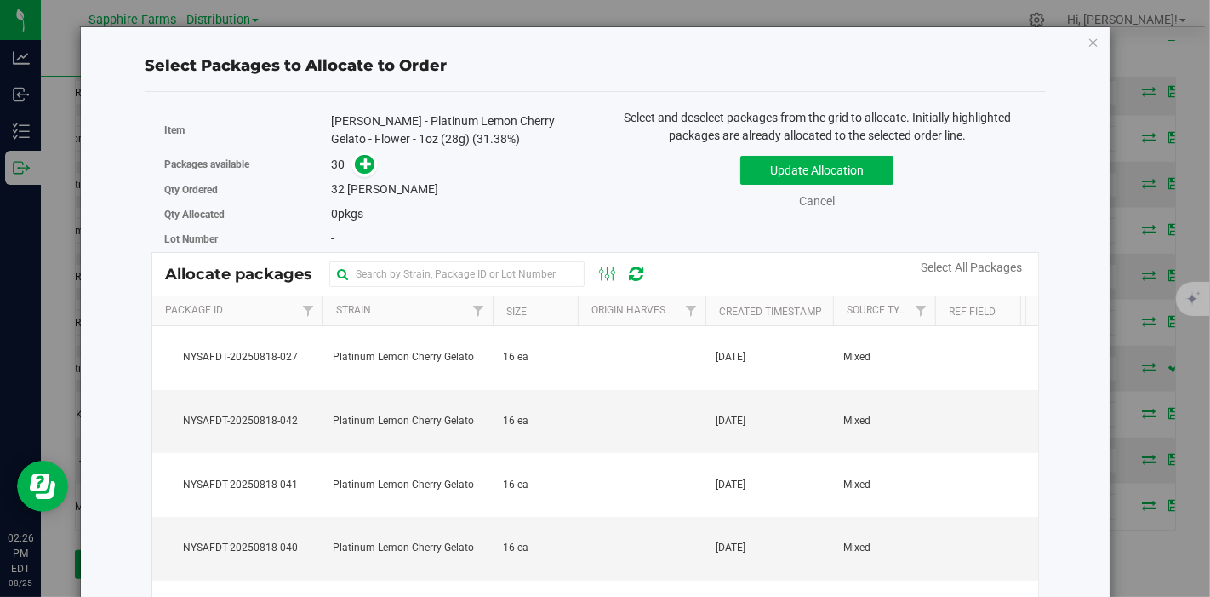
click at [581, 305] on th "Origin Harvests" at bounding box center [642, 311] width 128 height 30
click at [710, 305] on th "Created Timestamp" at bounding box center [769, 311] width 128 height 30
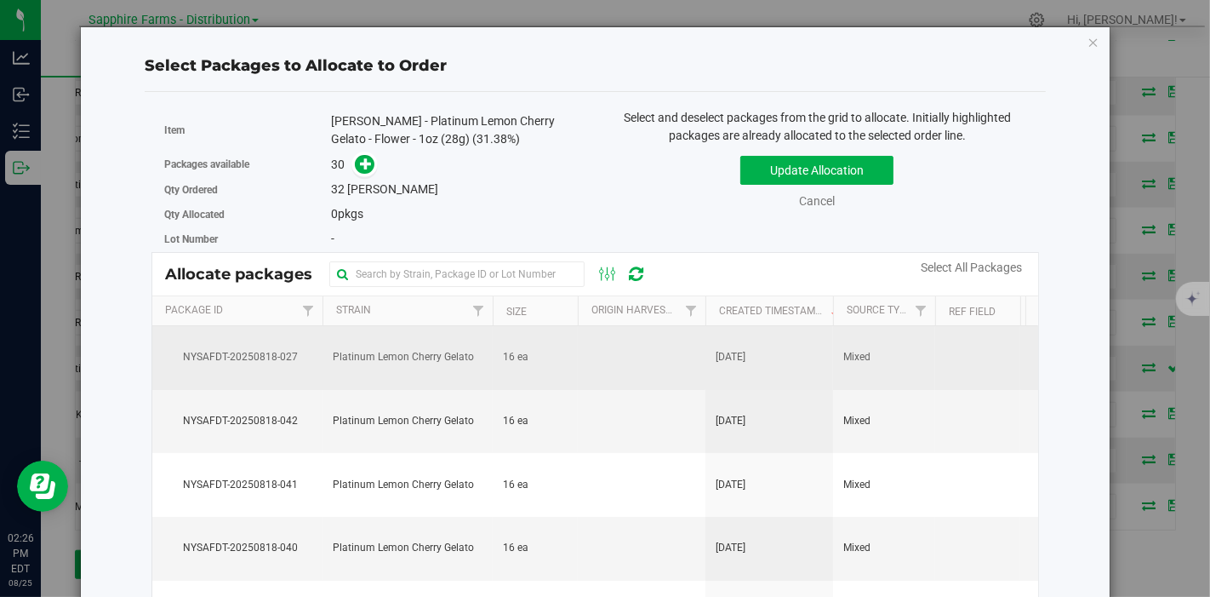
click at [622, 353] on td at bounding box center [642, 358] width 128 height 64
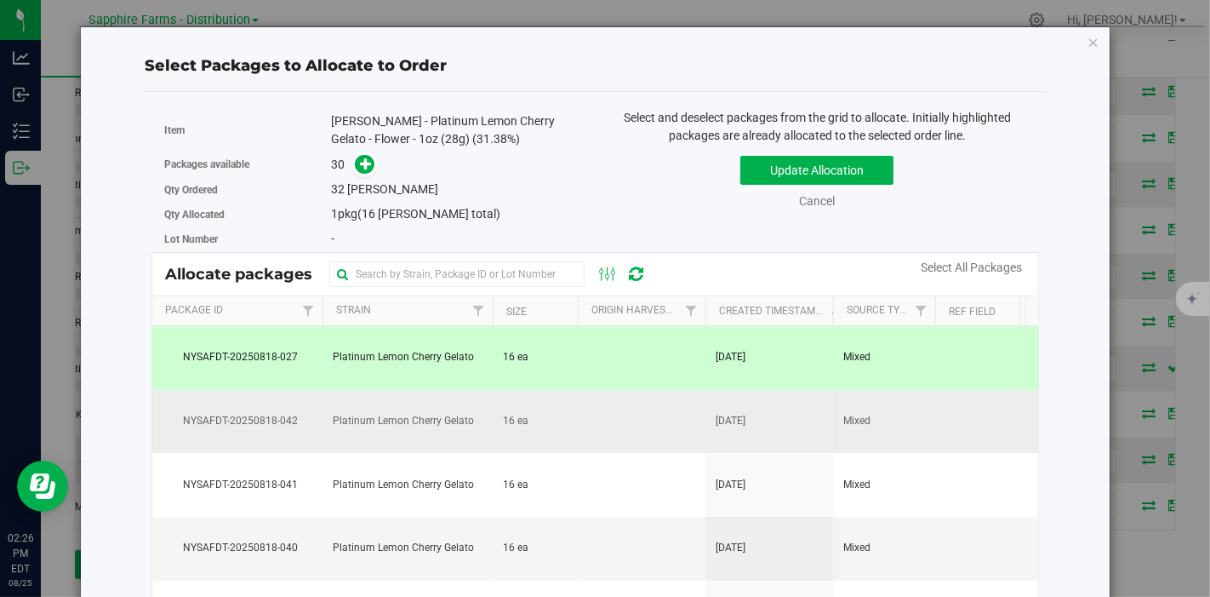
click at [591, 407] on td at bounding box center [642, 422] width 128 height 64
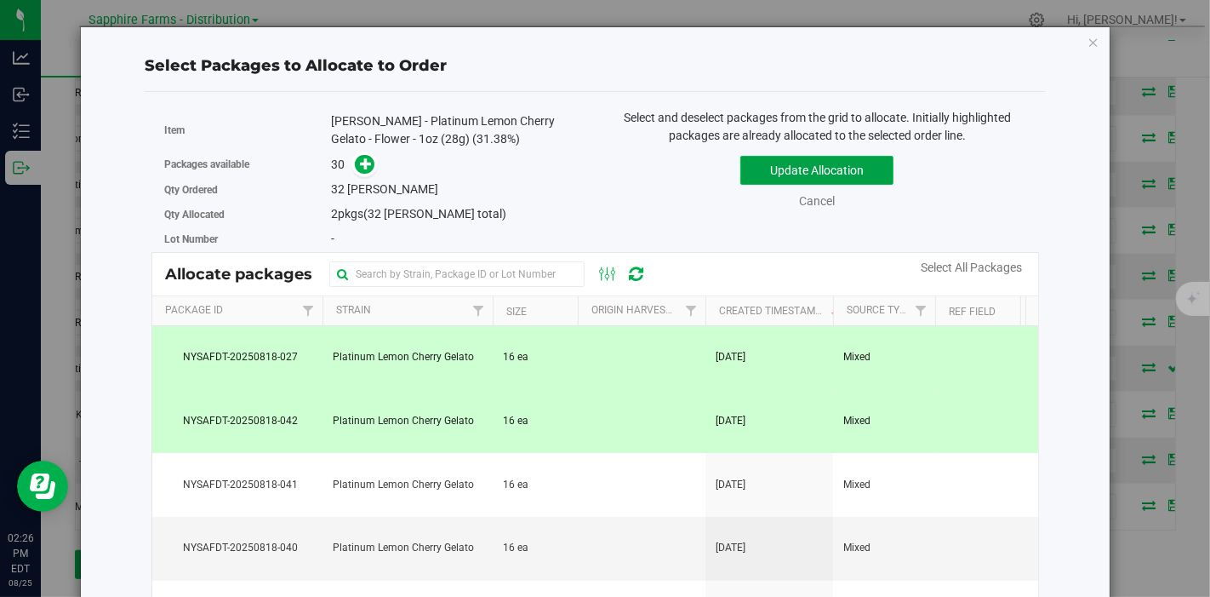
click at [817, 165] on button "Update Allocation" at bounding box center [816, 170] width 153 height 29
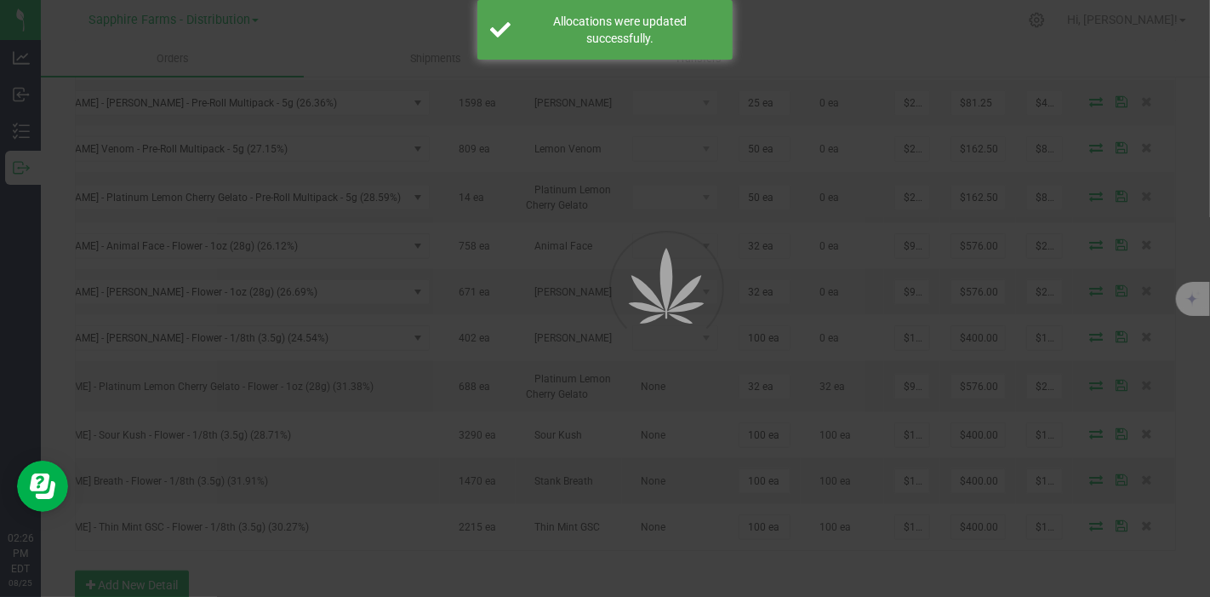
scroll to position [0, 31]
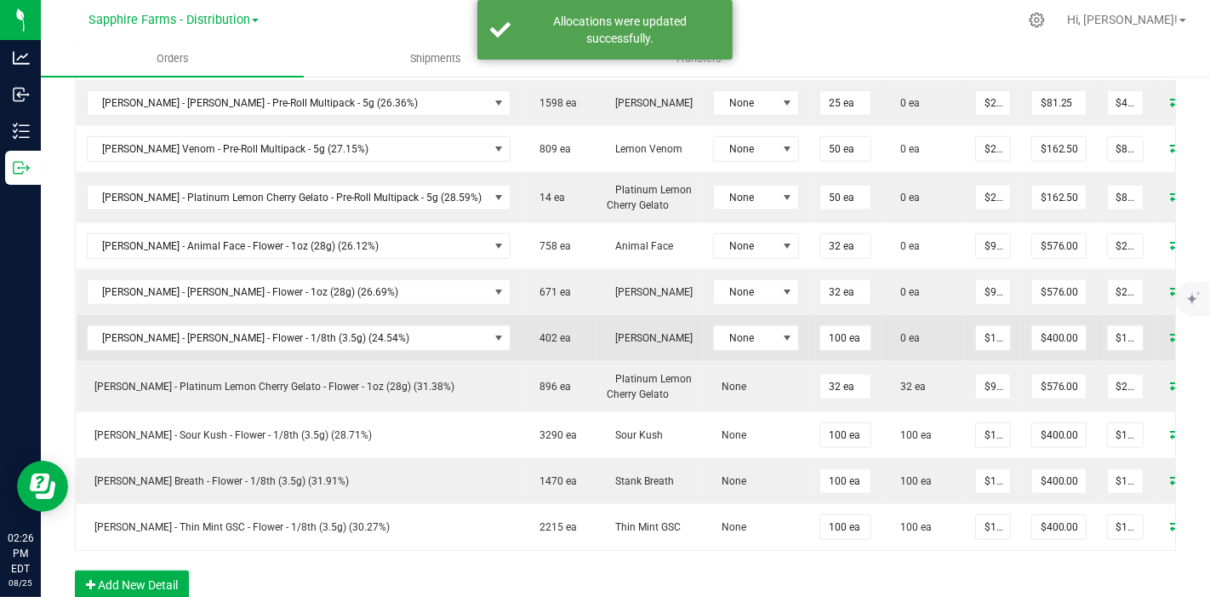
click at [1164, 331] on span at bounding box center [1177, 336] width 26 height 10
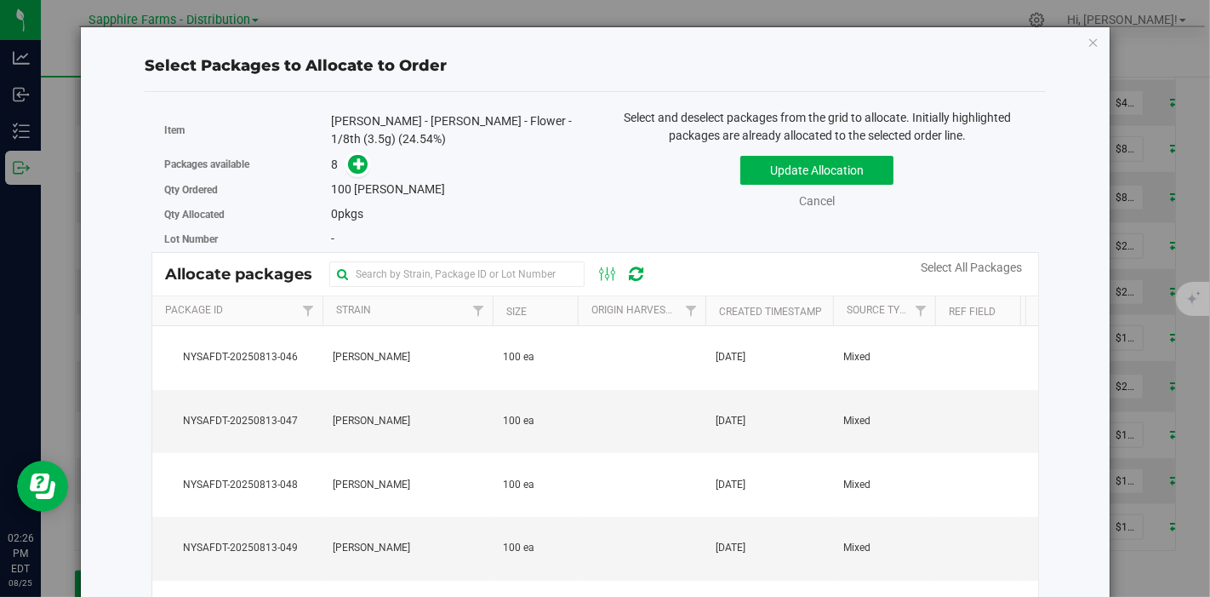
click at [710, 303] on th "Created Timestamp" at bounding box center [769, 311] width 128 height 30
click at [602, 417] on td at bounding box center [642, 422] width 128 height 64
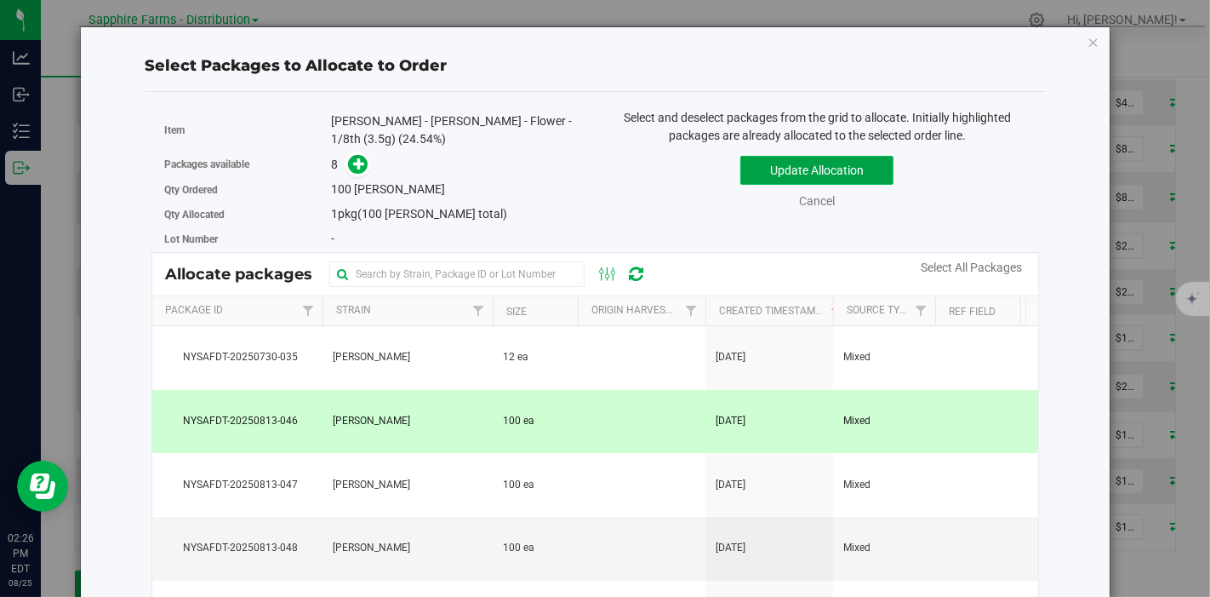
click at [776, 170] on button "Update Allocation" at bounding box center [816, 170] width 153 height 29
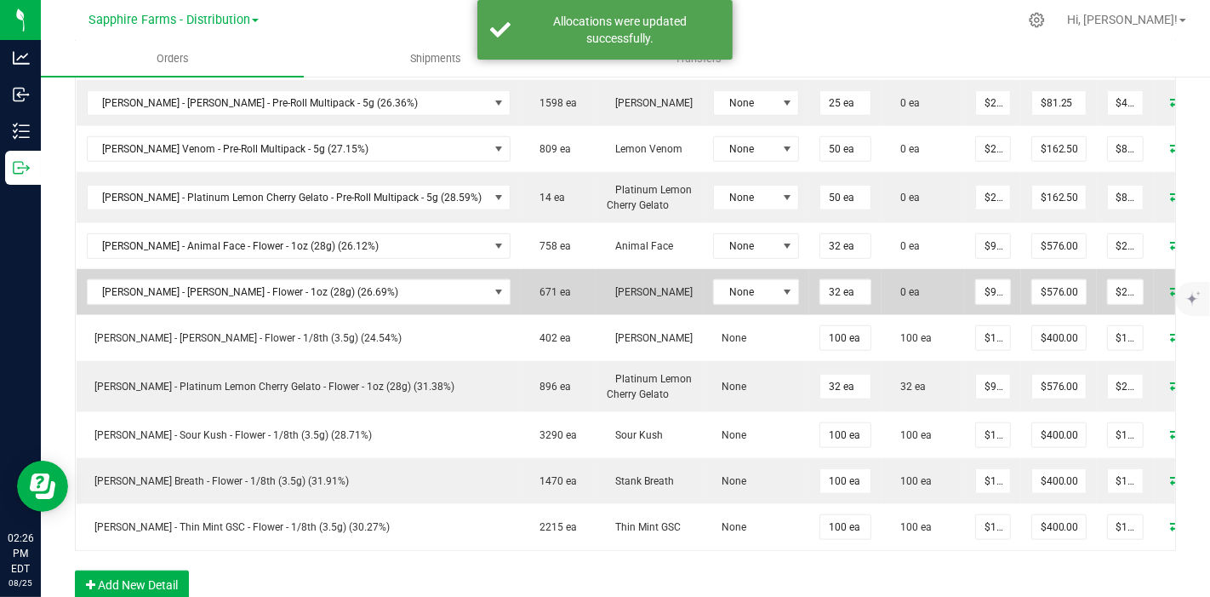
click at [1170, 285] on icon at bounding box center [1177, 290] width 14 height 10
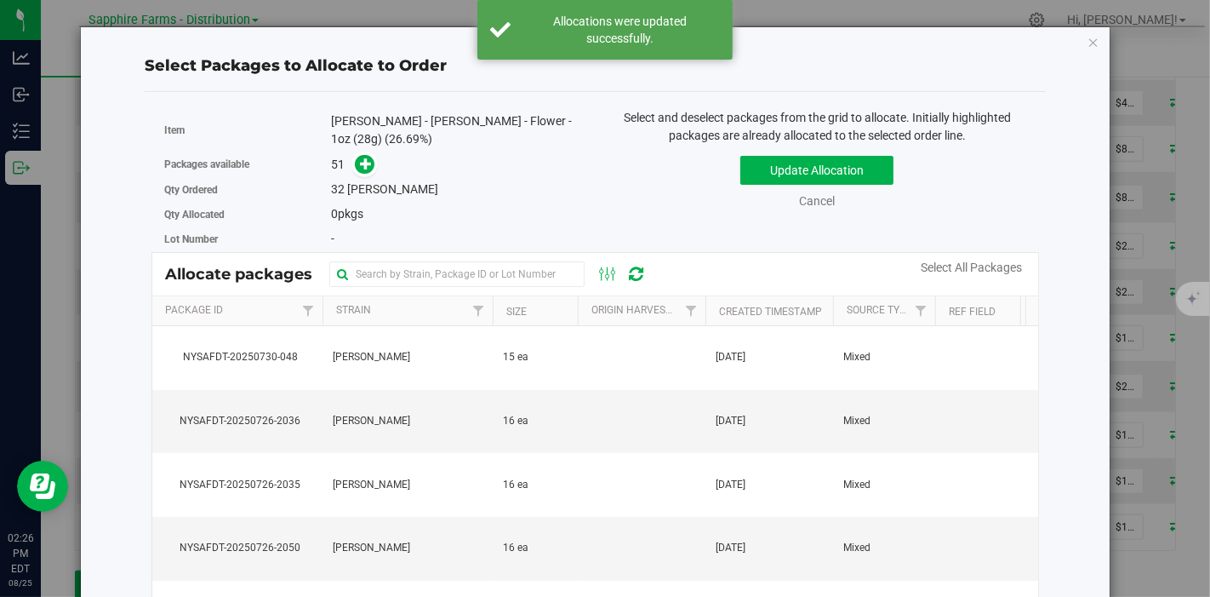
click at [710, 296] on th "Created Timestamp" at bounding box center [769, 311] width 128 height 30
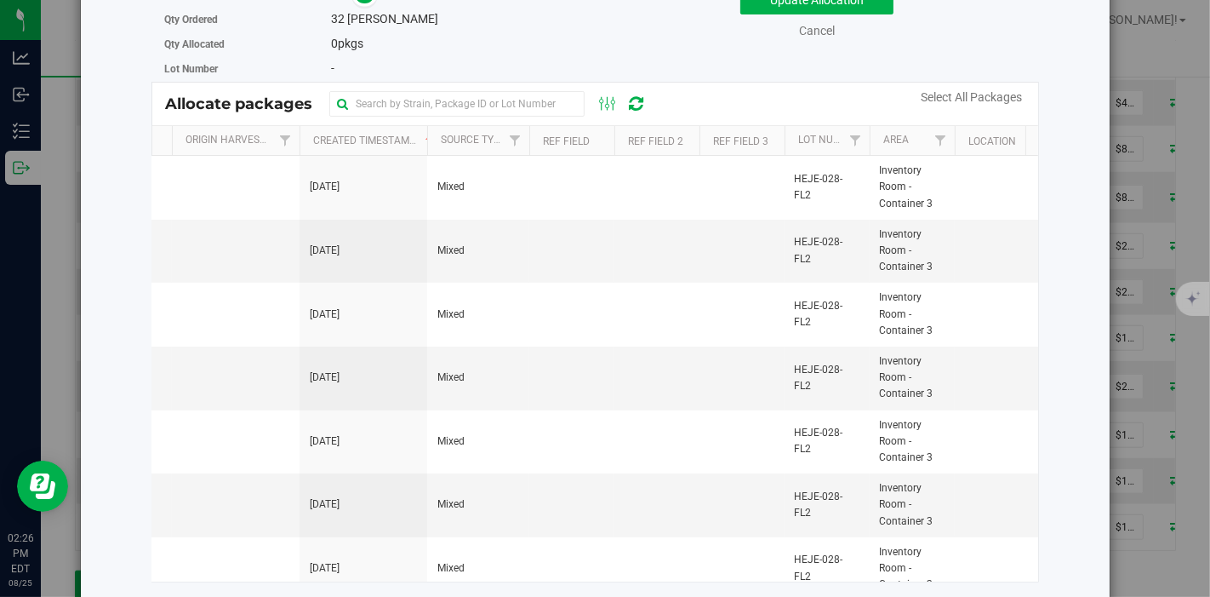
scroll to position [0, 0]
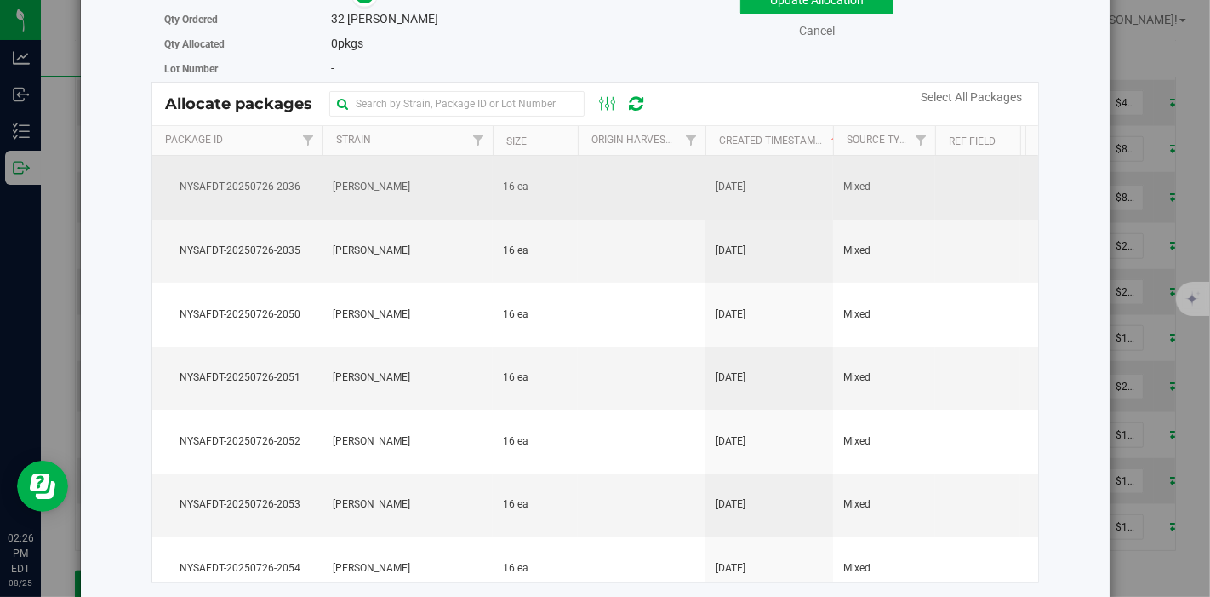
click at [507, 179] on span "16 ea" at bounding box center [516, 187] width 26 height 16
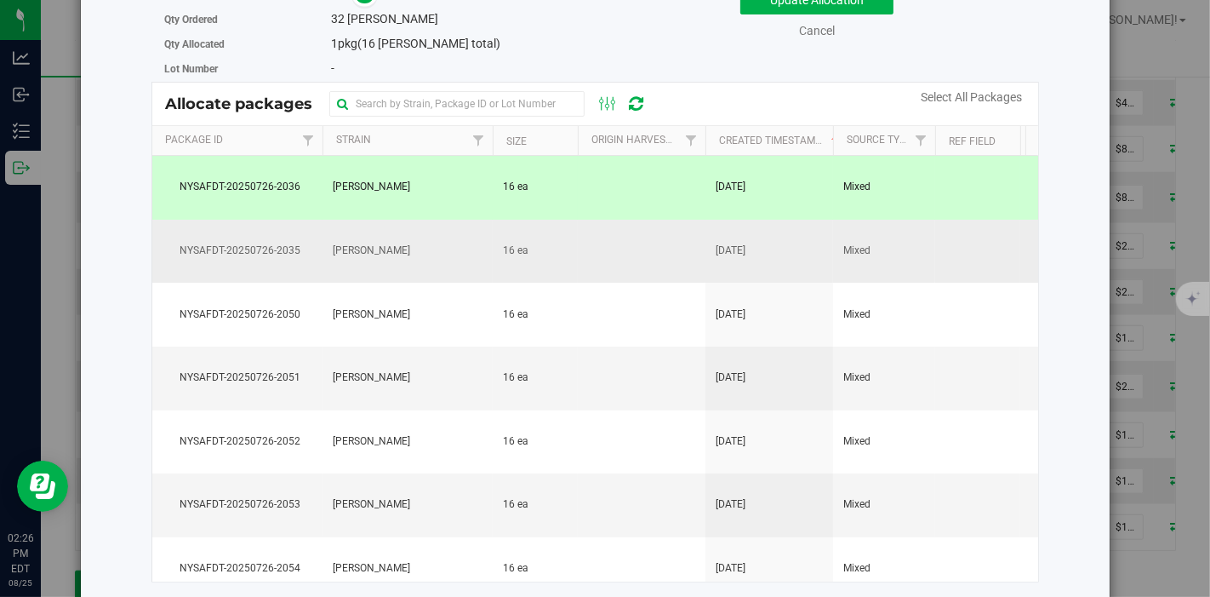
click at [498, 251] on td "16 ea" at bounding box center [535, 252] width 85 height 64
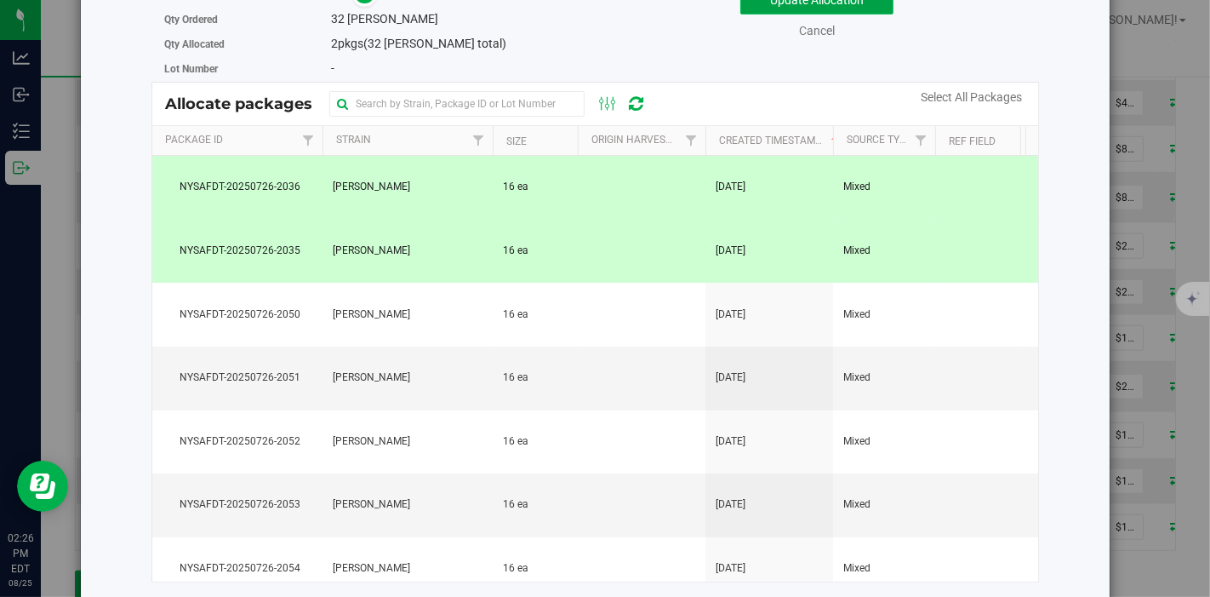
click at [779, 11] on button "Update Allocation" at bounding box center [816, 0] width 153 height 29
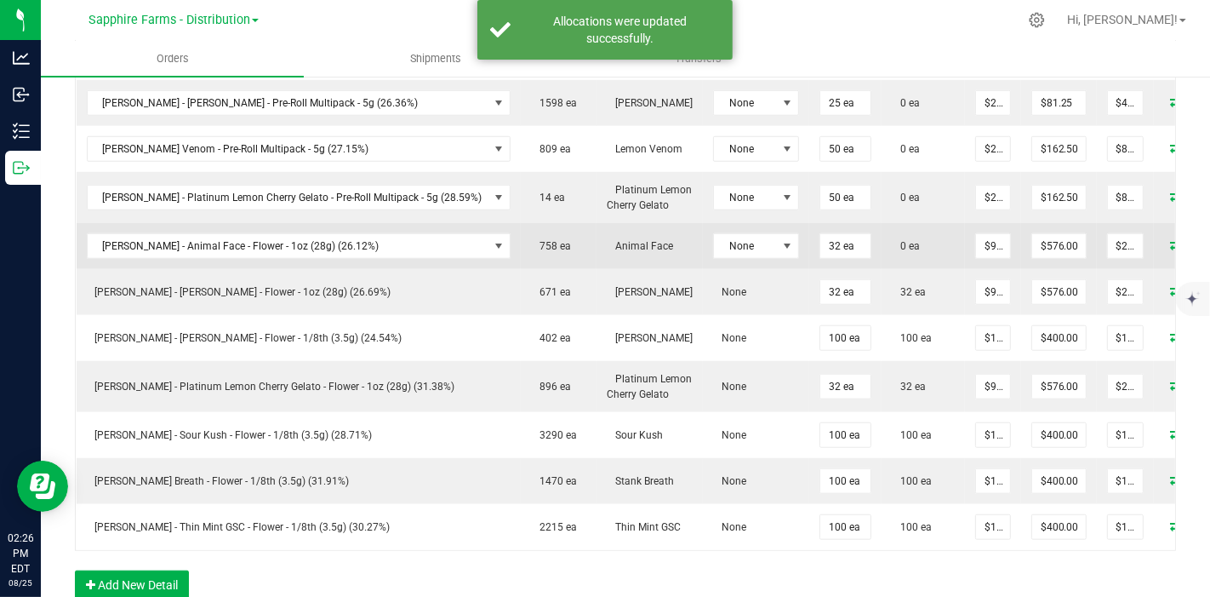
click at [1170, 239] on icon at bounding box center [1177, 244] width 14 height 10
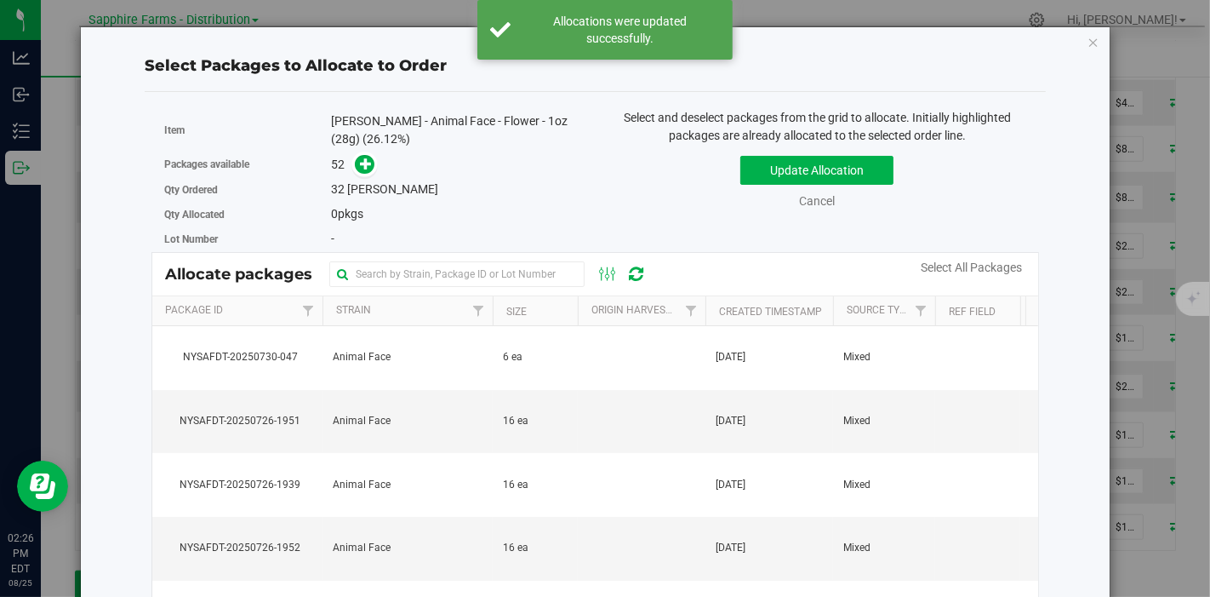
click at [710, 304] on th "Created Timestamp" at bounding box center [769, 311] width 128 height 30
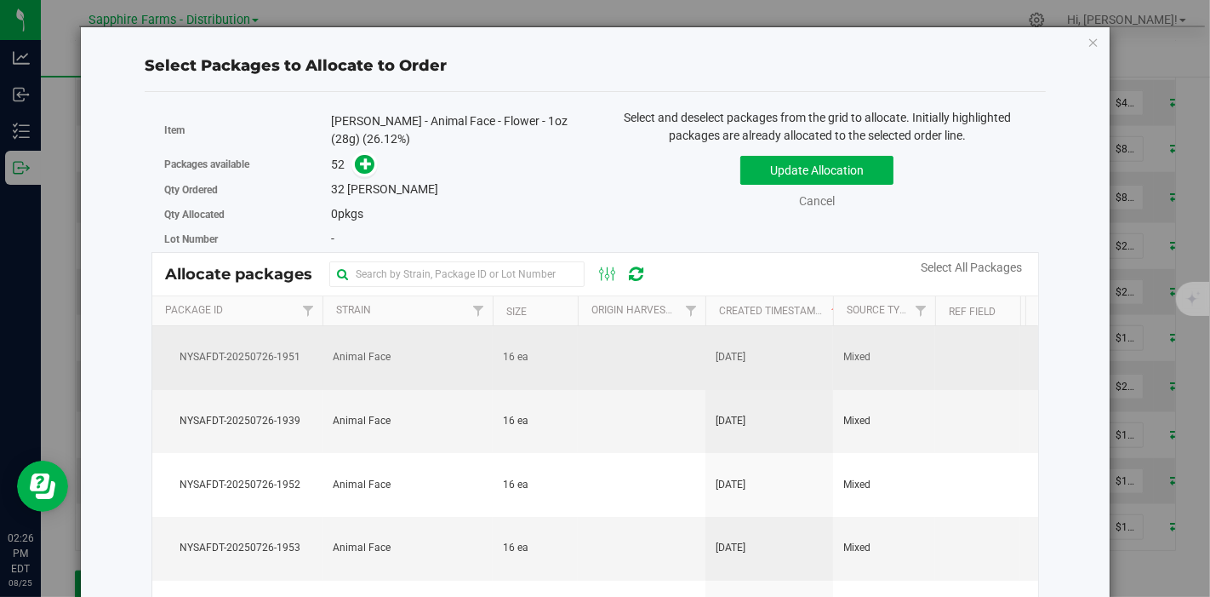
click at [599, 360] on td at bounding box center [642, 358] width 128 height 64
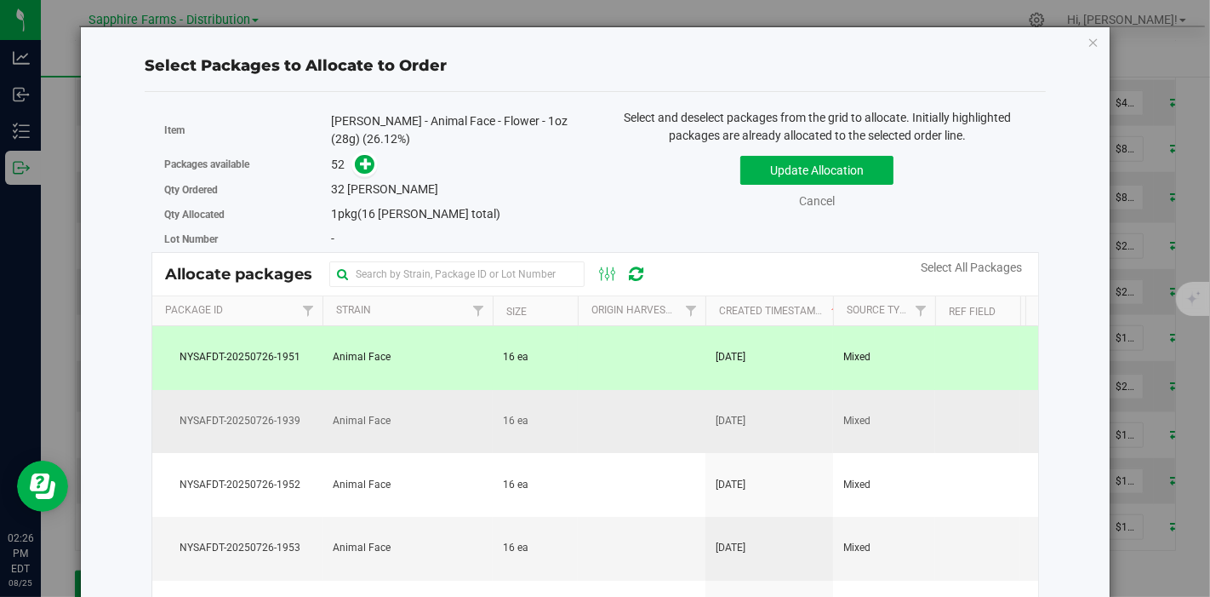
click at [588, 417] on td at bounding box center [642, 422] width 128 height 64
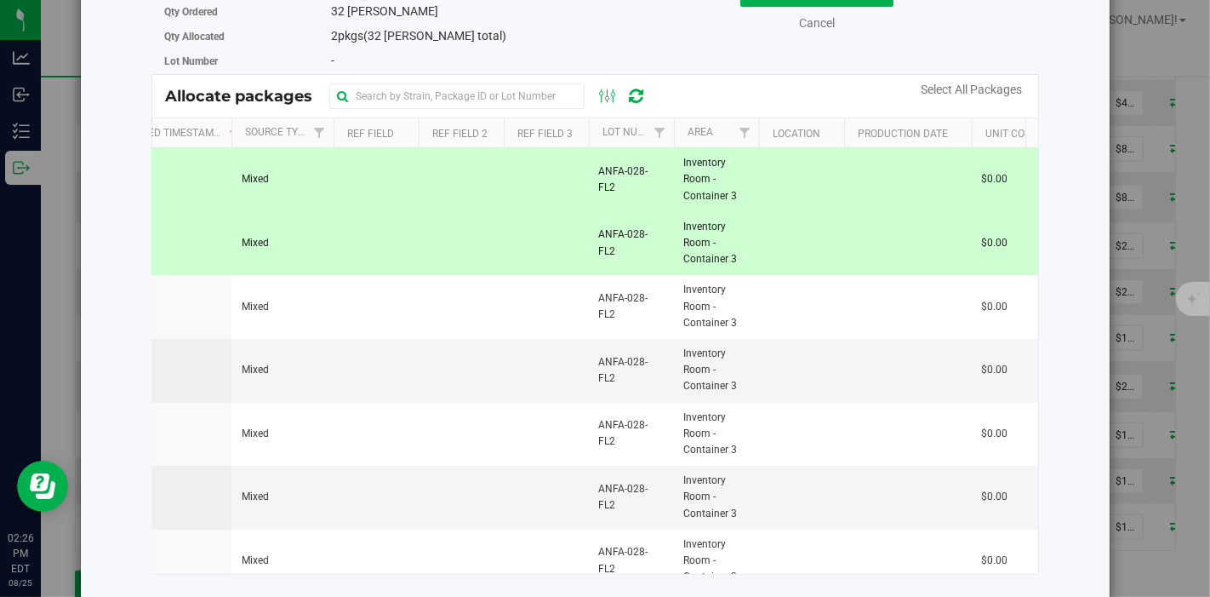
scroll to position [0, 625]
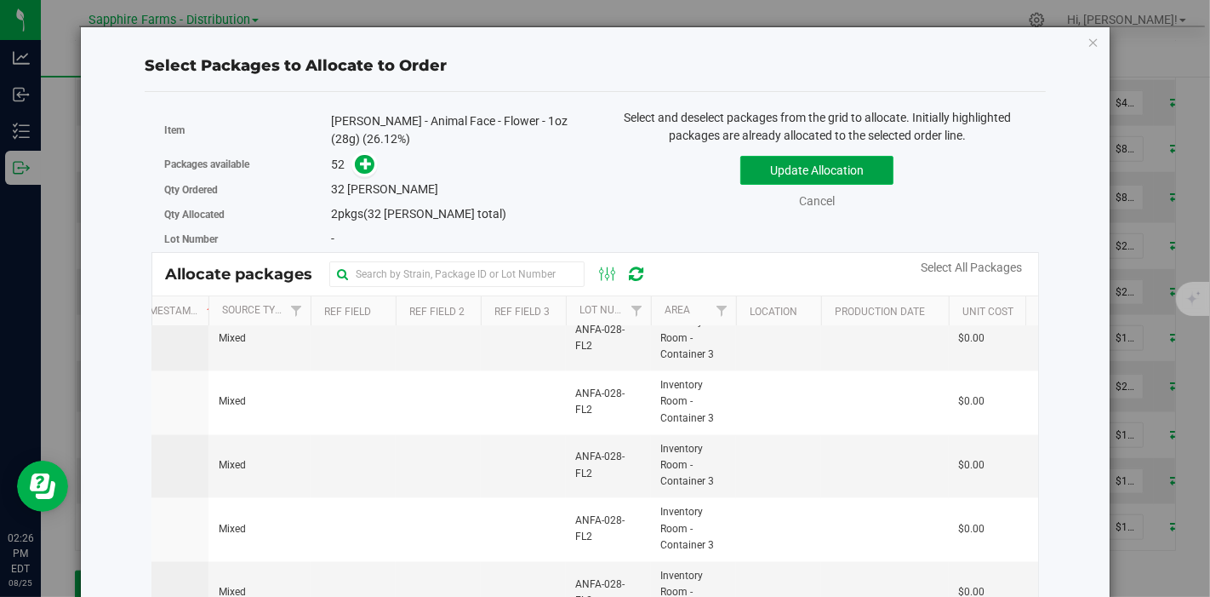
click at [829, 176] on button "Update Allocation" at bounding box center [816, 170] width 153 height 29
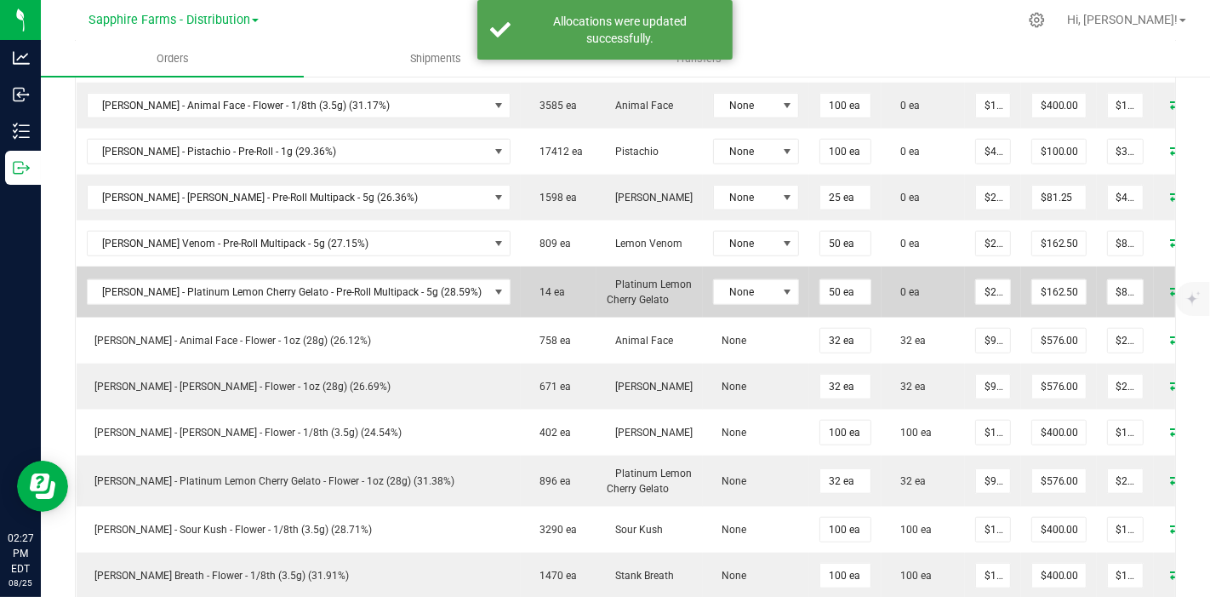
click at [1170, 285] on icon at bounding box center [1177, 290] width 14 height 10
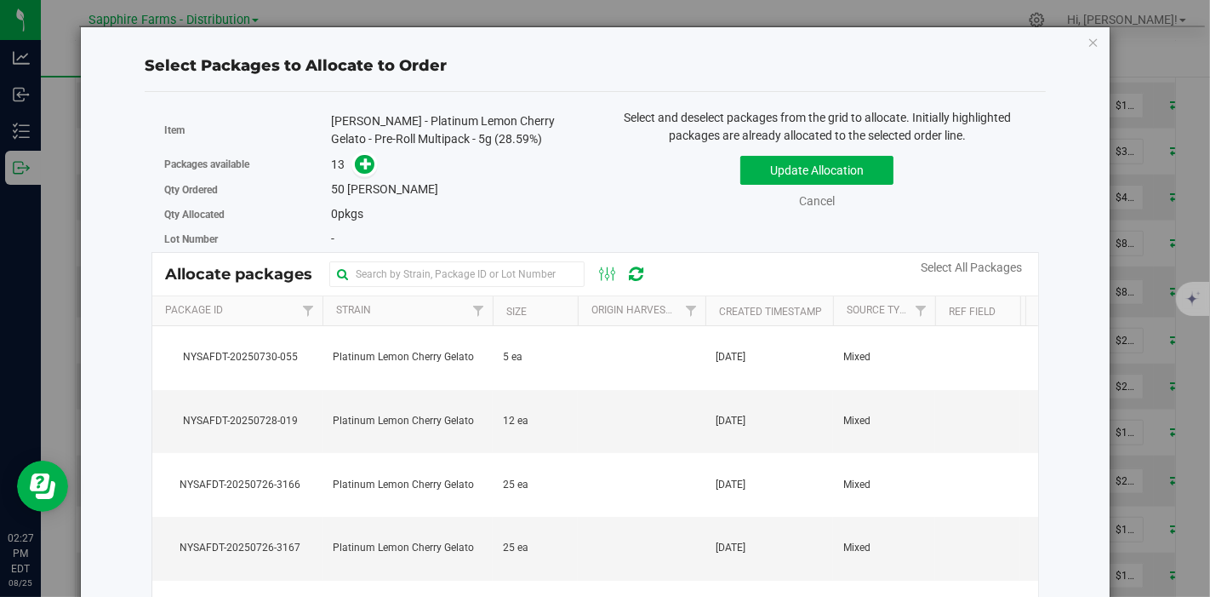
click at [705, 306] on th "Created Timestamp" at bounding box center [769, 311] width 128 height 30
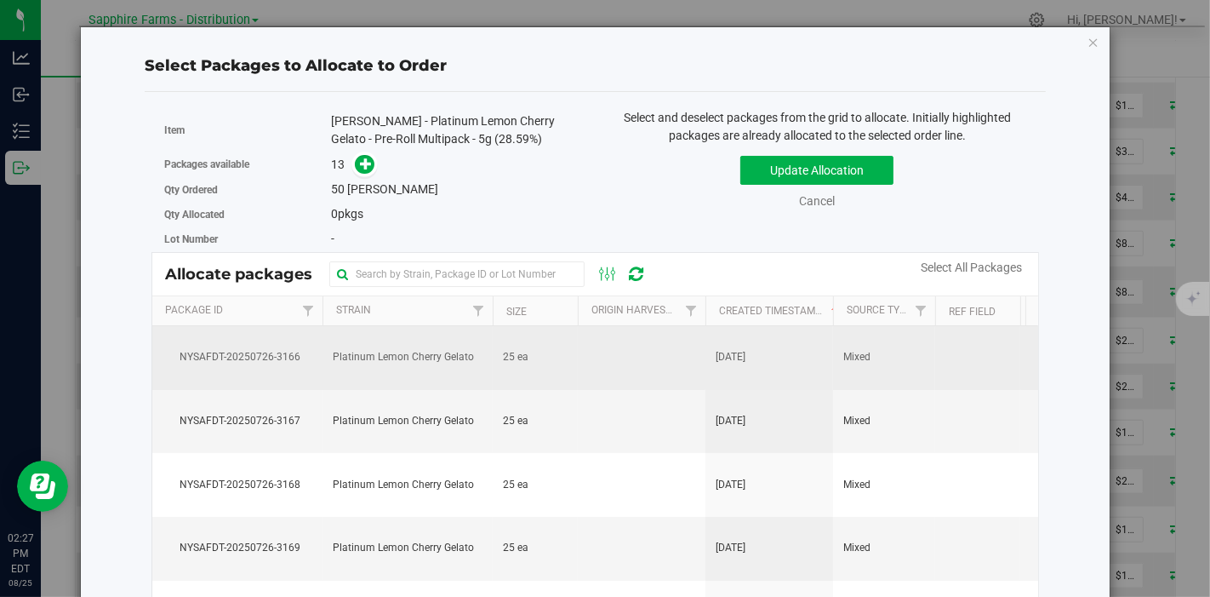
click at [643, 358] on td at bounding box center [642, 358] width 128 height 64
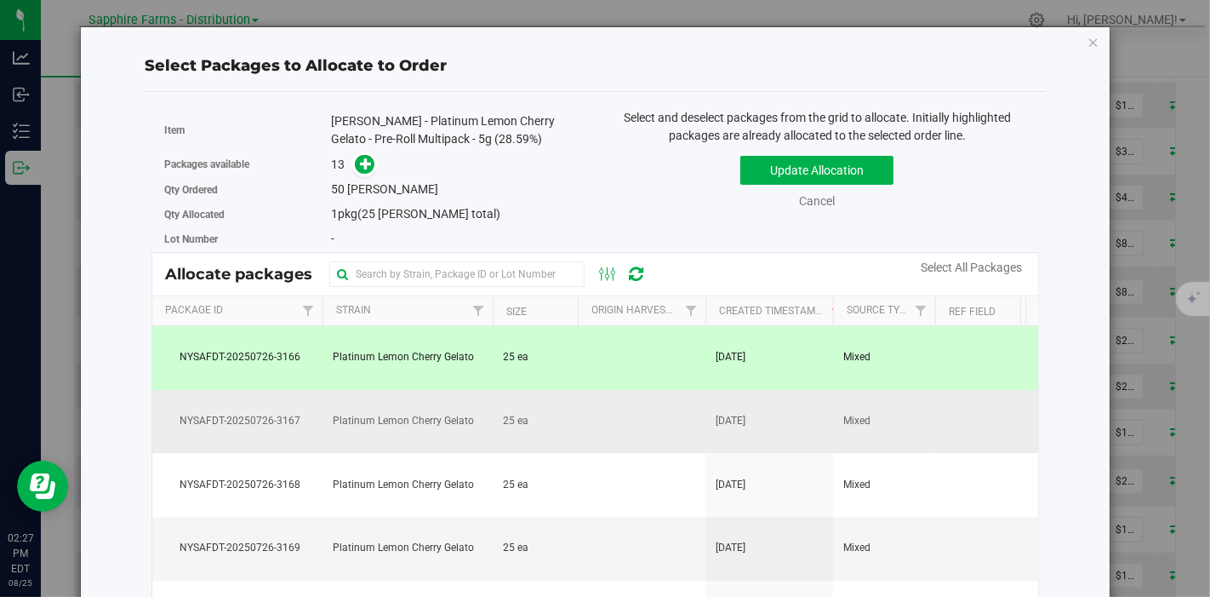
click at [626, 415] on td at bounding box center [642, 422] width 128 height 64
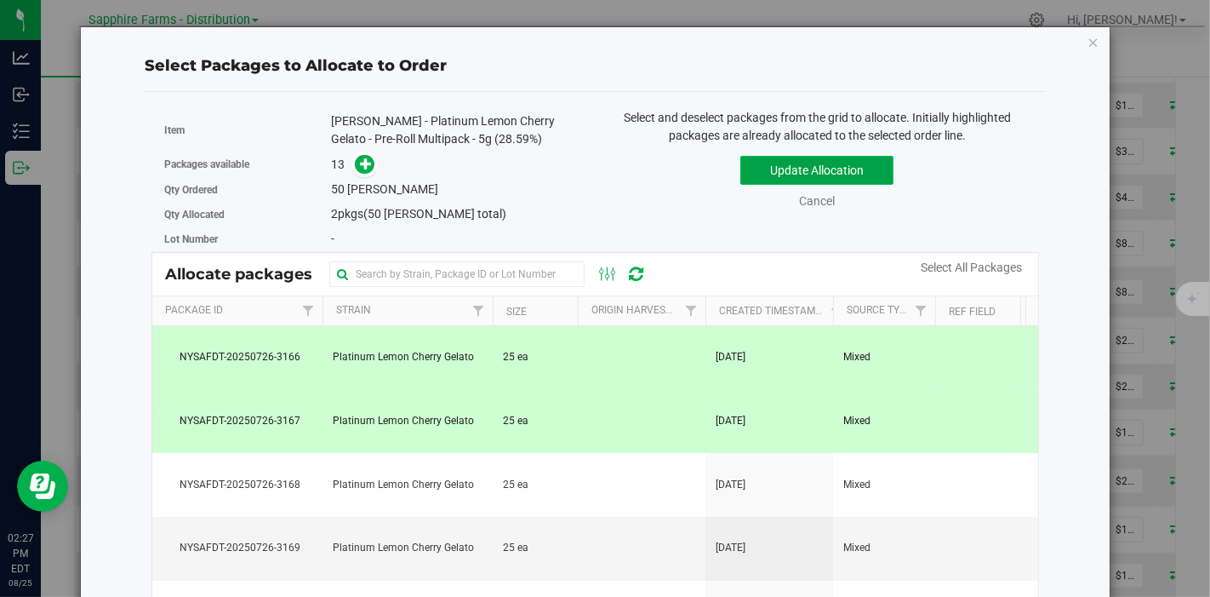
click at [816, 168] on button "Update Allocation" at bounding box center [816, 170] width 153 height 29
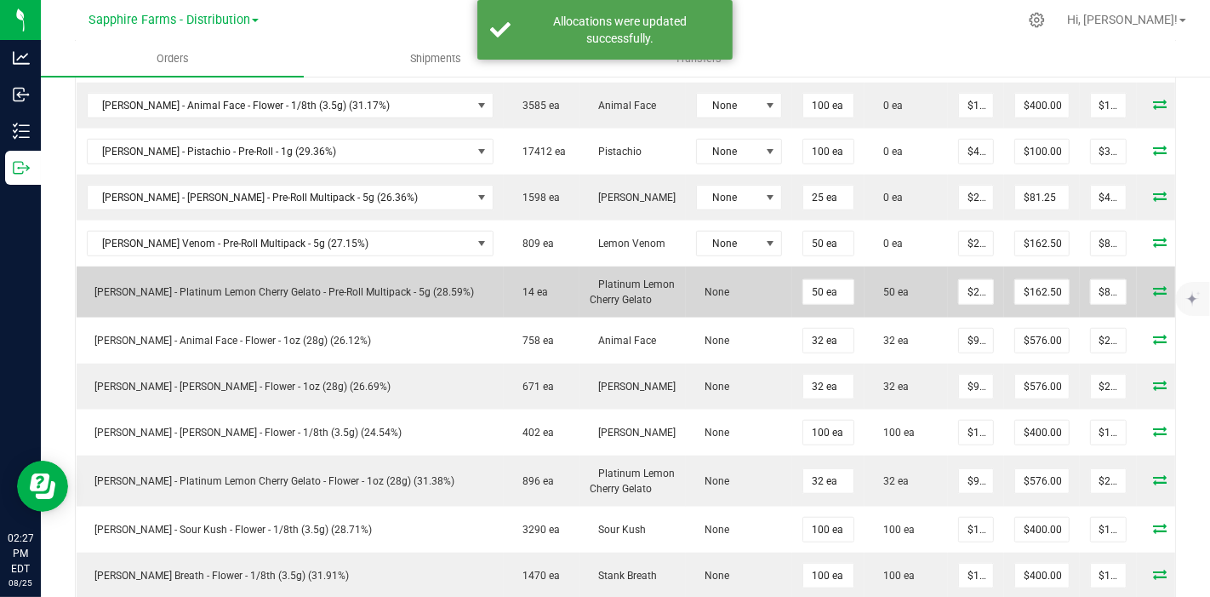
click at [1153, 285] on icon at bounding box center [1160, 290] width 14 height 10
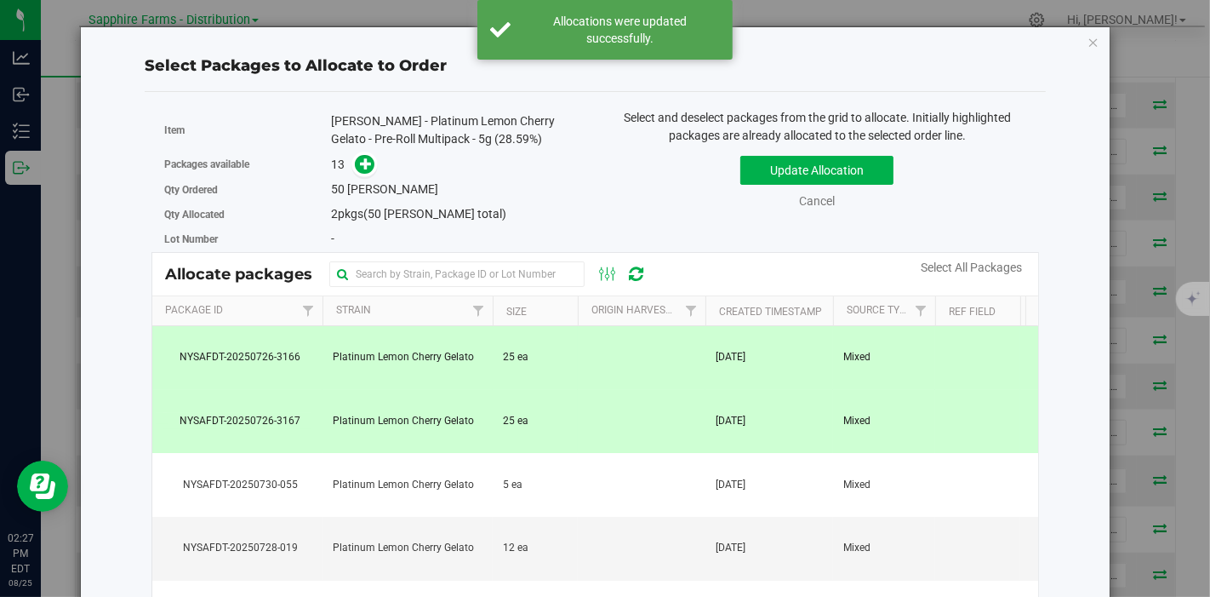
click at [612, 423] on td at bounding box center [642, 422] width 128 height 64
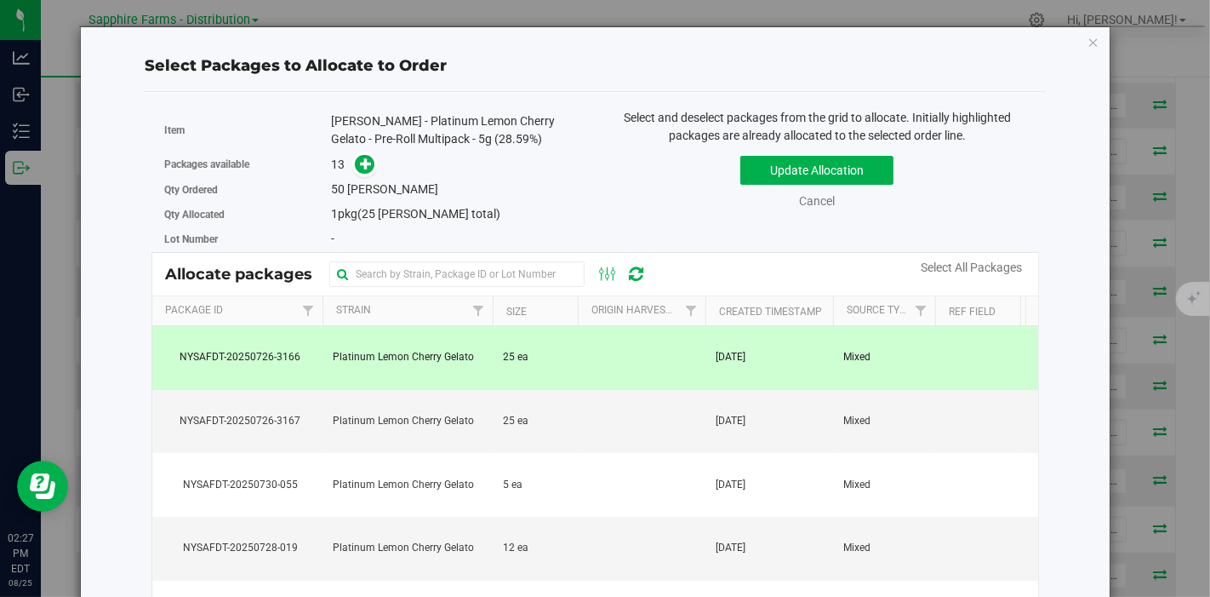
click at [620, 363] on td at bounding box center [642, 358] width 128 height 64
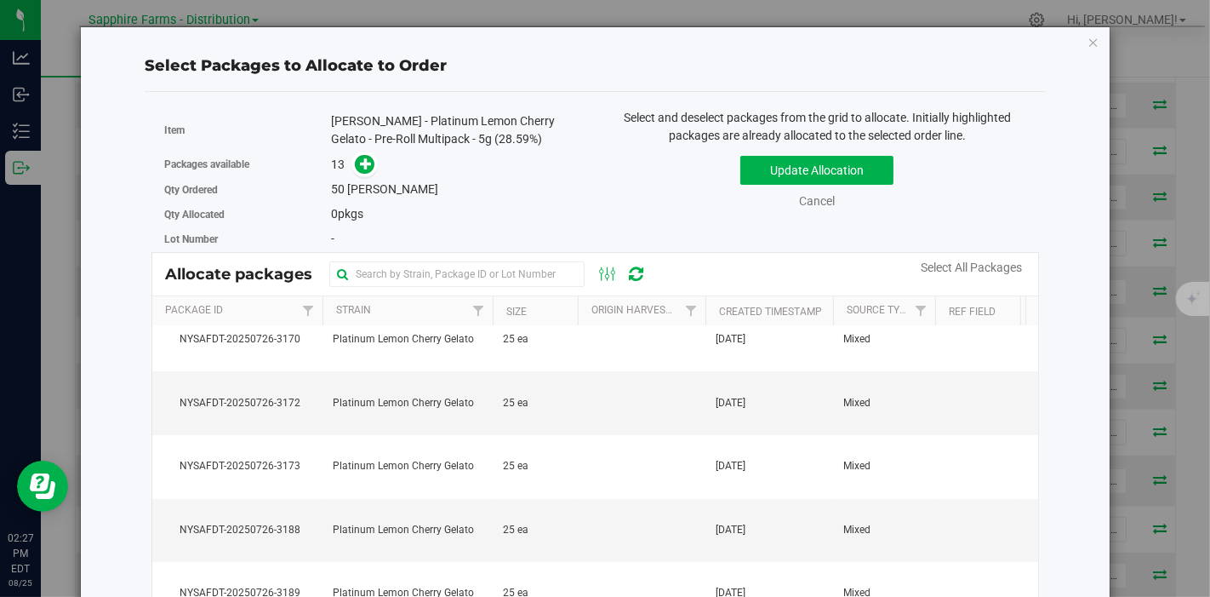
scroll to position [178, 0]
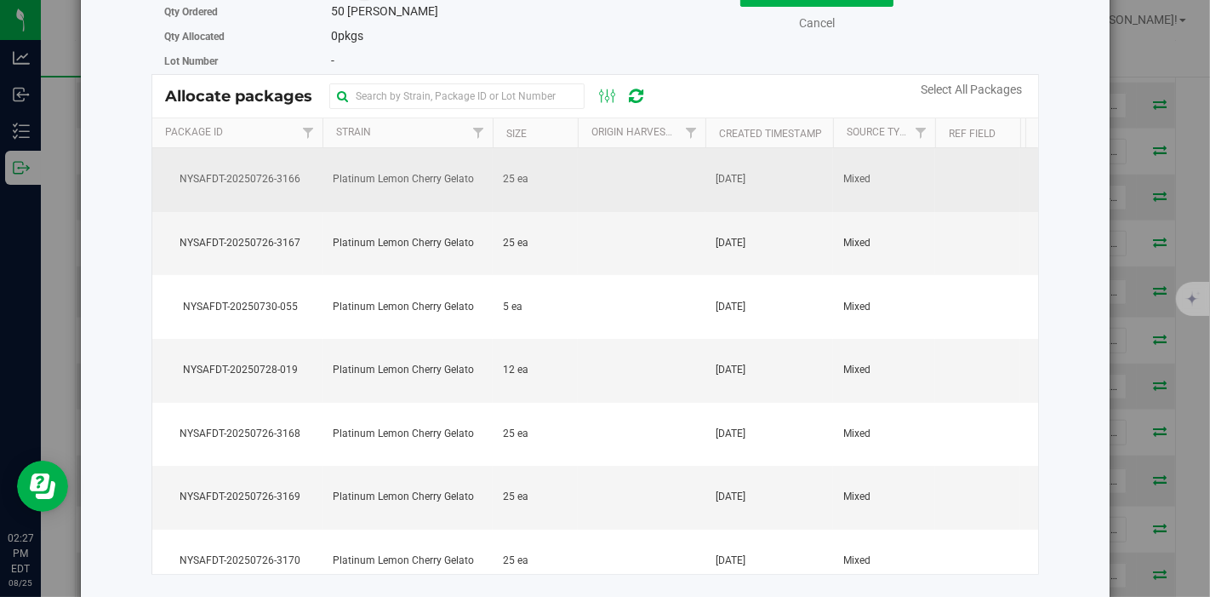
click at [578, 199] on td at bounding box center [642, 180] width 128 height 64
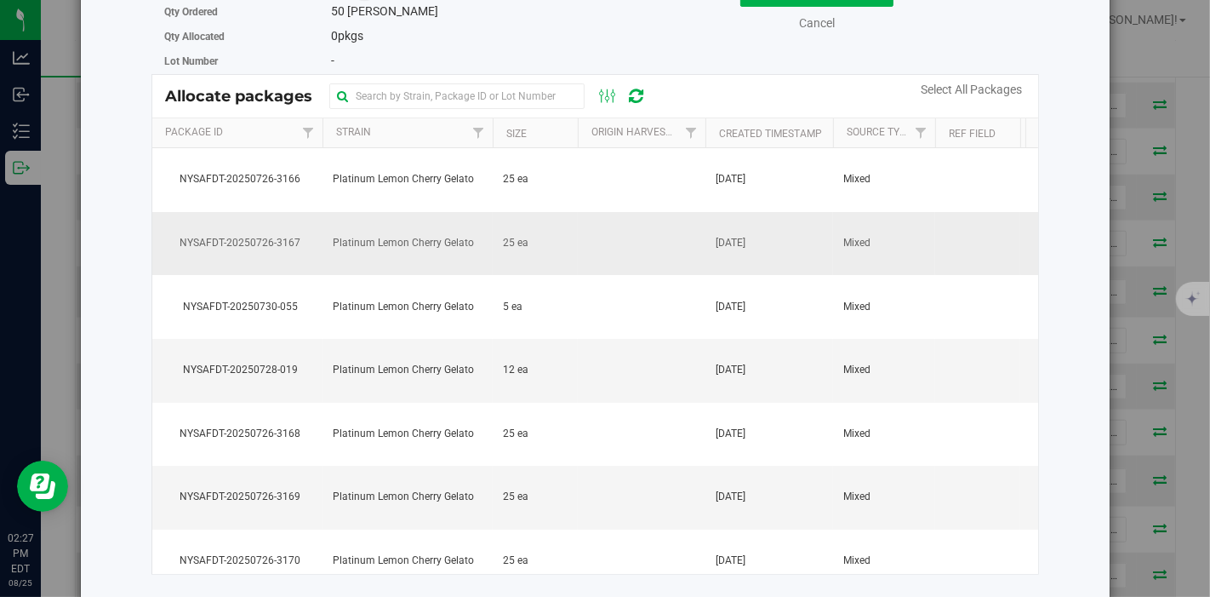
click at [571, 237] on td "25 ea" at bounding box center [535, 244] width 85 height 64
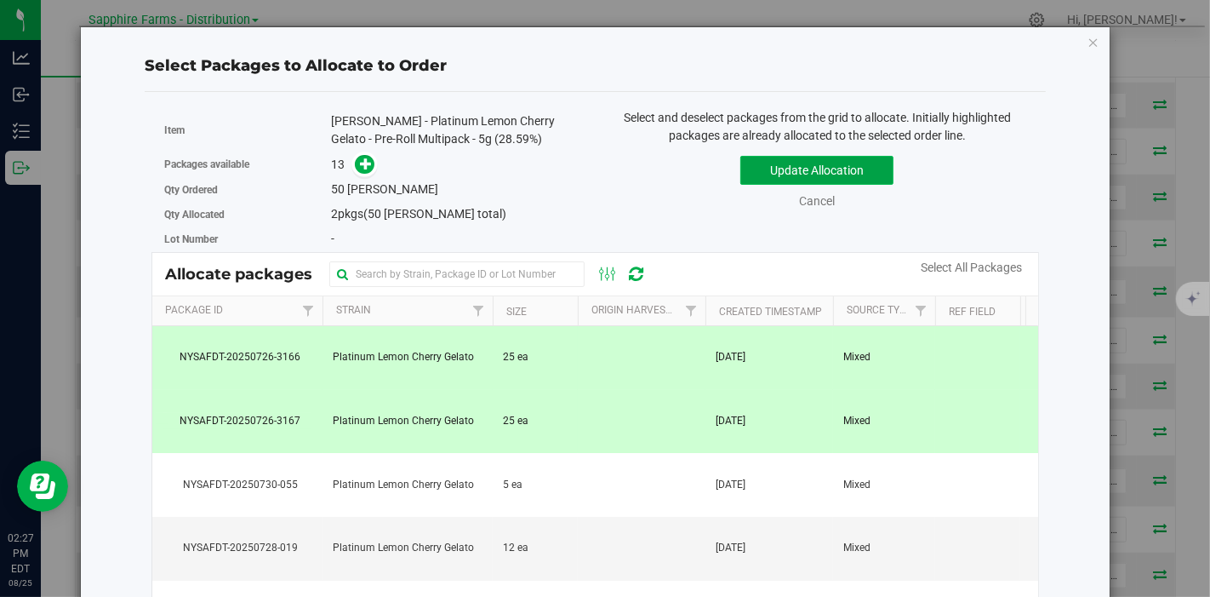
click at [787, 172] on button "Update Allocation" at bounding box center [816, 170] width 153 height 29
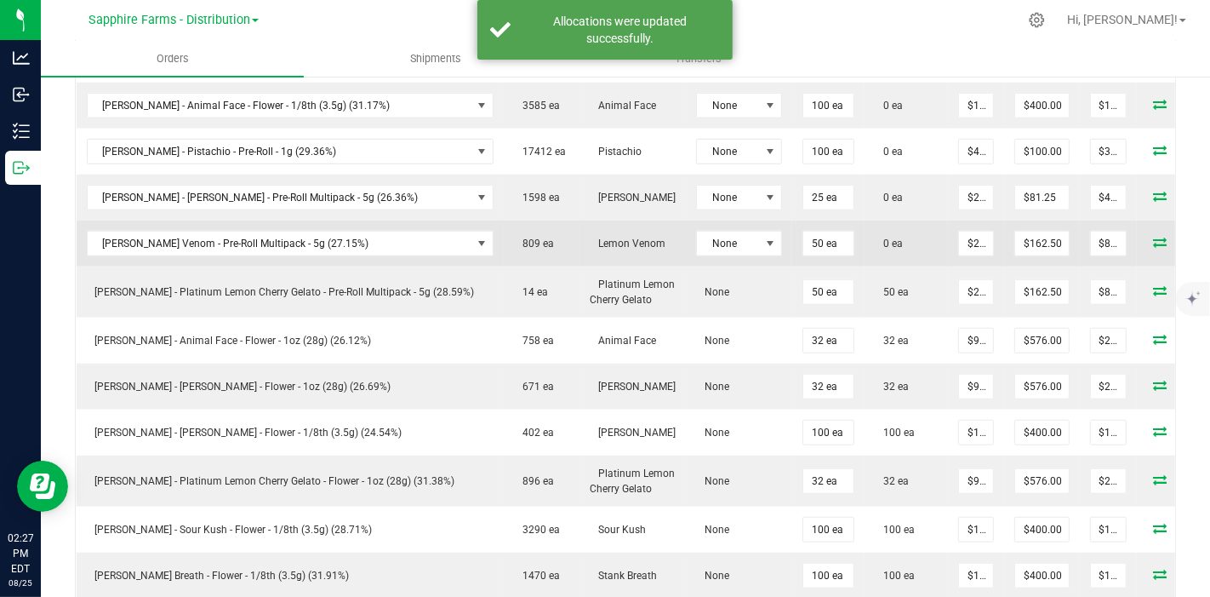
click at [1153, 237] on icon at bounding box center [1160, 242] width 14 height 10
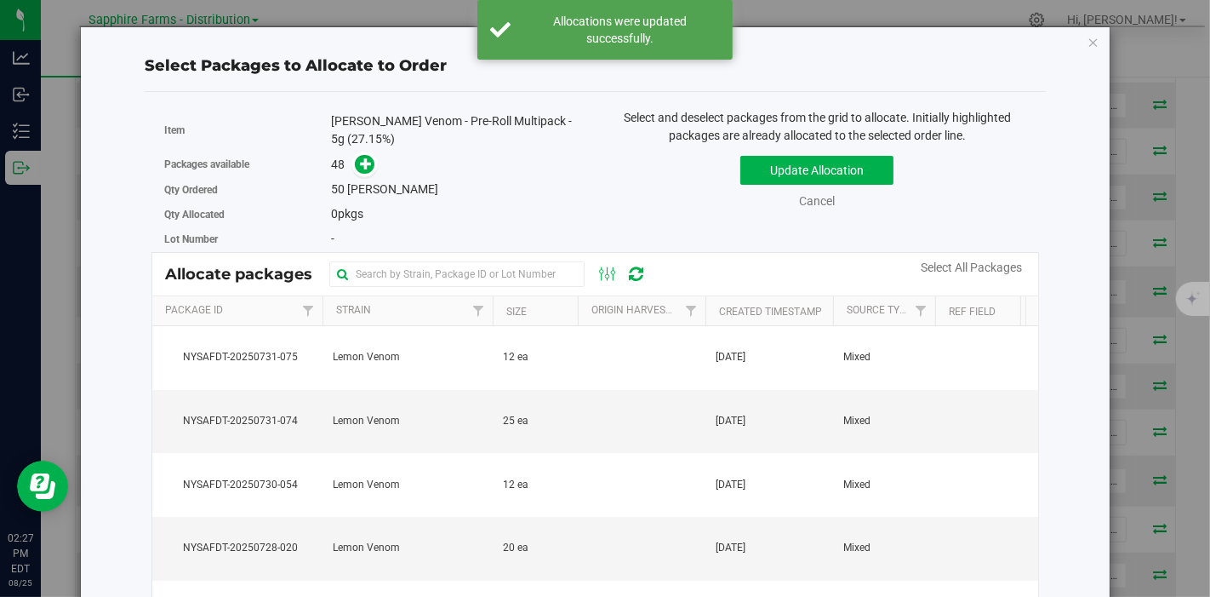
click at [711, 307] on th "Created Timestamp" at bounding box center [769, 311] width 128 height 30
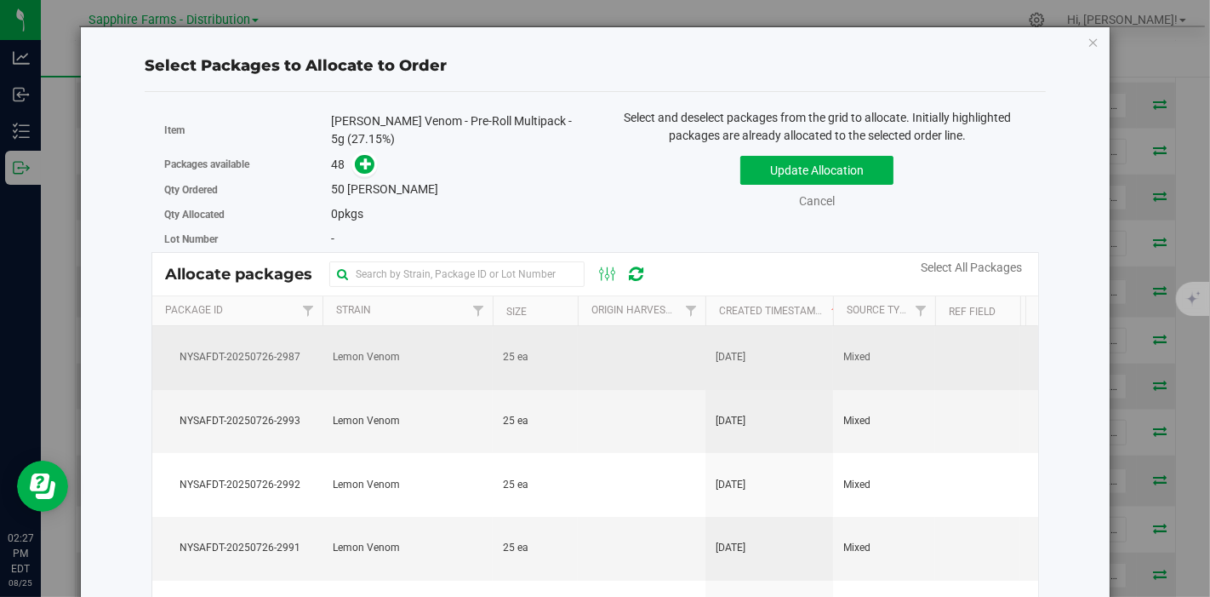
click at [629, 376] on td at bounding box center [642, 358] width 128 height 64
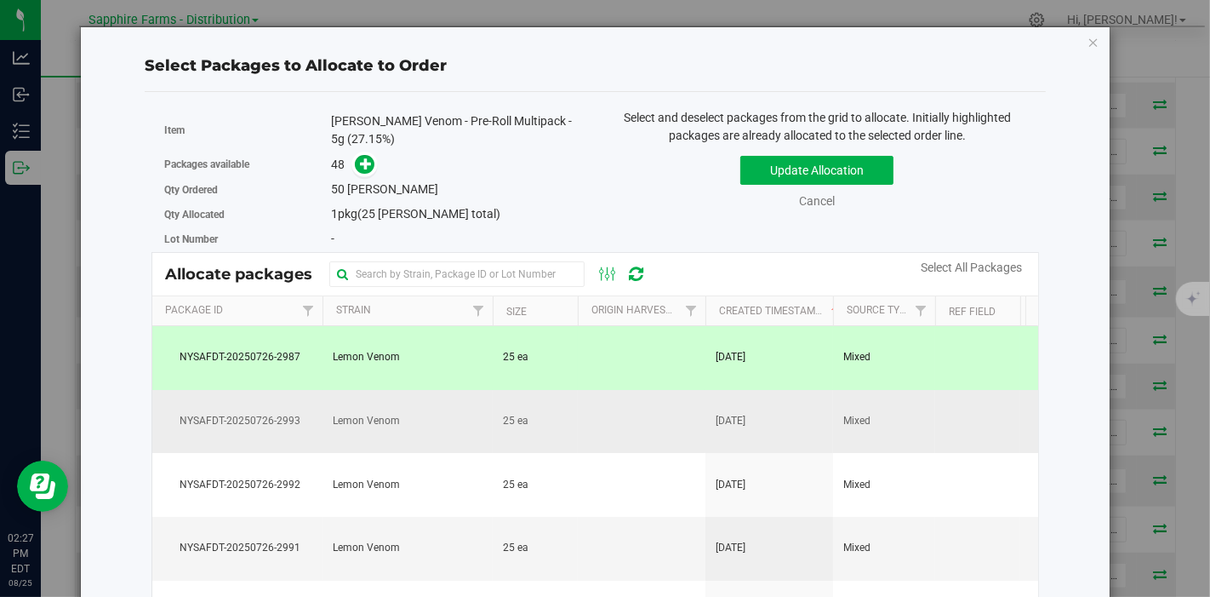
click at [622, 407] on td at bounding box center [642, 422] width 128 height 64
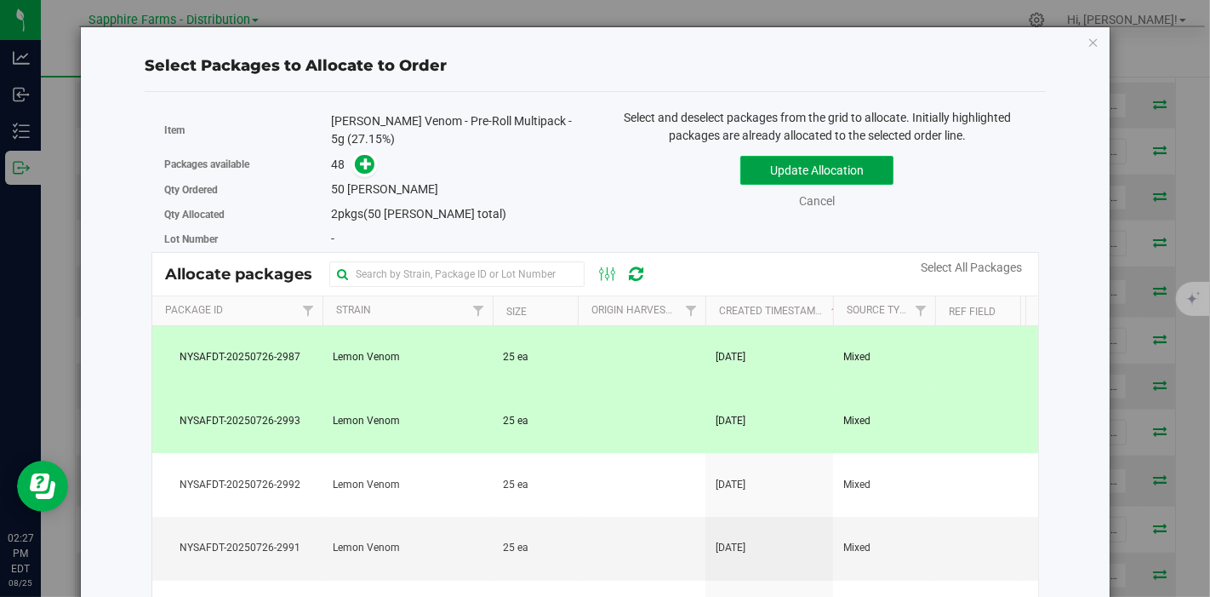
click at [777, 174] on button "Update Allocation" at bounding box center [816, 170] width 153 height 29
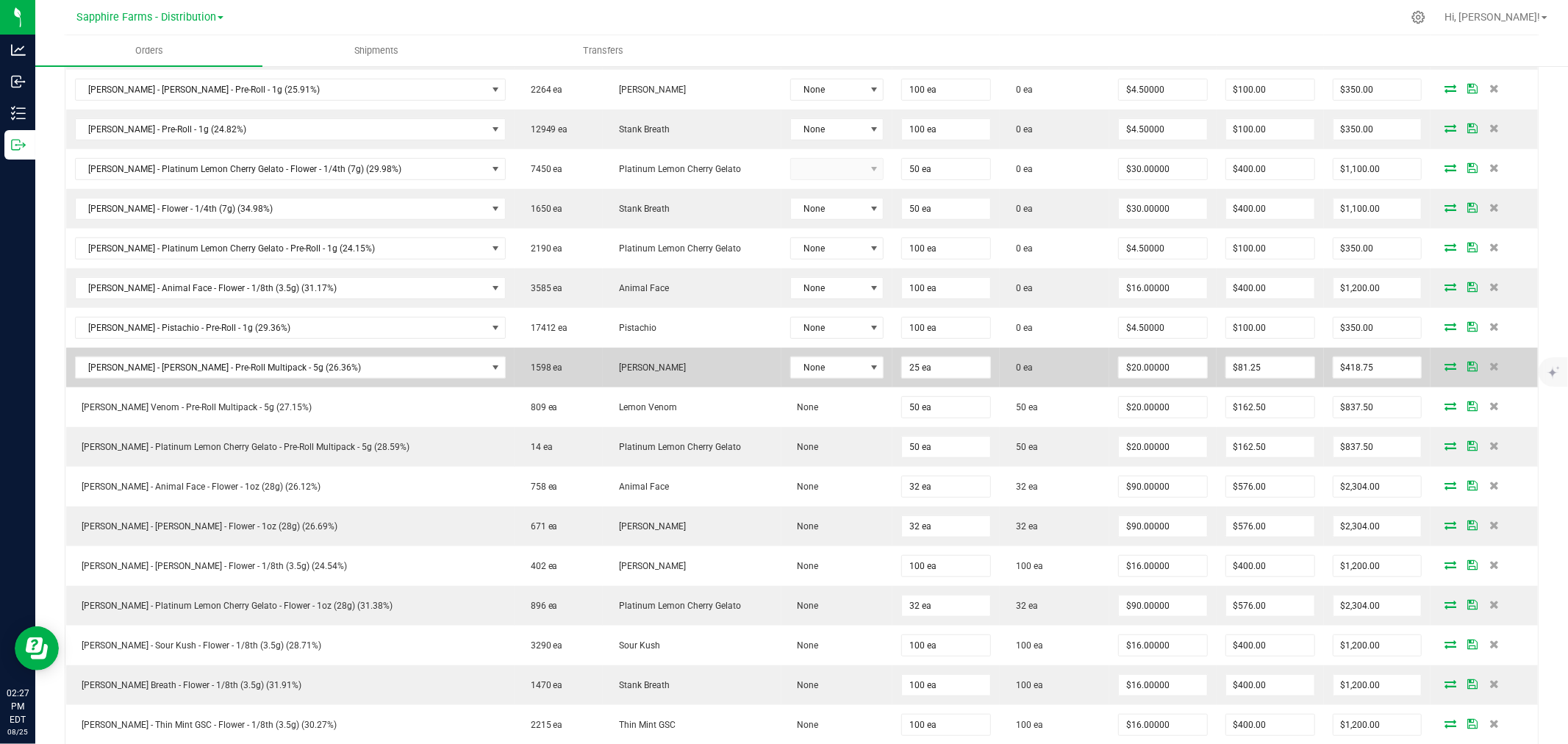
click at [1044, 369] on icon at bounding box center [1451, 366] width 12 height 9
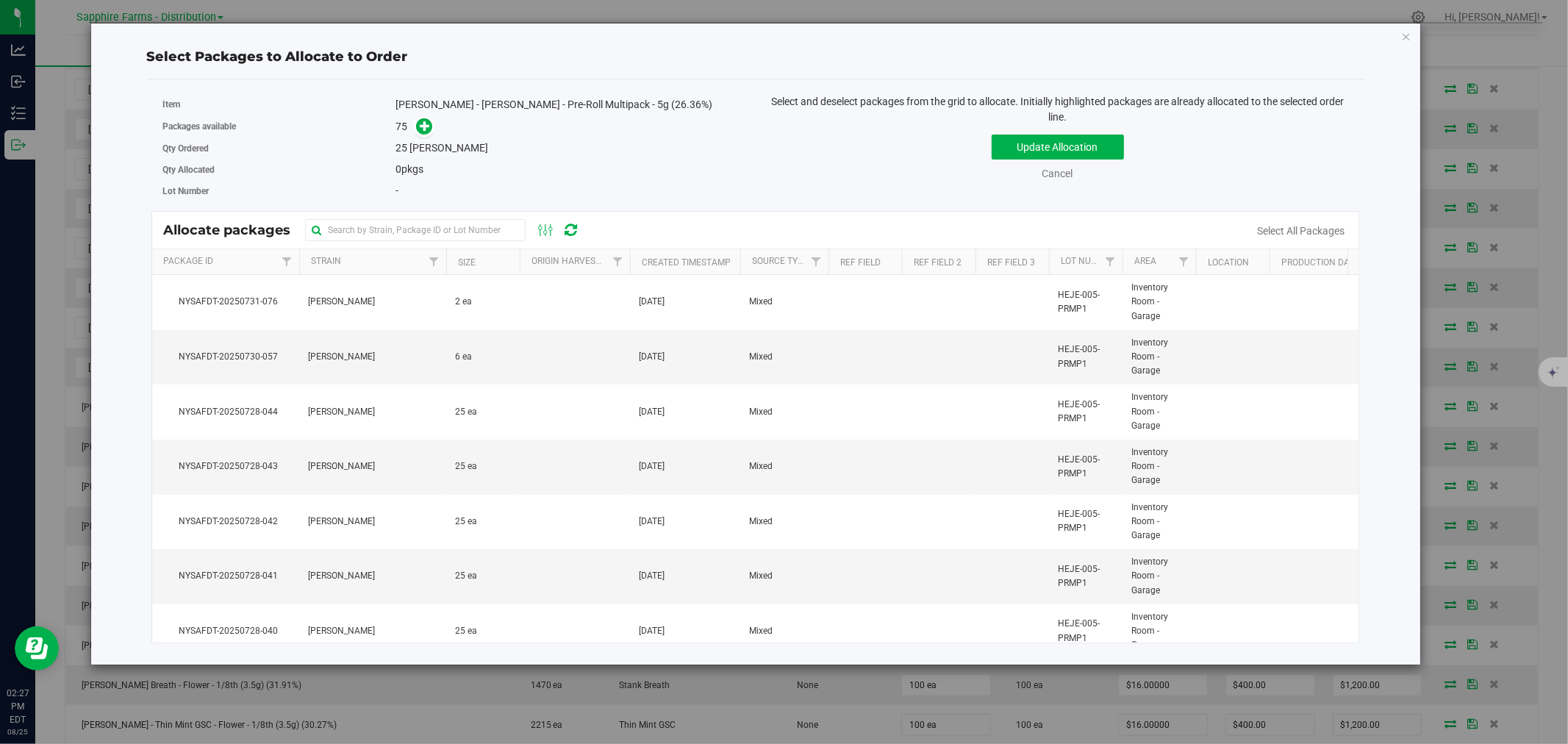
click at [637, 255] on th "Created Timestamp" at bounding box center [685, 262] width 111 height 26
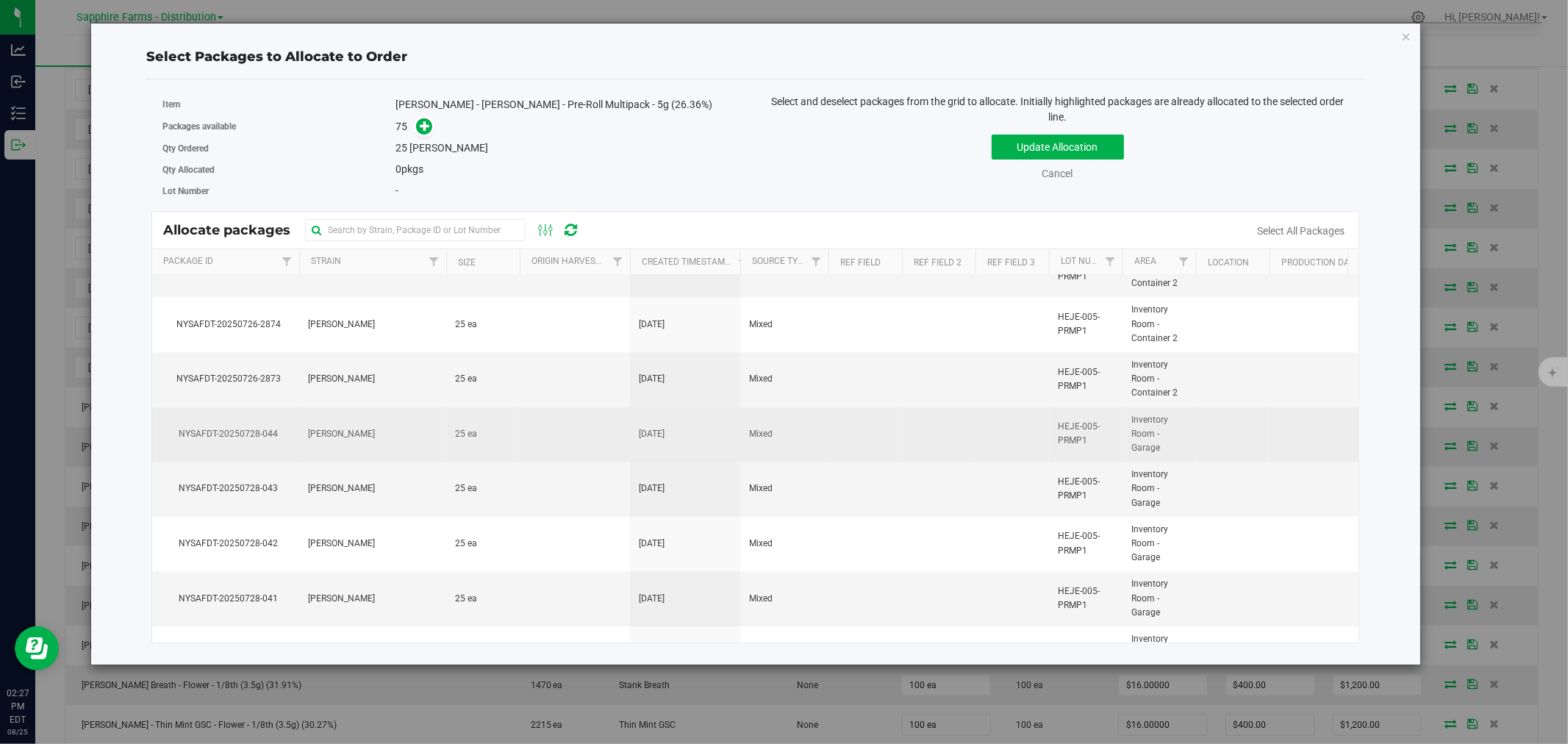
click at [755, 448] on td "Mixed" at bounding box center [784, 435] width 88 height 55
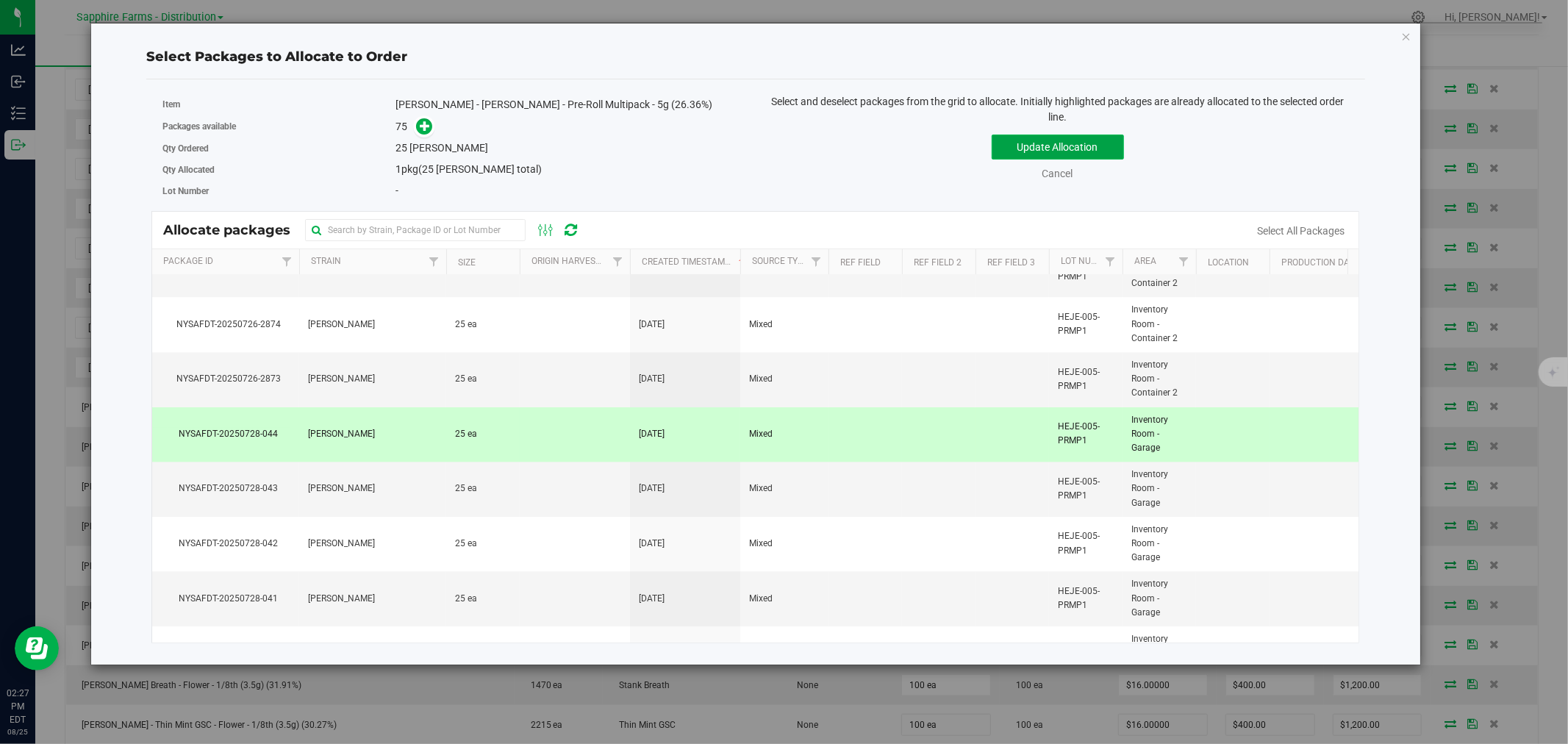
click at [1044, 143] on button "Update Allocation" at bounding box center [1057, 147] width 132 height 25
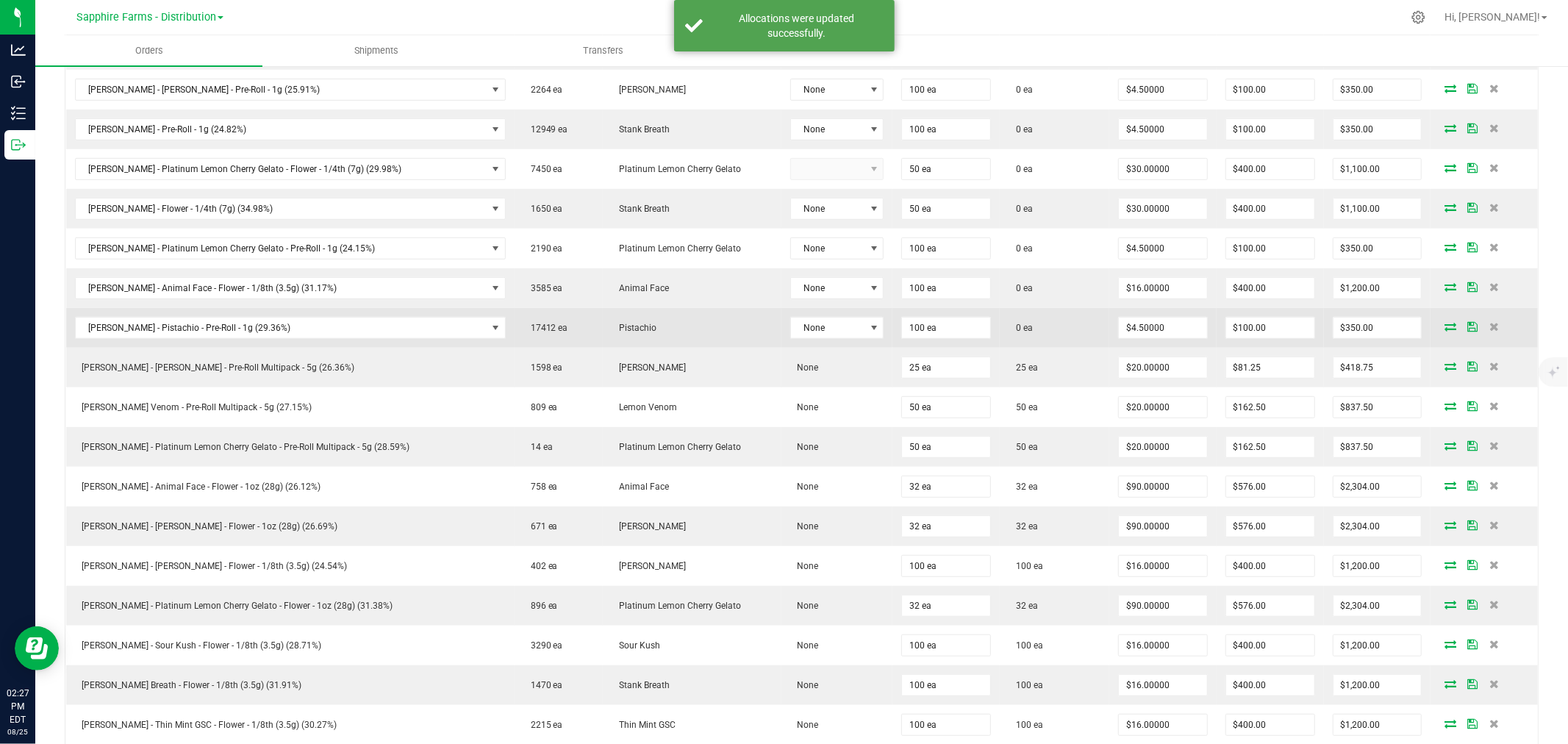
click at [1044, 327] on icon at bounding box center [1451, 327] width 12 height 9
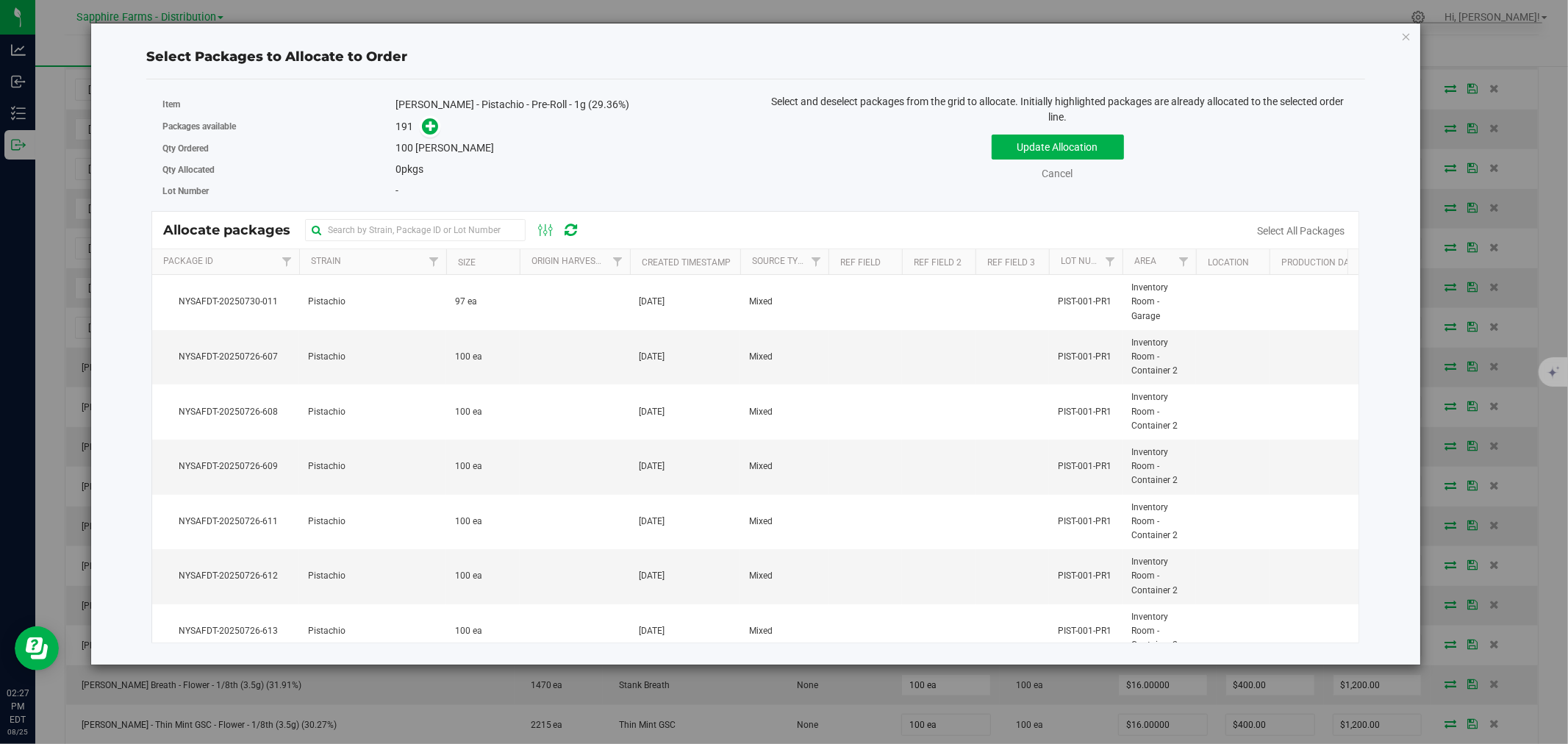
click at [635, 254] on th "Created Timestamp" at bounding box center [685, 262] width 111 height 26
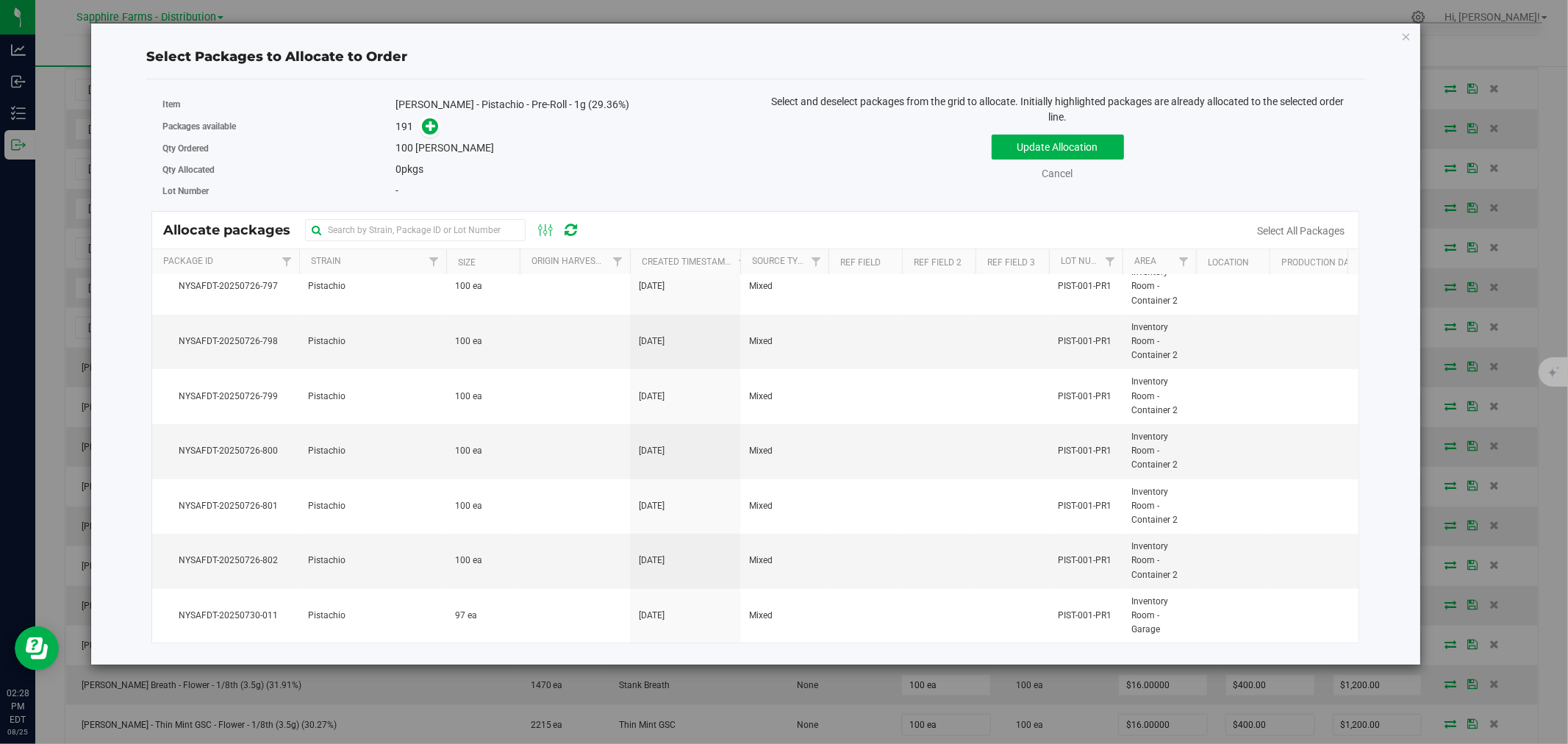
scroll to position [0, 0]
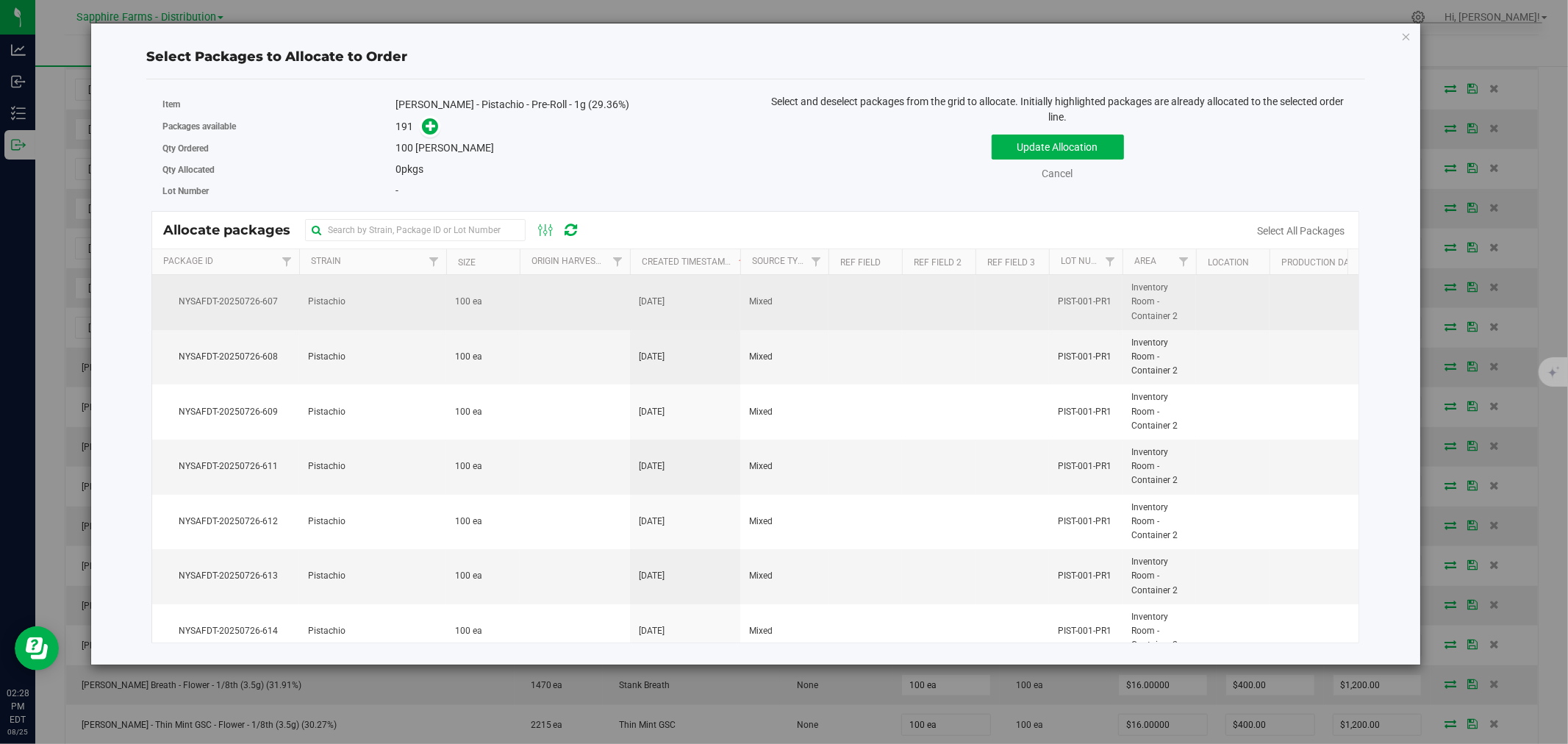
click at [560, 314] on td at bounding box center [575, 302] width 111 height 55
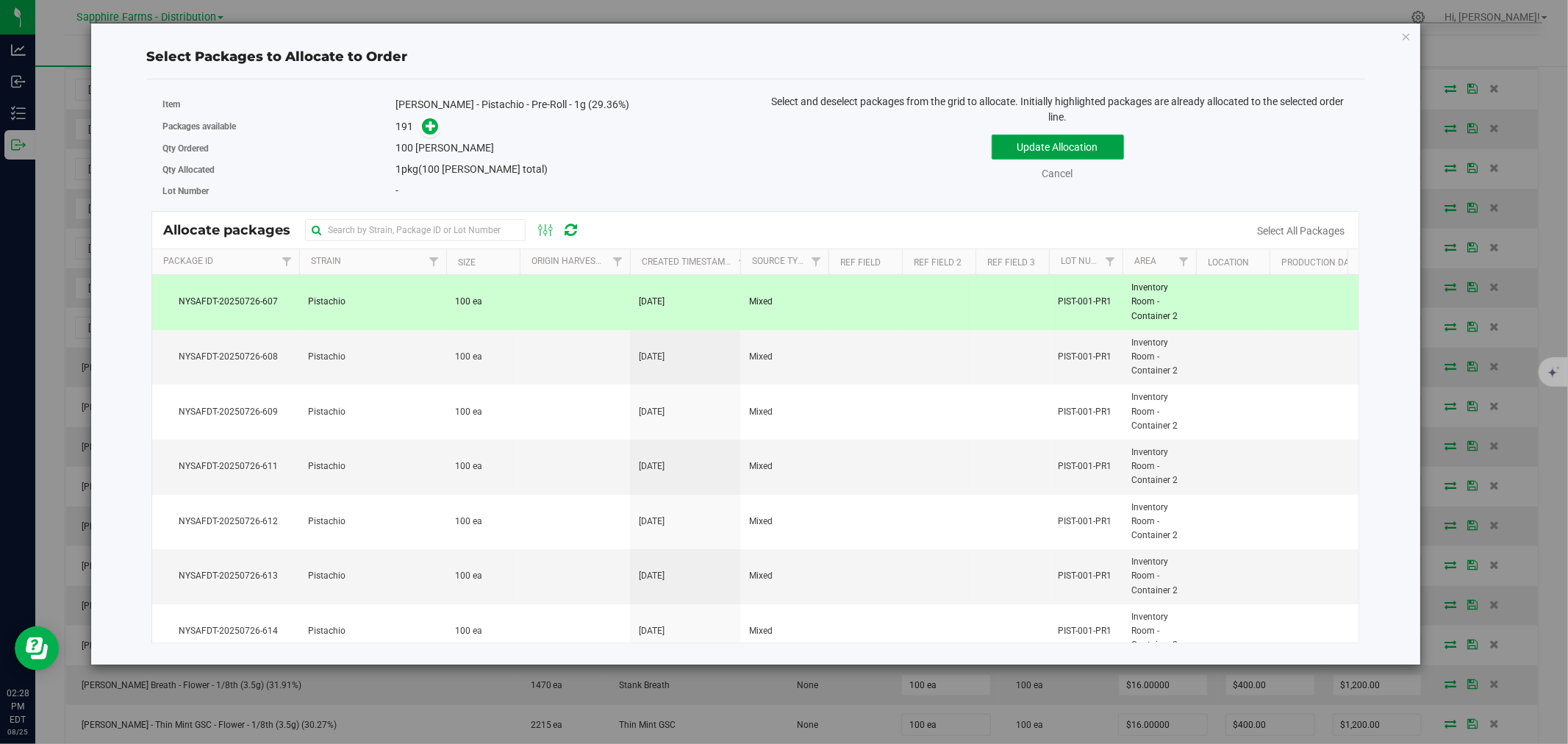
click at [1042, 156] on button "Update Allocation" at bounding box center [1057, 147] width 132 height 25
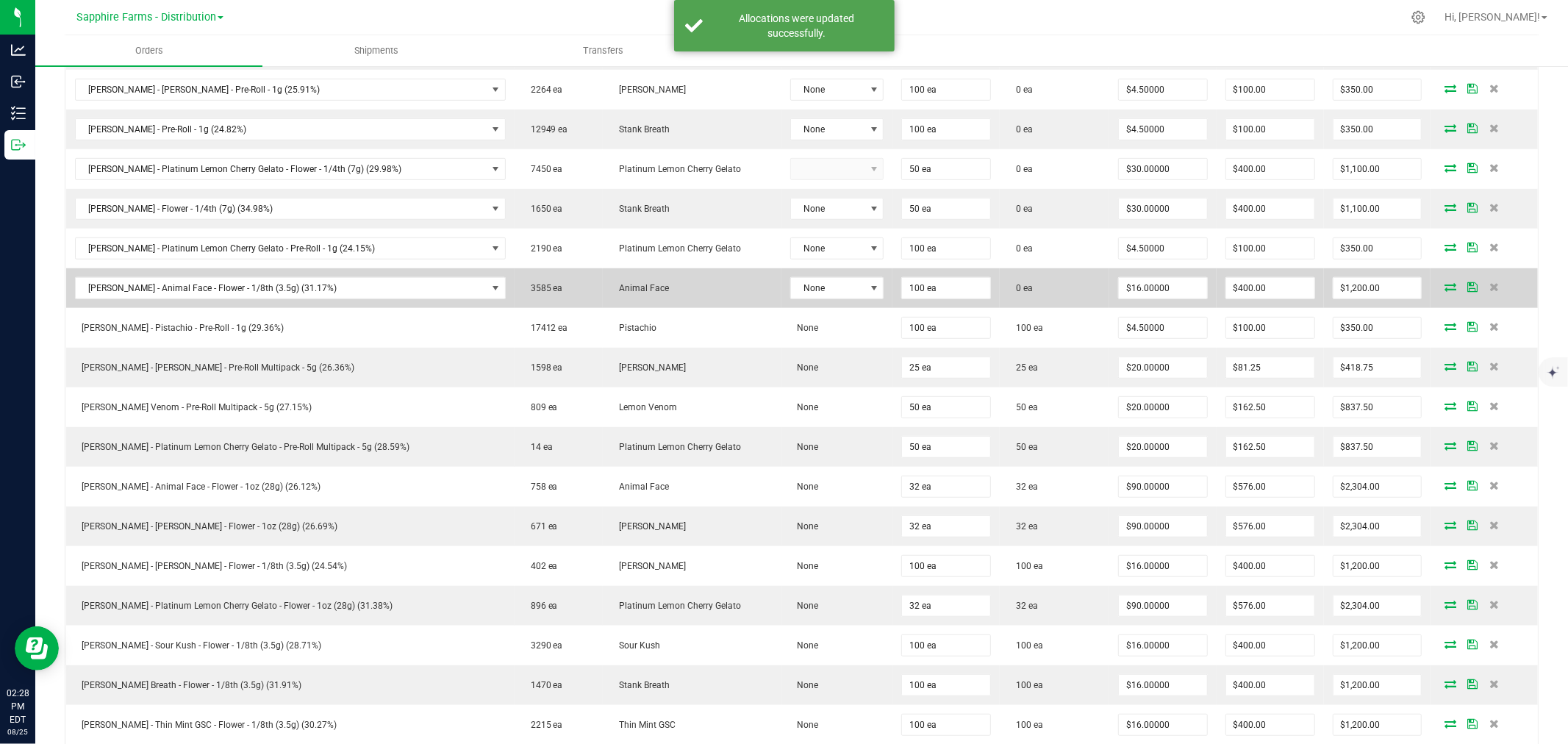
click at [1044, 287] on icon at bounding box center [1451, 287] width 12 height 9
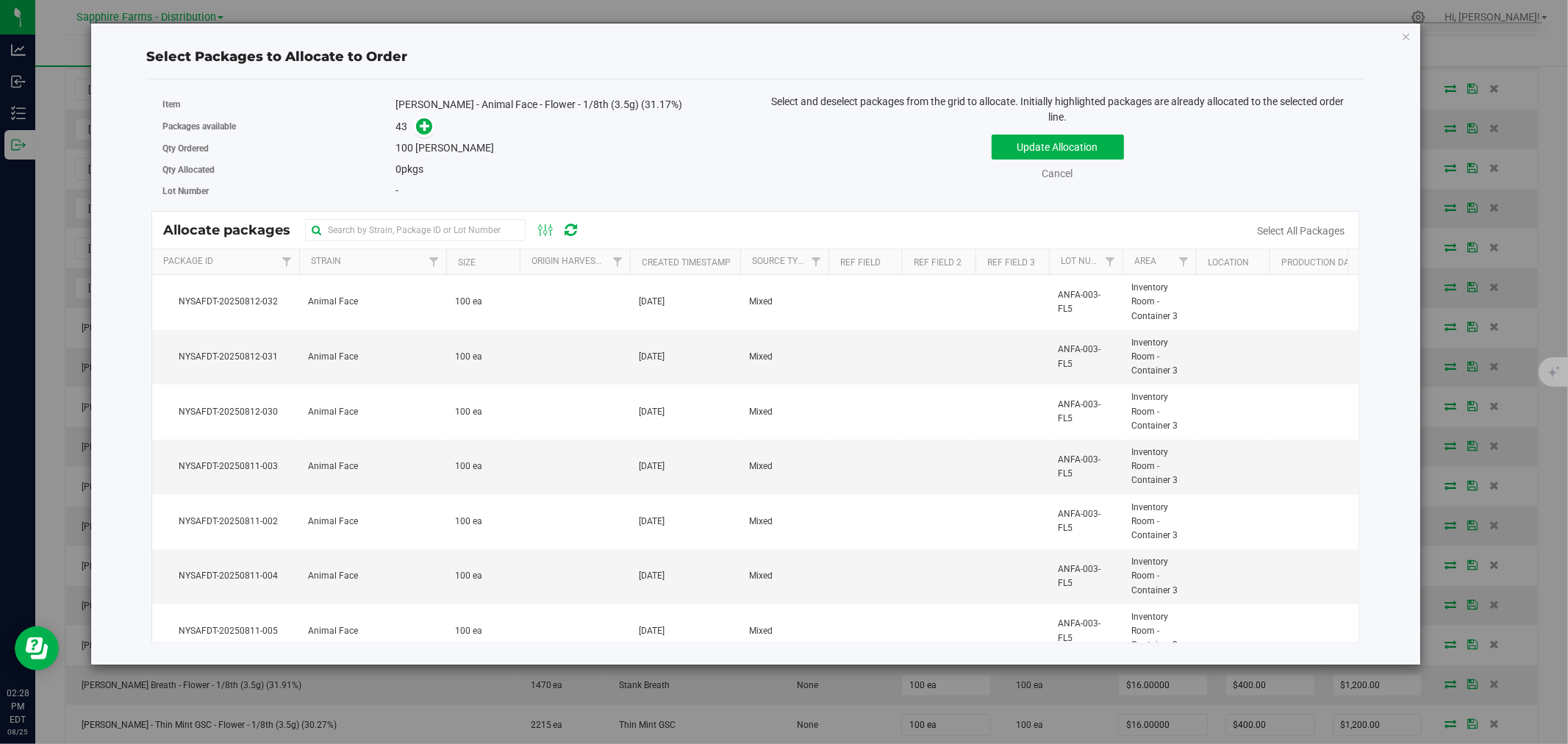
click at [637, 258] on th "Created Timestamp" at bounding box center [685, 262] width 111 height 26
click at [664, 362] on span "Aug 8, 2025" at bounding box center [651, 357] width 26 height 14
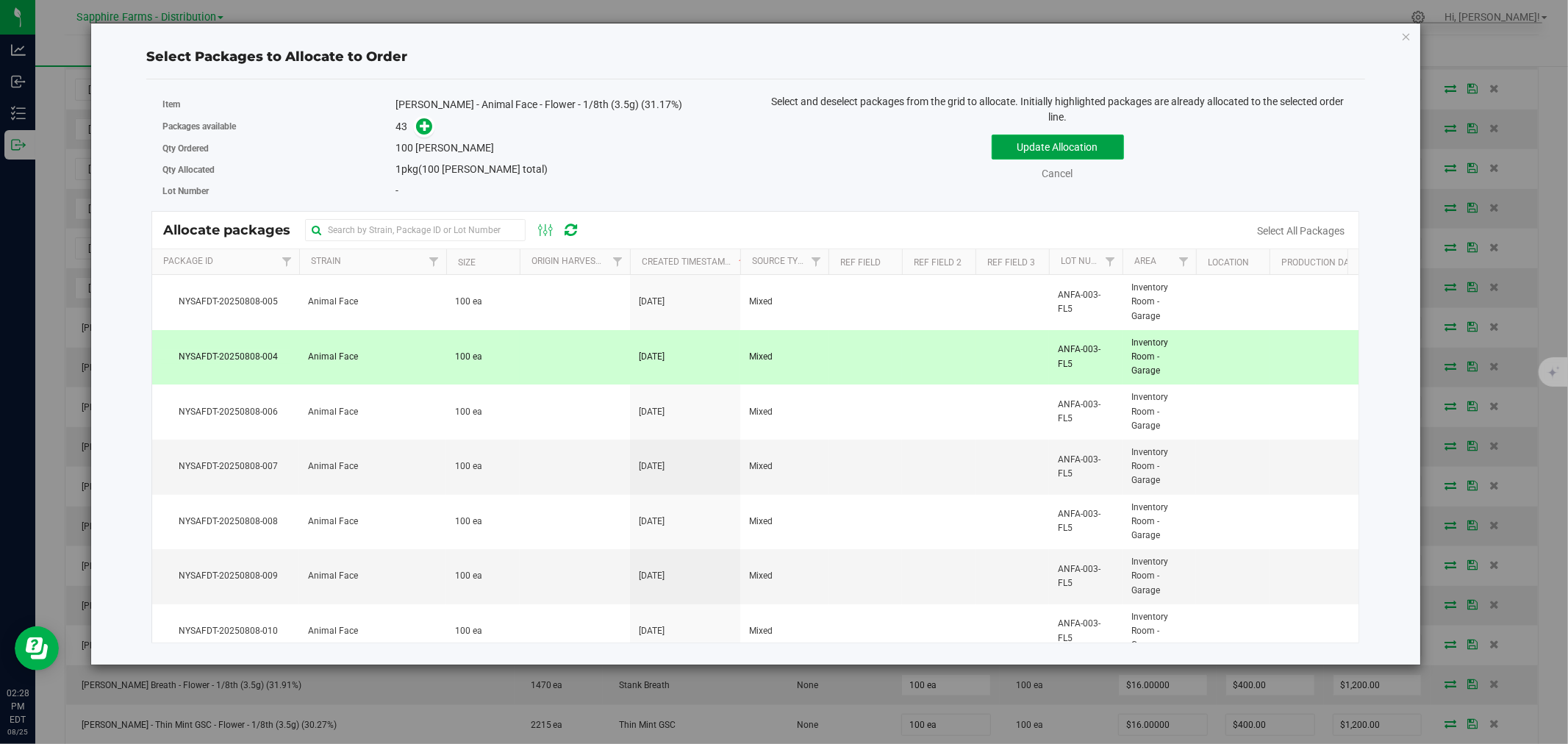
click at [1015, 149] on button "Update Allocation" at bounding box center [1057, 147] width 132 height 25
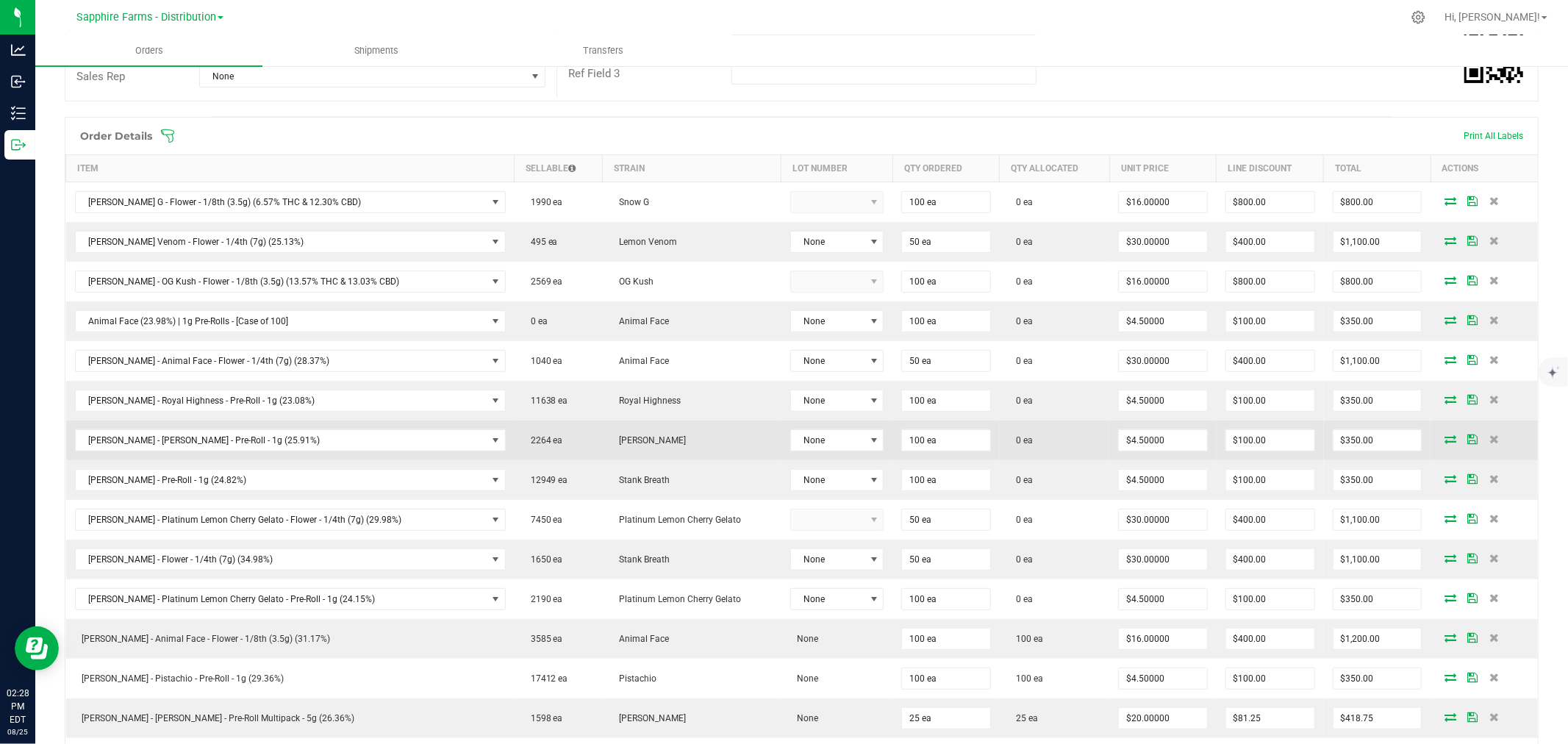
scroll to position [412, 0]
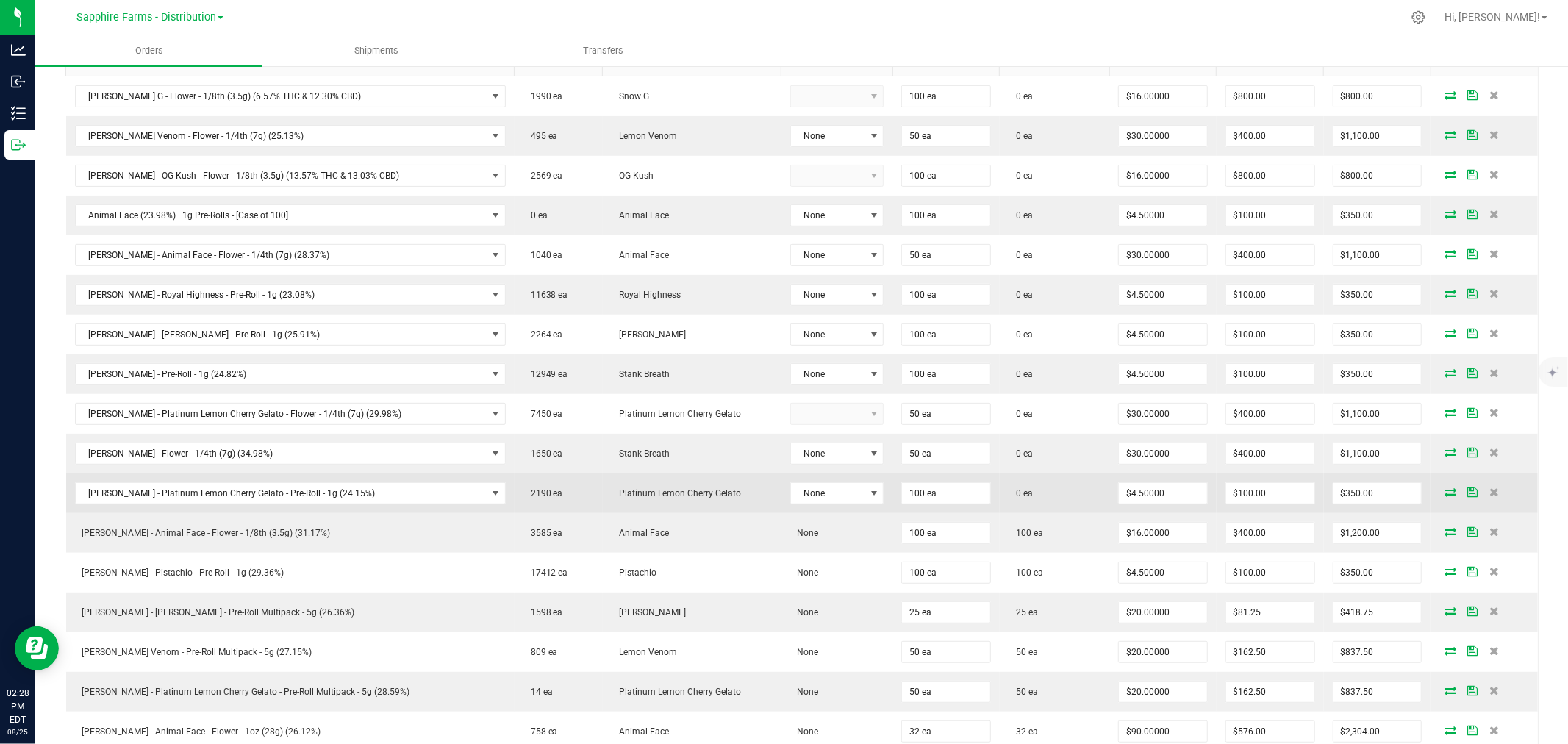
click at [1044, 493] on icon at bounding box center [1451, 492] width 12 height 9
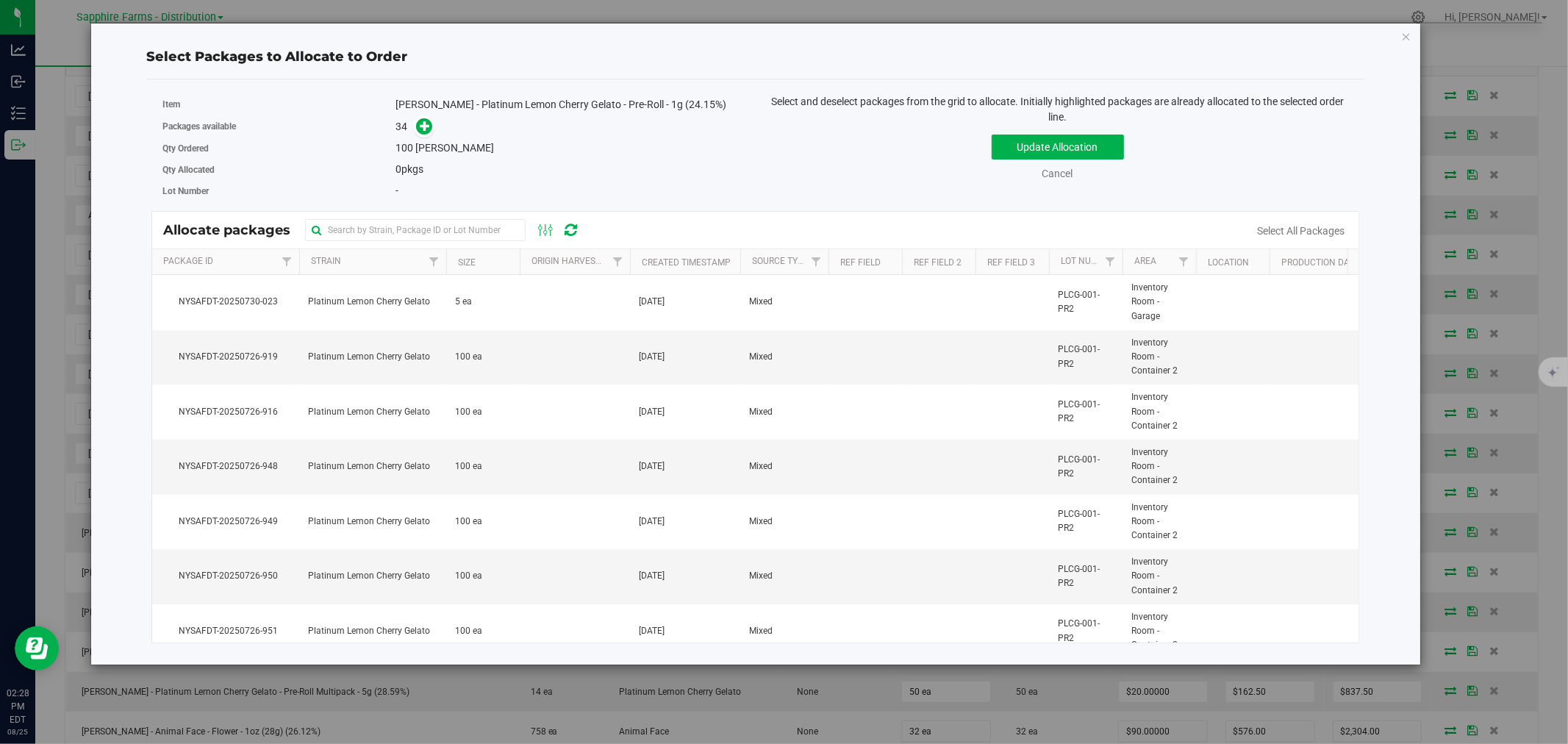
click at [639, 254] on th "Created Timestamp" at bounding box center [685, 262] width 111 height 26
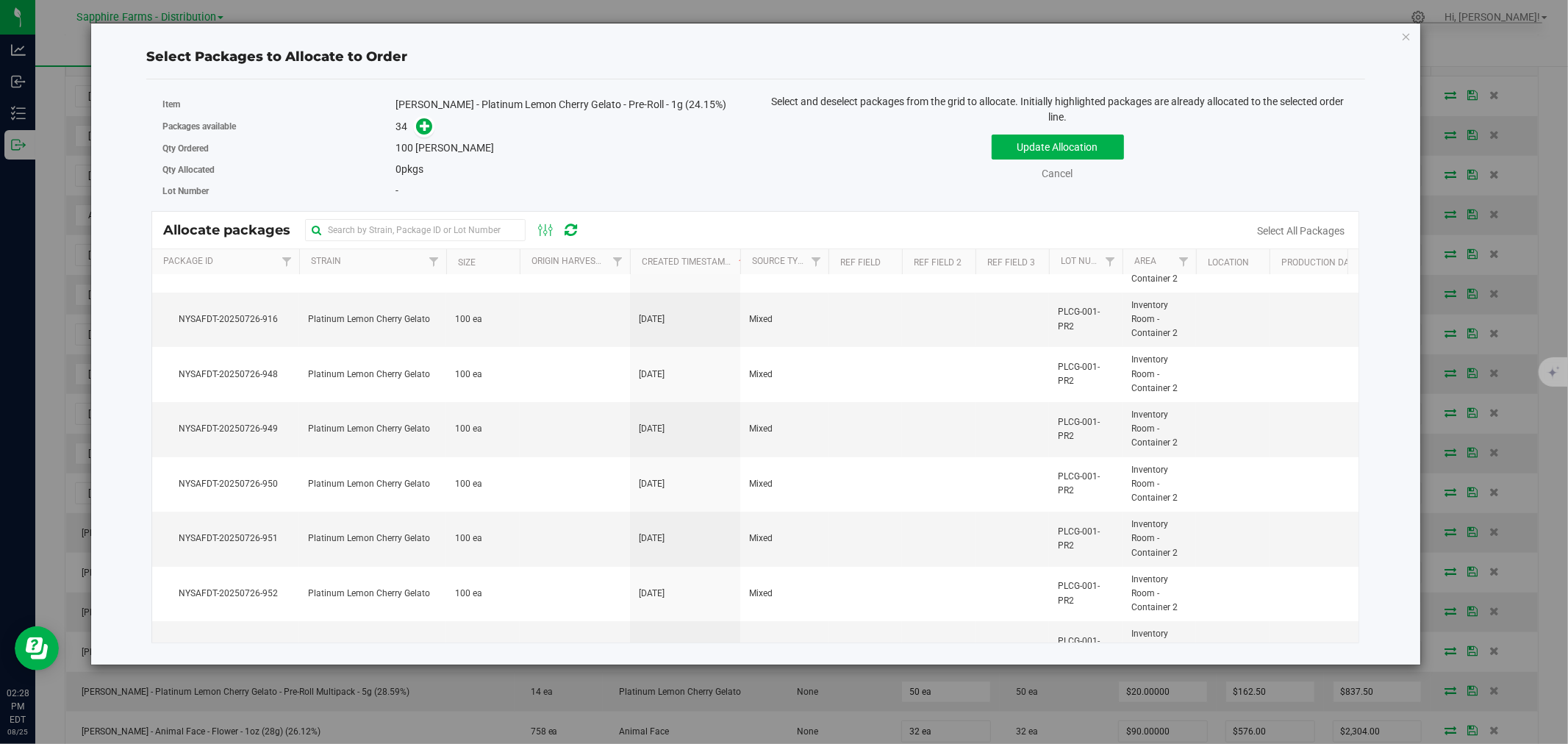
scroll to position [0, 0]
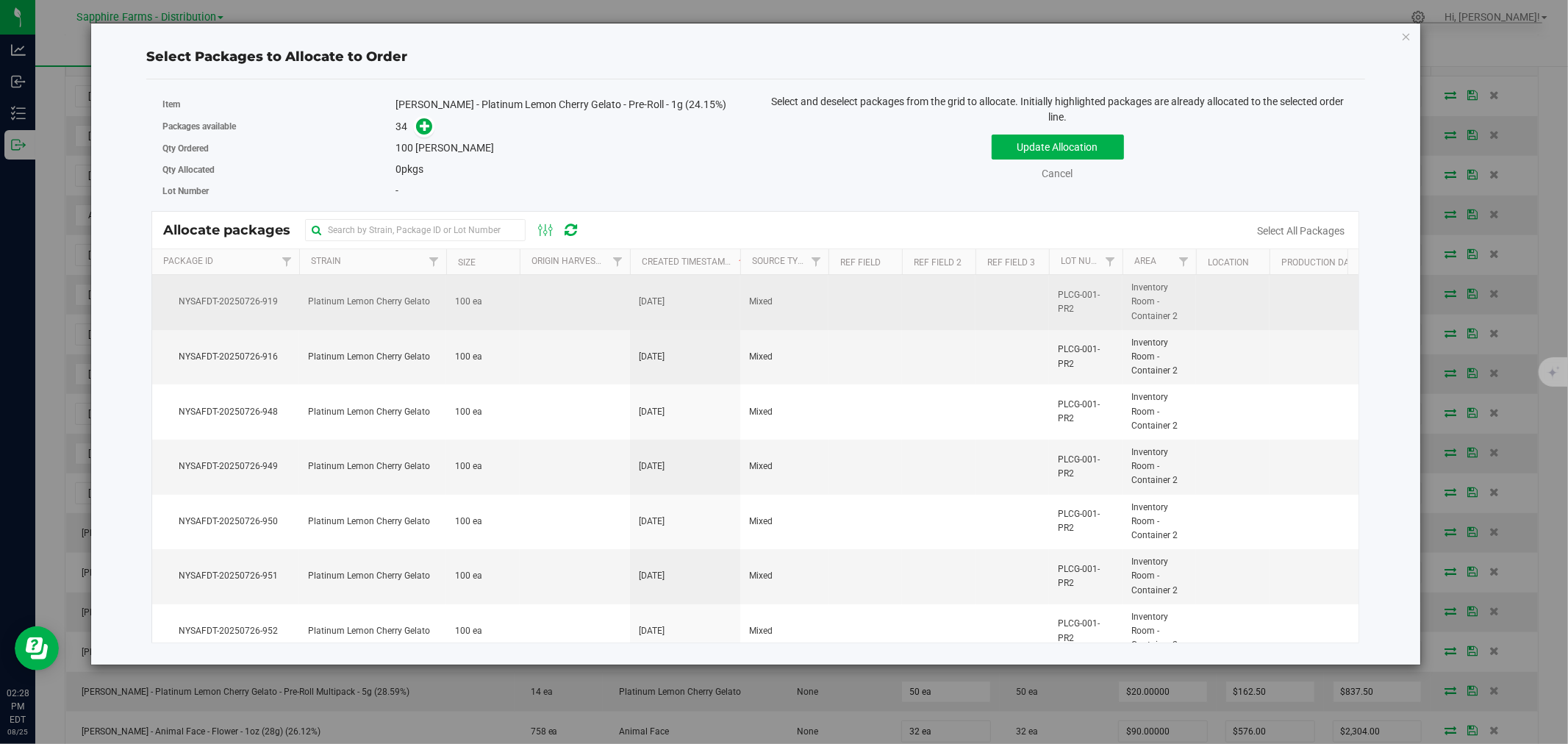
click at [575, 322] on td at bounding box center [575, 302] width 111 height 55
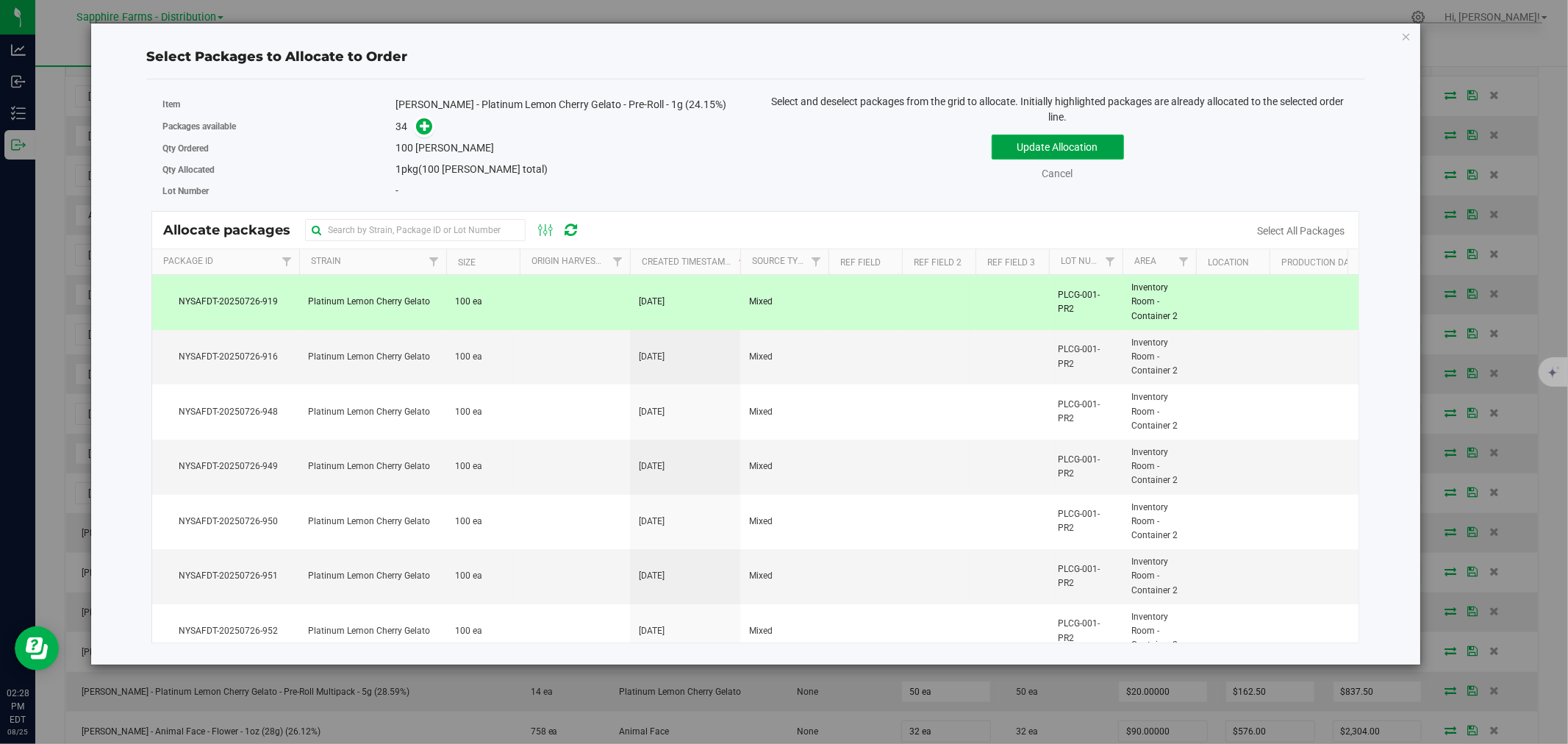
click at [1017, 149] on button "Update Allocation" at bounding box center [1057, 147] width 132 height 25
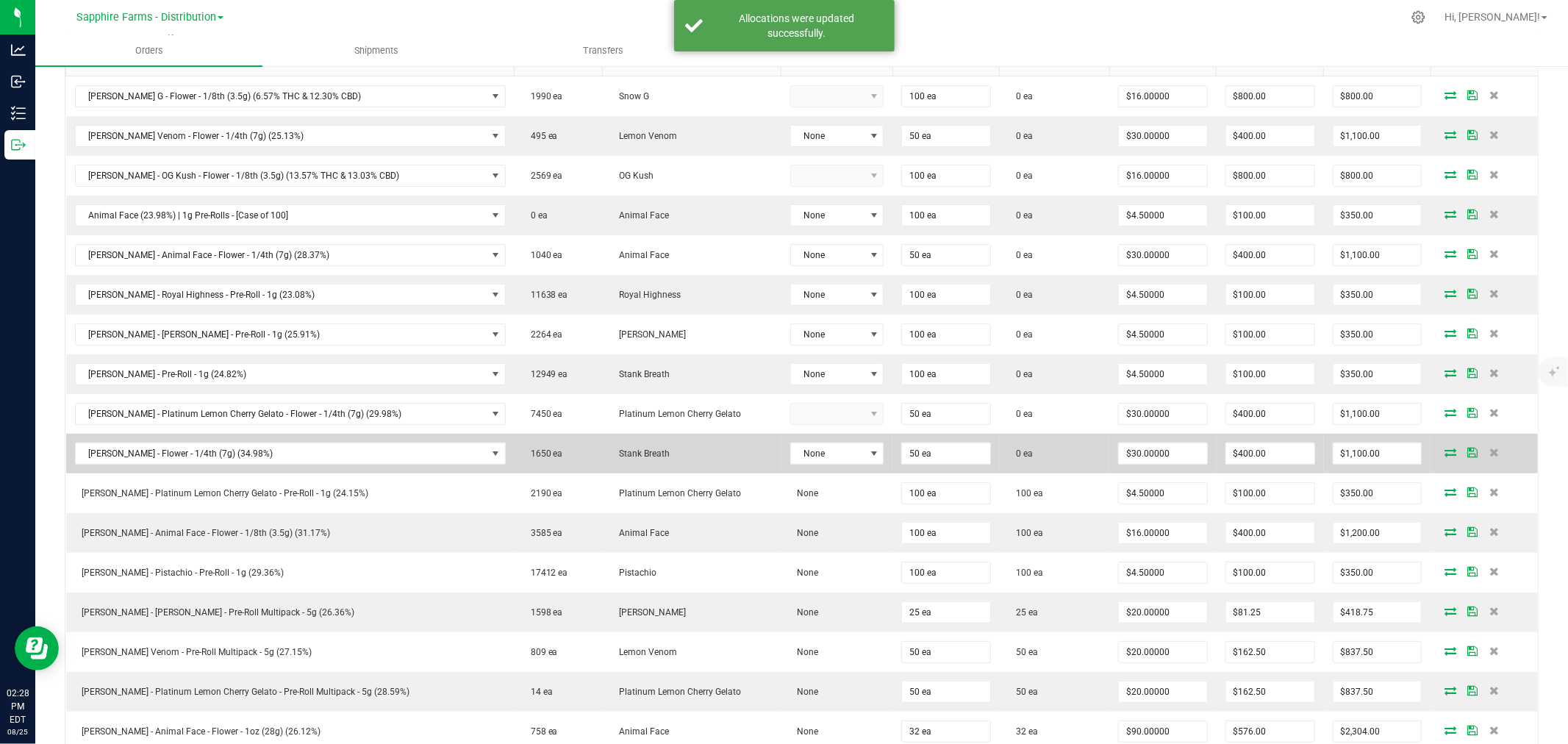
click at [1044, 454] on icon at bounding box center [1451, 452] width 12 height 9
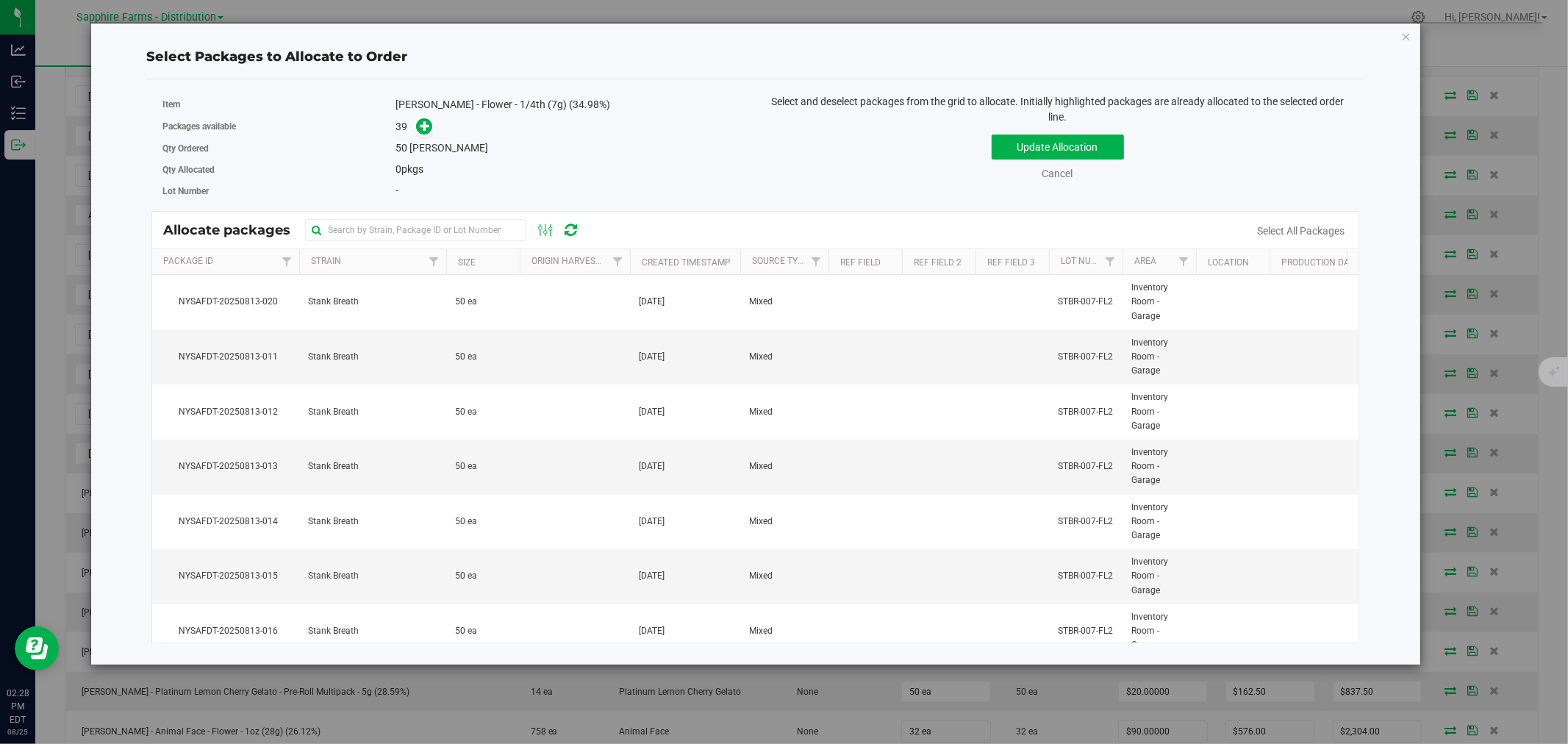
click at [638, 258] on th "Created Timestamp" at bounding box center [685, 262] width 111 height 26
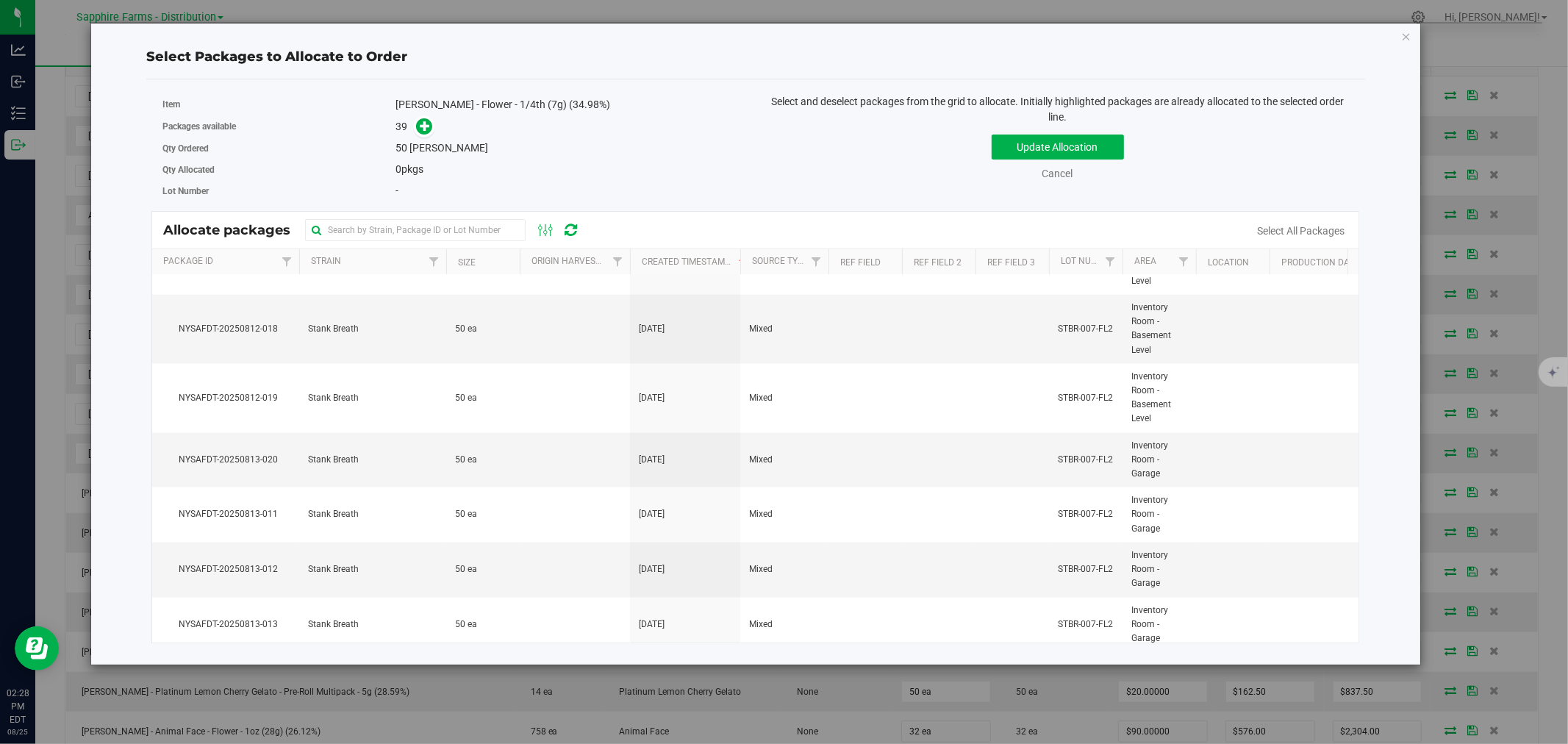
scroll to position [1868, 0]
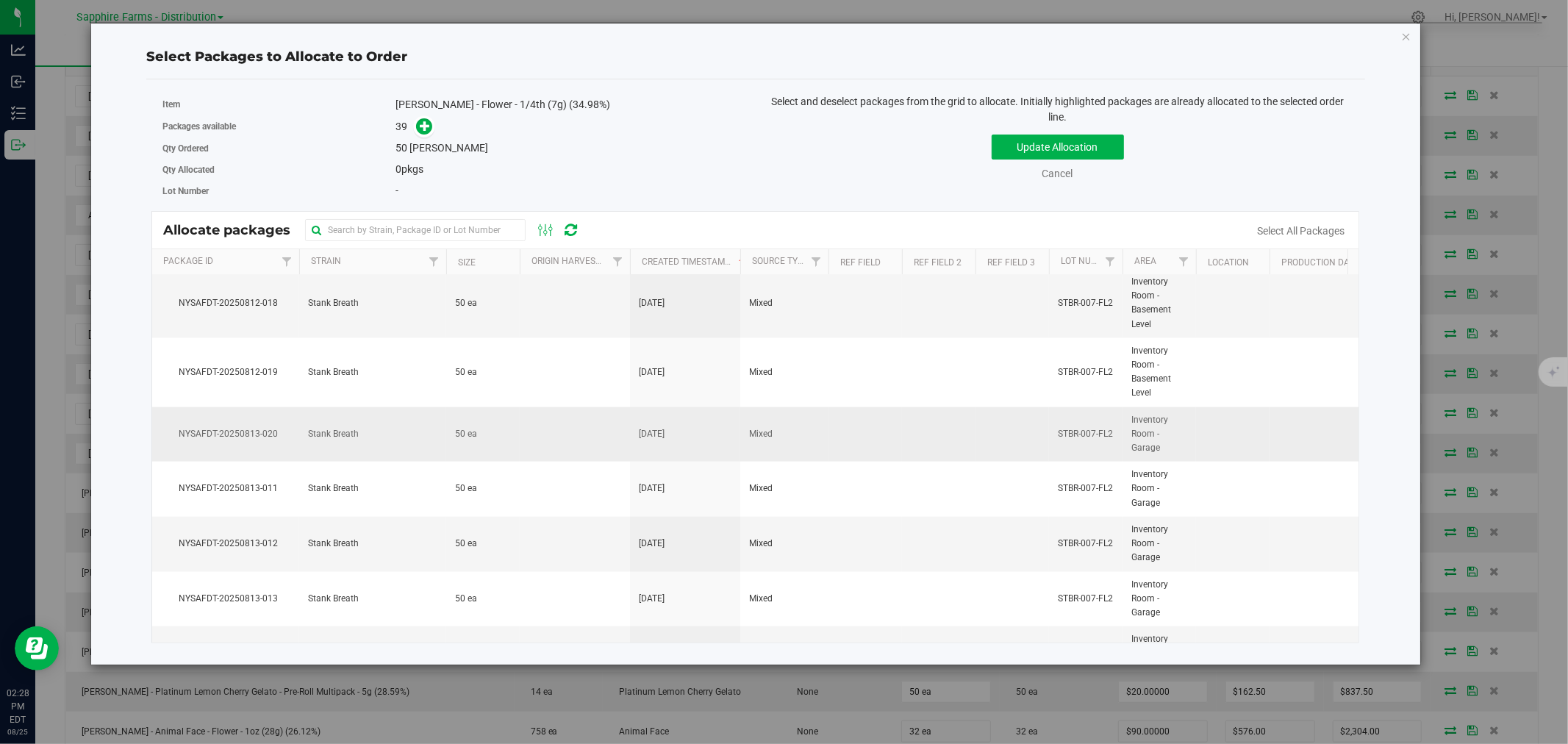
click at [900, 438] on td at bounding box center [865, 435] width 73 height 55
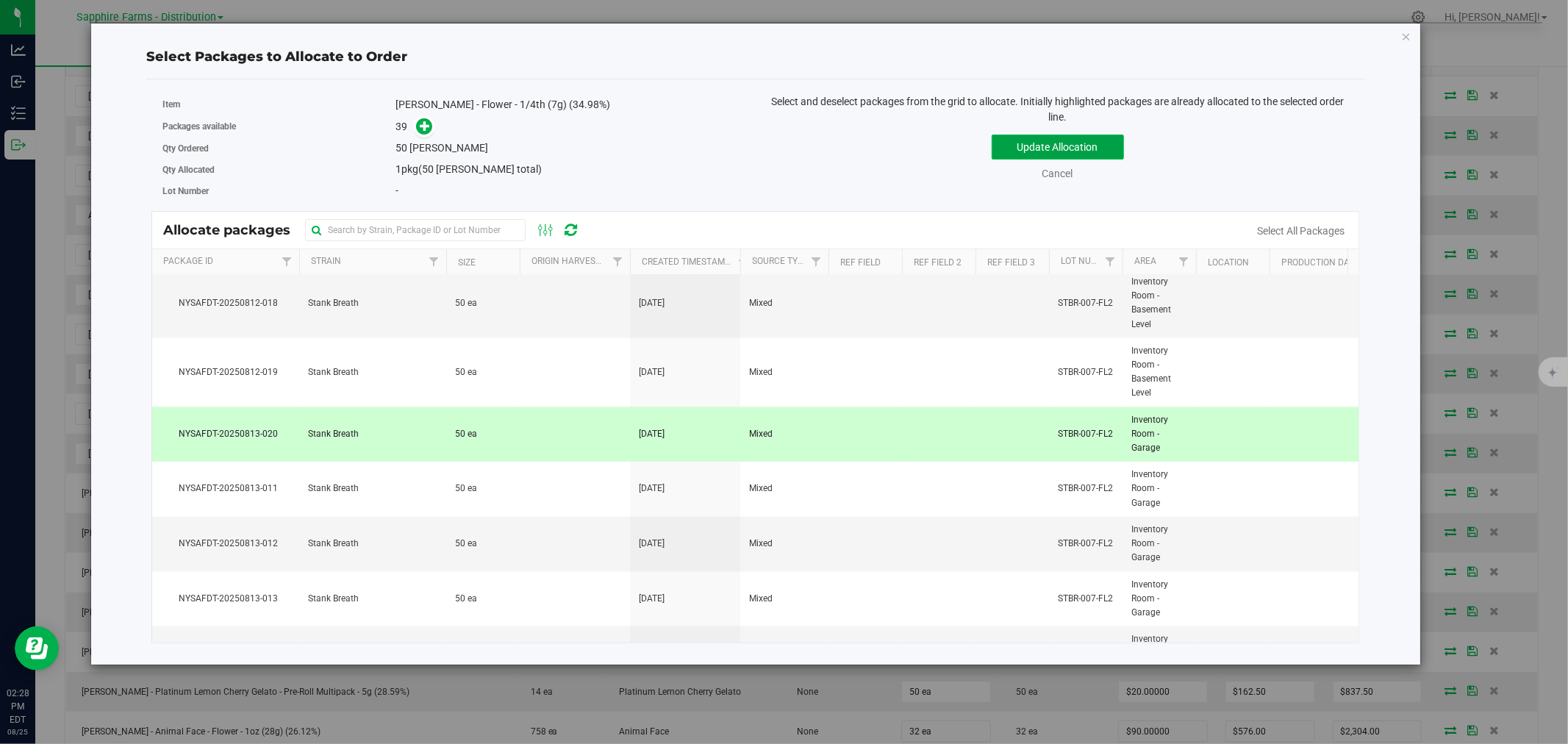
click at [1008, 147] on button "Update Allocation" at bounding box center [1057, 147] width 132 height 25
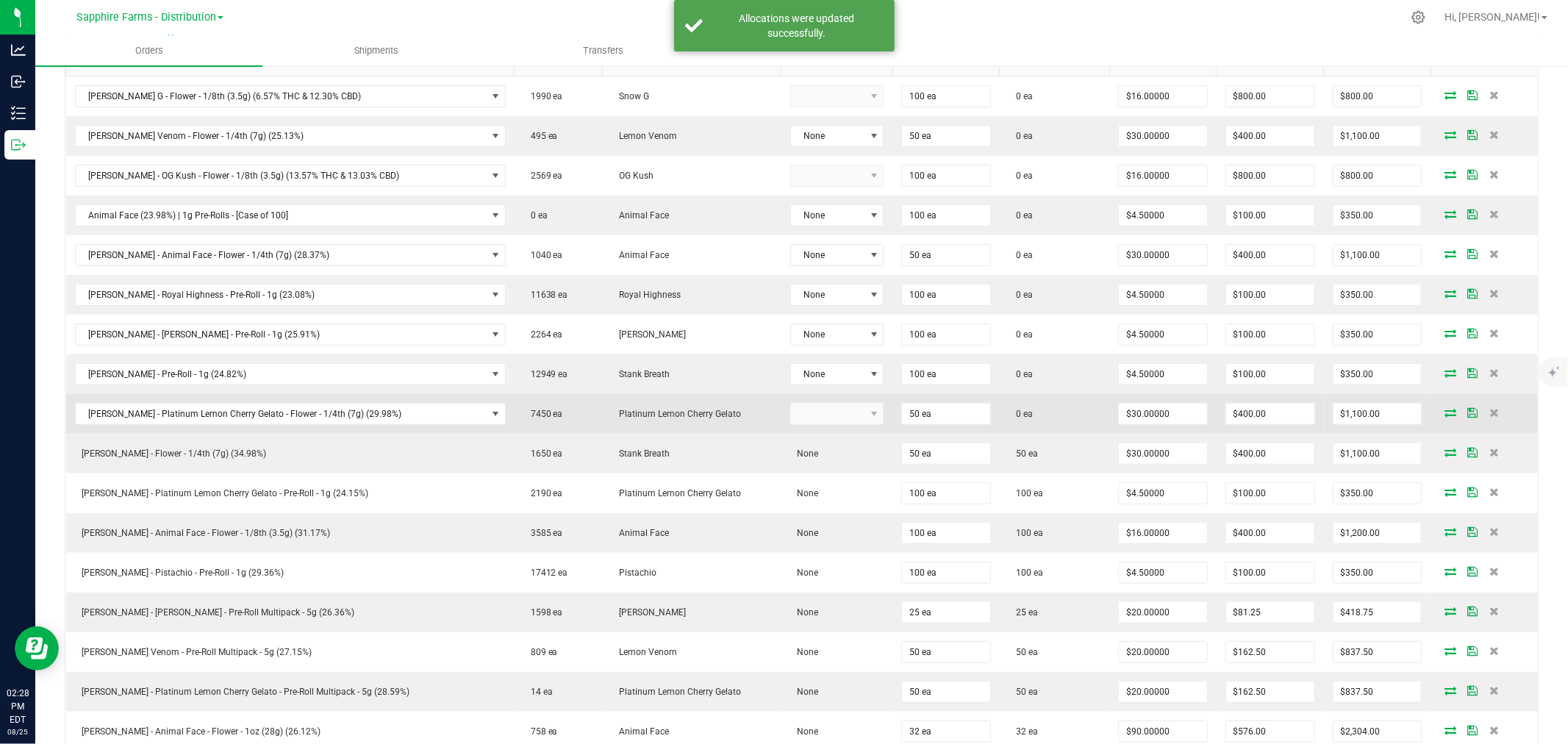
click at [1044, 410] on icon at bounding box center [1451, 412] width 12 height 9
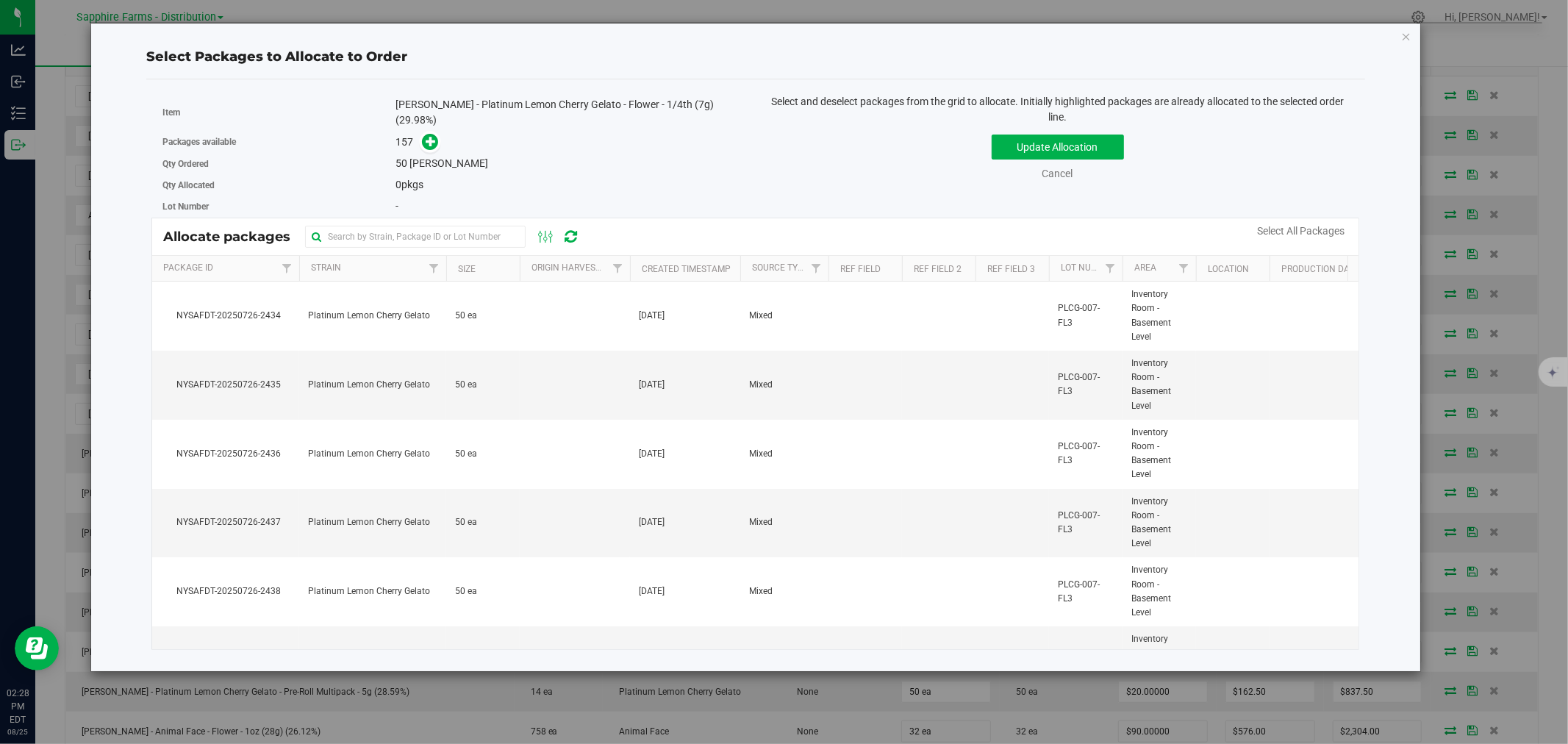
click at [636, 261] on th "Created Timestamp" at bounding box center [685, 269] width 111 height 26
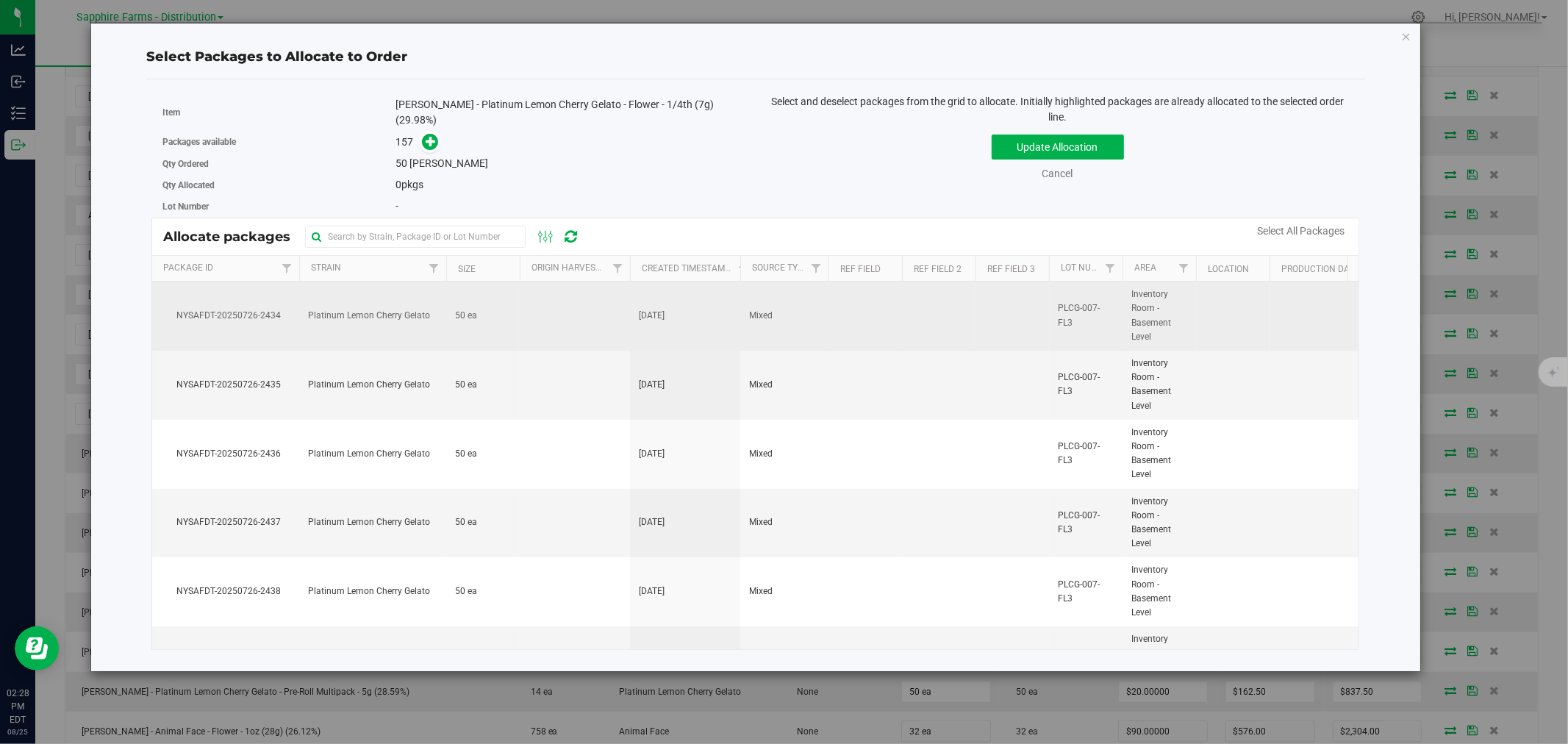
click at [926, 328] on td at bounding box center [938, 316] width 73 height 69
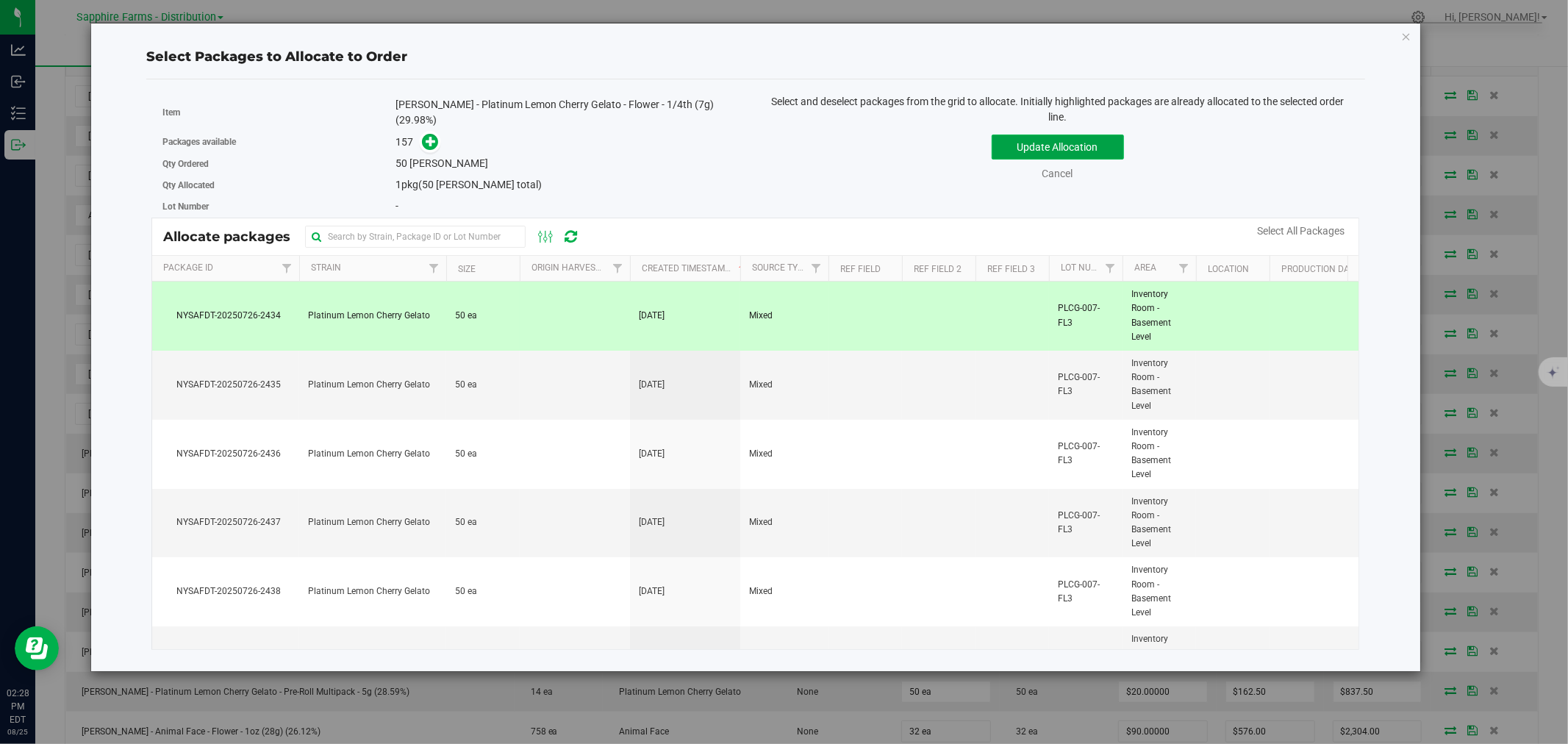
click at [1044, 140] on button "Update Allocation" at bounding box center [1057, 147] width 132 height 25
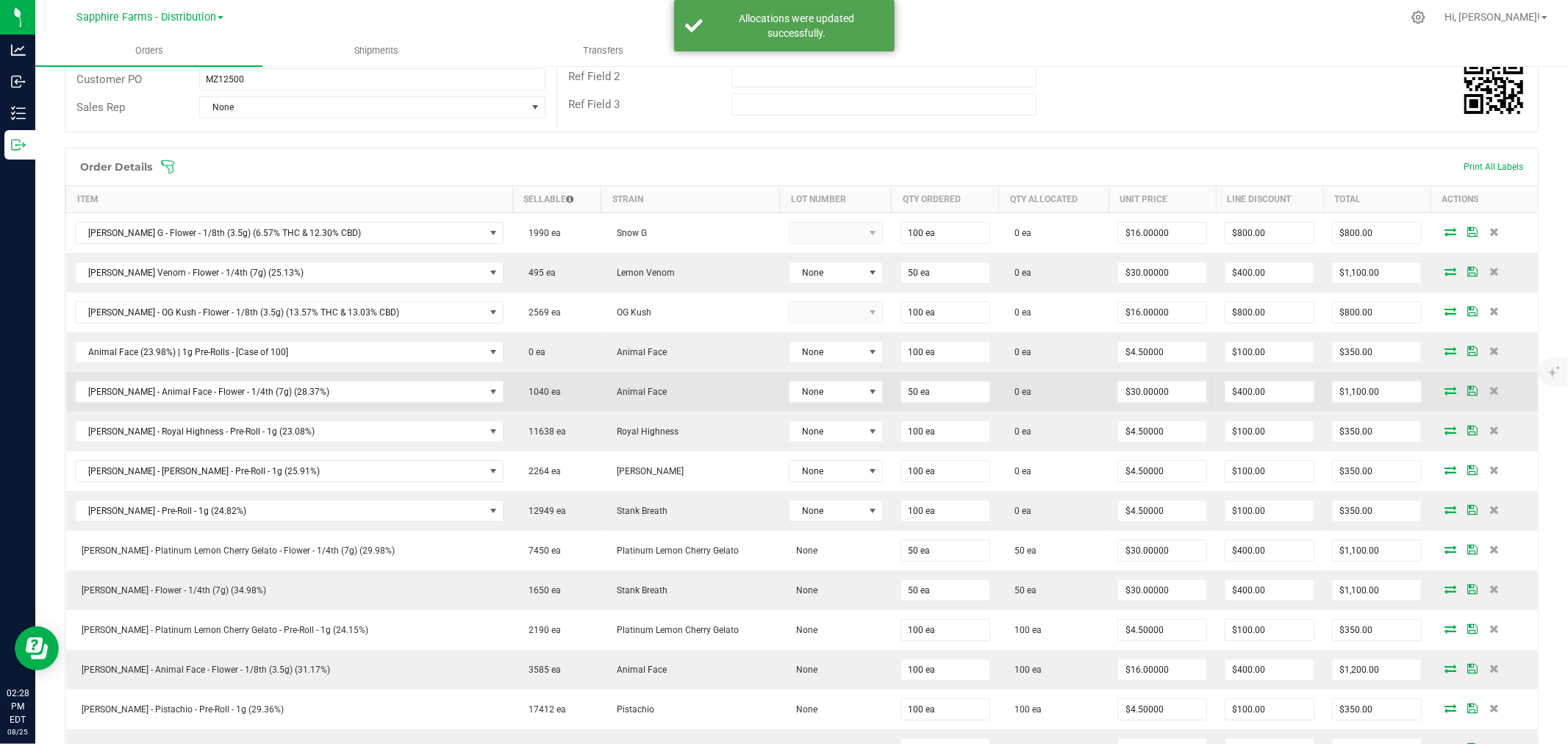
scroll to position [249, 0]
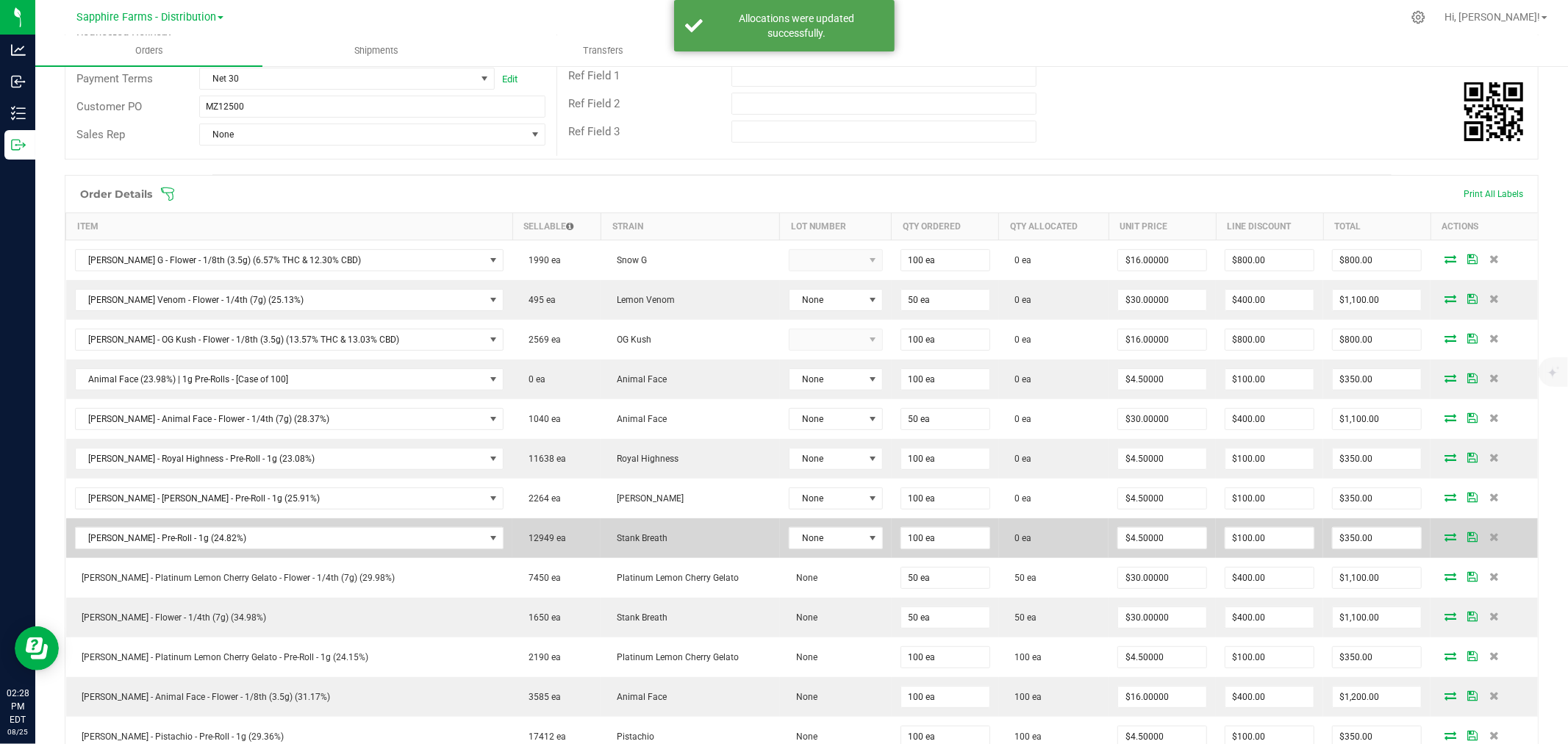
click at [1044, 515] on icon at bounding box center [1451, 537] width 12 height 9
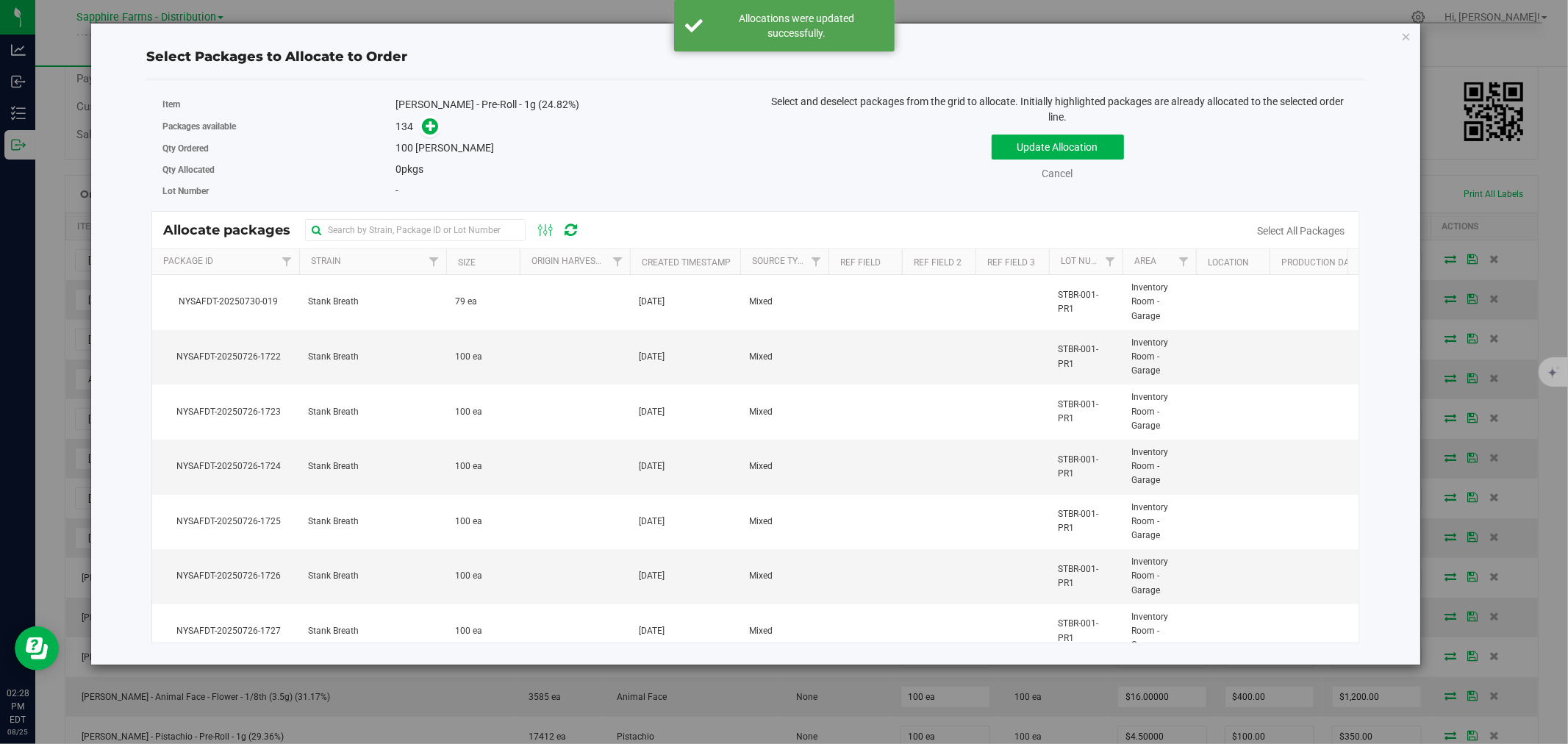
click at [635, 253] on th "Created Timestamp" at bounding box center [685, 262] width 111 height 26
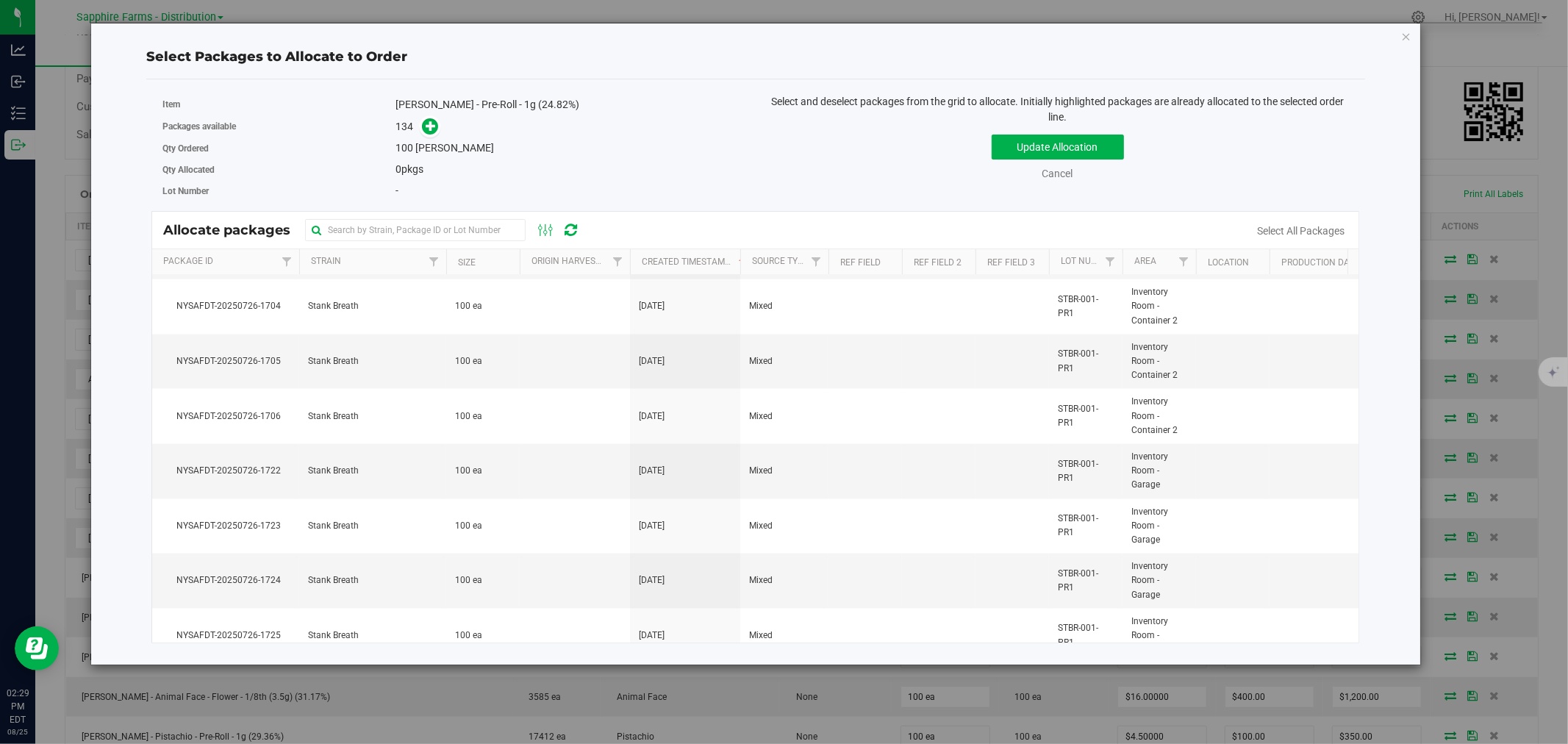
scroll to position [6598, 0]
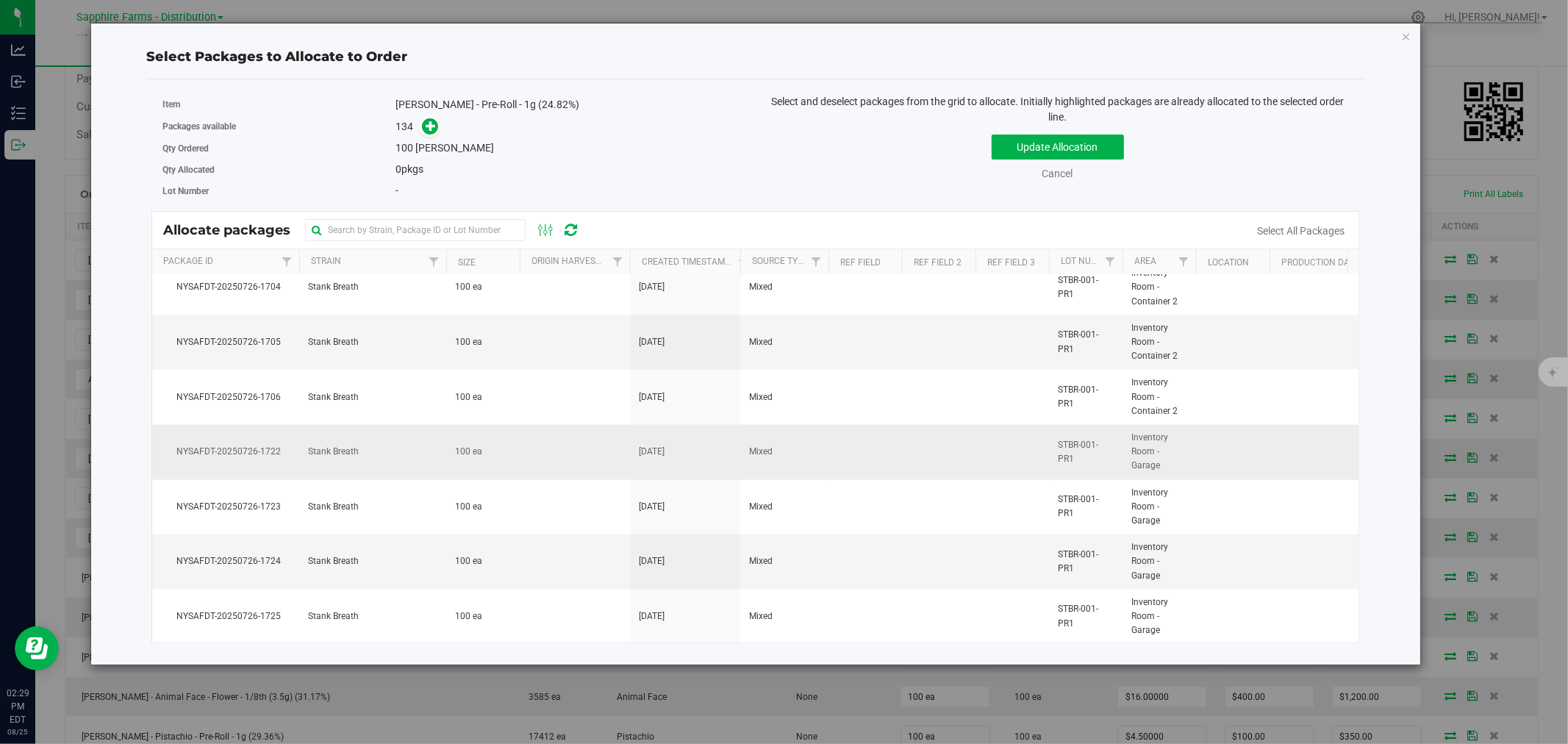
click at [958, 454] on td at bounding box center [938, 453] width 73 height 55
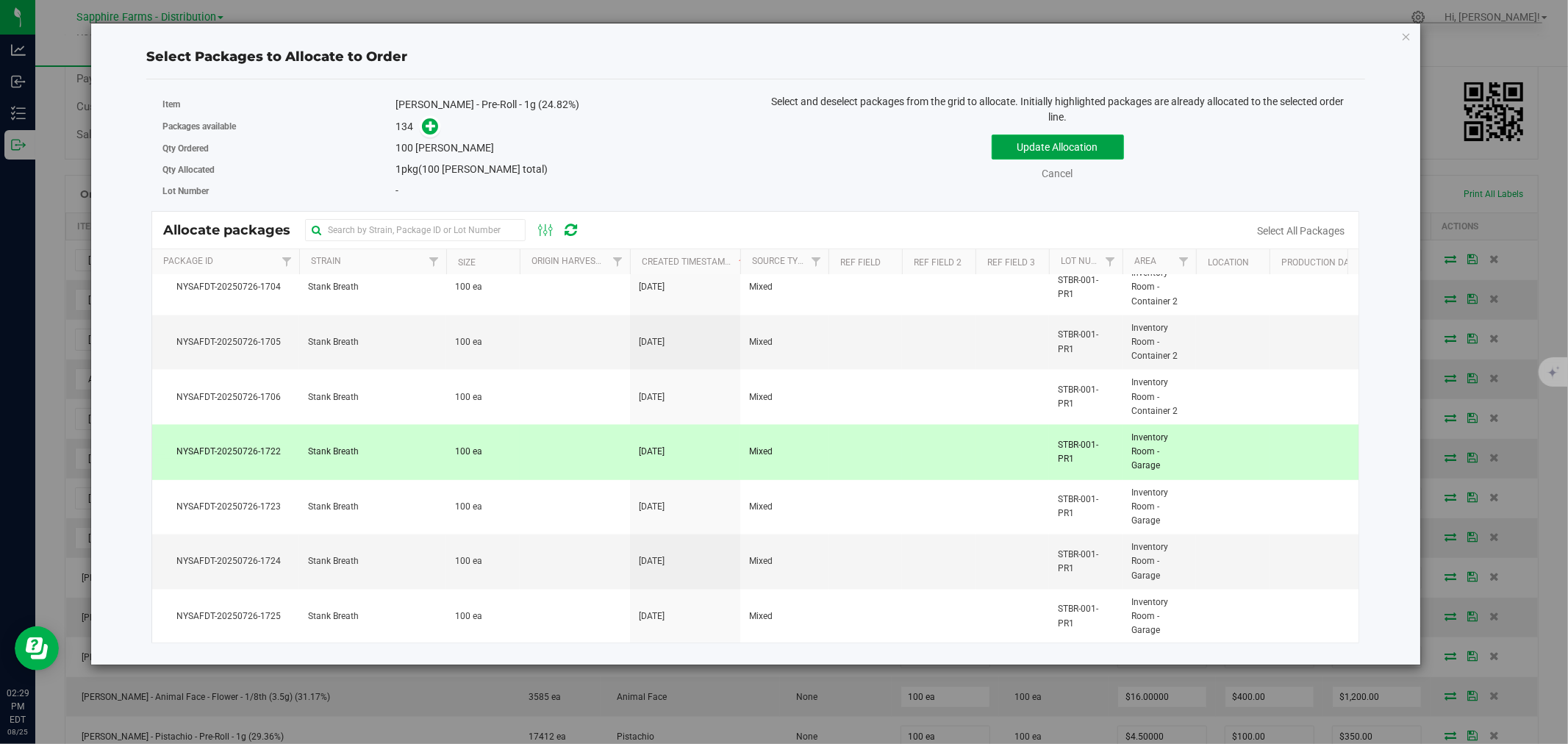
click at [1013, 137] on button "Update Allocation" at bounding box center [1057, 147] width 132 height 25
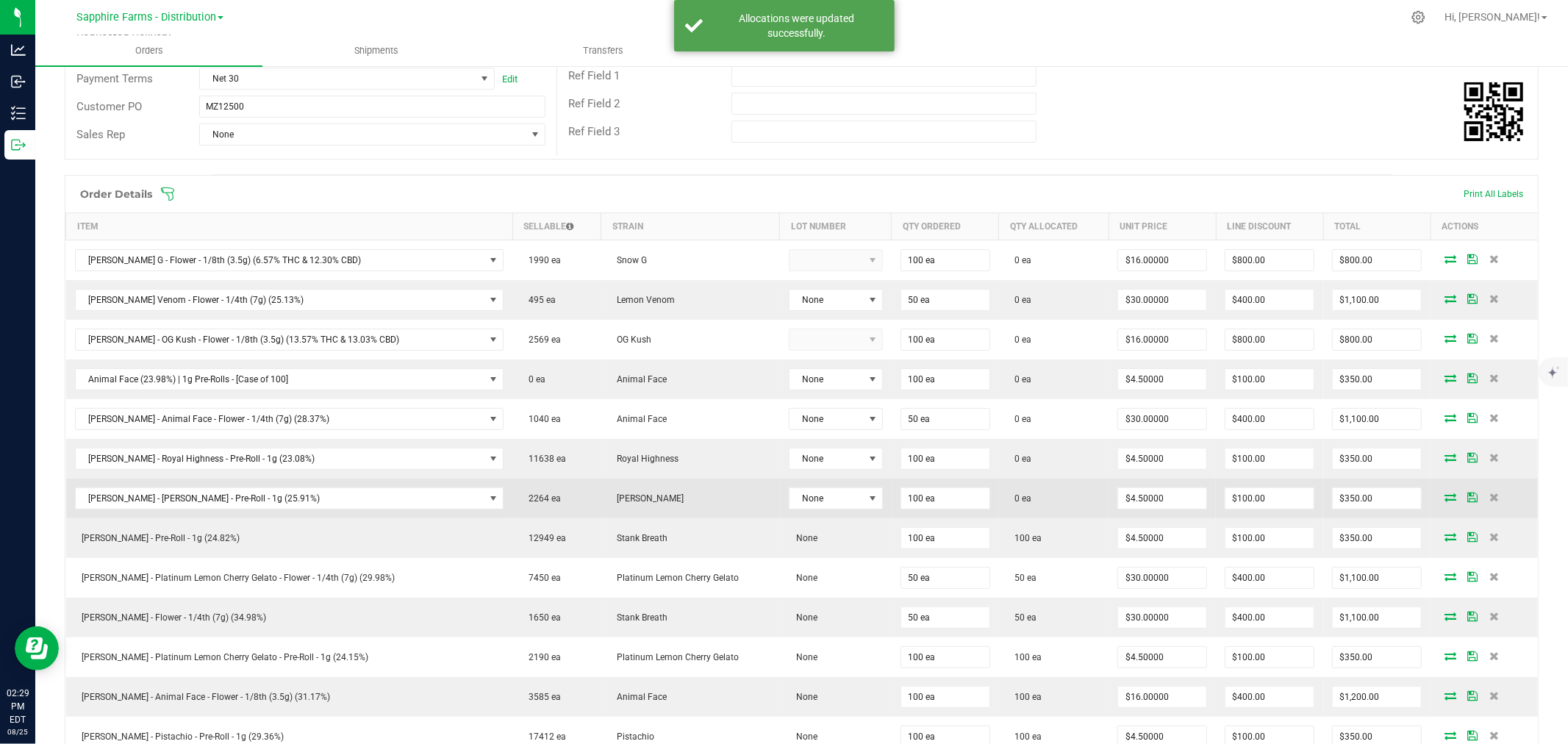
click at [1044, 496] on icon at bounding box center [1451, 497] width 12 height 9
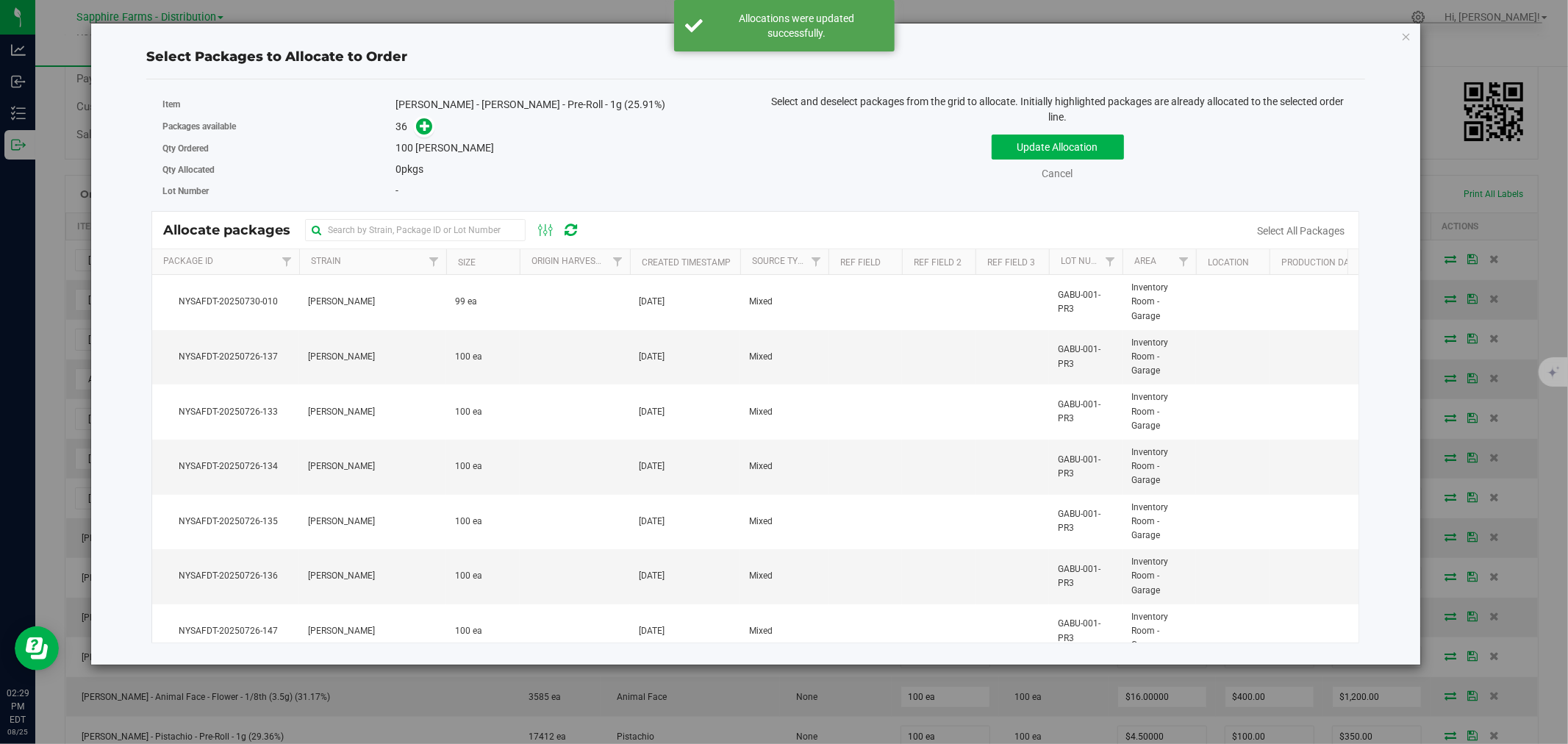
click at [634, 259] on th "Created Timestamp" at bounding box center [685, 262] width 111 height 26
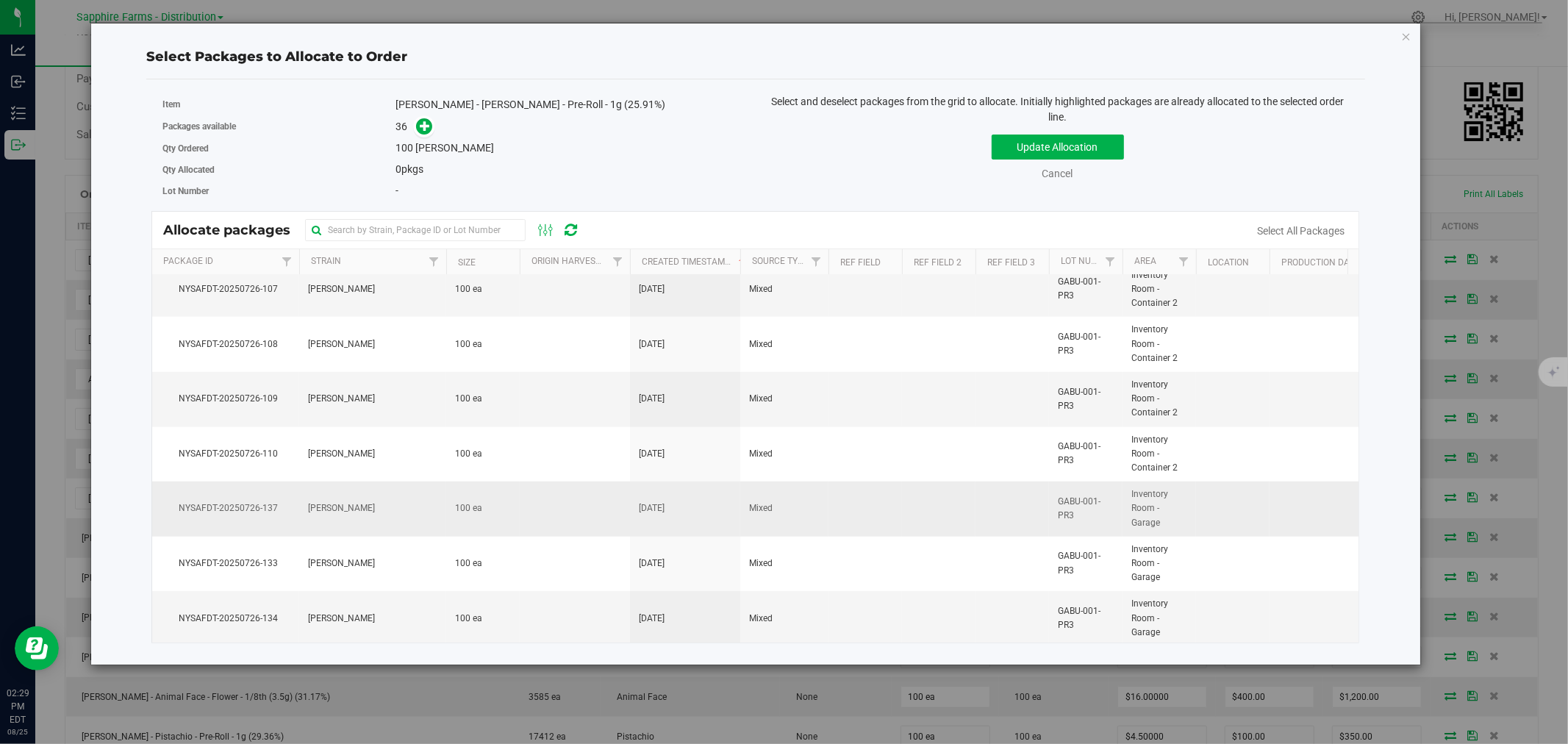
click at [935, 511] on td at bounding box center [938, 509] width 73 height 55
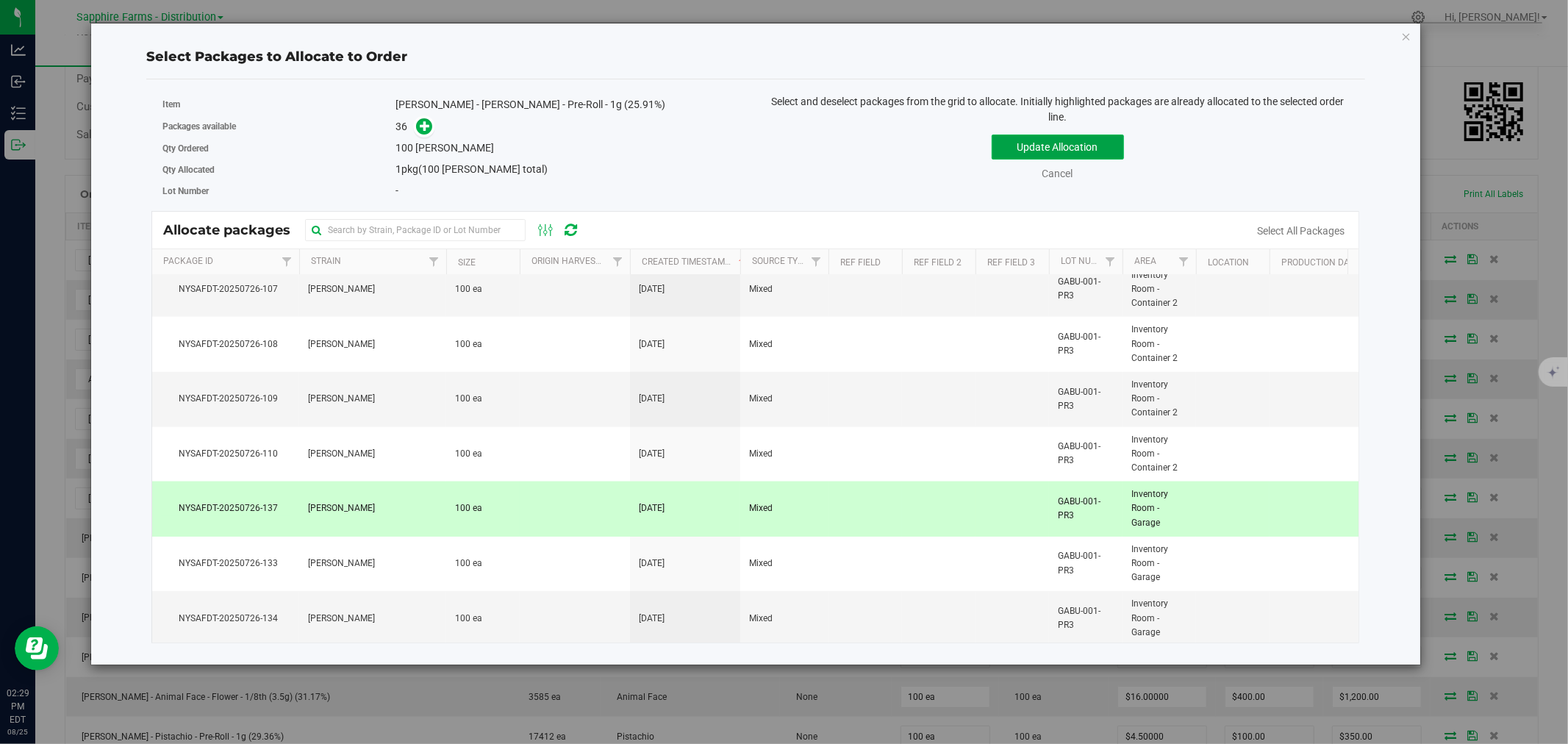
click at [1013, 150] on button "Update Allocation" at bounding box center [1057, 147] width 132 height 25
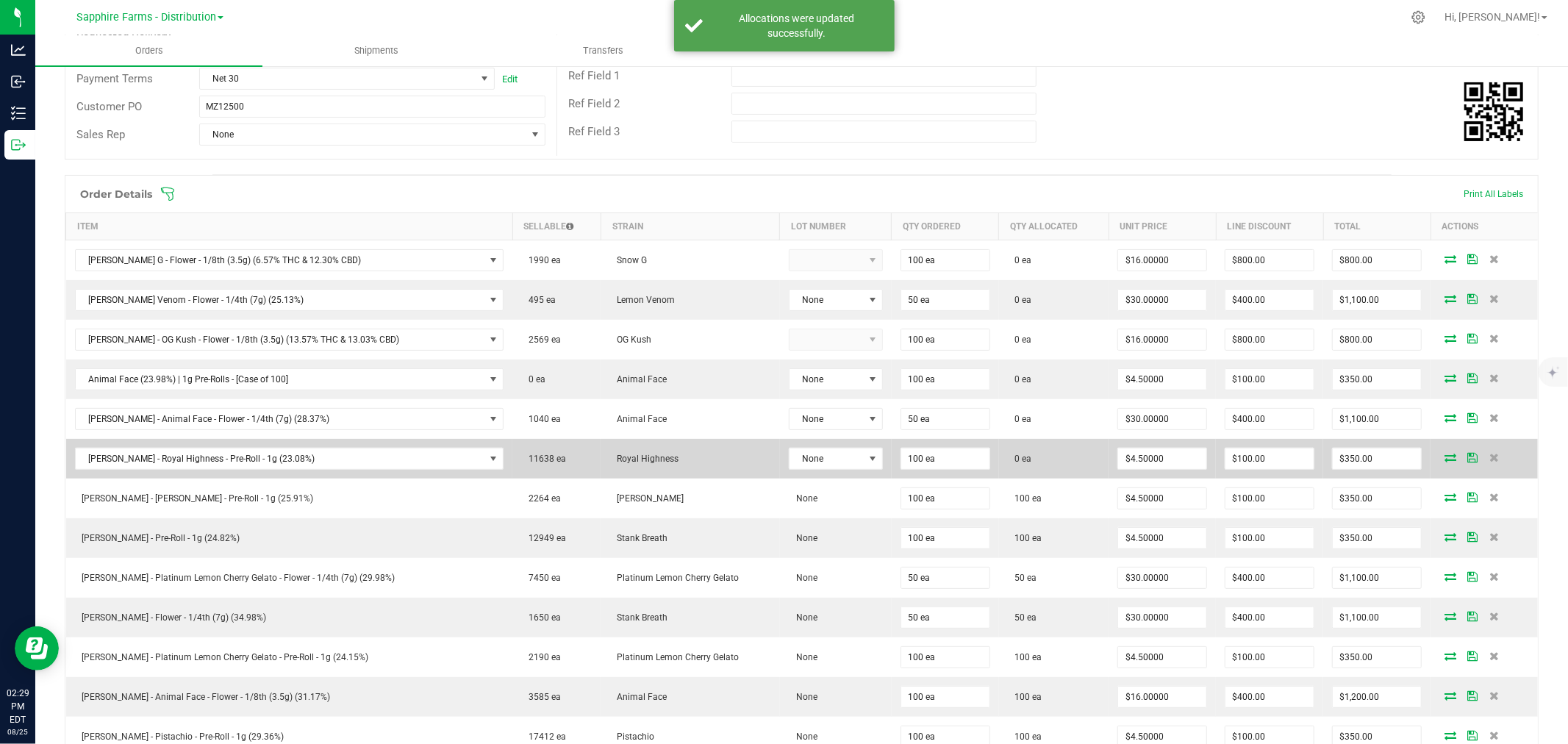
click at [1044, 460] on icon at bounding box center [1451, 457] width 12 height 9
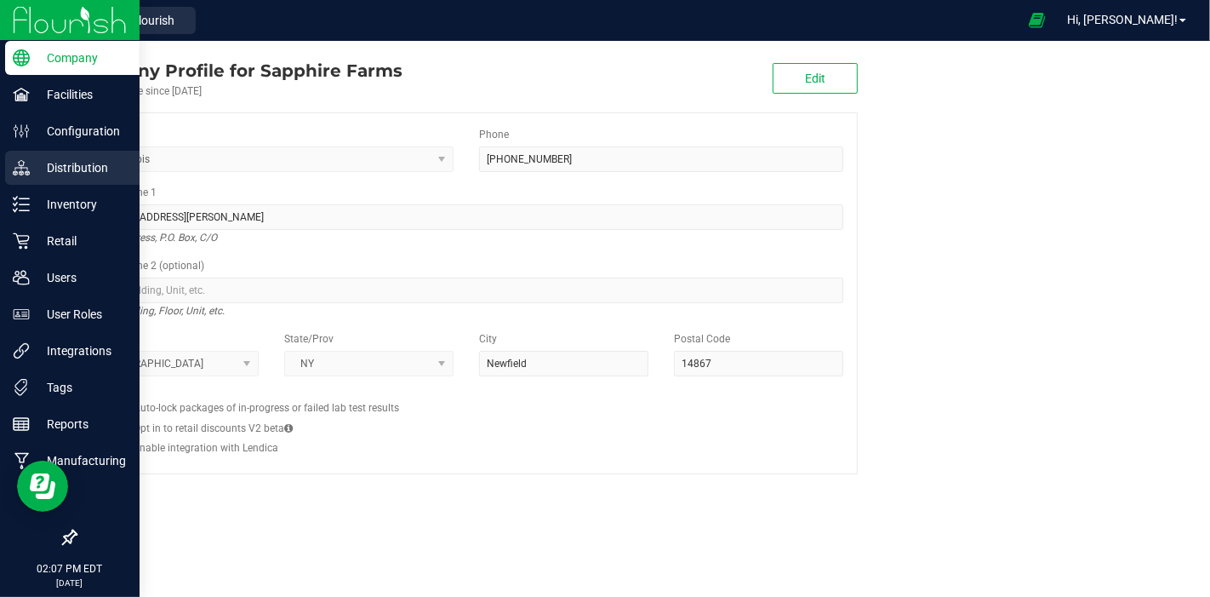
click at [87, 170] on p "Distribution" at bounding box center [81, 167] width 102 height 20
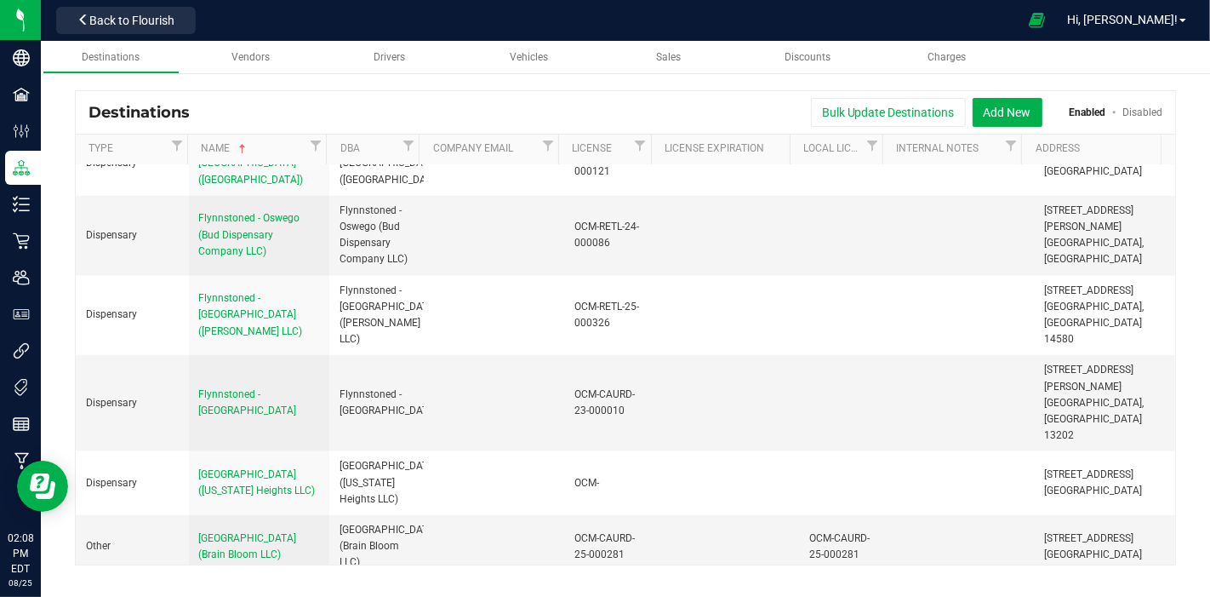
scroll to position [7186, 0]
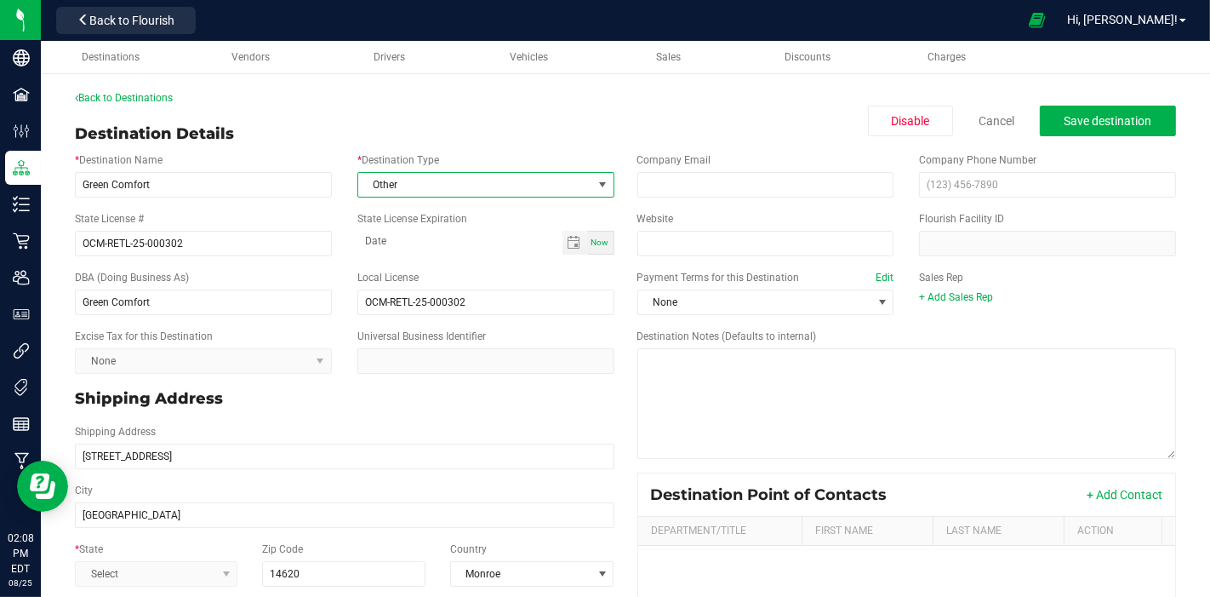
click at [546, 179] on span "Other" at bounding box center [475, 185] width 234 height 24
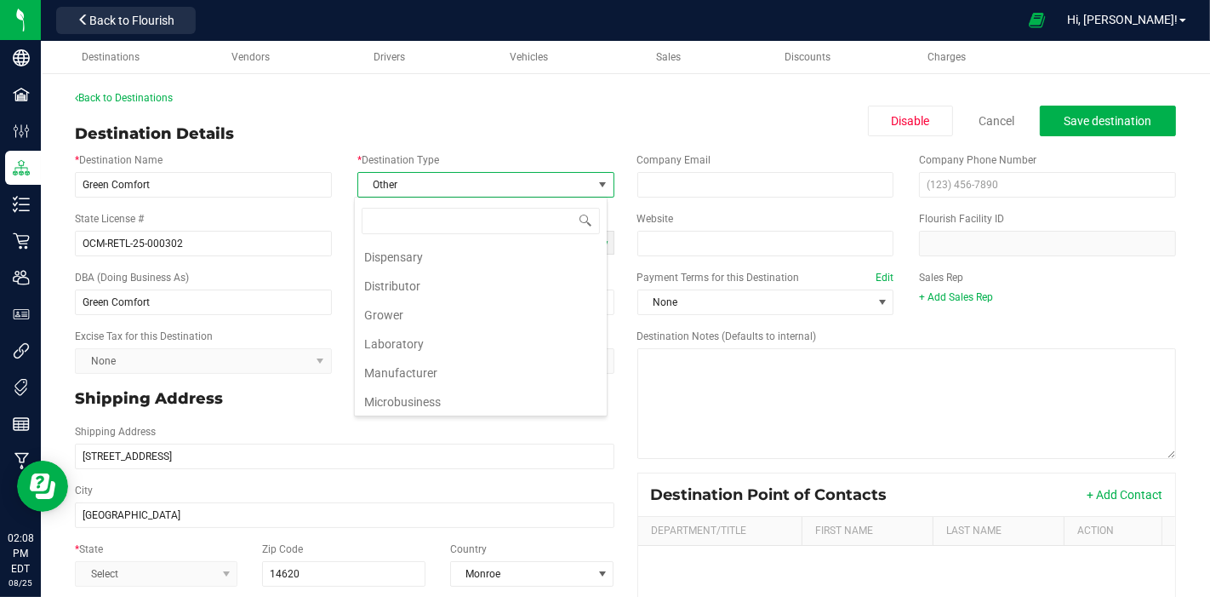
scroll to position [25, 253]
click at [568, 109] on div "Back to Destinations Destination Details Disable Cancel Save destination * Dest…" at bounding box center [625, 449] width 1101 height 718
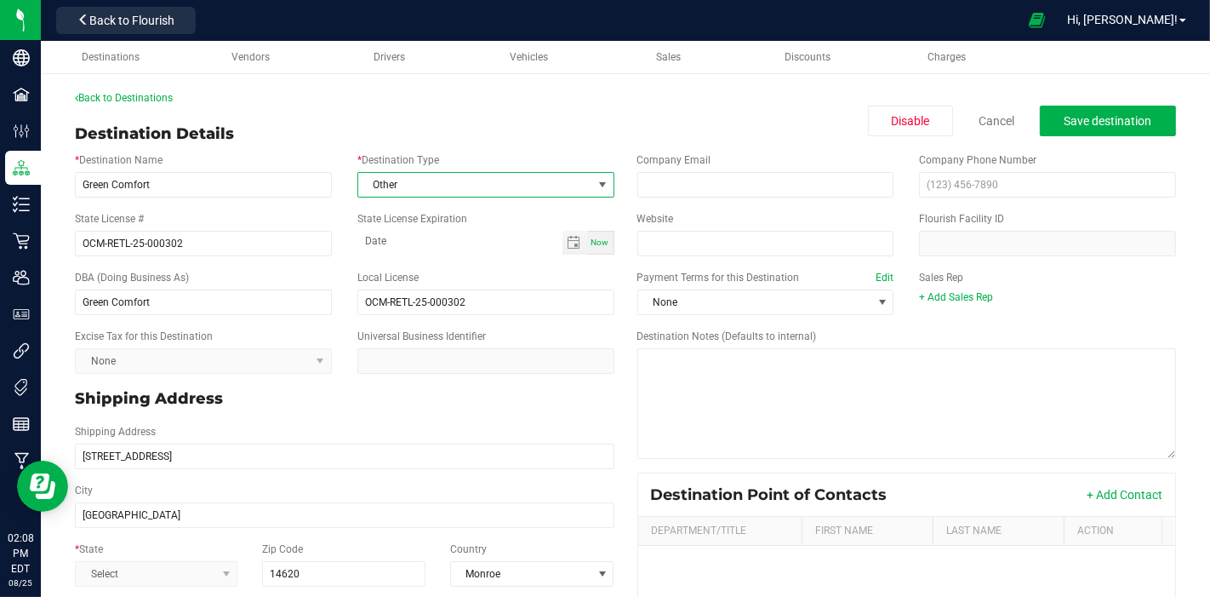
click at [603, 188] on span at bounding box center [601, 185] width 21 height 24
click at [573, 108] on div "Back to Destinations Destination Details Disable Cancel Save destination * Dest…" at bounding box center [625, 449] width 1101 height 718
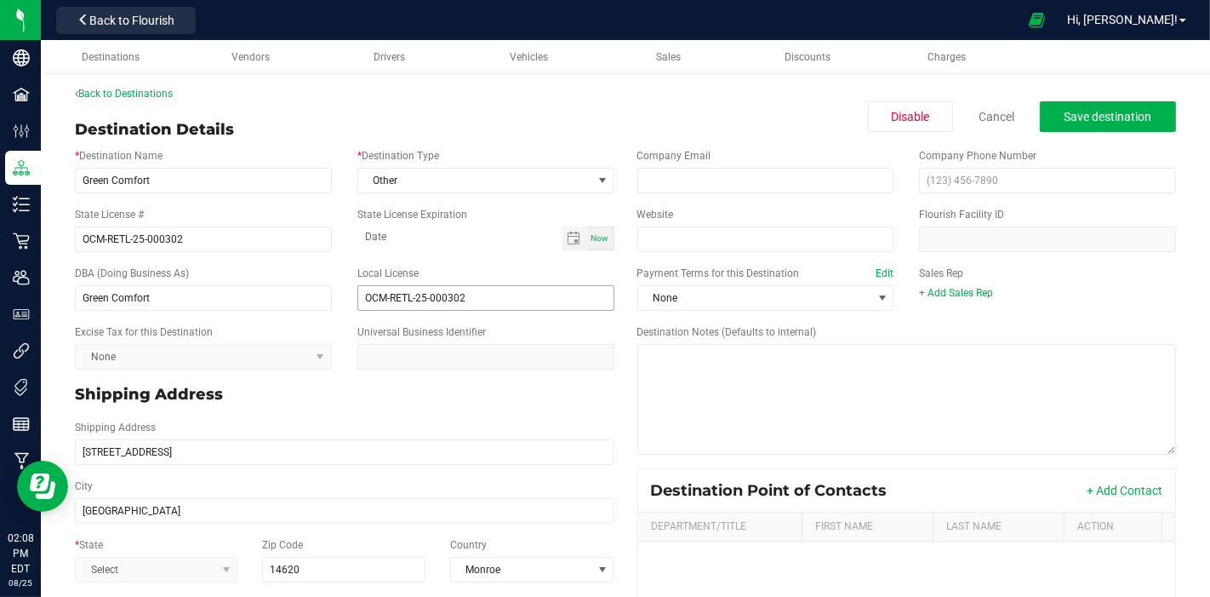
scroll to position [0, 0]
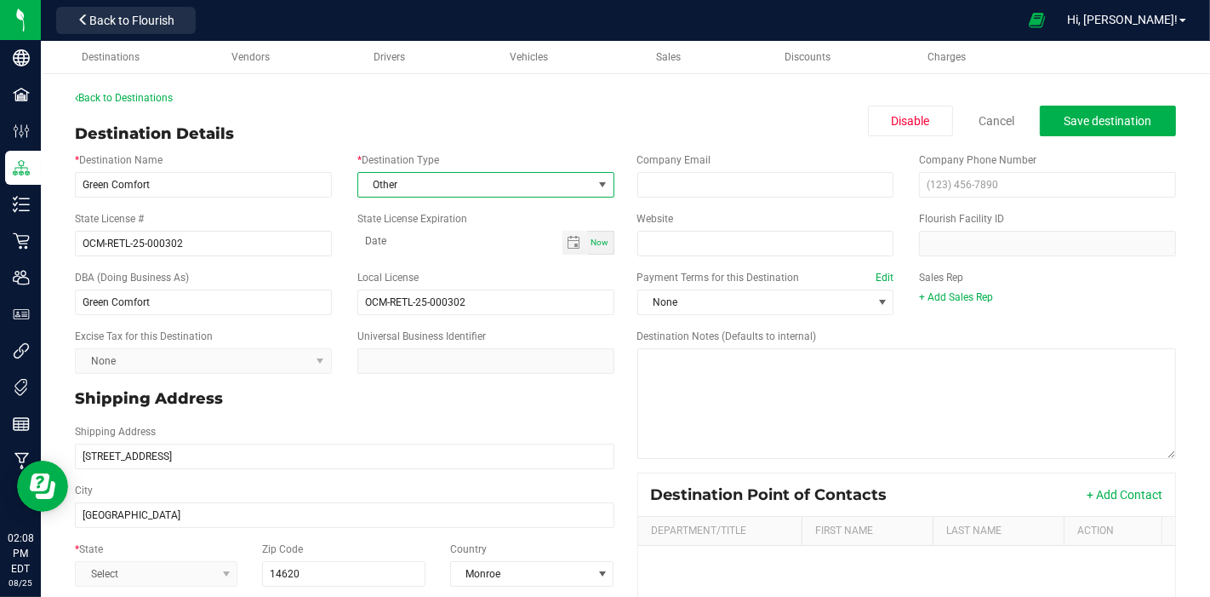
click at [554, 178] on span "Other" at bounding box center [475, 185] width 234 height 24
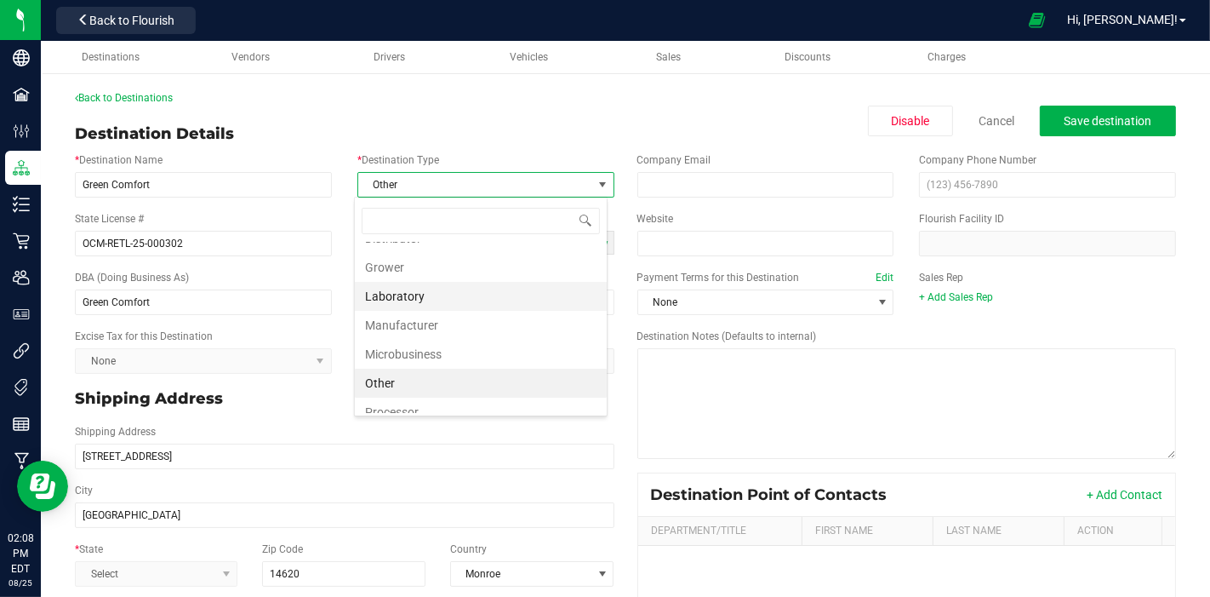
scroll to position [58, 0]
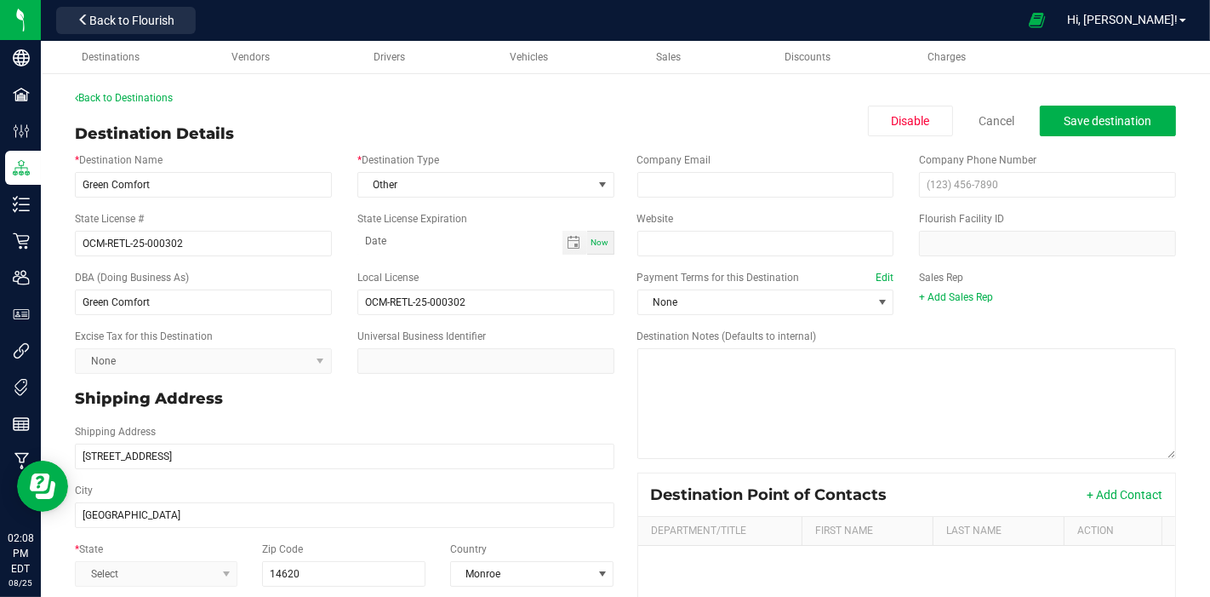
click at [533, 129] on div "Destination Details Disable Cancel Save destination" at bounding box center [625, 134] width 1101 height 23
click at [494, 304] on input "OCM-RETL-25-000302" at bounding box center [485, 302] width 257 height 26
click at [473, 403] on p "Shipping Address" at bounding box center [345, 398] width 540 height 23
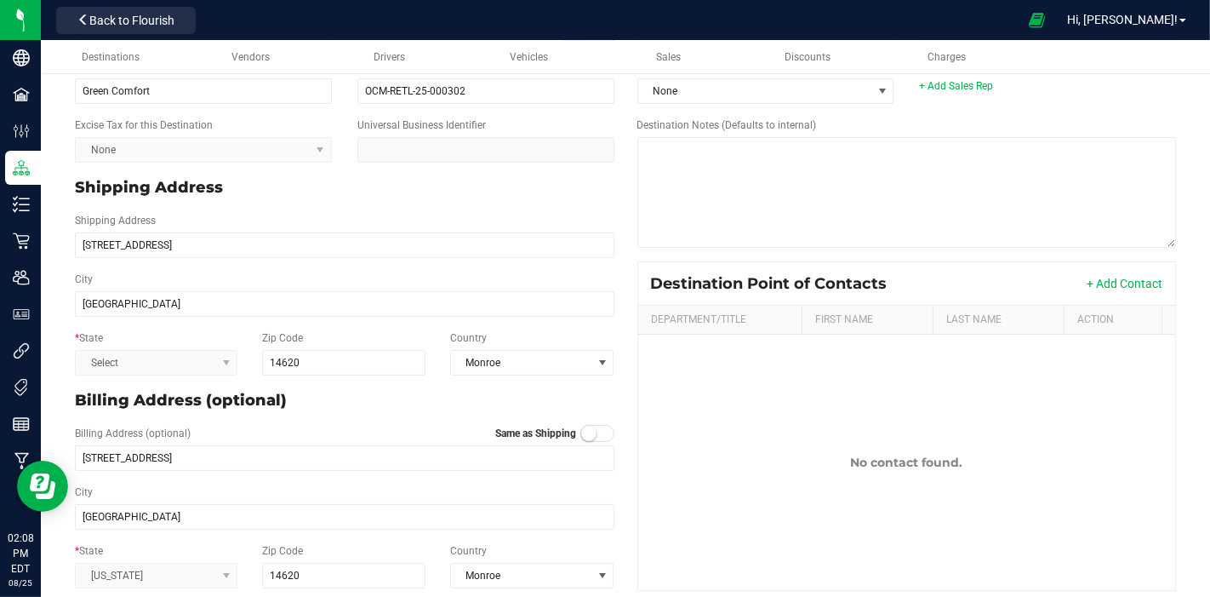
scroll to position [226, 0]
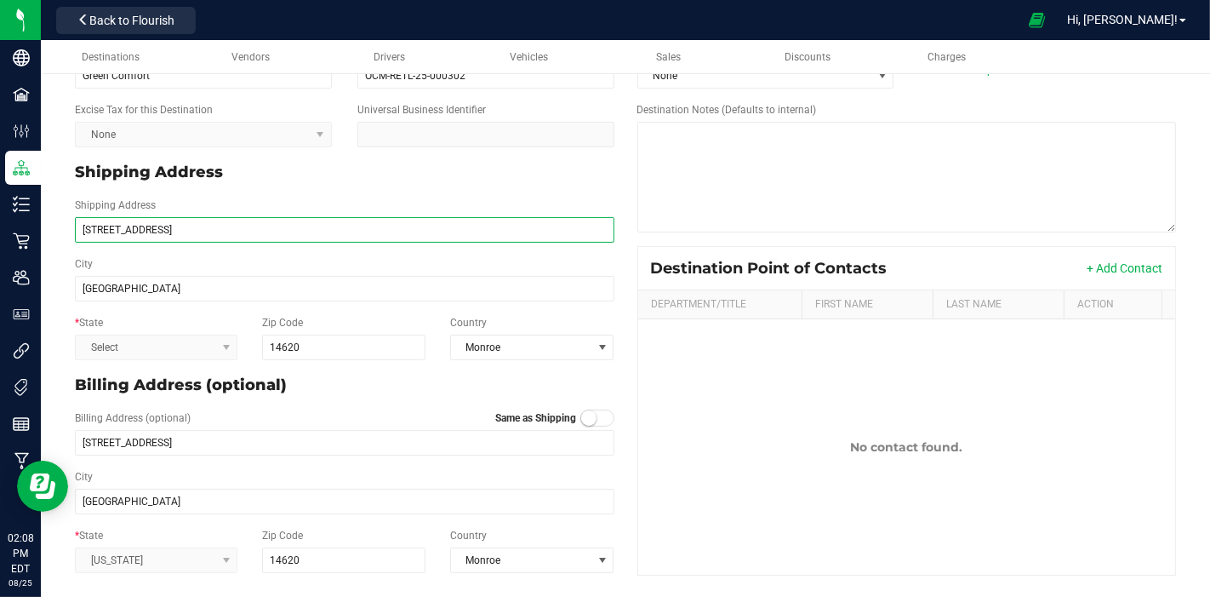
click at [220, 237] on input "[STREET_ADDRESS]" at bounding box center [345, 230] width 540 height 26
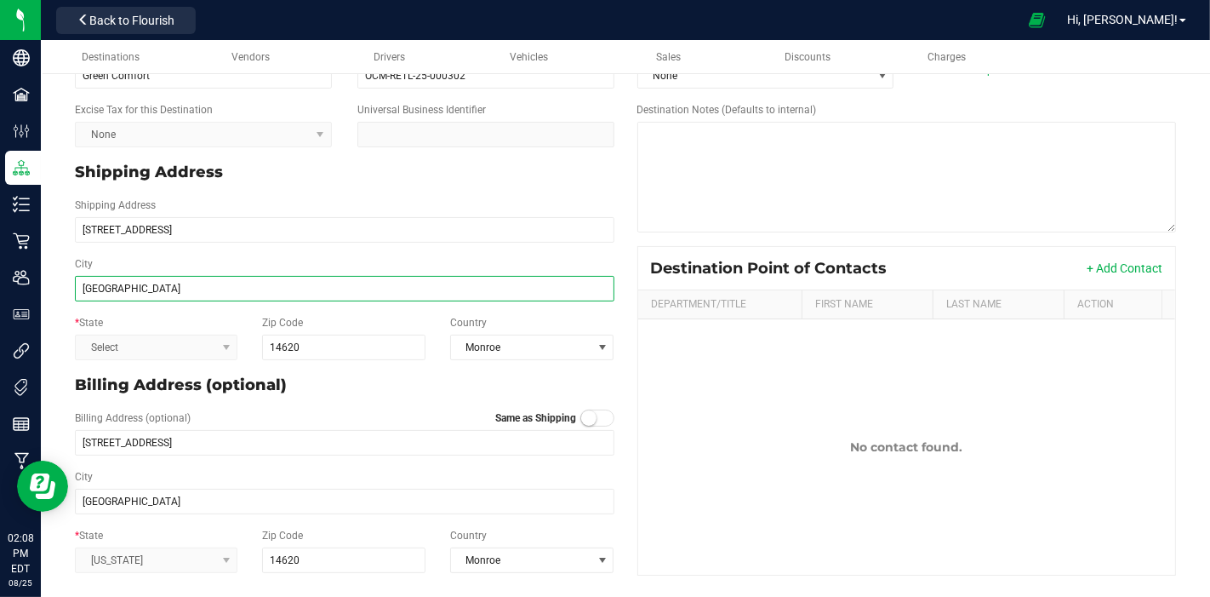
click at [202, 296] on input "[GEOGRAPHIC_DATA]" at bounding box center [345, 289] width 540 height 26
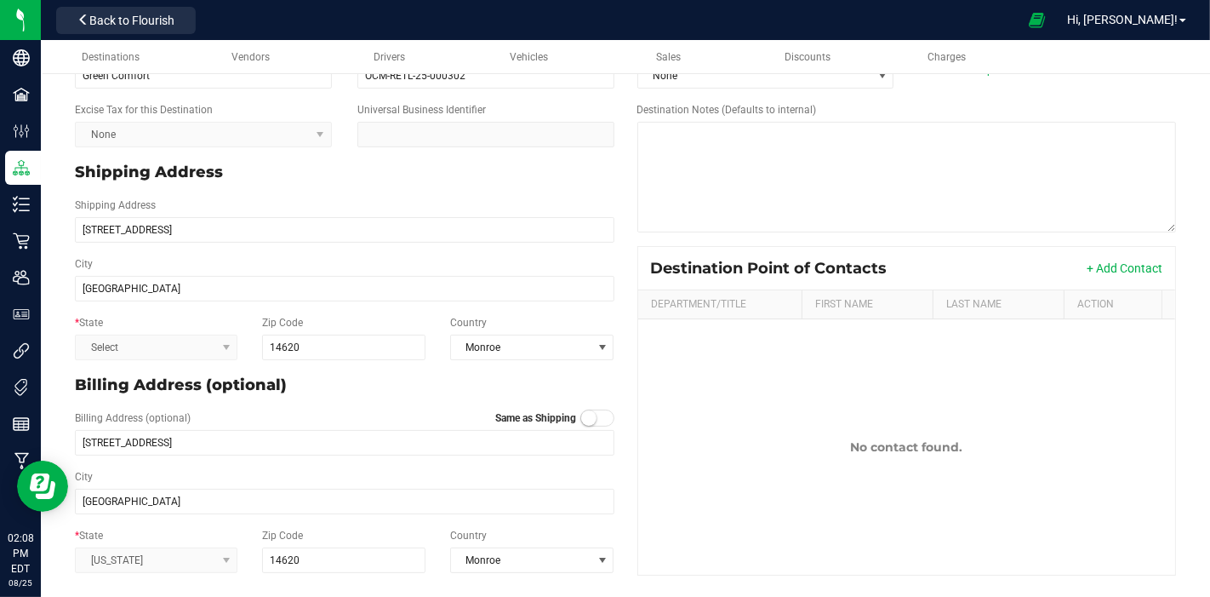
click at [195, 355] on kendo-dropdownlist "Select" at bounding box center [156, 347] width 163 height 26
click at [307, 340] on input "14620" at bounding box center [344, 347] width 164 height 26
click at [515, 389] on p "Billing Address (optional)" at bounding box center [345, 385] width 540 height 23
click at [189, 360] on kendo-dropdownlist "[US_STATE]" at bounding box center [156, 347] width 163 height 26
click at [610, 171] on div "Shipping Address" at bounding box center [344, 172] width 565 height 23
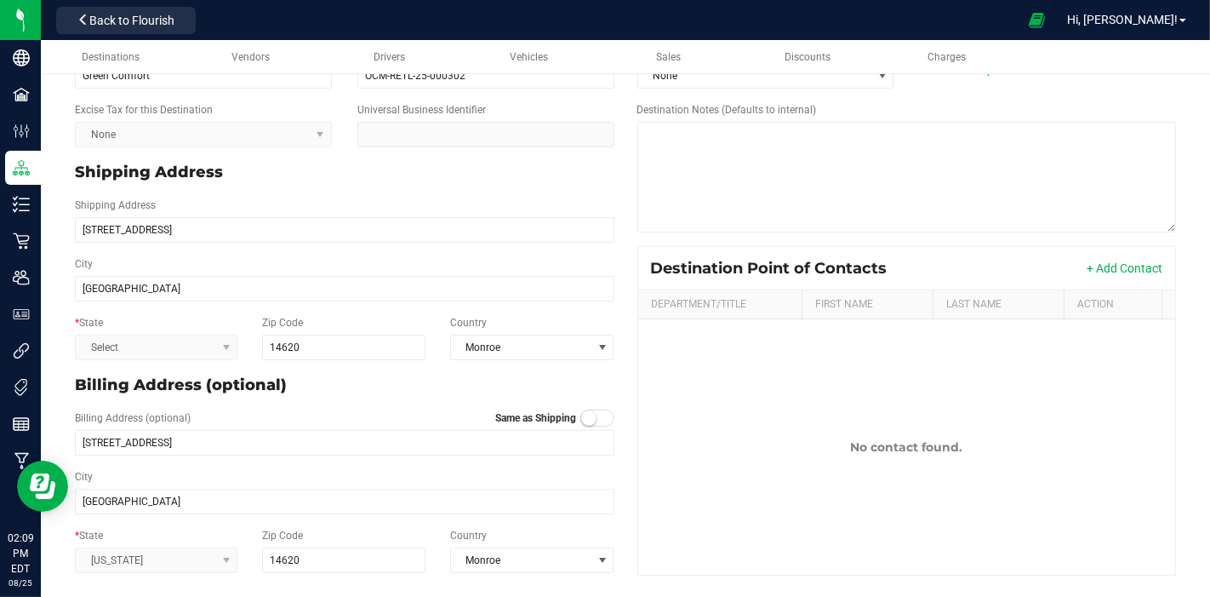
click at [590, 418] on span at bounding box center [597, 417] width 34 height 17
click at [598, 414] on small at bounding box center [605, 417] width 15 height 15
click at [170, 346] on kendo-dropdownlist "Select" at bounding box center [156, 347] width 163 height 26
click at [155, 360] on kendo-dropdownlist "N/A" at bounding box center [156, 347] width 163 height 26
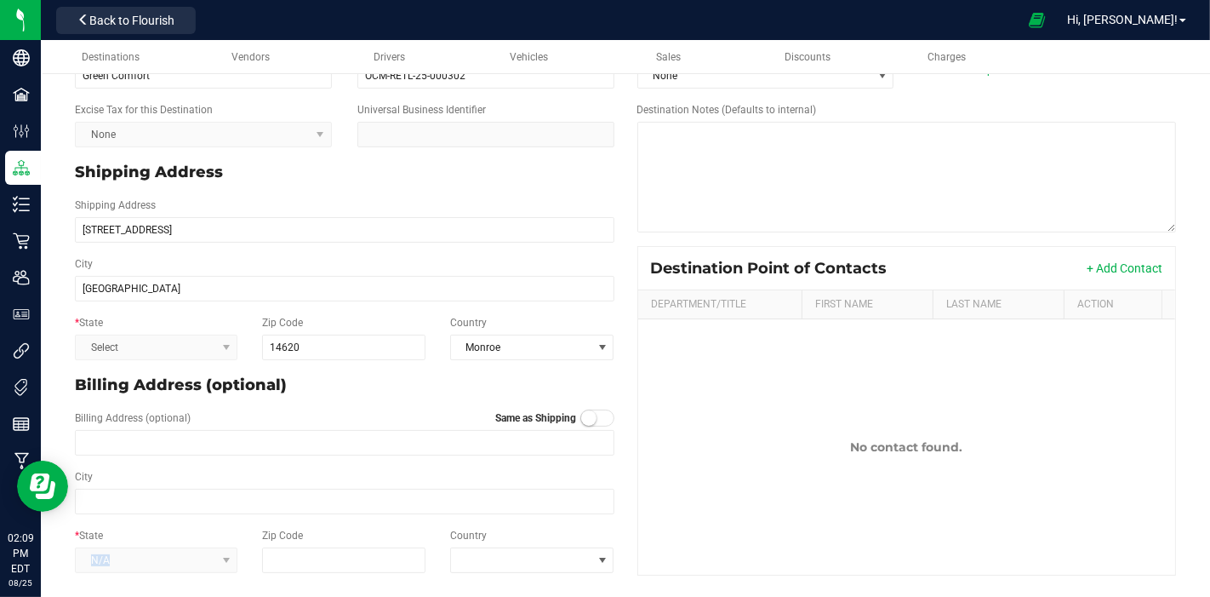
click at [155, 360] on kendo-dropdownlist "N/A" at bounding box center [156, 347] width 163 height 26
click at [233, 360] on kendo-dropdownlist "N/A" at bounding box center [156, 347] width 163 height 26
click at [225, 360] on kendo-dropdownlist "N/A" at bounding box center [156, 347] width 163 height 26
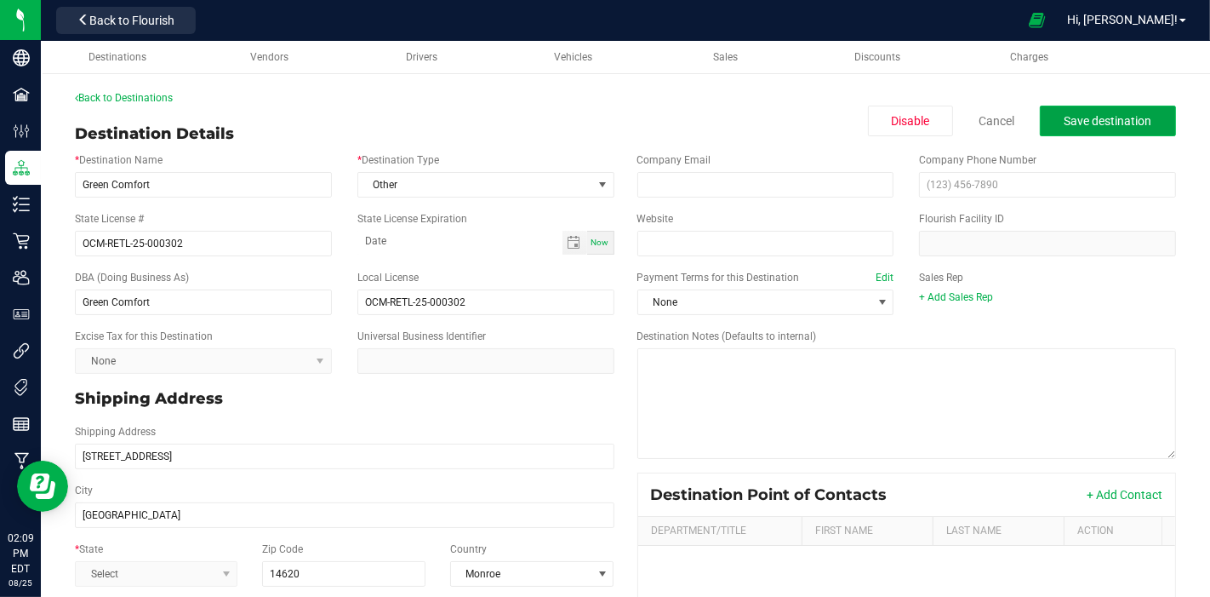
click at [1065, 116] on span "Save destination" at bounding box center [1109, 121] width 88 height 14
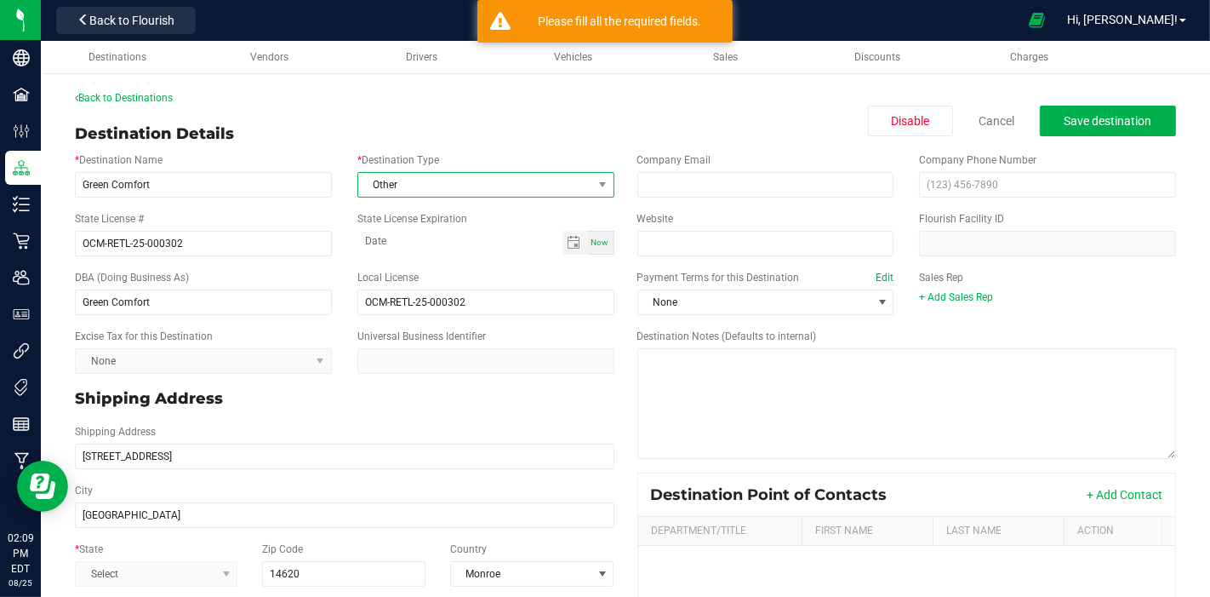
click at [471, 186] on span "Other" at bounding box center [475, 185] width 234 height 24
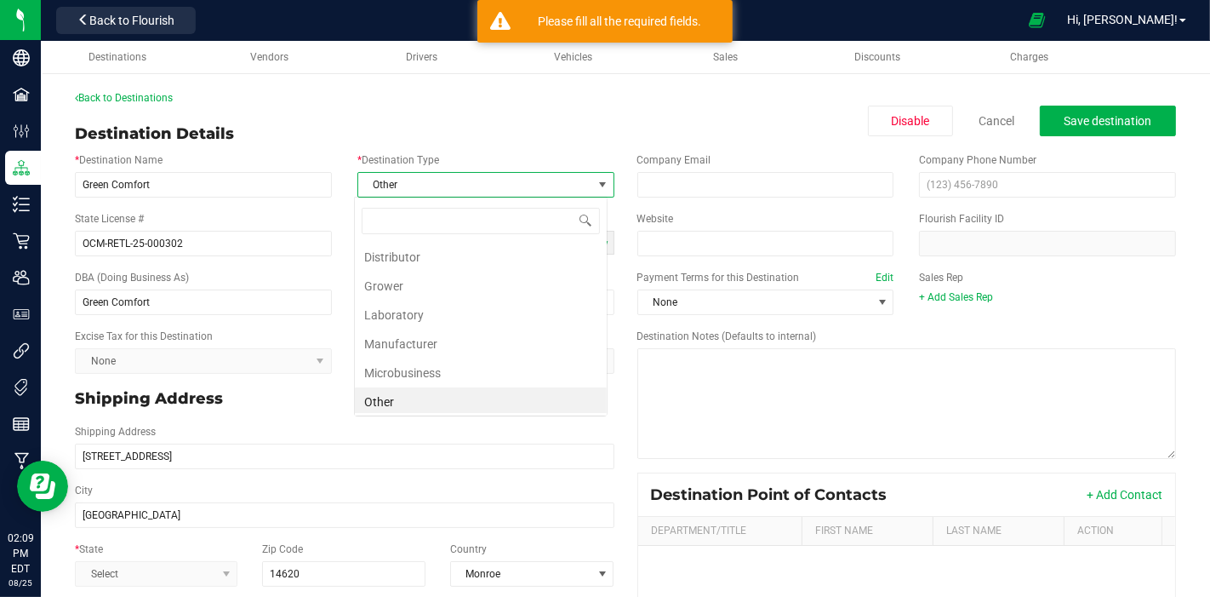
scroll to position [25, 253]
click at [452, 402] on li "Other" at bounding box center [481, 401] width 252 height 29
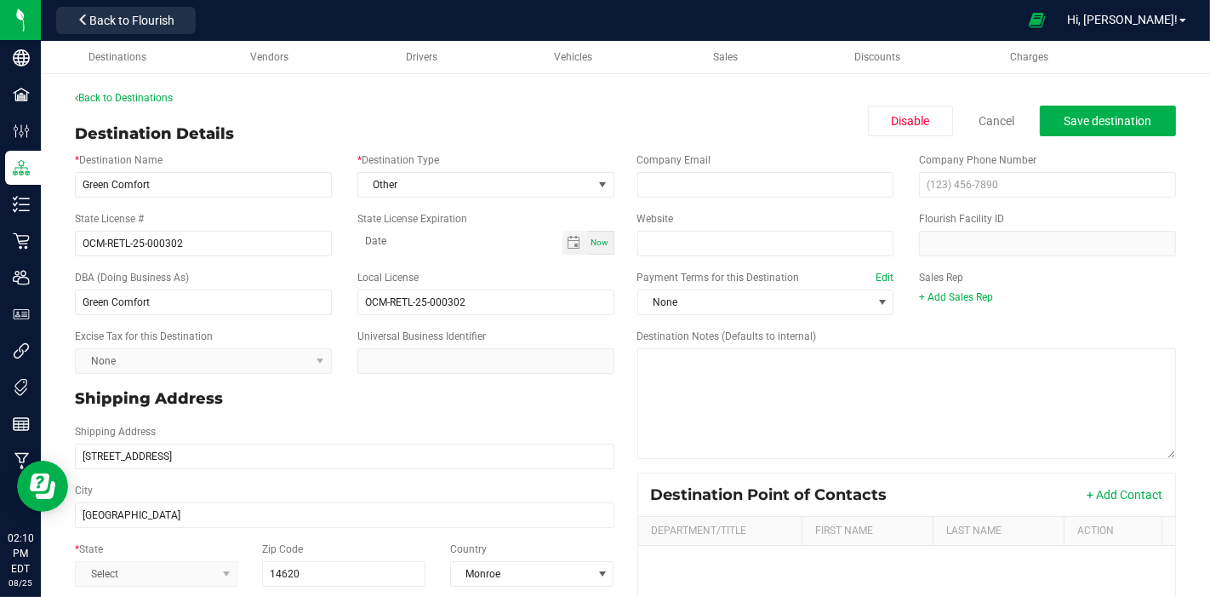
click at [482, 146] on div "* Destination Name Green Comfort * Destination Type Other" at bounding box center [344, 175] width 565 height 59
click at [1067, 115] on span "Save destination" at bounding box center [1109, 121] width 88 height 14
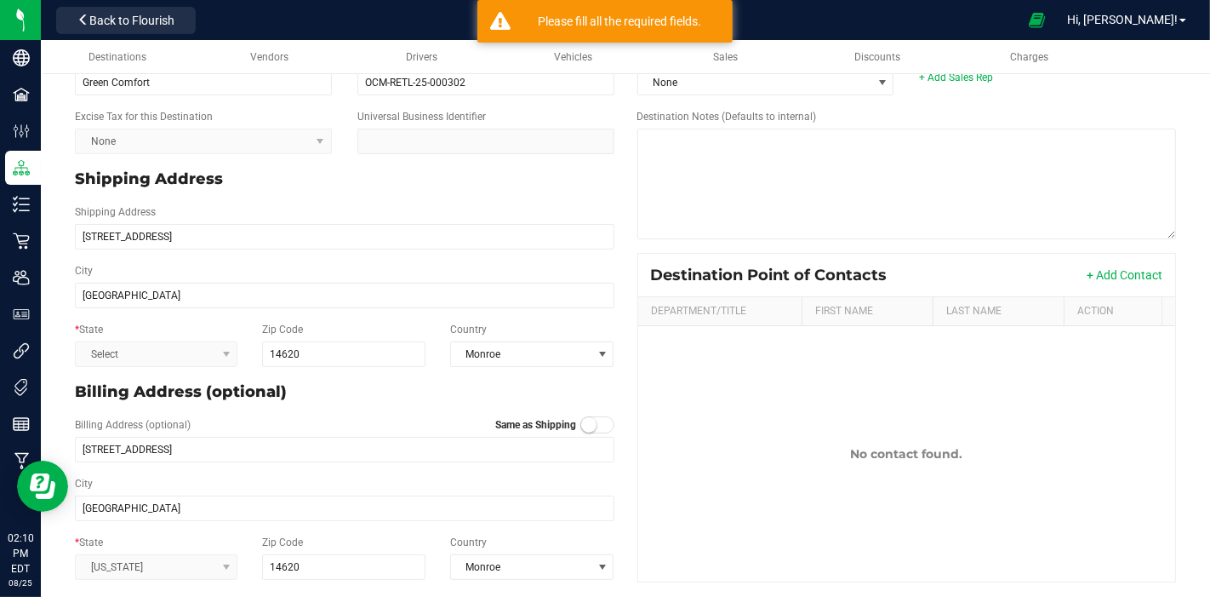
scroll to position [226, 0]
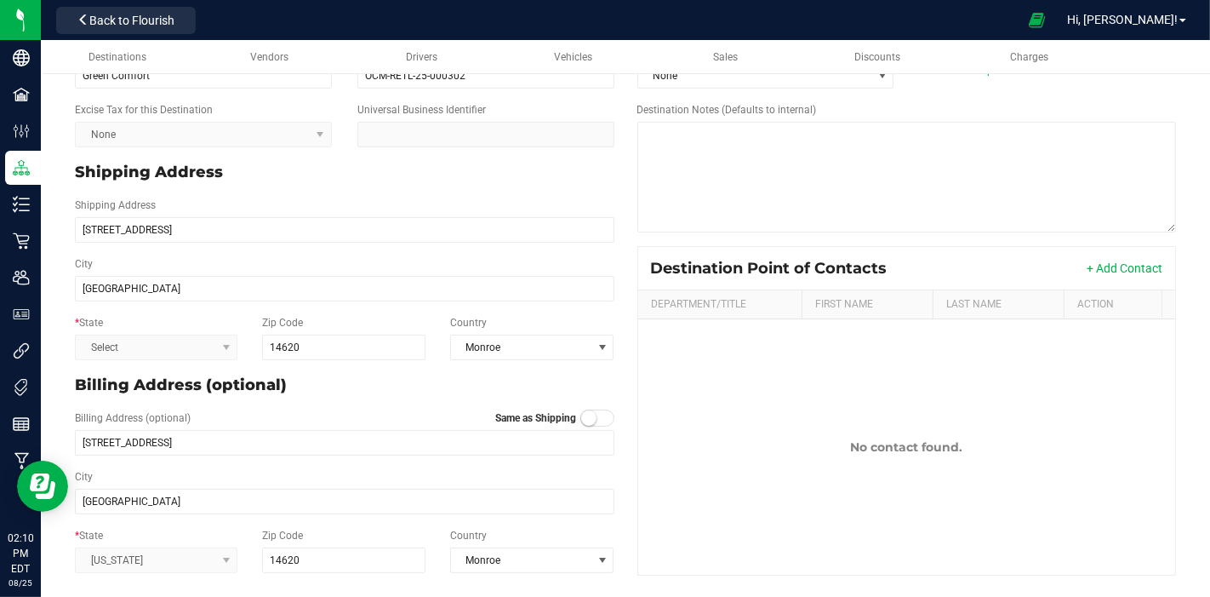
click at [158, 346] on kendo-dropdownlist "Select" at bounding box center [156, 347] width 163 height 26
drag, startPoint x: 128, startPoint y: 351, endPoint x: 104, endPoint y: 352, distance: 23.9
click at [123, 351] on kendo-dropdownlist "Select" at bounding box center [156, 347] width 163 height 26
click at [103, 353] on kendo-dropdownlist "Select" at bounding box center [156, 347] width 163 height 26
click at [102, 353] on kendo-dropdownlist "Select" at bounding box center [156, 347] width 163 height 26
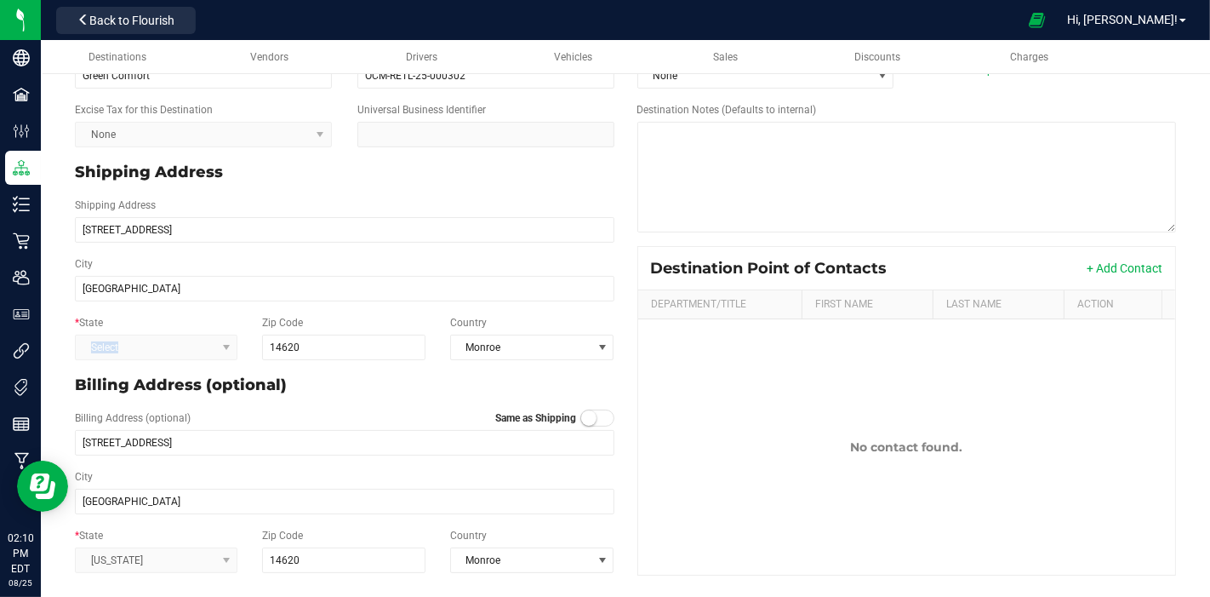
click at [102, 353] on kendo-dropdownlist "Select" at bounding box center [156, 347] width 163 height 26
click at [233, 346] on kendo-dropdownlist "Select" at bounding box center [156, 347] width 163 height 26
click at [228, 349] on kendo-dropdownlist "Select" at bounding box center [156, 347] width 163 height 26
click at [227, 349] on kendo-dropdownlist "Select" at bounding box center [156, 347] width 163 height 26
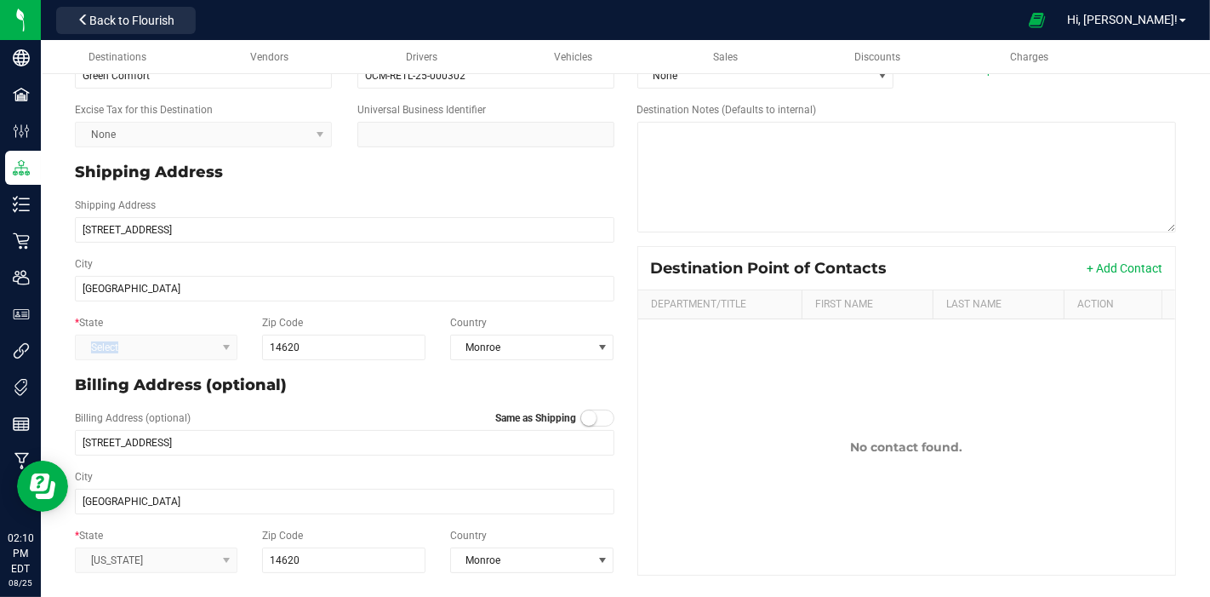
click at [227, 349] on kendo-dropdownlist "Select" at bounding box center [156, 347] width 163 height 26
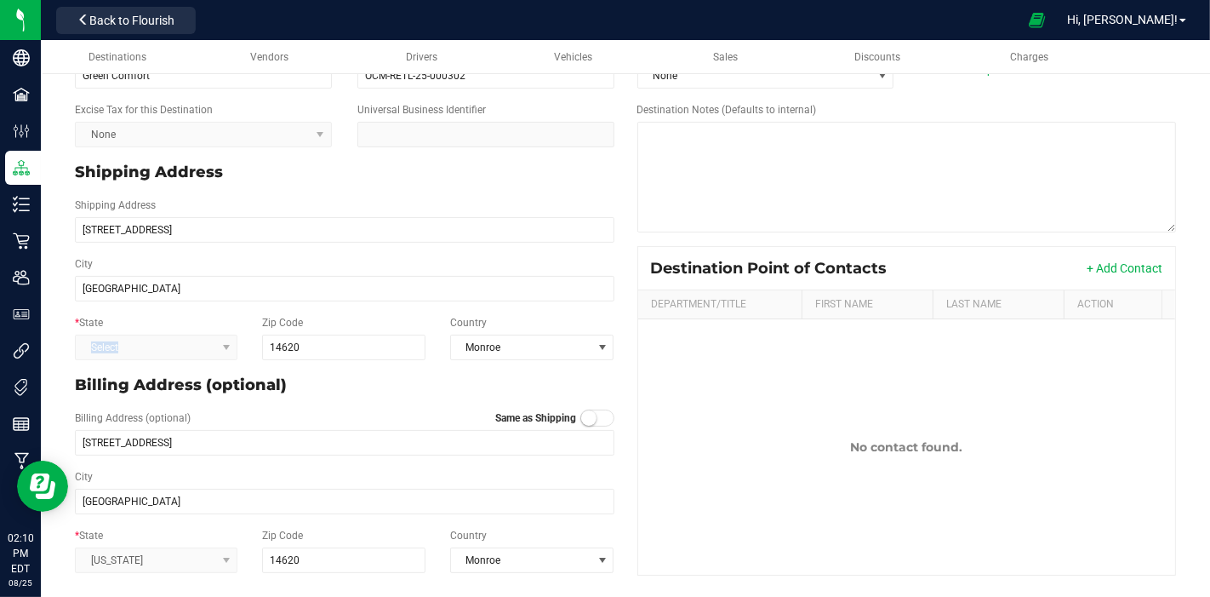
click at [227, 349] on kendo-dropdownlist "Select" at bounding box center [156, 347] width 163 height 26
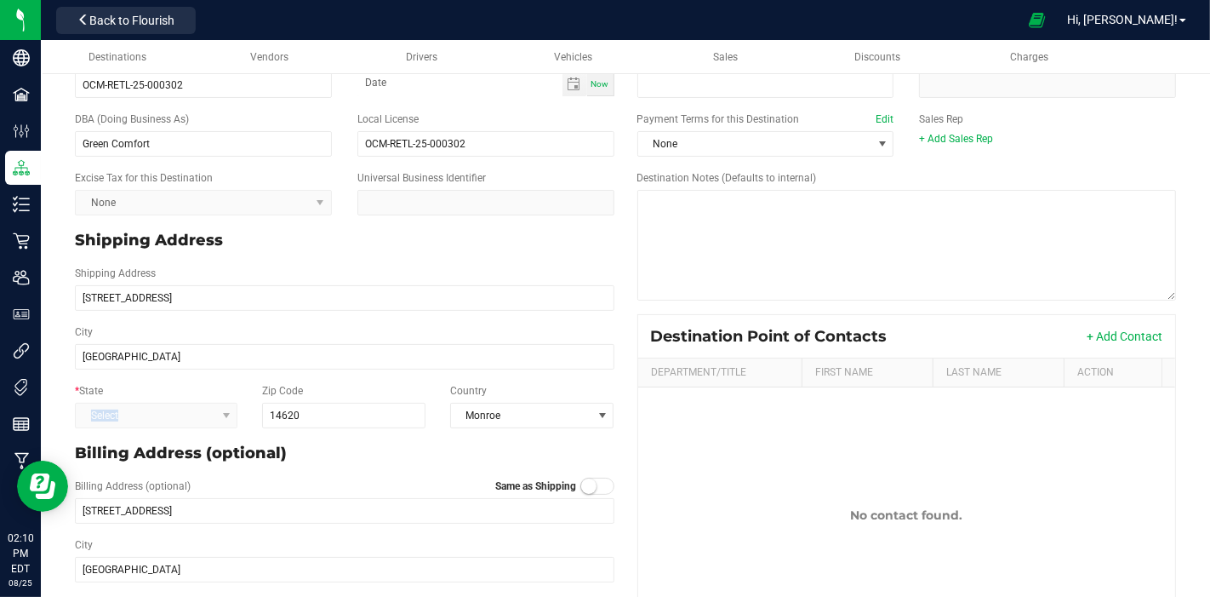
scroll to position [0, 0]
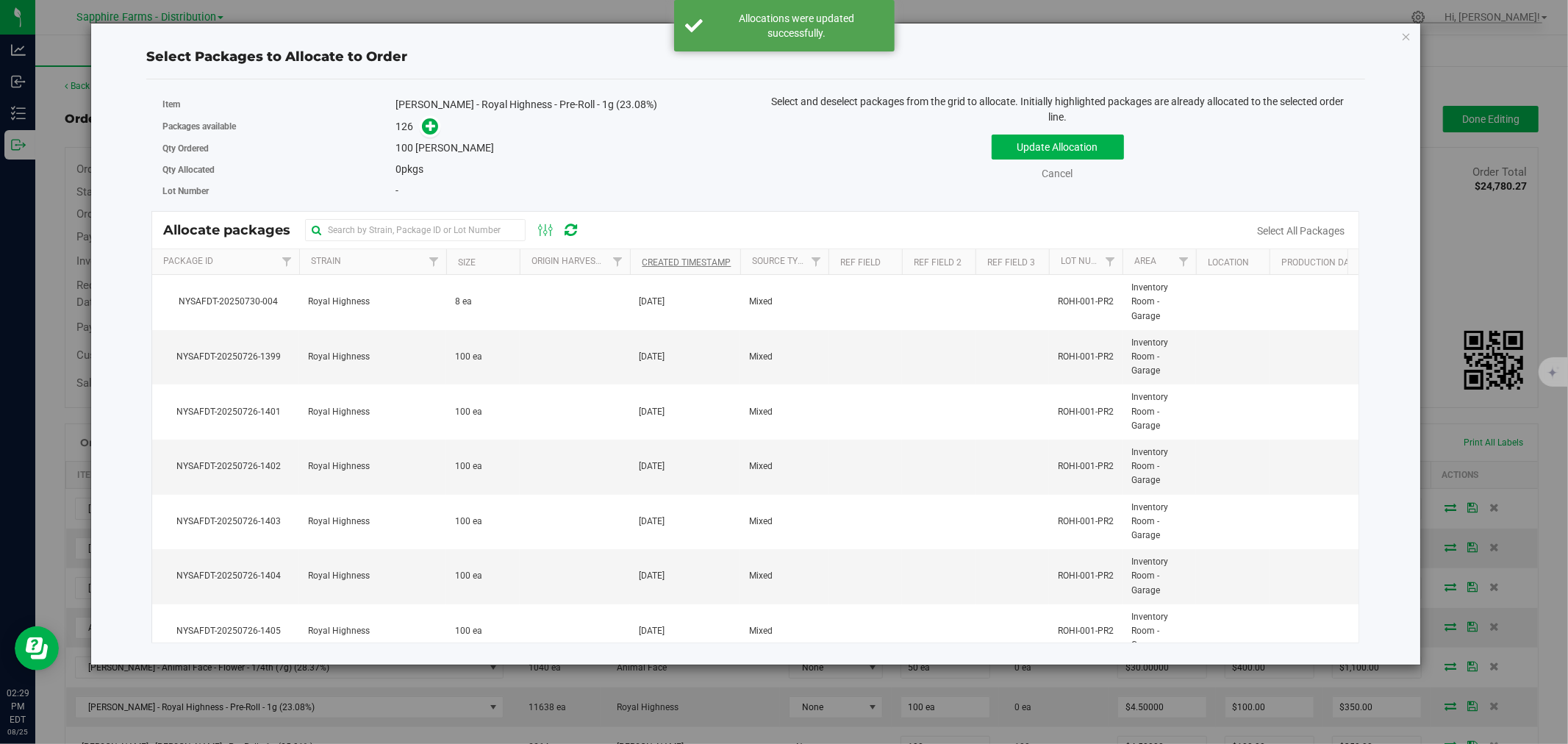
scroll to position [249, 0]
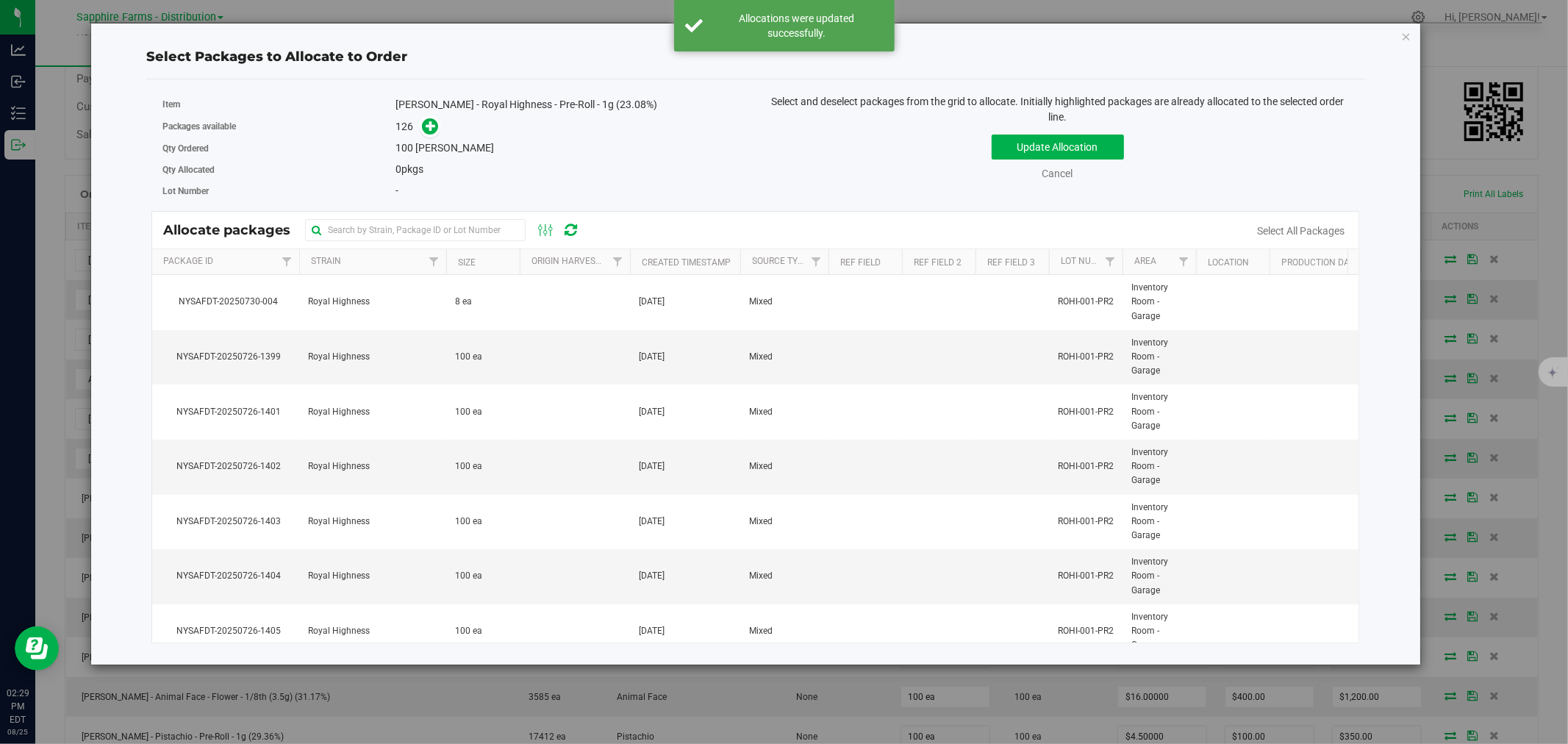
click at [635, 255] on th "Created Timestamp" at bounding box center [685, 262] width 111 height 26
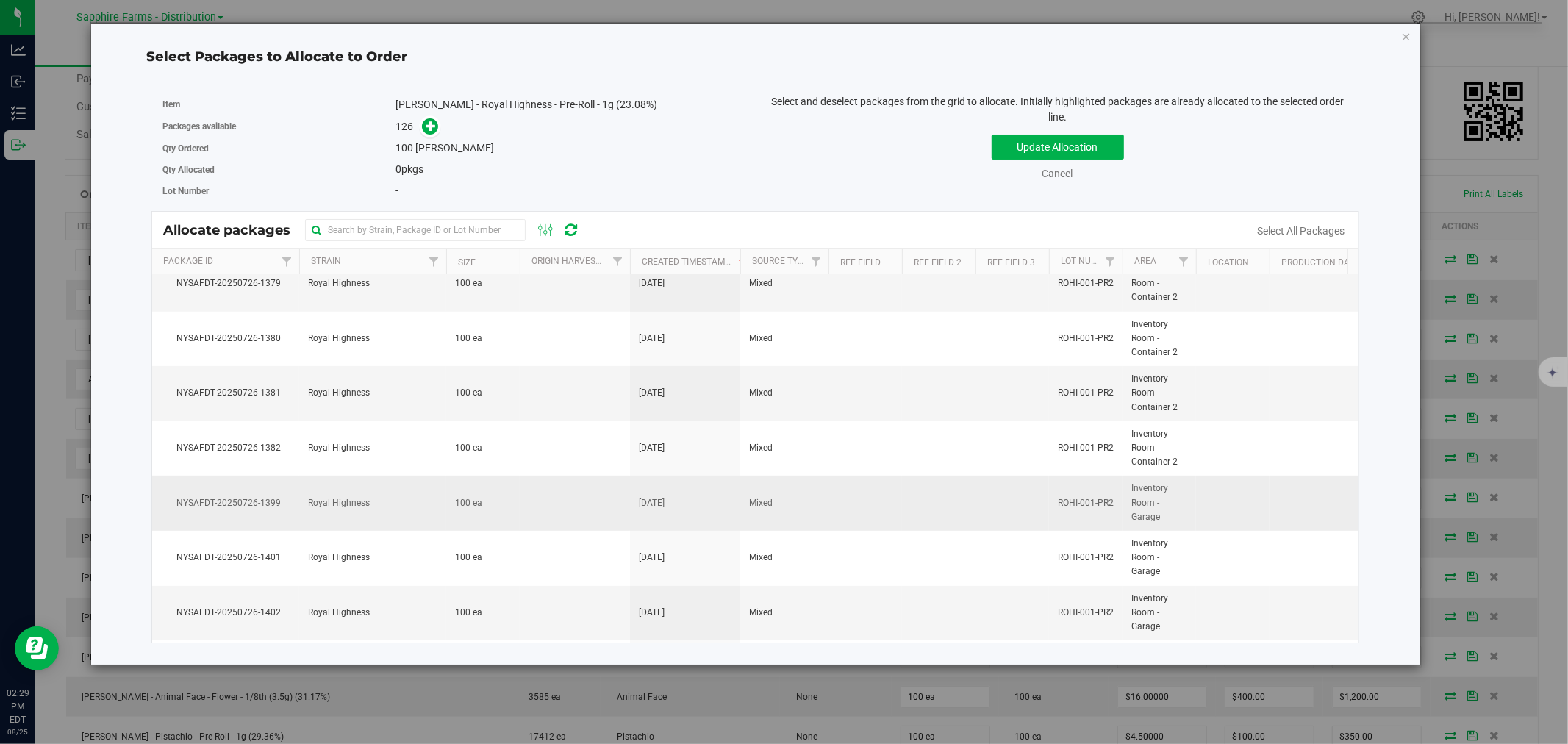
click at [1273, 519] on td at bounding box center [1325, 504] width 111 height 55
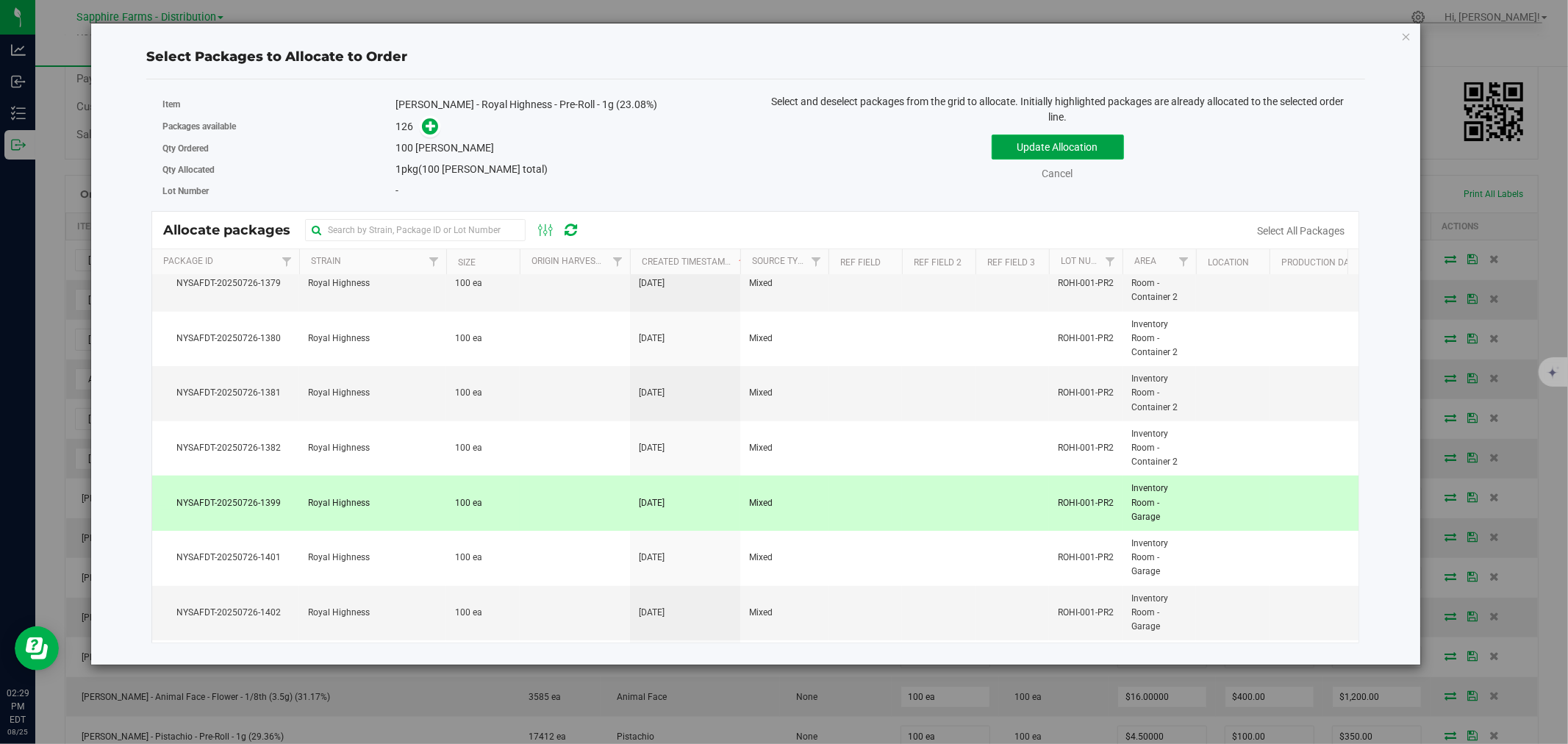
click at [1041, 148] on button "Update Allocation" at bounding box center [1057, 147] width 132 height 25
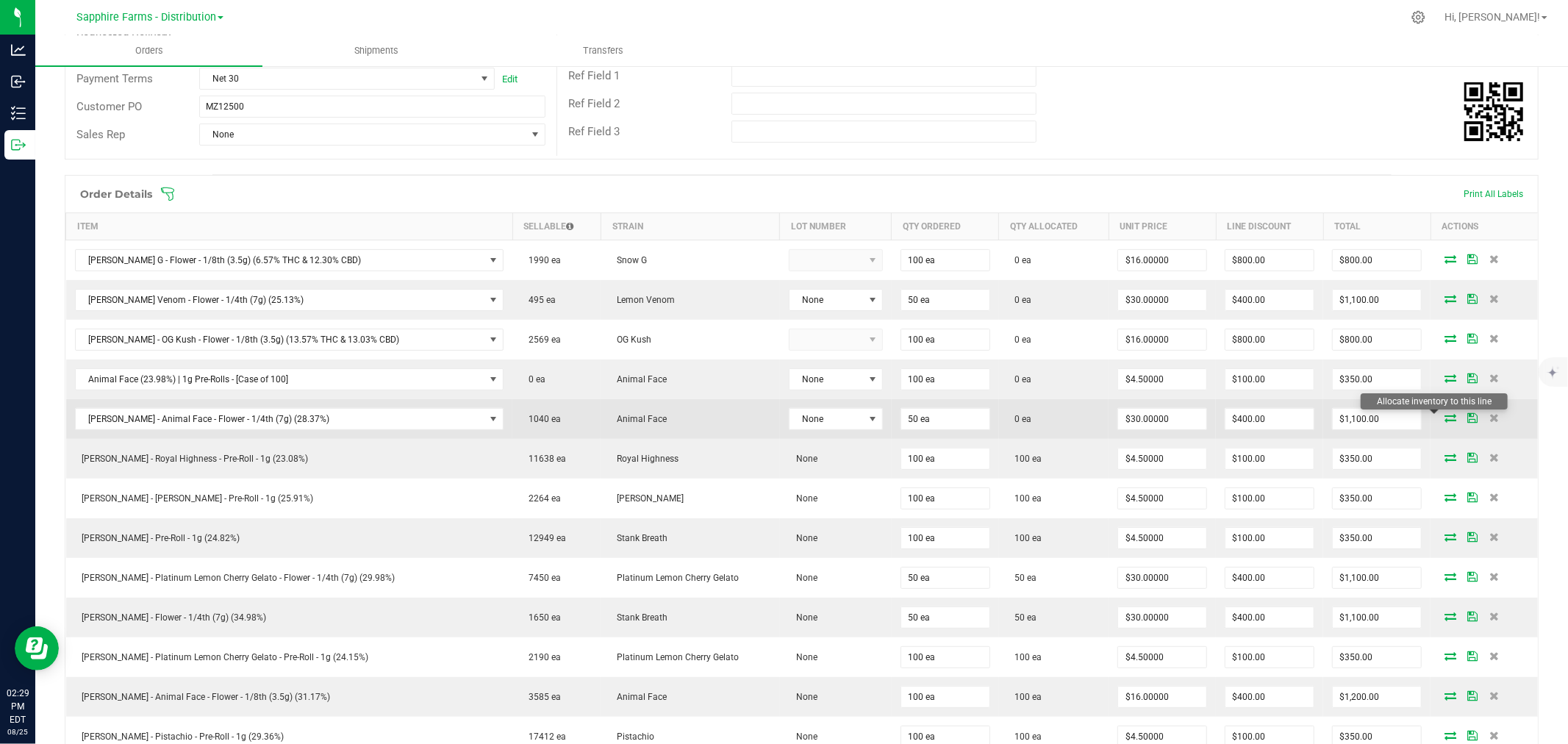
click at [1444, 421] on icon at bounding box center [1451, 417] width 12 height 9
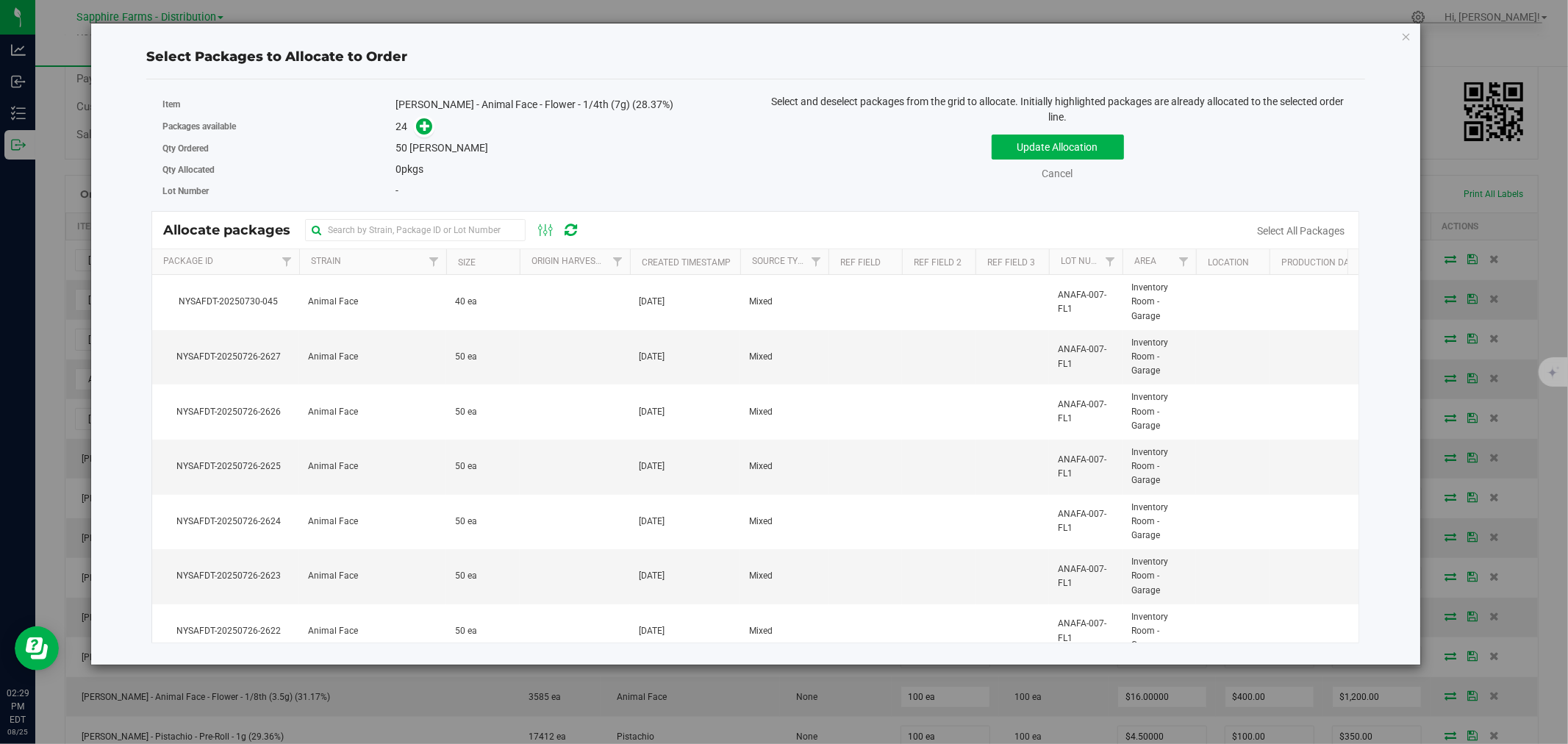
click at [636, 258] on th "Created Timestamp" at bounding box center [685, 262] width 111 height 26
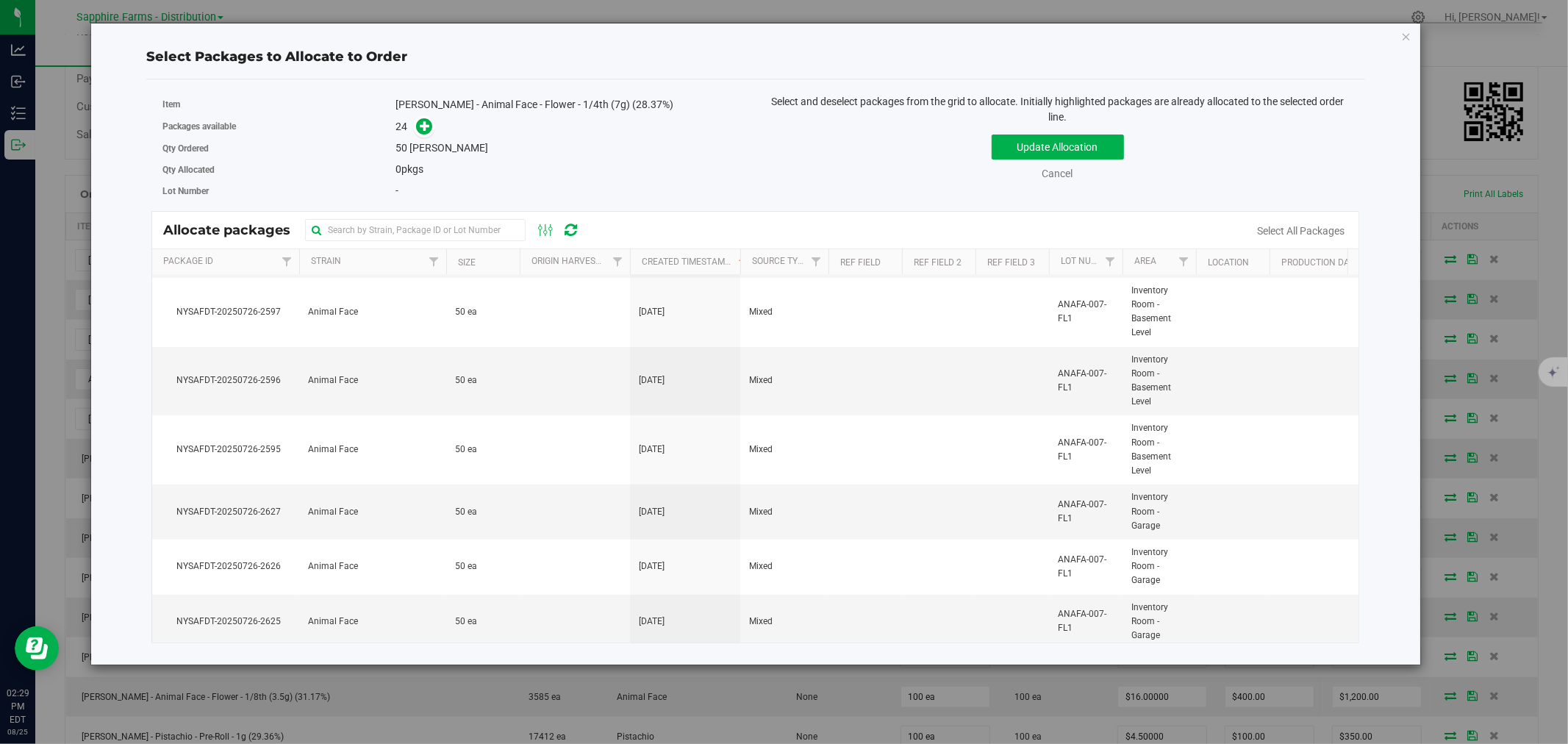
scroll to position [866, 0]
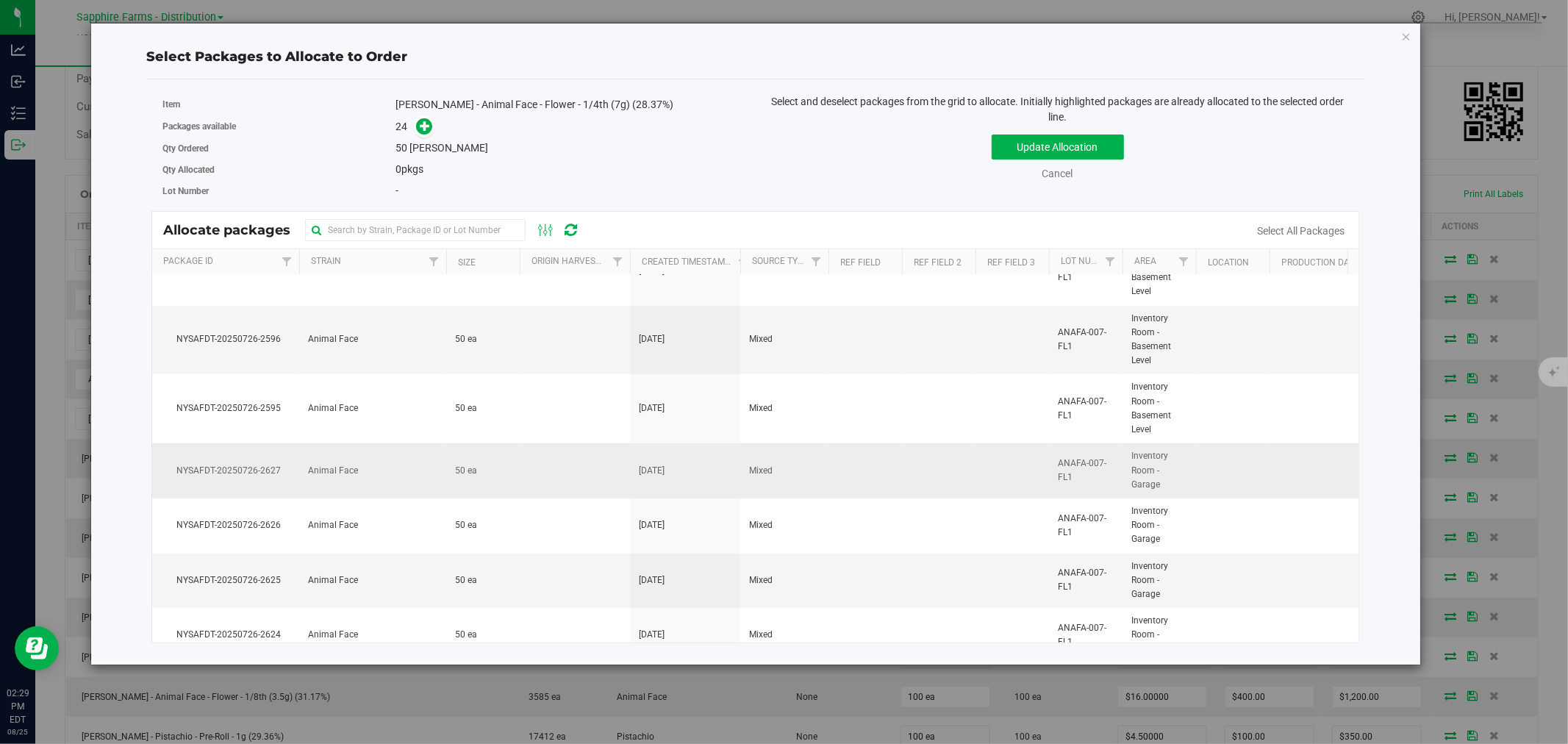
click at [1216, 454] on td at bounding box center [1233, 471] width 73 height 55
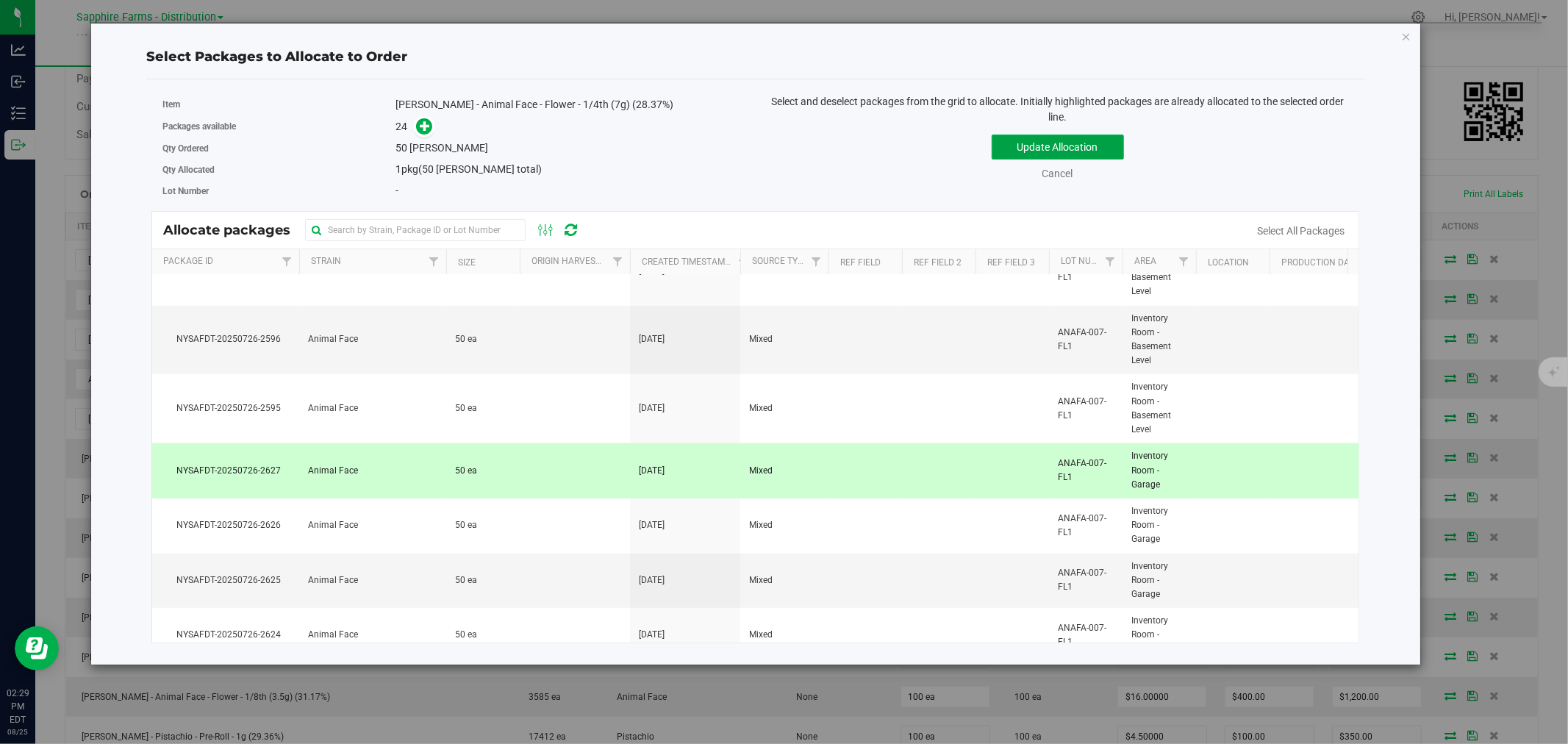
click at [1014, 148] on button "Update Allocation" at bounding box center [1057, 147] width 132 height 25
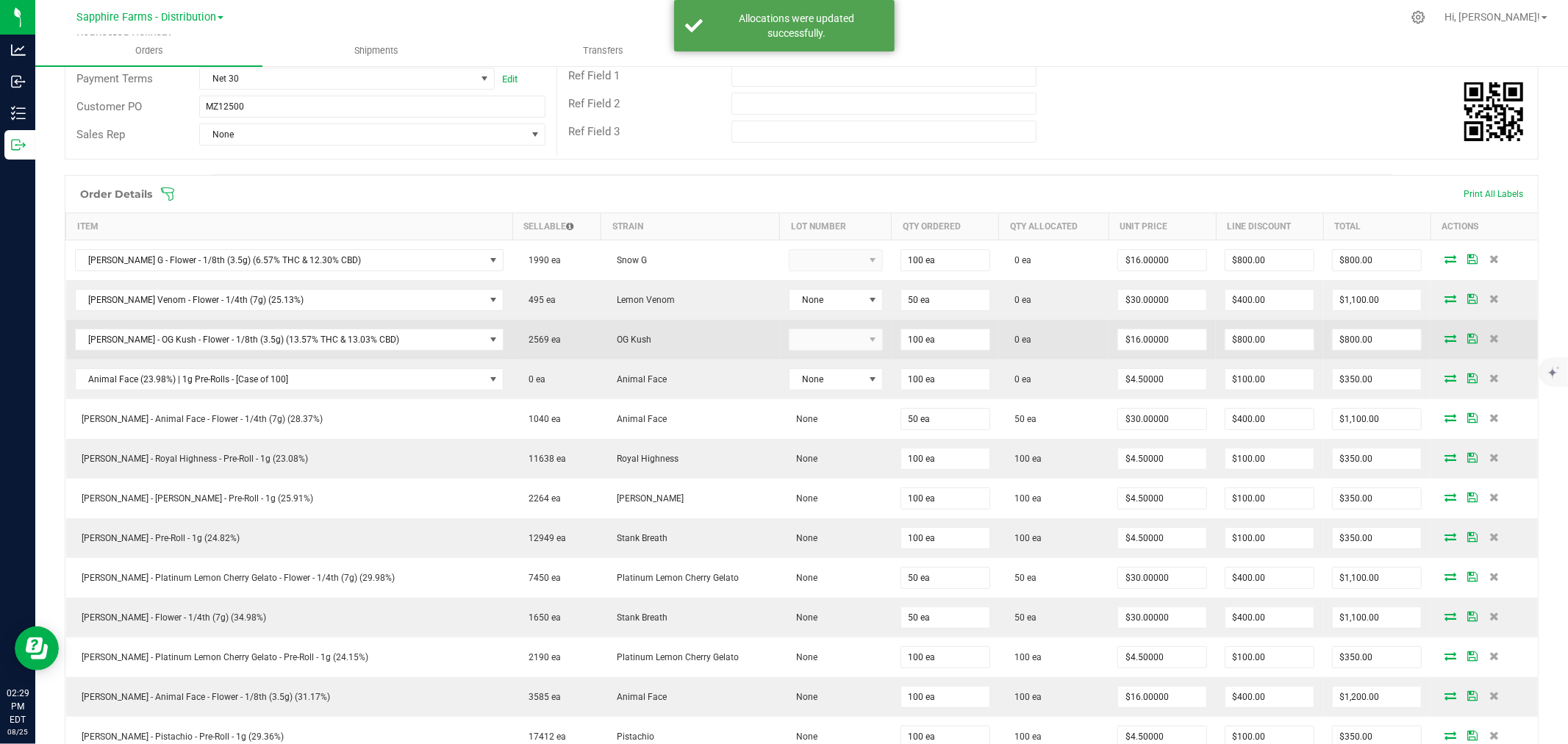
click at [1444, 337] on icon at bounding box center [1451, 338] width 12 height 9
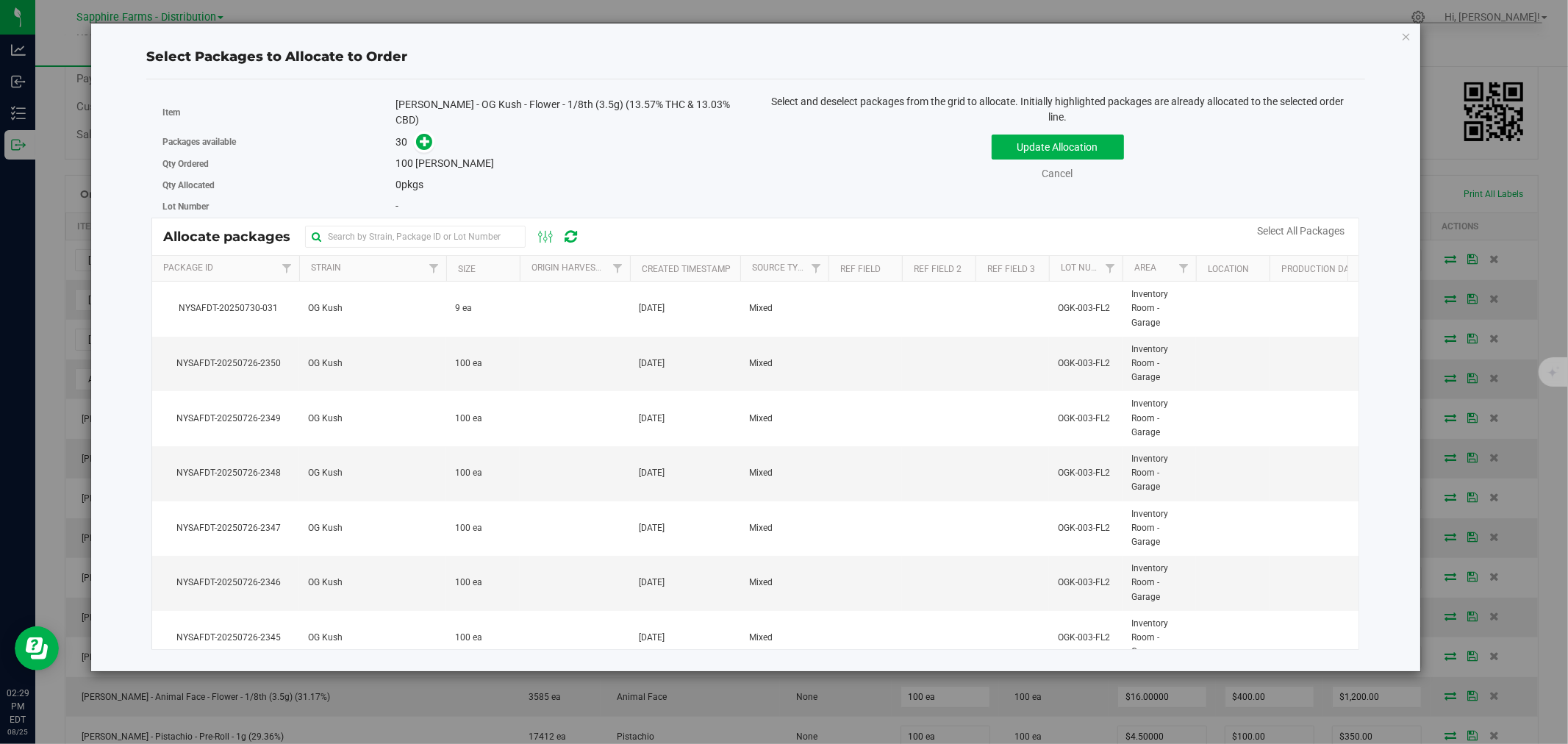
click at [639, 256] on th "Created Timestamp" at bounding box center [685, 269] width 111 height 26
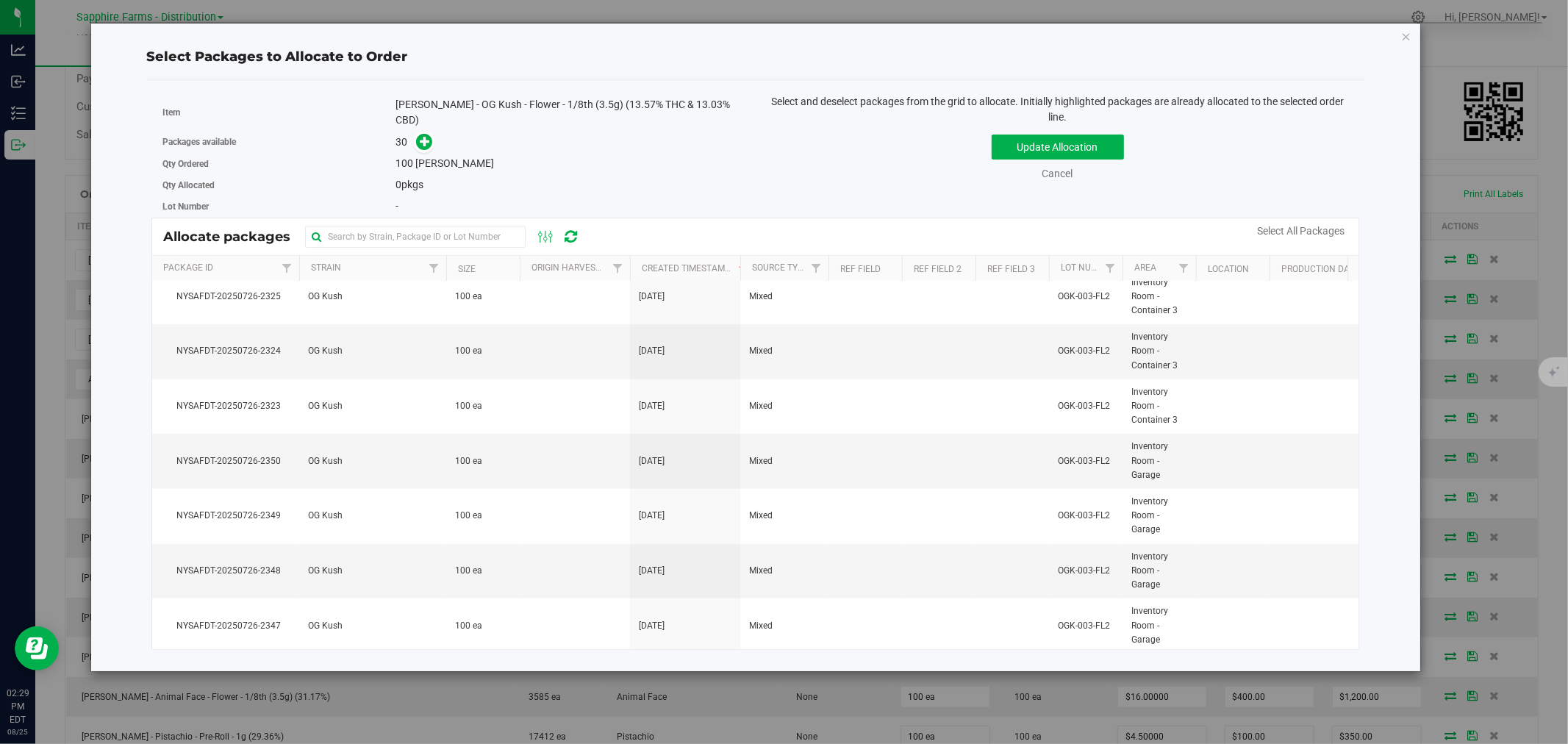
scroll to position [759, 0]
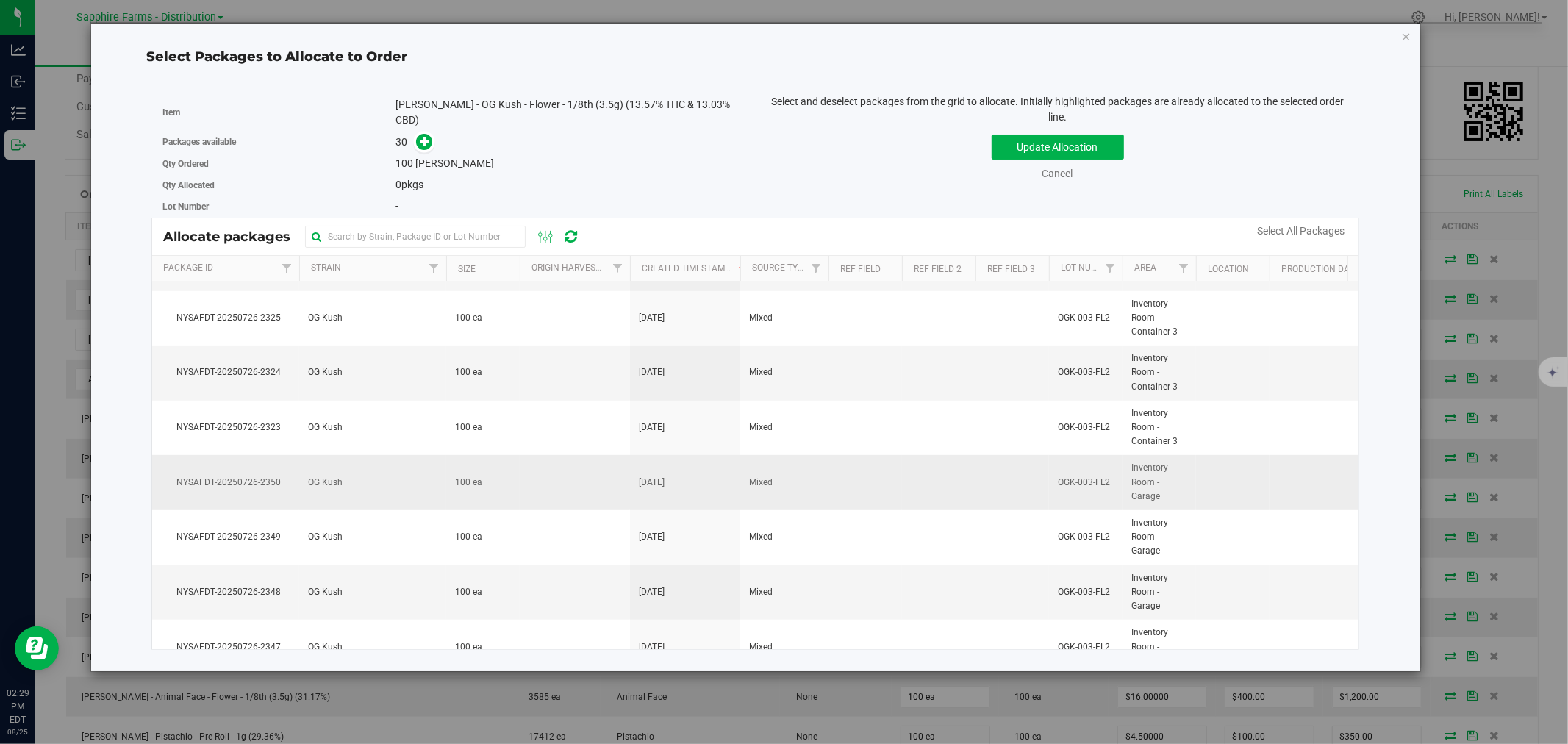
click at [1177, 468] on span "Inventory Room - Garage" at bounding box center [1159, 482] width 56 height 42
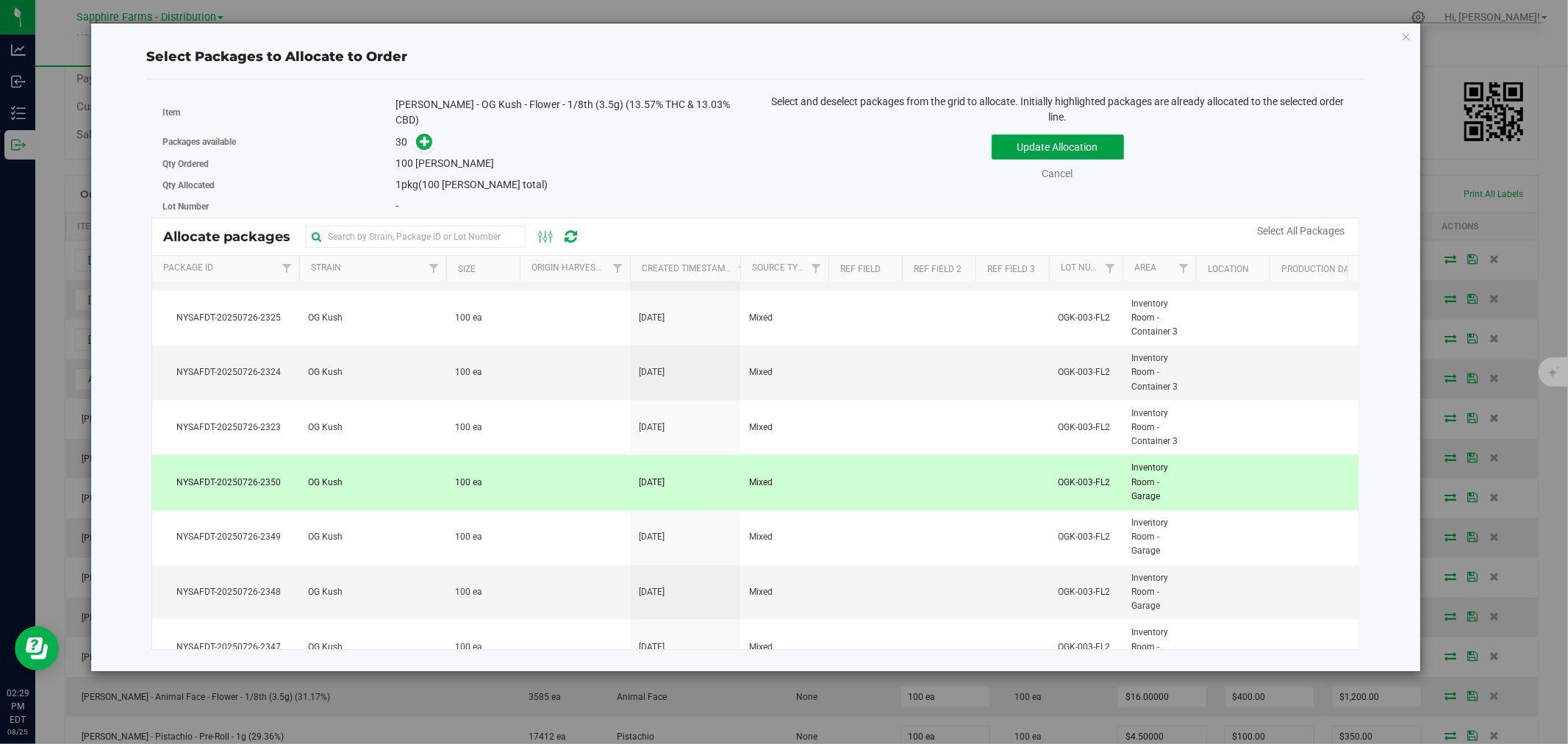
click at [1029, 156] on button "Update Allocation" at bounding box center [1057, 147] width 132 height 25
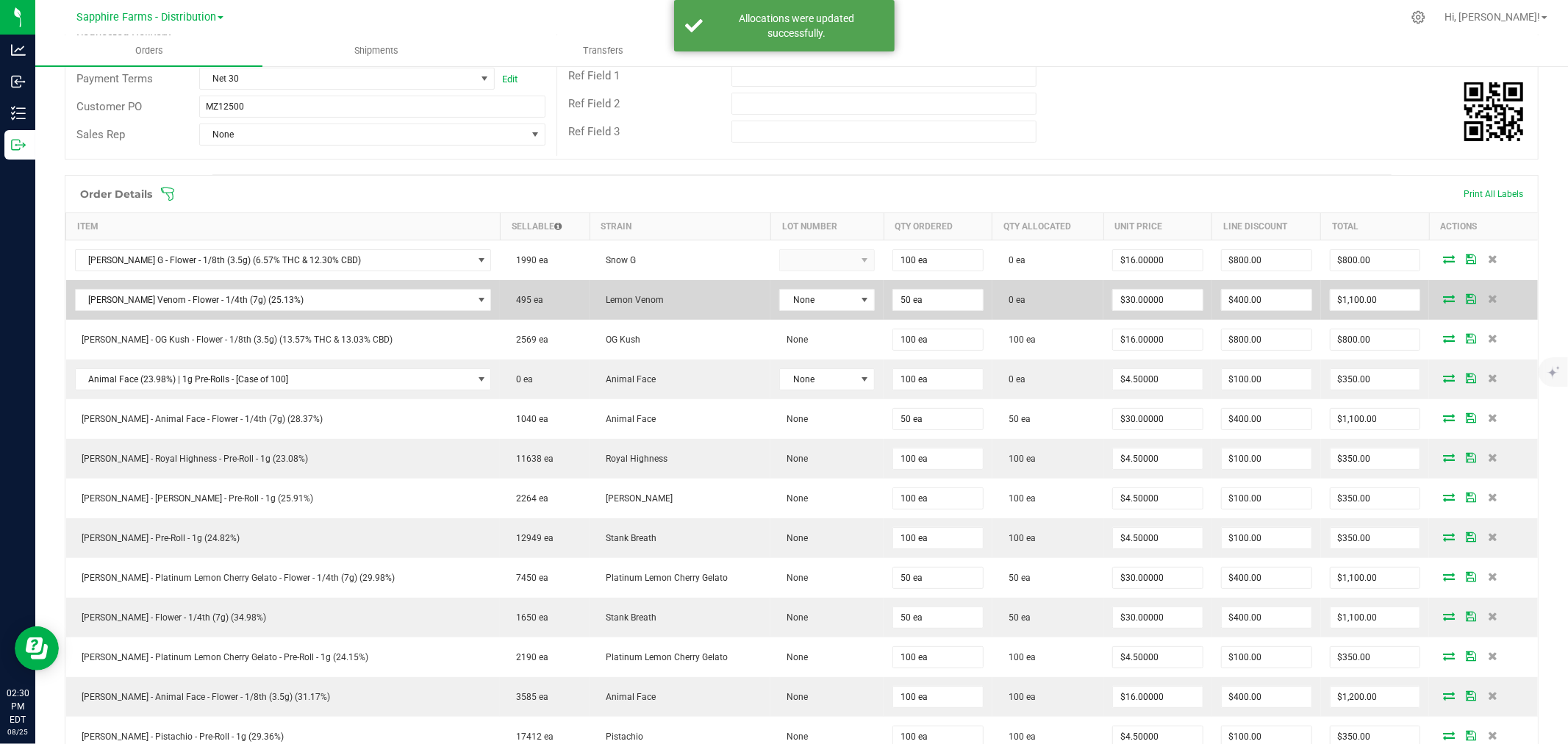
click at [1443, 295] on icon at bounding box center [1449, 298] width 12 height 9
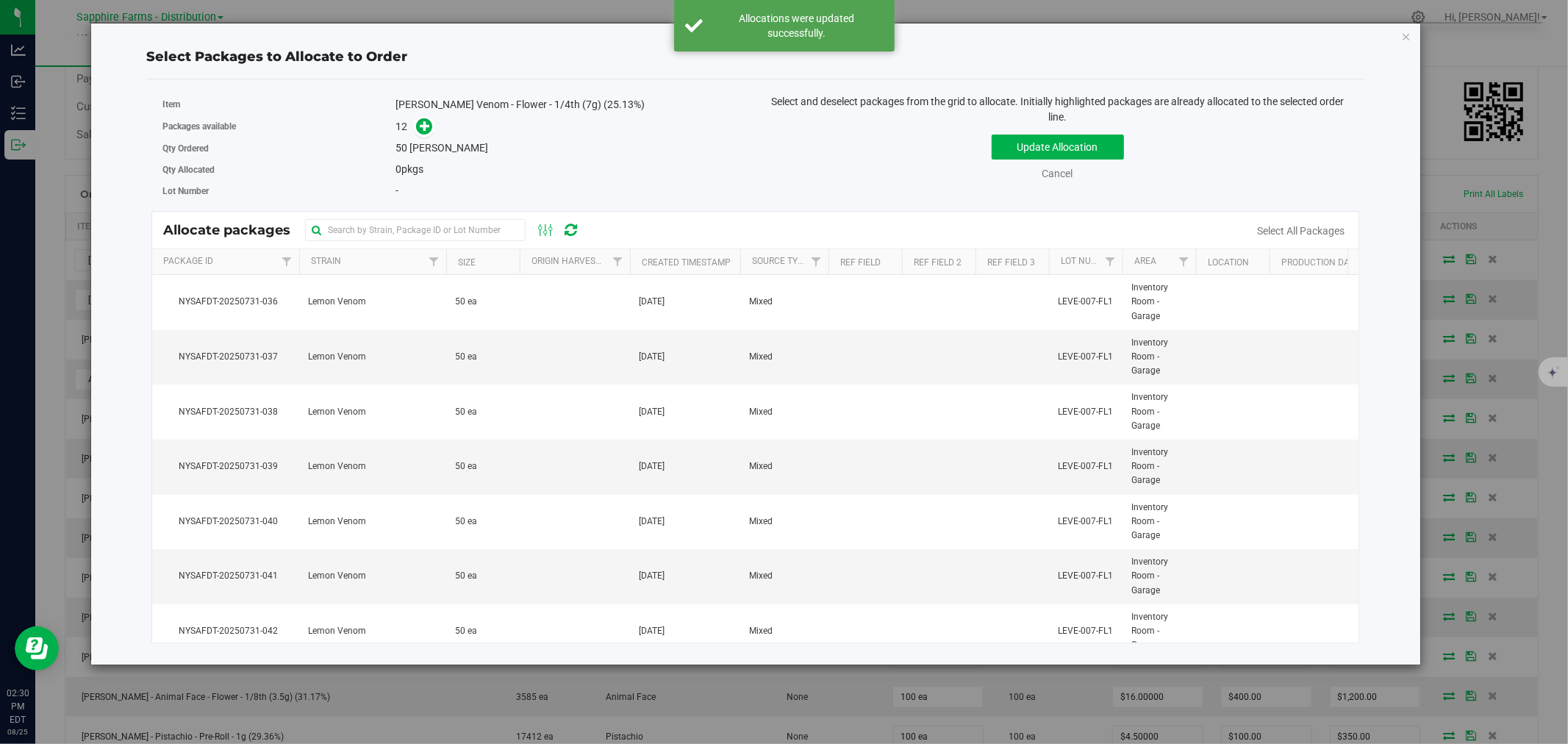
click at [638, 253] on th "Created Timestamp" at bounding box center [685, 262] width 111 height 26
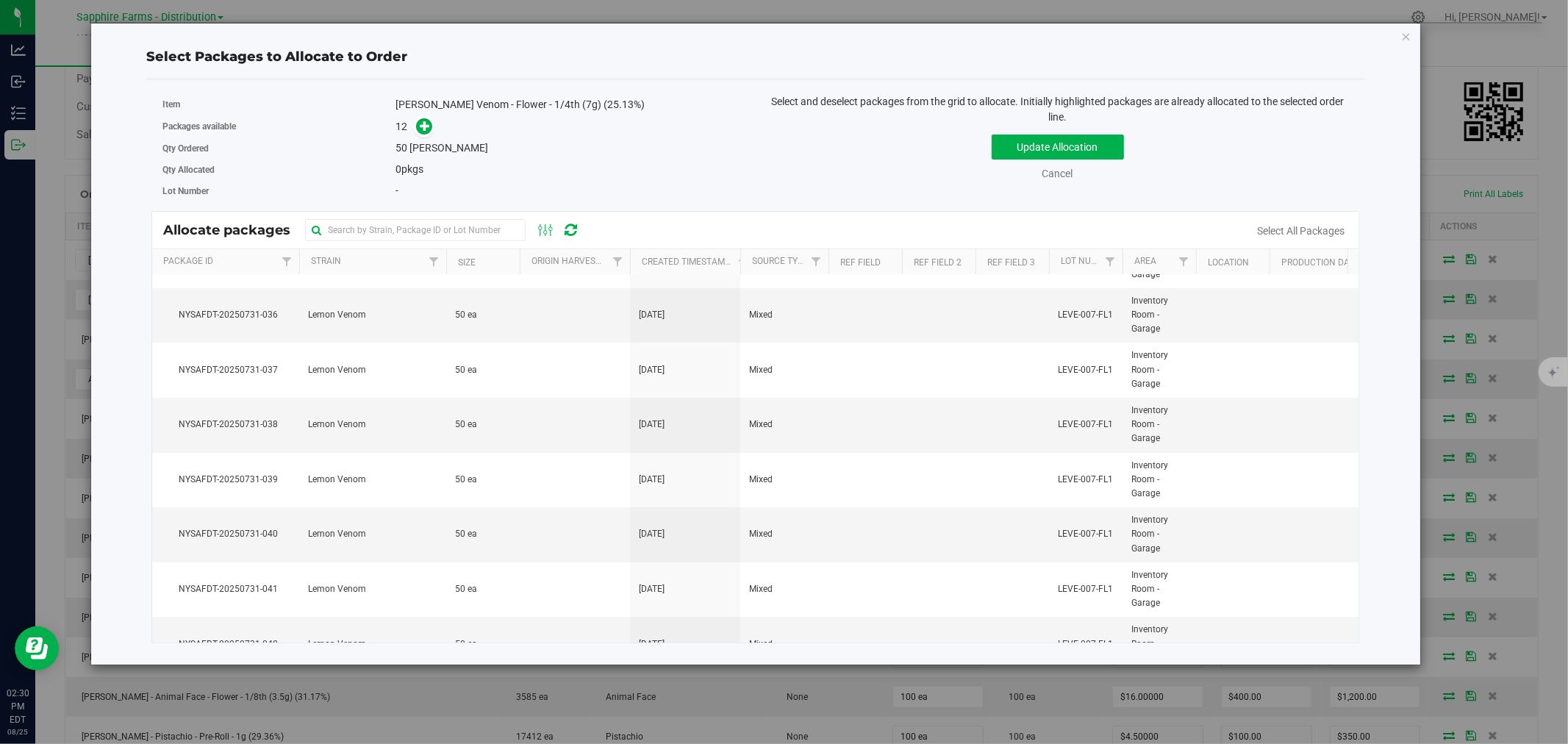
scroll to position [0, 0]
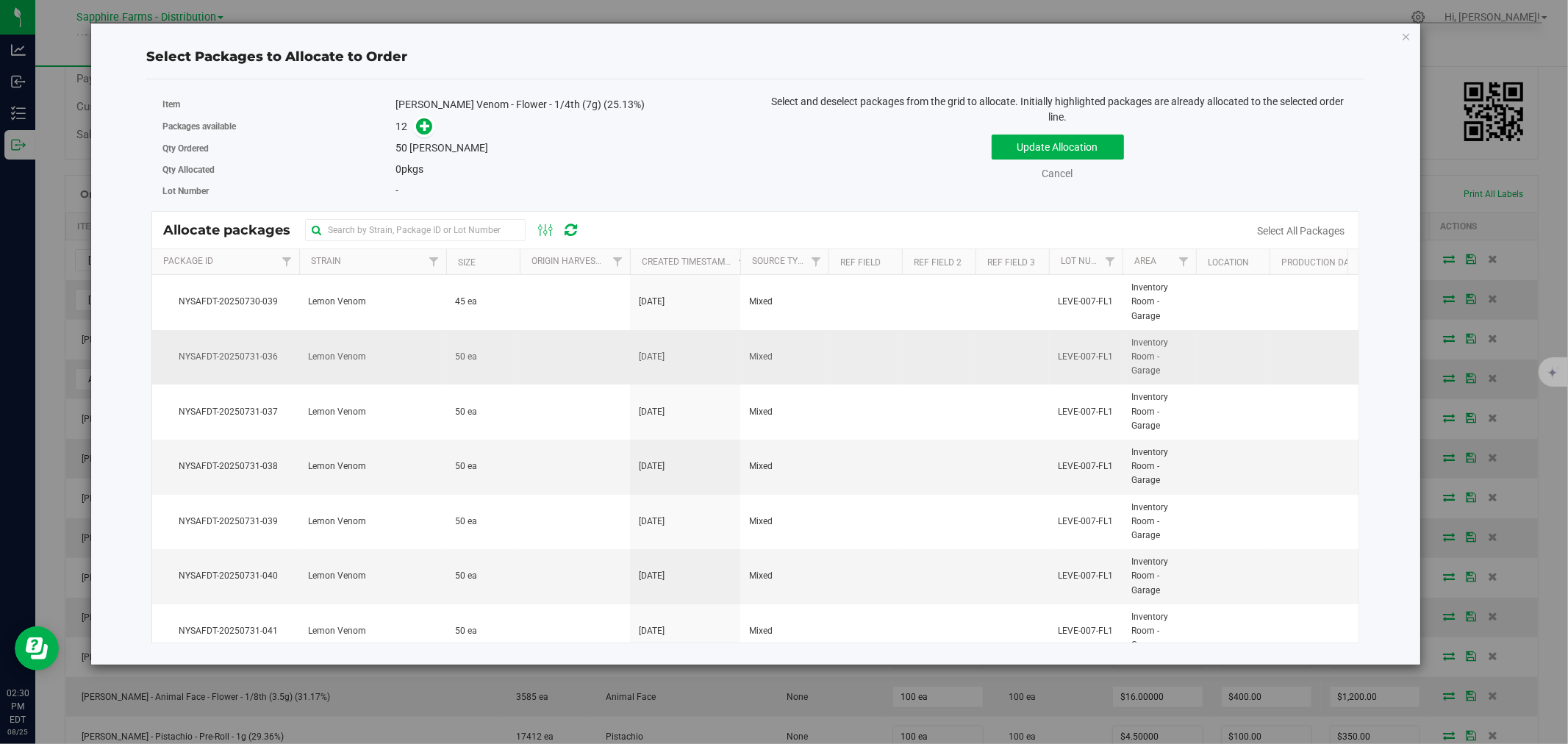
click at [566, 375] on td at bounding box center [575, 358] width 111 height 55
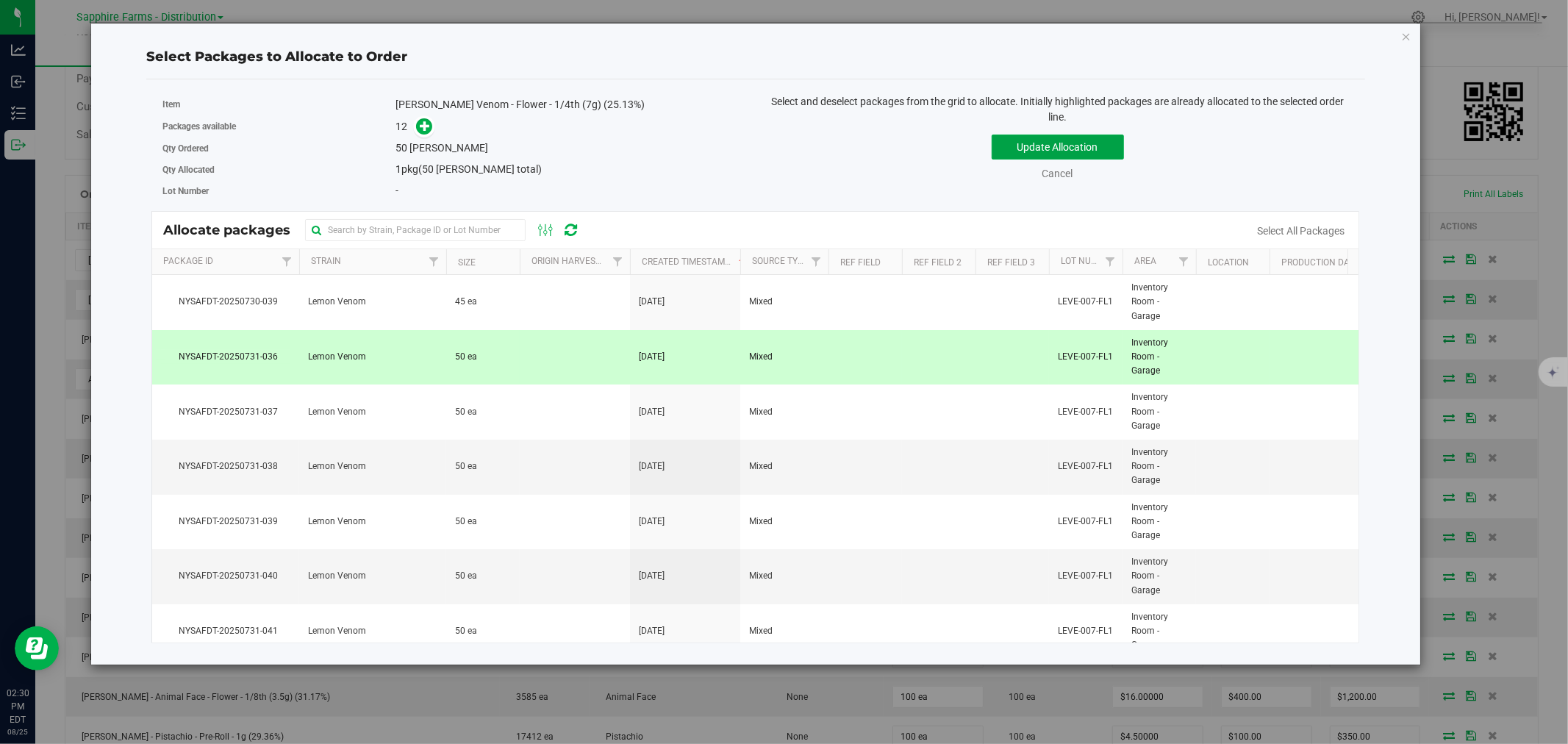
click at [1013, 149] on button "Update Allocation" at bounding box center [1057, 147] width 132 height 25
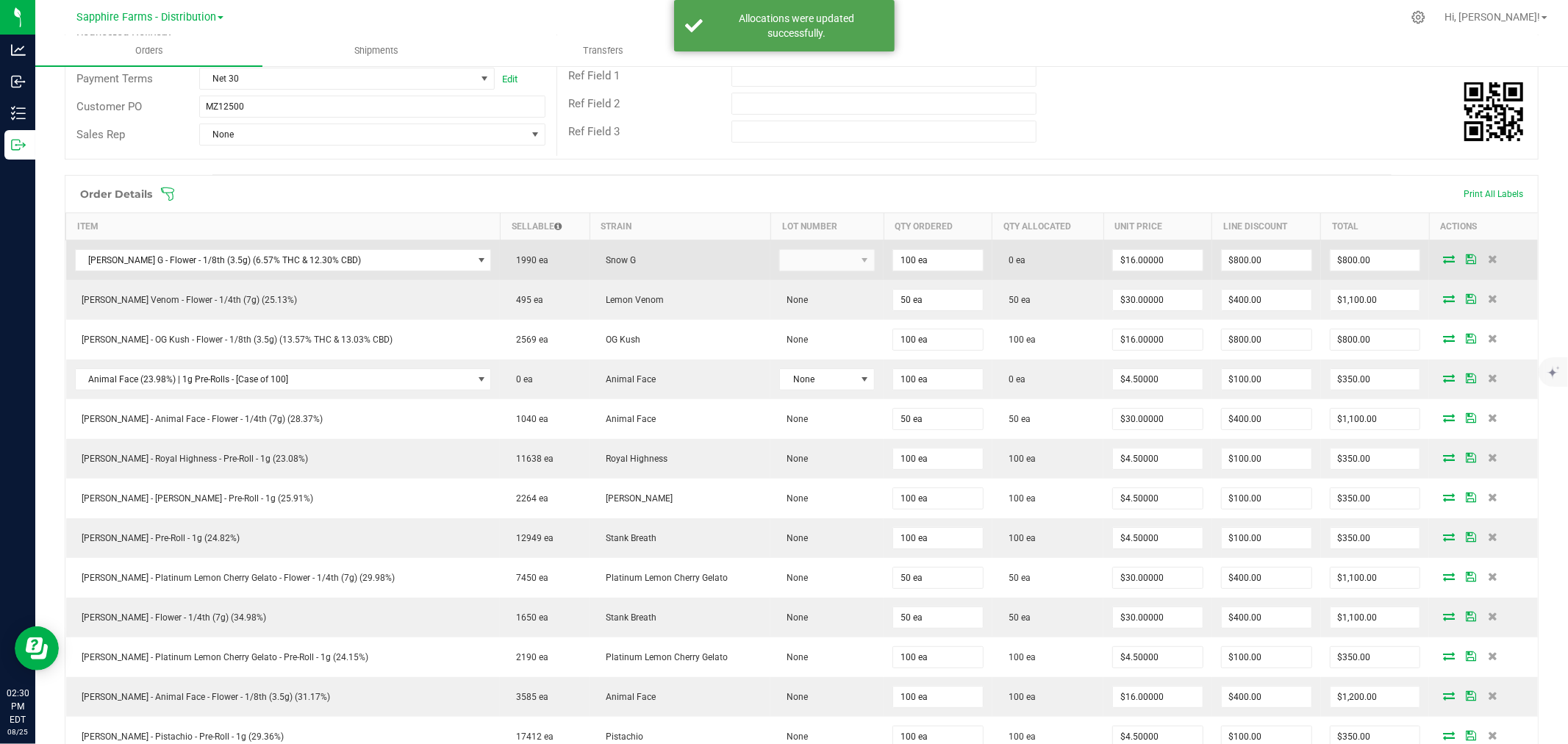
click at [1443, 258] on icon at bounding box center [1449, 258] width 12 height 9
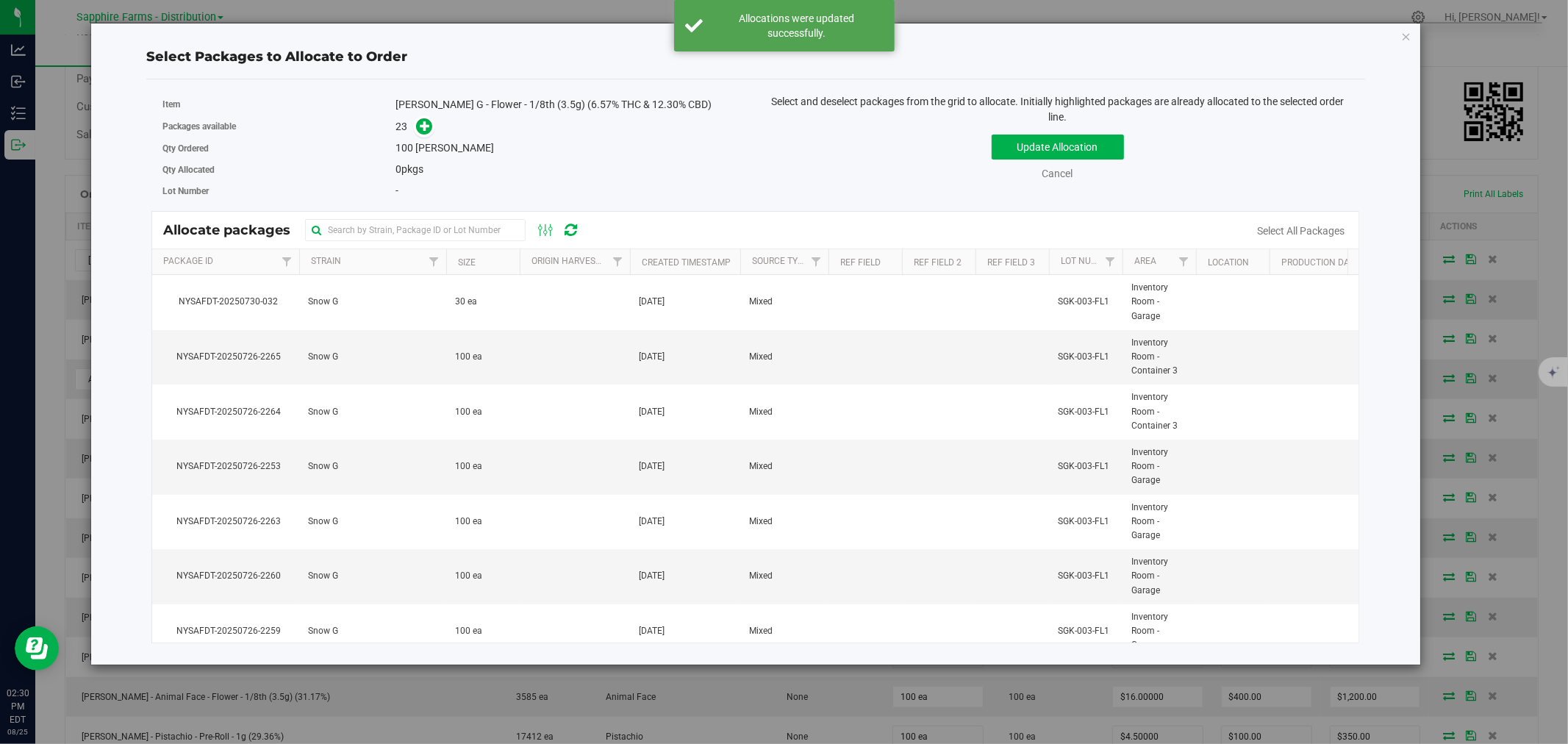
click at [638, 260] on th "Created Timestamp" at bounding box center [685, 262] width 111 height 26
click at [638, 258] on th "Created Timestamp" at bounding box center [685, 262] width 111 height 26
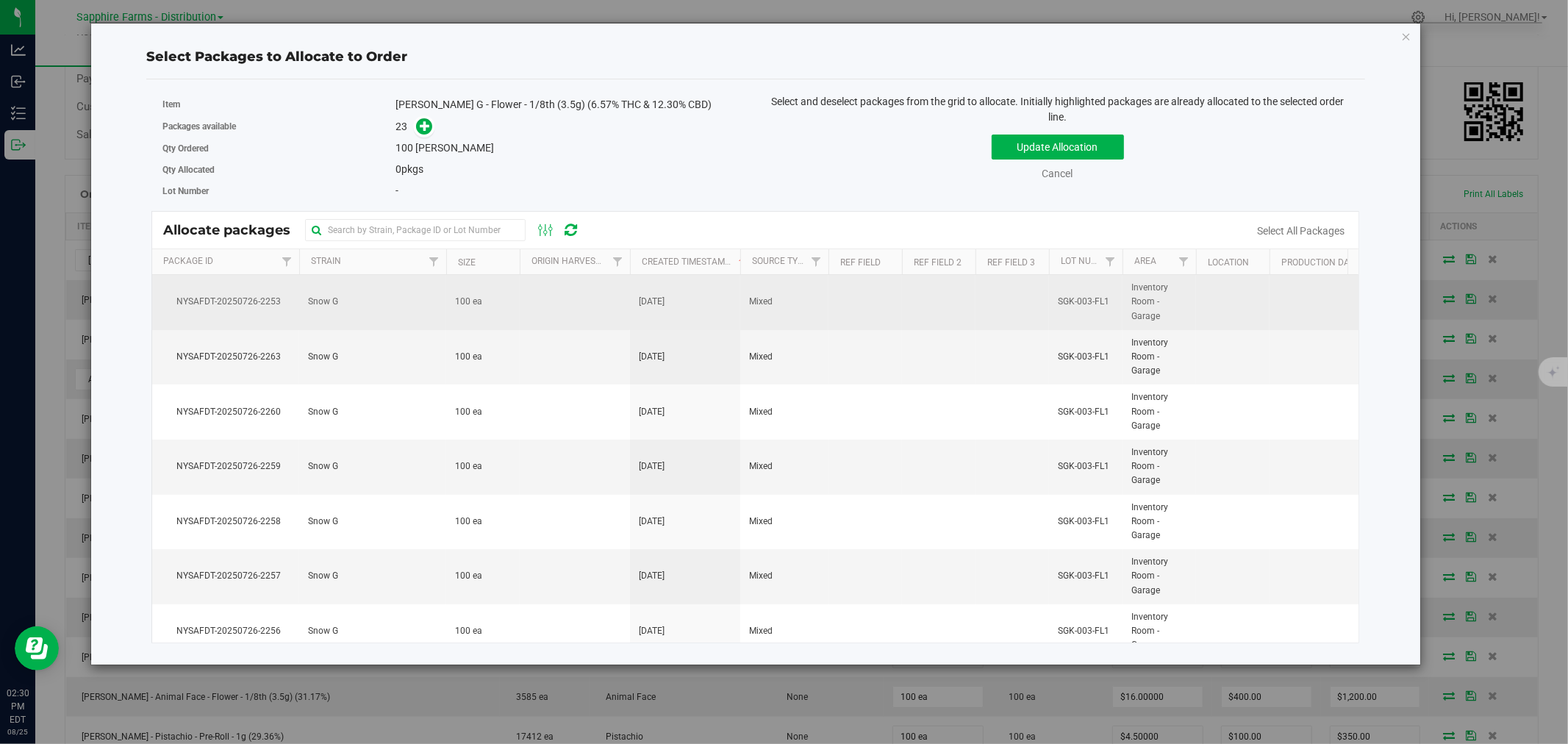
click at [1171, 311] on span "Inventory Room - Garage" at bounding box center [1159, 302] width 56 height 42
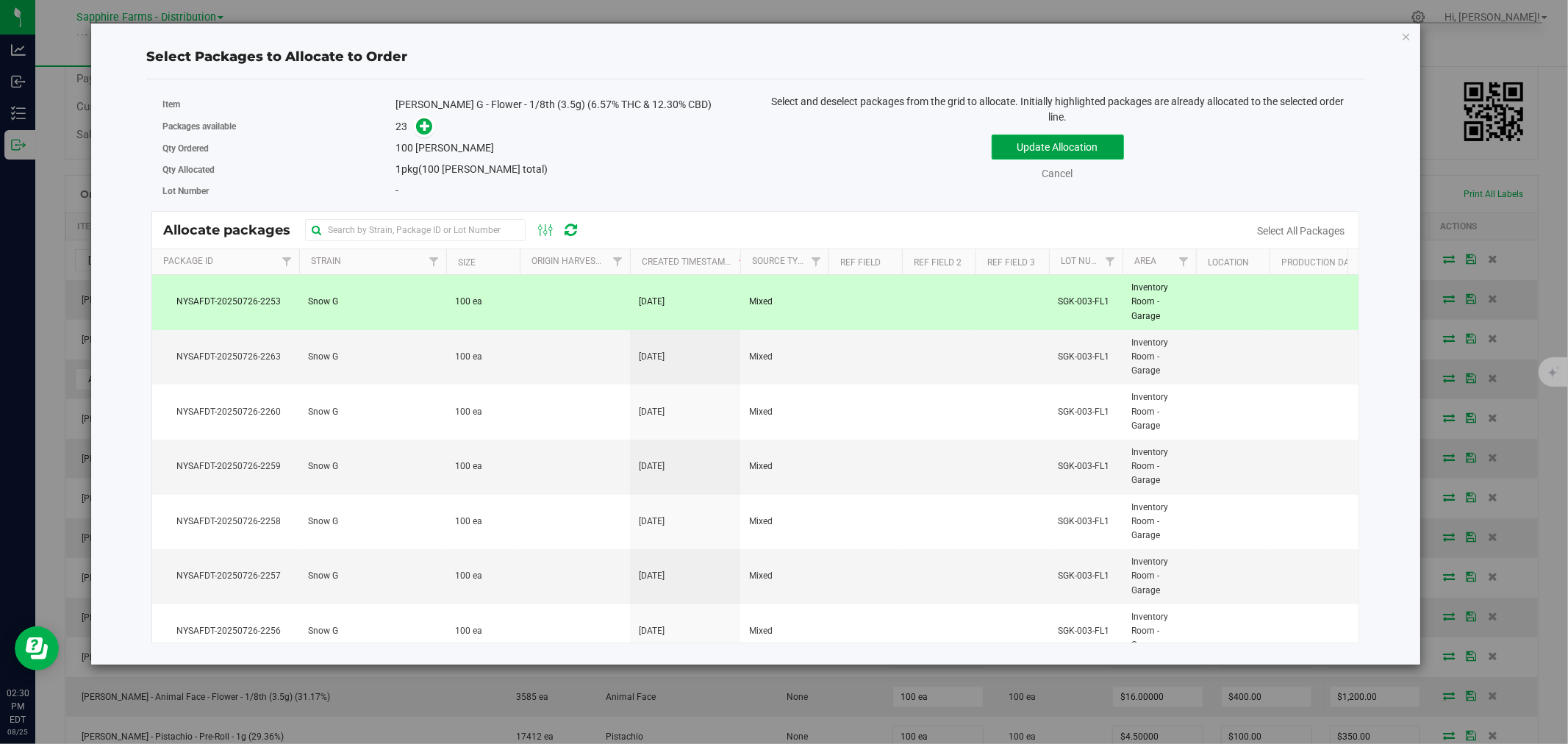
click at [1047, 149] on button "Update Allocation" at bounding box center [1057, 147] width 132 height 25
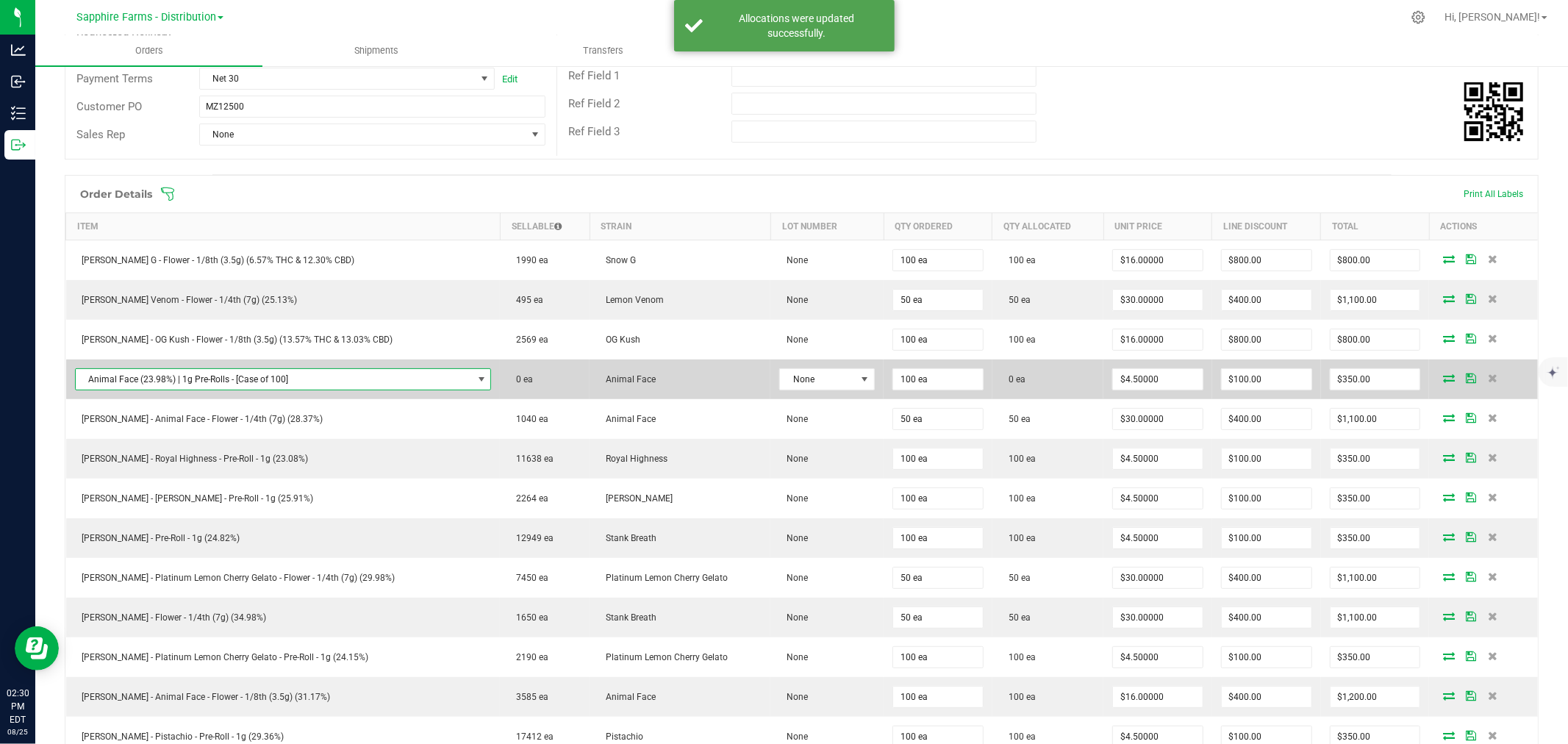
click at [476, 378] on span "NO DATA FOUND" at bounding box center [482, 379] width 12 height 12
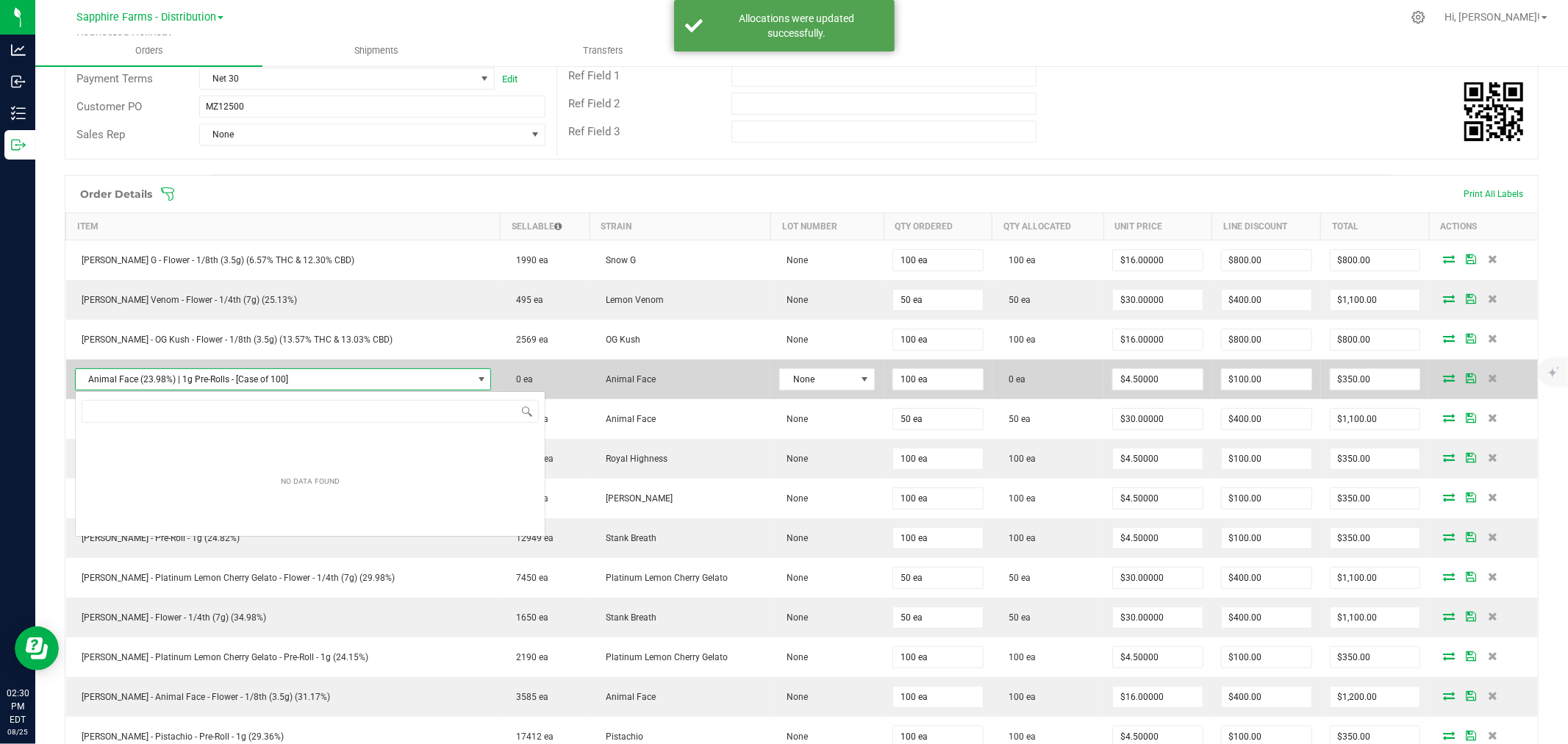
scroll to position [22, 369]
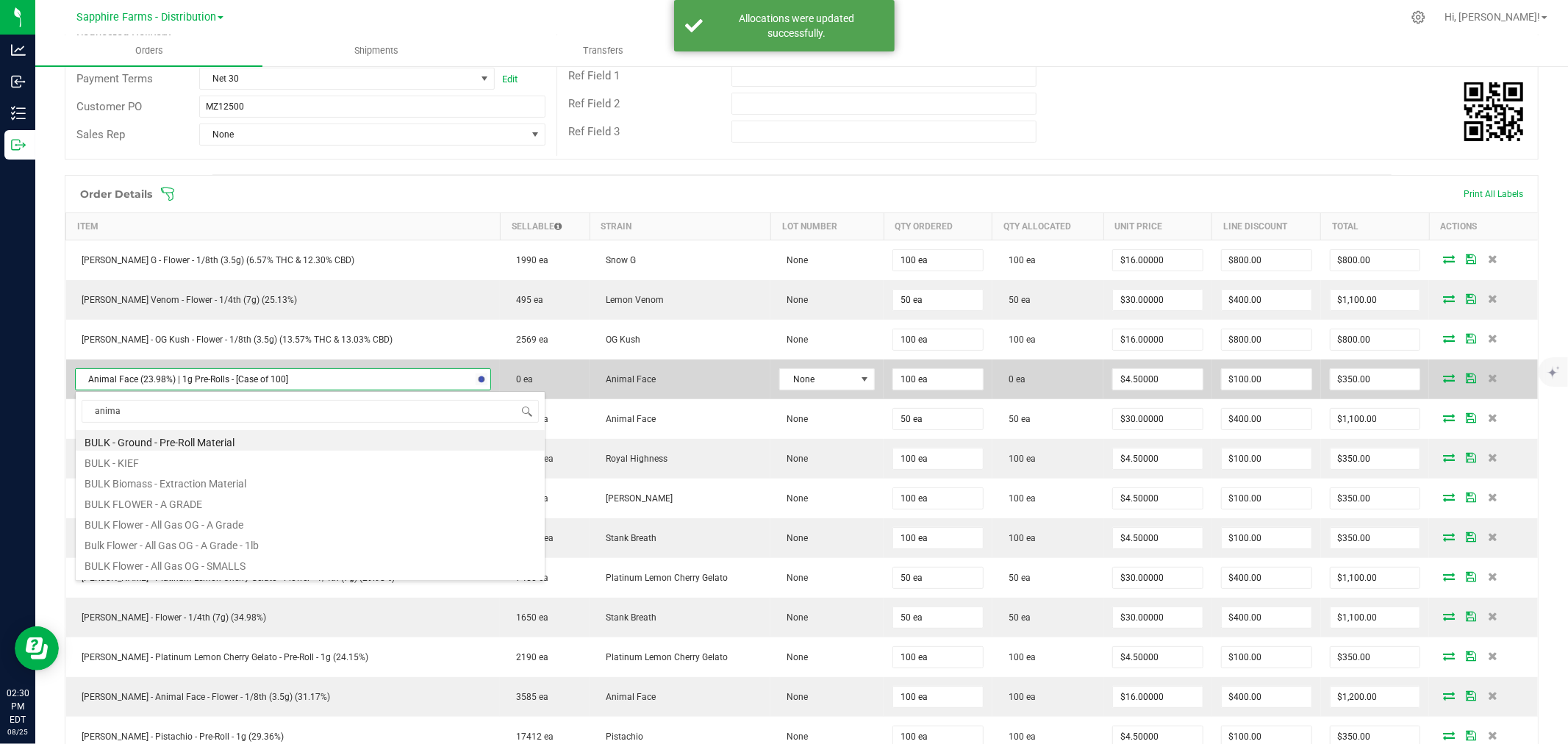
type input "animal"
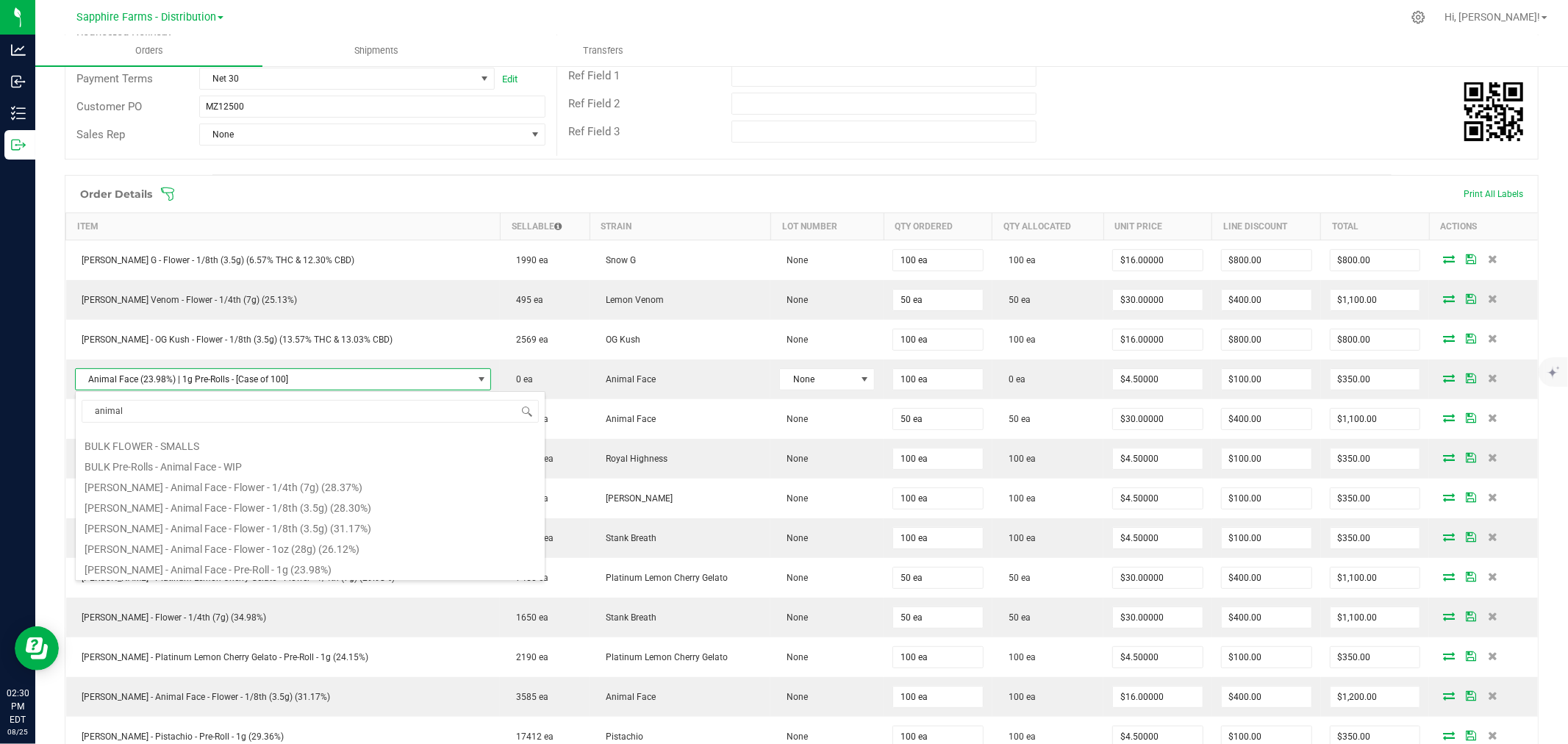
scroll to position [121, 0]
click at [318, 563] on li "[PERSON_NAME] - Animal Face - Pre-Roll - 1g (23.98%)" at bounding box center [310, 567] width 469 height 21
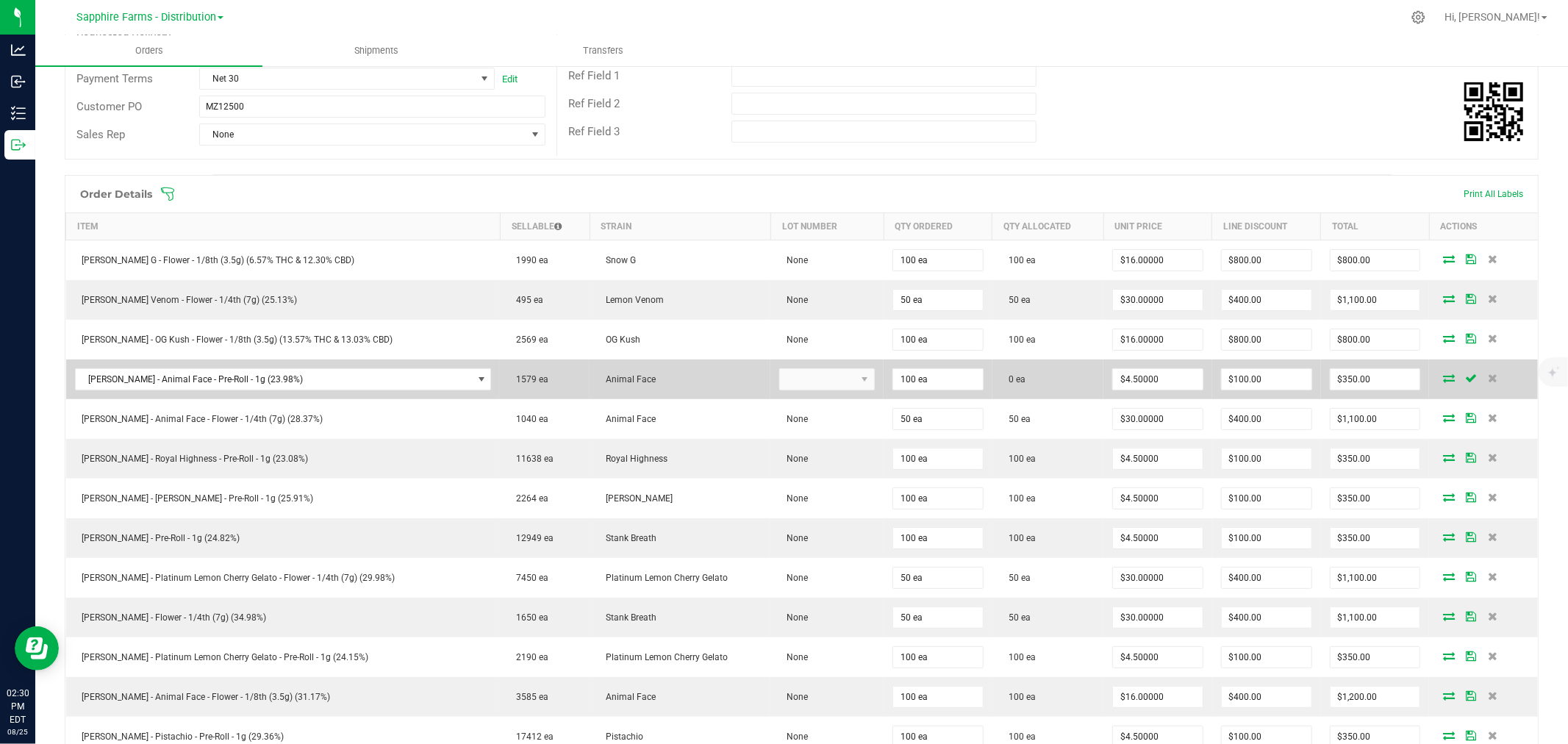
click at [1443, 375] on icon at bounding box center [1449, 378] width 12 height 9
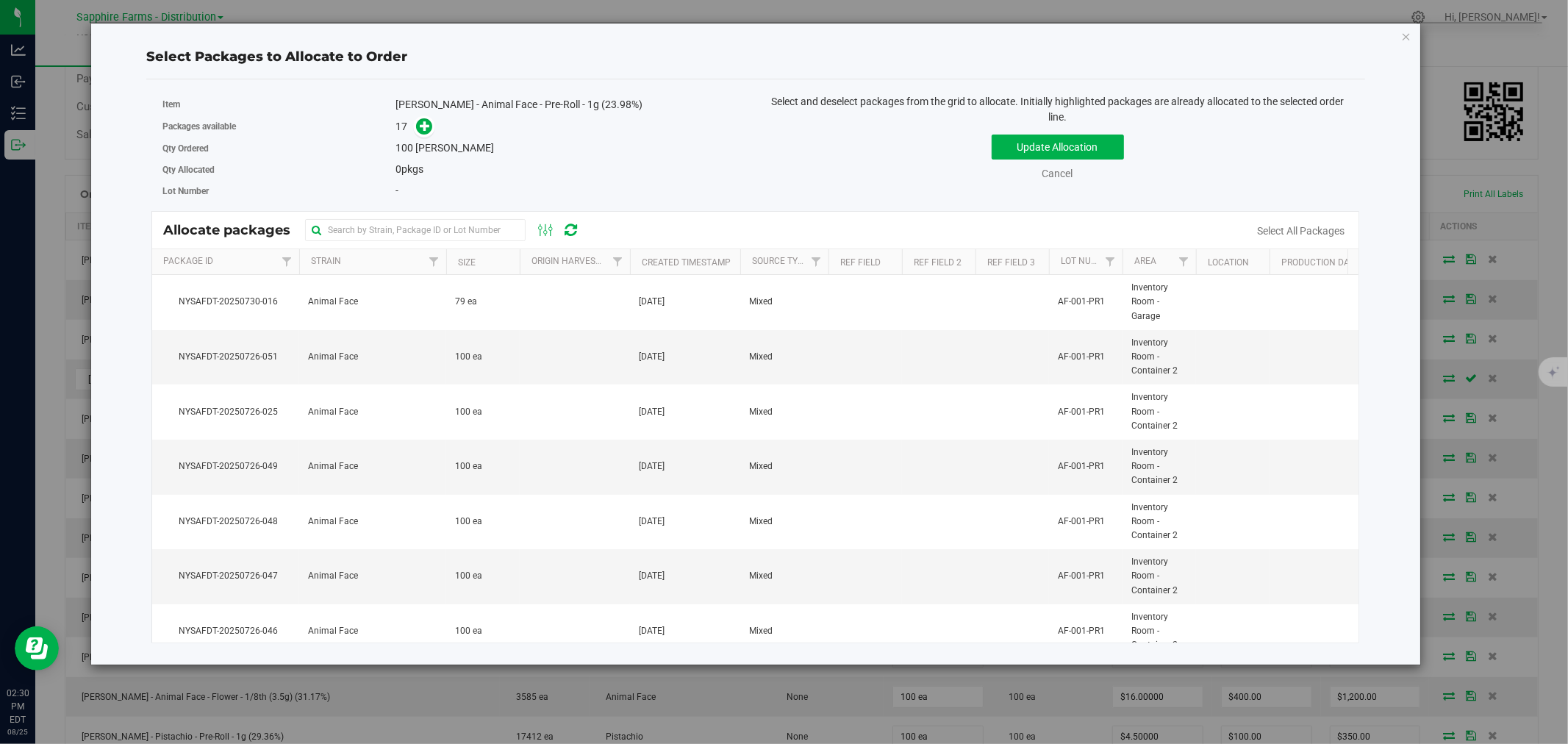
click at [640, 256] on th "Created Timestamp" at bounding box center [685, 262] width 111 height 26
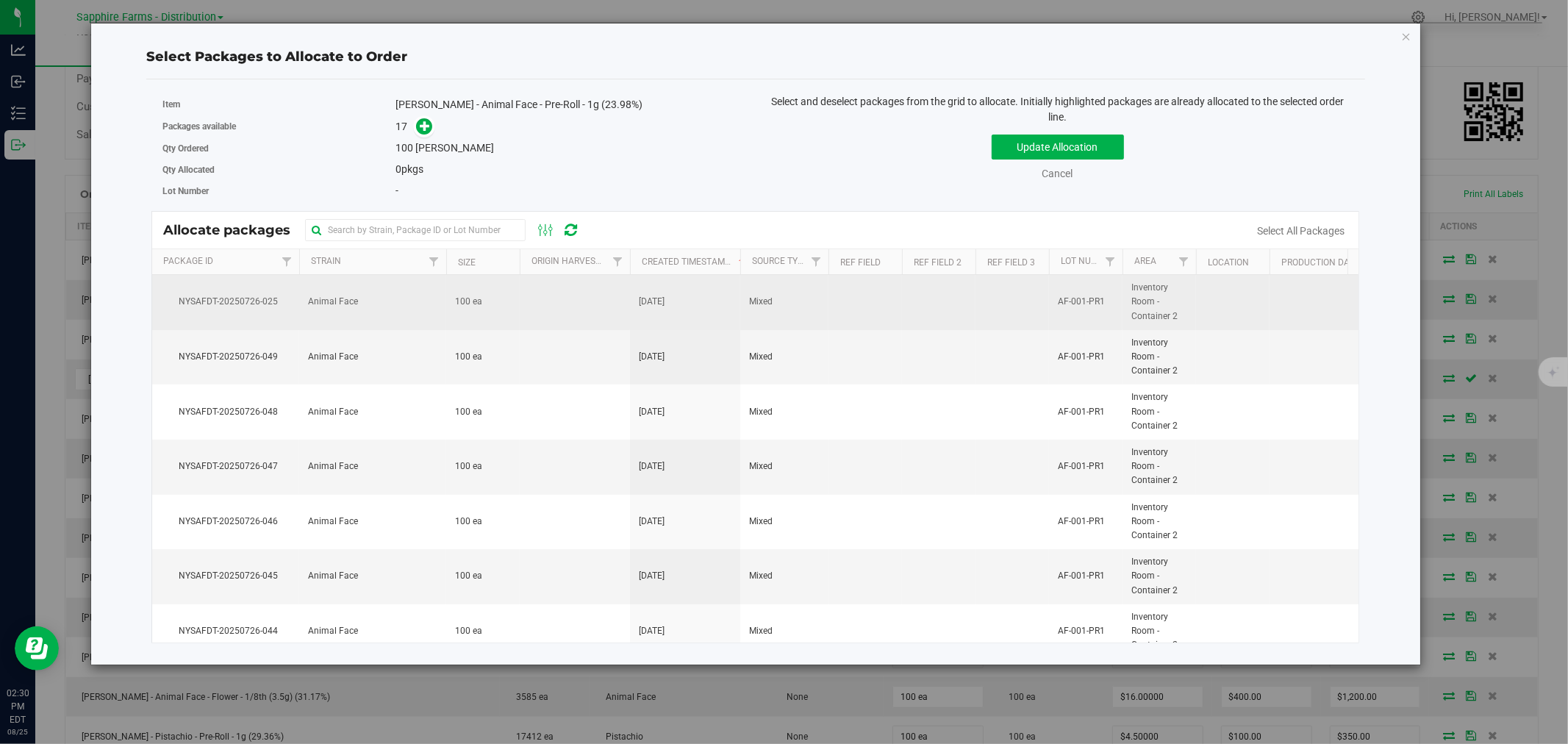
click at [663, 299] on span "[DATE]" at bounding box center [651, 302] width 26 height 14
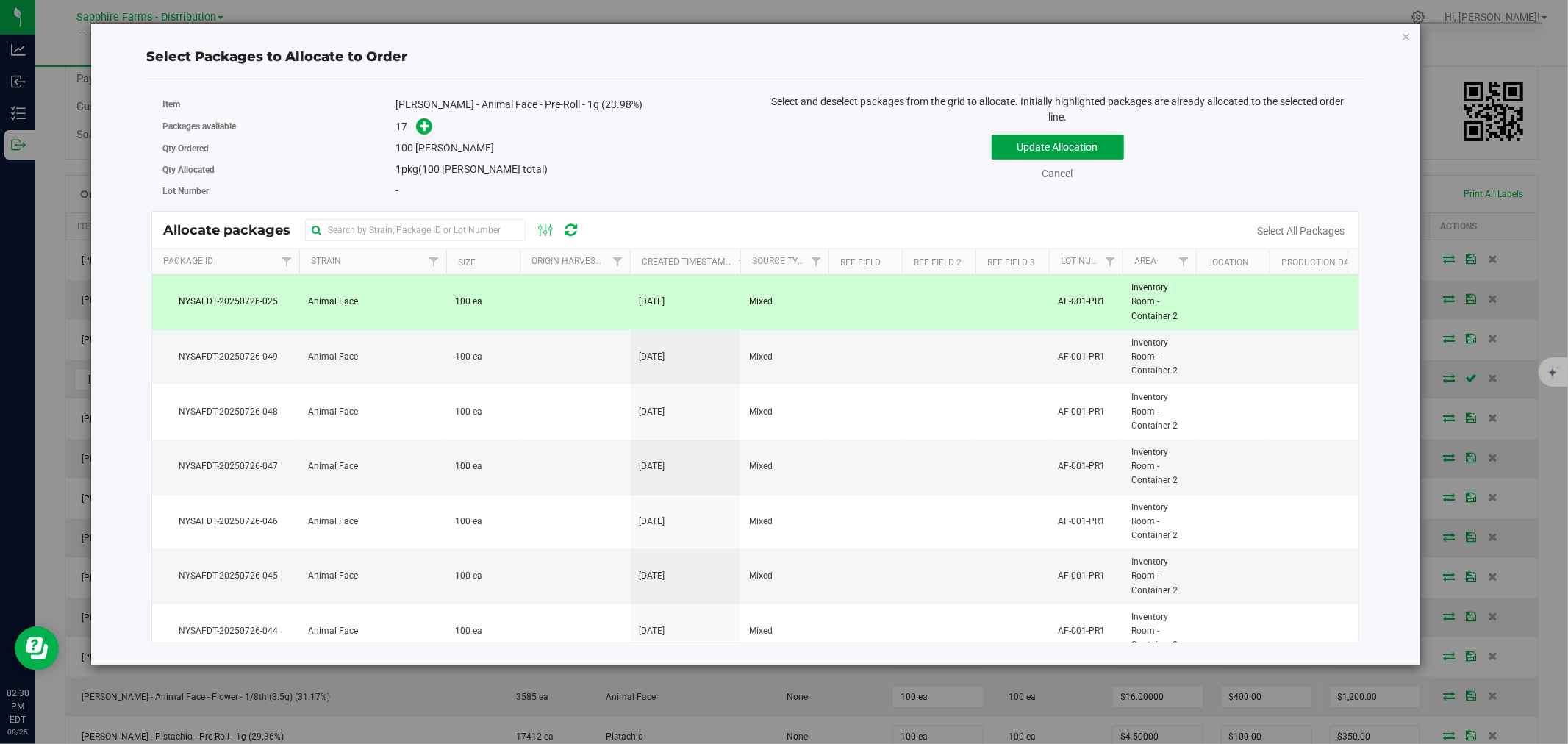
click at [1039, 148] on button "Update Allocation" at bounding box center [1057, 147] width 132 height 25
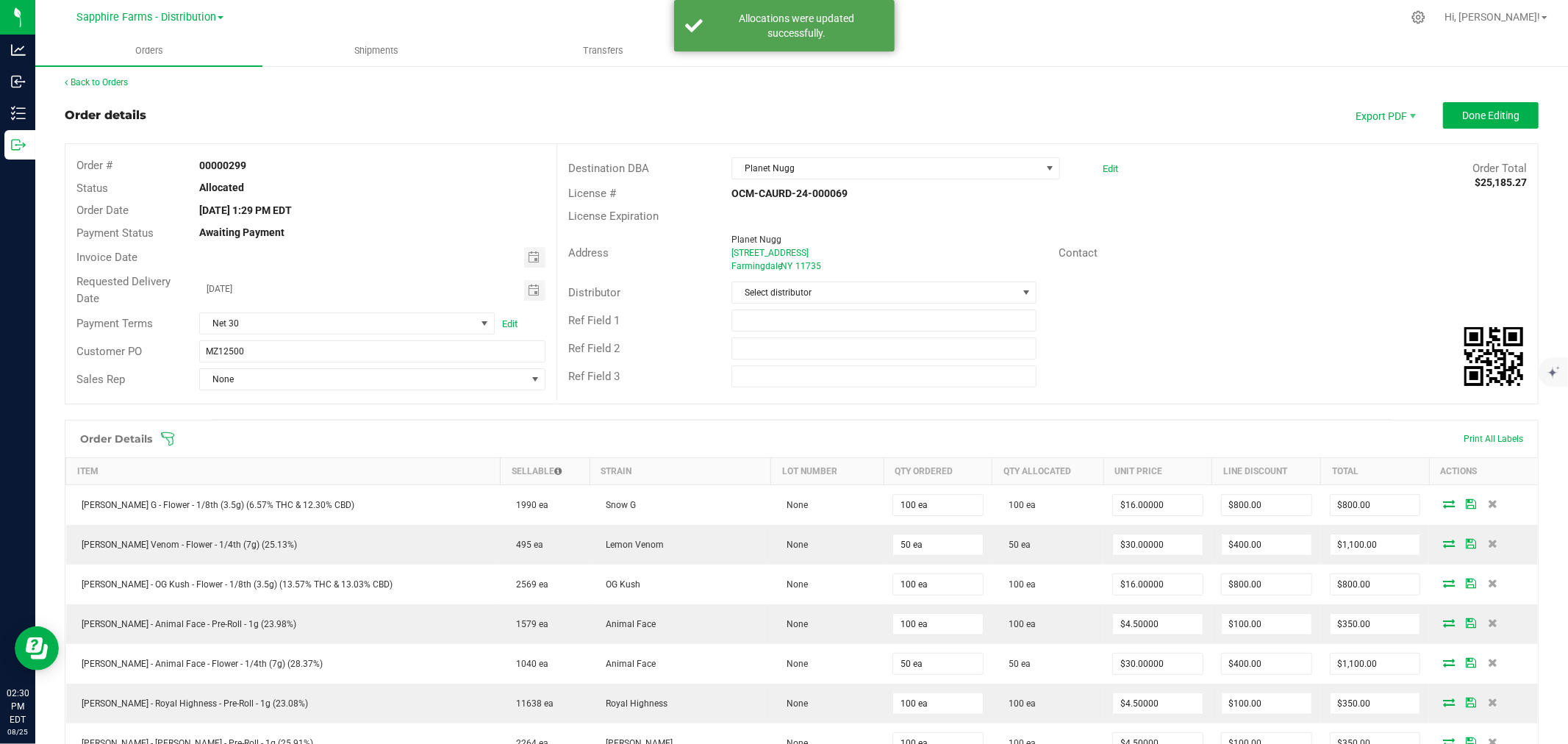
scroll to position [0, 0]
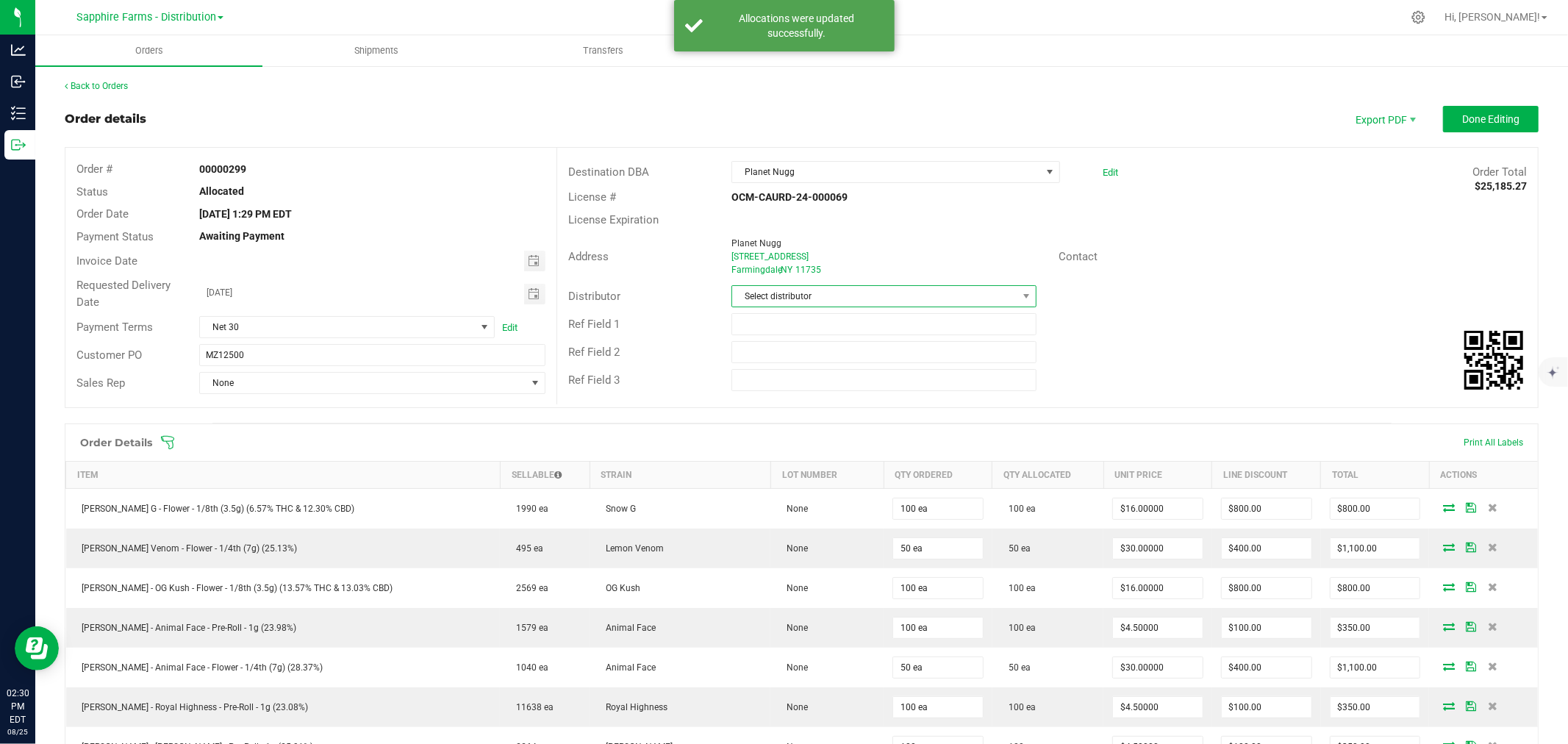
drag, startPoint x: 769, startPoint y: 290, endPoint x: 767, endPoint y: 298, distance: 8.2
click at [769, 291] on span "Select distributor" at bounding box center [875, 296] width 285 height 21
click at [792, 429] on li "Sapphire Farms - Distribution" at bounding box center [878, 434] width 301 height 25
click at [316, 381] on span "None" at bounding box center [363, 383] width 327 height 21
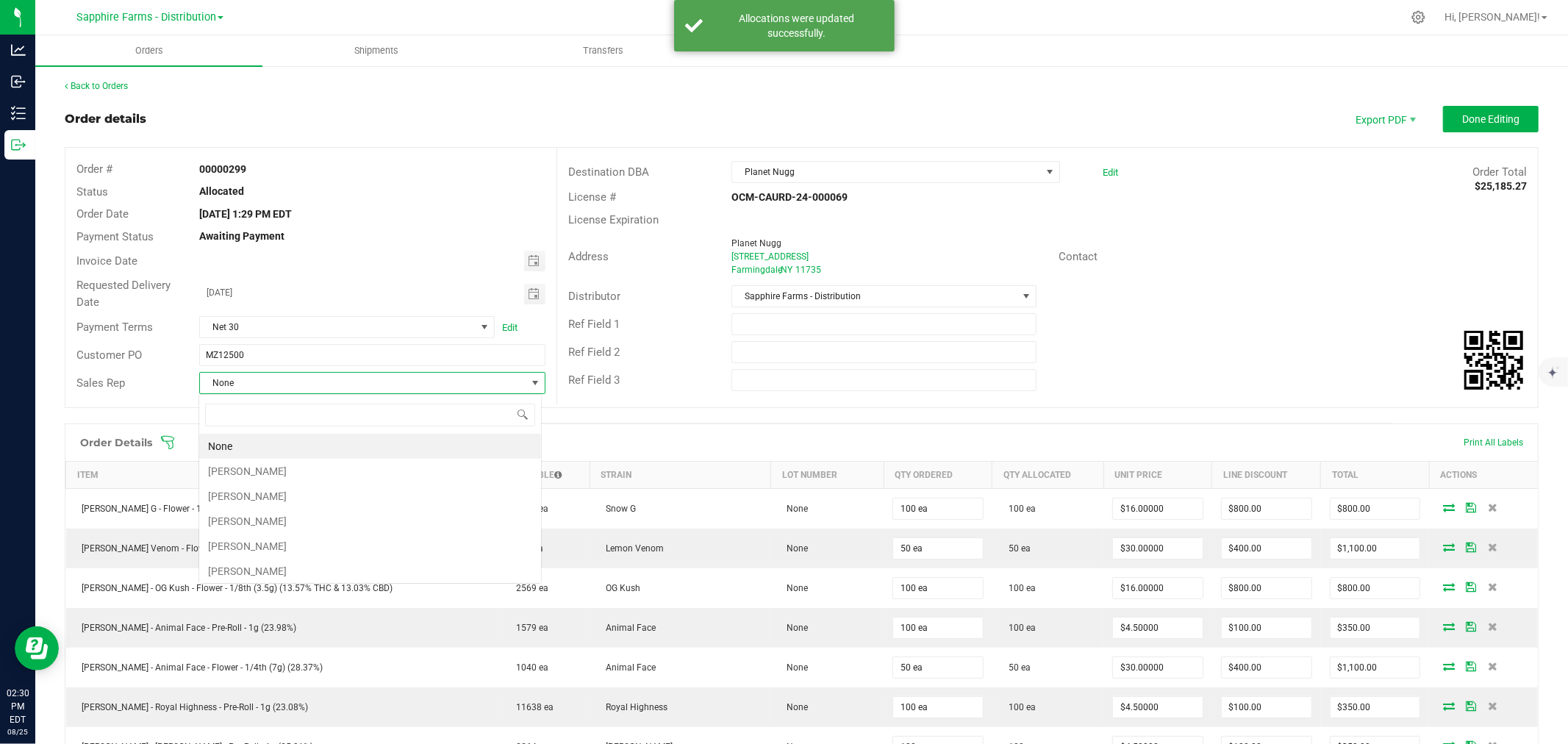
scroll to position [22, 343]
click at [283, 469] on li "[PERSON_NAME]" at bounding box center [371, 471] width 342 height 25
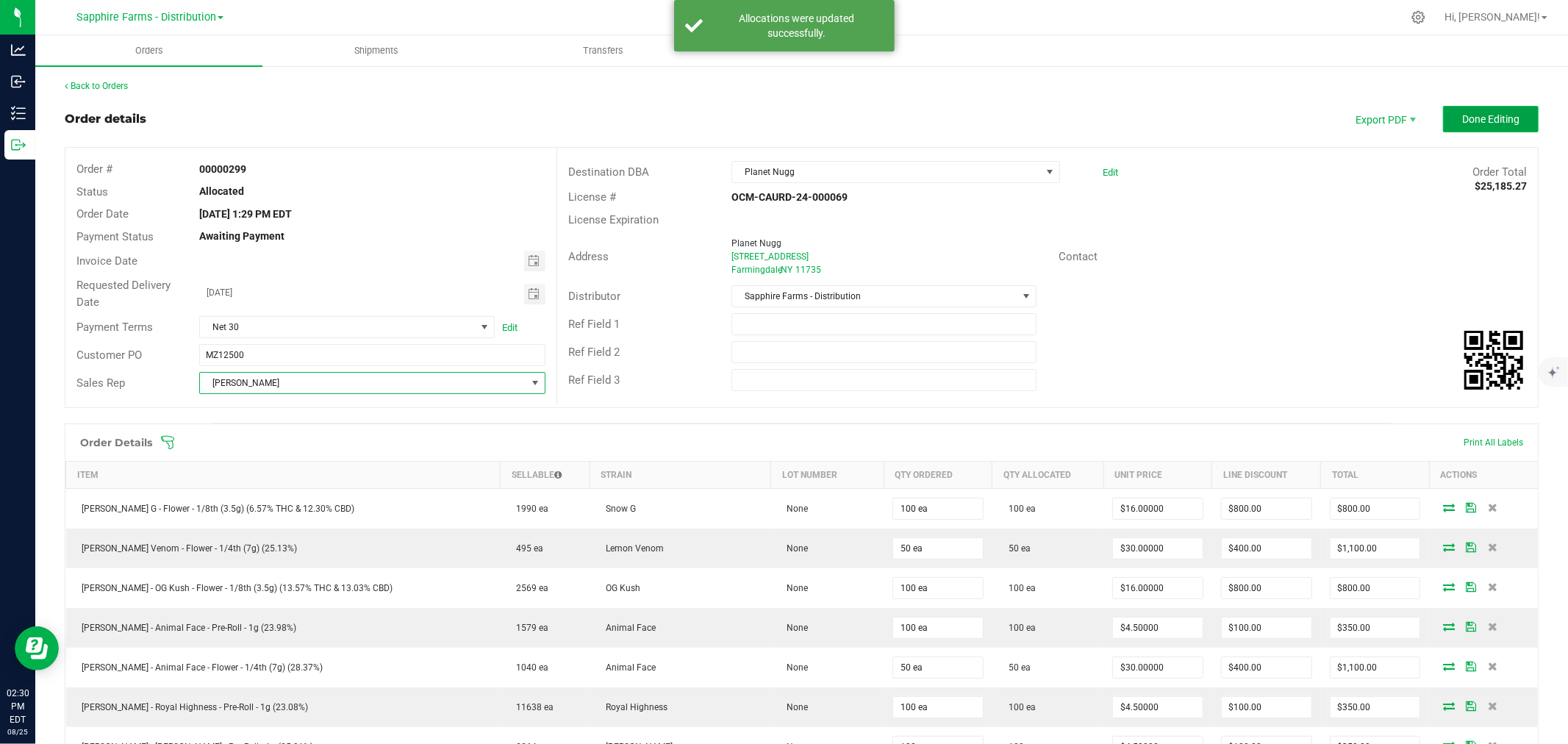
click at [1463, 119] on span "Done Editing" at bounding box center [1491, 119] width 57 height 12
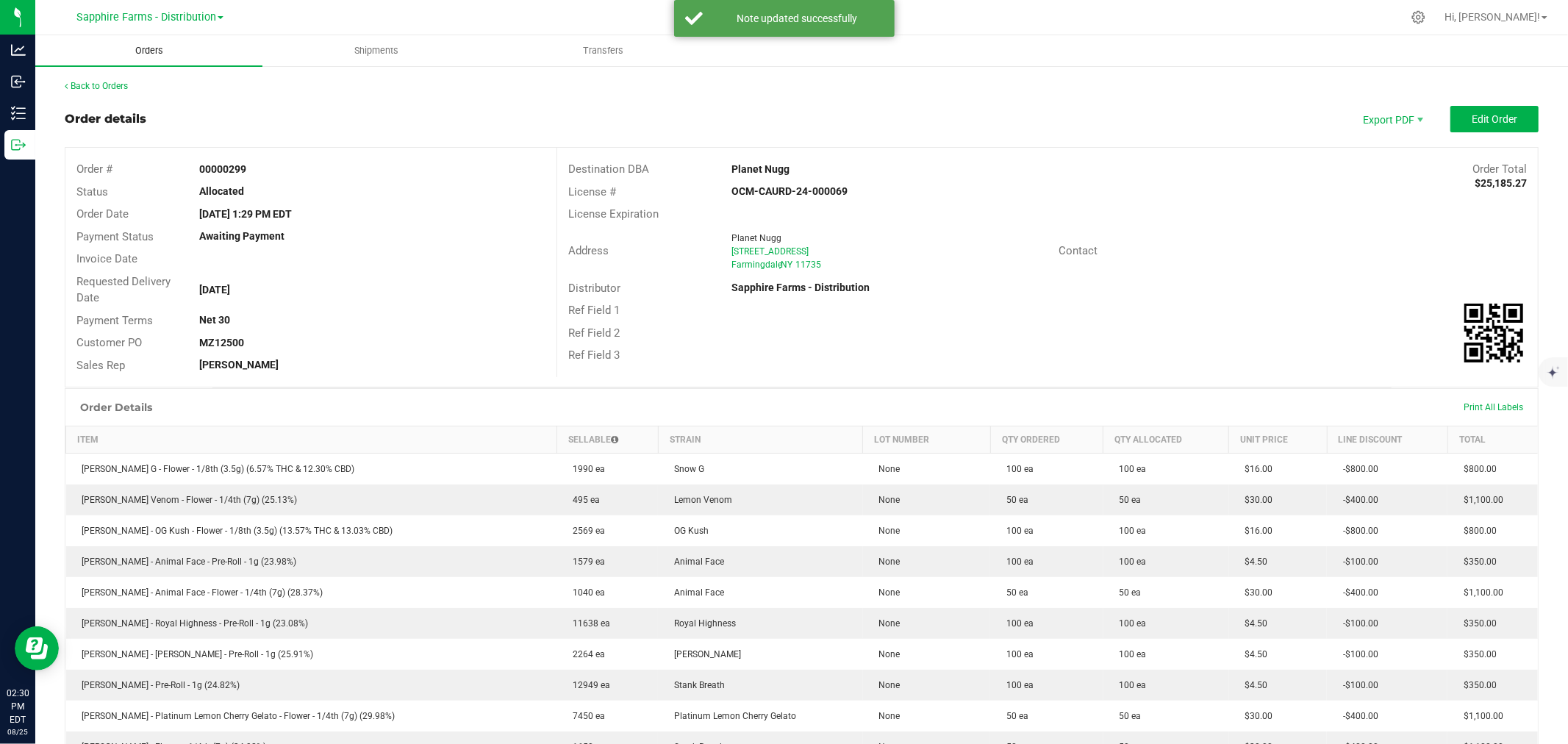
click at [191, 50] on uib-tab-heading "Orders" at bounding box center [149, 51] width 227 height 31
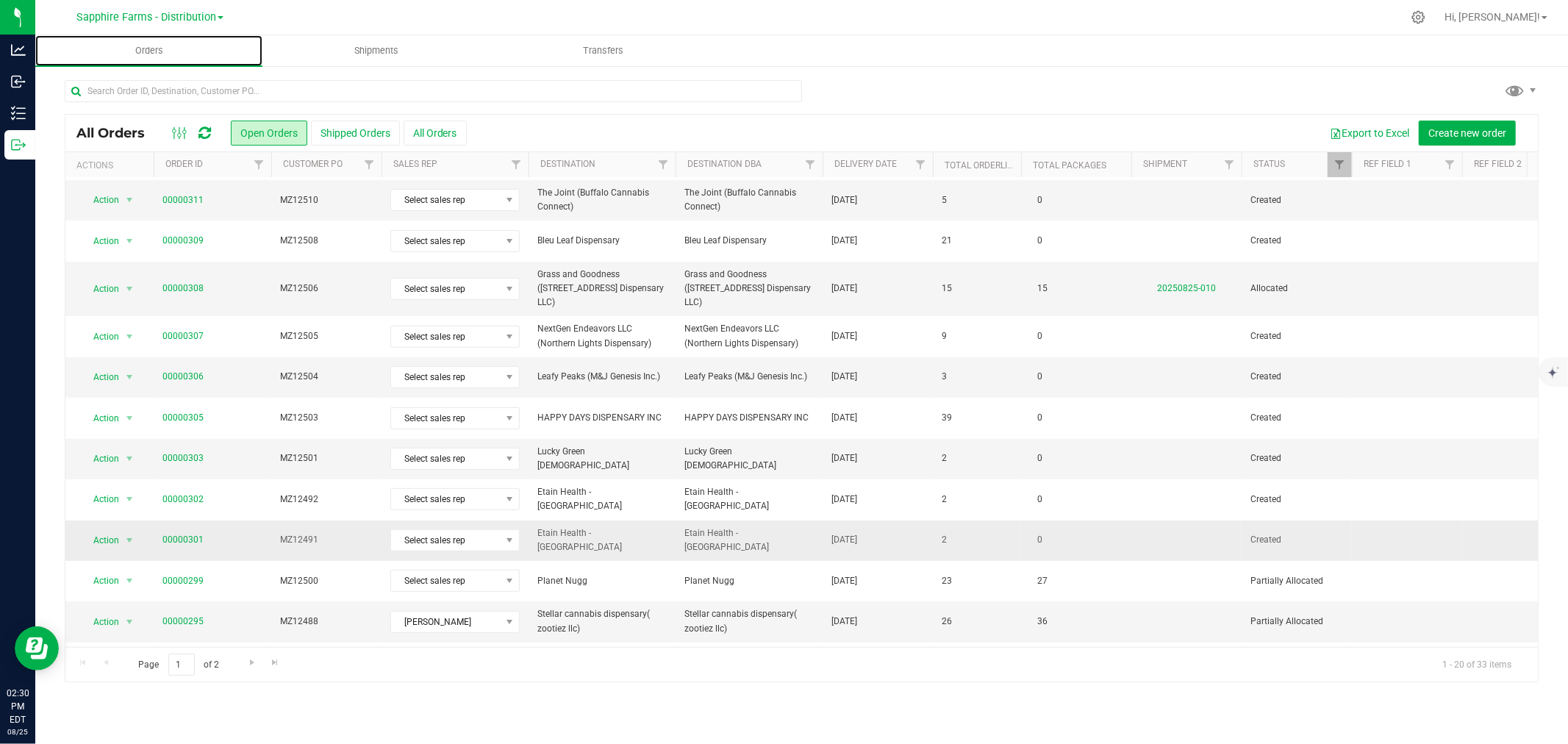
scroll to position [327, 0]
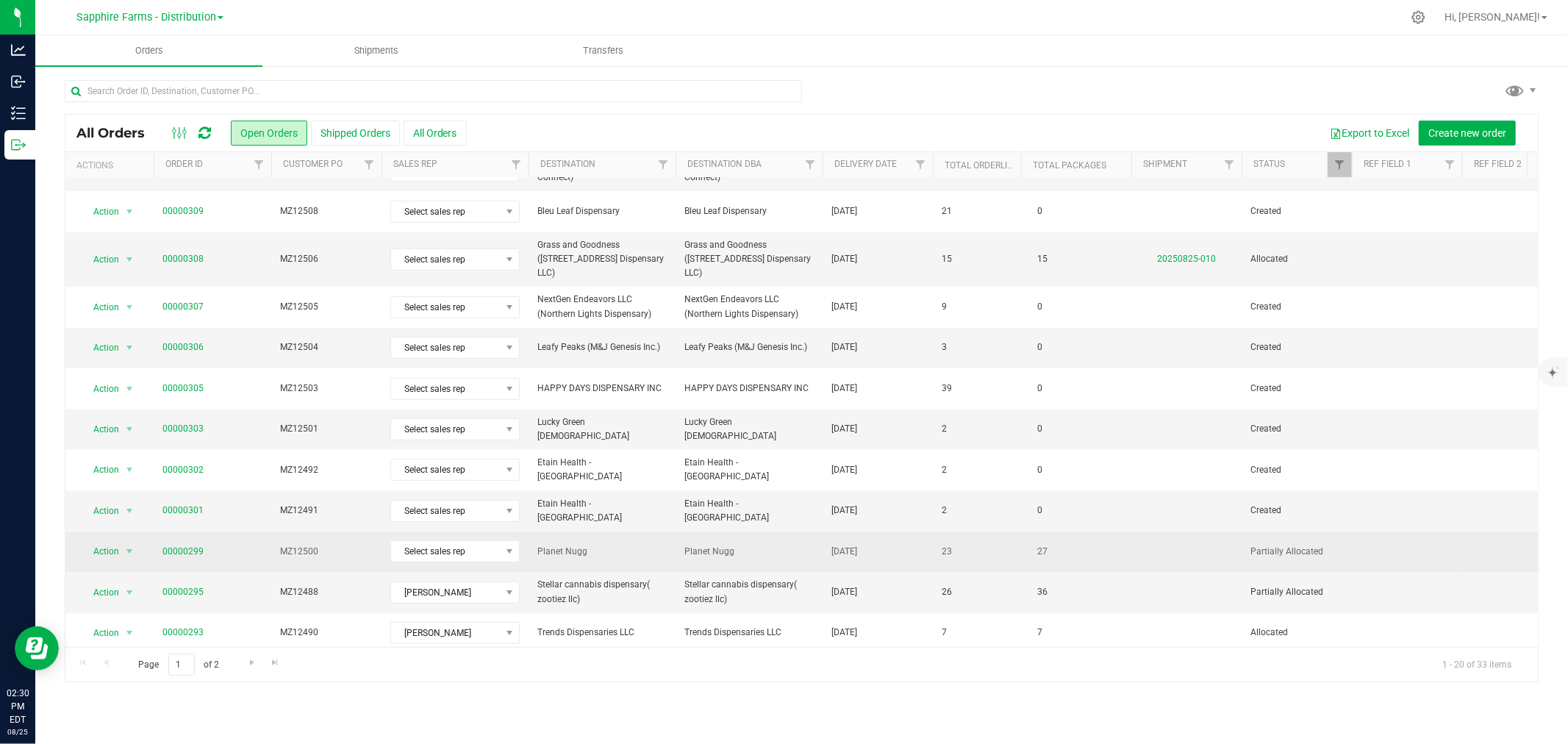
click at [1016, 531] on td "23" at bounding box center [977, 551] width 88 height 41
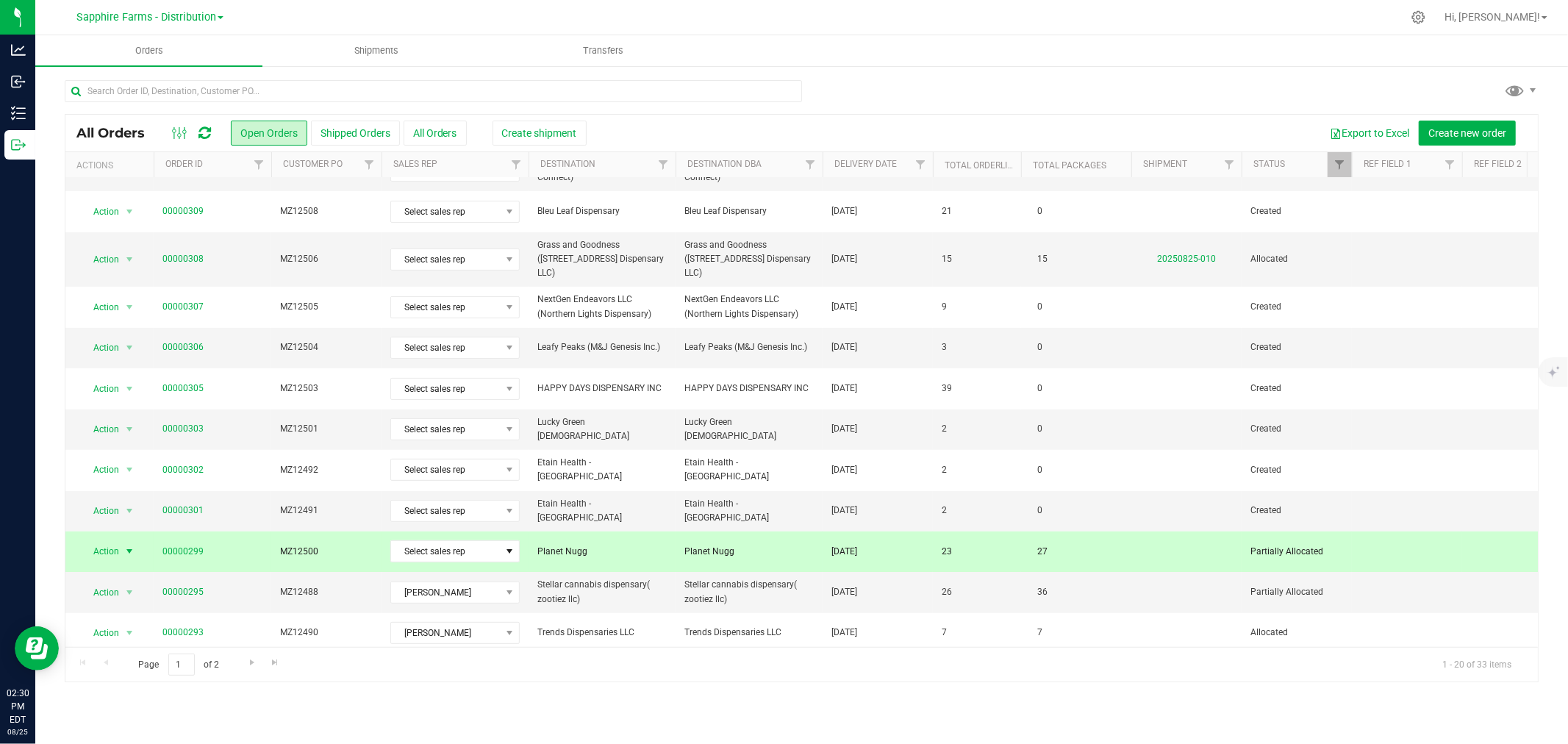
click at [159, 531] on td "00000299" at bounding box center [213, 551] width 117 height 41
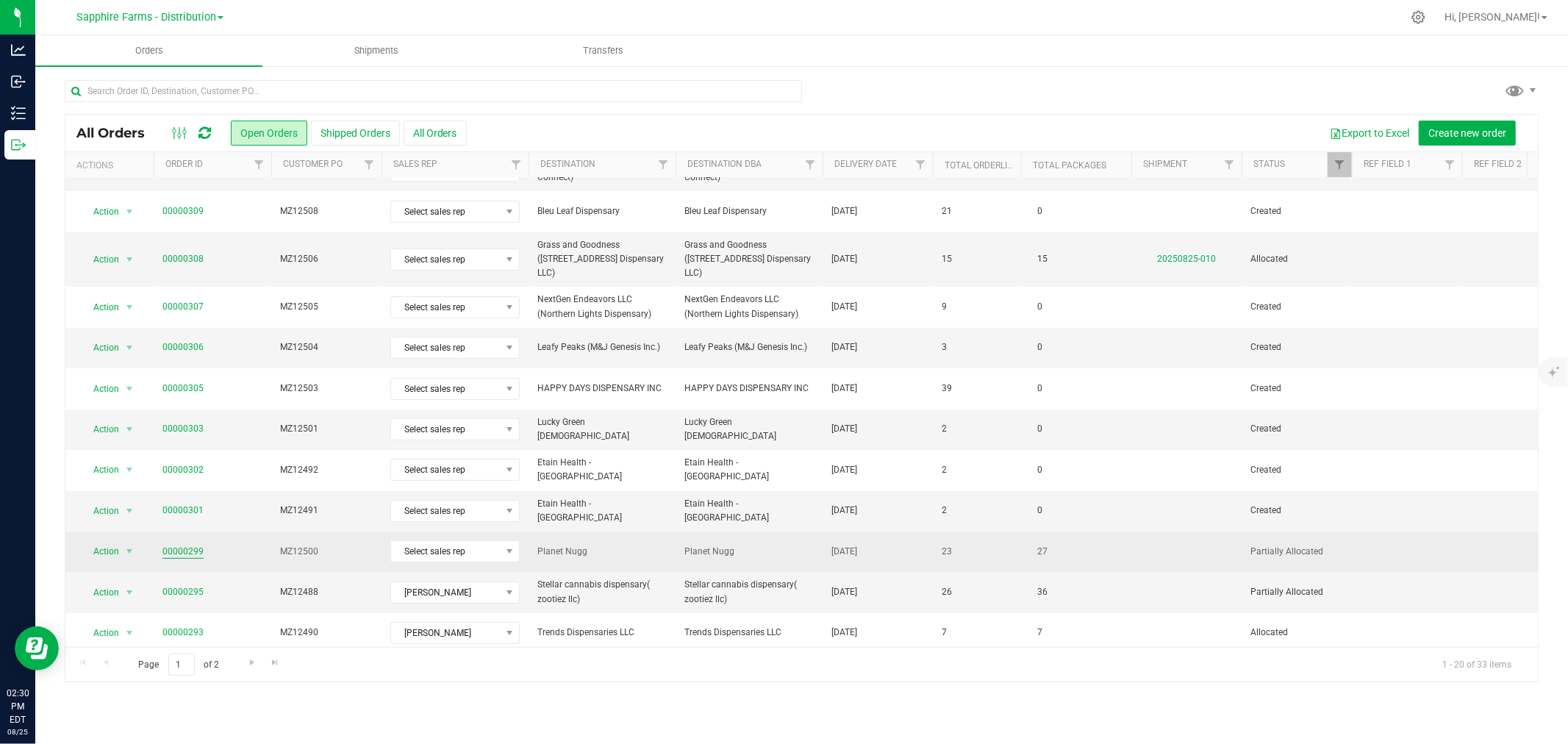
click at [184, 545] on link "00000299" at bounding box center [183, 552] width 41 height 14
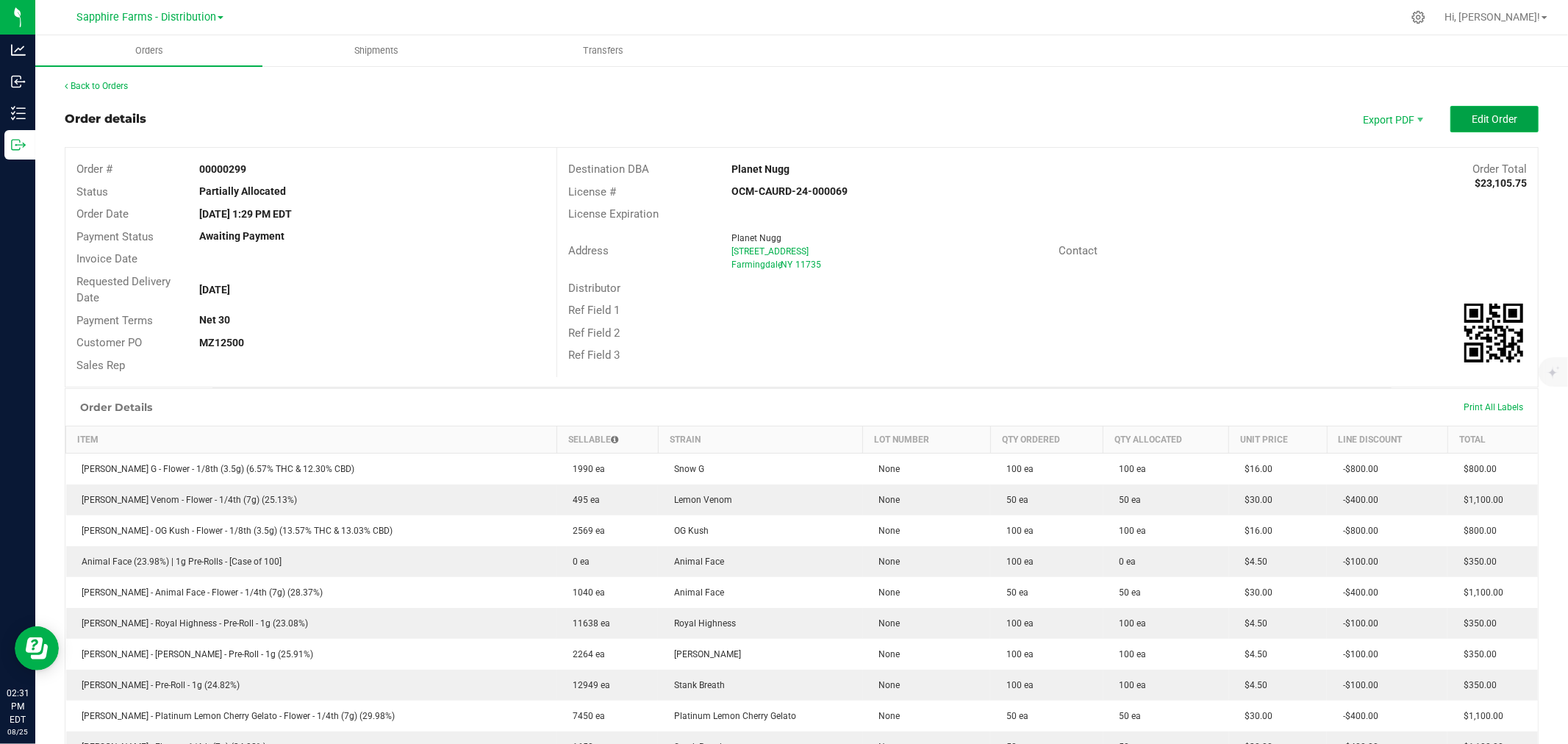
click at [1472, 130] on button "Edit Order" at bounding box center [1495, 119] width 88 height 27
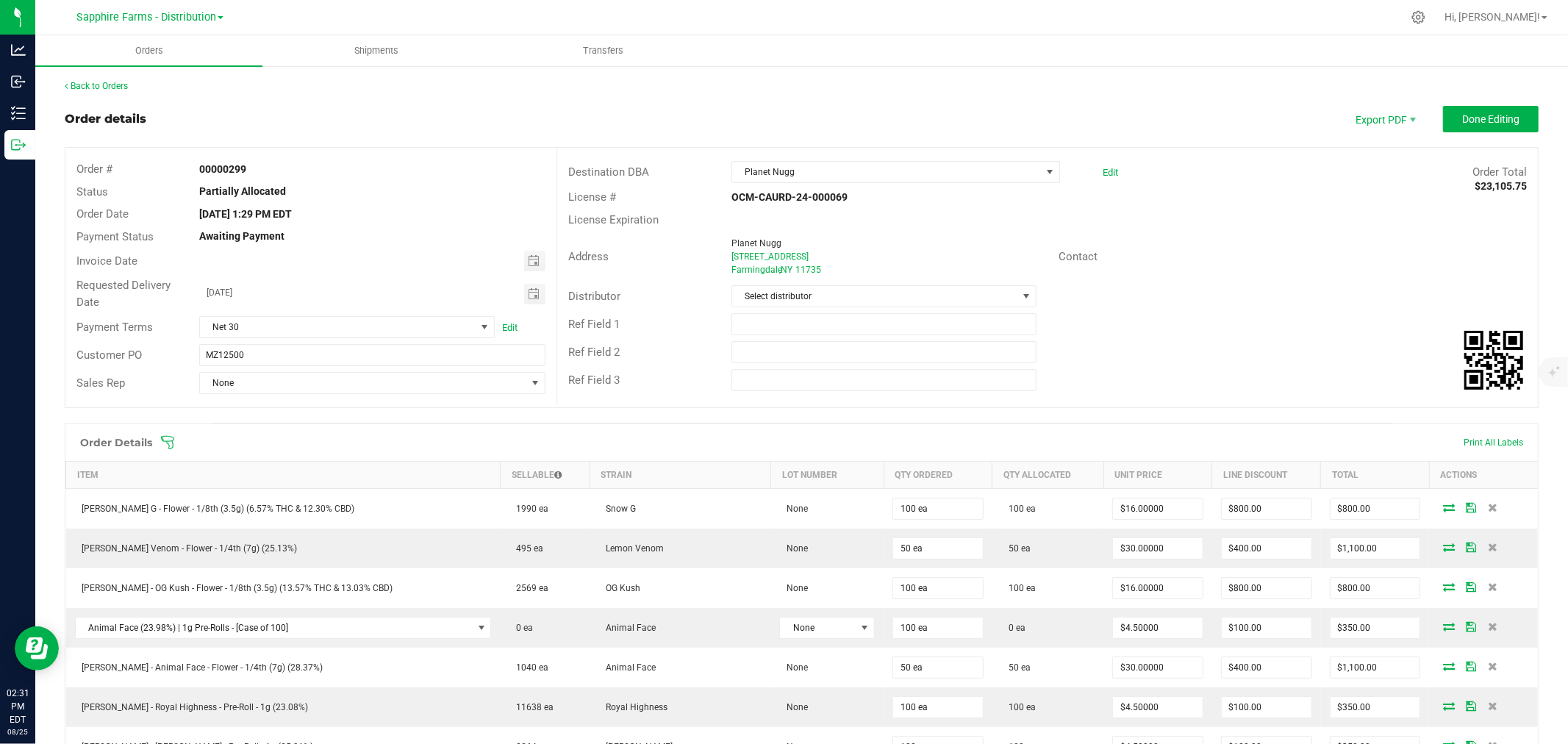
scroll to position [81, 0]
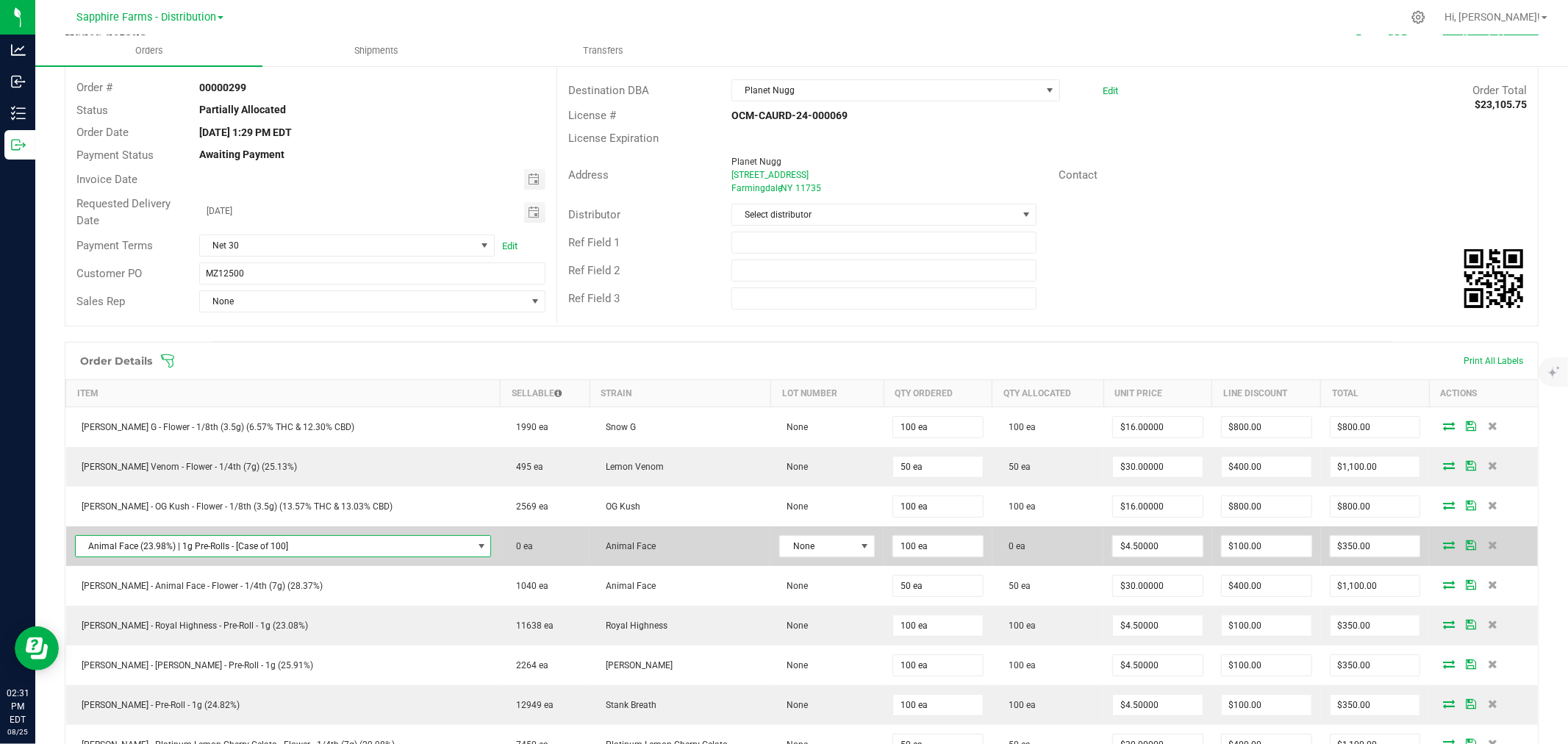
click at [472, 548] on span "NO DATA FOUND" at bounding box center [480, 546] width 18 height 21
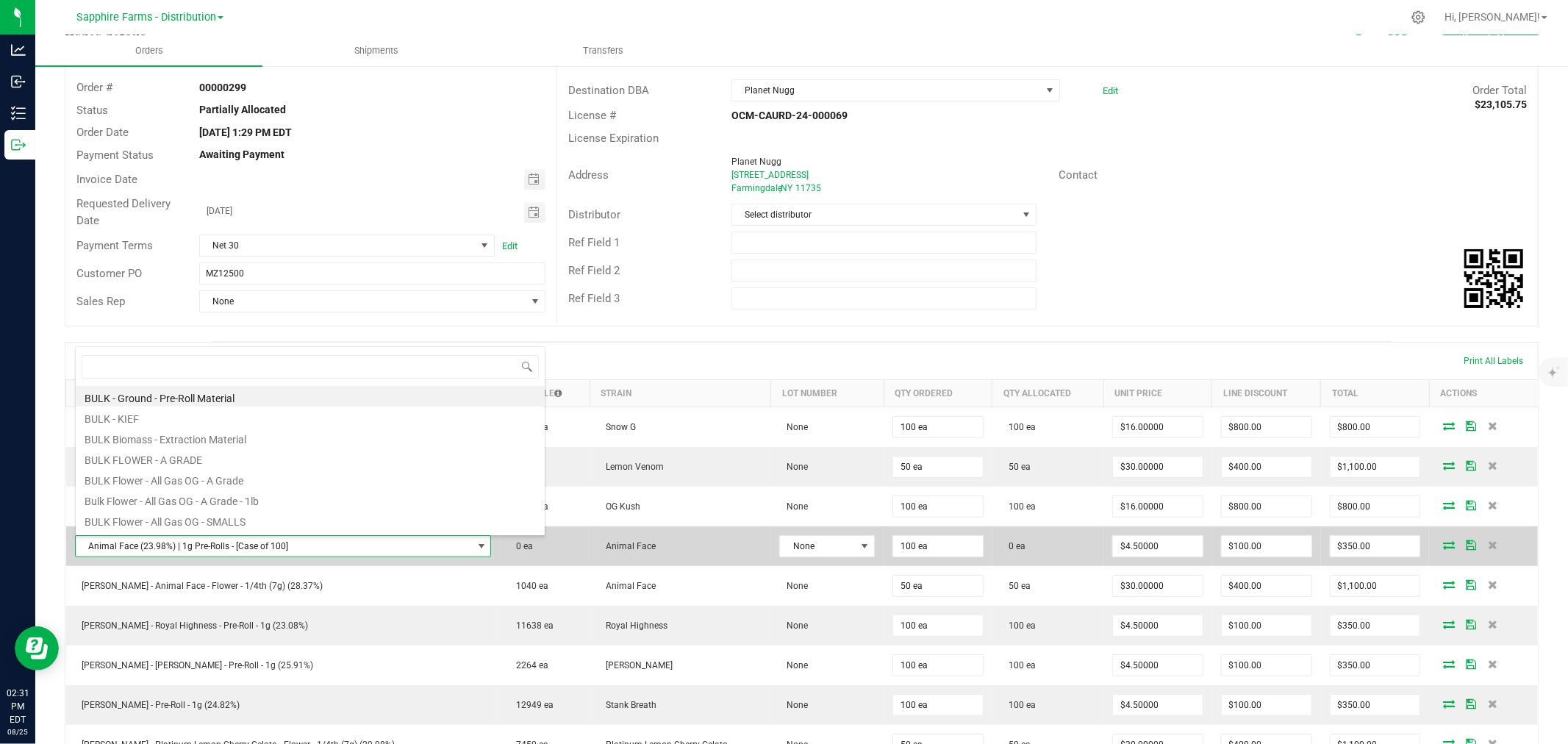
scroll to position [22, 365]
type input "animal"
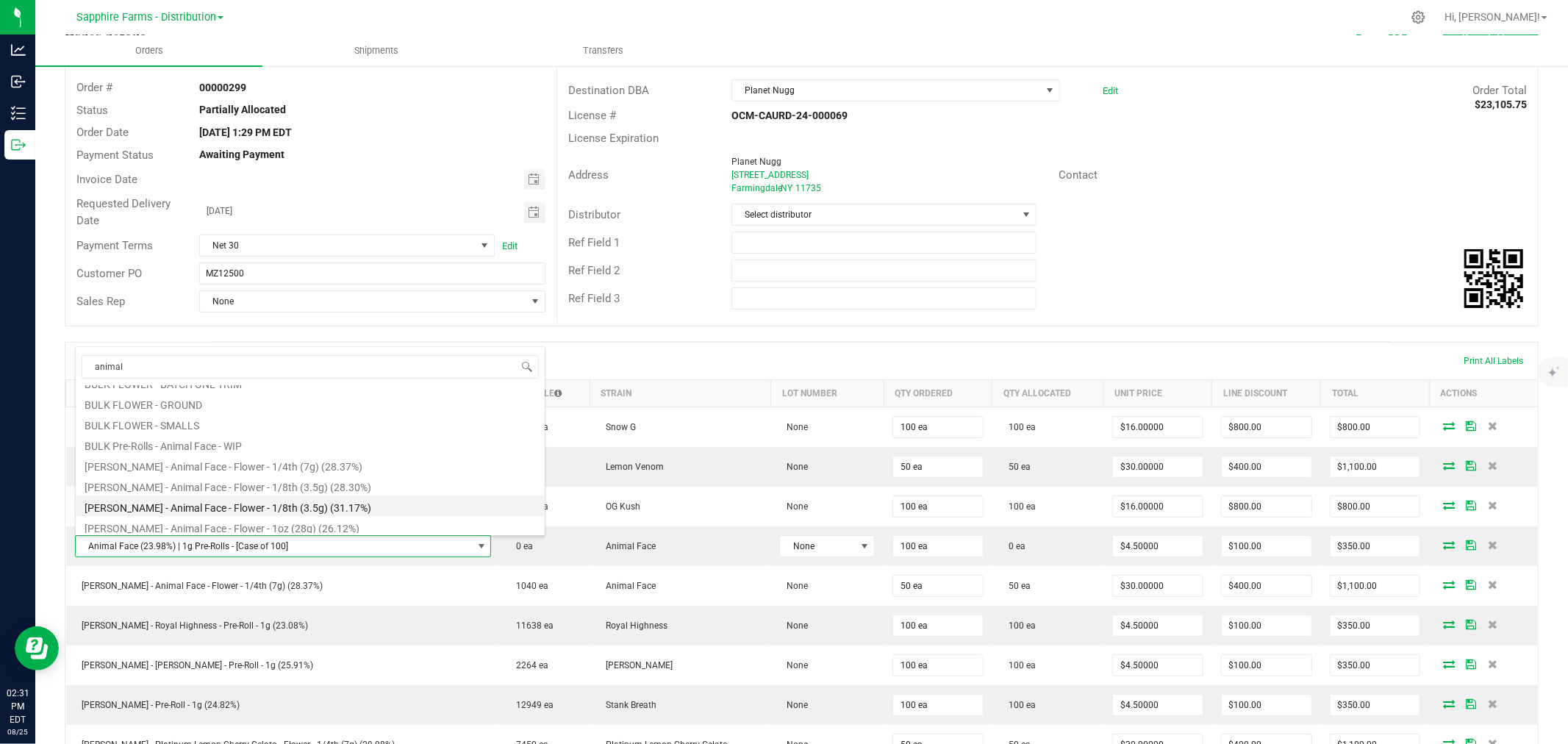
scroll to position [121, 0]
click at [343, 524] on li "[PERSON_NAME] - Animal Face - Pre-Roll - 1g (23.98%)" at bounding box center [310, 523] width 469 height 21
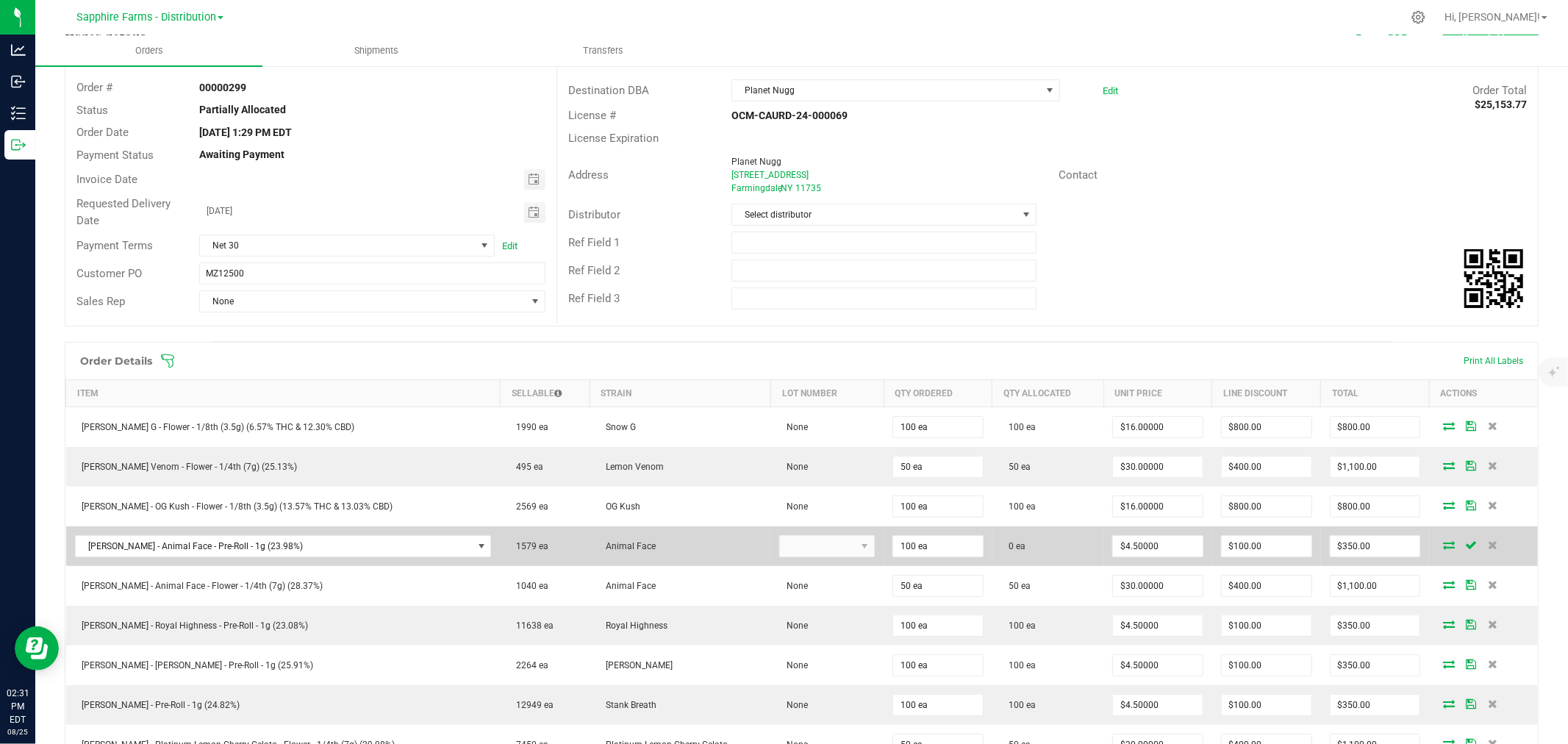
click at [1443, 545] on icon at bounding box center [1449, 544] width 12 height 9
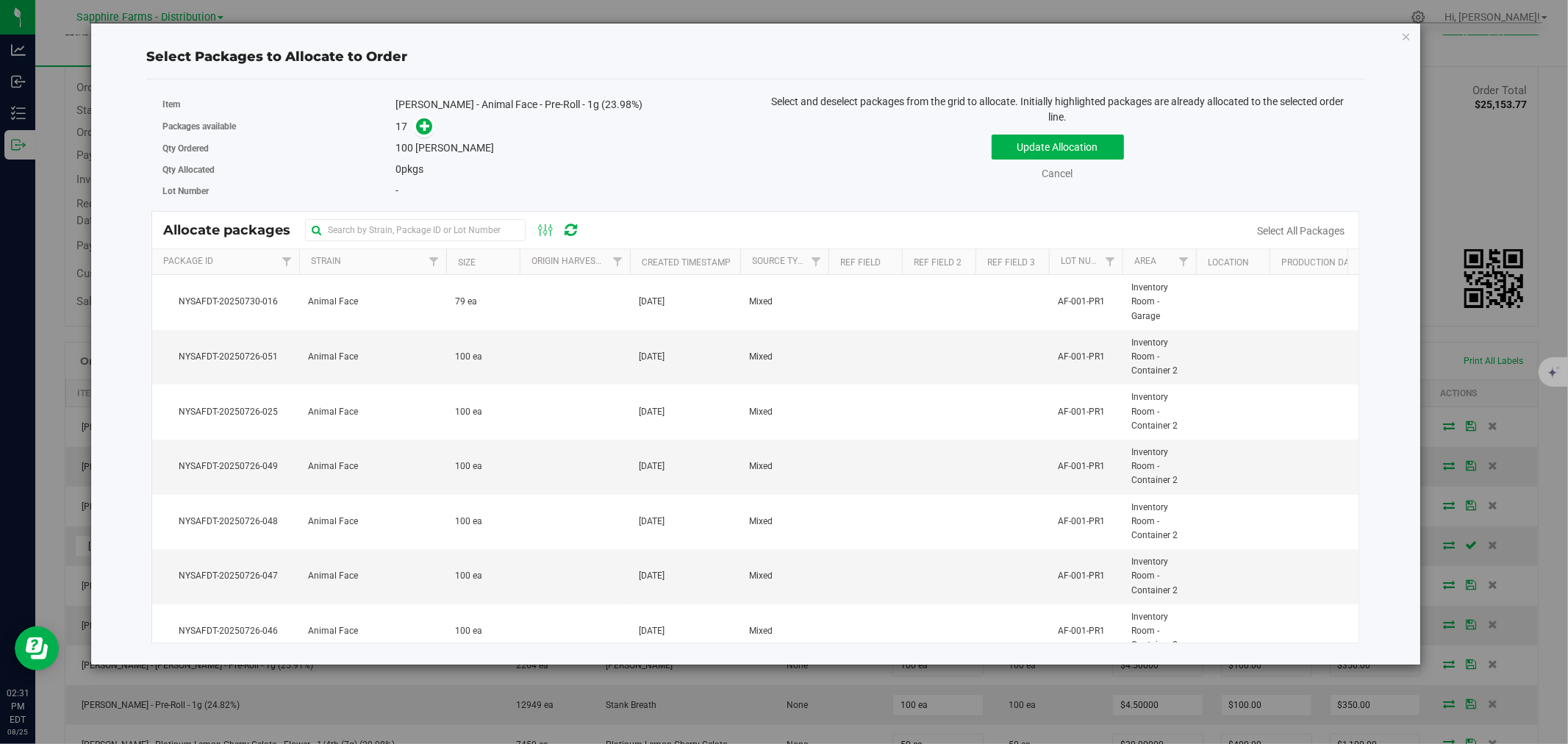
click at [638, 260] on th "Created Timestamp" at bounding box center [685, 262] width 111 height 26
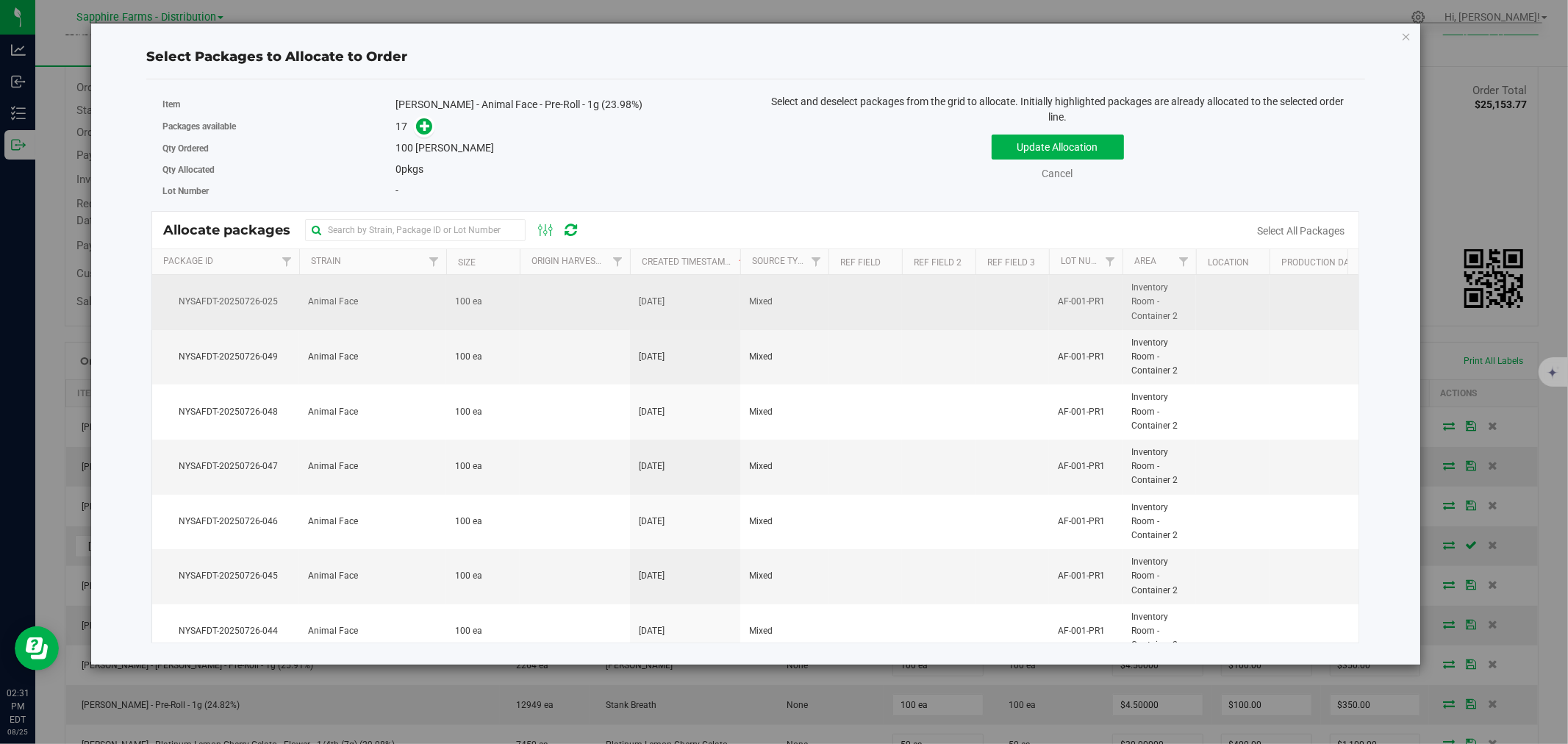
click at [664, 302] on span "[DATE]" at bounding box center [651, 302] width 26 height 14
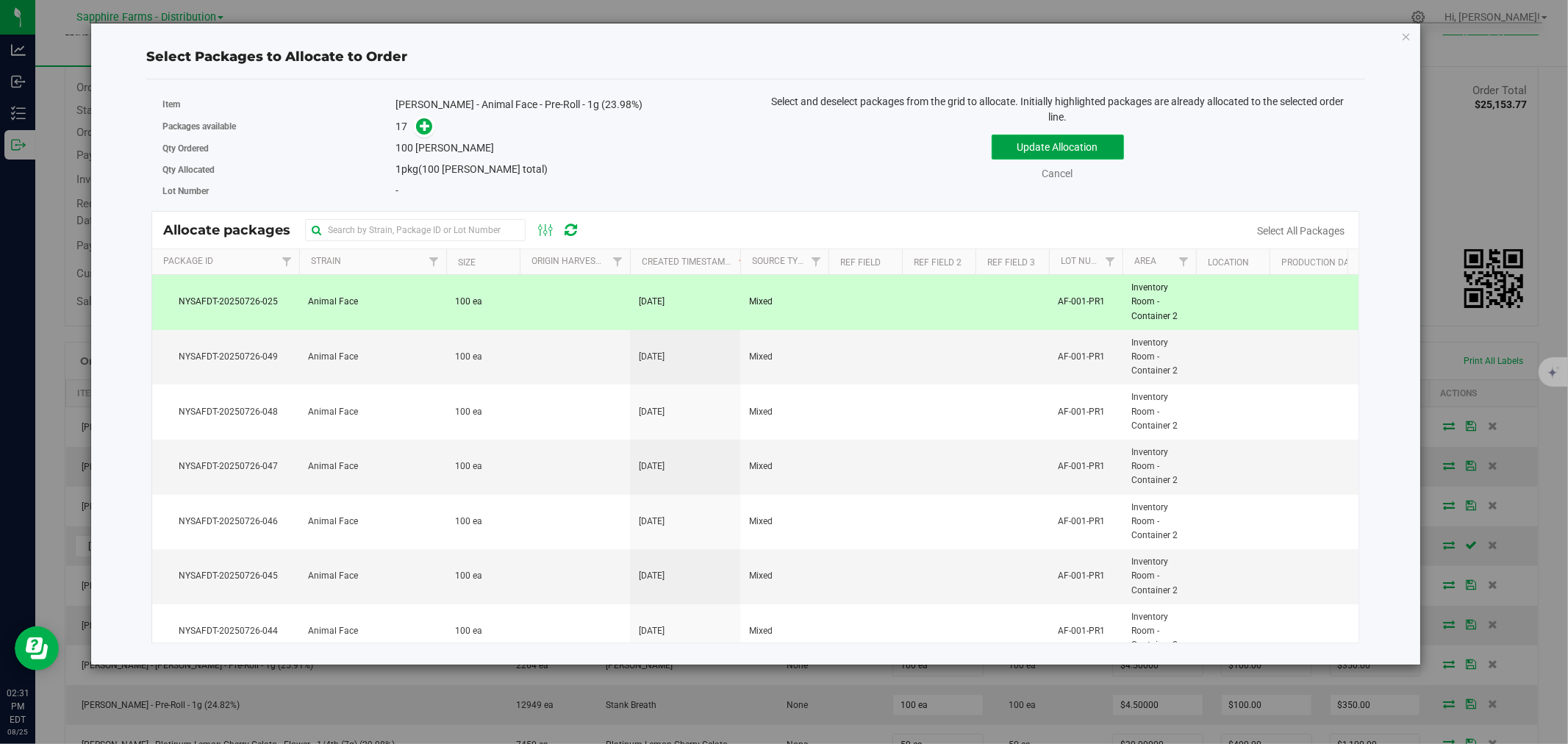
click at [1000, 137] on button "Update Allocation" at bounding box center [1057, 147] width 132 height 25
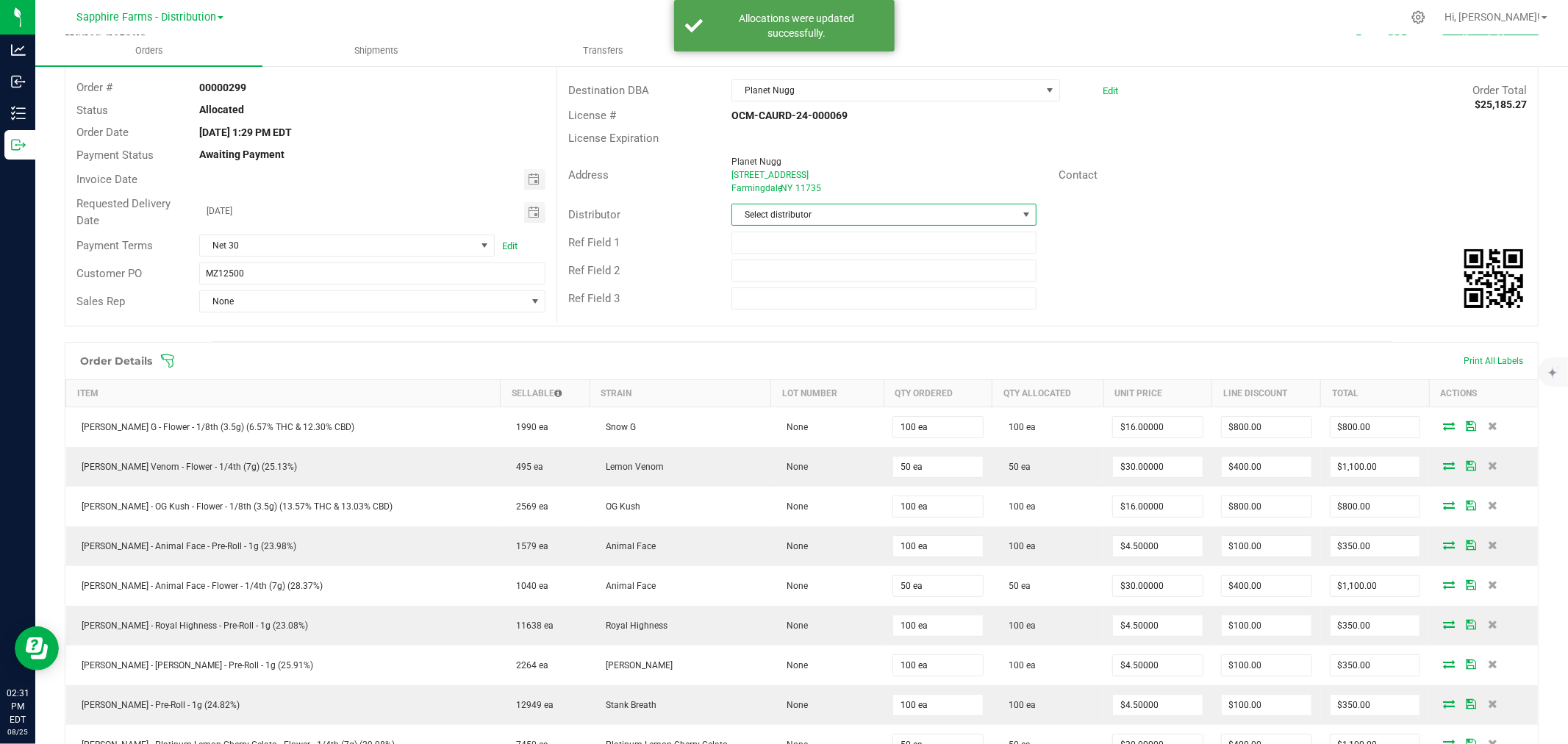
click at [970, 215] on span "Select distributor" at bounding box center [875, 215] width 285 height 21
drag, startPoint x: 909, startPoint y: 351, endPoint x: 826, endPoint y: 358, distance: 83.3
click at [908, 352] on li "Sapphire Farms - Distribution" at bounding box center [878, 353] width 301 height 25
drag, startPoint x: 318, startPoint y: 304, endPoint x: 293, endPoint y: 311, distance: 26.0
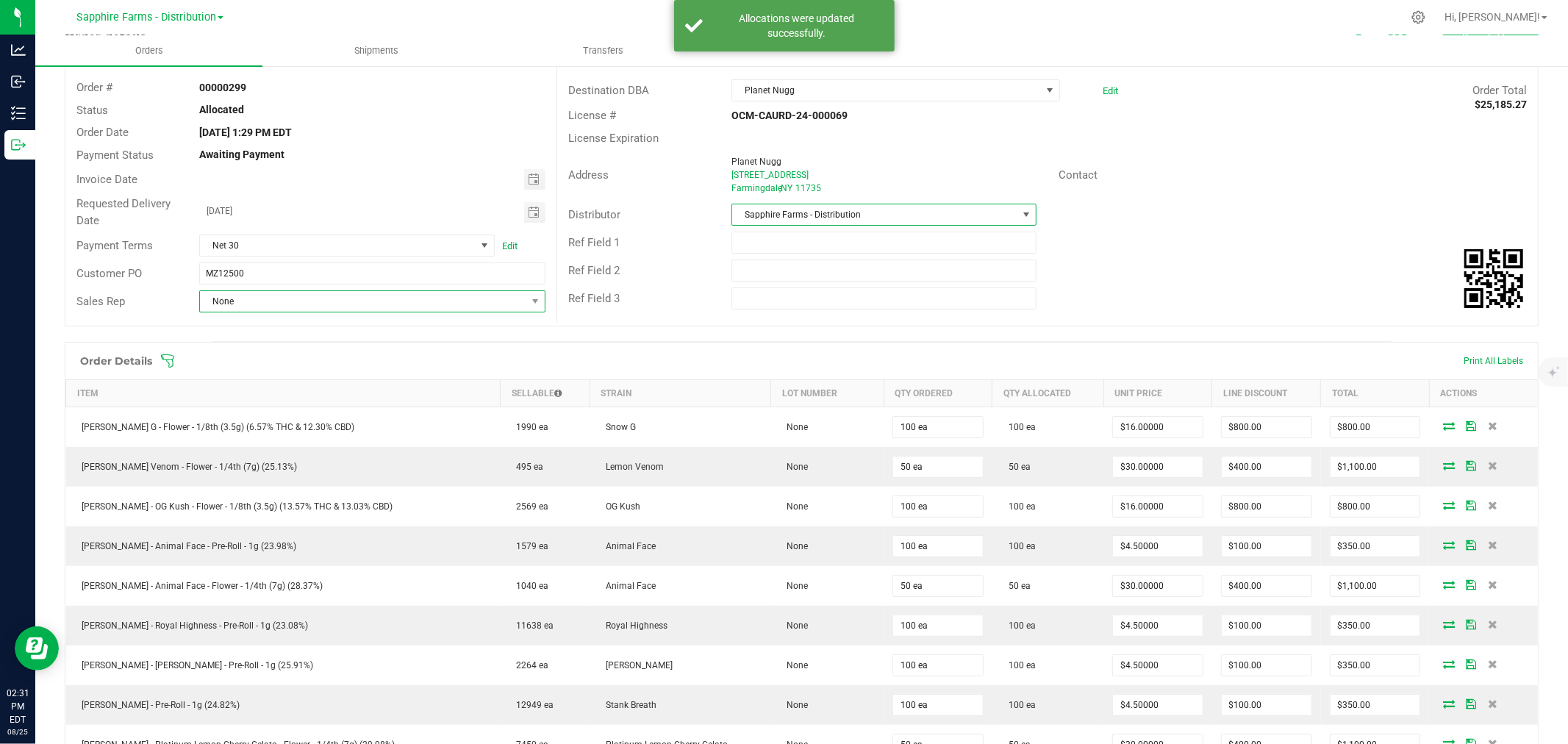
click at [317, 304] on span "None" at bounding box center [363, 302] width 327 height 21
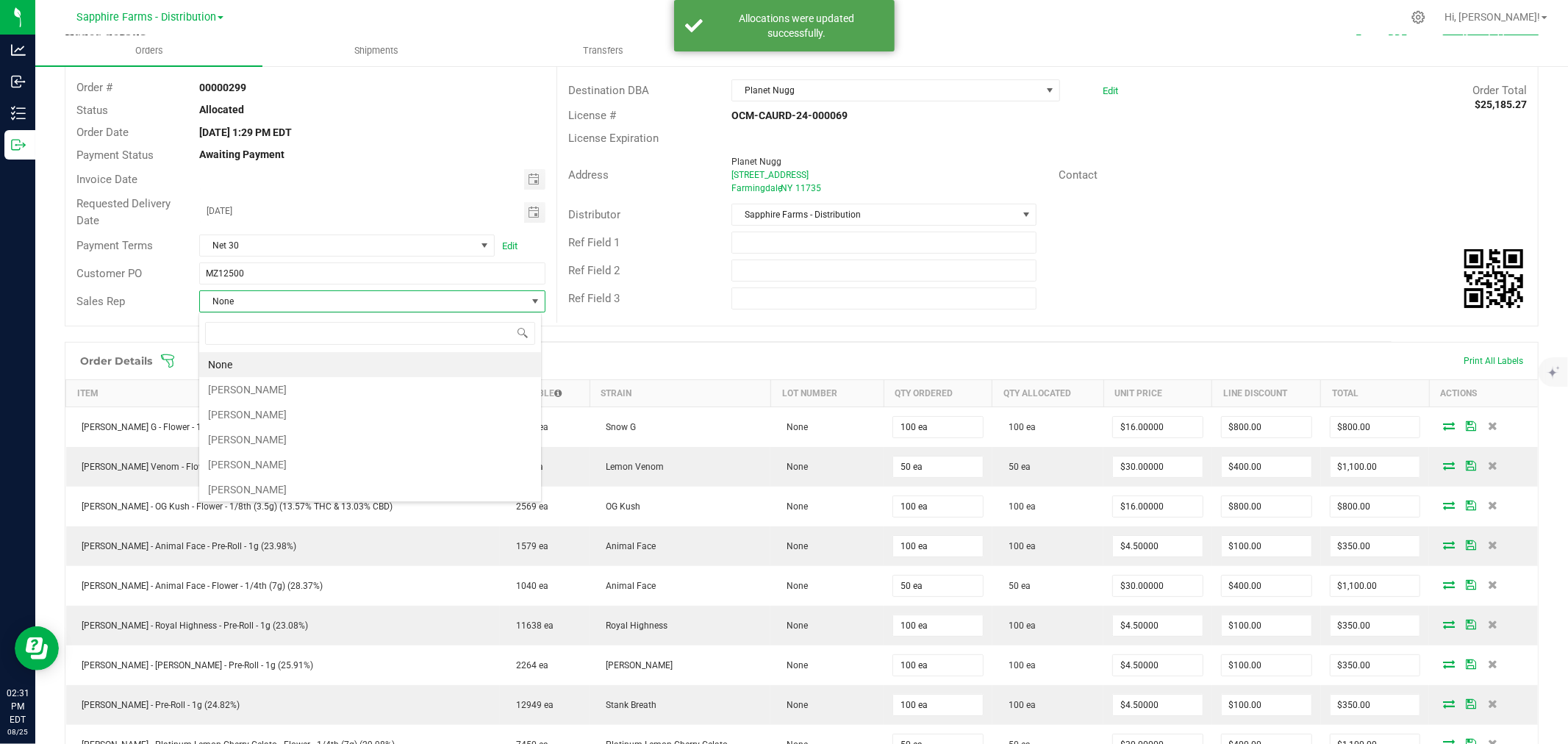
scroll to position [22, 343]
click at [244, 386] on li "[PERSON_NAME]" at bounding box center [371, 390] width 342 height 25
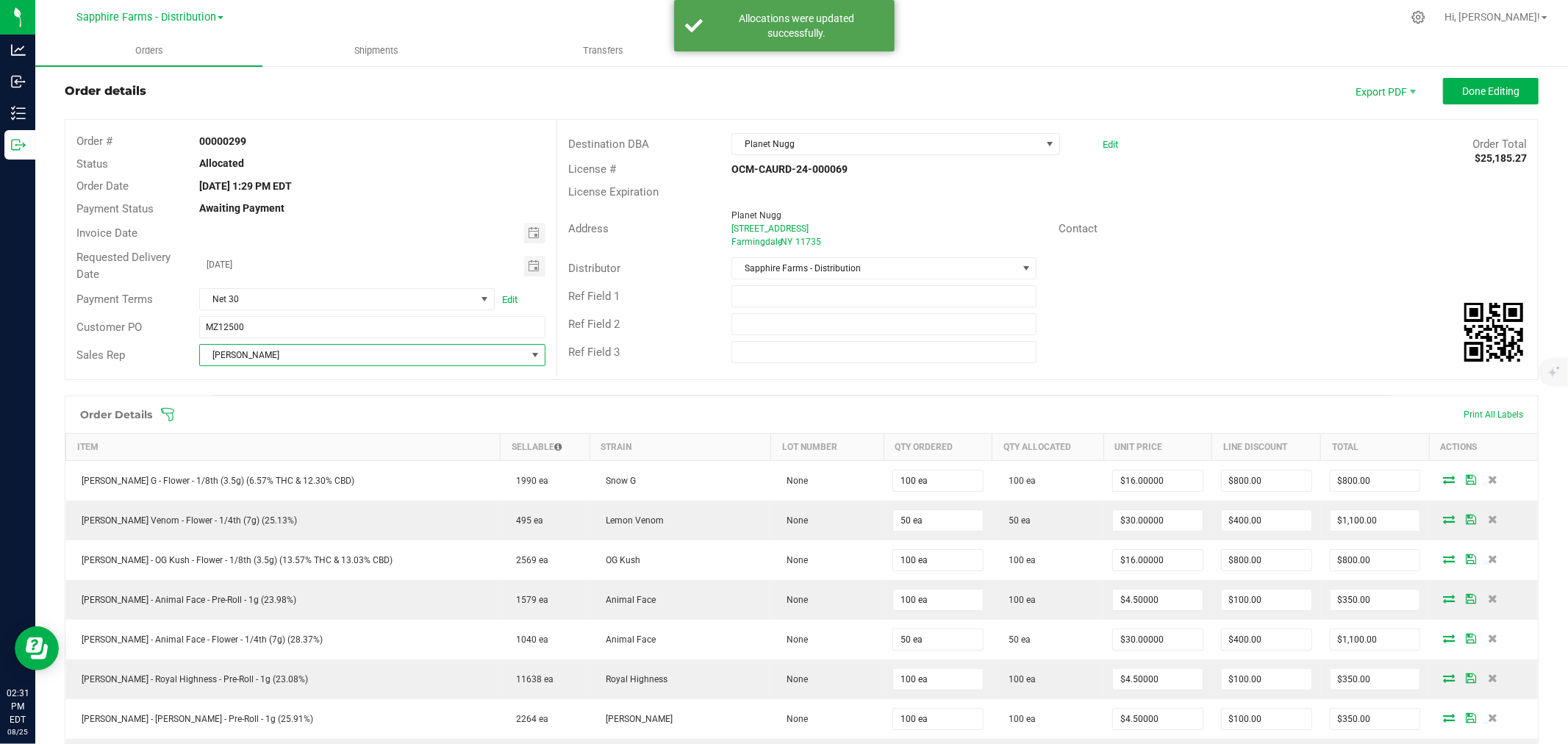
scroll to position [0, 0]
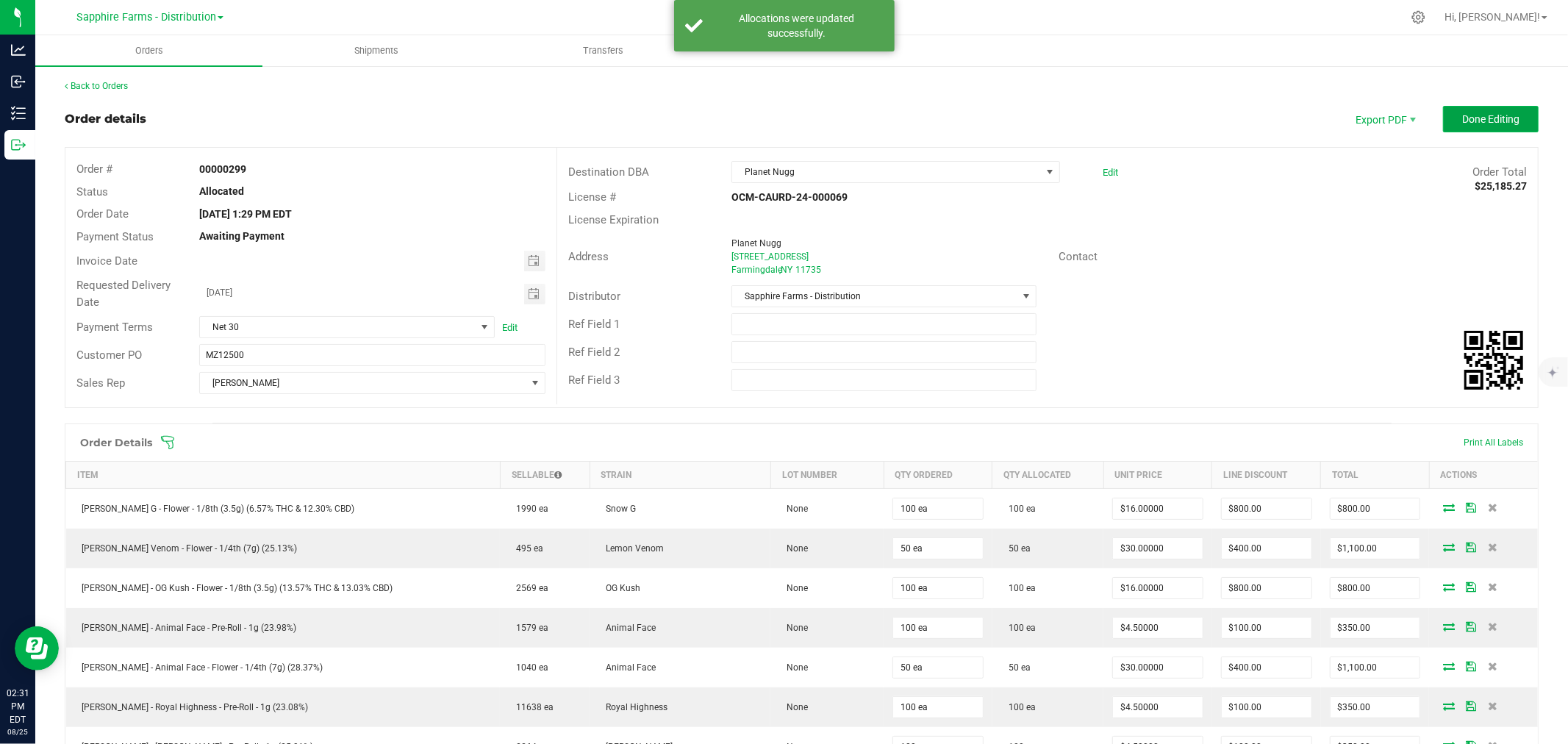
click at [1487, 118] on span "Done Editing" at bounding box center [1491, 119] width 57 height 12
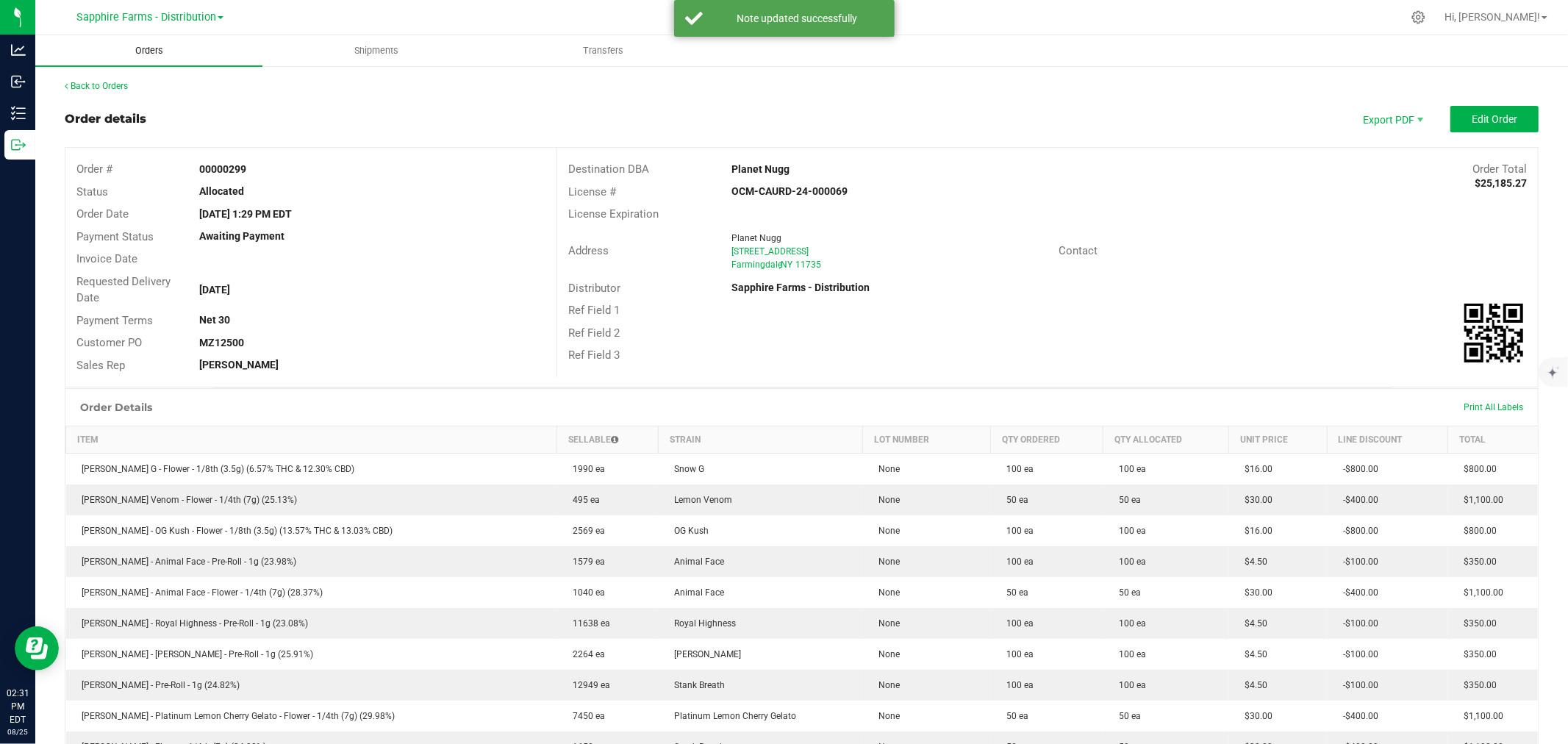
click at [197, 49] on uib-tab-heading "Orders" at bounding box center [149, 51] width 227 height 31
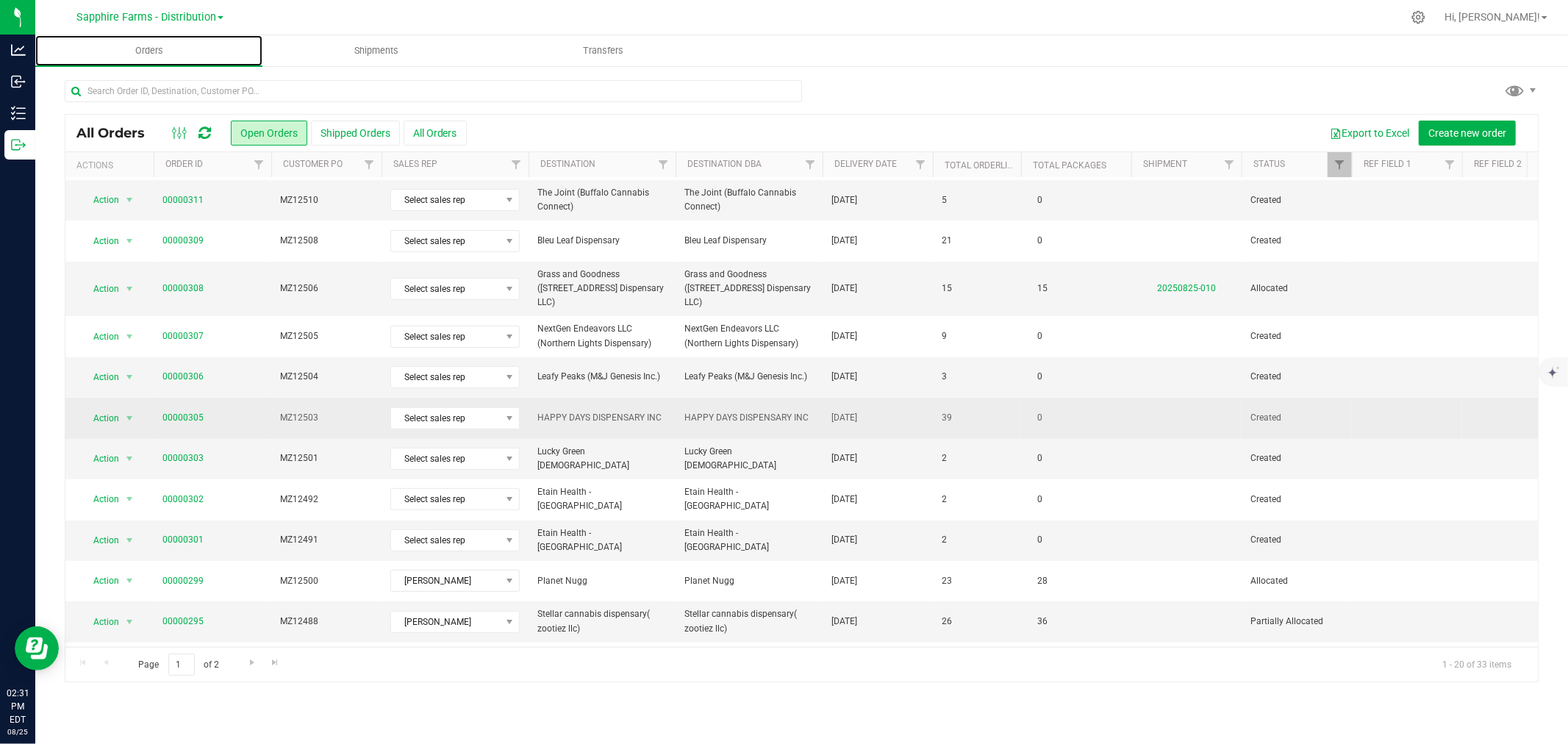
scroll to position [327, 0]
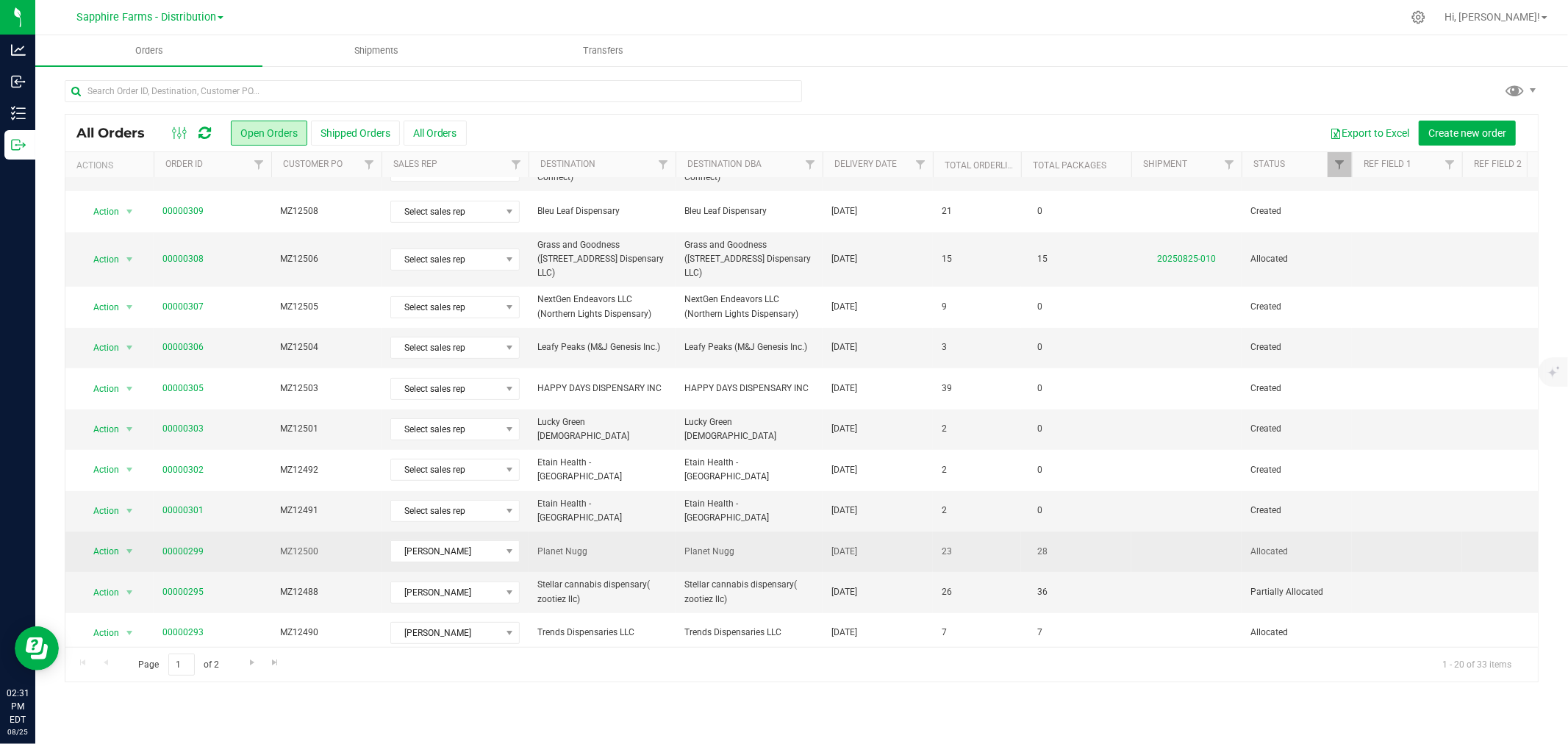
click at [1151, 531] on td at bounding box center [1187, 551] width 111 height 41
click at [926, 531] on td "[DATE]" at bounding box center [878, 551] width 111 height 41
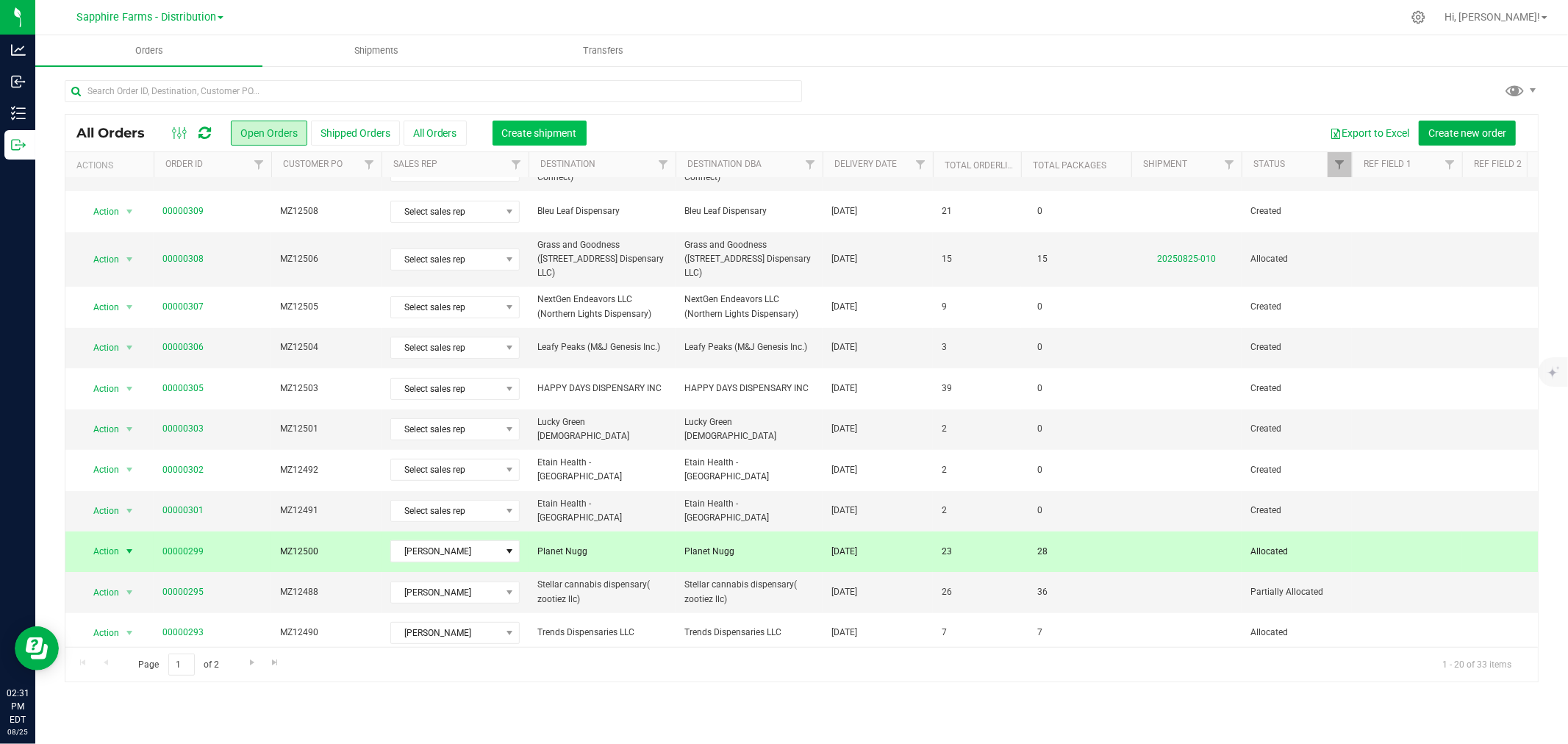
click at [556, 136] on span "Create shipment" at bounding box center [539, 133] width 75 height 12
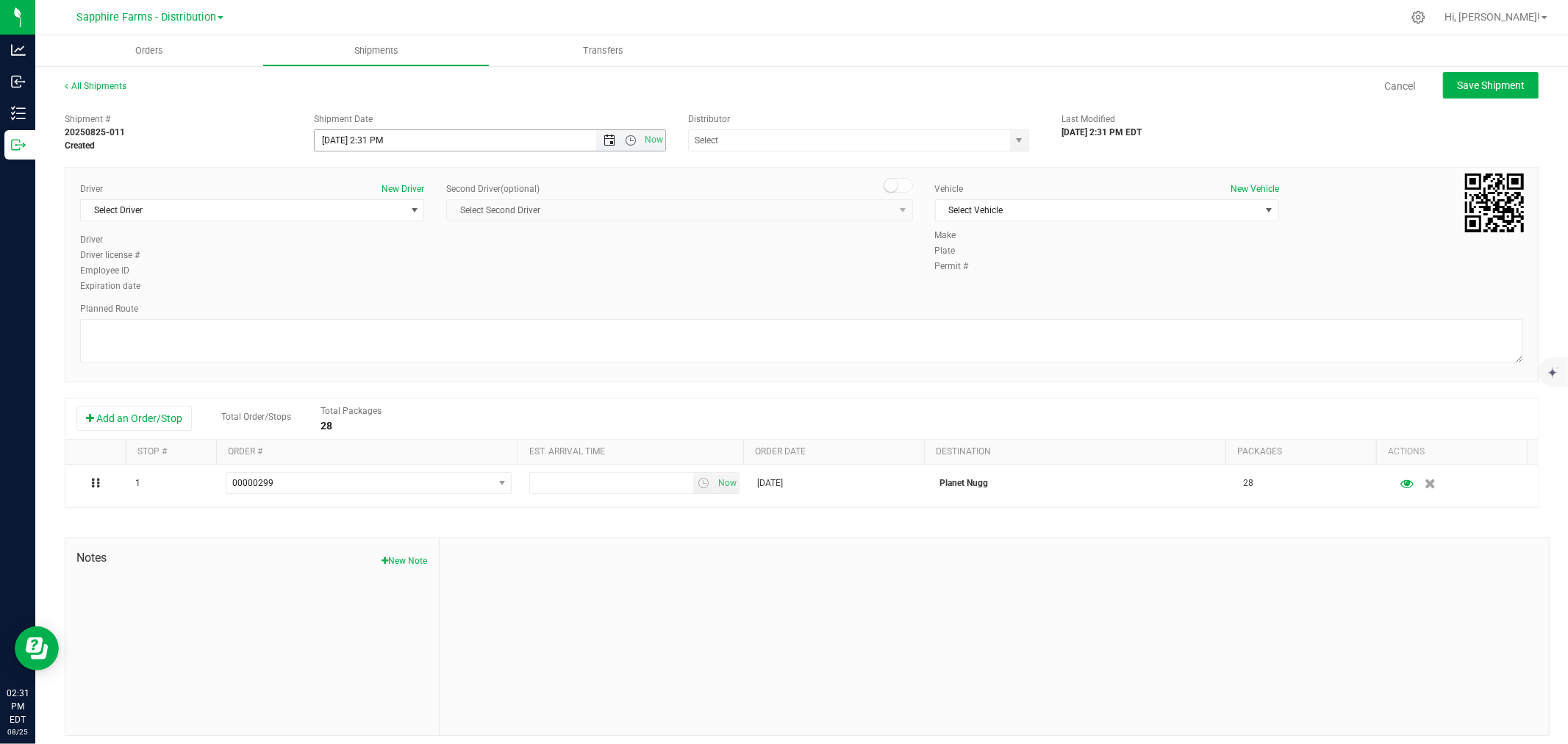
click at [604, 136] on span "Open the date view" at bounding box center [610, 141] width 12 height 12
click at [348, 314] on link "25" at bounding box center [347, 312] width 22 height 22
click at [629, 135] on span "Open the time view" at bounding box center [631, 141] width 12 height 12
click at [429, 211] on li "10:00 AM" at bounding box center [486, 215] width 346 height 19
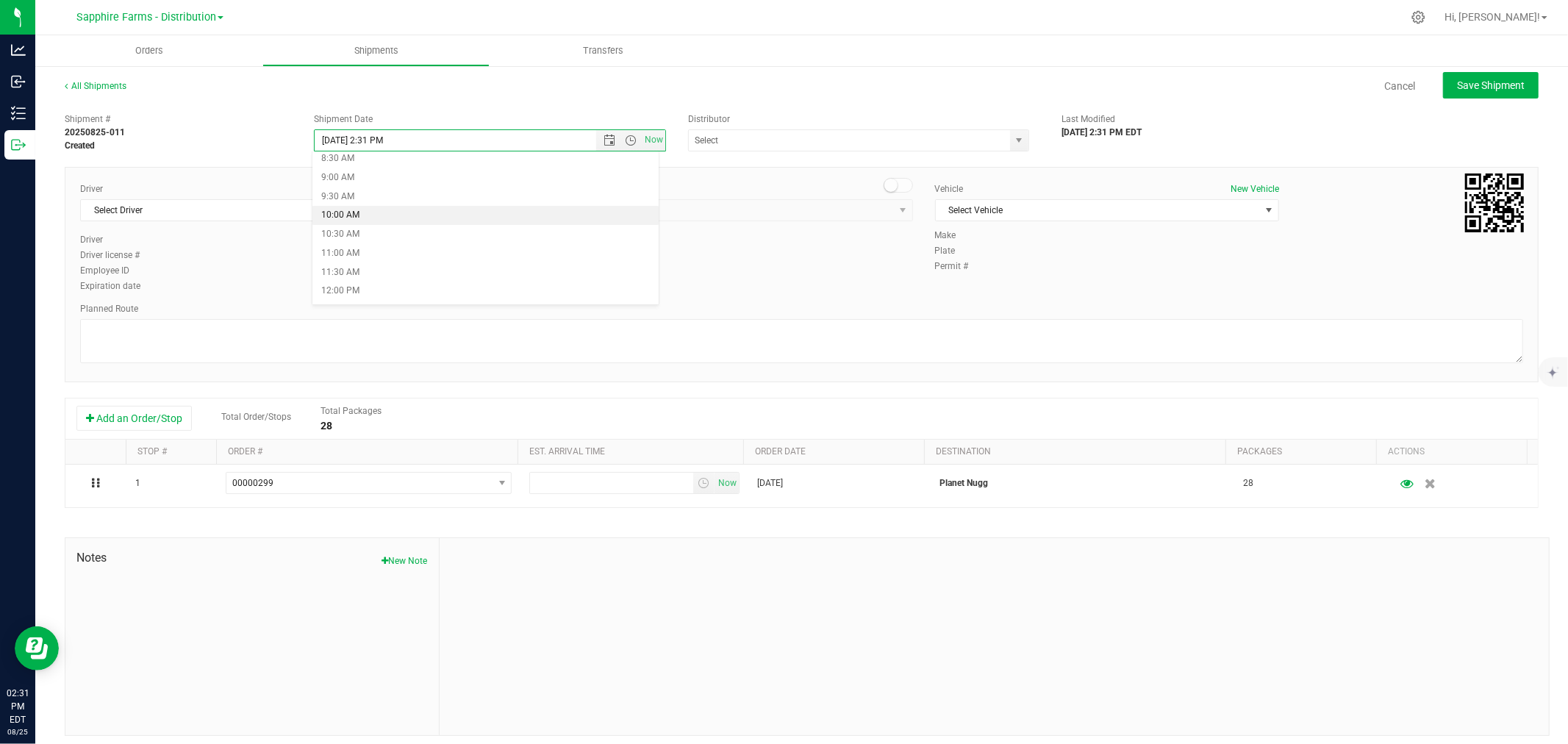
type input "[DATE] 10:00 AM"
click at [405, 217] on span "select" at bounding box center [414, 210] width 18 height 21
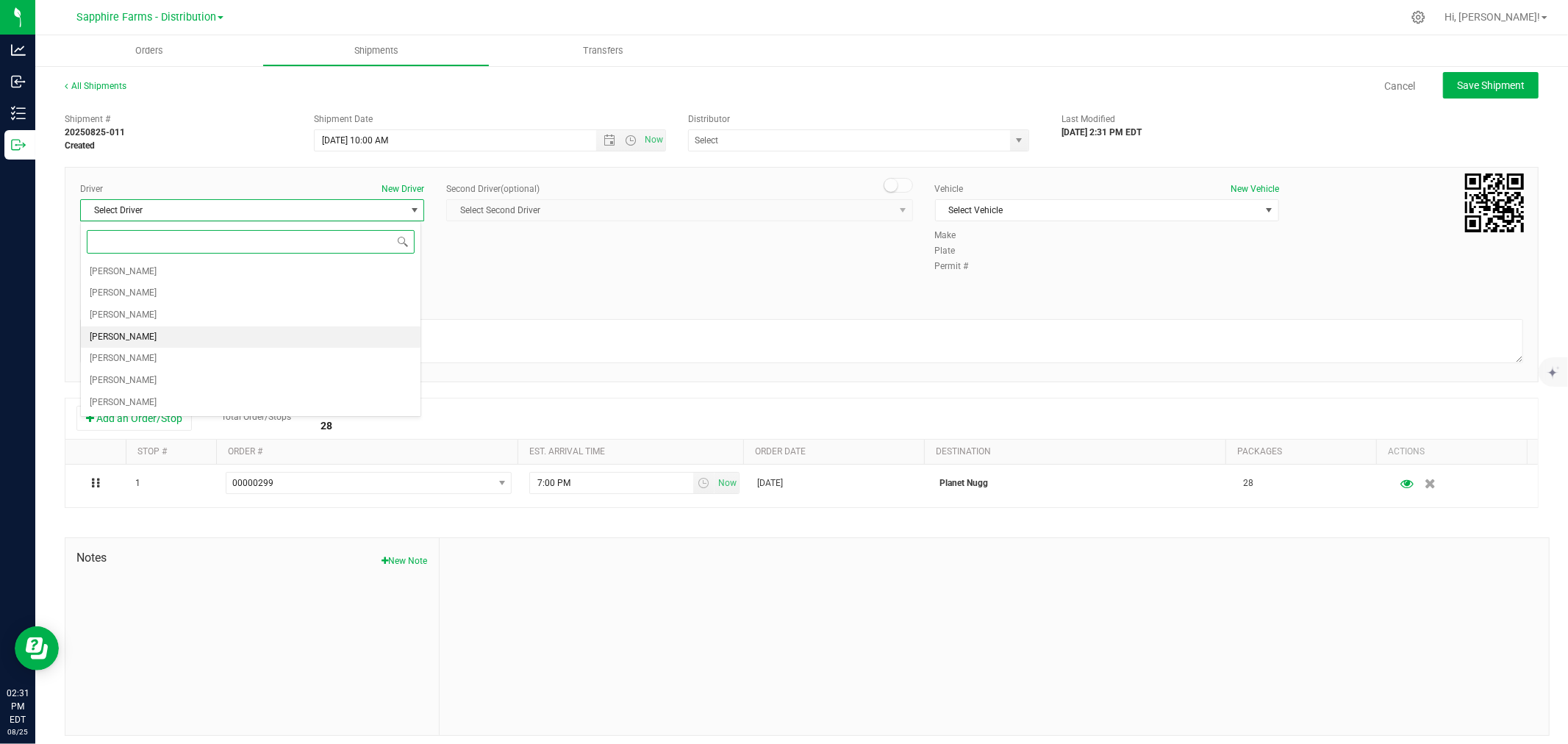
click at [125, 342] on span "[PERSON_NAME]" at bounding box center [123, 338] width 67 height 19
click at [950, 201] on span "Select Vehicle" at bounding box center [1097, 210] width 324 height 21
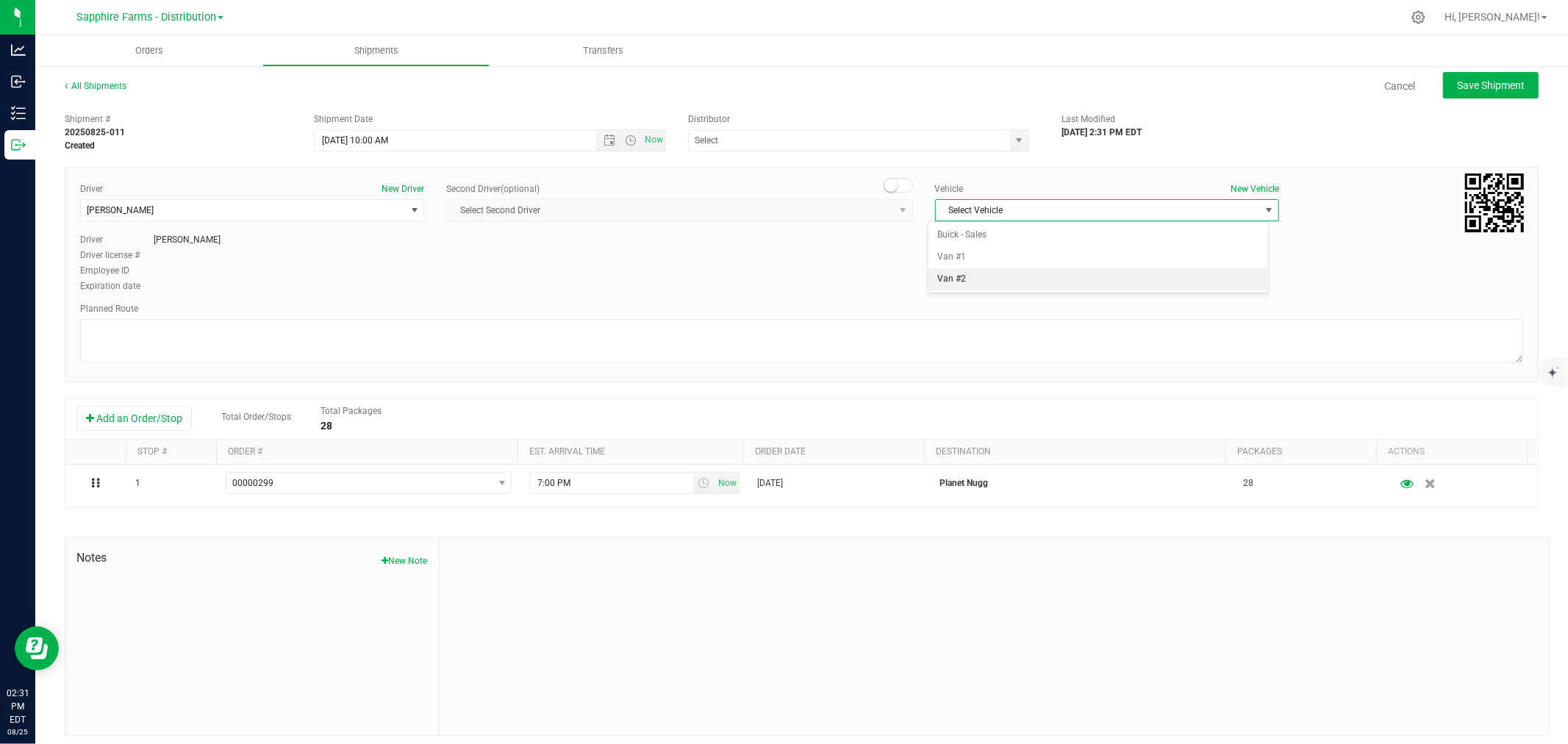
click at [951, 280] on li "Van #2" at bounding box center [1098, 280] width 340 height 22
click at [575, 282] on div "Driver New Driver [PERSON_NAME] Select Driver [PERSON_NAME] [PERSON_NAME] [PERS…" at bounding box center [802, 238] width 1465 height 112
click at [571, 326] on textarea at bounding box center [802, 340] width 1443 height 44
type textarea "GPS"
click at [585, 287] on div "Driver New Driver [PERSON_NAME] Select Driver [PERSON_NAME] [PERSON_NAME] [PERS…" at bounding box center [802, 238] width 1465 height 112
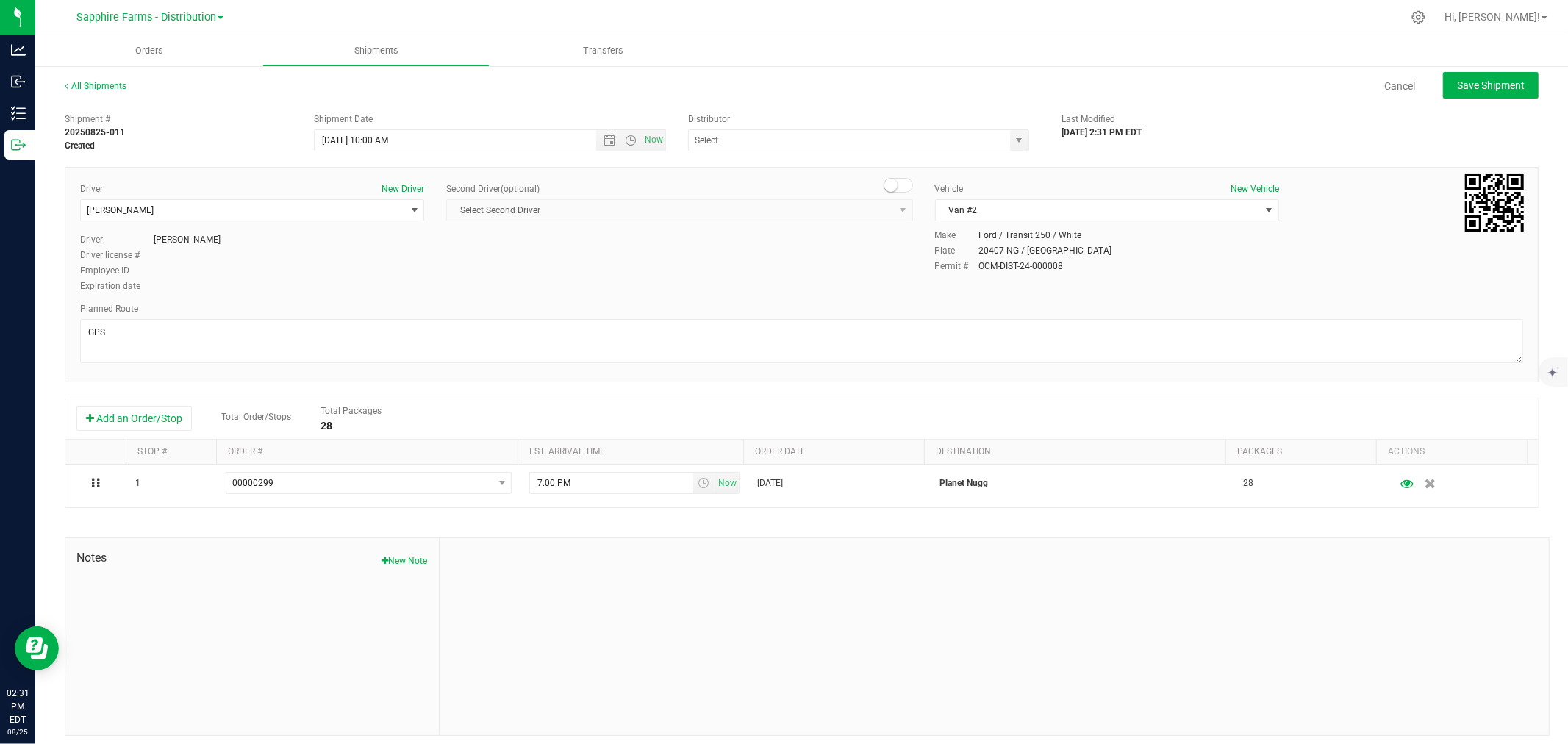
click at [1023, 136] on div "DRS Testing Keystone State Testing Sapphire Farms - Distribution" at bounding box center [865, 141] width 352 height 22
click at [1013, 137] on span "select" at bounding box center [1019, 141] width 12 height 12
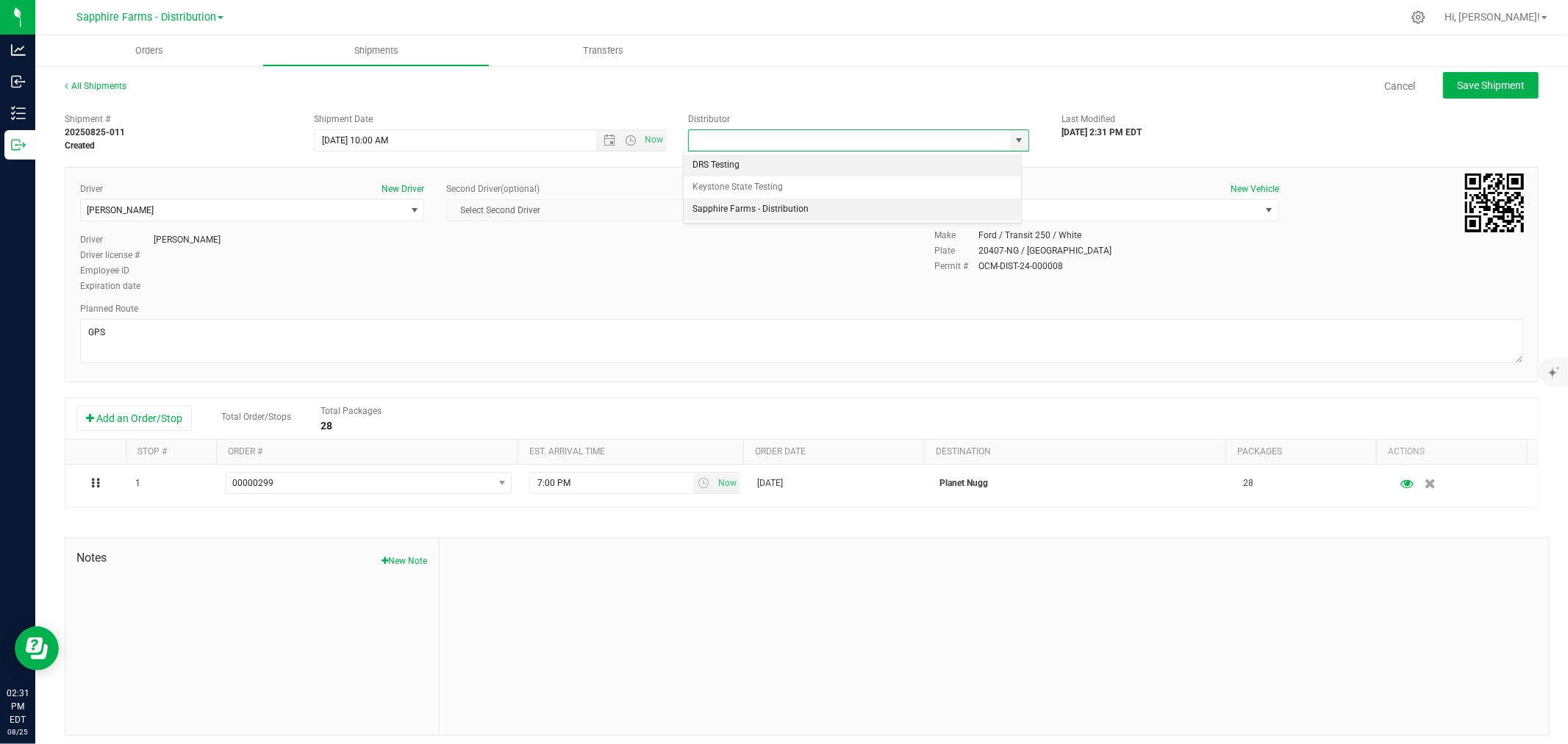
click at [779, 204] on li "Sapphire Farms - Distribution" at bounding box center [852, 210] width 337 height 22
type input "Sapphire Farms - Distribution"
click at [745, 261] on div "Driver New Driver [PERSON_NAME] Select Driver [PERSON_NAME] [PERSON_NAME] [PERS…" at bounding box center [802, 238] width 1465 height 112
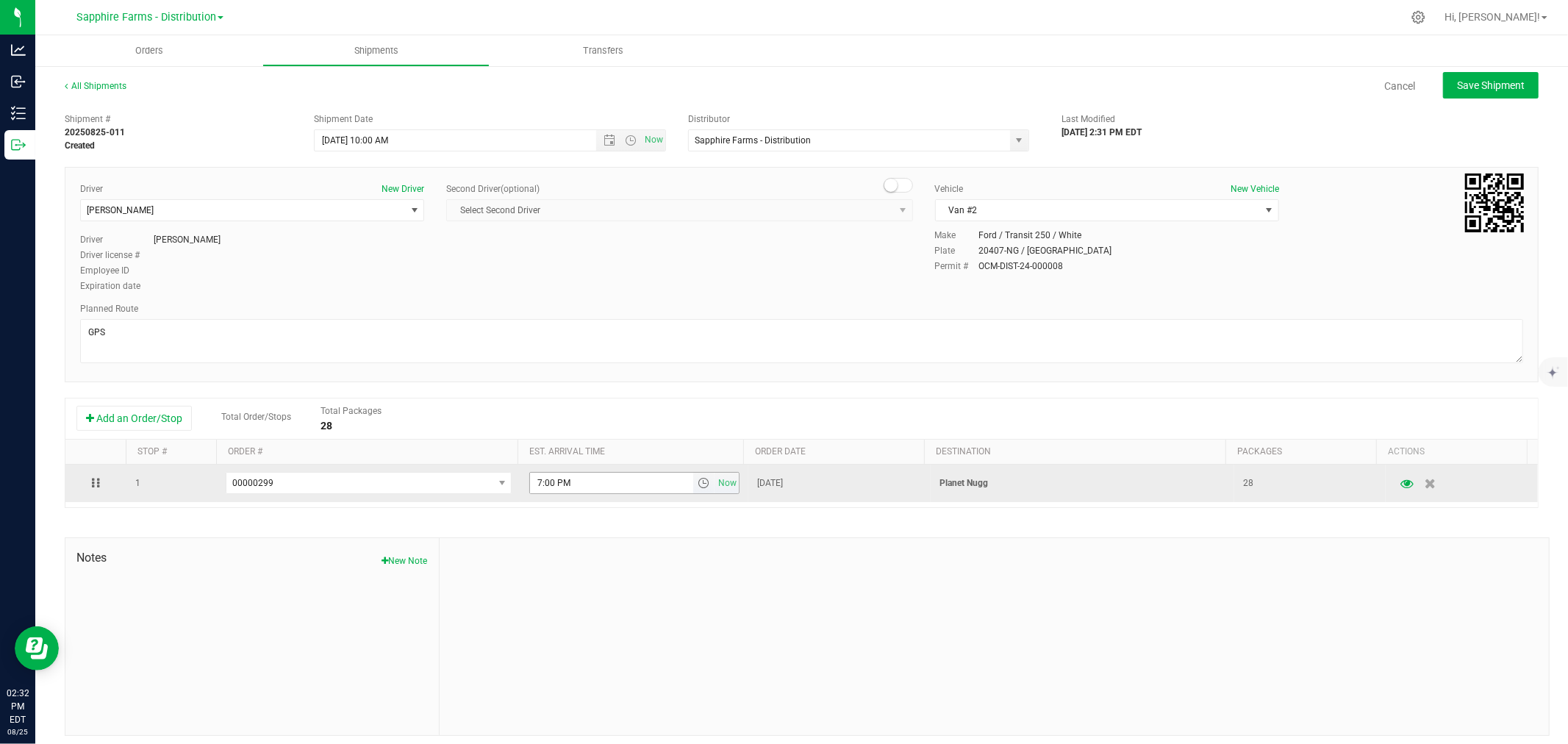
click at [698, 484] on span "select" at bounding box center [704, 483] width 12 height 12
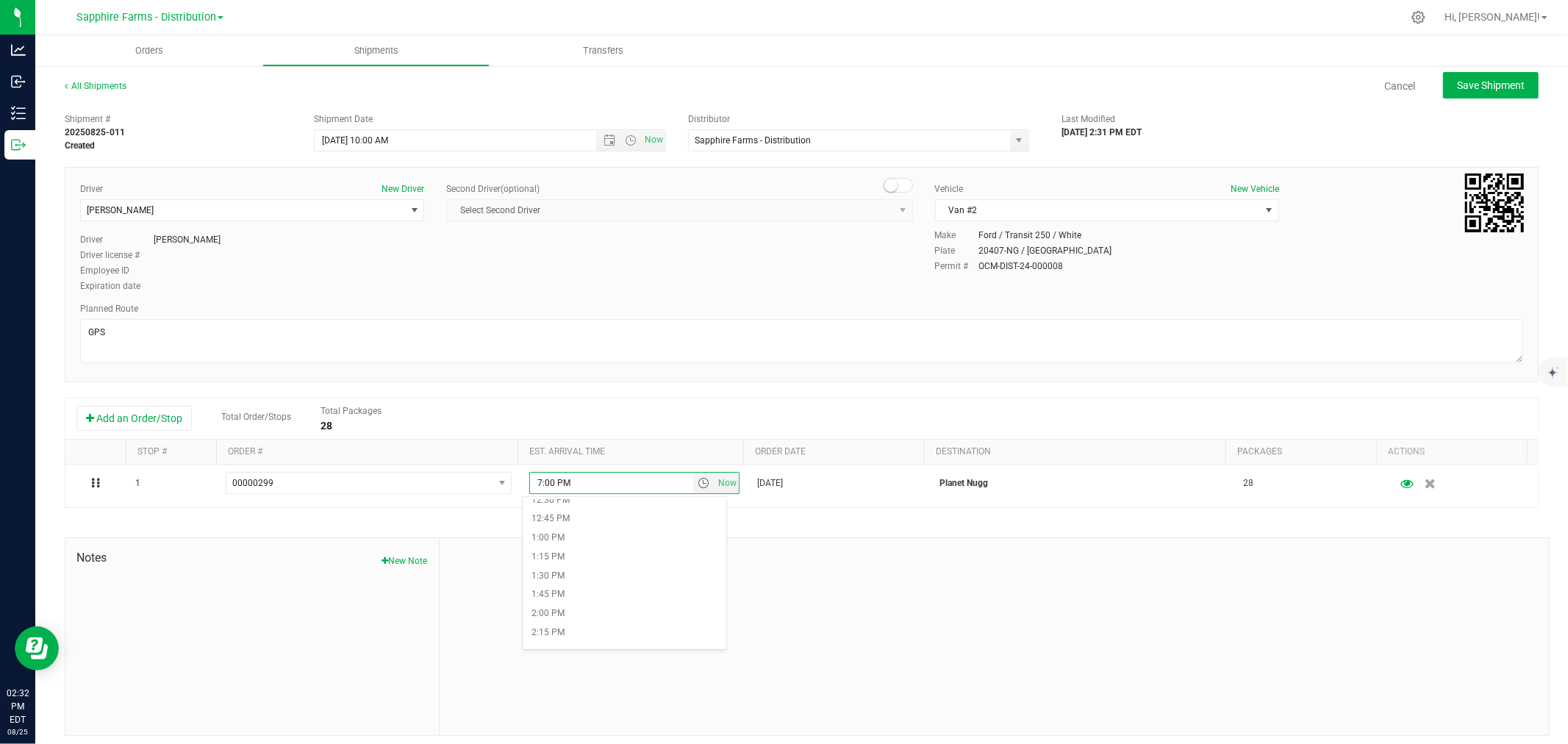
scroll to position [980, 0]
click at [611, 589] on li "2:00 PM" at bounding box center [624, 588] width 203 height 19
click at [729, 245] on div "Driver New Driver [PERSON_NAME] Select Driver [PERSON_NAME] [PERSON_NAME] [PERS…" at bounding box center [802, 238] width 1465 height 112
click at [1457, 85] on span "Save Shipment" at bounding box center [1491, 86] width 67 height 12
type input "[DATE] 2:00 PM"
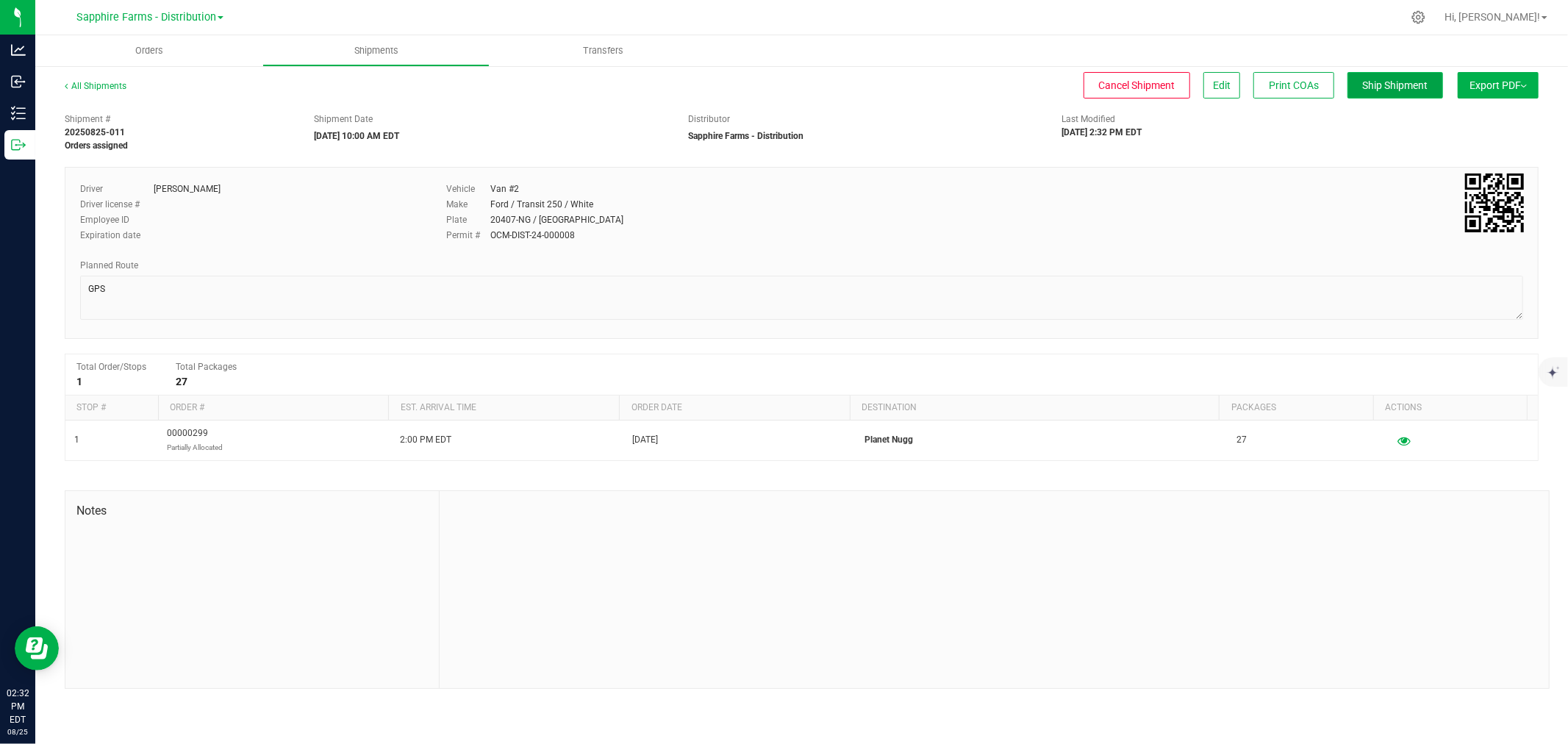
click at [1377, 77] on button "Ship Shipment" at bounding box center [1395, 85] width 96 height 27
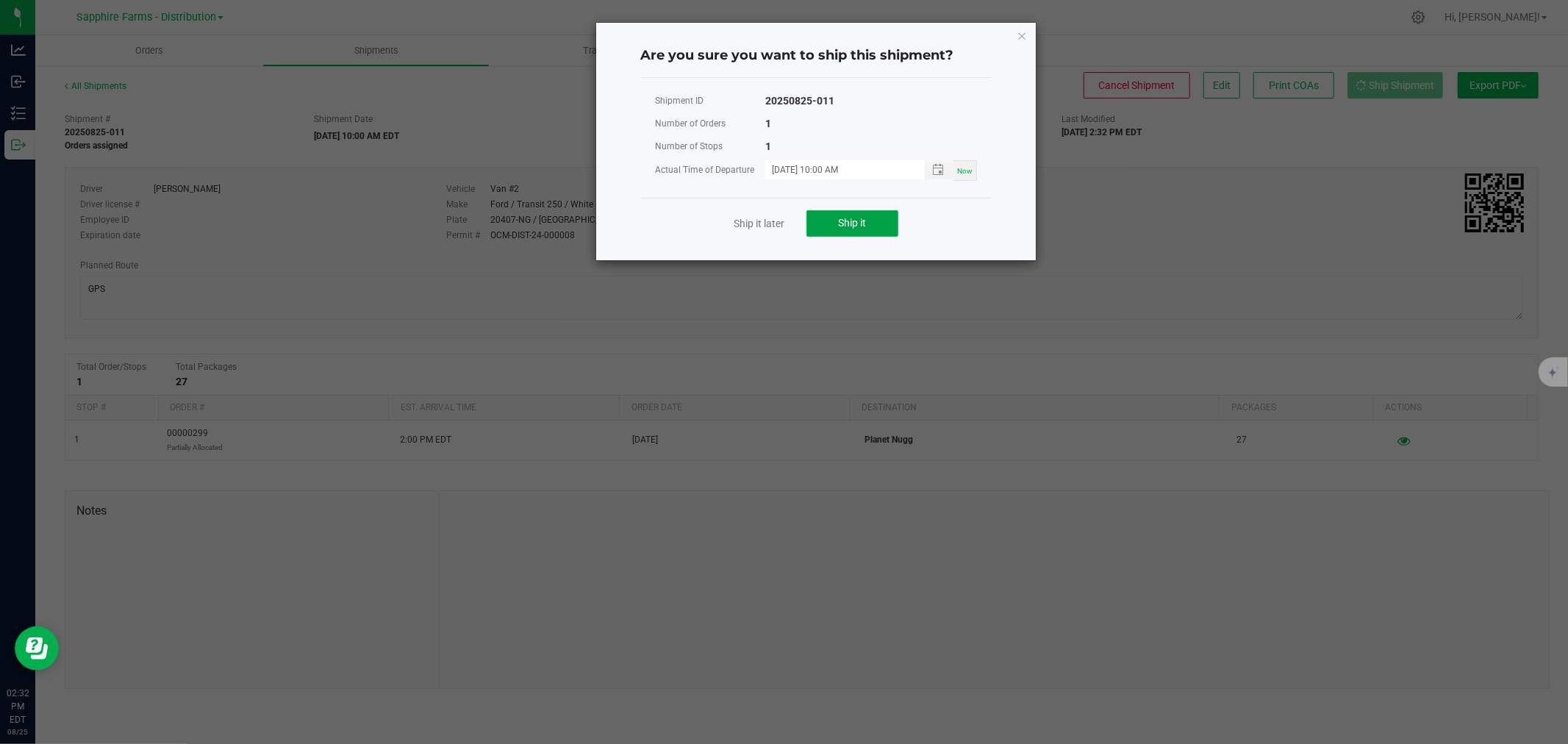
click at [847, 225] on span "Ship it" at bounding box center [853, 223] width 28 height 12
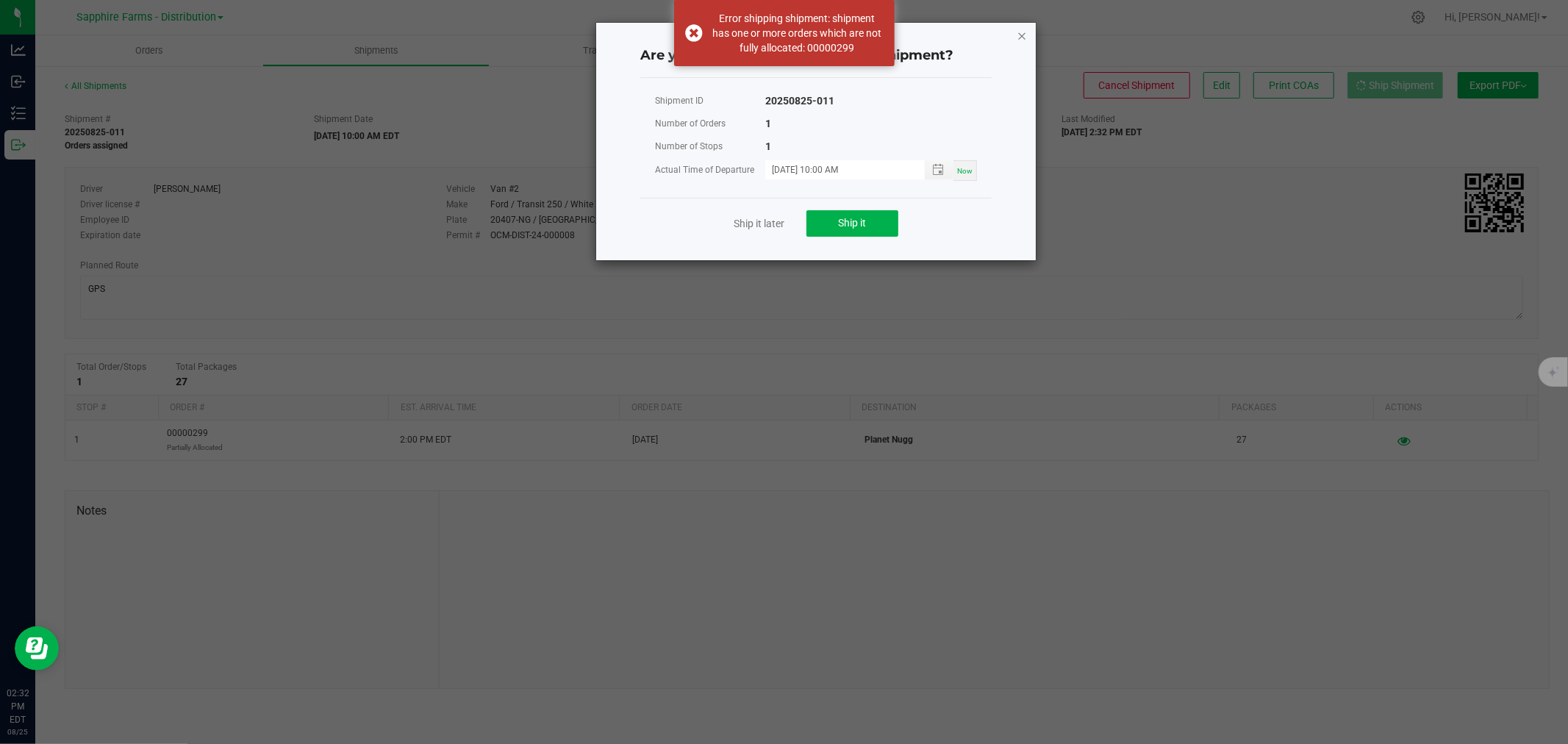
click at [1026, 37] on icon "Close" at bounding box center [1022, 35] width 10 height 17
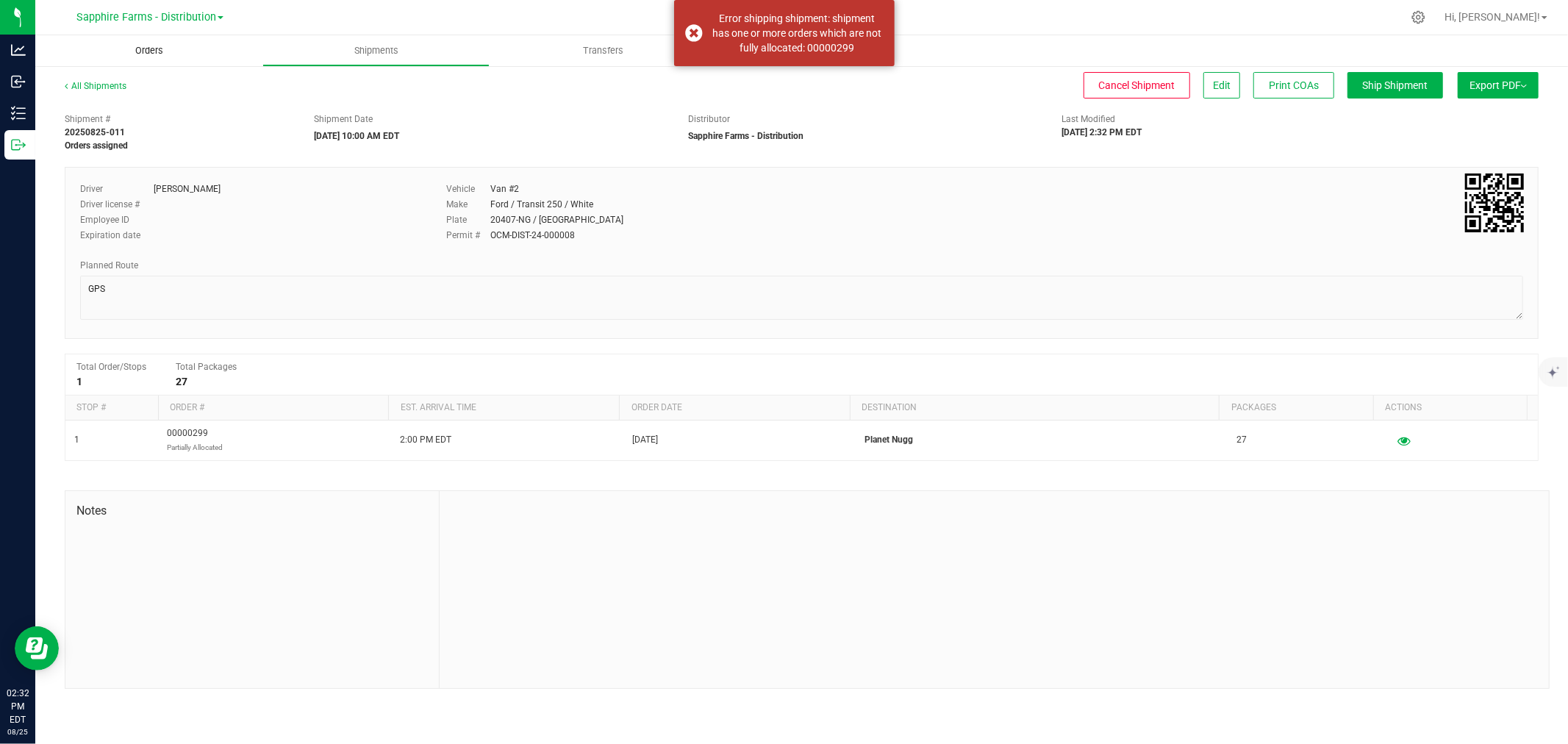
click at [187, 52] on uib-tab-heading "Orders" at bounding box center [149, 51] width 227 height 31
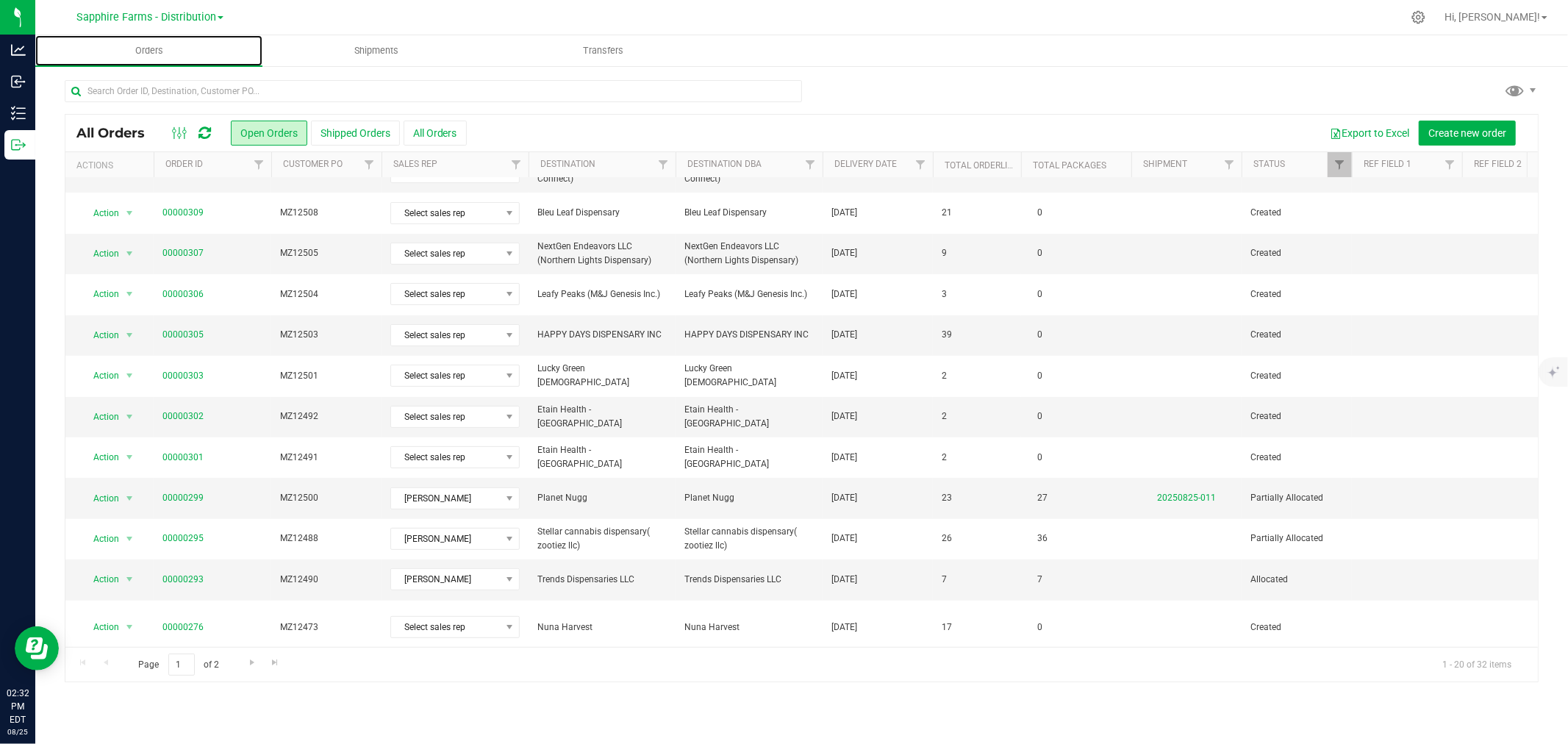
scroll to position [358, 0]
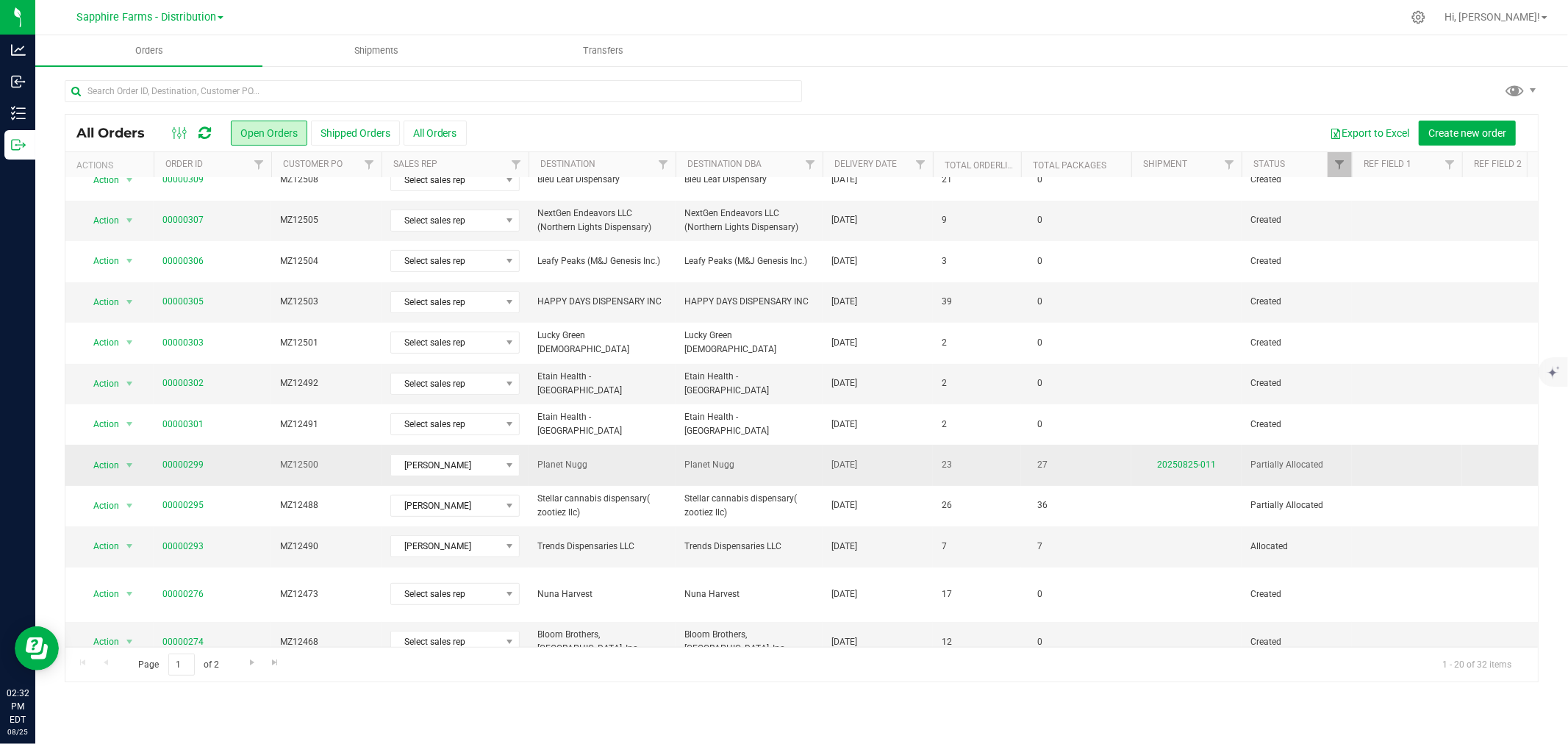
click at [944, 445] on td "23" at bounding box center [977, 465] width 88 height 41
click at [189, 458] on link "00000299" at bounding box center [183, 465] width 41 height 14
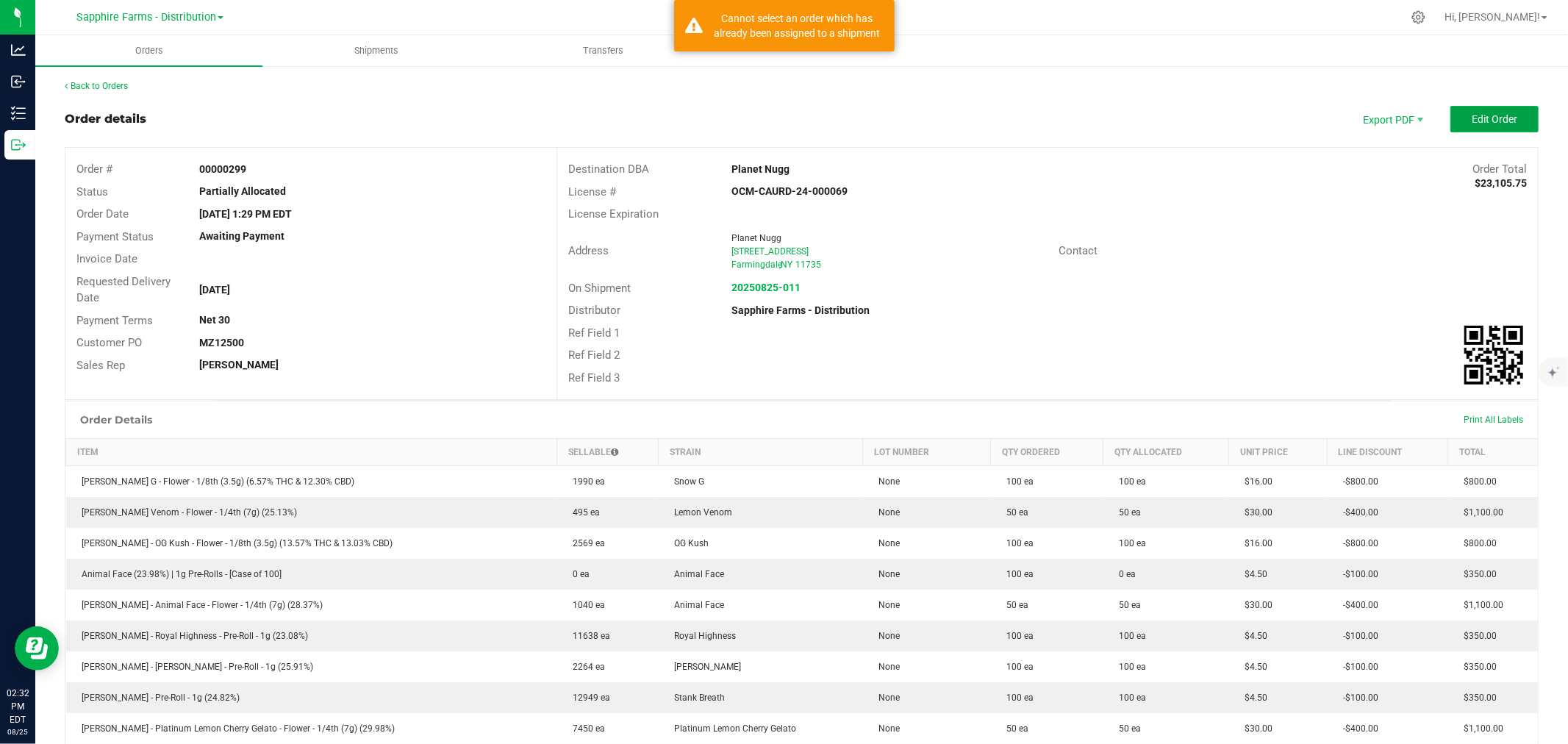
click at [1451, 114] on button "Edit Order" at bounding box center [1495, 119] width 88 height 27
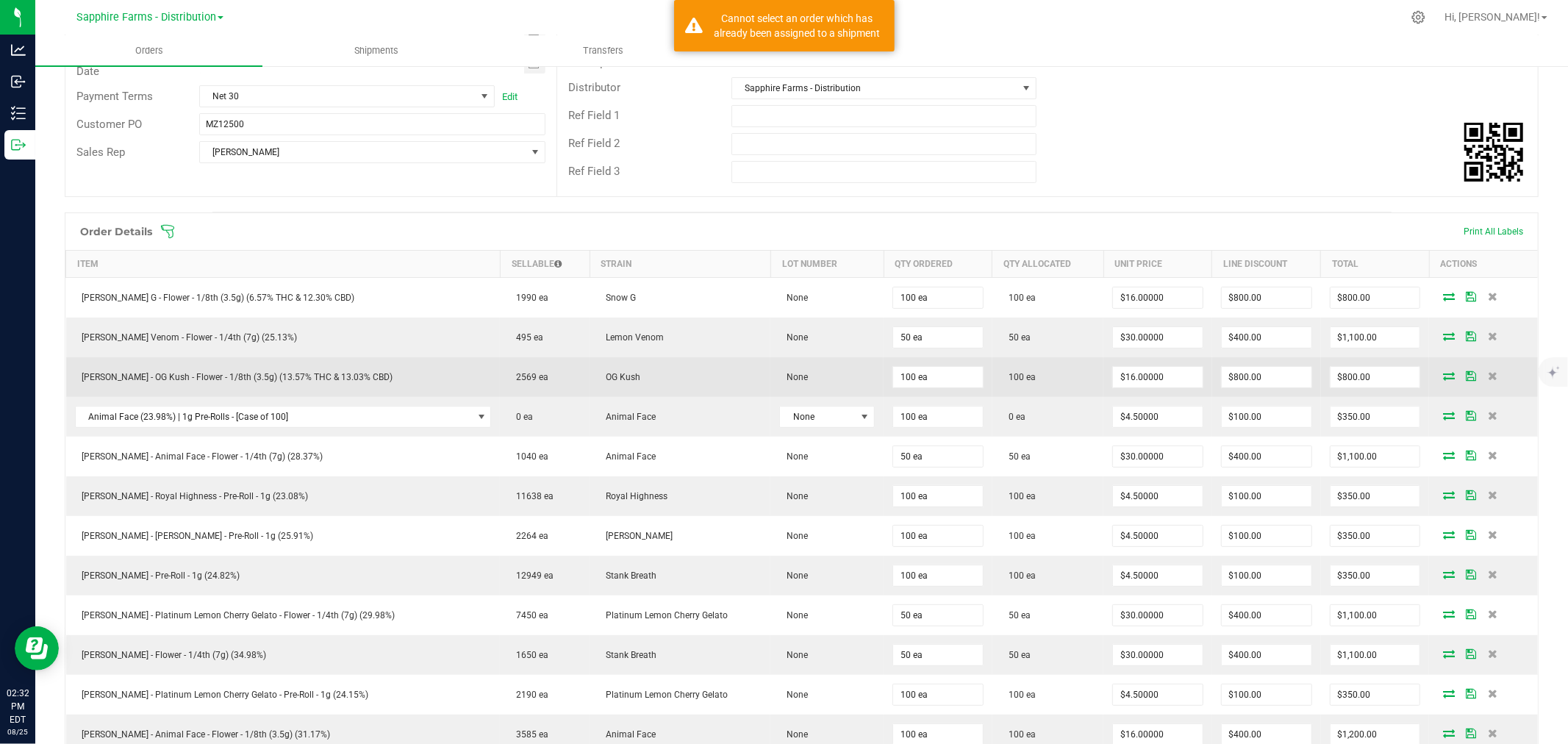
scroll to position [245, 0]
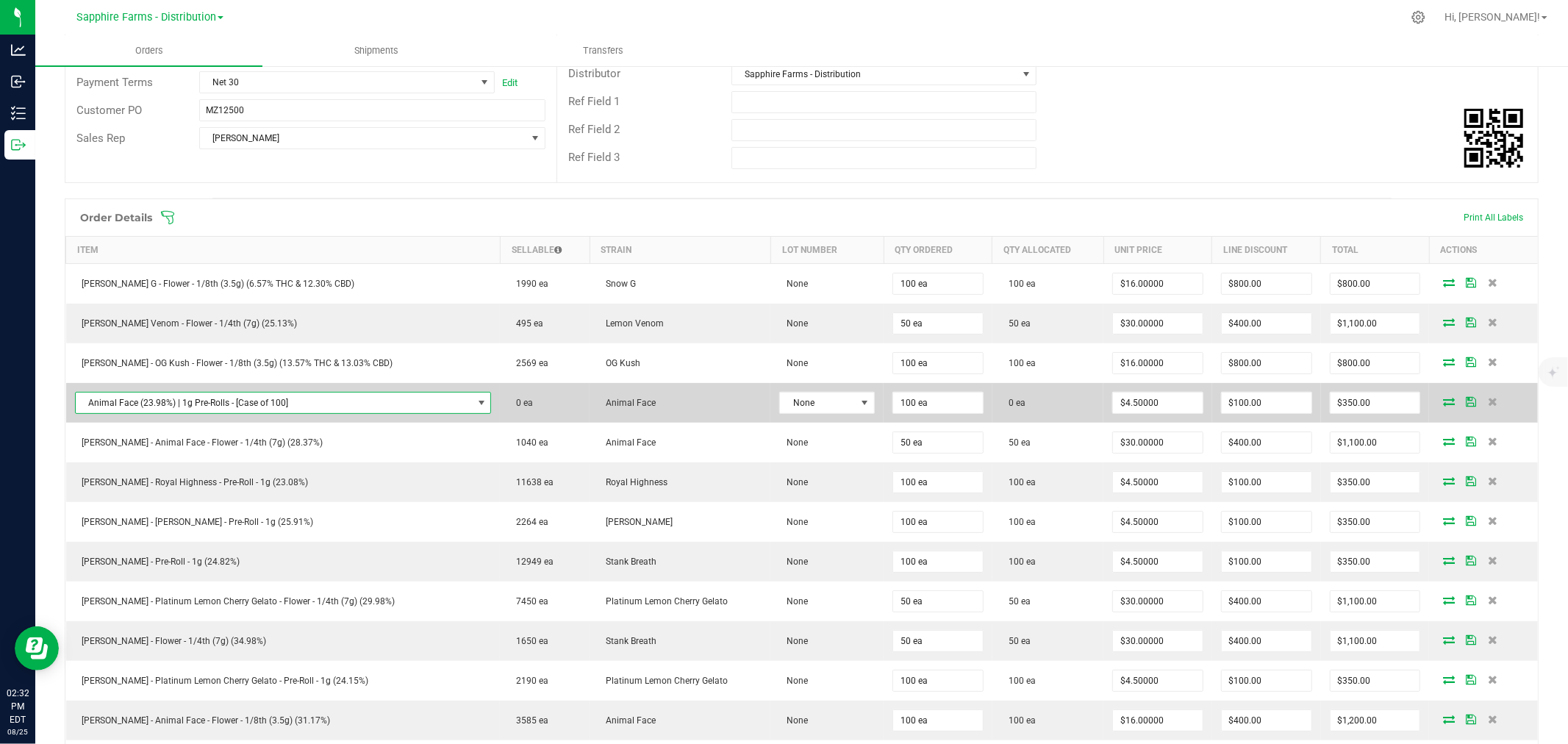
click at [476, 402] on span "NO DATA FOUND" at bounding box center [482, 404] width 12 height 12
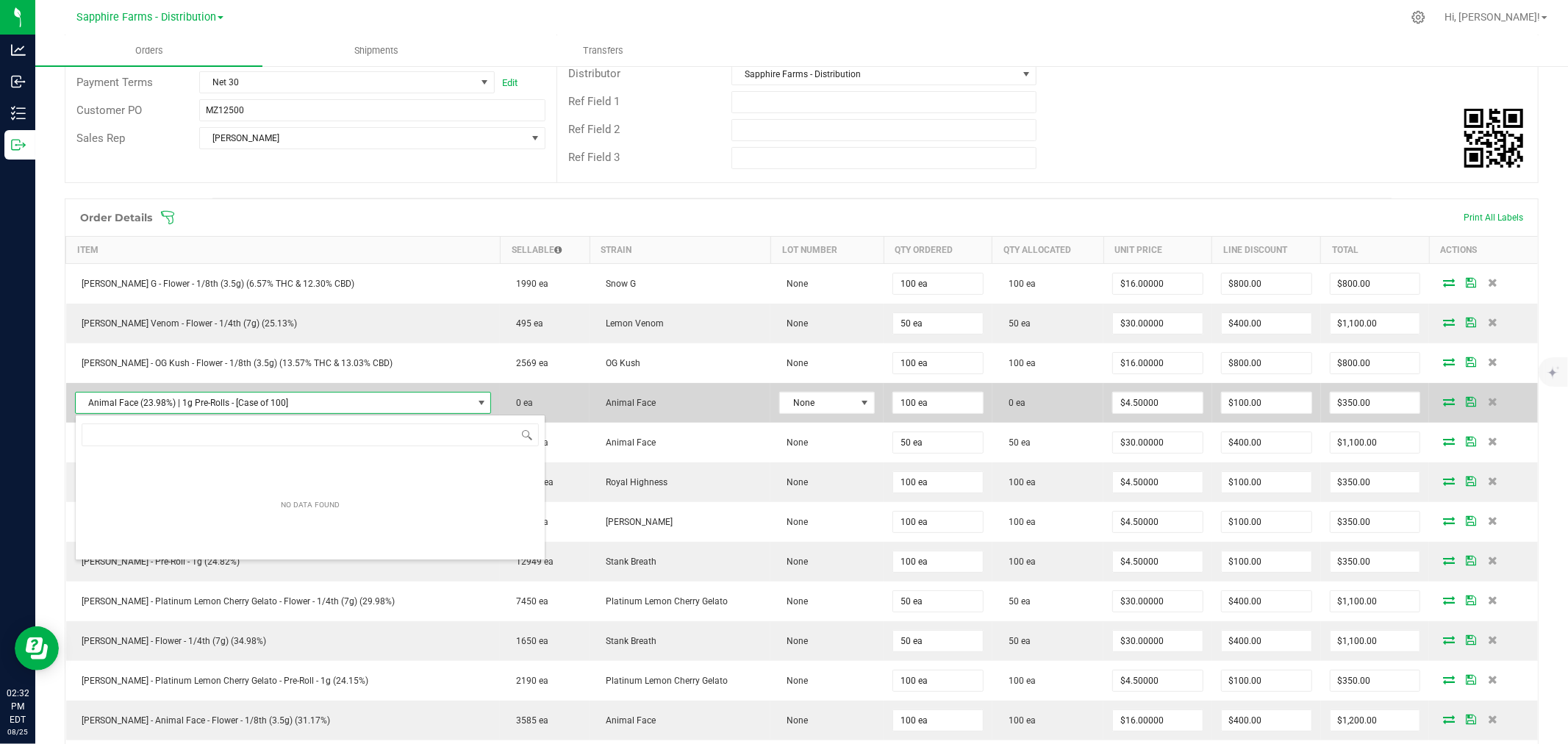
scroll to position [22, 369]
type input "animal"
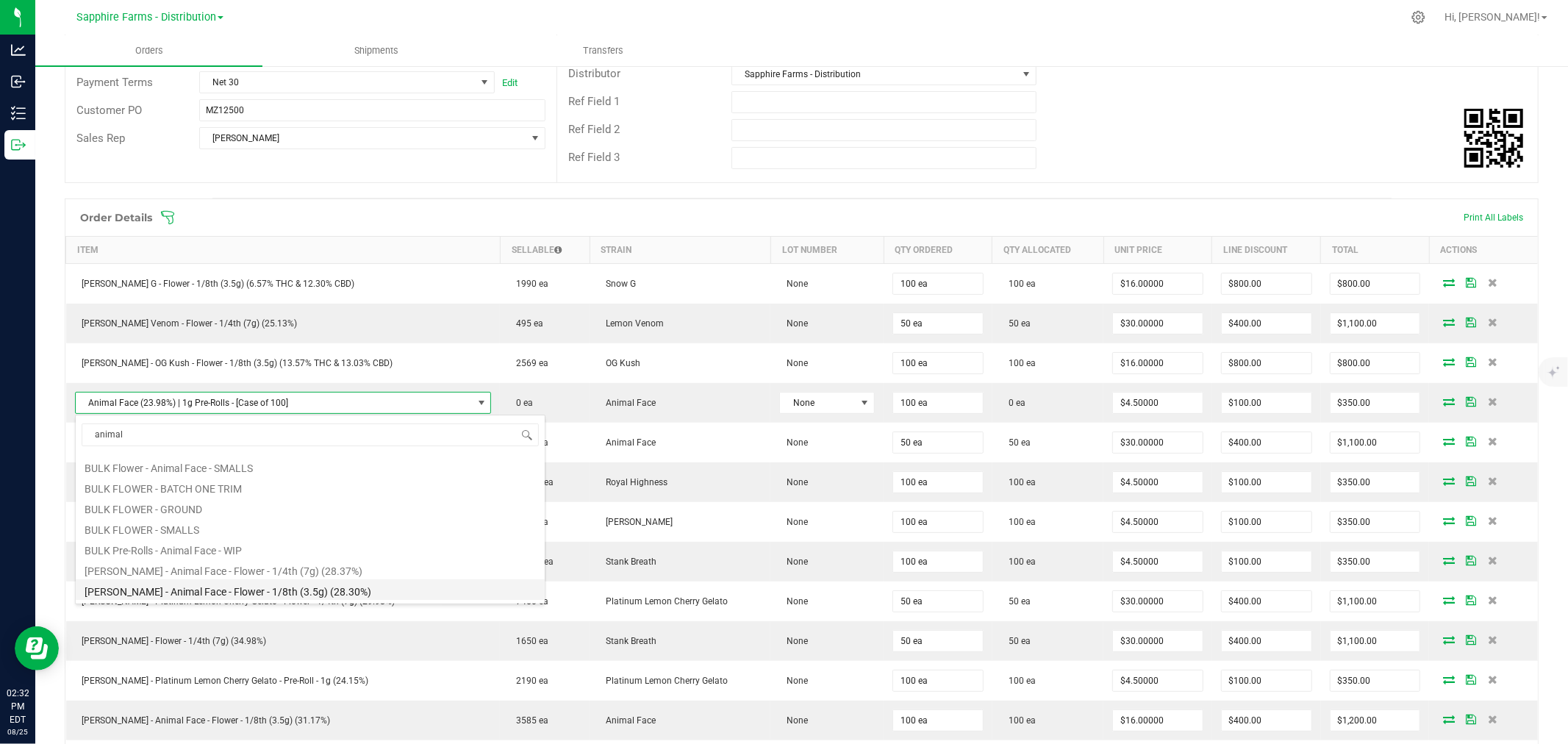
scroll to position [120, 0]
click at [380, 597] on li "[PERSON_NAME] - Animal Face - Pre-Roll - 1g (23.98%)" at bounding box center [310, 591] width 469 height 21
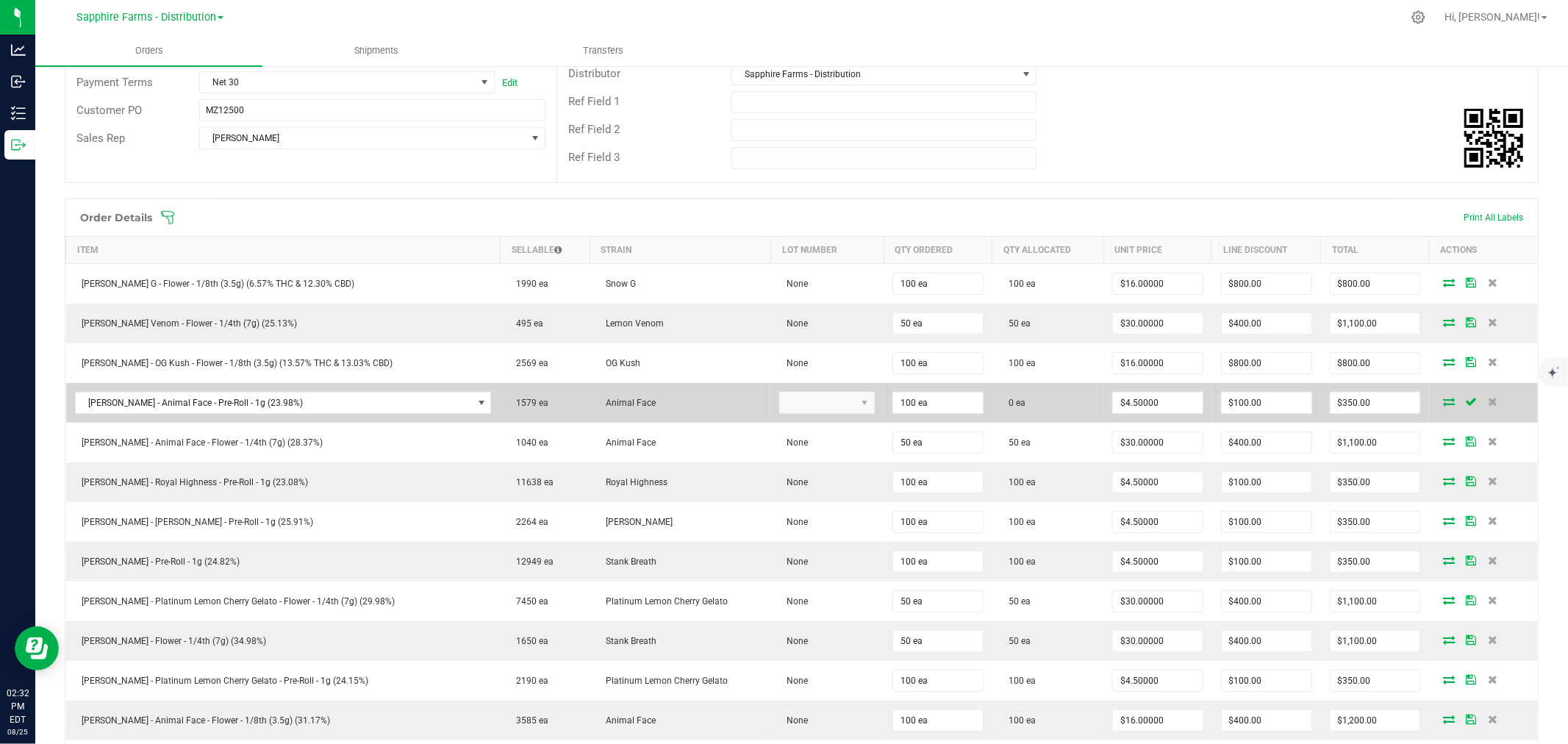
click at [1460, 402] on span at bounding box center [1471, 402] width 22 height 9
click at [1443, 402] on icon at bounding box center [1449, 402] width 12 height 9
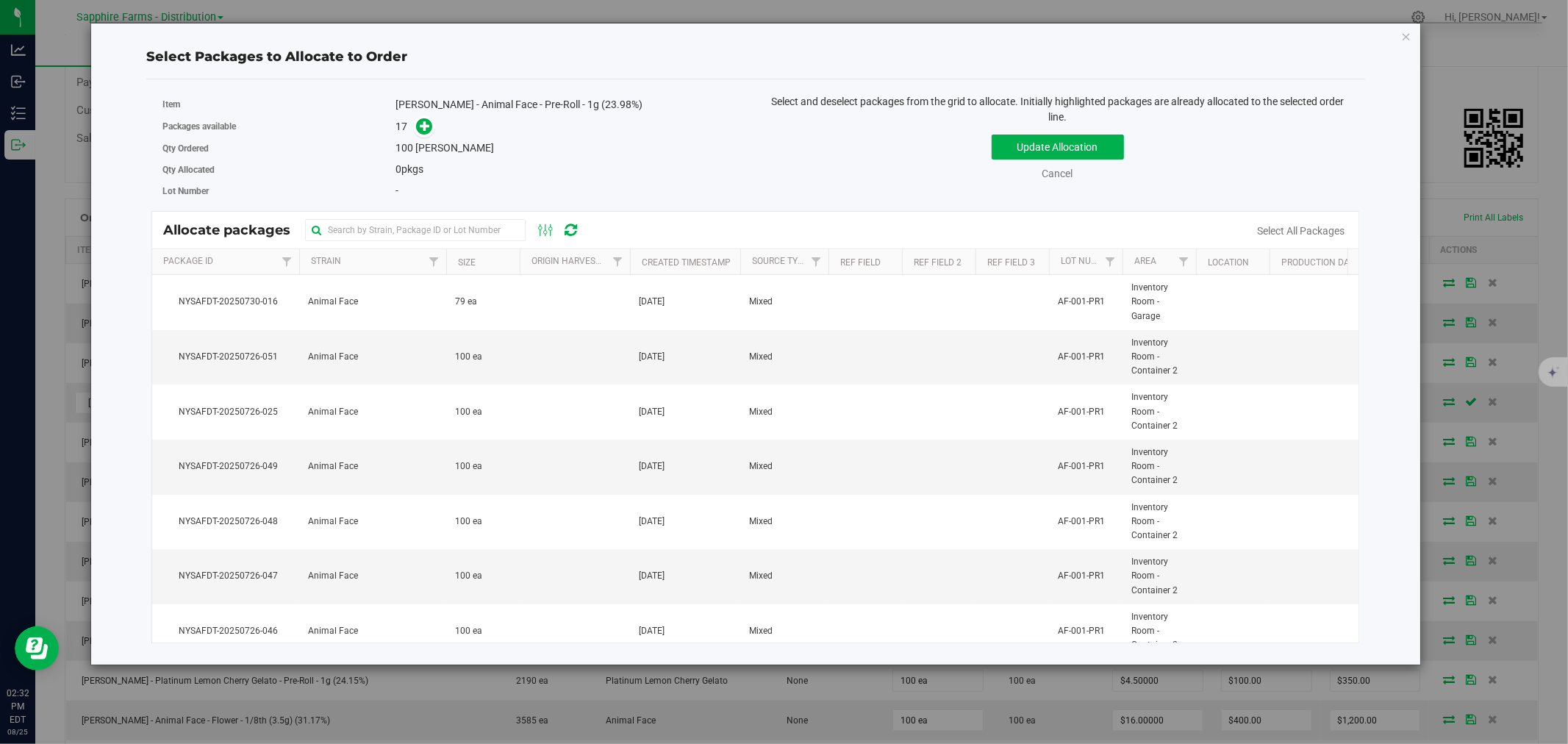
click at [630, 258] on th "Created Timestamp" at bounding box center [685, 262] width 111 height 26
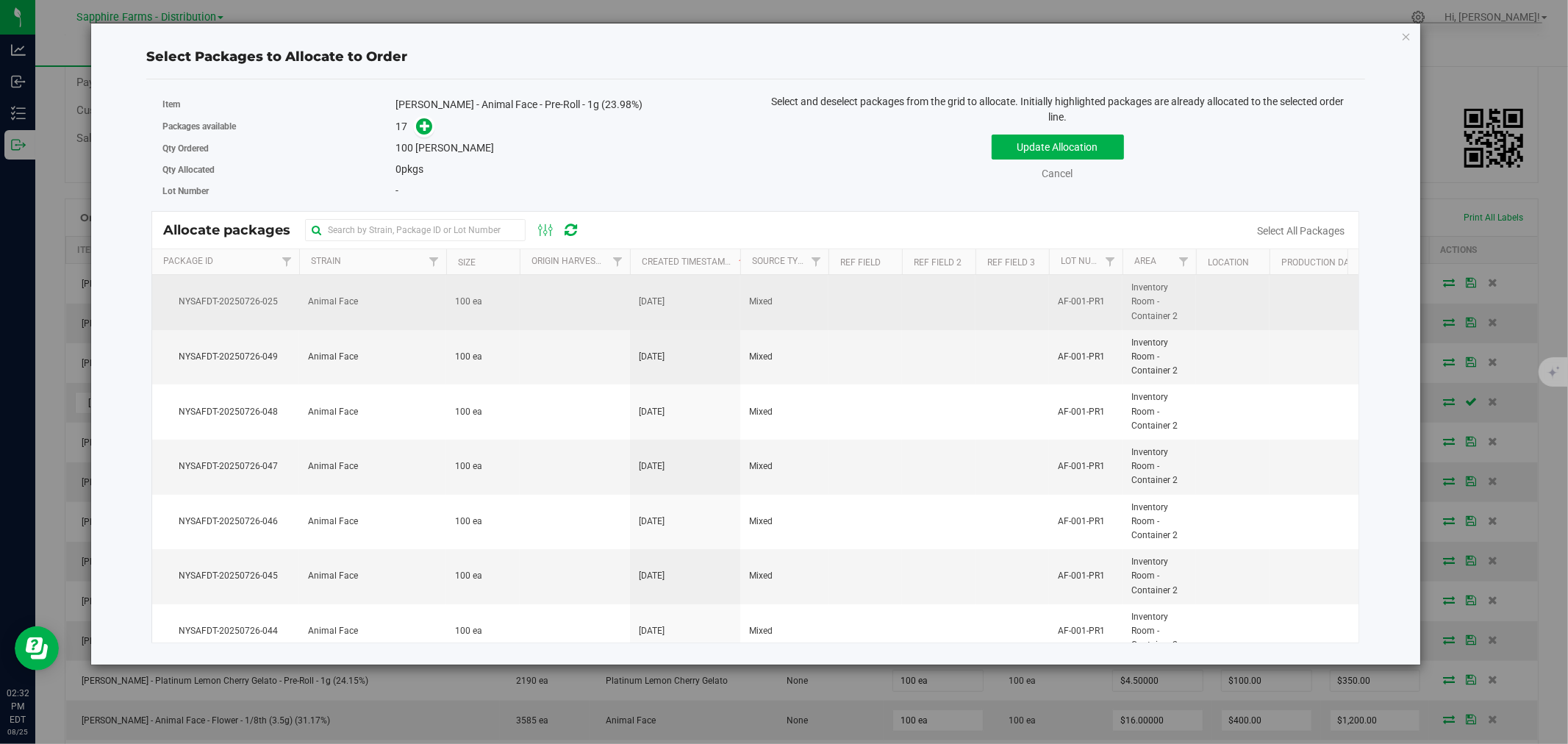
click at [647, 299] on span "[DATE]" at bounding box center [651, 302] width 26 height 14
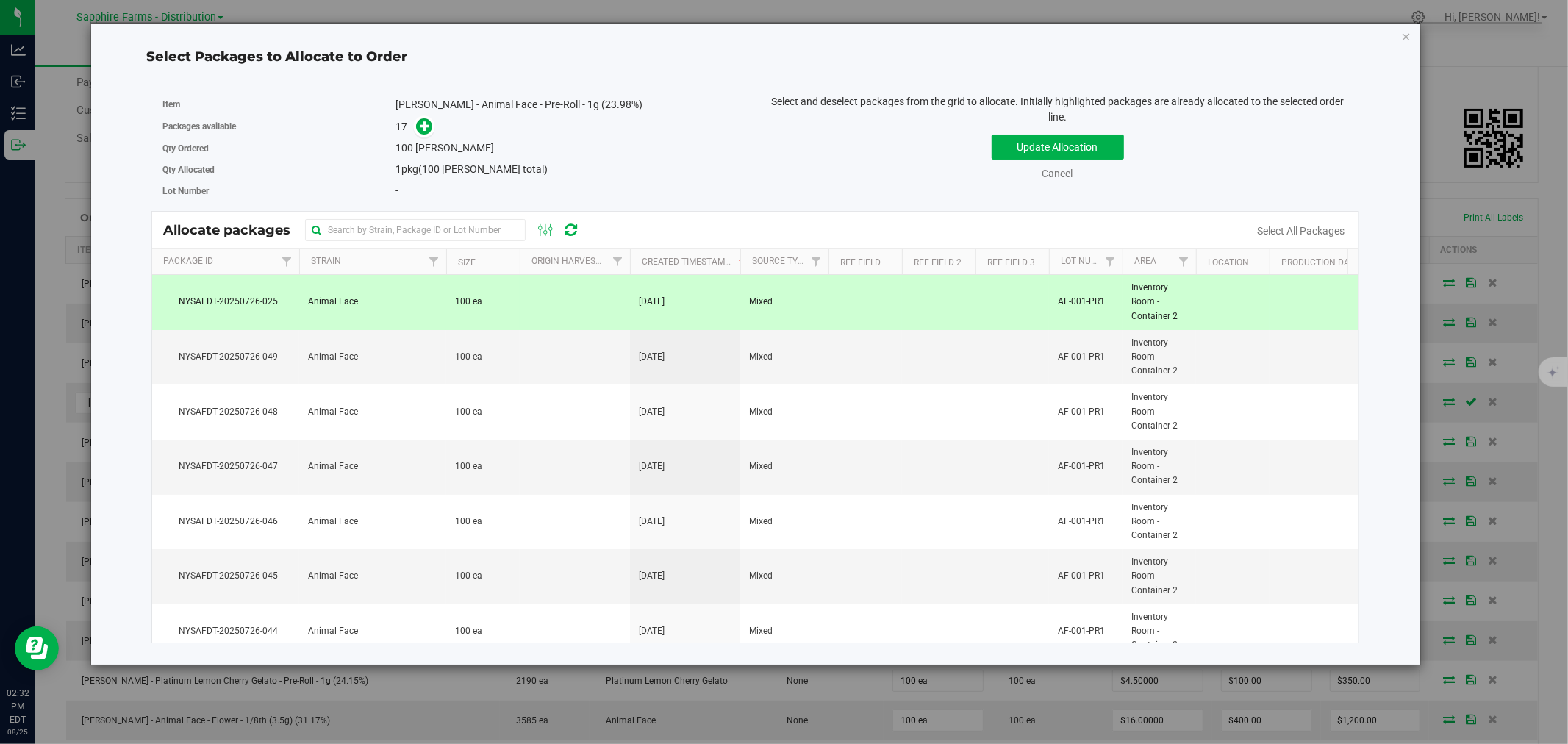
click at [1003, 134] on div "Update Allocation Cancel Select All Packages" at bounding box center [1058, 155] width 582 height 54
click at [1007, 150] on button "Update Allocation" at bounding box center [1057, 147] width 132 height 25
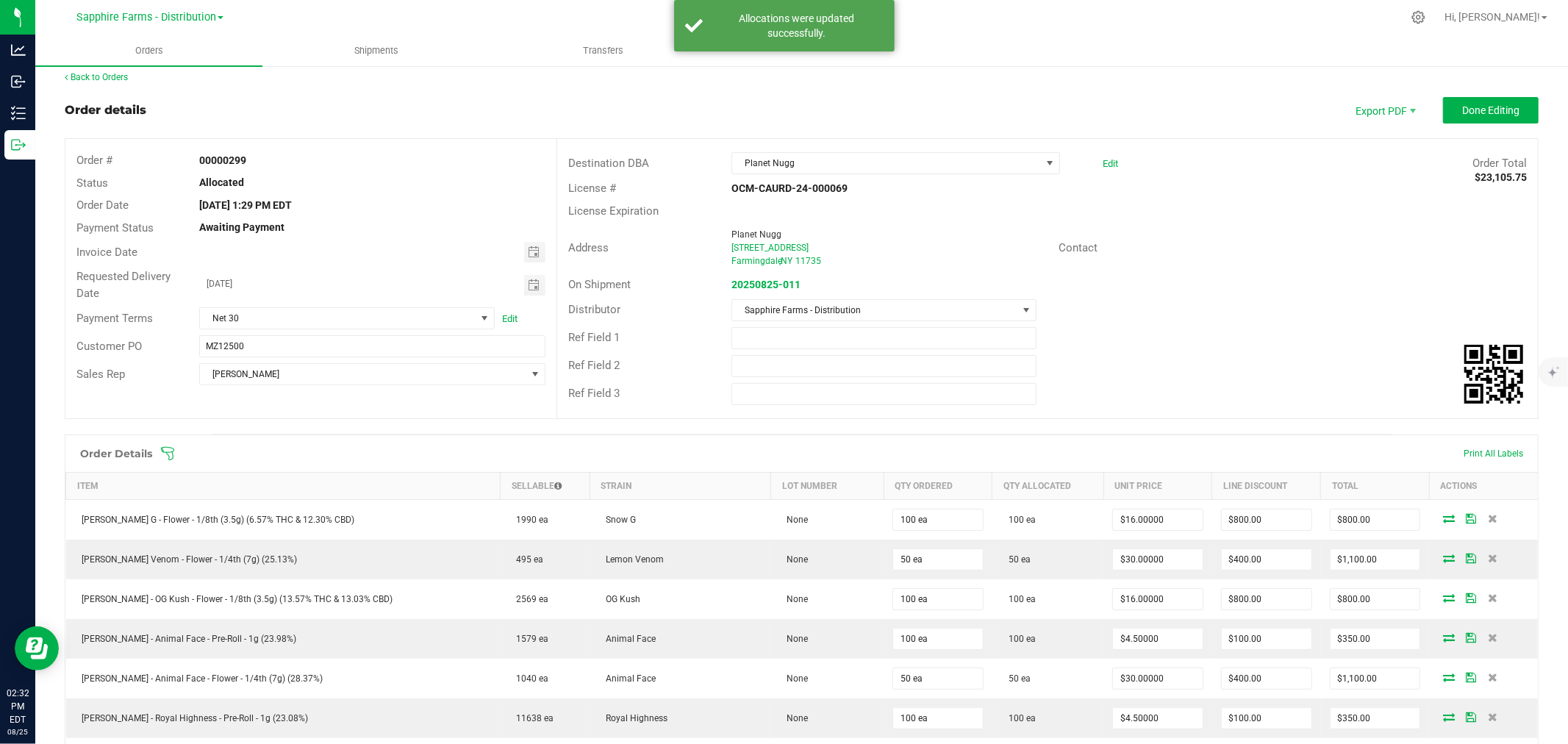
scroll to position [0, 0]
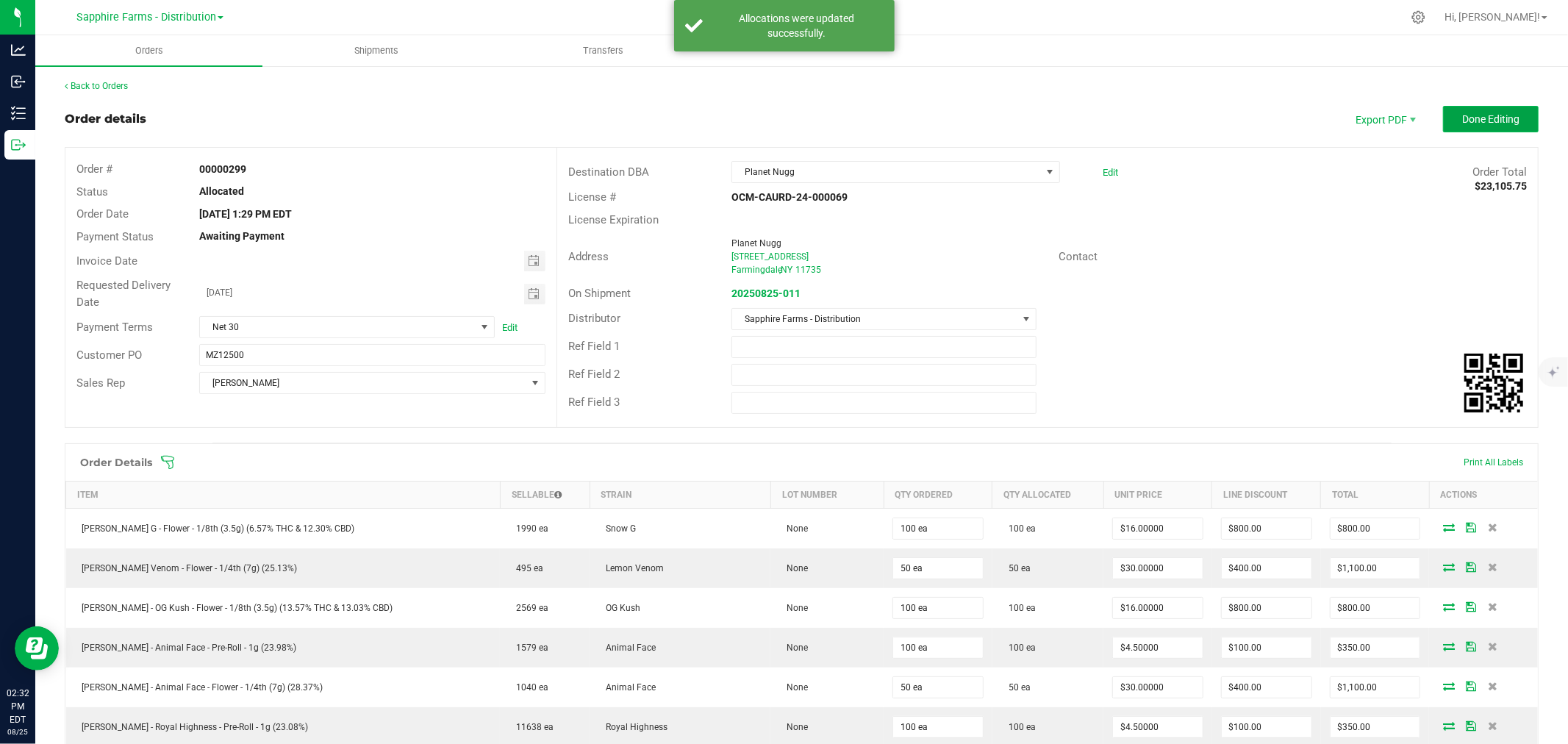
click at [1463, 121] on span "Done Editing" at bounding box center [1491, 119] width 57 height 12
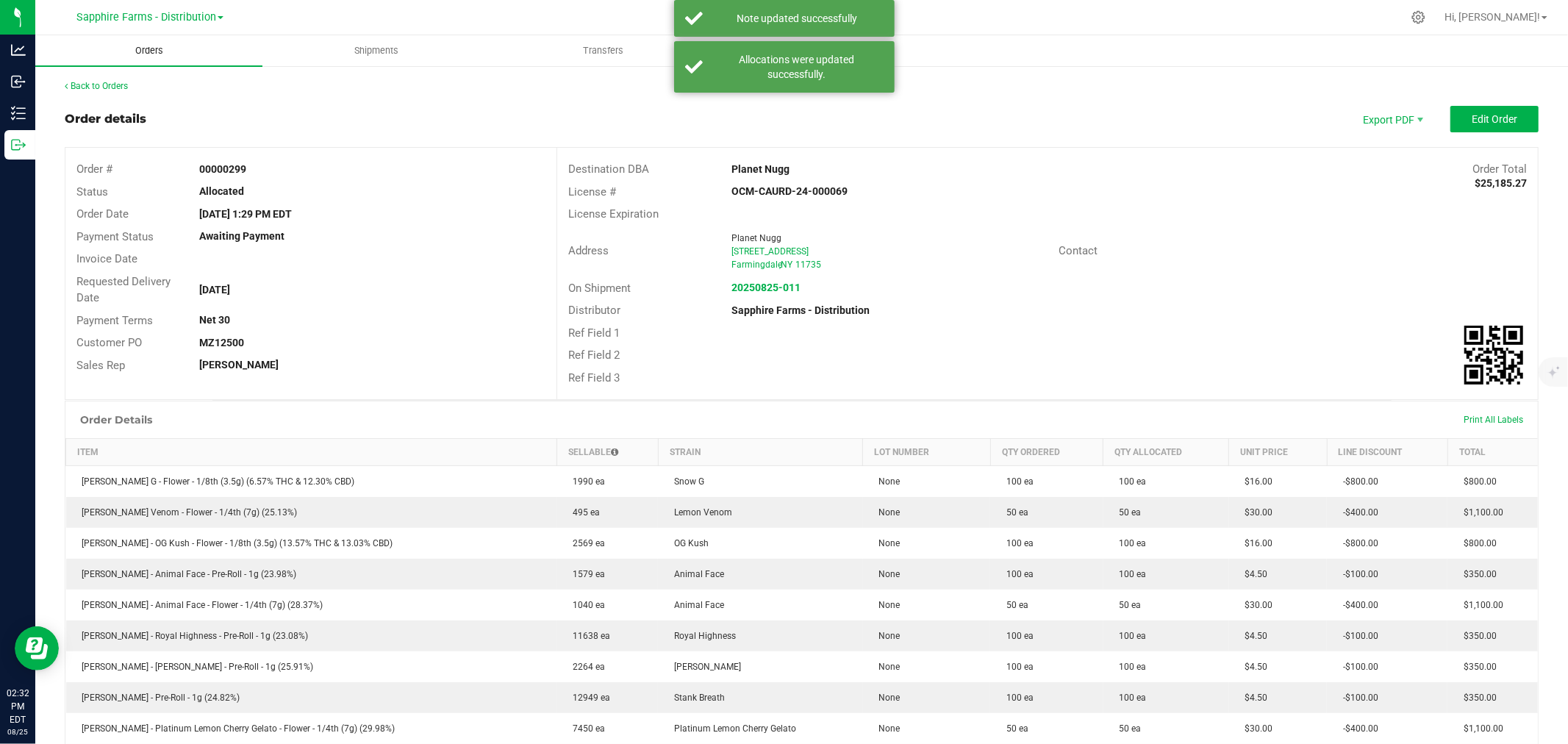
click at [195, 54] on uib-tab-heading "Orders" at bounding box center [149, 51] width 227 height 31
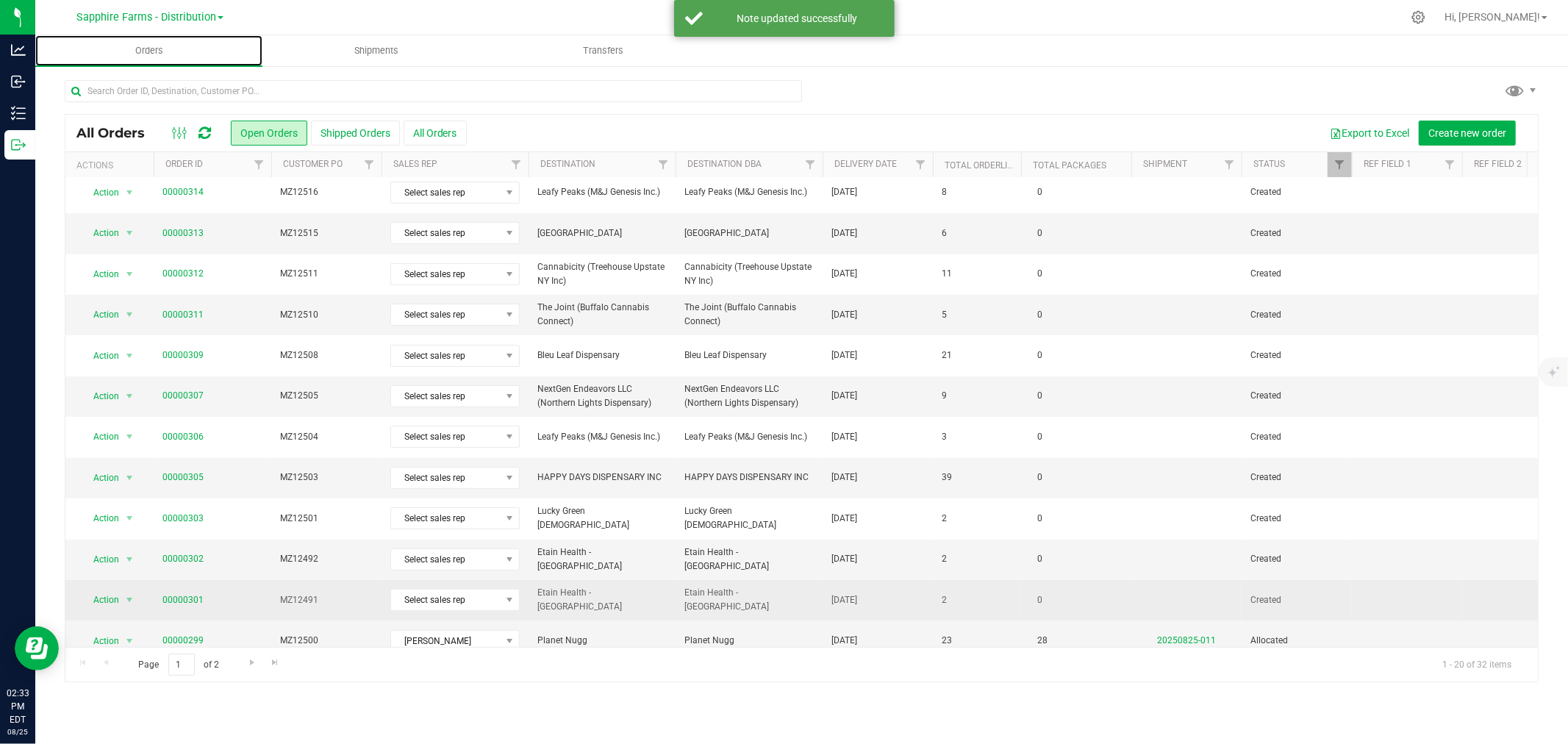
scroll to position [358, 0]
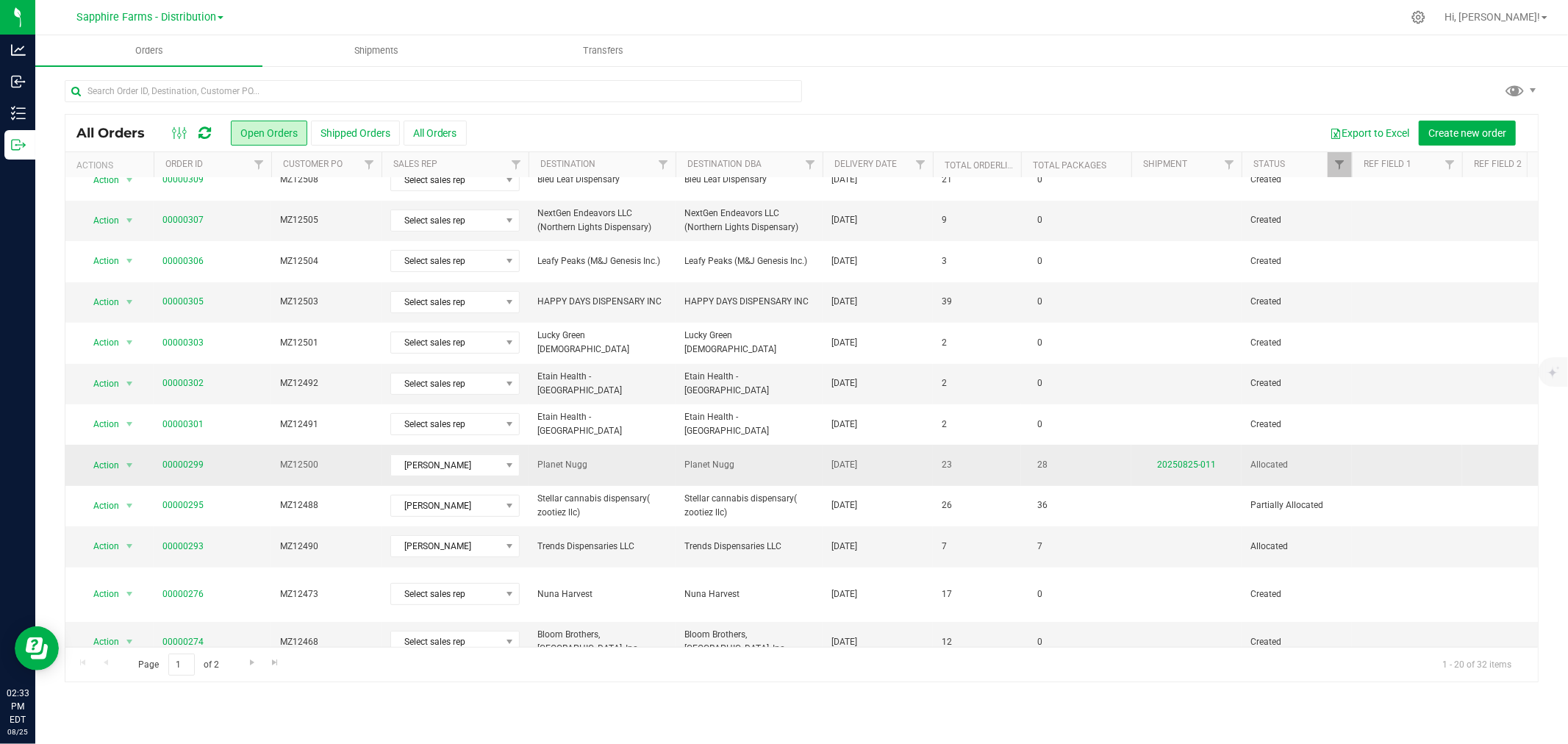
click at [913, 451] on td "[DATE]" at bounding box center [878, 465] width 111 height 41
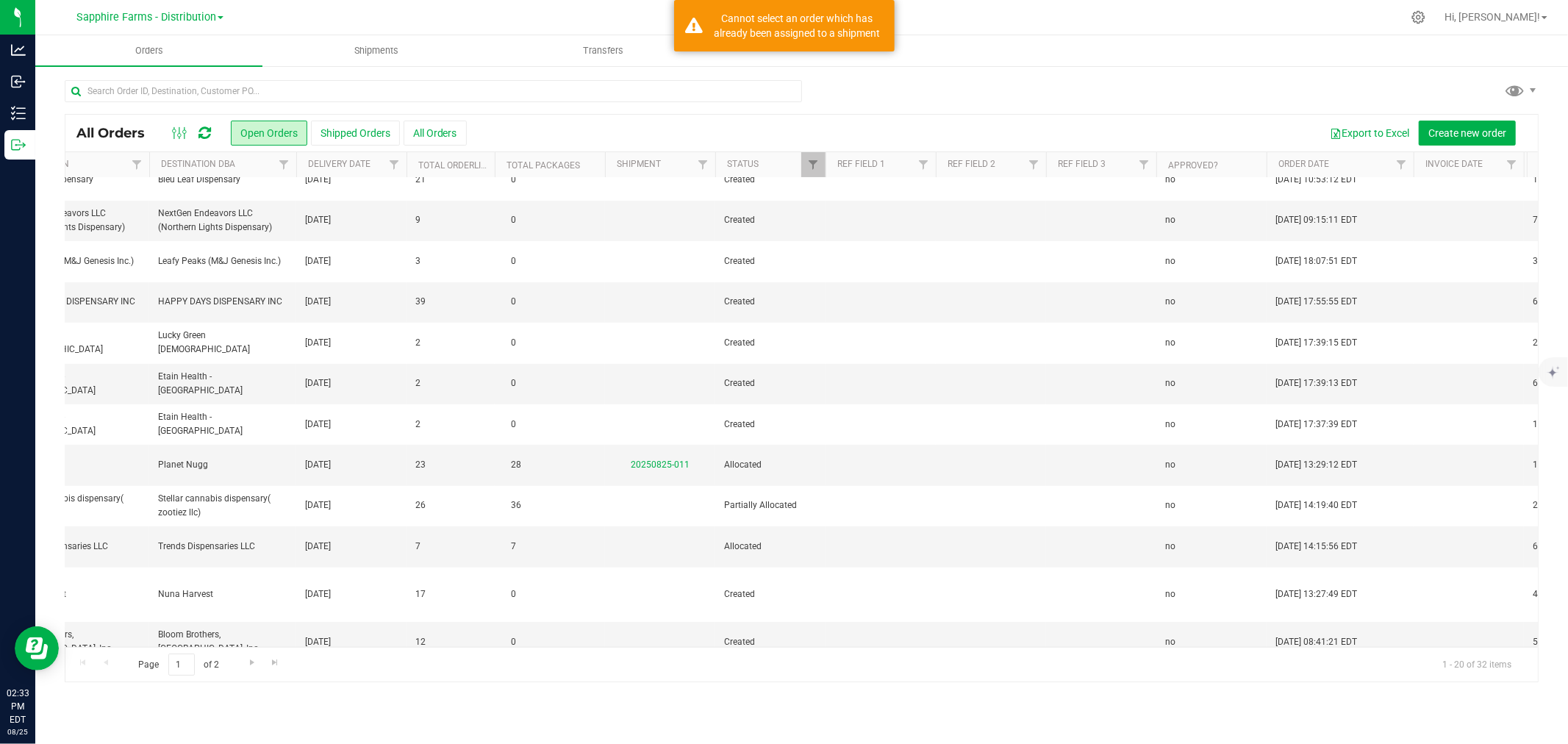
scroll to position [0, 606]
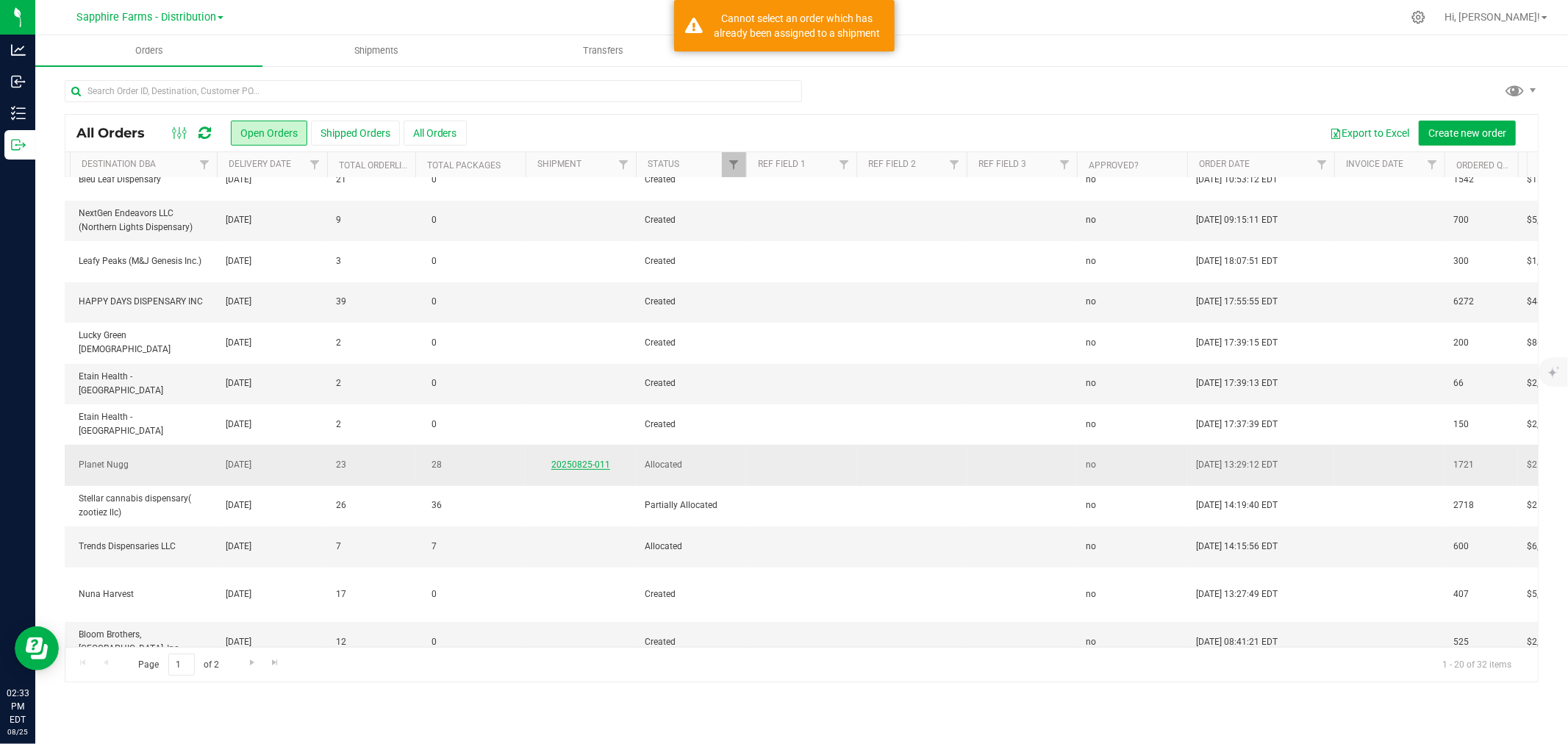
click at [567, 460] on link "20250825-011" at bounding box center [581, 465] width 59 height 10
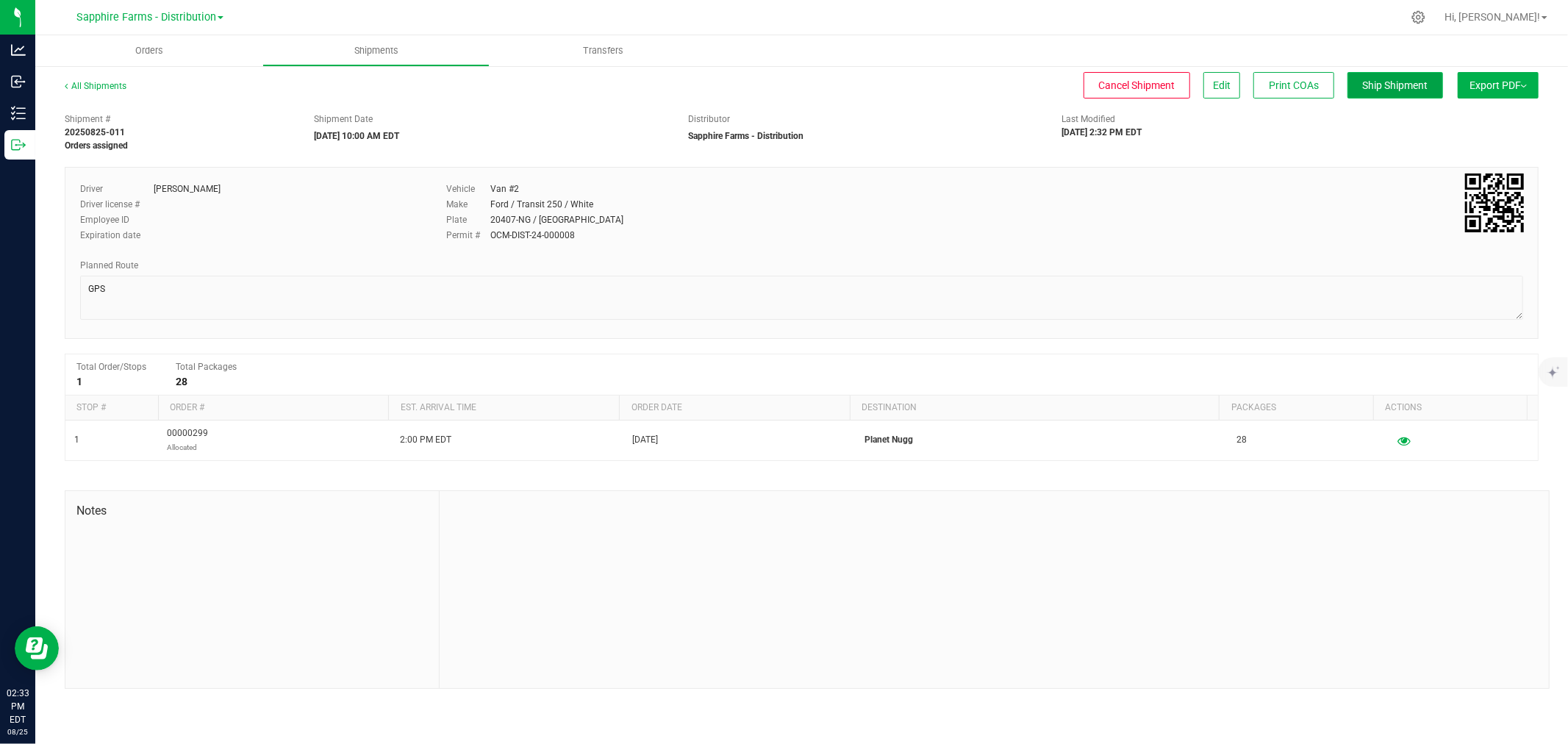
click at [1387, 86] on span "Ship Shipment" at bounding box center [1396, 86] width 66 height 12
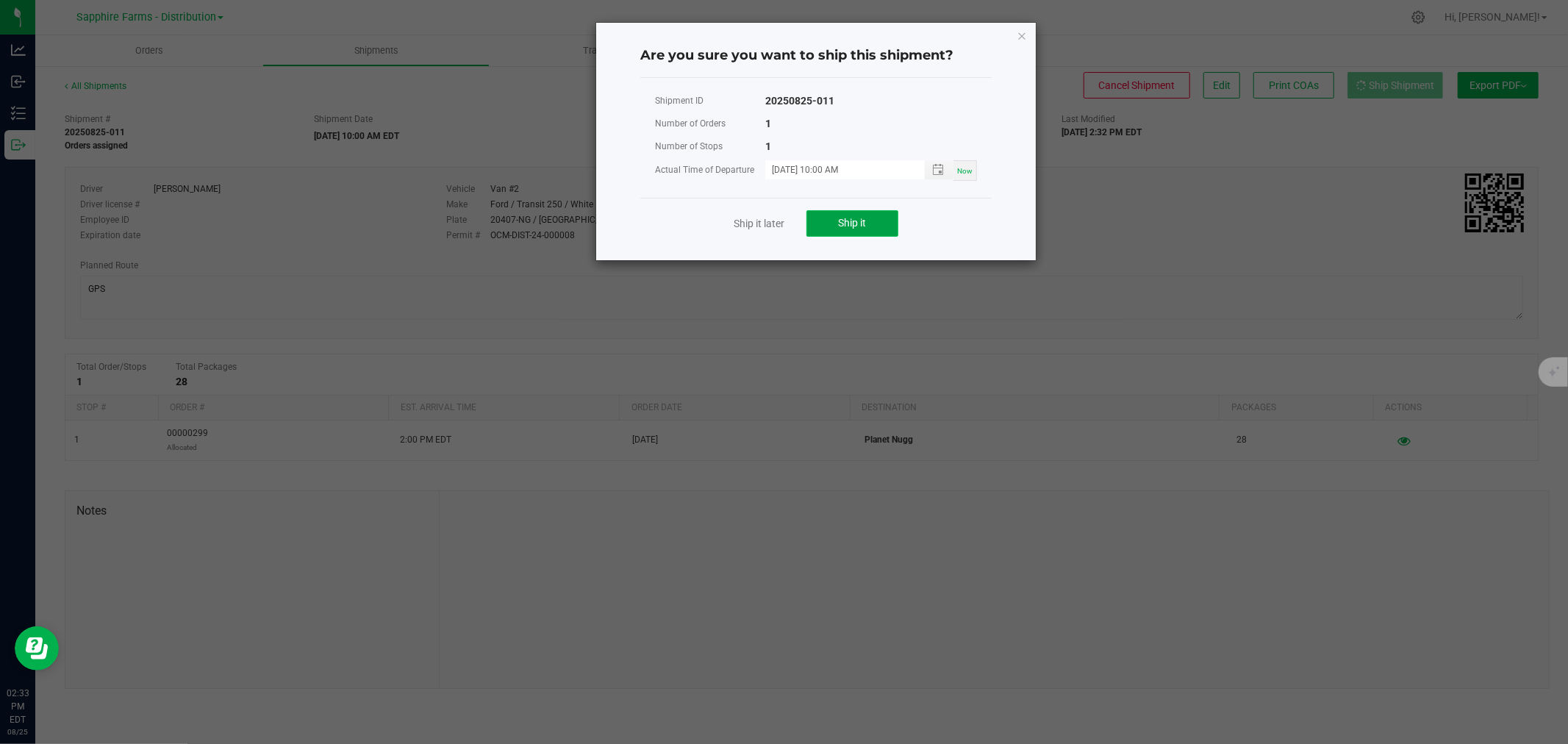
click at [847, 219] on span "Ship it" at bounding box center [853, 223] width 28 height 12
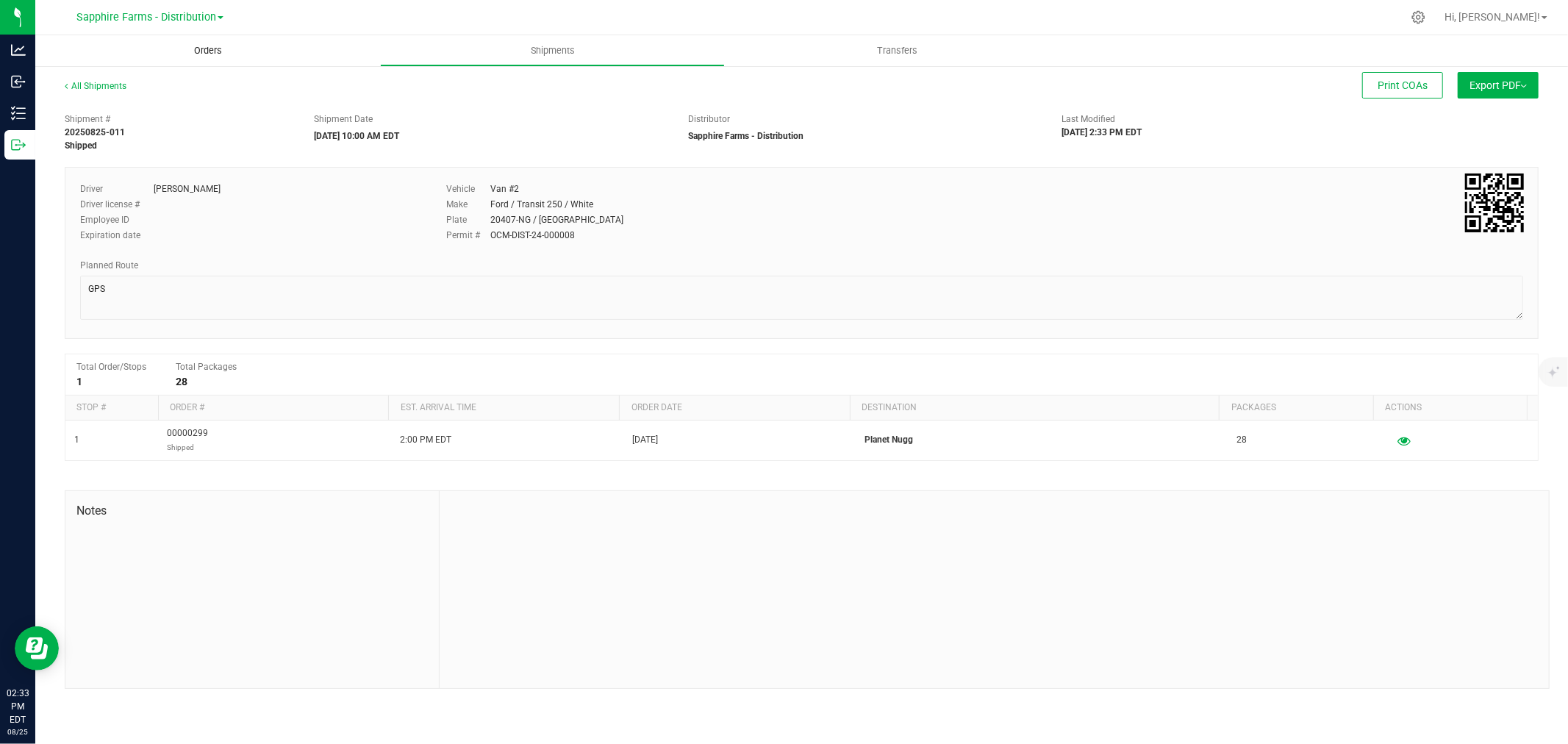
click at [189, 50] on span "Orders" at bounding box center [208, 50] width 67 height 13
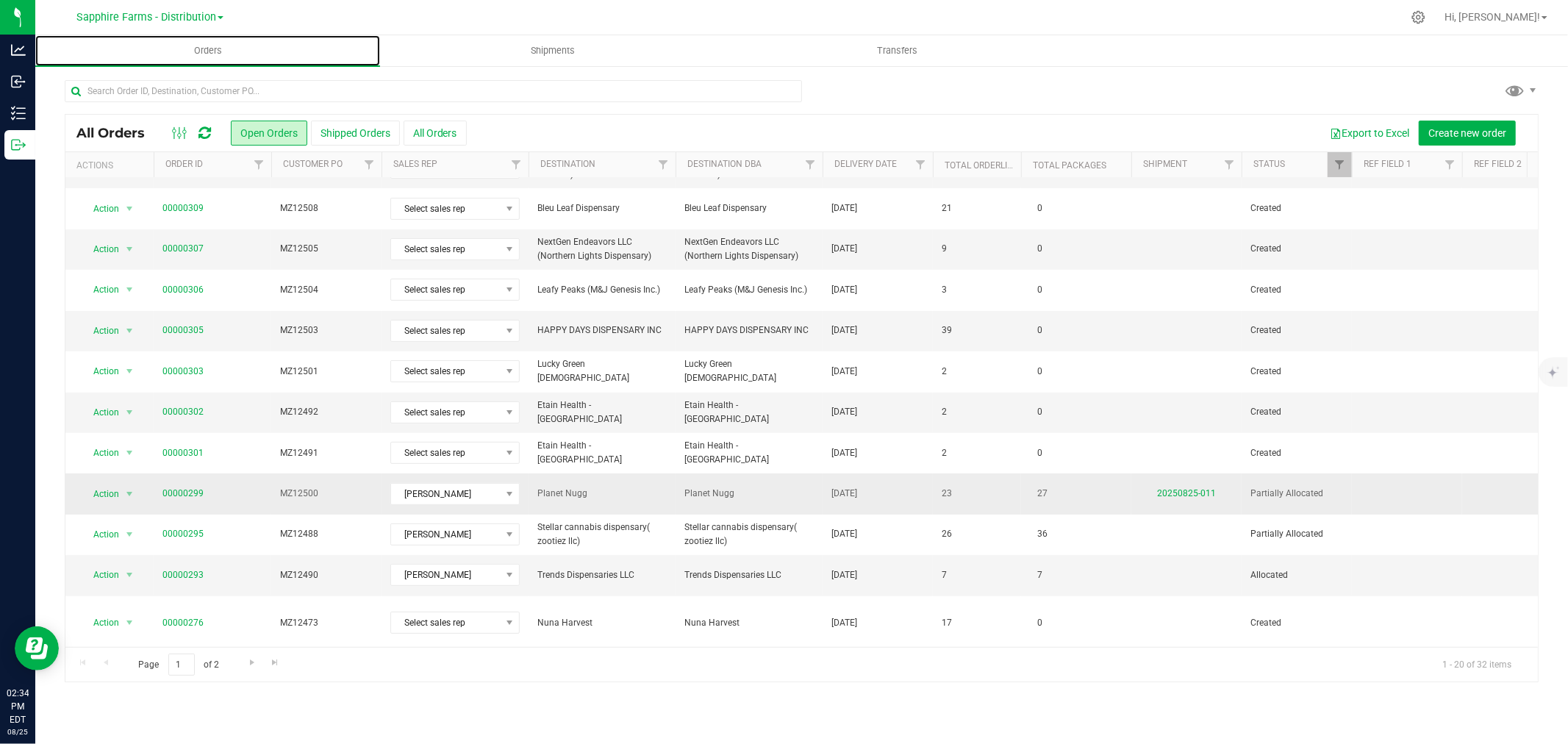
scroll to position [358, 0]
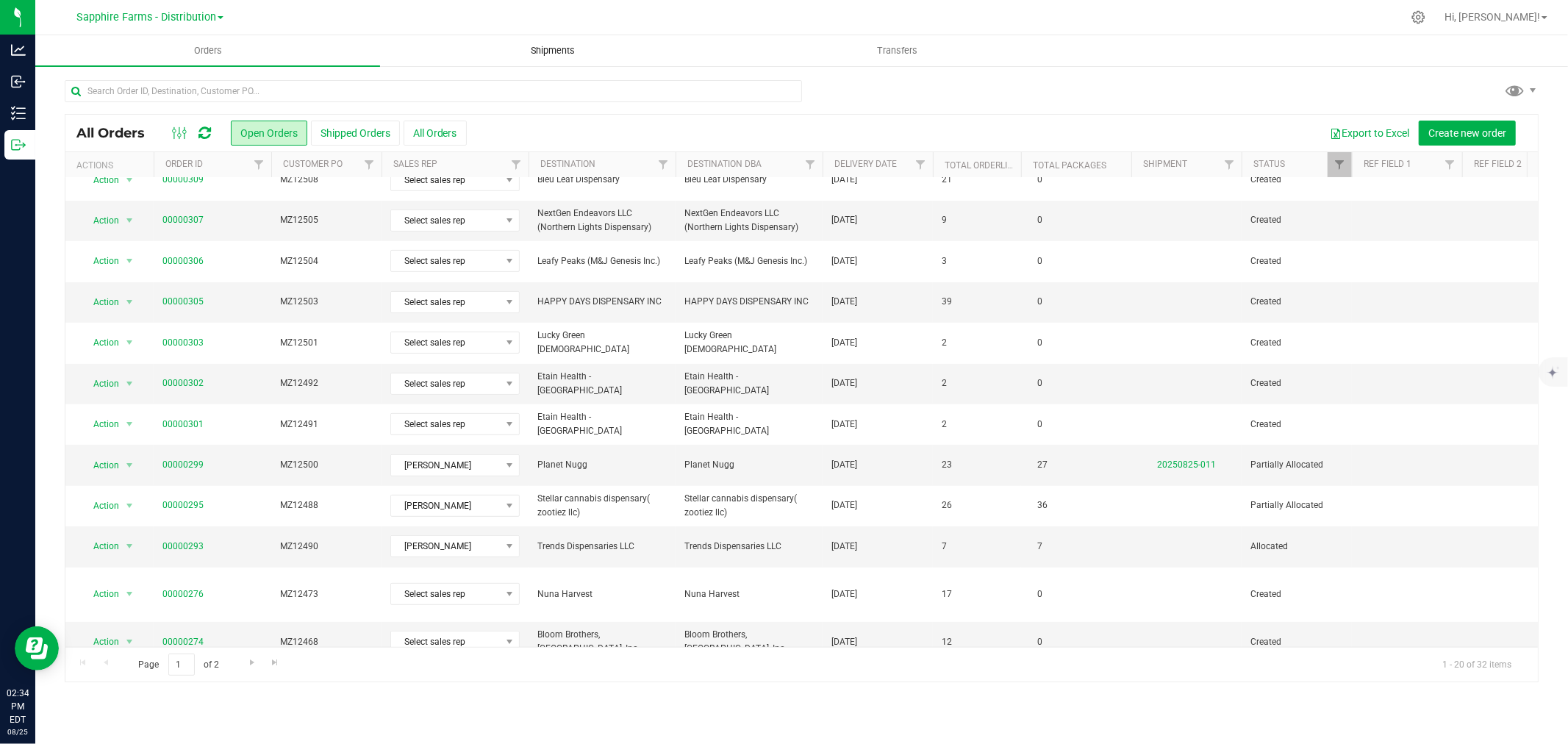
click at [532, 48] on span "Shipments" at bounding box center [552, 50] width 84 height 13
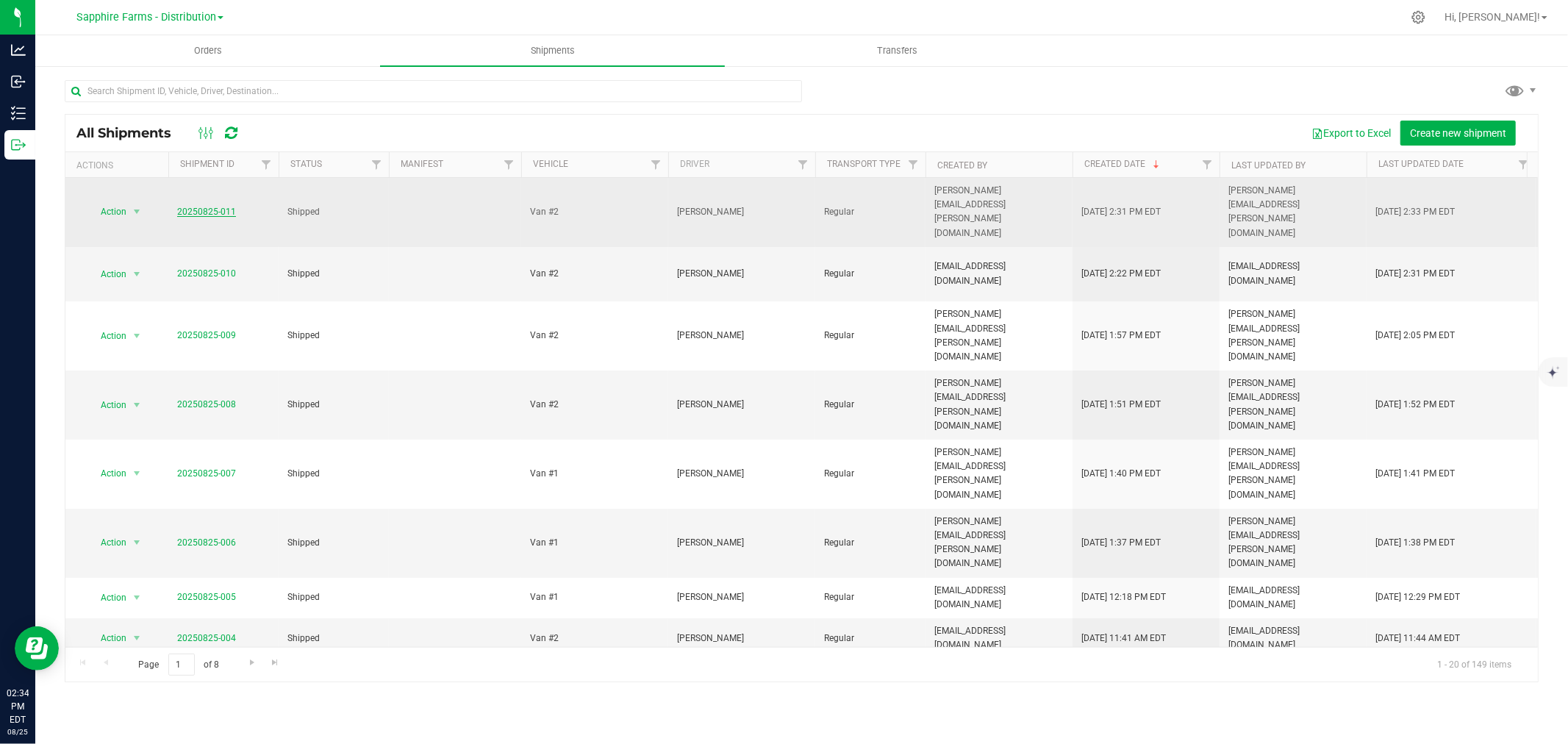
click at [214, 207] on link "20250825-011" at bounding box center [206, 212] width 59 height 10
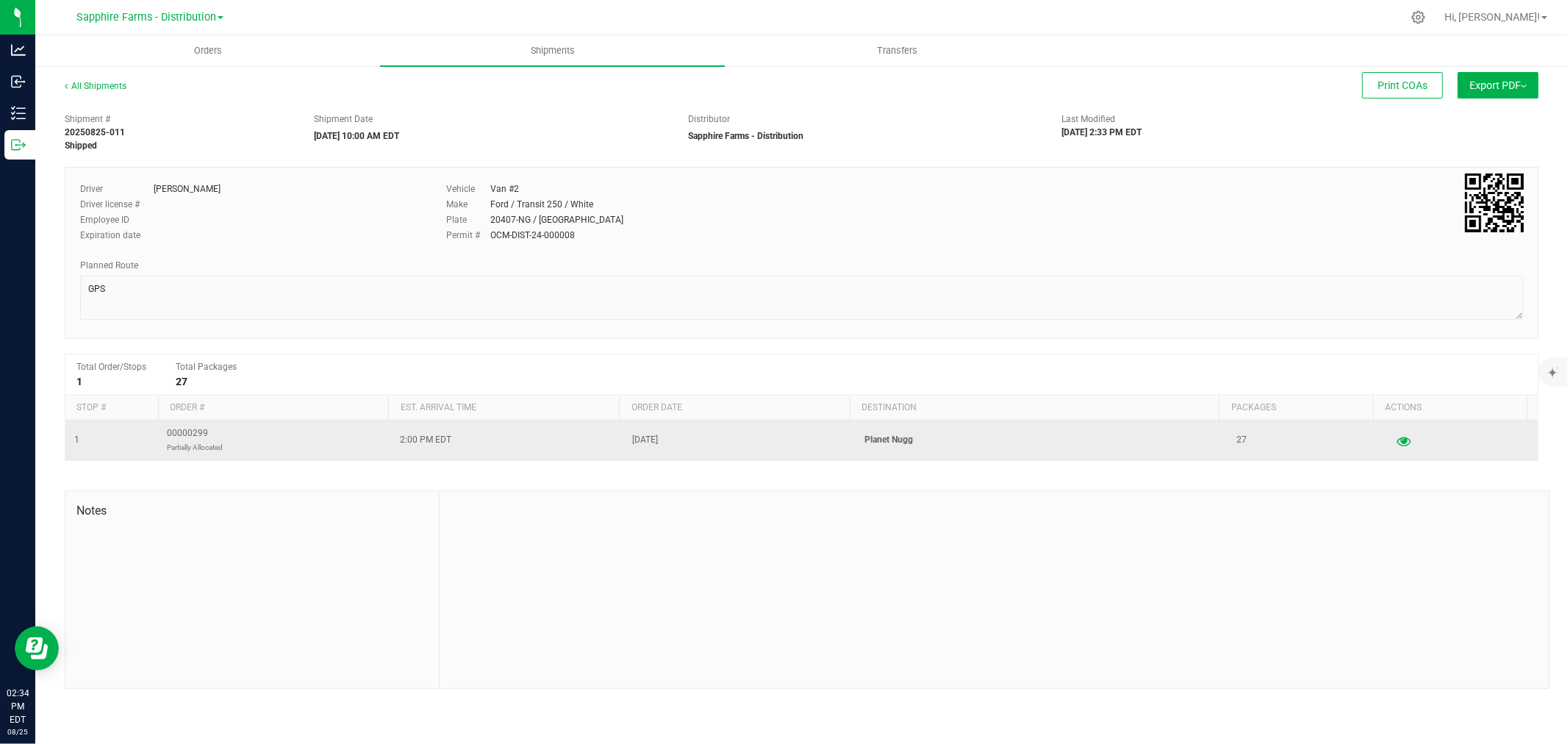
click at [1397, 440] on icon "button" at bounding box center [1404, 441] width 14 height 10
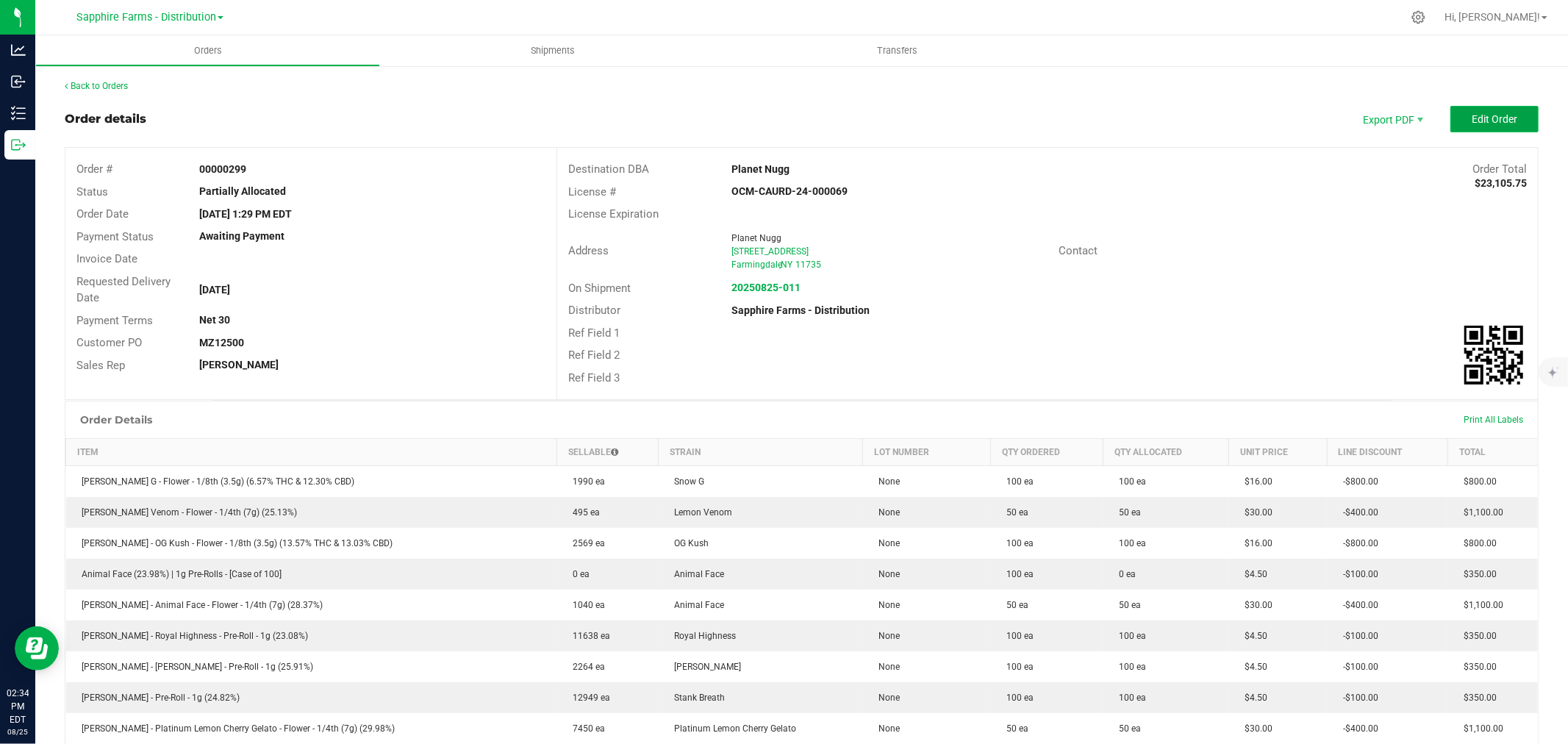
click at [1470, 125] on button "Edit Order" at bounding box center [1495, 119] width 88 height 27
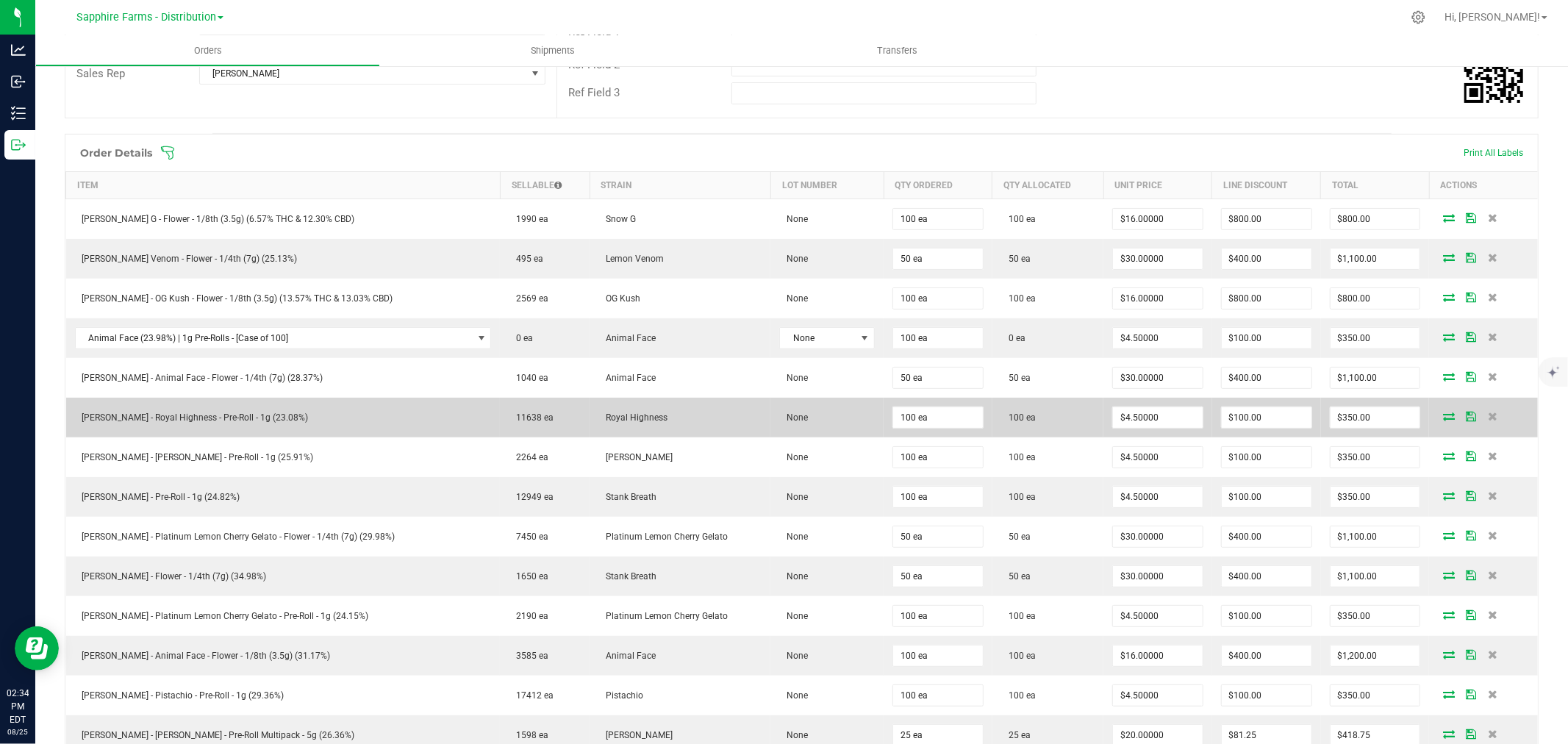
scroll to position [327, 0]
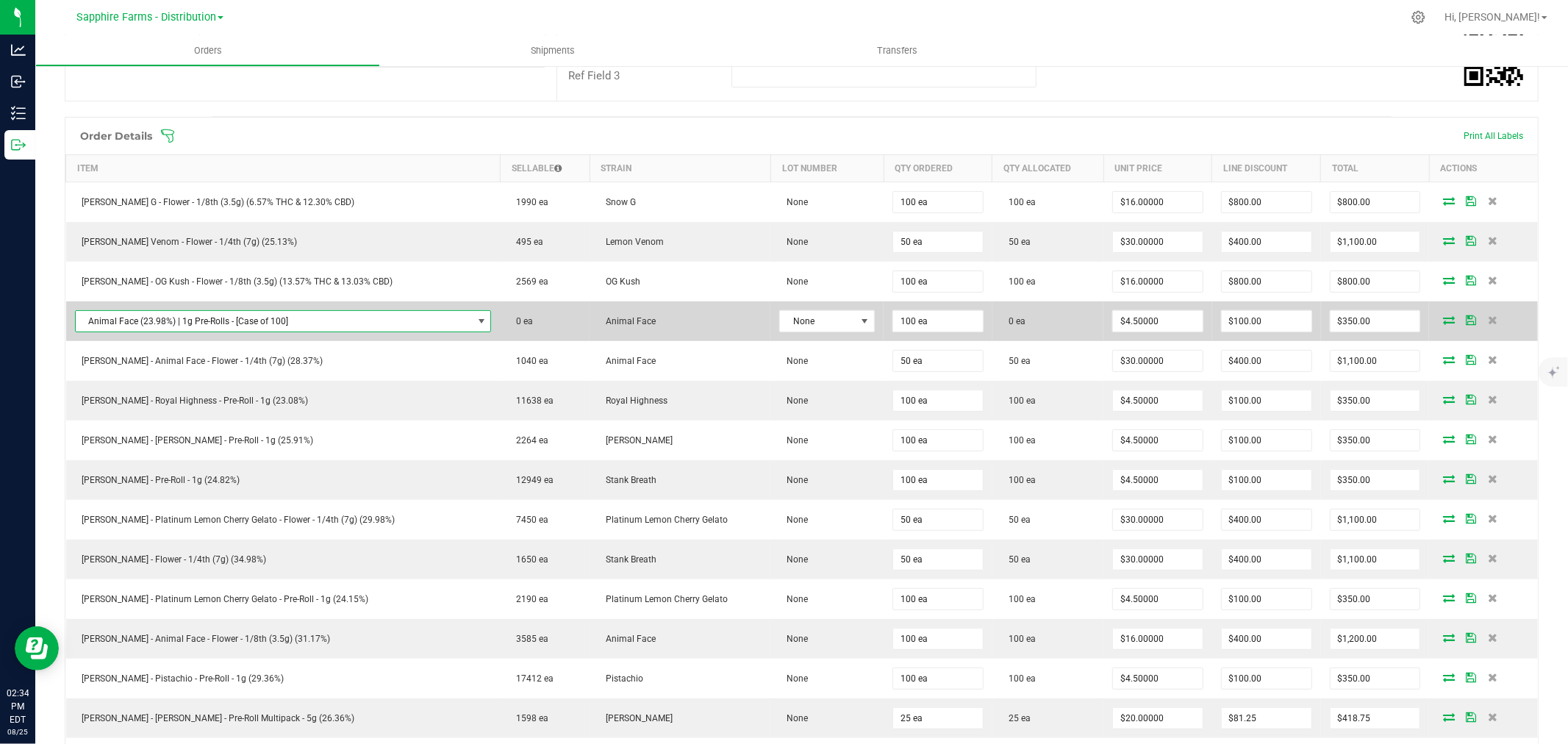
click at [476, 318] on span "NO DATA FOUND" at bounding box center [482, 321] width 12 height 12
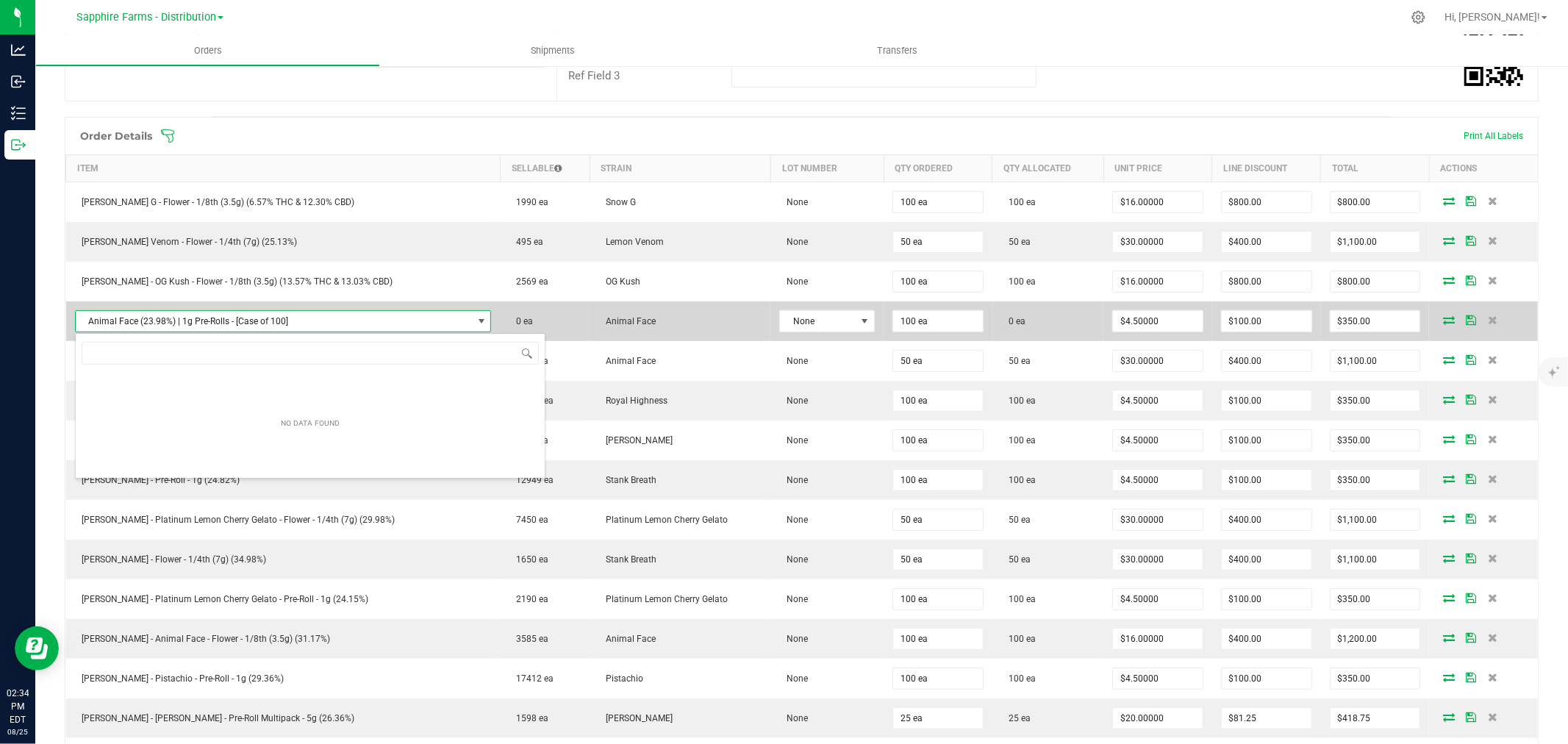
scroll to position [22, 369]
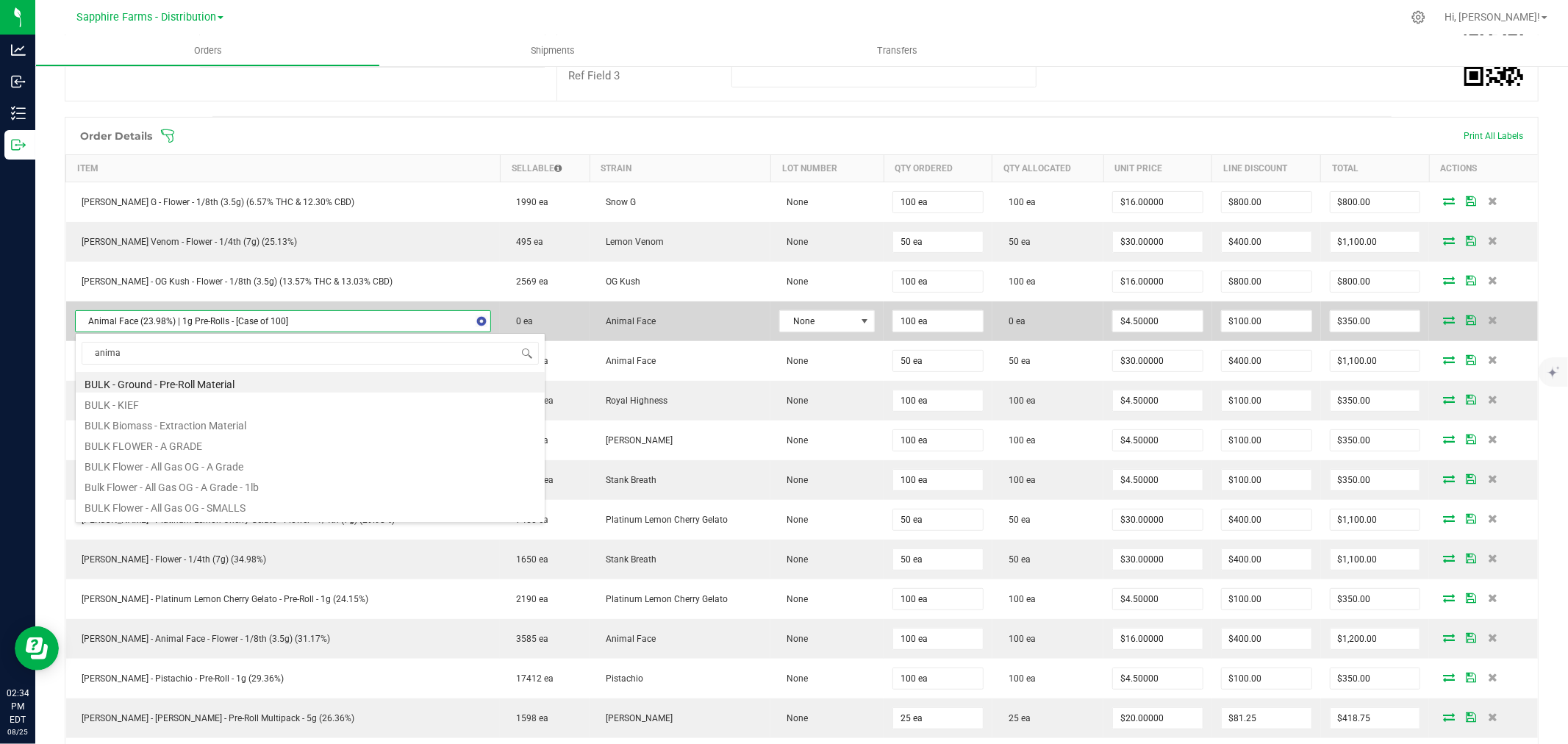
type input "animal"
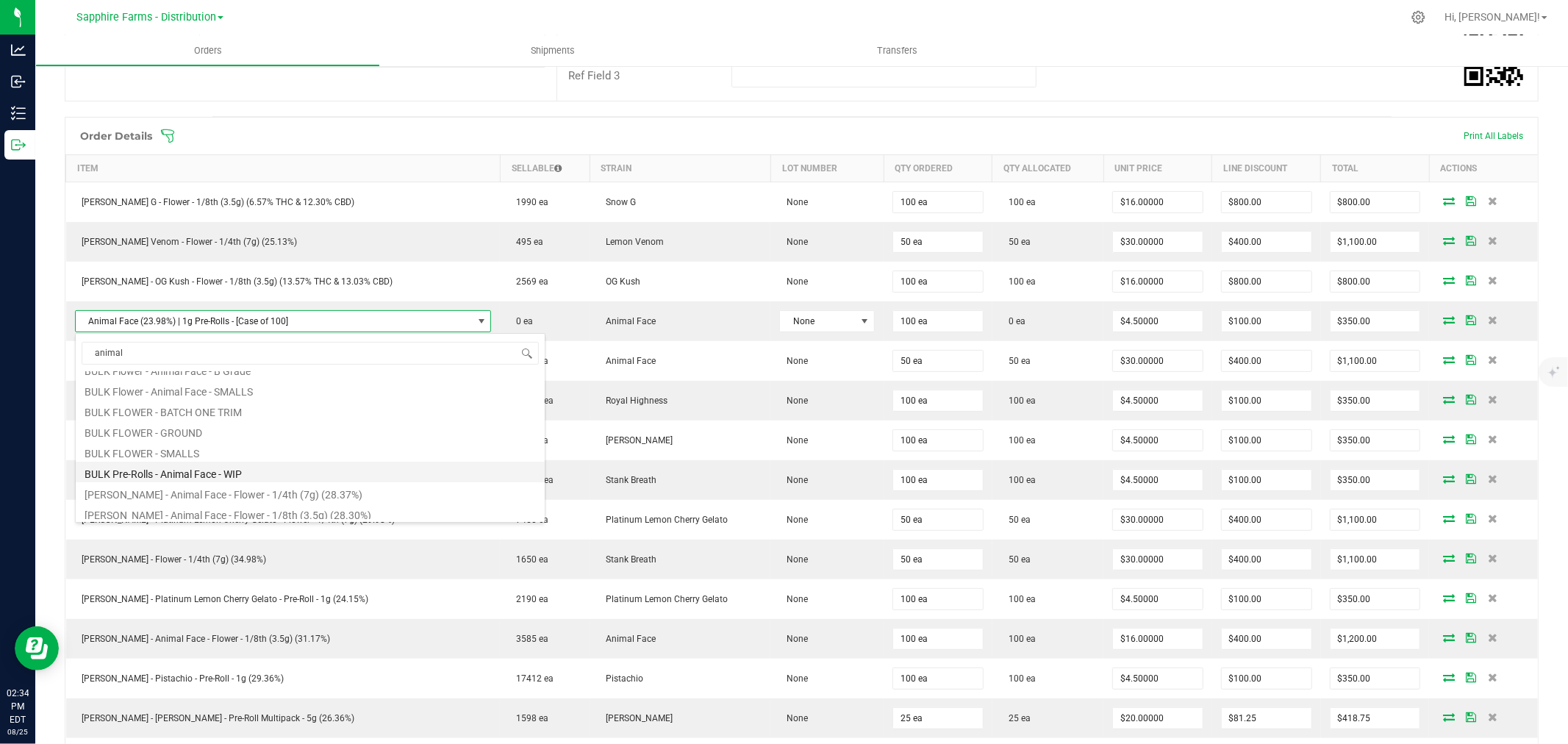
scroll to position [120, 0]
click at [391, 515] on li "[PERSON_NAME] - Animal Face - Pre-Roll - 1g (23.98%)" at bounding box center [310, 510] width 469 height 21
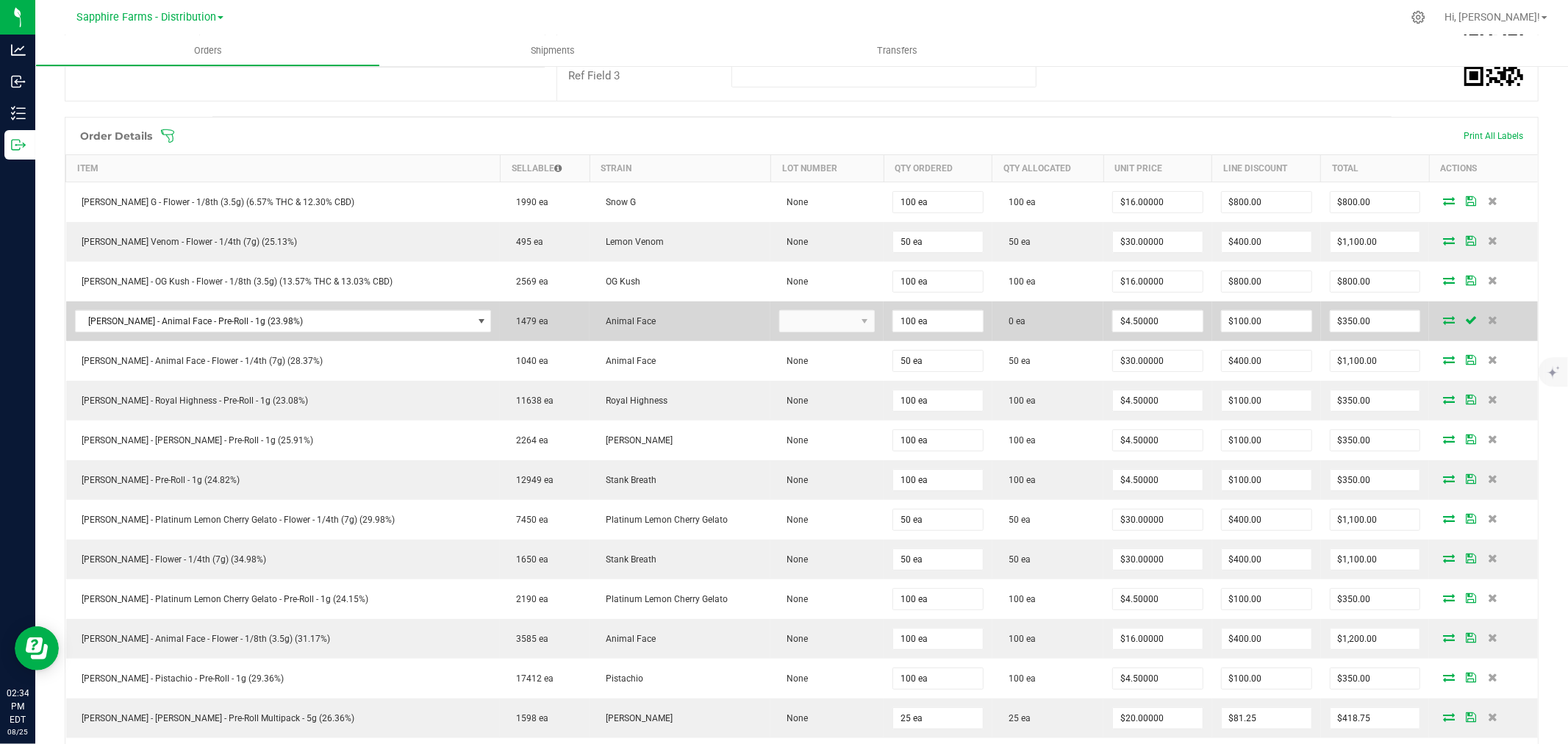
click at [1443, 321] on icon at bounding box center [1449, 320] width 12 height 9
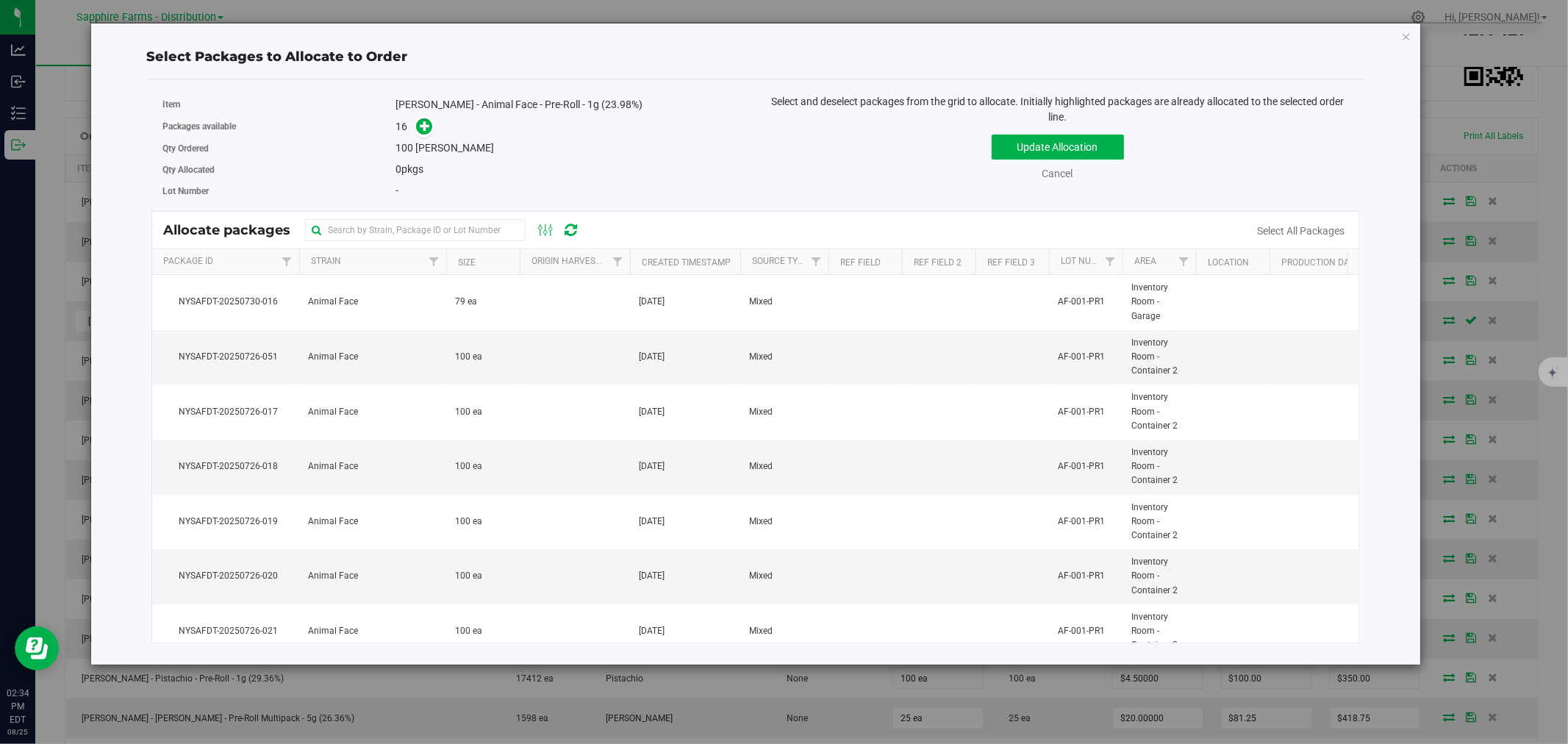
click at [639, 254] on th "Created Timestamp" at bounding box center [685, 262] width 111 height 26
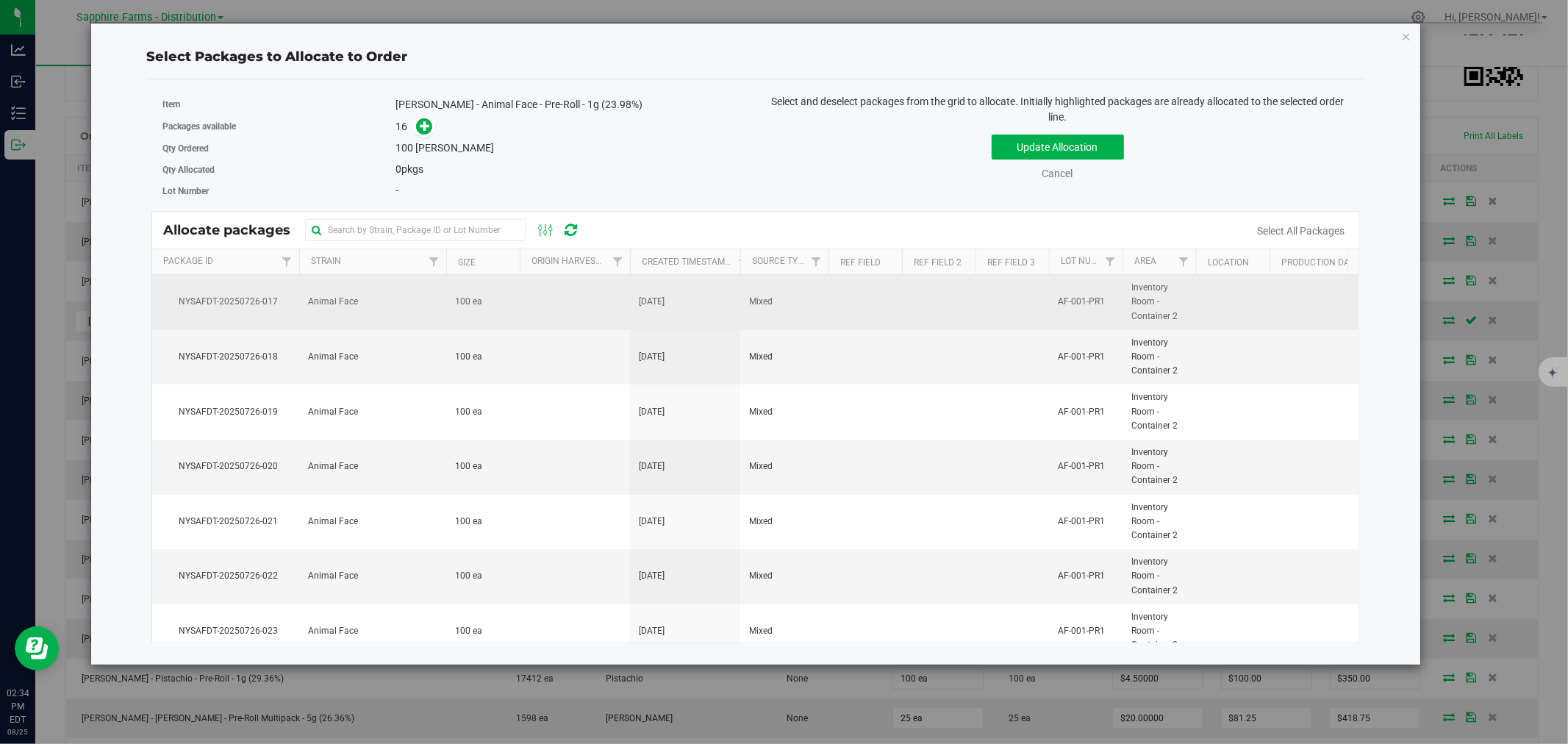
click at [689, 298] on td "[DATE]" at bounding box center [685, 302] width 111 height 55
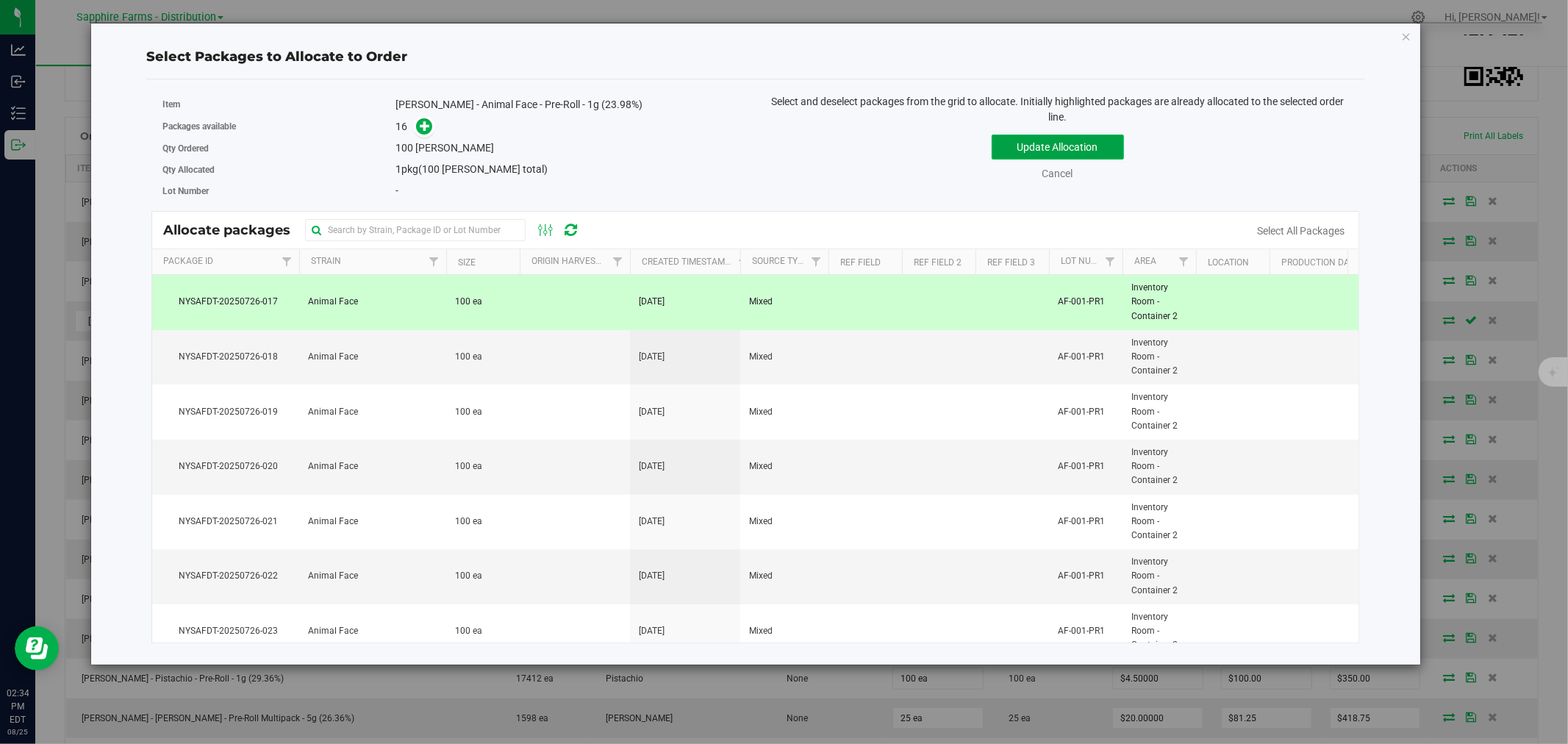
click at [1019, 137] on button "Update Allocation" at bounding box center [1057, 147] width 132 height 25
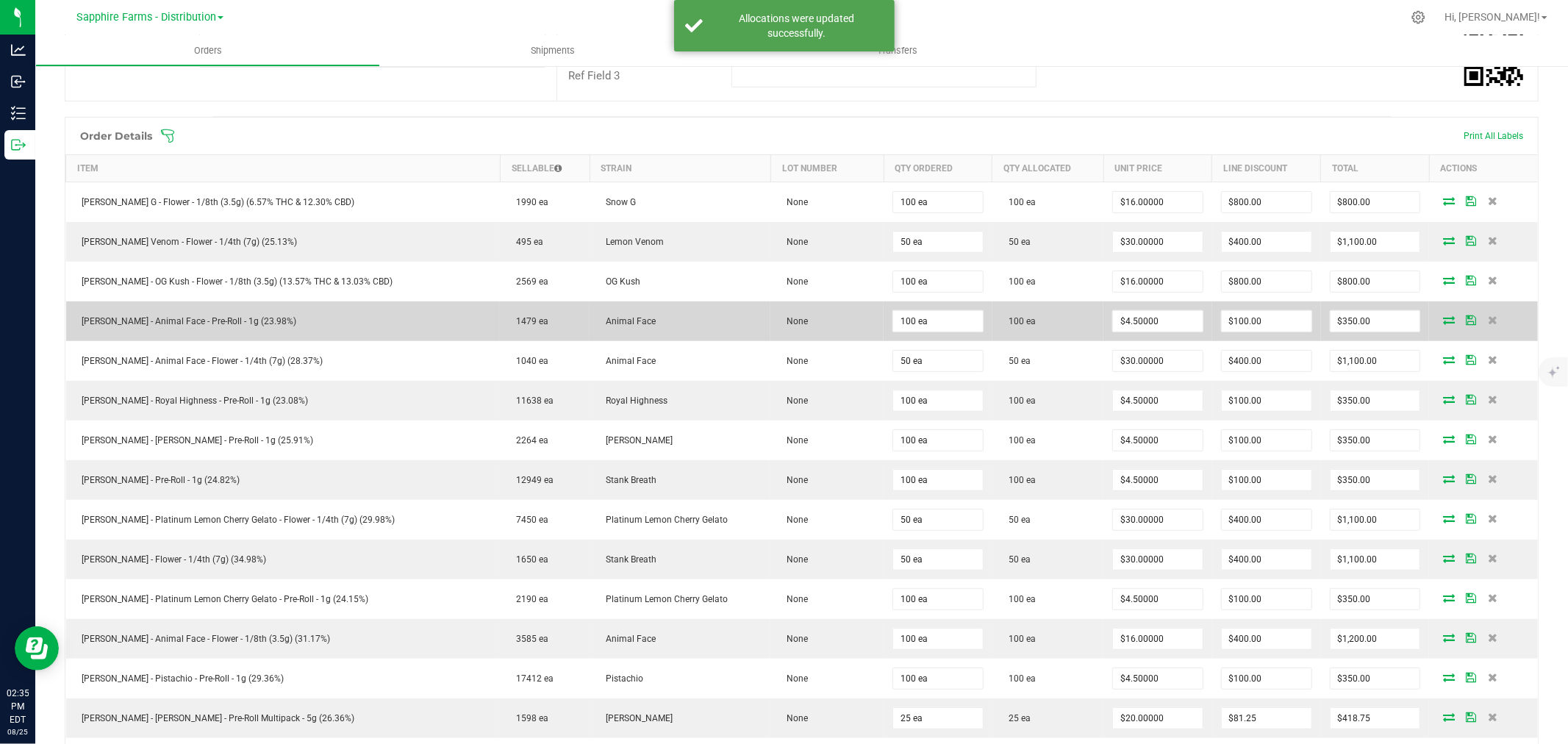
click at [1462, 318] on span at bounding box center [1471, 320] width 22 height 9
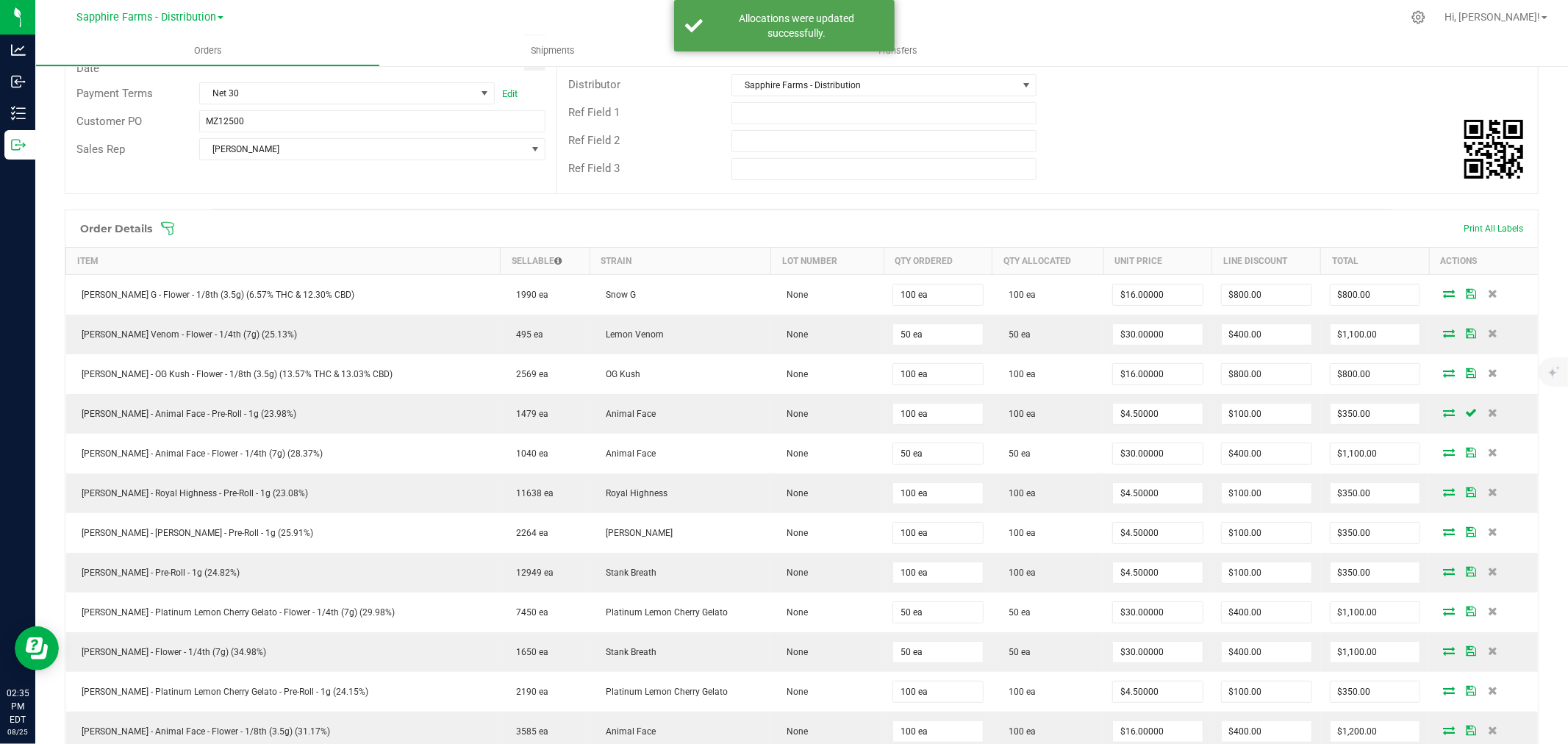
scroll to position [0, 0]
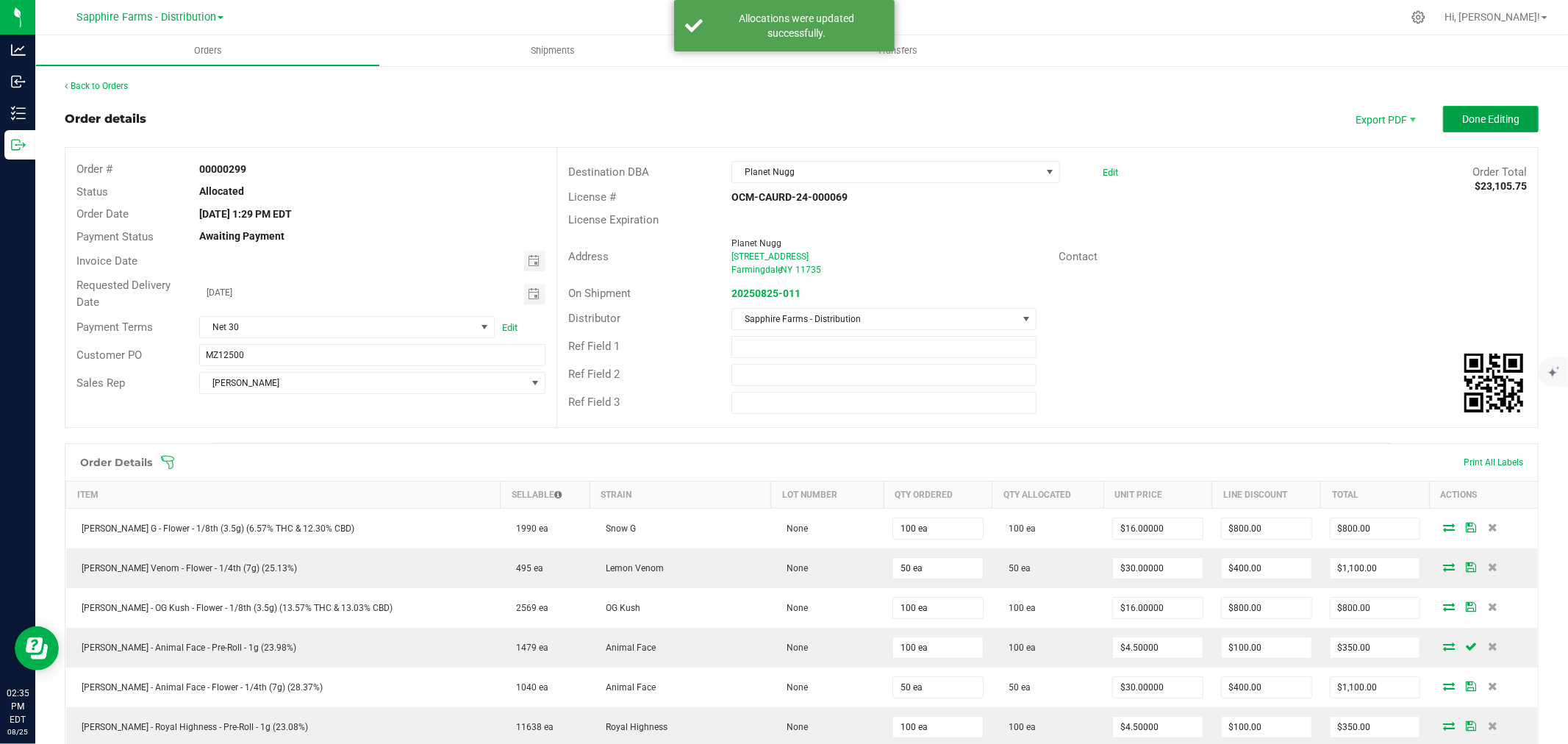
click at [1471, 114] on span "Done Editing" at bounding box center [1491, 119] width 57 height 12
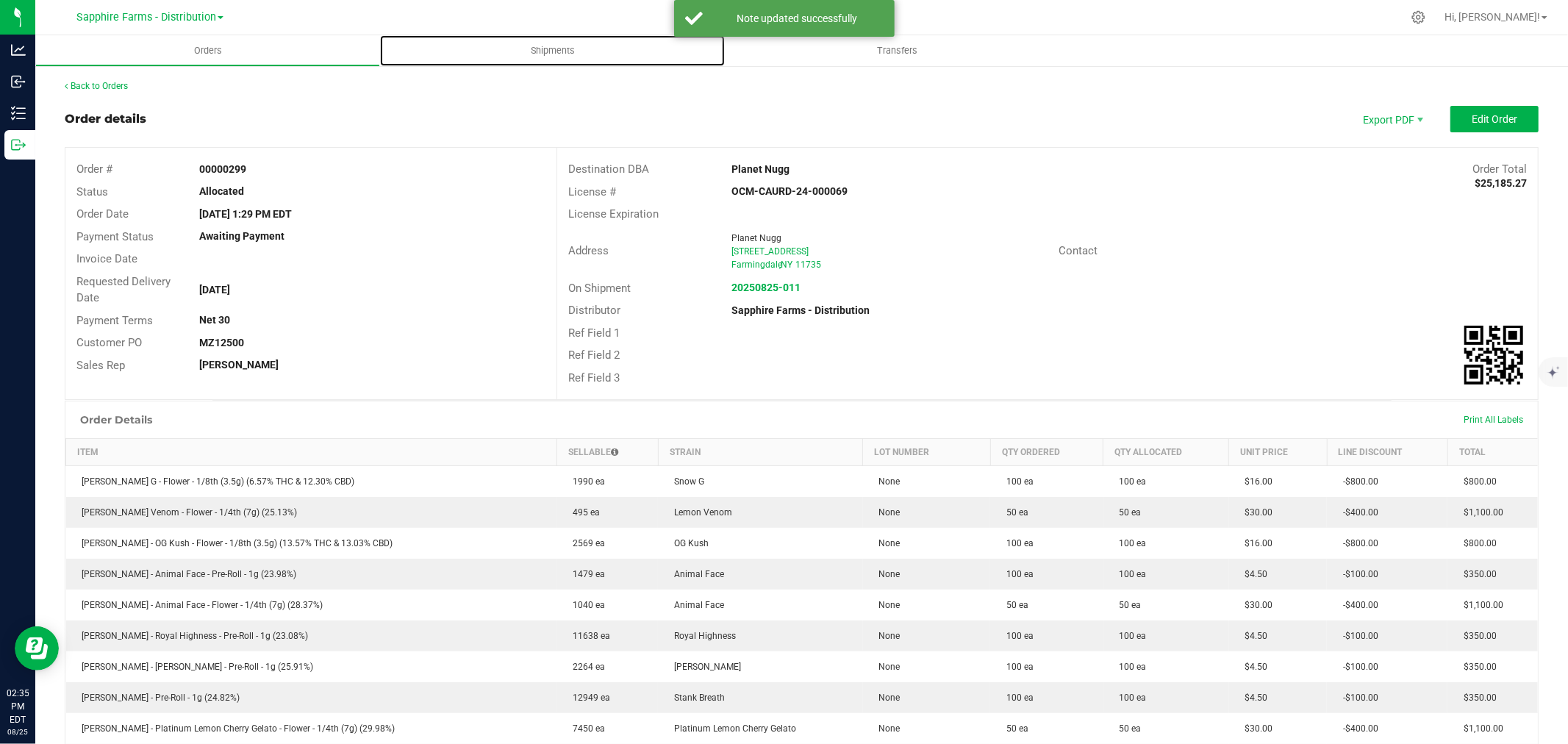
click at [502, 67] on ul "Orders Shipments Transfers" at bounding box center [819, 51] width 1568 height 32
click at [545, 52] on span "Shipments" at bounding box center [552, 50] width 84 height 13
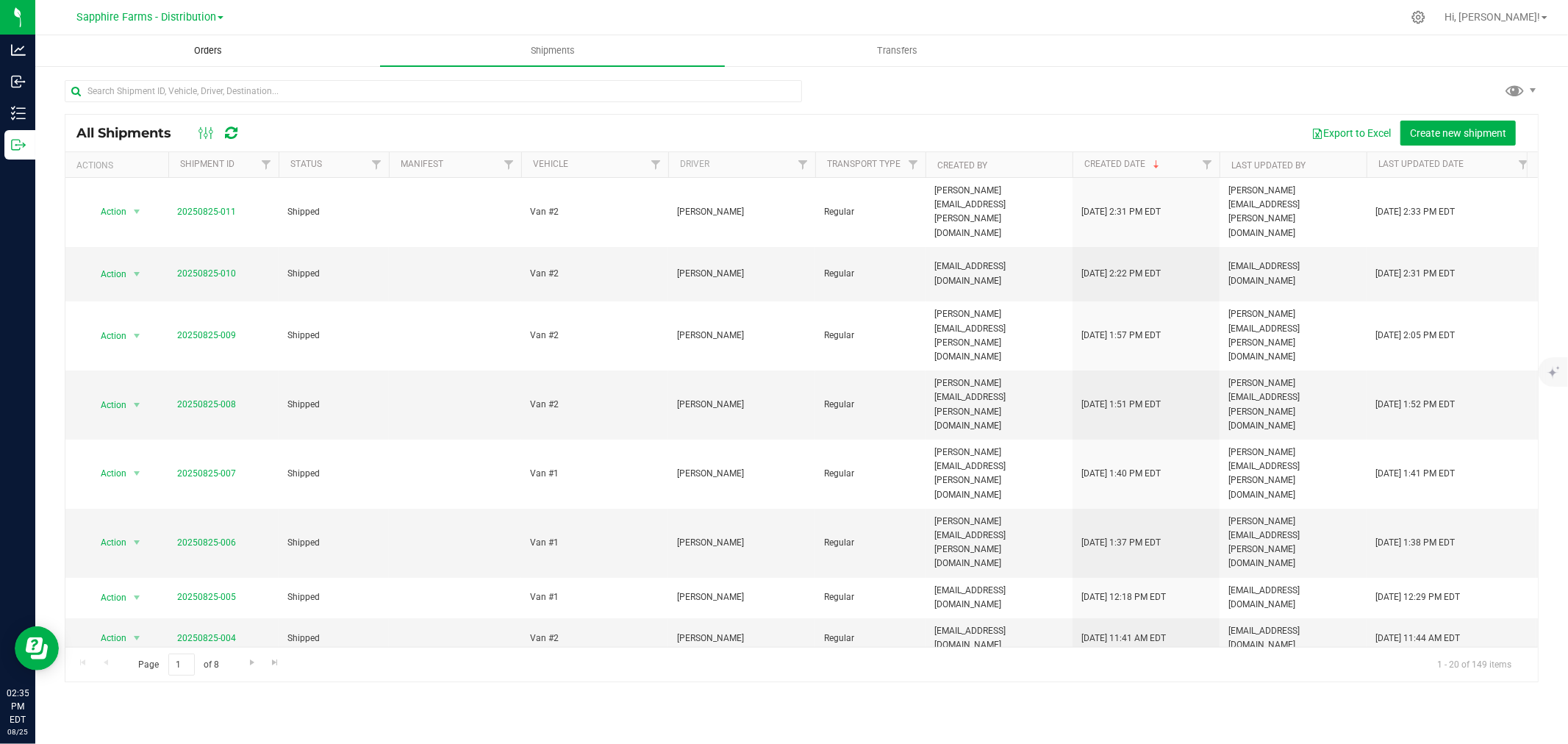
click at [268, 48] on uib-tab-heading "Orders" at bounding box center [207, 51] width 343 height 29
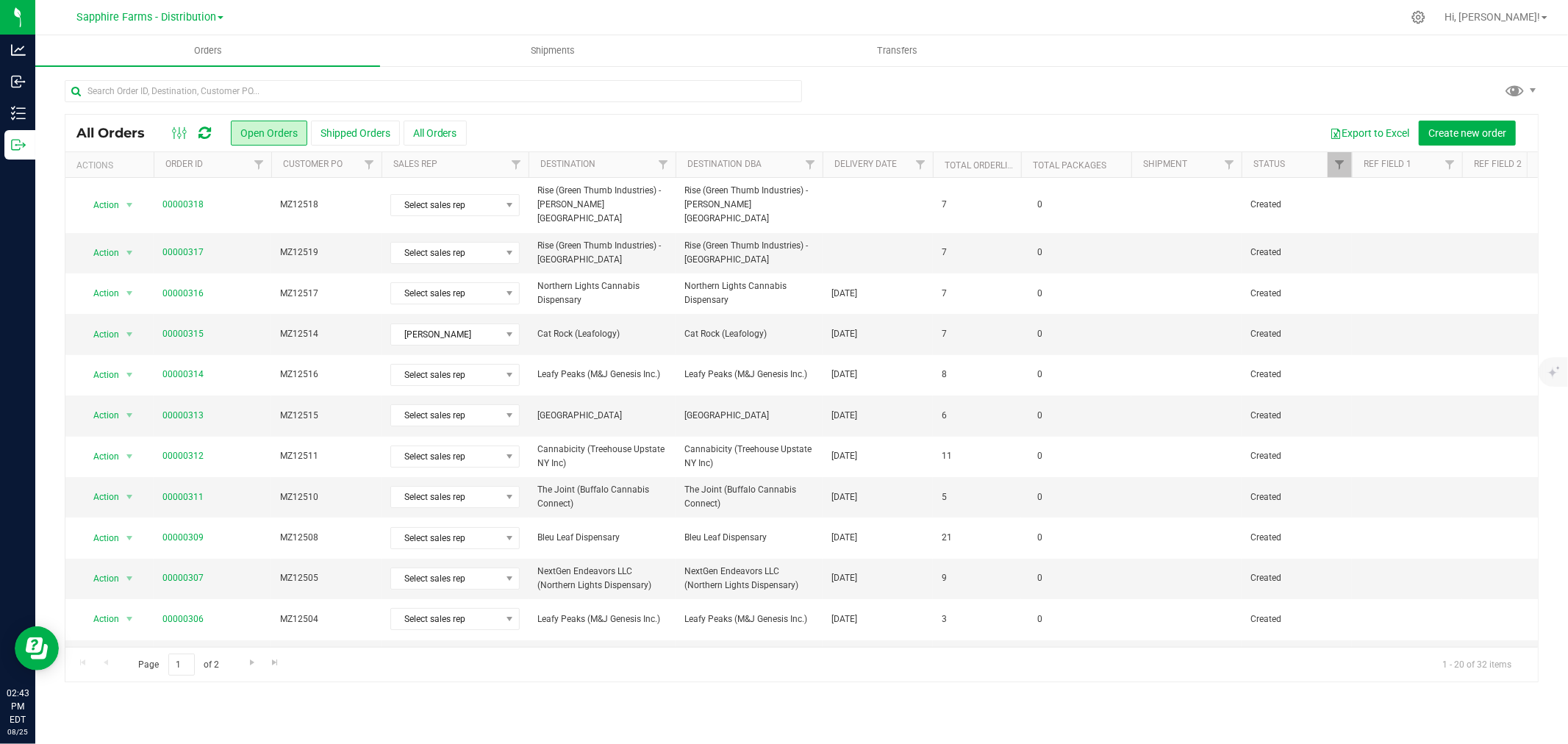
click at [829, 160] on th "Delivery Date" at bounding box center [878, 165] width 111 height 26
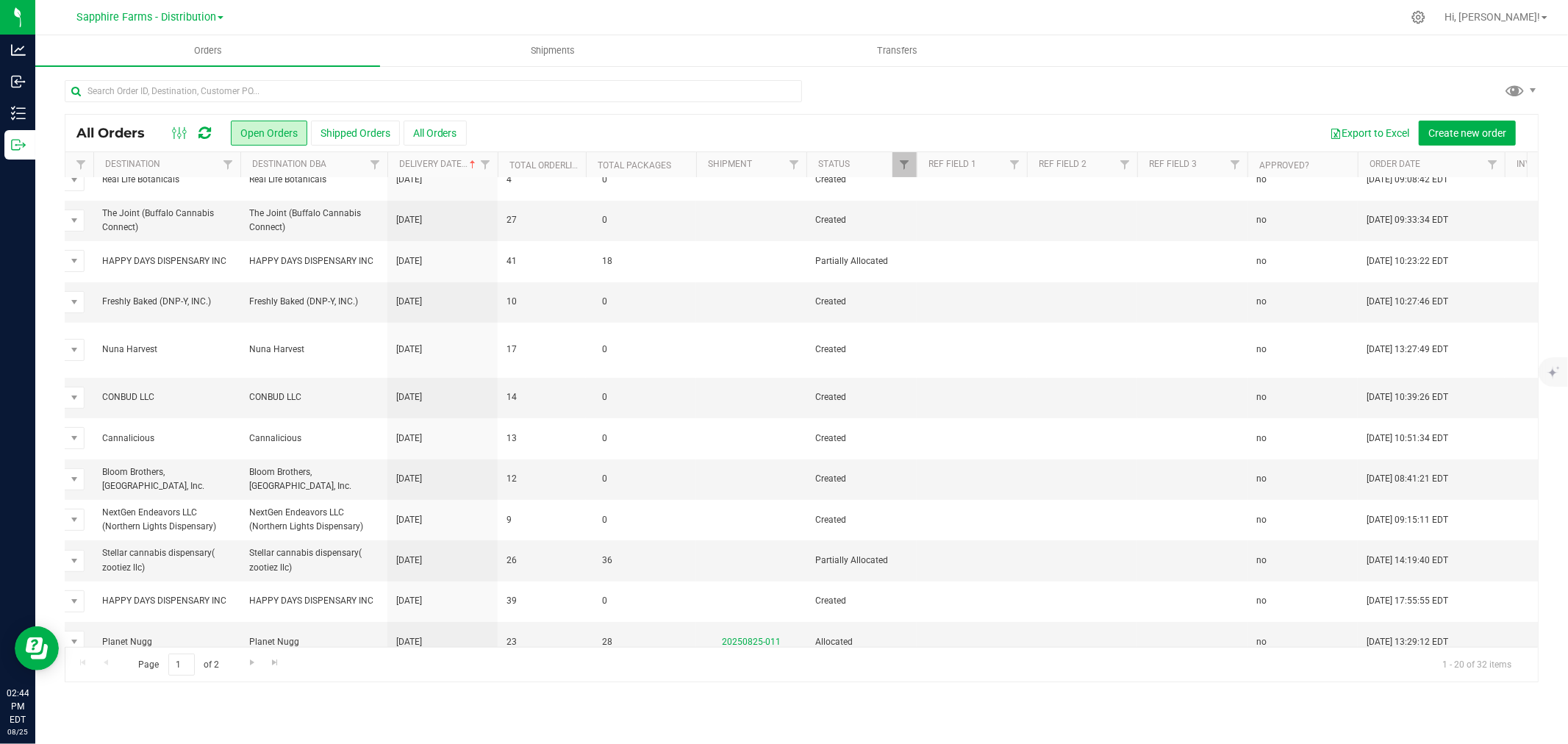
scroll to position [0, 471]
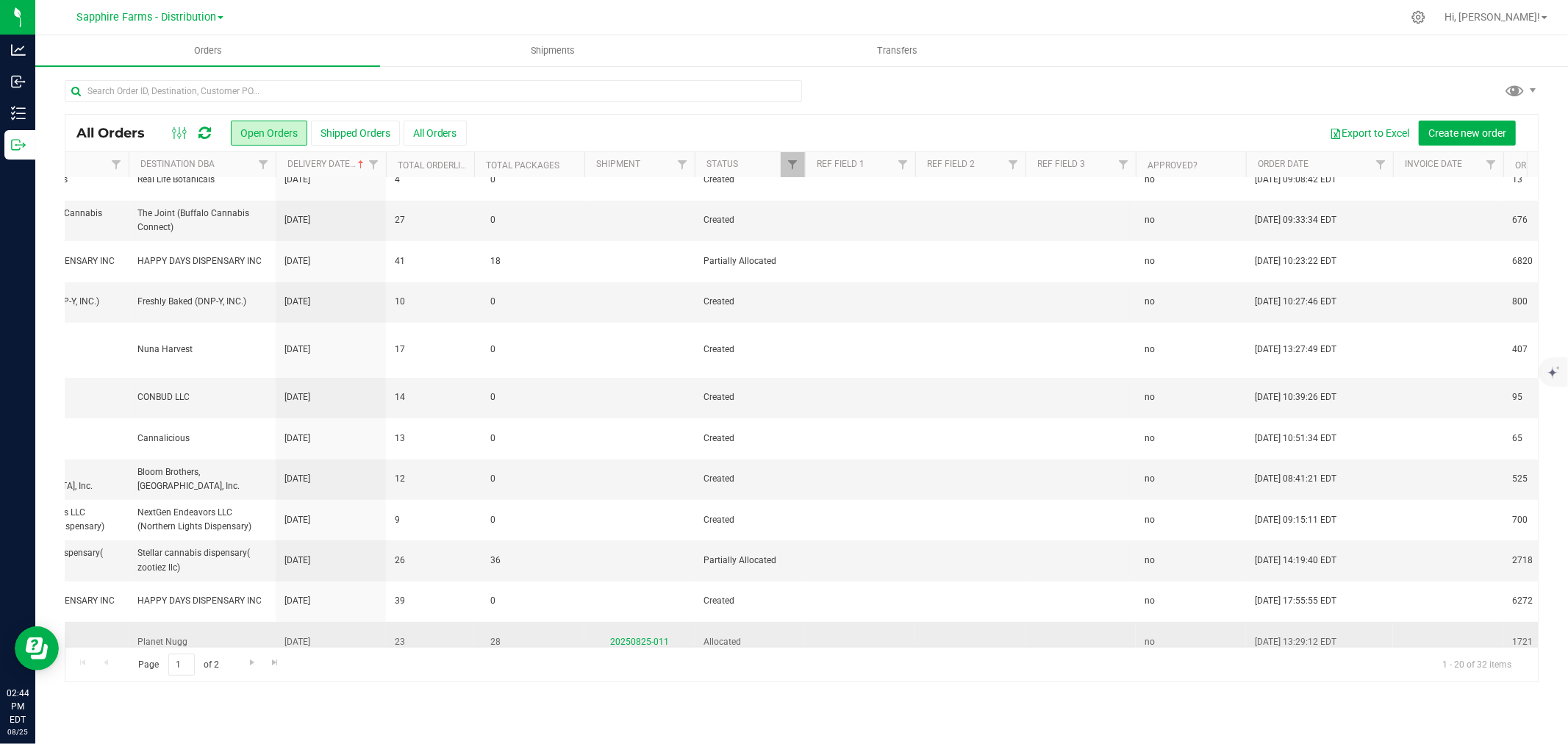
click at [840, 622] on td at bounding box center [860, 642] width 111 height 40
click at [971, 622] on td at bounding box center [970, 642] width 111 height 40
click at [643, 637] on link "20250825-011" at bounding box center [639, 642] width 59 height 10
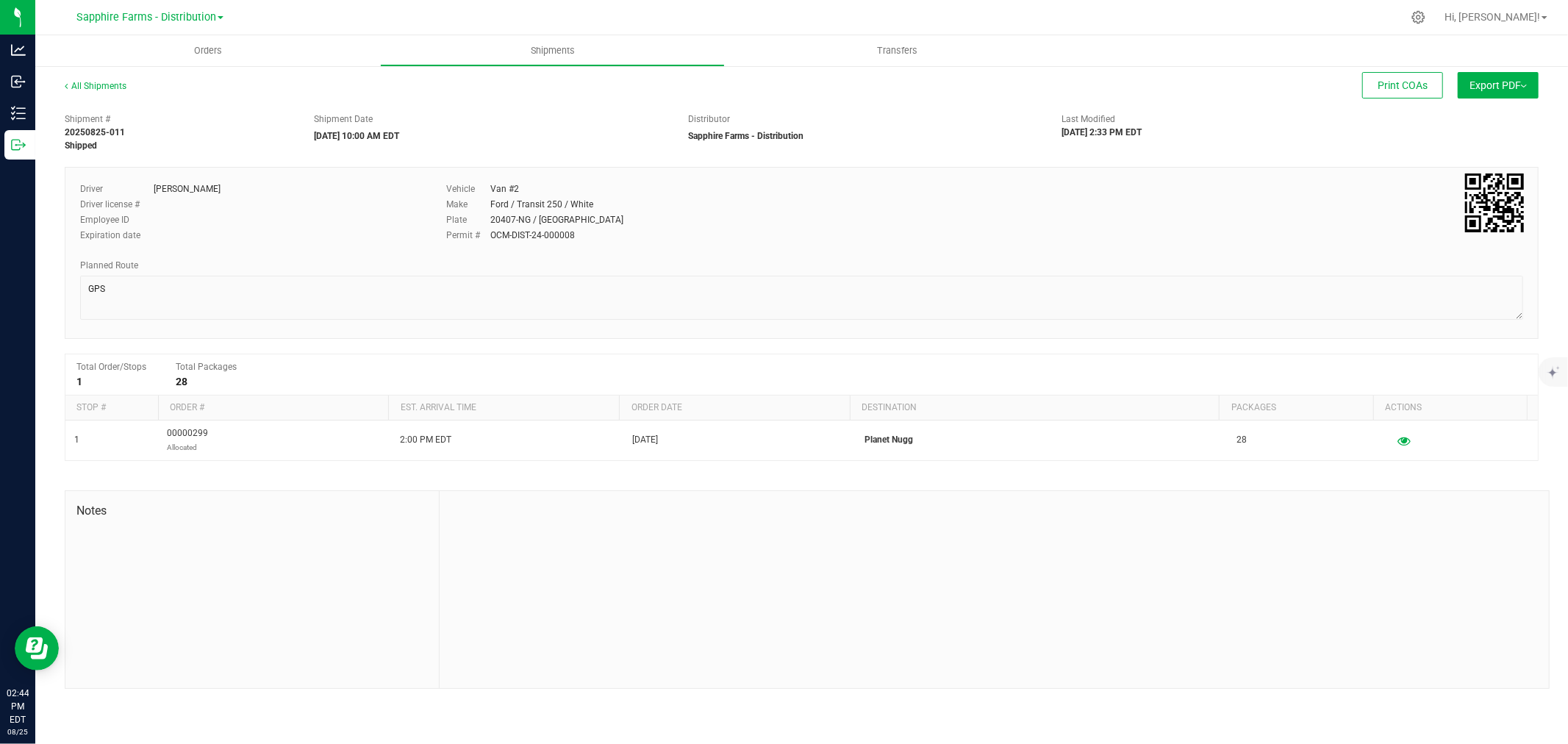
click at [1521, 85] on img at bounding box center [1524, 86] width 6 height 3
click at [1242, 143] on div "Shipment # 20250825-011 Shipped Shipment Date [DATE] 10:00 AM EDT Distributor S…" at bounding box center [802, 130] width 1496 height 47
click at [257, 48] on uib-tab-heading "Orders" at bounding box center [207, 51] width 345 height 31
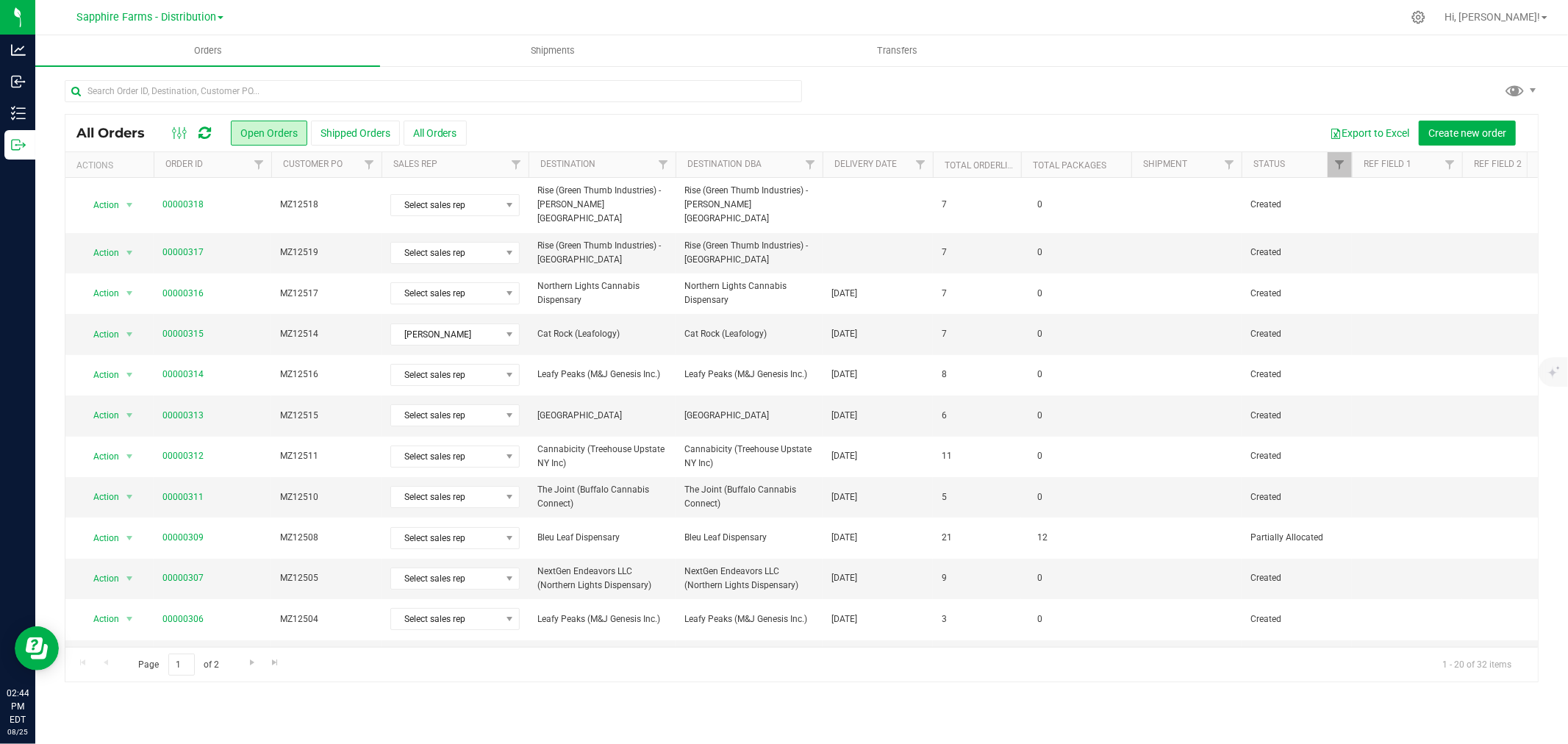
click at [828, 167] on th "Delivery Date" at bounding box center [878, 165] width 111 height 26
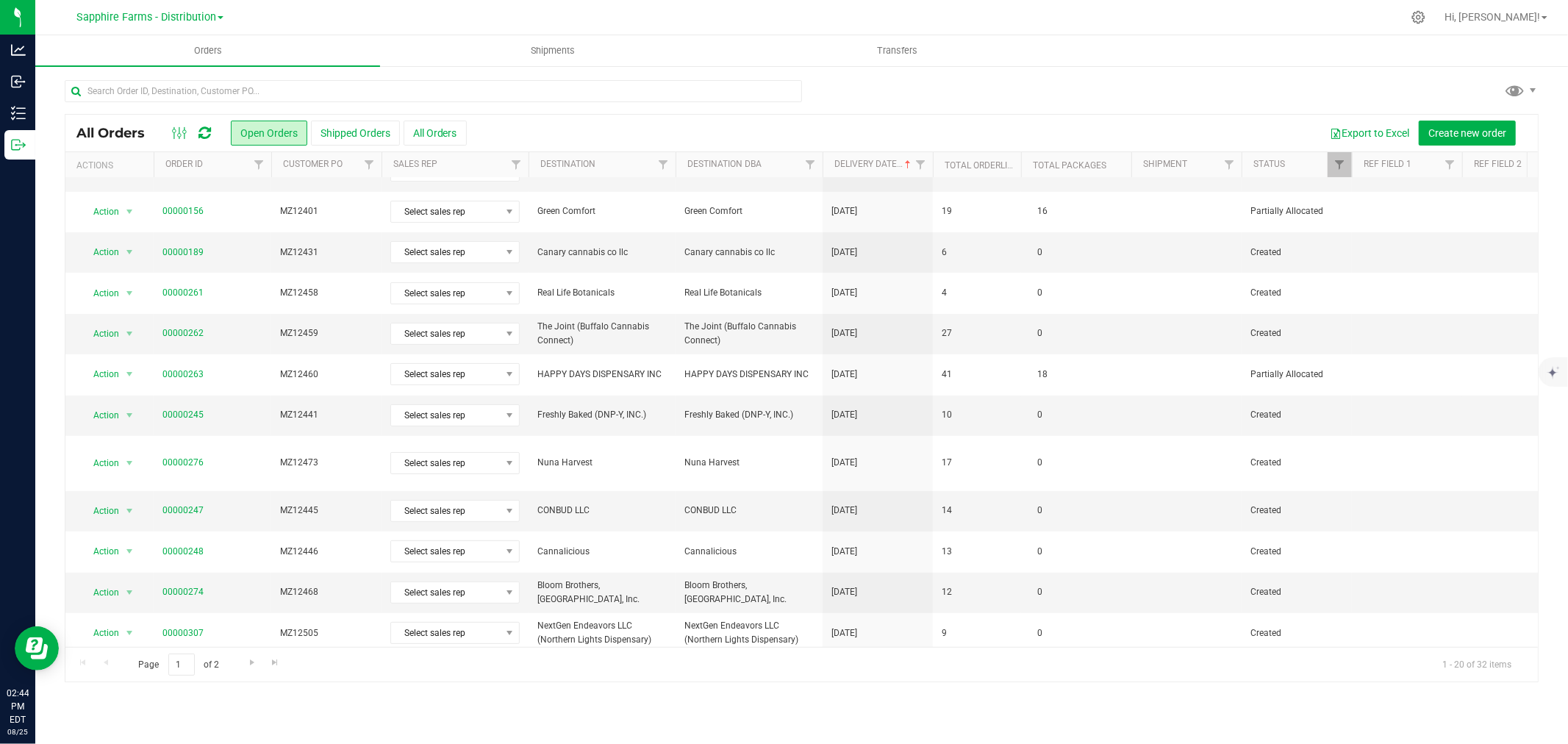
scroll to position [327, 0]
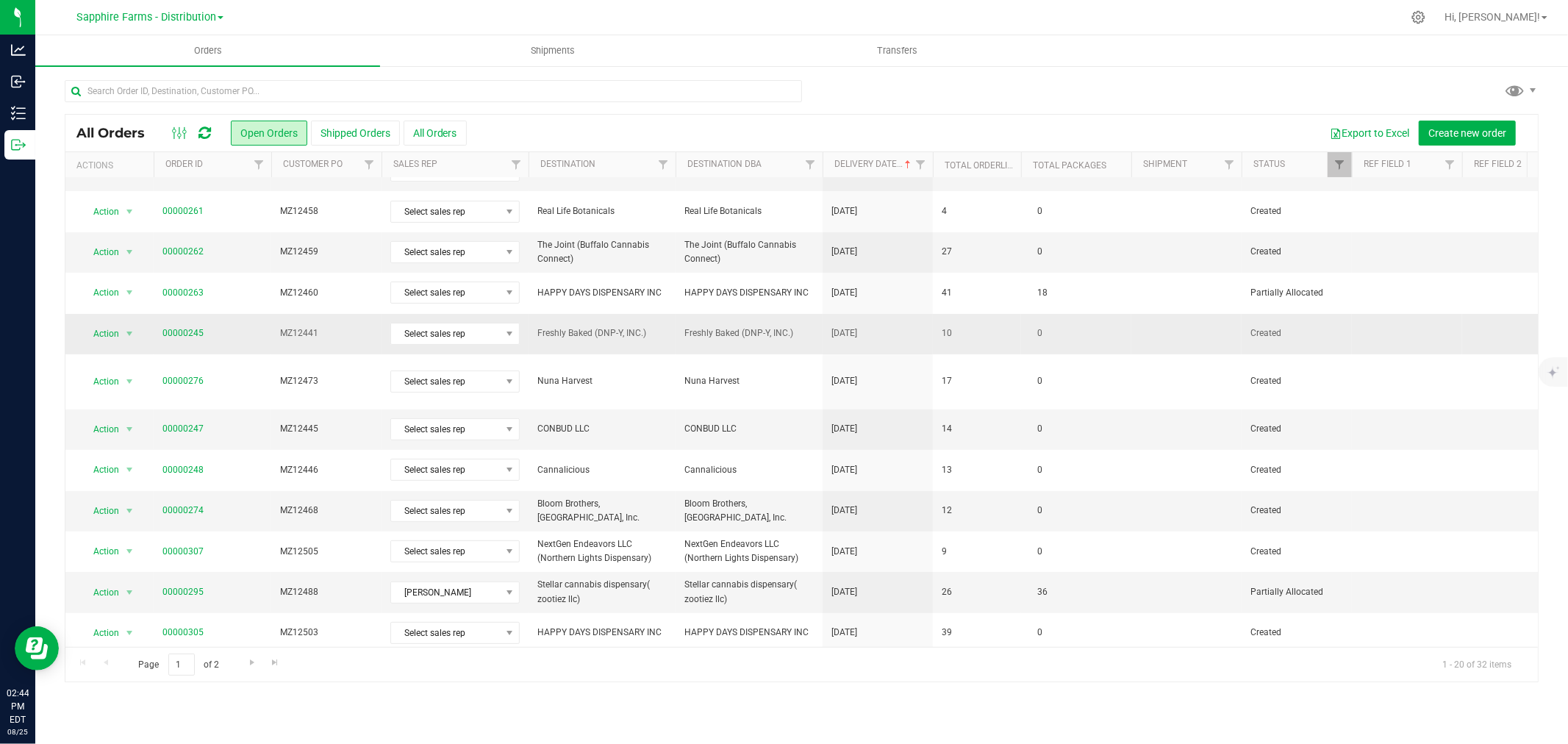
click at [805, 327] on span "Freshly Baked (DNP-Y, INC.)" at bounding box center [749, 334] width 130 height 14
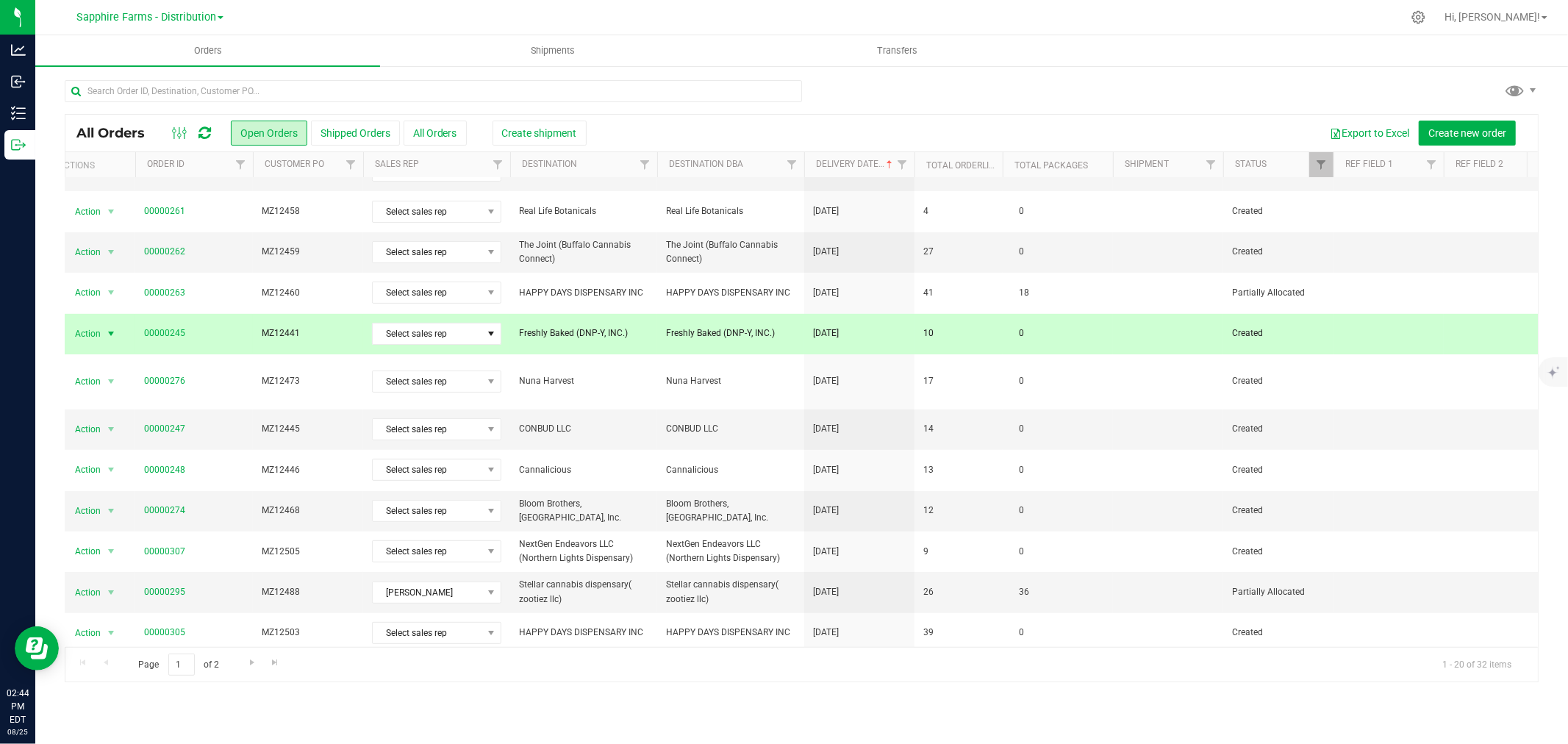
scroll to position [0, 0]
